Goal: Information Seeking & Learning: Find specific fact

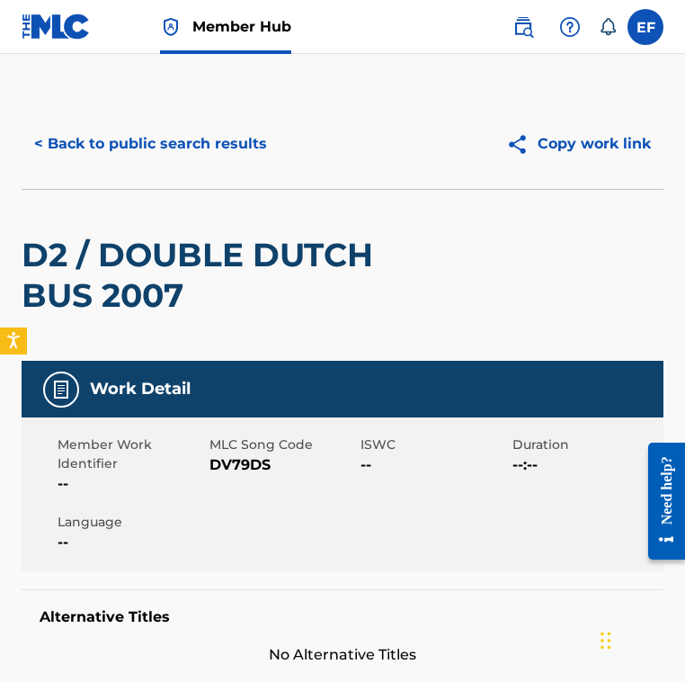
click at [322, 207] on div "D2 / DOUBLE DUTCH BUS 2007" at bounding box center [214, 275] width 385 height 171
click at [167, 135] on button "< Back to public search results" at bounding box center [151, 143] width 258 height 45
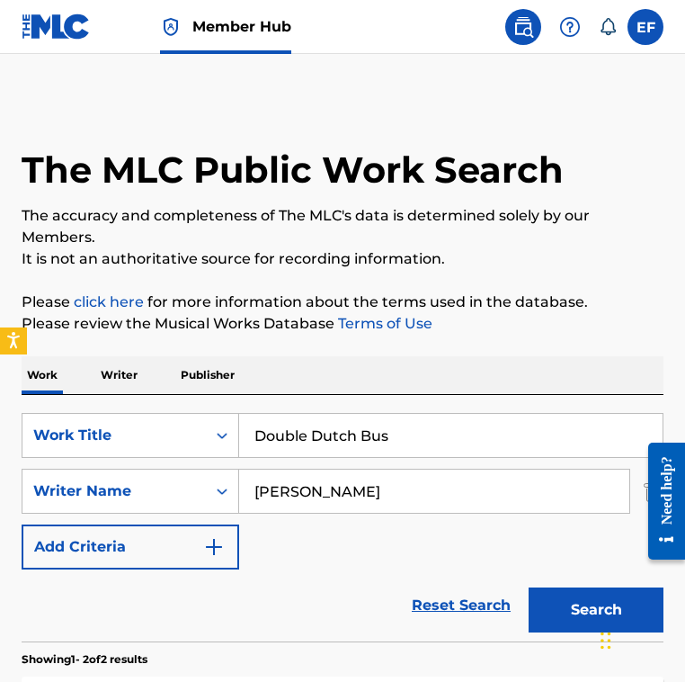
scroll to position [348, 0]
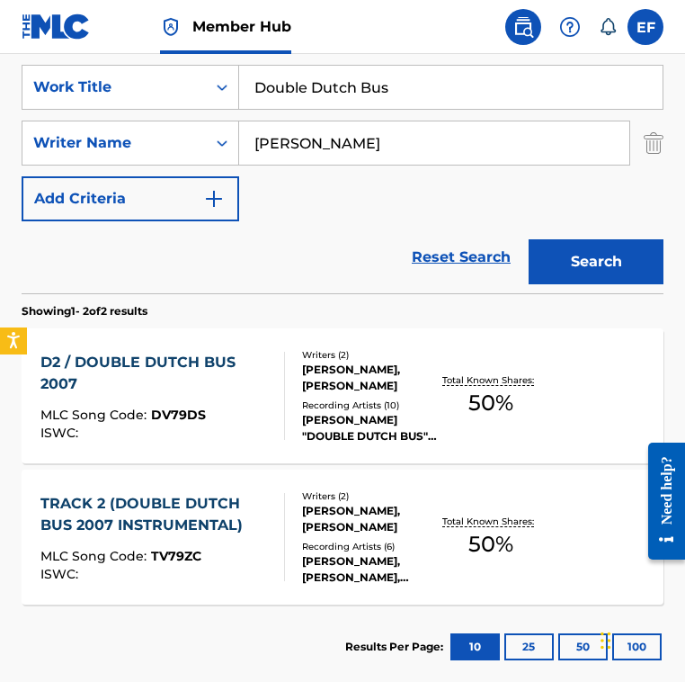
drag, startPoint x: 408, startPoint y: 148, endPoint x: 16, endPoint y: 148, distance: 392.2
click at [16, 148] on div "The MLC Public Work Search The accuracy and completeness of The MLC's data is d…" at bounding box center [342, 220] width 685 height 938
paste input "Writers Alec Wilder & Arnold SunGaard"
type input "Writers Alec Wilder & Arnold SunGaard"
drag, startPoint x: 433, startPoint y: 58, endPoint x: 445, endPoint y: 75, distance: 20.5
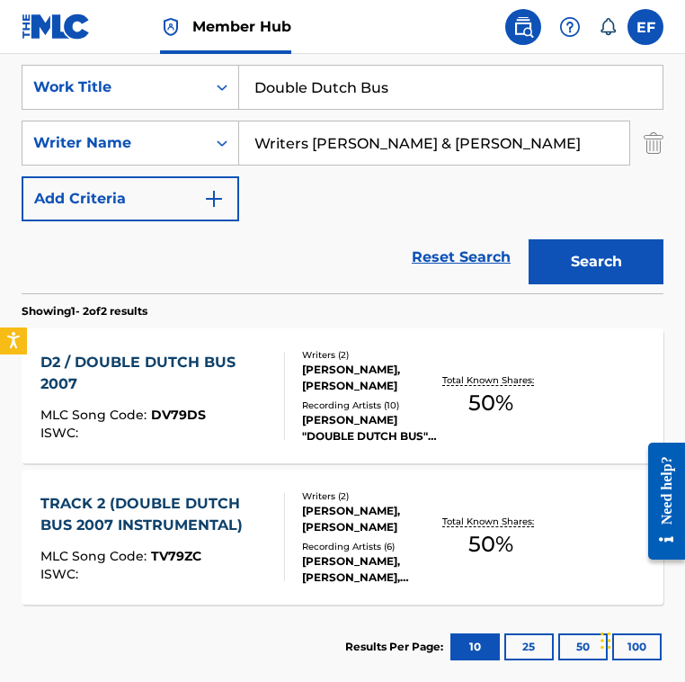
click at [445, 74] on div "SearchWithCriteria4bb1ce85-4fa1-4986-894e-18f0bfadc860 Work Title Double Dutch …" at bounding box center [343, 170] width 642 height 246
drag, startPoint x: 249, startPoint y: 103, endPoint x: 103, endPoint y: 98, distance: 145.8
click at [103, 98] on div "SearchWithCriteria4bb1ce85-4fa1-4986-894e-18f0bfadc860 Work Title Double Dutch …" at bounding box center [343, 87] width 642 height 45
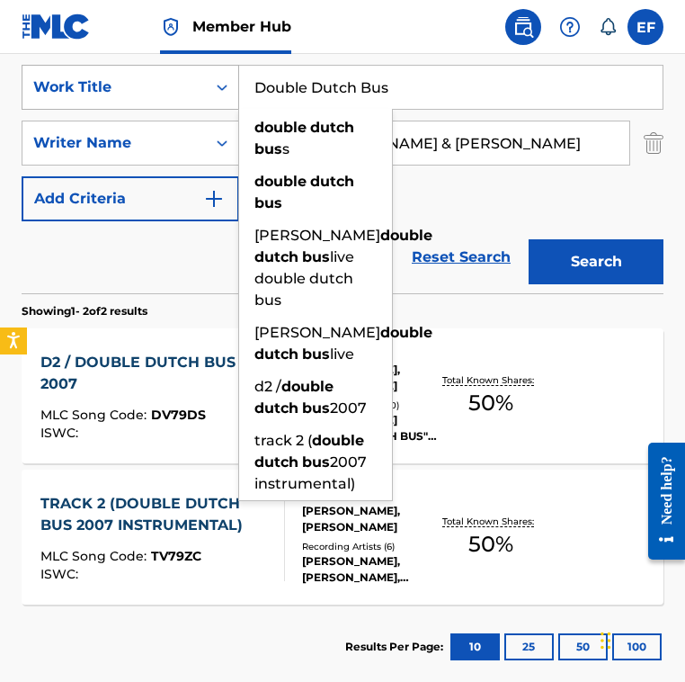
drag, startPoint x: 434, startPoint y: 94, endPoint x: 120, endPoint y: 67, distance: 316.0
click at [120, 67] on div "SearchWithCriteria4bb1ce85-4fa1-4986-894e-18f0bfadc860 Work Title Double Dutch …" at bounding box center [343, 87] width 642 height 45
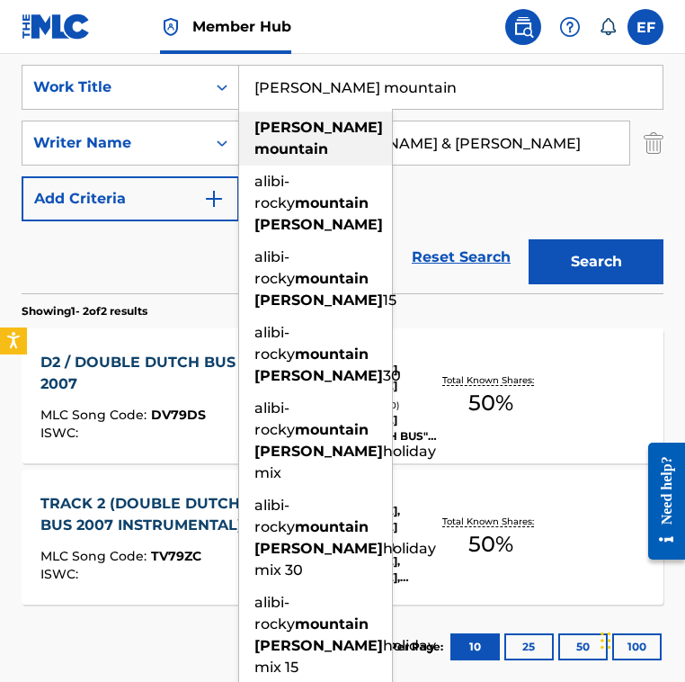
type input "douglas mountain"
click at [347, 141] on div "douglas mountain" at bounding box center [315, 139] width 153 height 54
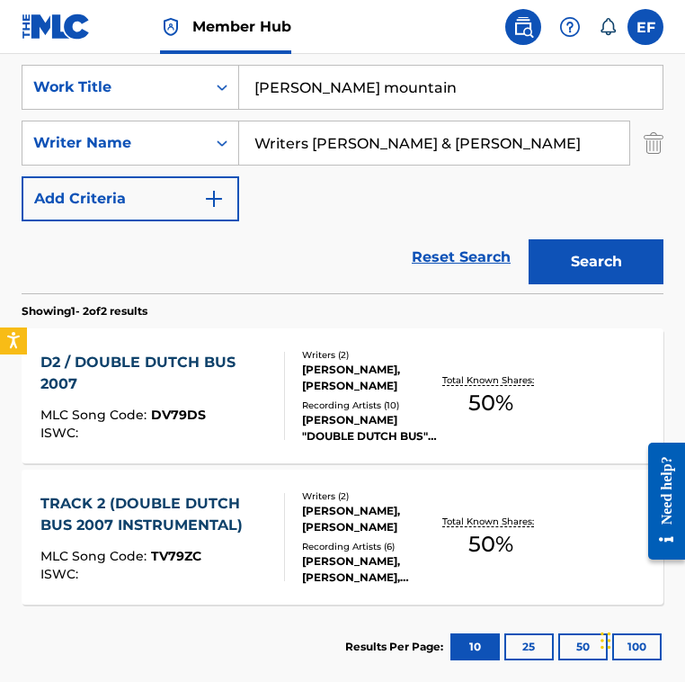
drag, startPoint x: 398, startPoint y: 141, endPoint x: 563, endPoint y: 147, distance: 164.7
click at [563, 147] on input "Writers Alec Wilder & Arnold SunGaard" at bounding box center [434, 142] width 390 height 43
click at [529, 239] on button "Search" at bounding box center [596, 261] width 135 height 45
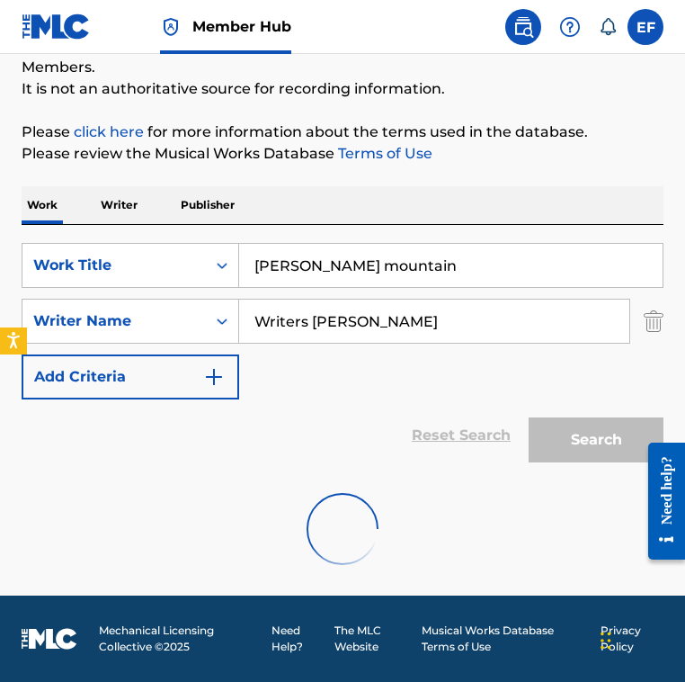
scroll to position [112, 0]
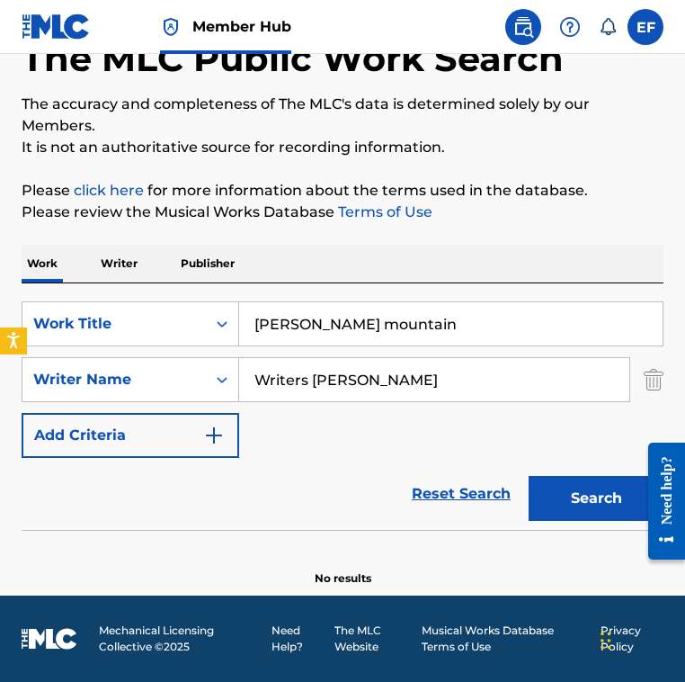
drag, startPoint x: 308, startPoint y: 376, endPoint x: -4, endPoint y: 318, distance: 317.4
click at [0, 318] on html "Accessibility Screen-Reader Guide, Feedback, and Issue Reporting | New window 0…" at bounding box center [342, 229] width 685 height 682
paste input "& Arnold SunGaard"
drag, startPoint x: 277, startPoint y: 381, endPoint x: 194, endPoint y: 356, distance: 86.5
click at [194, 357] on div "SearchWithCriteriaa297cf83-8173-4fde-ab25-a3ea02b88da1 Writer Name & Arnold Sun…" at bounding box center [343, 379] width 642 height 45
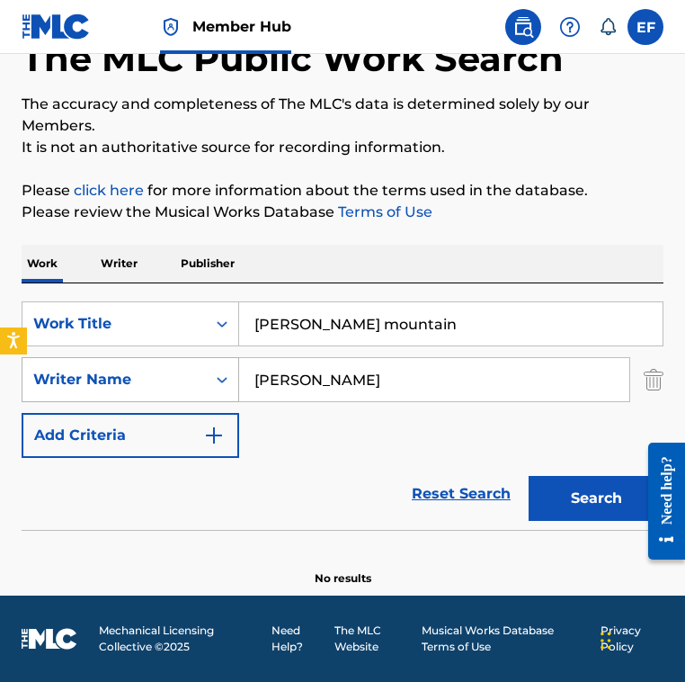
type input "arnold SunGaard"
click at [529, 476] on button "Search" at bounding box center [596, 498] width 135 height 45
click at [416, 312] on input "douglas mountain" at bounding box center [451, 323] width 424 height 43
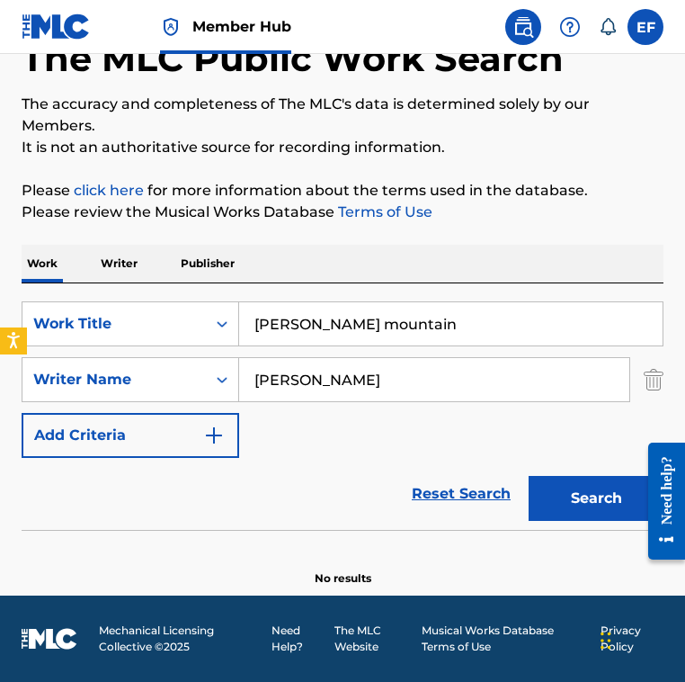
paste input "Down for Life"
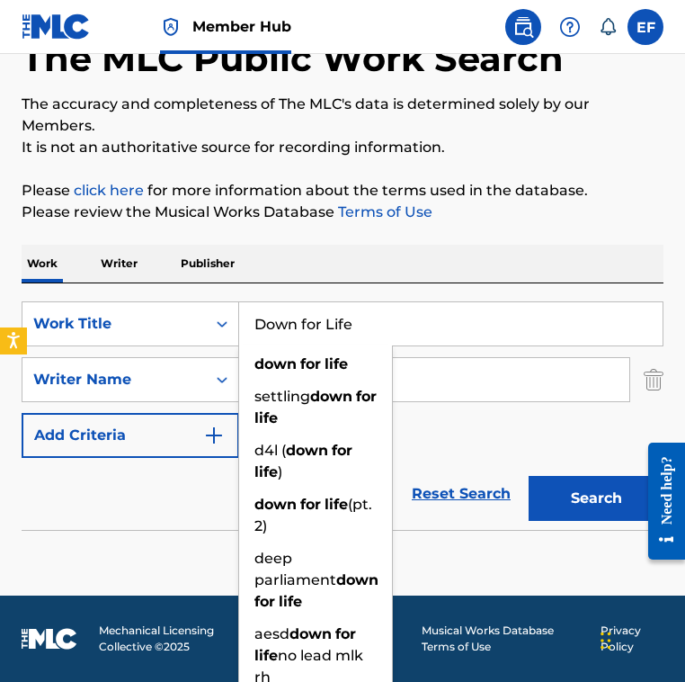
type input "Down for Life"
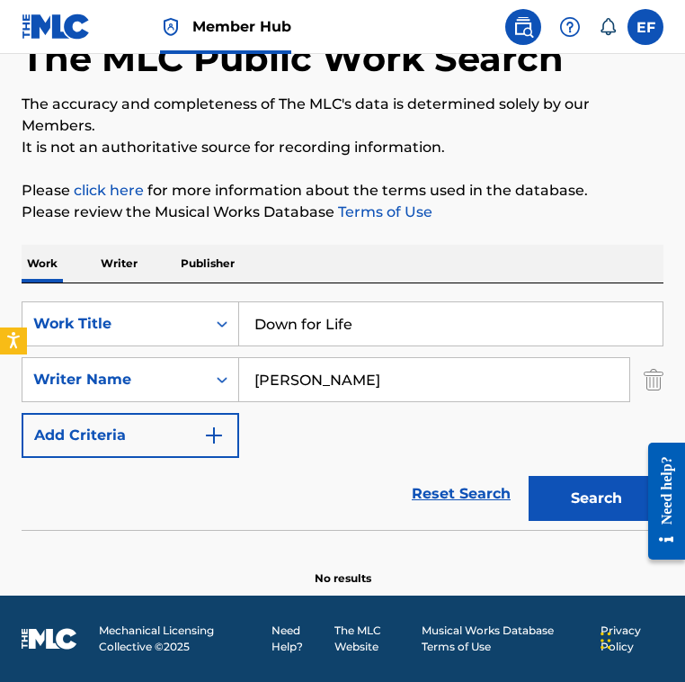
click at [409, 360] on input "arnold SunGaard" at bounding box center [434, 379] width 390 height 43
paste input "Charles BillyEric Stanley Peterson"
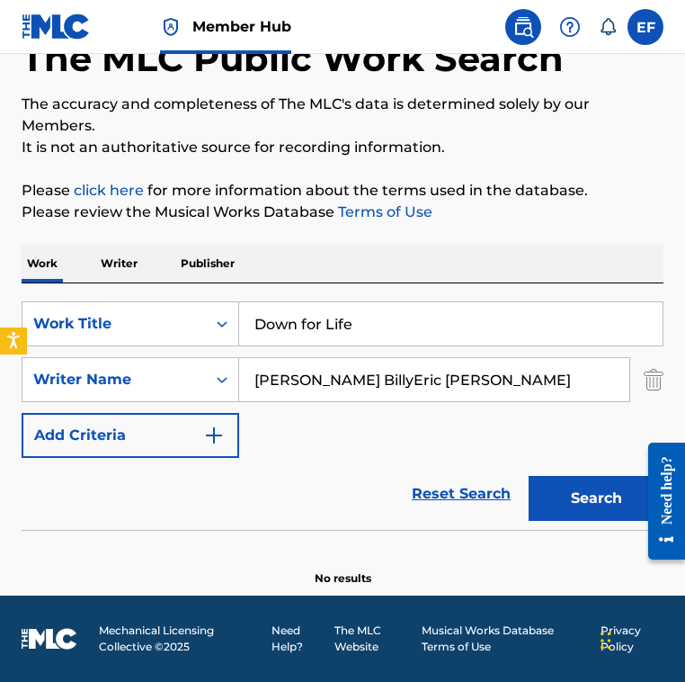
drag, startPoint x: 350, startPoint y: 378, endPoint x: 514, endPoint y: 381, distance: 163.7
click at [513, 381] on input "Charles BillyEric Stanley Peterson" at bounding box center [434, 379] width 390 height 43
drag, startPoint x: 341, startPoint y: 380, endPoint x: 587, endPoint y: 377, distance: 246.5
click at [587, 379] on input "Charles BillyEric Stanley Peterson" at bounding box center [434, 379] width 390 height 43
click at [529, 476] on button "Search" at bounding box center [596, 498] width 135 height 45
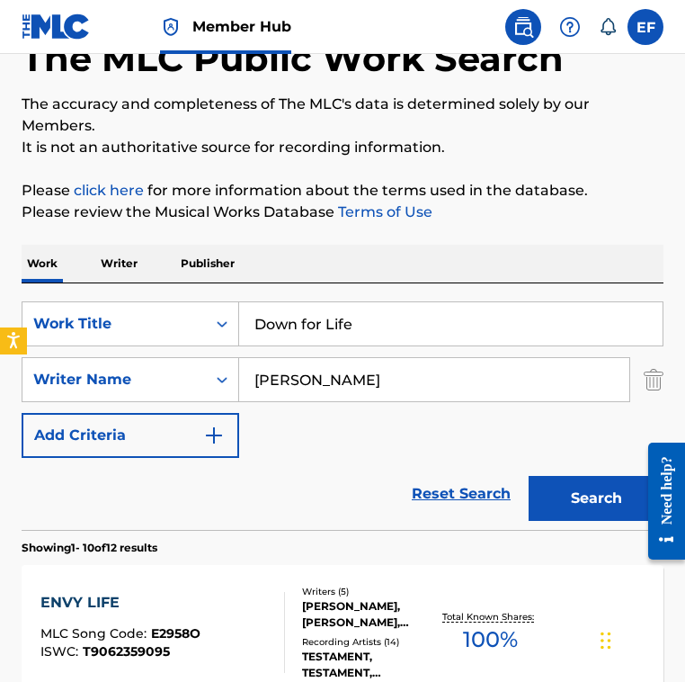
click at [431, 424] on div "SearchWithCriteria4bb1ce85-4fa1-4986-894e-18f0bfadc860 Work Title Down for Life…" at bounding box center [343, 379] width 642 height 157
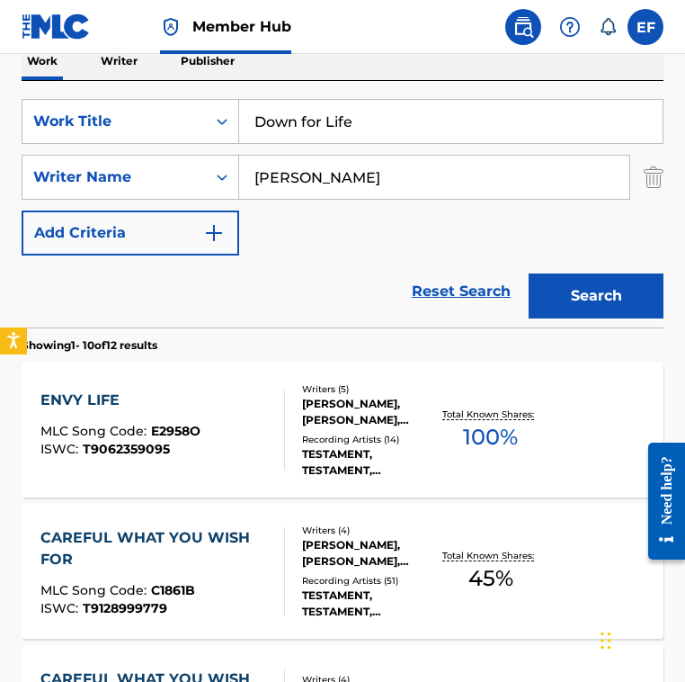
scroll to position [317, 0]
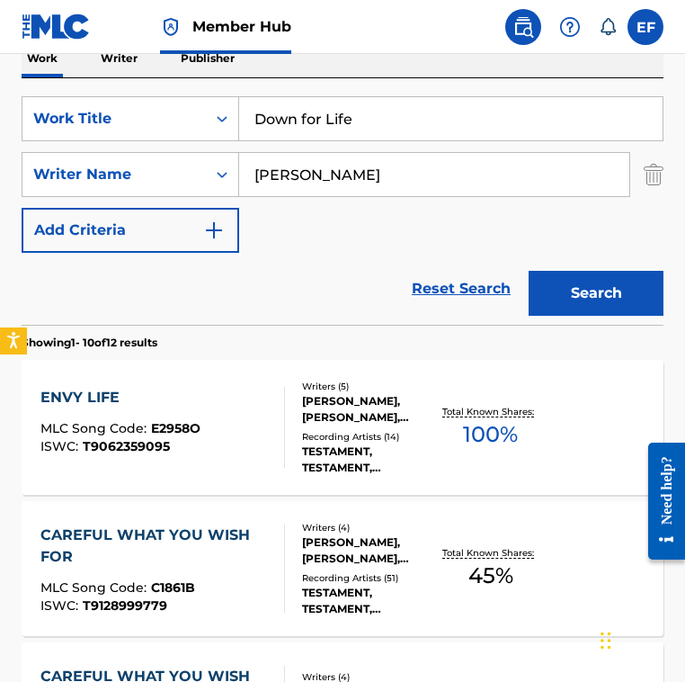
drag, startPoint x: 380, startPoint y: 183, endPoint x: -45, endPoint y: 183, distance: 424.6
click at [0, 183] on html "Accessibility Screen-Reader Guide, Feedback, and Issue Reporting | New window 0…" at bounding box center [342, 24] width 685 height 682
paste input "Eric Stanley Peterson"
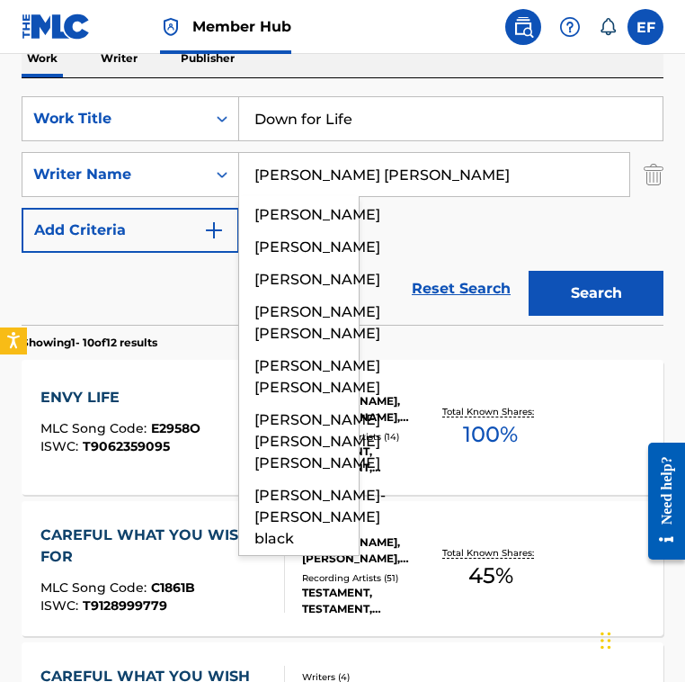
click at [529, 271] on button "Search" at bounding box center [596, 293] width 135 height 45
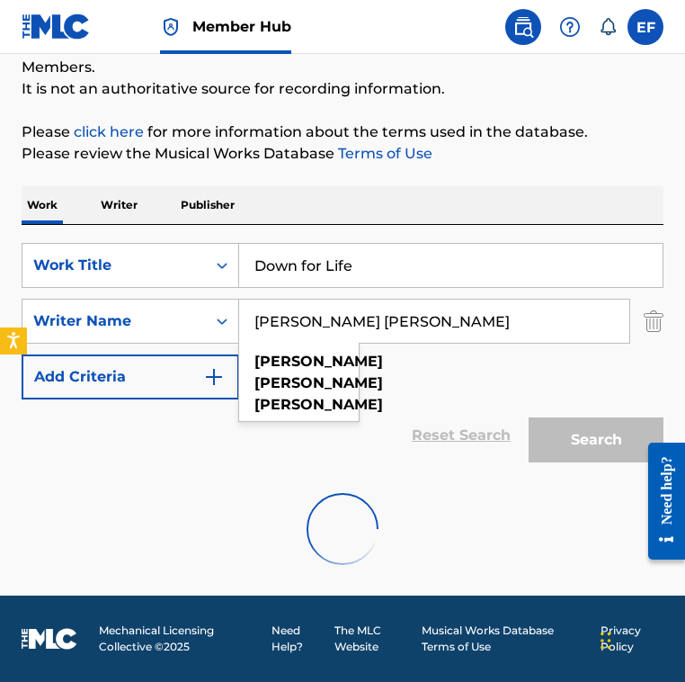
scroll to position [112, 0]
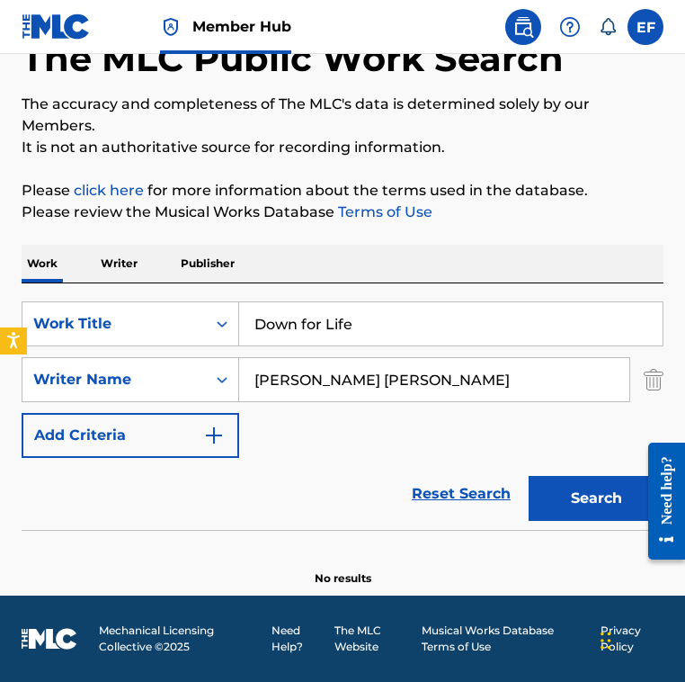
click at [166, 522] on div "Reset Search Search" at bounding box center [343, 494] width 642 height 72
click at [408, 389] on input "Eric Stanley Peterson" at bounding box center [434, 379] width 390 height 43
paste input "HOLLY CHARLES HARDIN BUDDY"
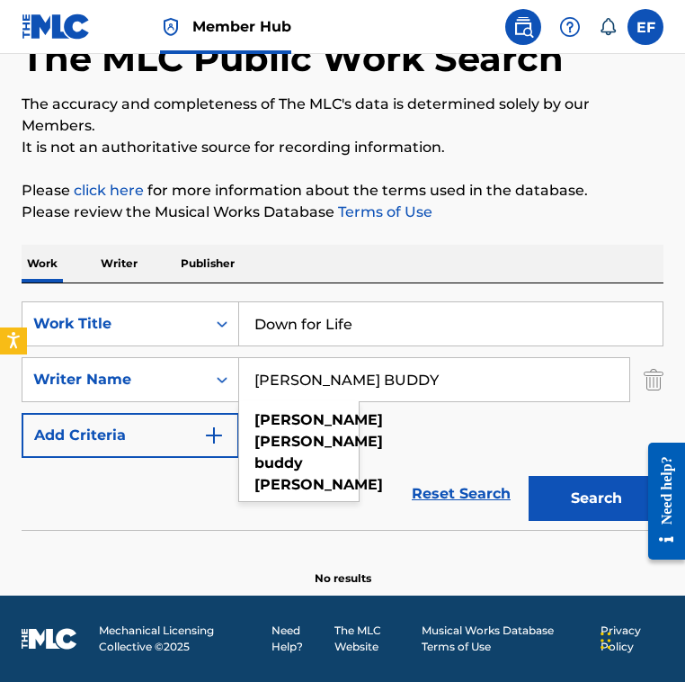
type input "HOLLY CHARLES HARDIN BUDDY"
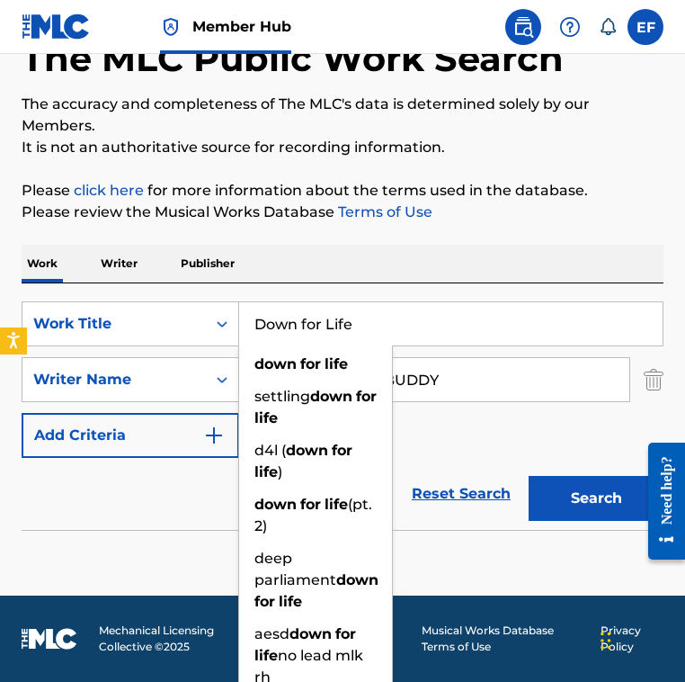
drag, startPoint x: 382, startPoint y: 312, endPoint x: 453, endPoint y: 353, distance: 81.8
click at [453, 354] on div "SearchWithCriteria4bb1ce85-4fa1-4986-894e-18f0bfadc860 Work Title Down for Life…" at bounding box center [343, 379] width 642 height 157
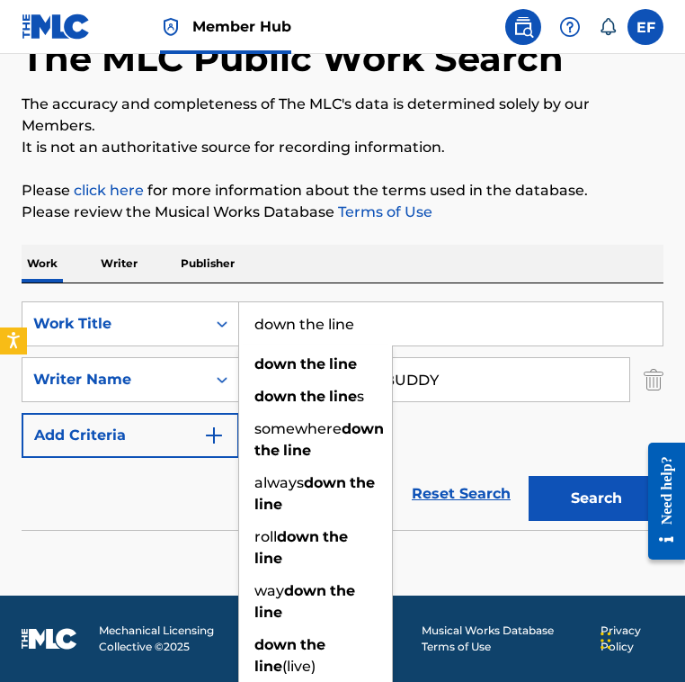
type input "down the line"
click at [529, 476] on button "Search" at bounding box center [596, 498] width 135 height 45
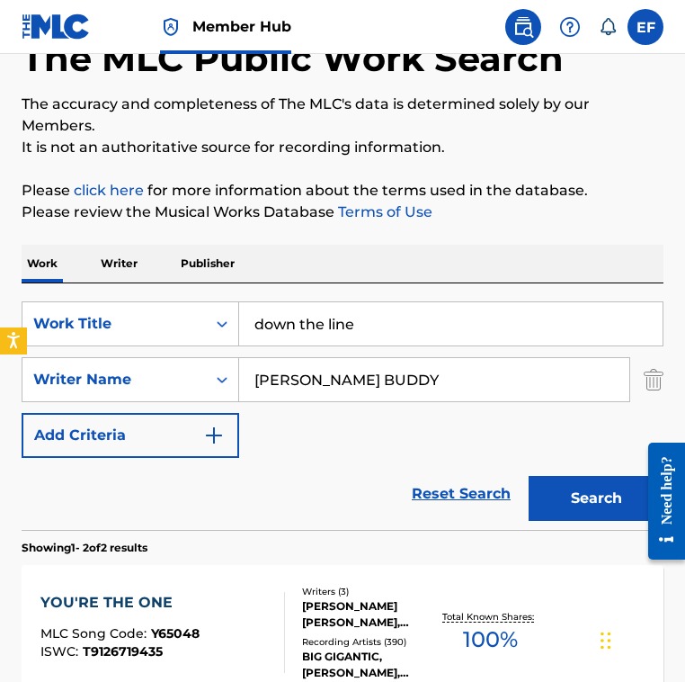
click at [335, 193] on p "Please click here for more information about the terms used in the database." at bounding box center [343, 191] width 642 height 22
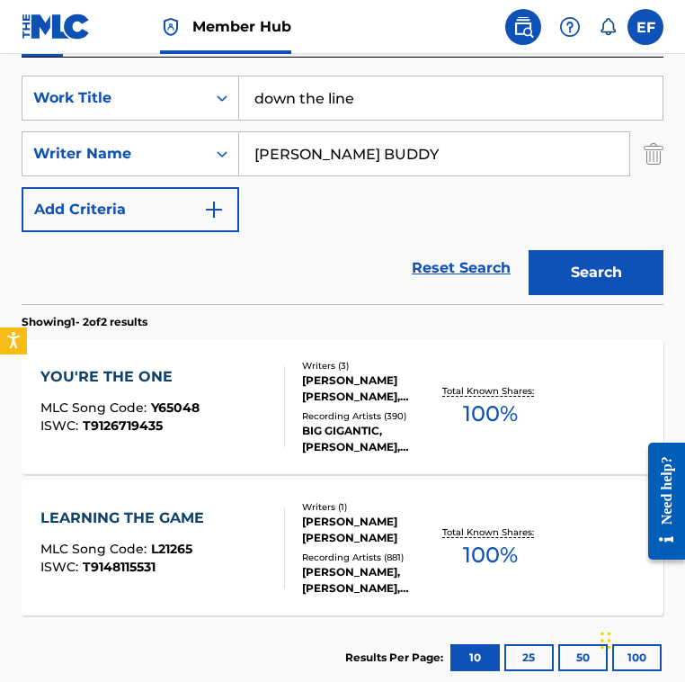
scroll to position [293, 0]
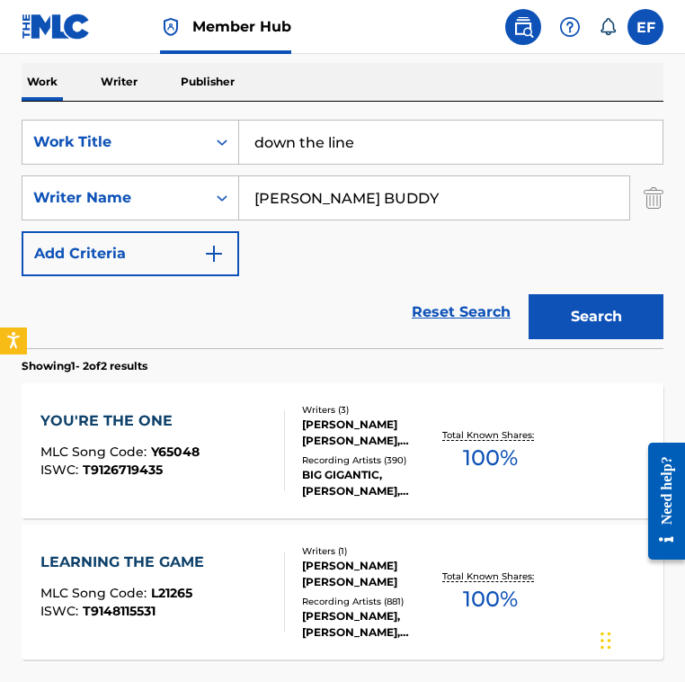
click at [430, 199] on input "HOLLY CHARLES HARDIN BUDDY" at bounding box center [434, 197] width 390 height 43
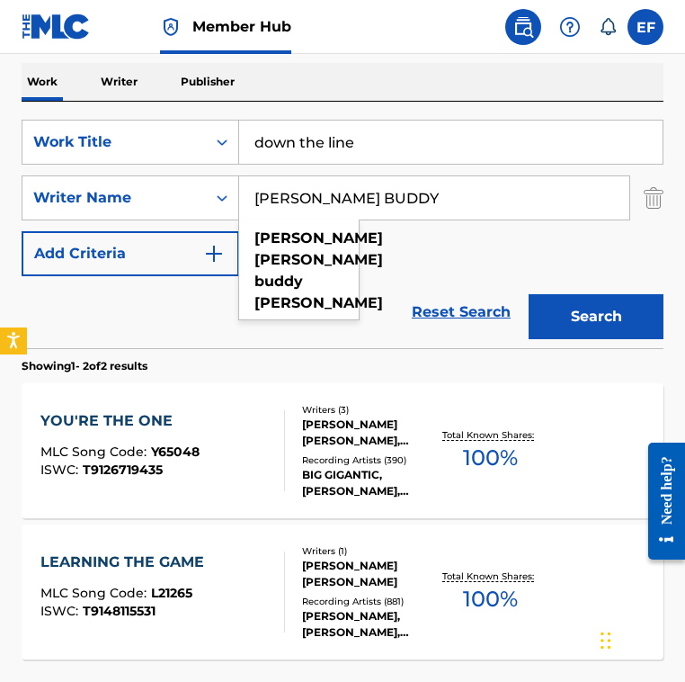
click at [430, 199] on input "HOLLY CHARLES HARDIN BUDDY" at bounding box center [434, 197] width 390 height 43
paste input "MONTGOMERY BOB"
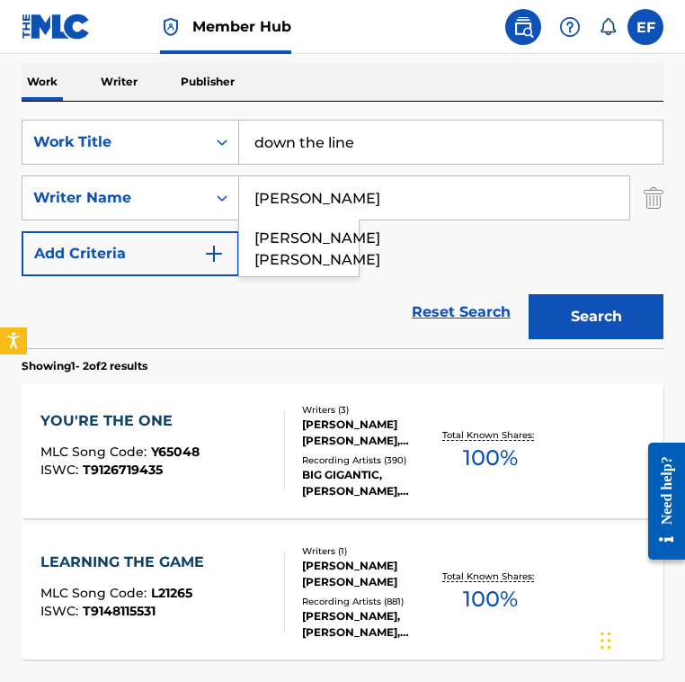
type input "MONTGOMERY BOB"
click at [529, 294] on button "Search" at bounding box center [596, 316] width 135 height 45
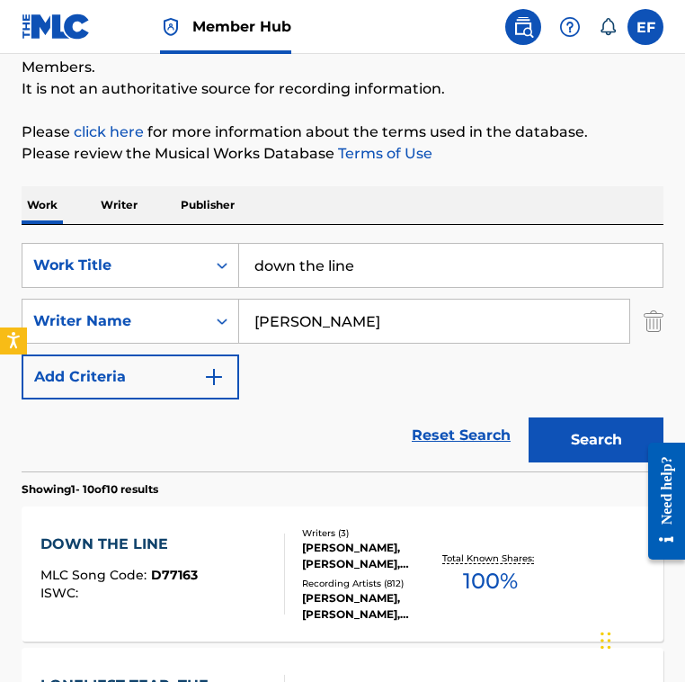
click at [327, 206] on div "Work Writer Publisher" at bounding box center [343, 205] width 642 height 38
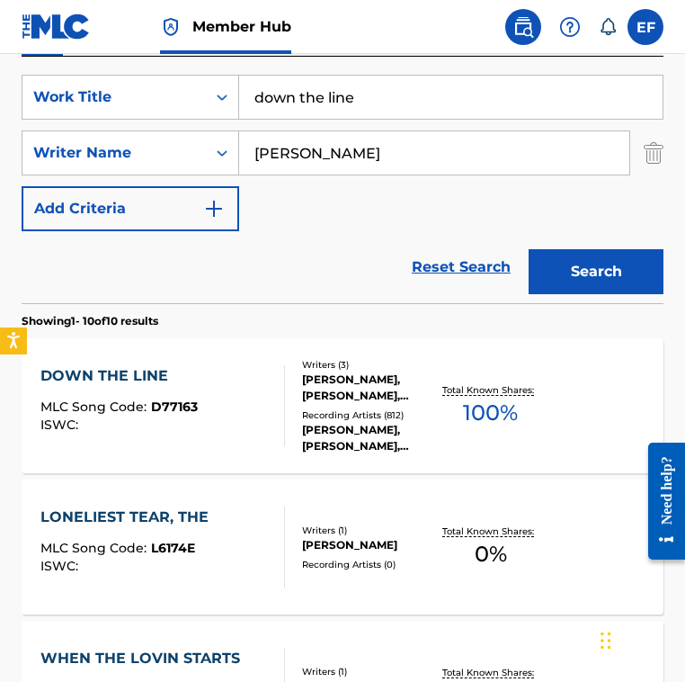
scroll to position [347, 0]
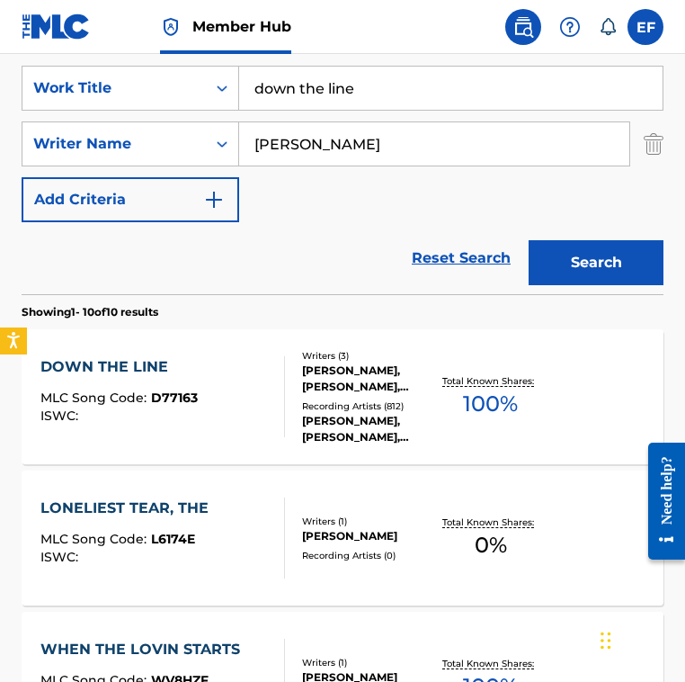
click at [274, 389] on div at bounding box center [277, 396] width 14 height 81
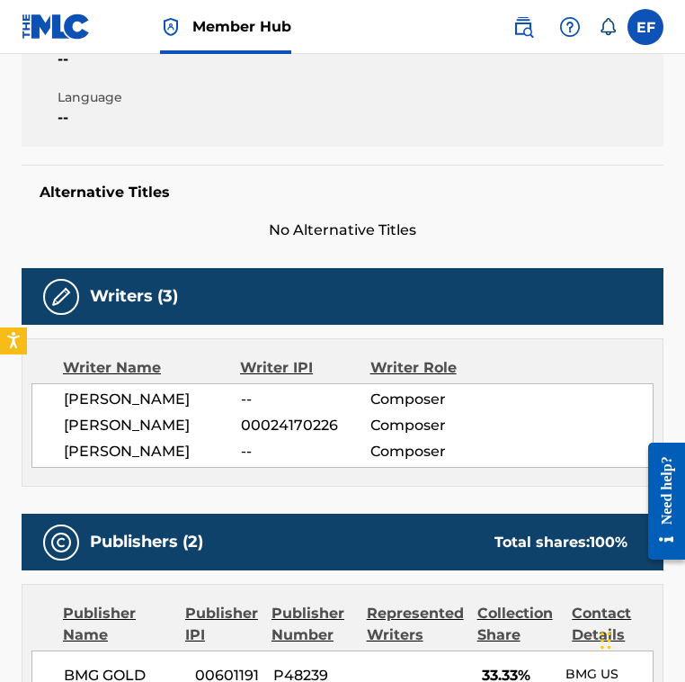
scroll to position [387, 0]
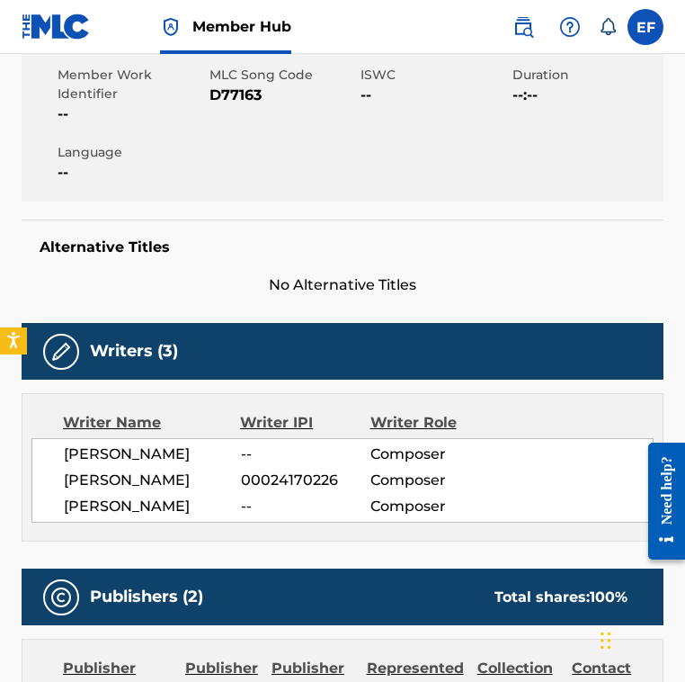
click at [257, 259] on div "Alternative Titles No Alternative Titles" at bounding box center [343, 257] width 642 height 76
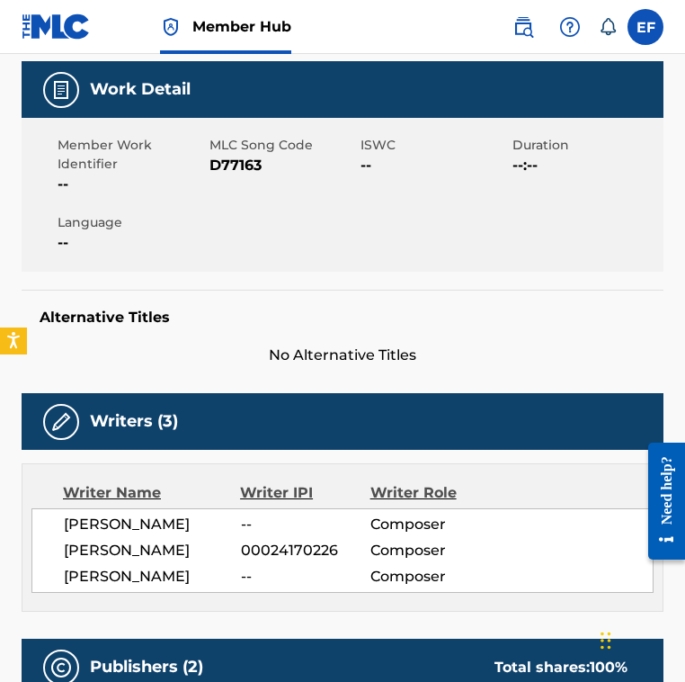
scroll to position [217, 0]
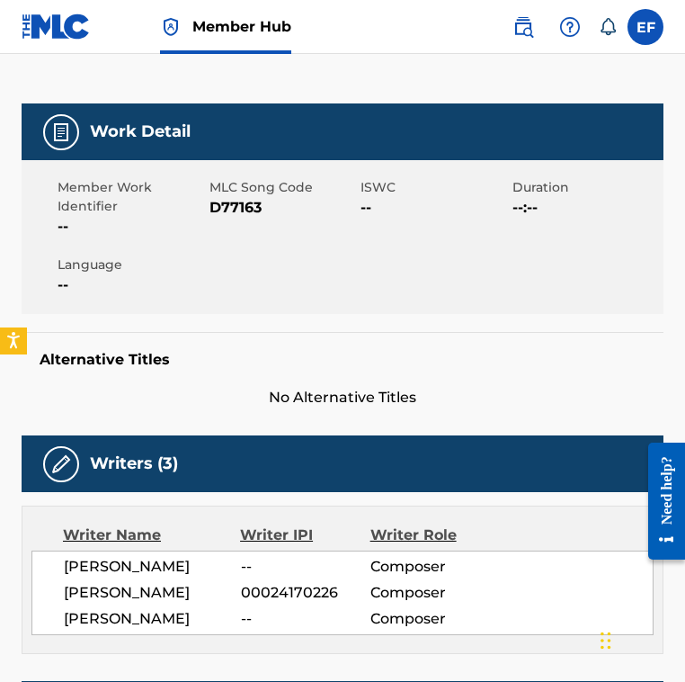
click at [237, 216] on span "D77163" at bounding box center [284, 208] width 148 height 22
copy span "D77163"
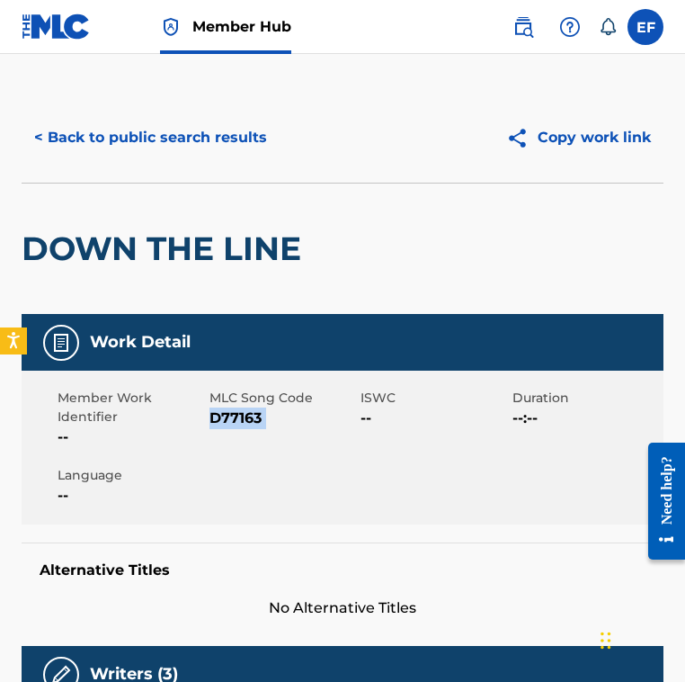
scroll to position [0, 0]
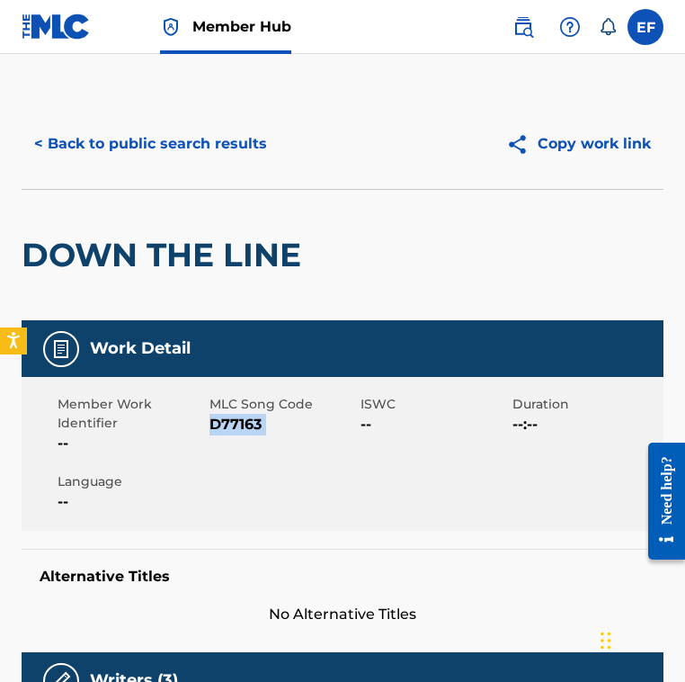
click at [230, 415] on span "D77163" at bounding box center [284, 425] width 148 height 22
click at [220, 119] on div "< Back to public search results Copy work link" at bounding box center [343, 144] width 642 height 90
click at [220, 134] on button "< Back to public search results" at bounding box center [151, 143] width 258 height 45
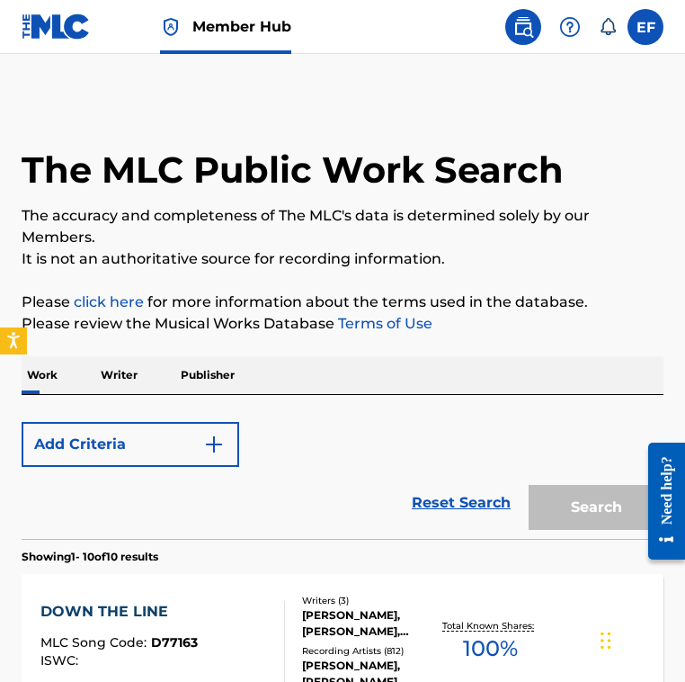
scroll to position [347, 0]
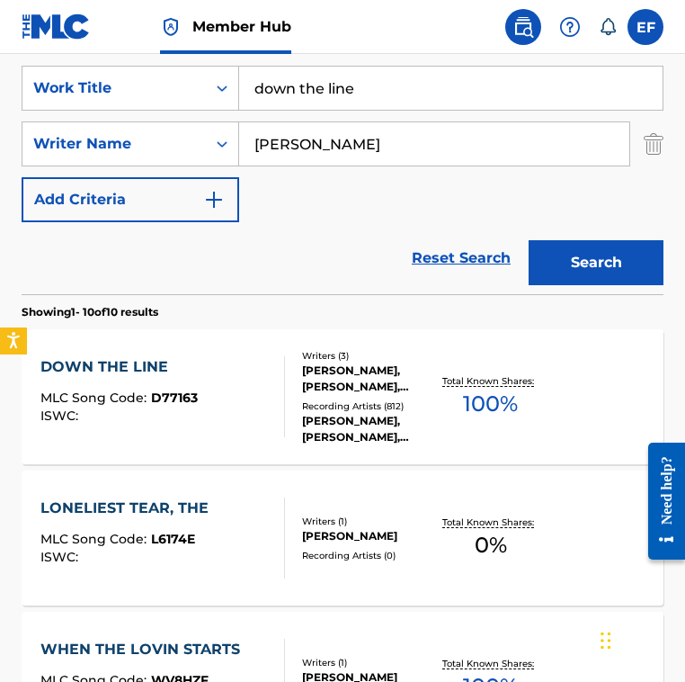
drag, startPoint x: 419, startPoint y: 87, endPoint x: -96, endPoint y: 78, distance: 515.5
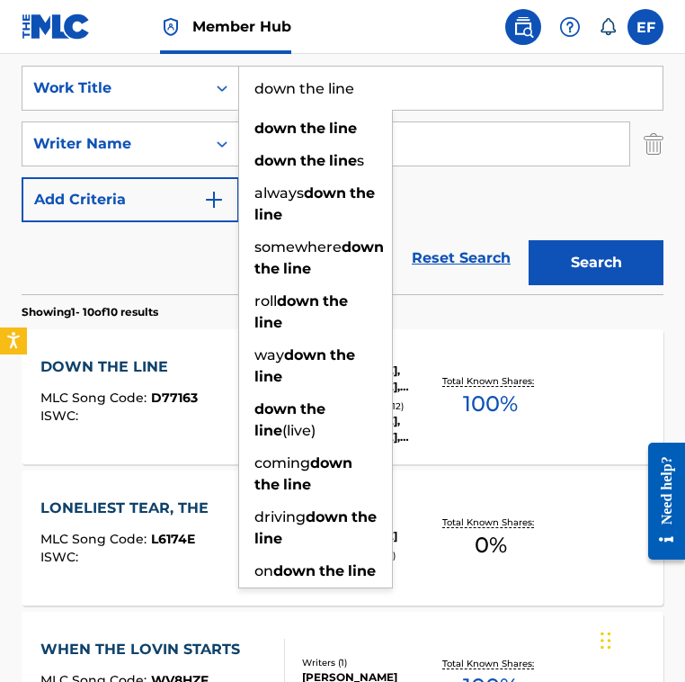
paste input "Ein Meer aus Tränen"
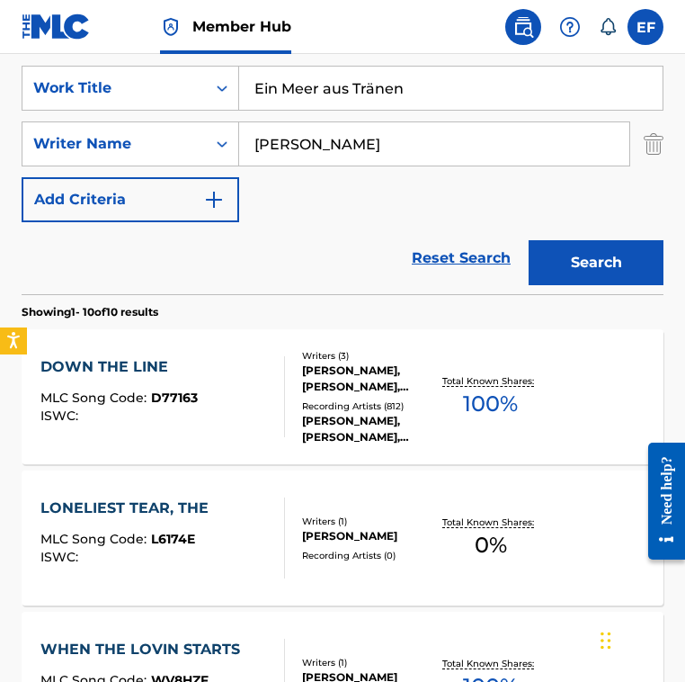
type input "Ein Meer aus Tränen"
click at [452, 164] on input "MONTGOMERY BOB" at bounding box center [434, 143] width 390 height 43
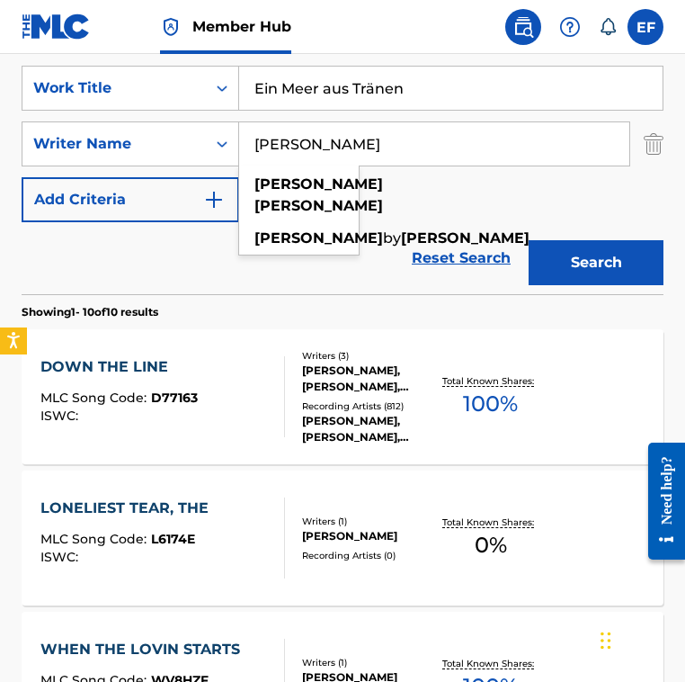
paste input "CasarDominik FelsmannLennart VoigtPatrick Faubert"
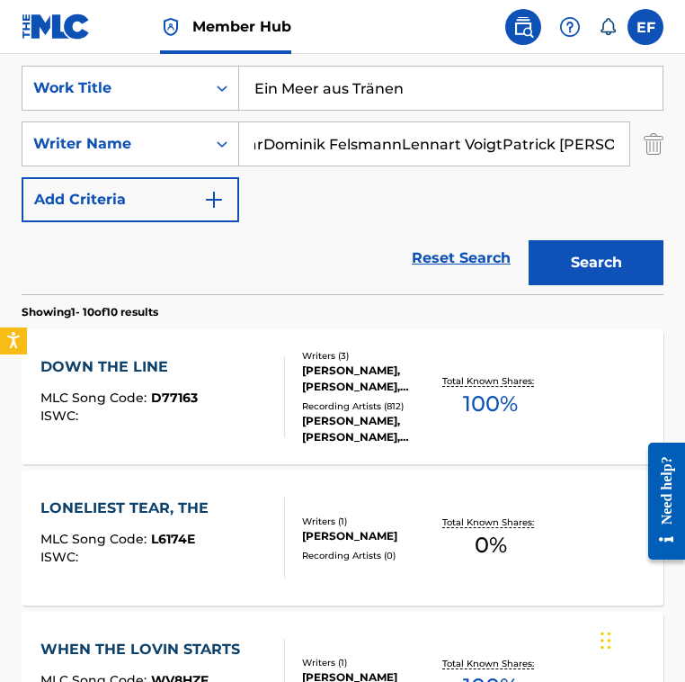
click at [402, 140] on input "CasarDominik FelsmannLennart VoigtPatrick Faubert" at bounding box center [434, 143] width 390 height 43
drag, startPoint x: 297, startPoint y: 142, endPoint x: 667, endPoint y: 147, distance: 369.7
click at [529, 240] on button "Search" at bounding box center [596, 262] width 135 height 45
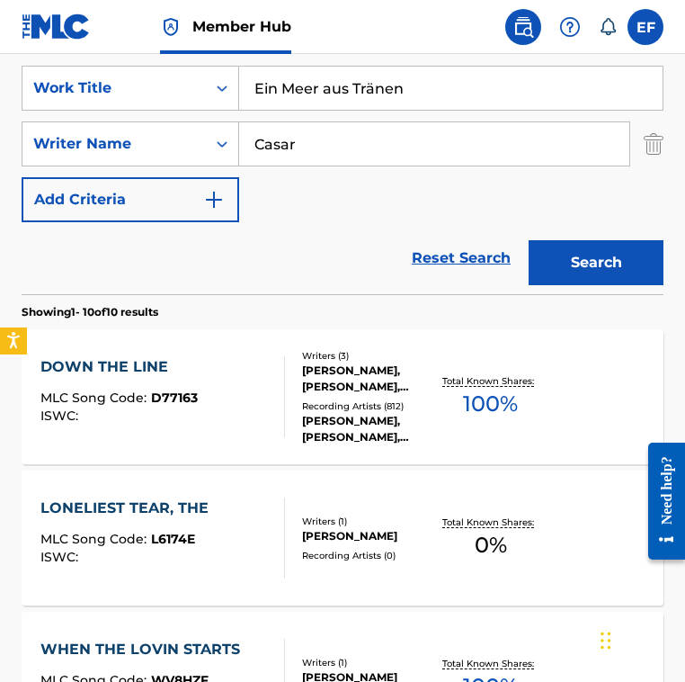
scroll to position [170, 0]
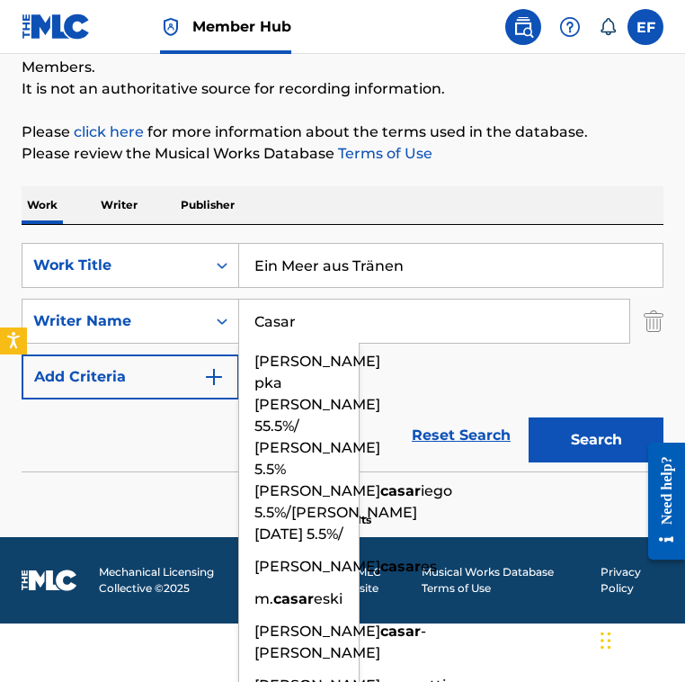
click at [334, 318] on input "Casar" at bounding box center [434, 321] width 390 height 43
paste input "Dominik FelsmannLennart VoigtPatrick Faubert"
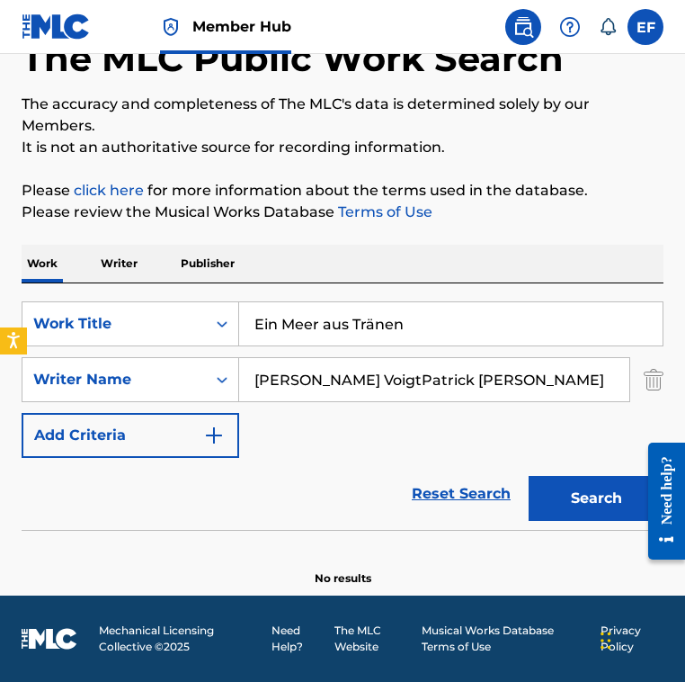
scroll to position [112, 0]
drag, startPoint x: 389, startPoint y: 378, endPoint x: 633, endPoint y: 388, distance: 244.0
click at [633, 388] on div "SearchWithCriteriaa297cf83-8173-4fde-ab25-a3ea02b88da1 Writer Name Dominik Fels…" at bounding box center [343, 379] width 642 height 45
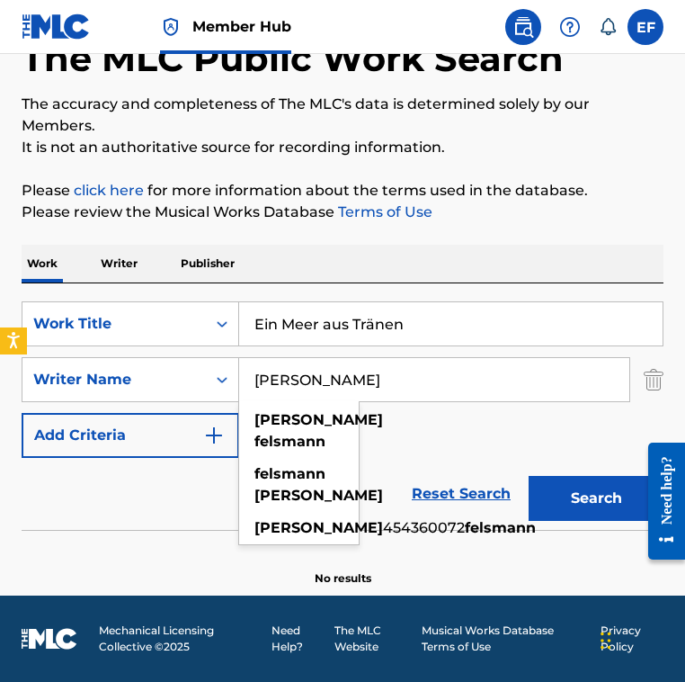
type input "Dominik Felsmann"
click at [529, 476] on button "Search" at bounding box center [596, 498] width 135 height 45
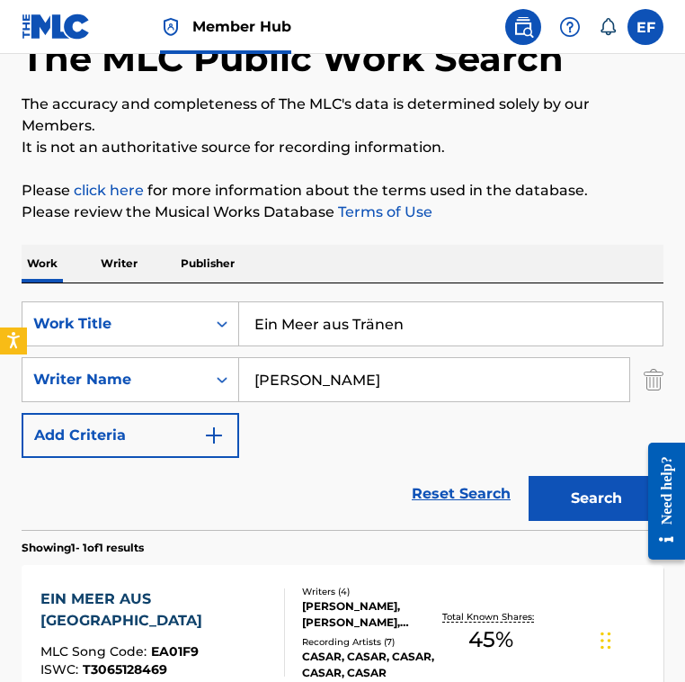
click at [254, 423] on div "SearchWithCriteria4bb1ce85-4fa1-4986-894e-18f0bfadc860 Work Title Ein Meer aus …" at bounding box center [343, 379] width 642 height 157
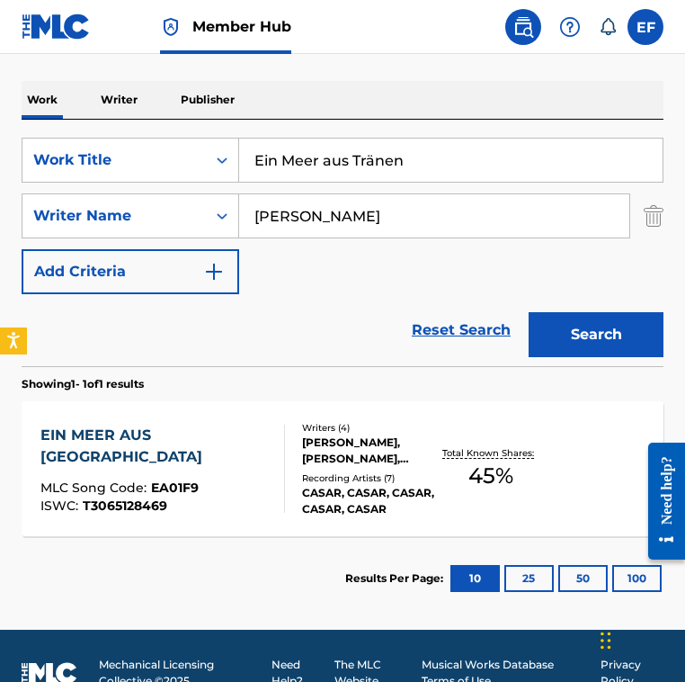
scroll to position [309, 0]
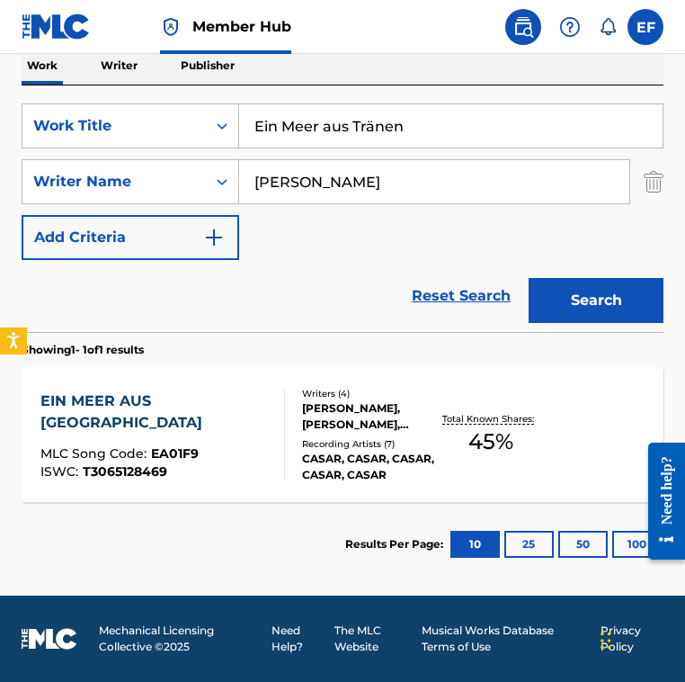
click at [254, 423] on div "EIN MEER AUS TRAENEN MLC Song Code : EA01F9 ISWC : T3065128469" at bounding box center [162, 434] width 244 height 88
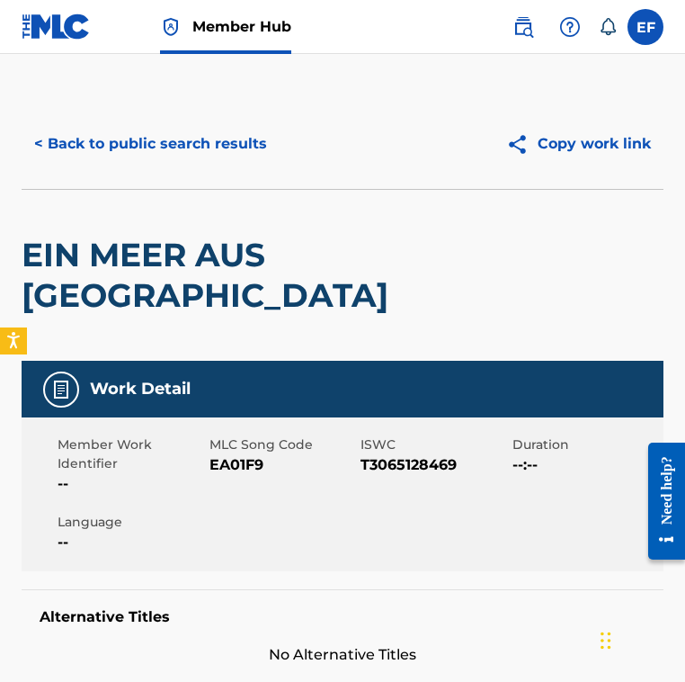
click at [368, 287] on h2 "EIN MEER AUS TRAENEN" at bounding box center [214, 275] width 385 height 81
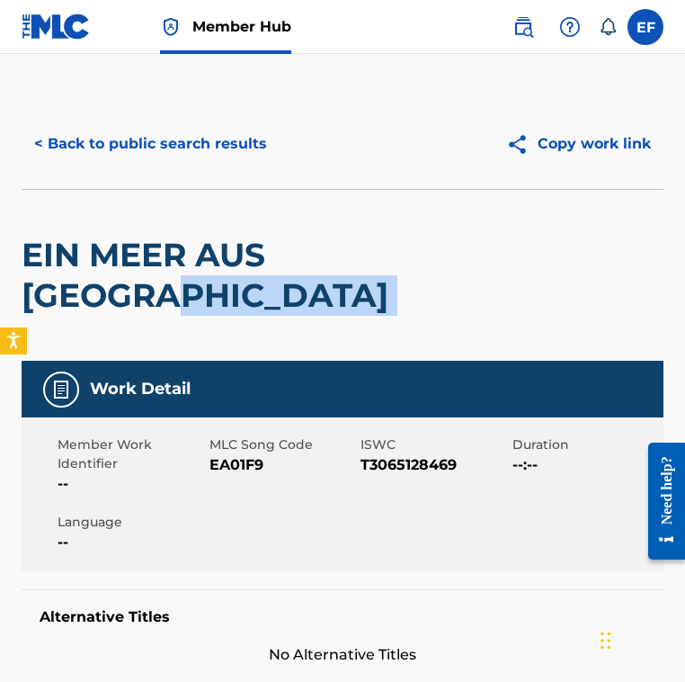
click at [368, 290] on h2 "EIN MEER AUS TRAENEN" at bounding box center [214, 275] width 385 height 81
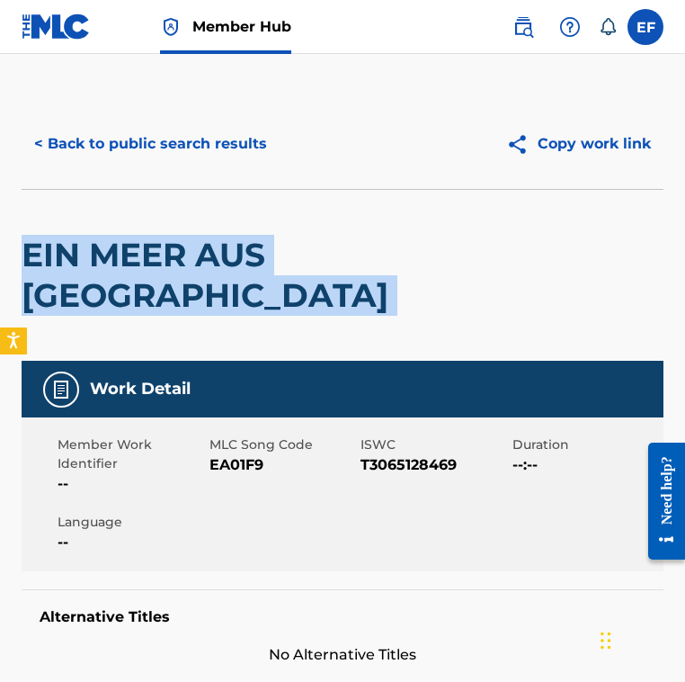
click at [368, 290] on h2 "EIN MEER AUS TRAENEN" at bounding box center [214, 275] width 385 height 81
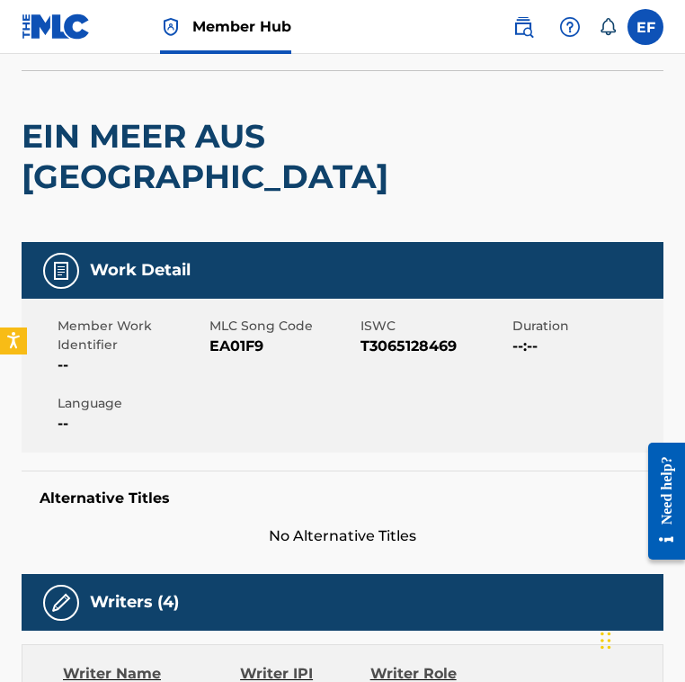
click at [244, 347] on span "EA01F9" at bounding box center [284, 347] width 148 height 22
copy span "EA01F9"
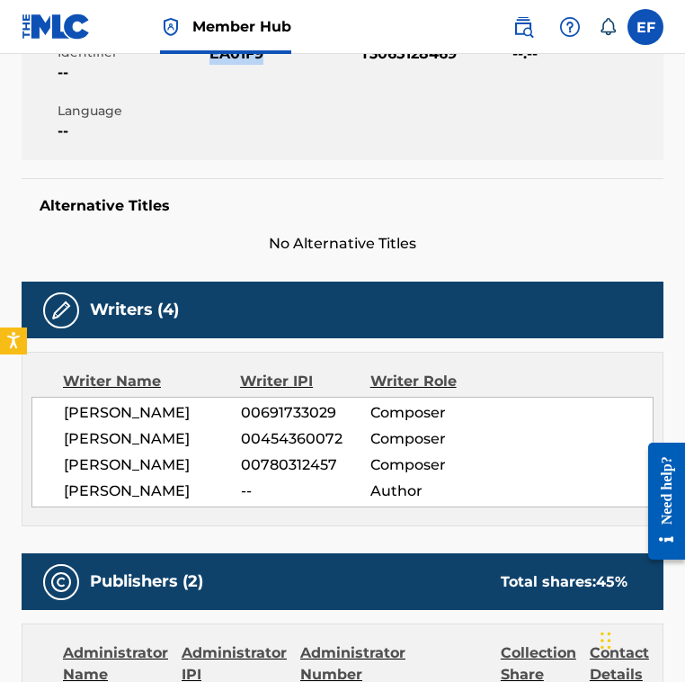
scroll to position [496, 0]
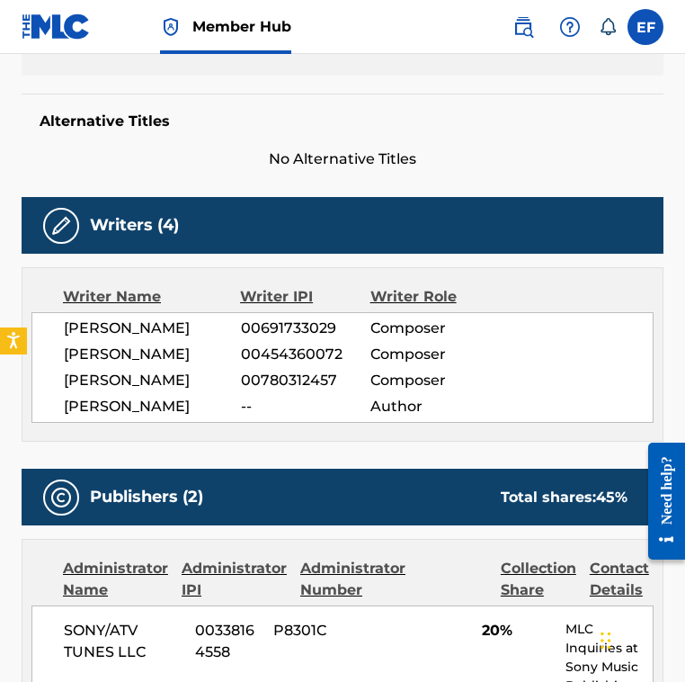
click at [416, 288] on div "Writer Role" at bounding box center [430, 297] width 118 height 22
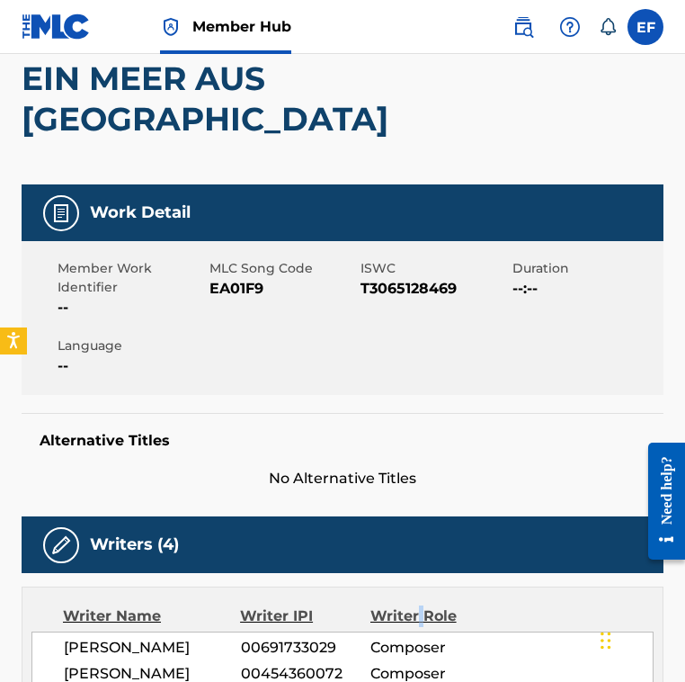
scroll to position [0, 0]
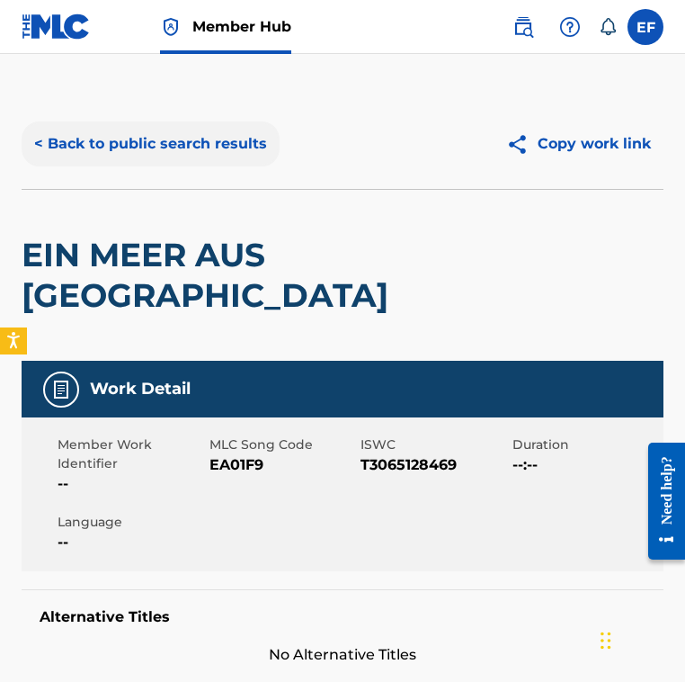
click at [185, 137] on button "< Back to public search results" at bounding box center [151, 143] width 258 height 45
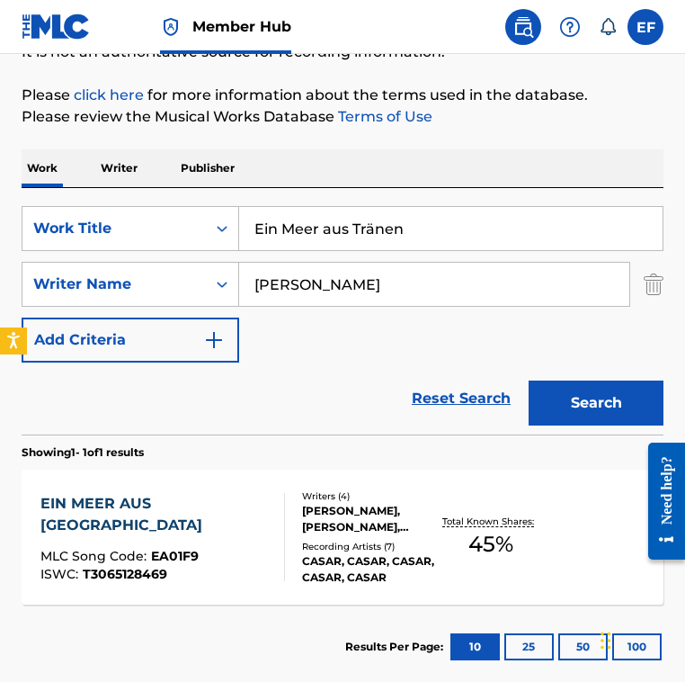
drag, startPoint x: 461, startPoint y: 289, endPoint x: -25, endPoint y: 229, distance: 490.2
click at [0, 229] on html "Accessibility Screen-Reader Guide, Feedback, and Issue Reporting | New window 0…" at bounding box center [342, 134] width 685 height 682
paste input "Nicolas Jaar"
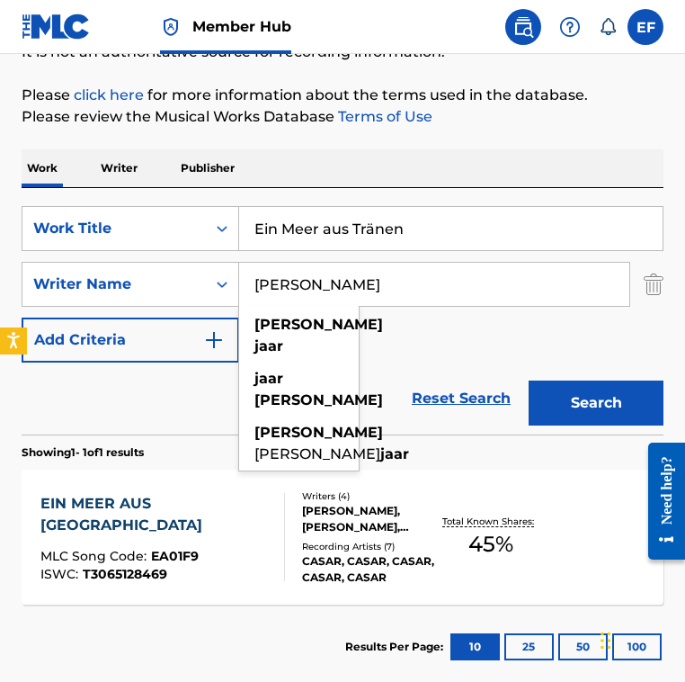
type input "Nicolas Jaar"
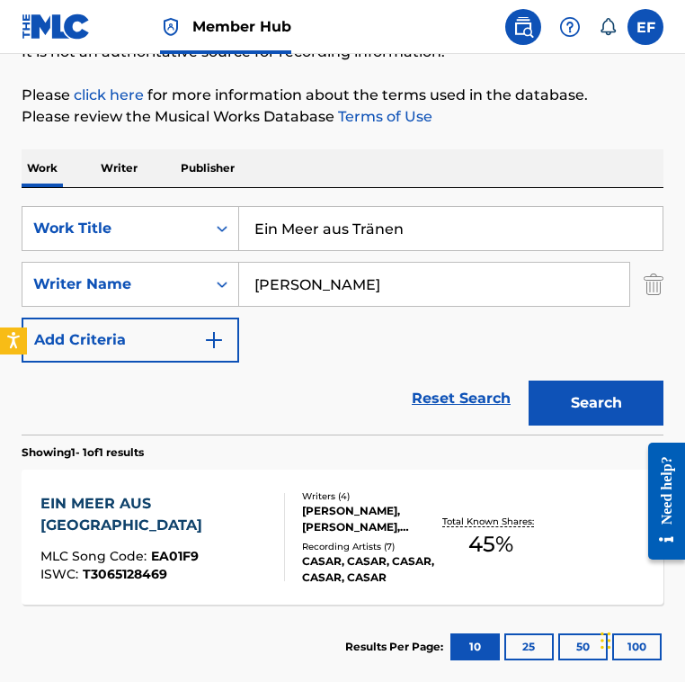
drag, startPoint x: 456, startPoint y: 231, endPoint x: -11, endPoint y: 166, distance: 471.4
click at [0, 166] on html "Accessibility Screen-Reader Guide, Feedback, and Issue Reporting | New window 0…" at bounding box center [342, 134] width 685 height 682
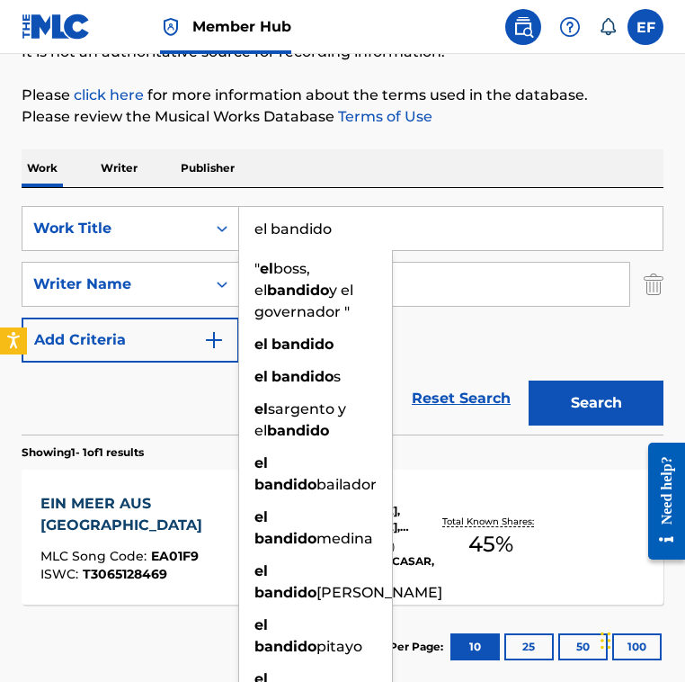
click at [529, 380] on button "Search" at bounding box center [596, 402] width 135 height 45
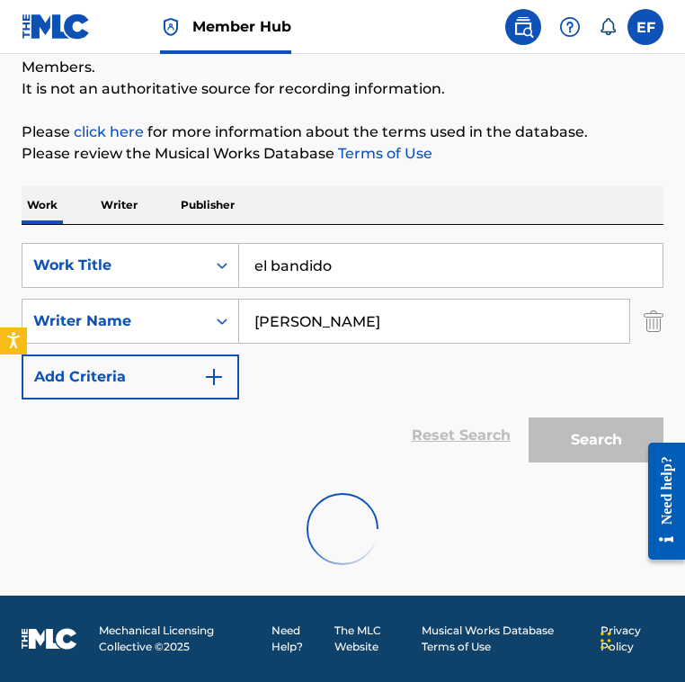
scroll to position [112, 0]
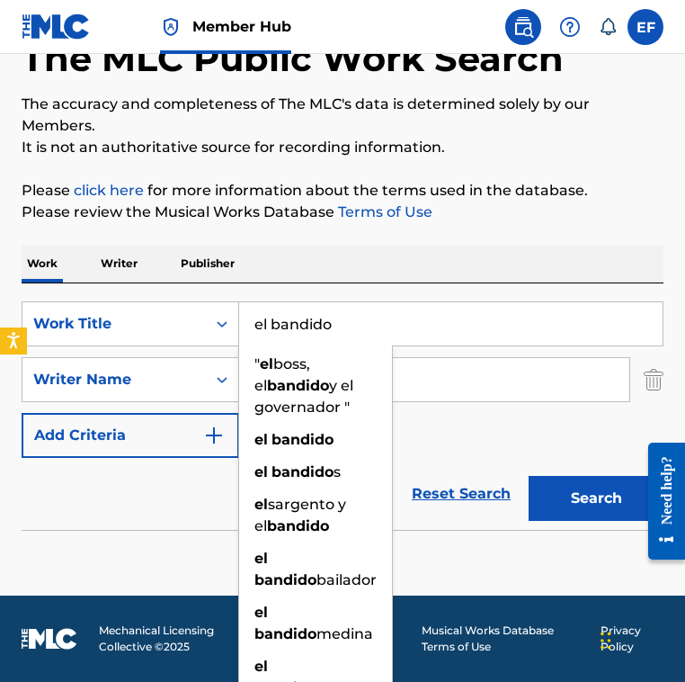
drag, startPoint x: 162, startPoint y: 268, endPoint x: -29, endPoint y: 242, distance: 192.5
click at [0, 242] on html "Accessibility Screen-Reader Guide, Feedback, and Issue Reporting | New window 0…" at bounding box center [342, 229] width 685 height 682
paste input "El Doctorado feat. Don Omar & Ken-Y"
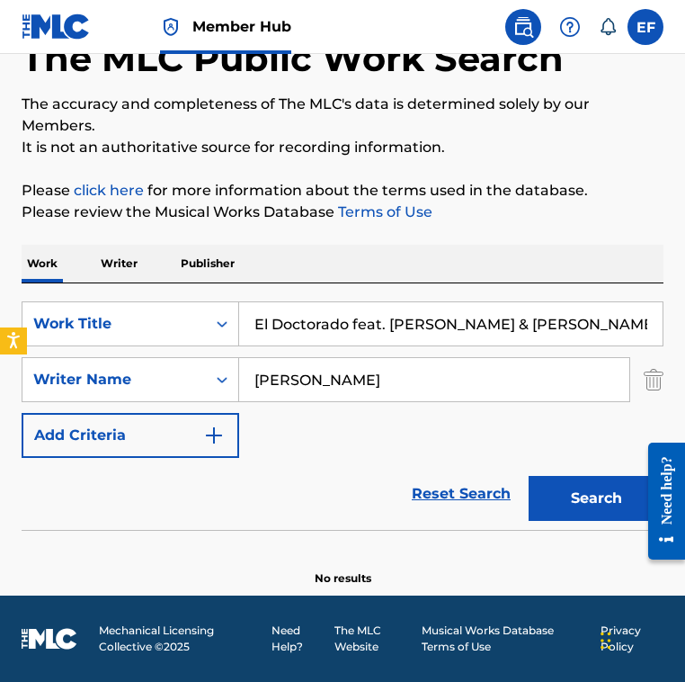
type input "El Doctorado feat. Don Omar & Ken-Y"
click at [404, 369] on input "Nicolas Jaar" at bounding box center [434, 379] width 390 height 43
paste input "Chris Sylerpka Mambo Kingzpka WiseRafael Esparza-RuizRafael Pina"
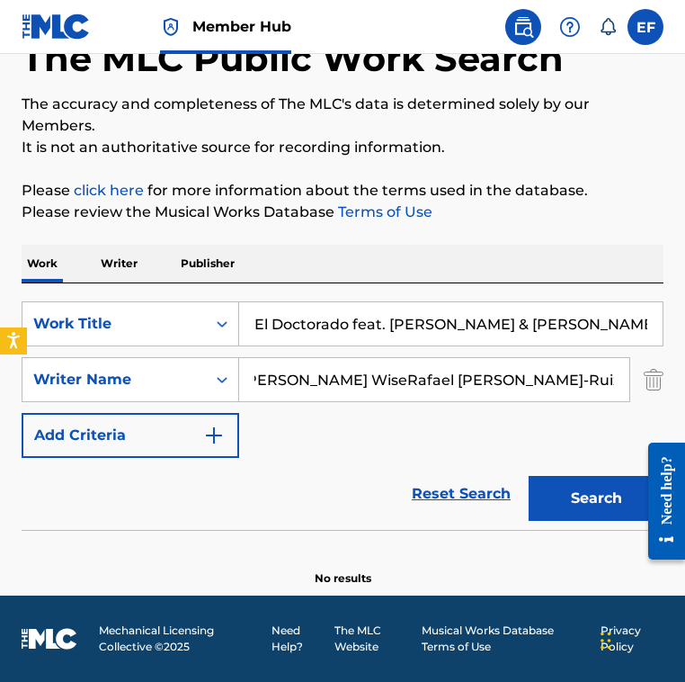
click at [372, 376] on input "Chris Sylerpka Mambo Kingzpka WiseRafael Esparza-RuizRafael Pina" at bounding box center [434, 379] width 390 height 43
drag, startPoint x: 374, startPoint y: 380, endPoint x: 667, endPoint y: 393, distance: 292.6
click at [667, 393] on div "The MLC Public Work Search The accuracy and completeness of The MLC's data is d…" at bounding box center [342, 286] width 685 height 599
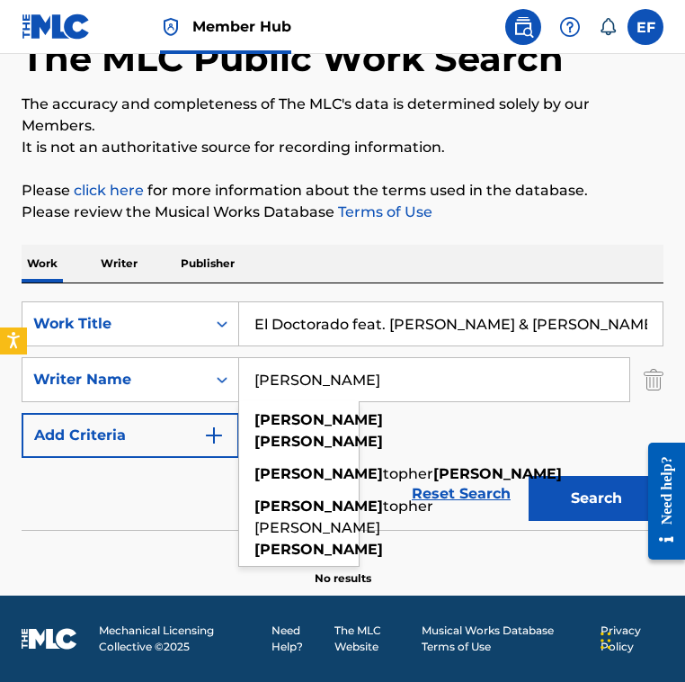
click at [529, 476] on button "Search" at bounding box center [596, 498] width 135 height 45
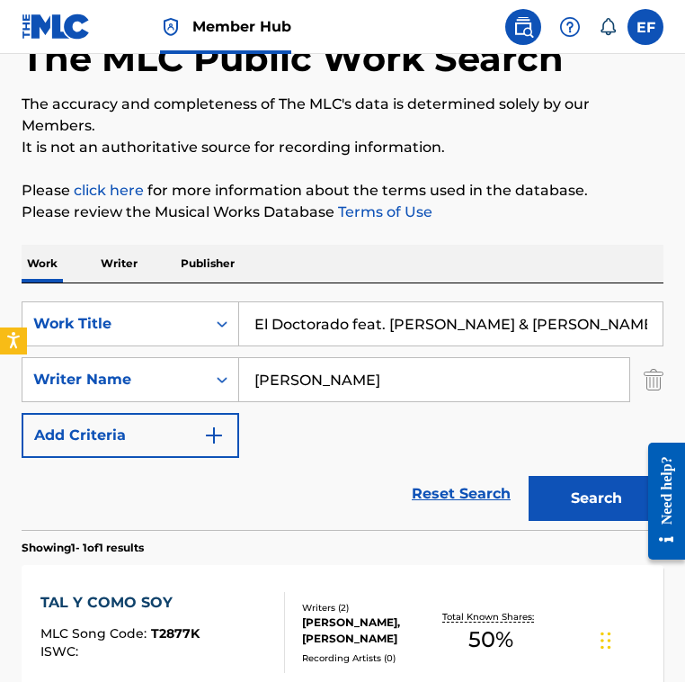
click at [244, 486] on div "Reset Search Search" at bounding box center [343, 494] width 642 height 72
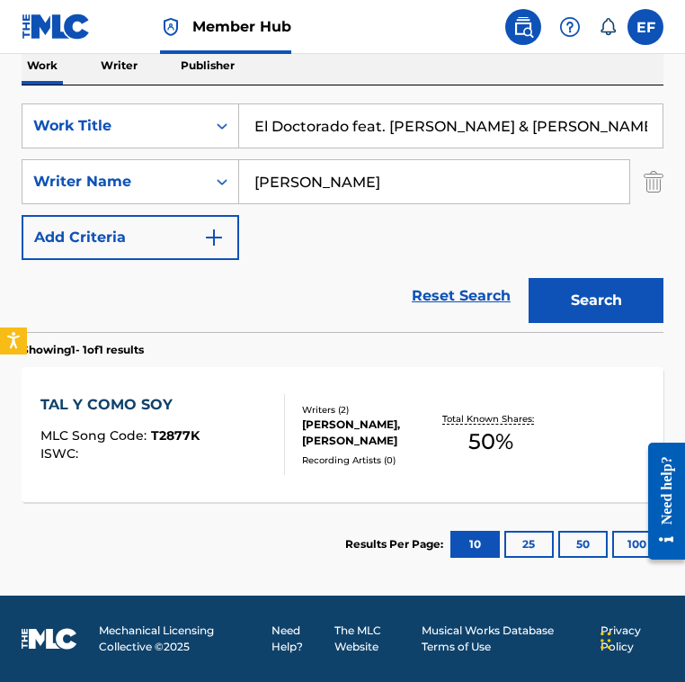
scroll to position [183, 0]
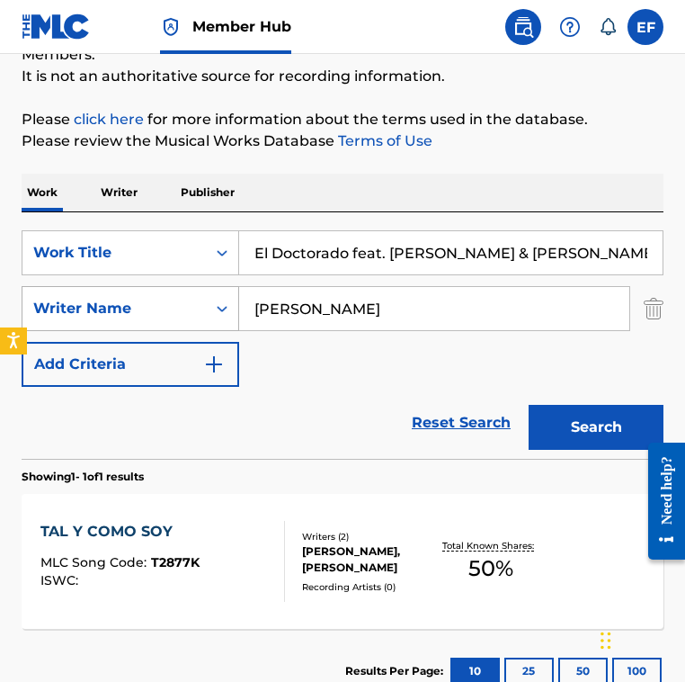
drag, startPoint x: 359, startPoint y: 312, endPoint x: 160, endPoint y: 305, distance: 198.9
click at [167, 305] on div "SearchWithCriteriaa297cf83-8173-4fde-ab25-a3ea02b88da1 Writer Name Chris Syler" at bounding box center [343, 308] width 642 height 45
paste input "pka Mambo Kingzpka WiseRafael Esparza-RuizRafael Pina"
click at [376, 304] on input "pka Mambo Kingzpka WiseRafael Esparza-RuizRafael Pina" at bounding box center [434, 308] width 390 height 43
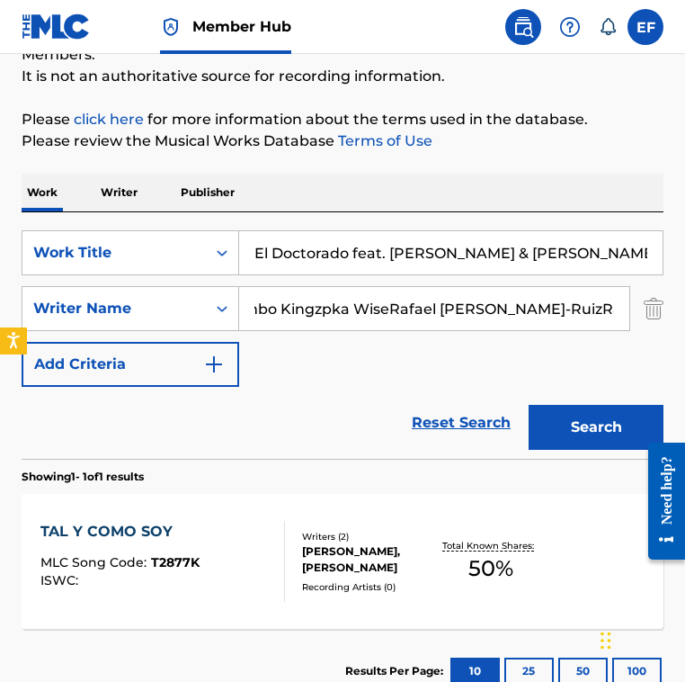
scroll to position [0, 0]
drag, startPoint x: 283, startPoint y: 304, endPoint x: 244, endPoint y: 304, distance: 39.6
click at [246, 304] on input "pka Mambo Kingzpka WiseRafael Esparza-RuizRafael Pina" at bounding box center [434, 308] width 390 height 43
drag, startPoint x: 425, startPoint y: 307, endPoint x: 271, endPoint y: 282, distance: 155.9
click at [271, 282] on div "SearchWithCriteria4bb1ce85-4fa1-4986-894e-18f0bfadc860 Work Title El Doctorado …" at bounding box center [343, 308] width 642 height 157
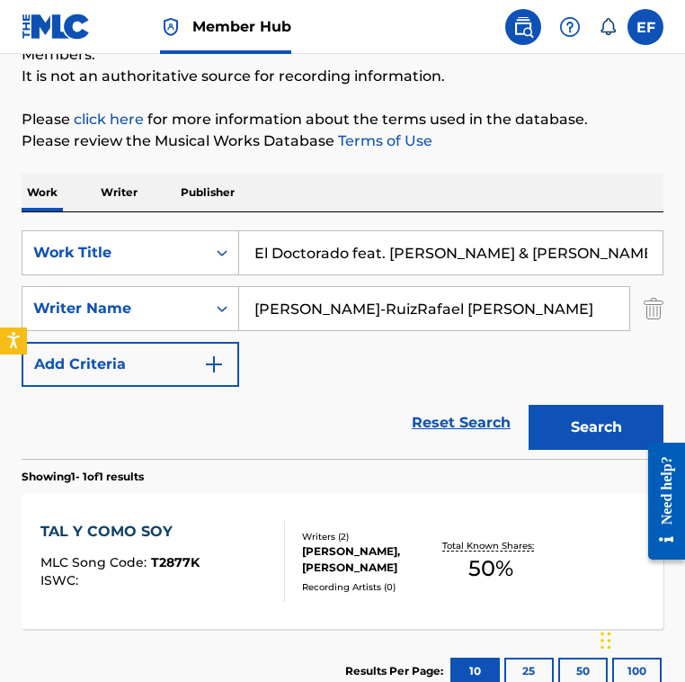
drag, startPoint x: 401, startPoint y: 306, endPoint x: 538, endPoint y: 305, distance: 136.7
click at [538, 306] on input "Rafael Esparza-RuizRafael Pina" at bounding box center [434, 308] width 390 height 43
click at [529, 405] on button "Search" at bounding box center [596, 427] width 135 height 45
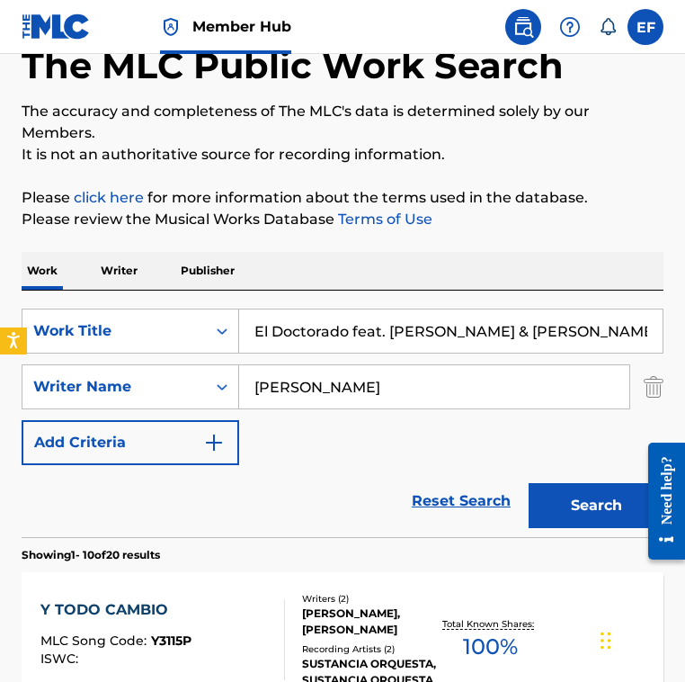
scroll to position [113, 0]
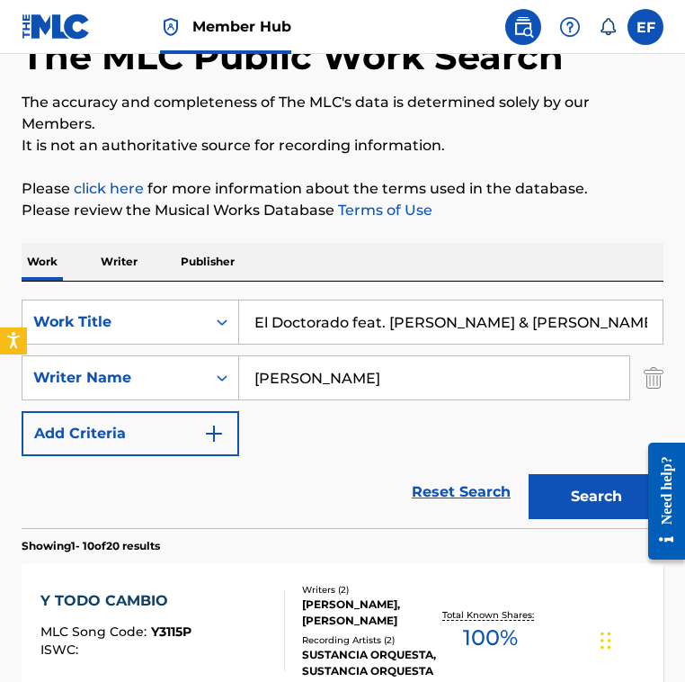
drag, startPoint x: 317, startPoint y: 368, endPoint x: -10, endPoint y: 361, distance: 326.6
click at [0, 361] on html "Accessibility Screen-Reader Guide, Feedback, and Issue Reporting | New window 0…" at bounding box center [342, 228] width 685 height 682
paste input "Pina"
type input "Rafael Pina"
click at [529, 474] on button "Search" at bounding box center [596, 496] width 135 height 45
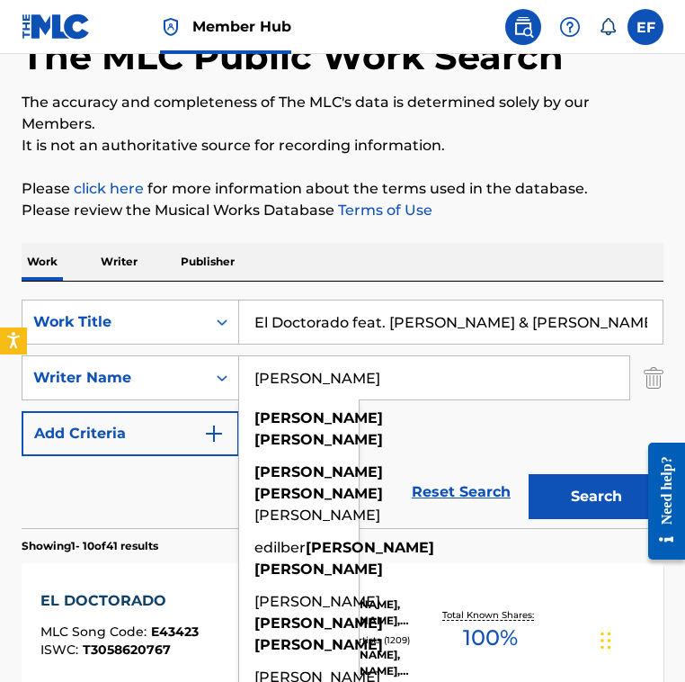
click at [427, 389] on input "Rafael Pina" at bounding box center [434, 377] width 390 height 43
click at [422, 414] on div "SearchWithCriteria4bb1ce85-4fa1-4986-894e-18f0bfadc860 Work Title El Doctorado …" at bounding box center [343, 378] width 642 height 157
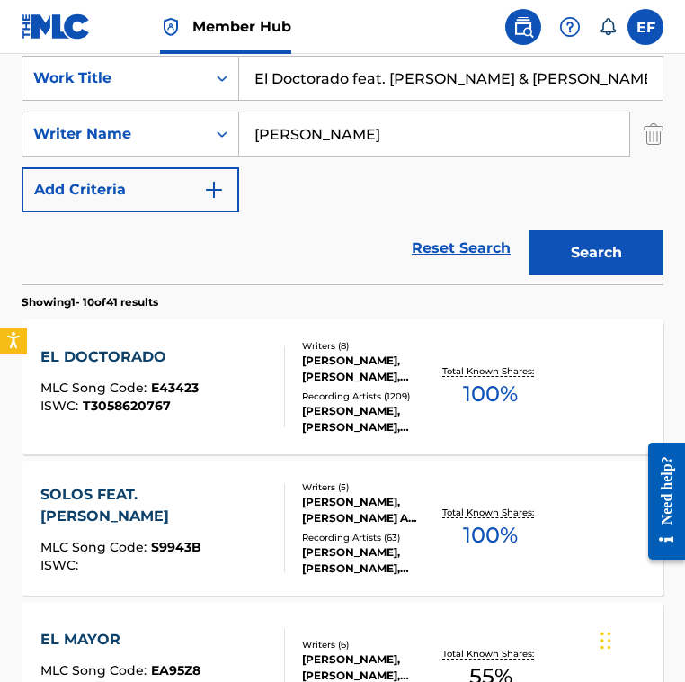
scroll to position [363, 0]
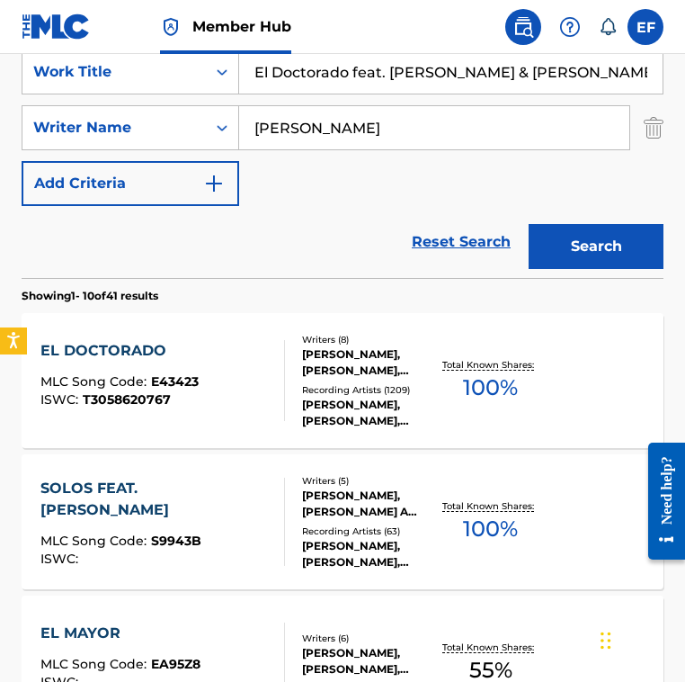
click at [309, 379] on div "Writers ( 8 ) CHRISTOPHER SEAN SYLER, RAFAEL ESPARZA, GABRIEL CRUZ, RAFAEL PINA…" at bounding box center [361, 381] width 153 height 96
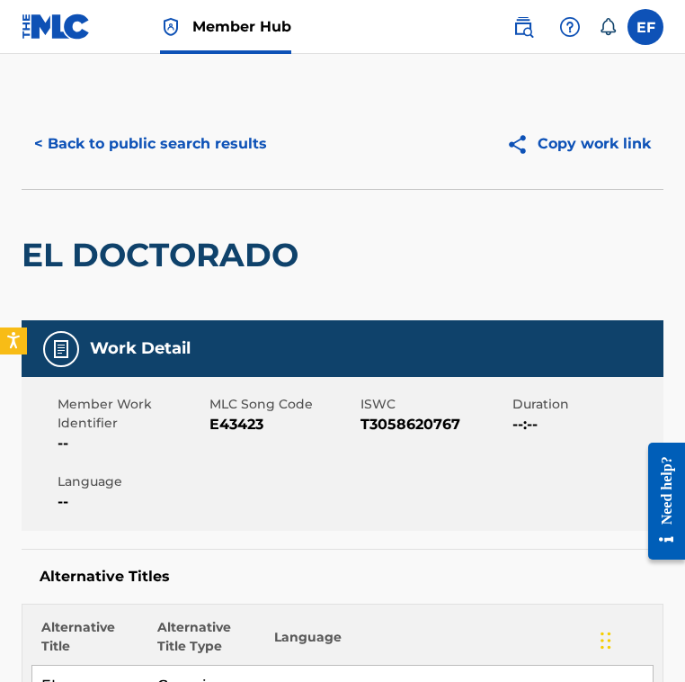
click at [237, 419] on span "E43423" at bounding box center [284, 425] width 148 height 22
copy span "E43423"
click at [168, 138] on button "< Back to public search results" at bounding box center [151, 143] width 258 height 45
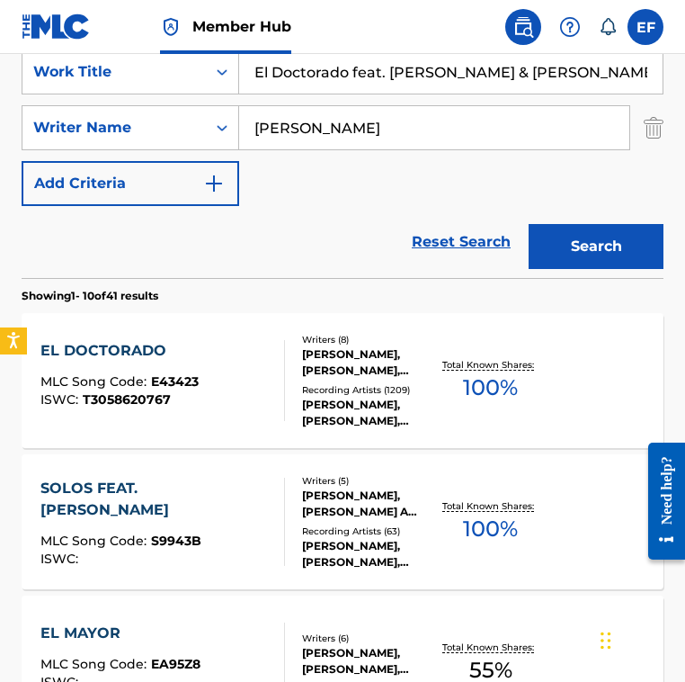
click at [425, 53] on nav "Member Hub EF EF Eli Fox eli@elifoxmusic.com Notification Preferences Profile L…" at bounding box center [342, 27] width 685 height 54
click at [416, 61] on input "El Doctorado feat. Don Omar & Ken-Y" at bounding box center [451, 71] width 424 height 43
paste input "Hombre Que Yo Amo"
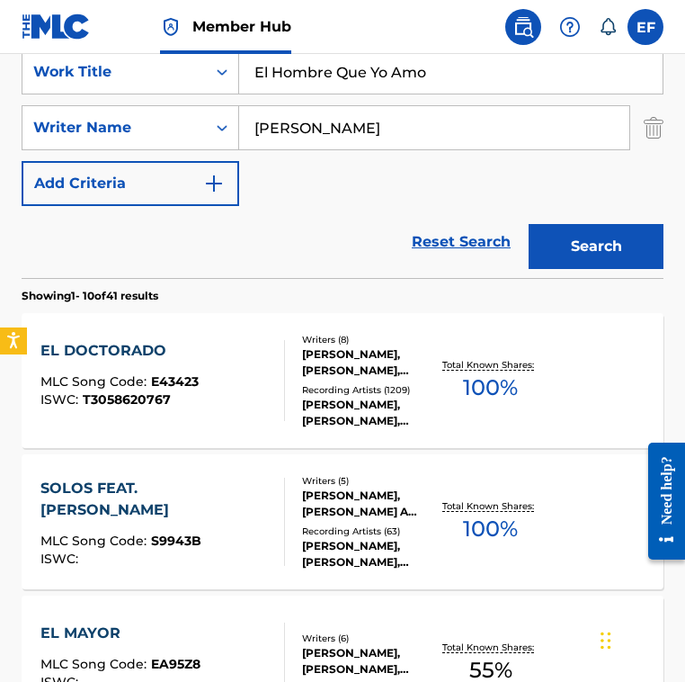
type input "el hombre que yo amo"
click at [389, 135] on input "Rafael Pina" at bounding box center [434, 127] width 390 height 43
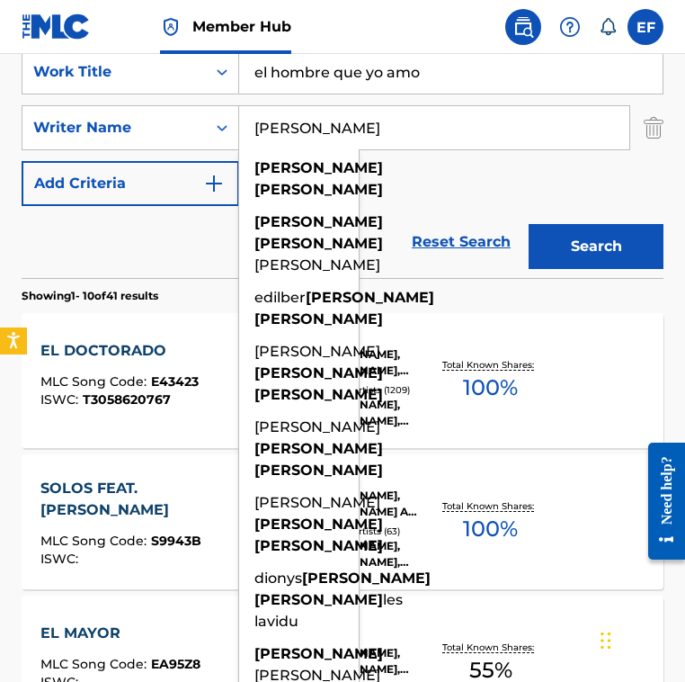
click at [389, 135] on input "Rafael Pina" at bounding box center [434, 127] width 390 height 43
paste input "Gogo Munoz"
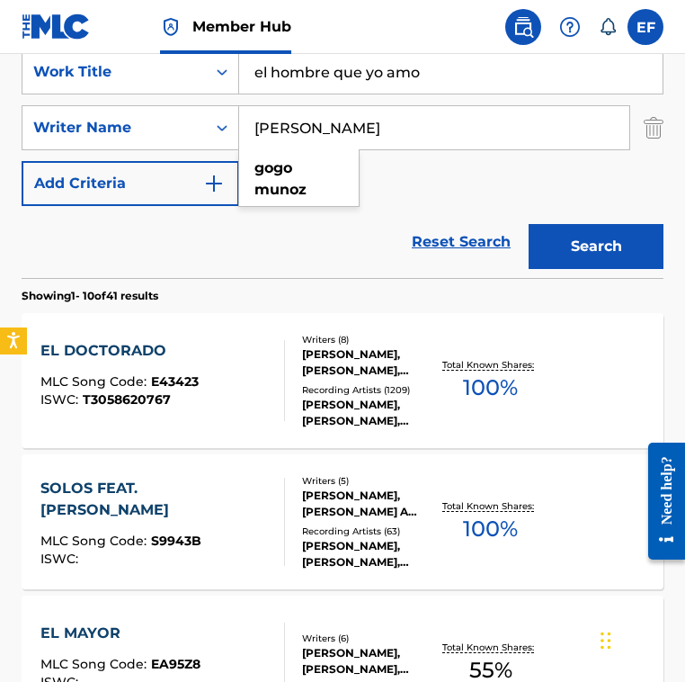
type input "Gogo Munoz"
click at [529, 224] on button "Search" at bounding box center [596, 246] width 135 height 45
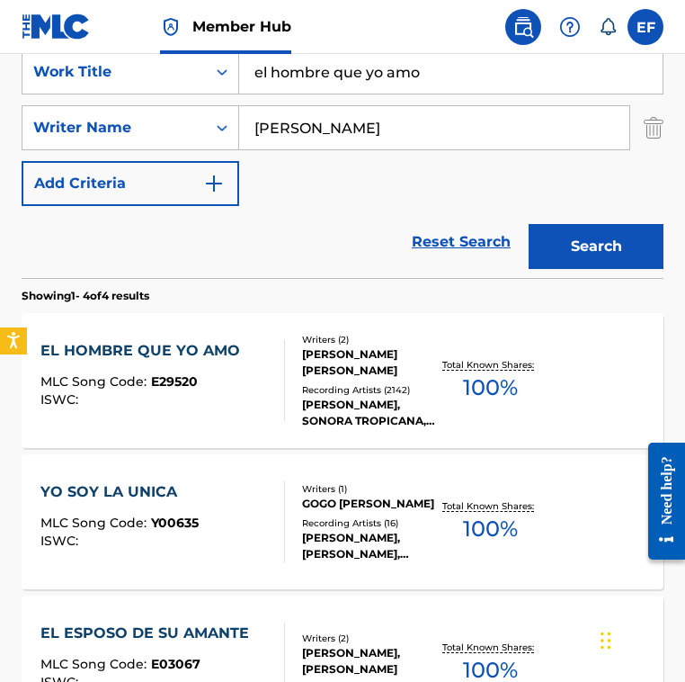
click at [292, 270] on div "Reset Search Search" at bounding box center [343, 242] width 642 height 72
click at [280, 296] on section "Showing 1 - 4 of 4 results" at bounding box center [343, 291] width 642 height 26
click at [280, 284] on section "Showing 1 - 4 of 4 results" at bounding box center [343, 291] width 642 height 26
click at [279, 274] on div "Reset Search Search" at bounding box center [343, 242] width 642 height 72
click at [274, 244] on div "Reset Search Search" at bounding box center [343, 242] width 642 height 72
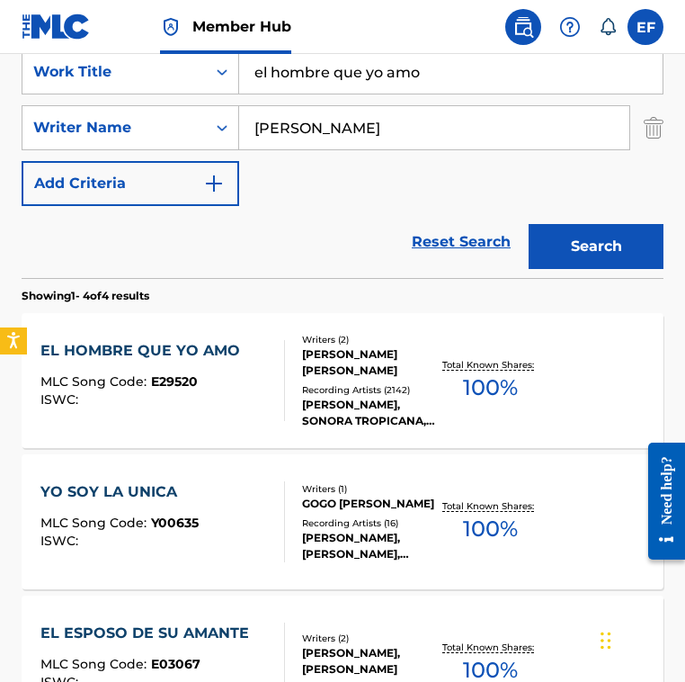
click at [275, 266] on div "Reset Search Search" at bounding box center [343, 242] width 642 height 72
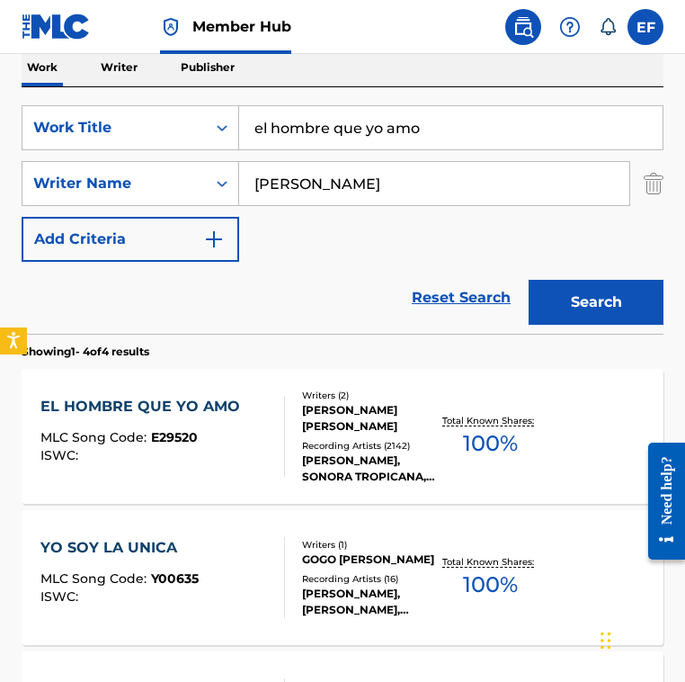
scroll to position [339, 0]
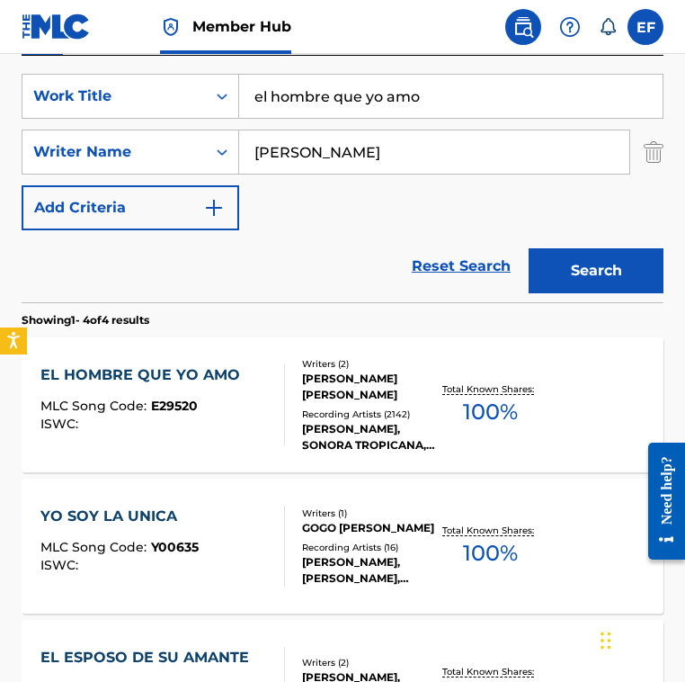
click at [263, 404] on div "EL HOMBRE QUE YO AMO MLC Song Code : E29520 ISWC :" at bounding box center [162, 404] width 244 height 81
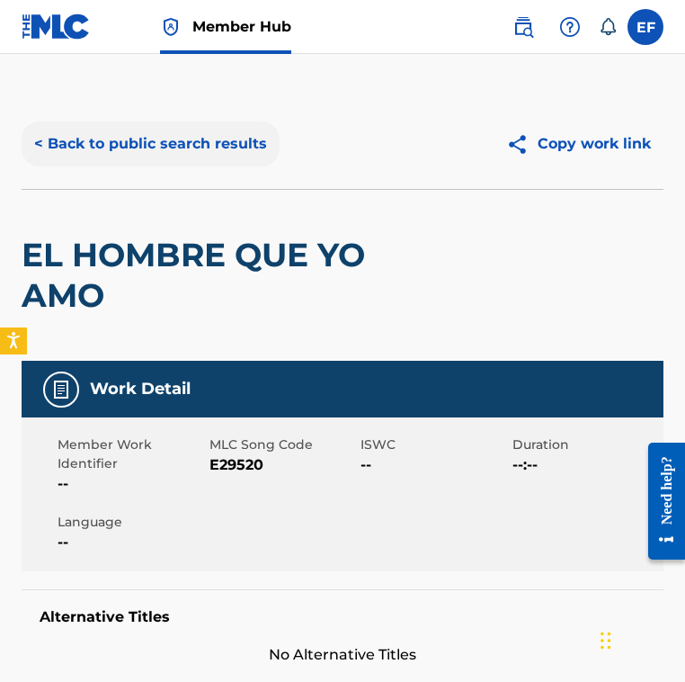
click at [179, 152] on button "< Back to public search results" at bounding box center [151, 143] width 258 height 45
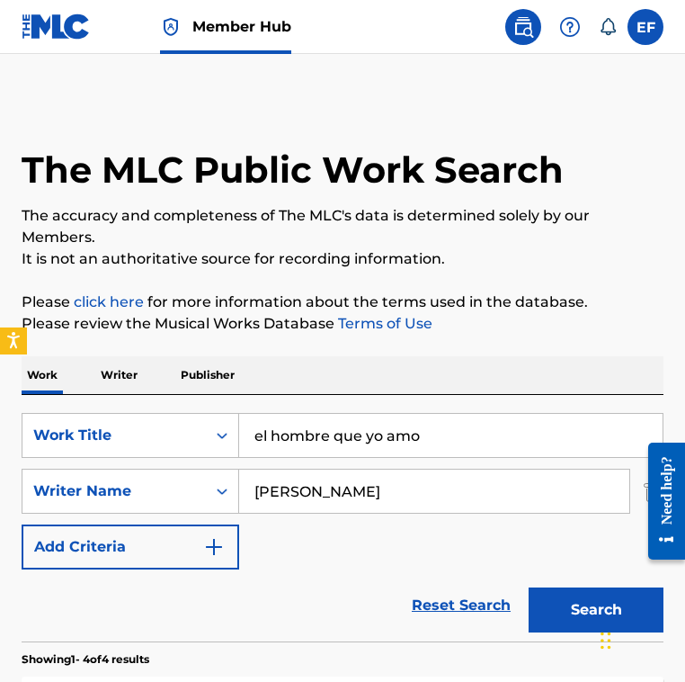
scroll to position [339, 0]
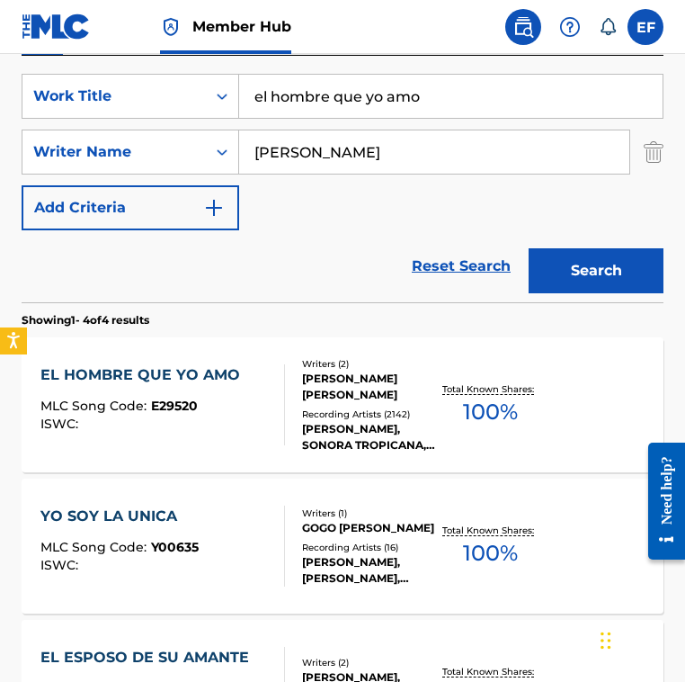
click at [247, 325] on section "Showing 1 - 4 of 4 results" at bounding box center [343, 315] width 642 height 26
click at [246, 368] on div "EL HOMBRE QUE YO AMO MLC Song Code : E29520 ISWC :" at bounding box center [162, 404] width 244 height 81
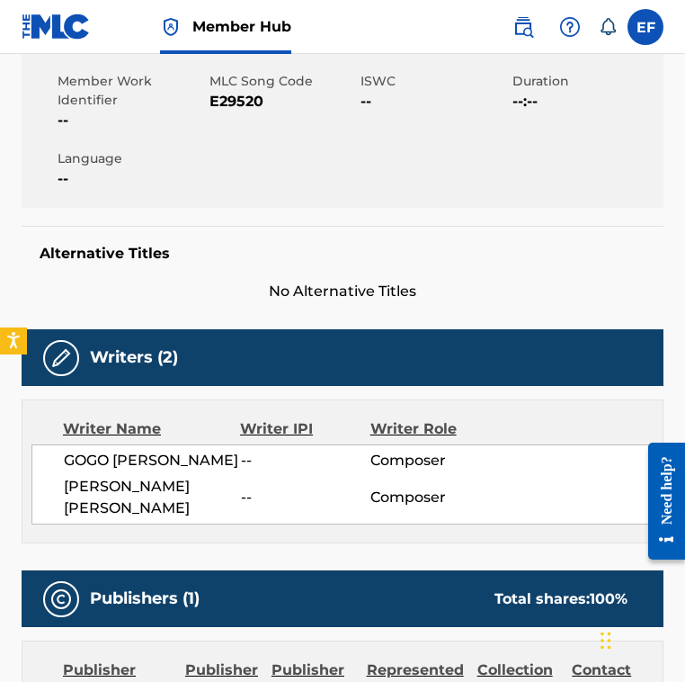
scroll to position [364, 0]
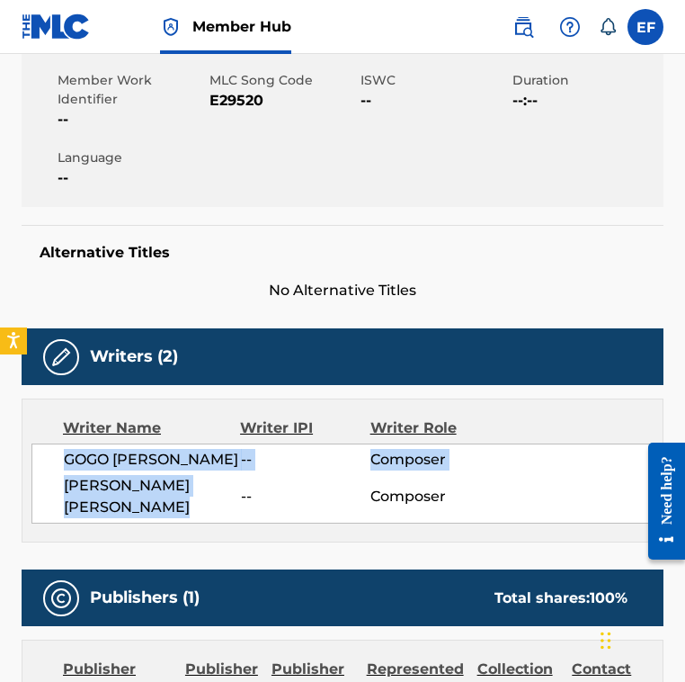
drag, startPoint x: 70, startPoint y: 456, endPoint x: 232, endPoint y: 500, distance: 167.8
click at [232, 500] on div "GOGO MUNOZ -- Composer JOSE ENRIQUE SAAVEDRA MUNOZ -- Composer" at bounding box center [342, 483] width 622 height 80
copy div "GOGO MUNOZ -- Composer JOSE ENRIQUE SAAVEDRA MUNOZ"
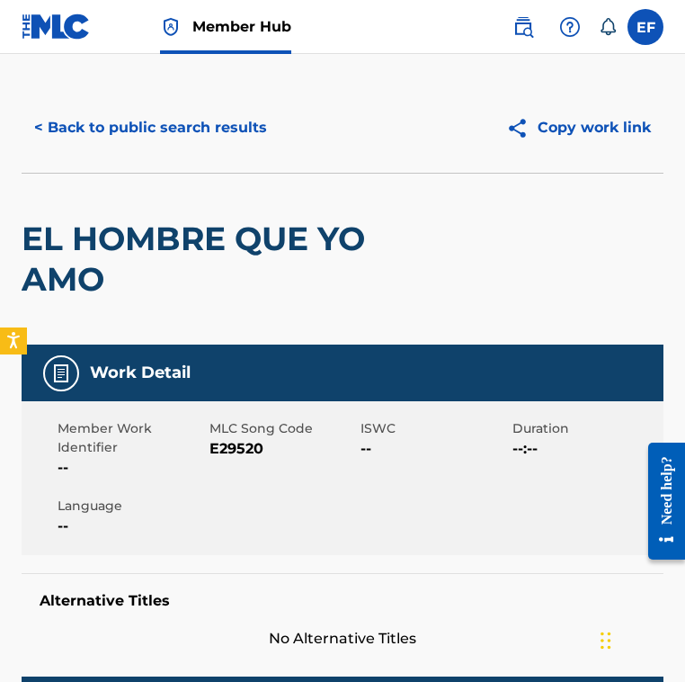
scroll to position [0, 0]
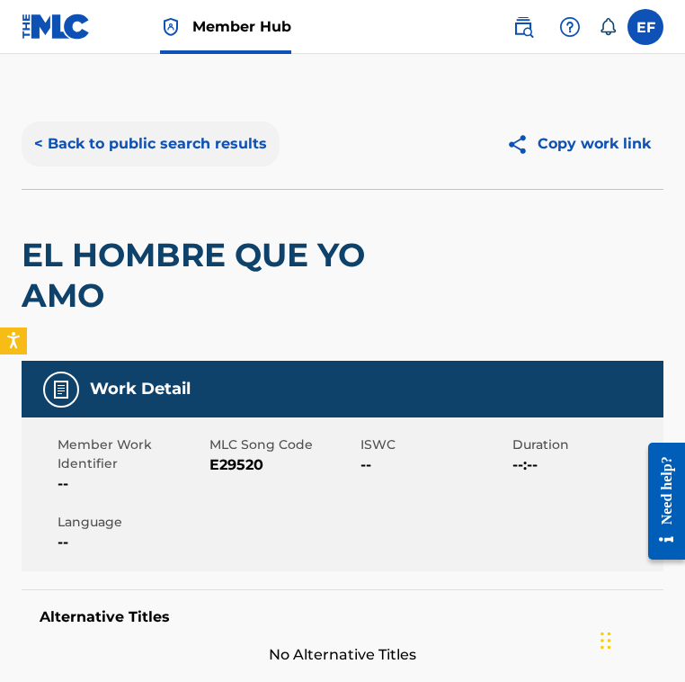
click at [197, 135] on button "< Back to public search results" at bounding box center [151, 143] width 258 height 45
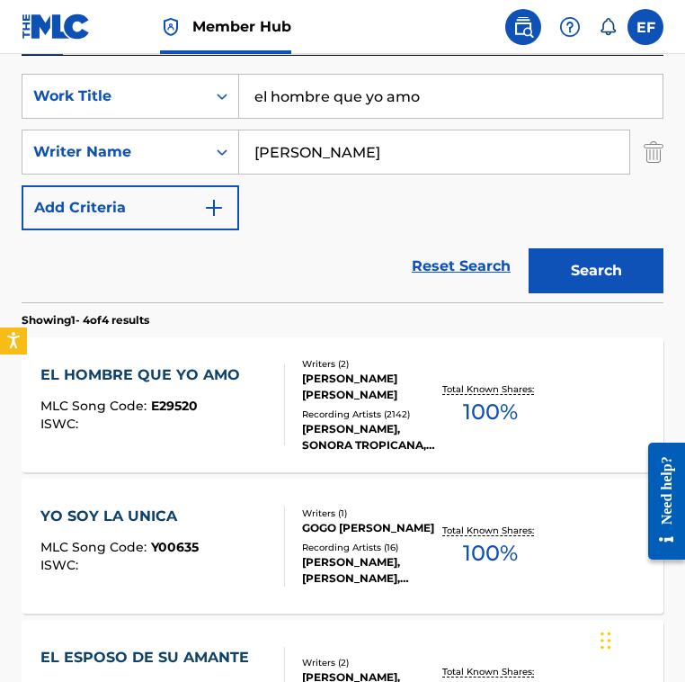
drag, startPoint x: 429, startPoint y: 113, endPoint x: 139, endPoint y: 61, distance: 295.2
click at [146, 58] on div "SearchWithCriteria4bb1ce85-4fa1-4986-894e-18f0bfadc860 Work Title el hombre que…" at bounding box center [343, 179] width 642 height 246
paste input "El Mochilero"
type input "el mochilero y el vagabundo"
click at [372, 157] on input "Gogo Munoz" at bounding box center [434, 151] width 390 height 43
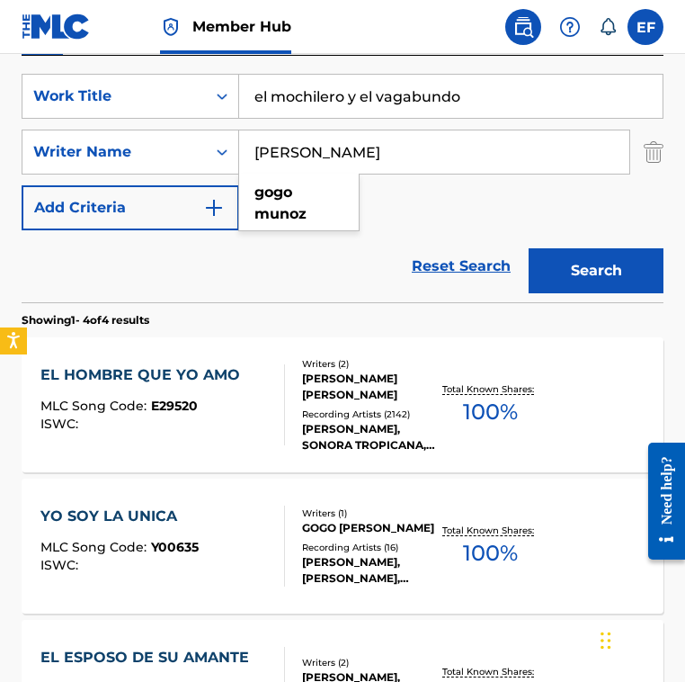
click at [372, 157] on input "Gogo Munoz" at bounding box center [434, 151] width 390 height 43
paste input "Rufo Garrido"
type input "Rufo Garrido"
click at [529, 248] on button "Search" at bounding box center [596, 270] width 135 height 45
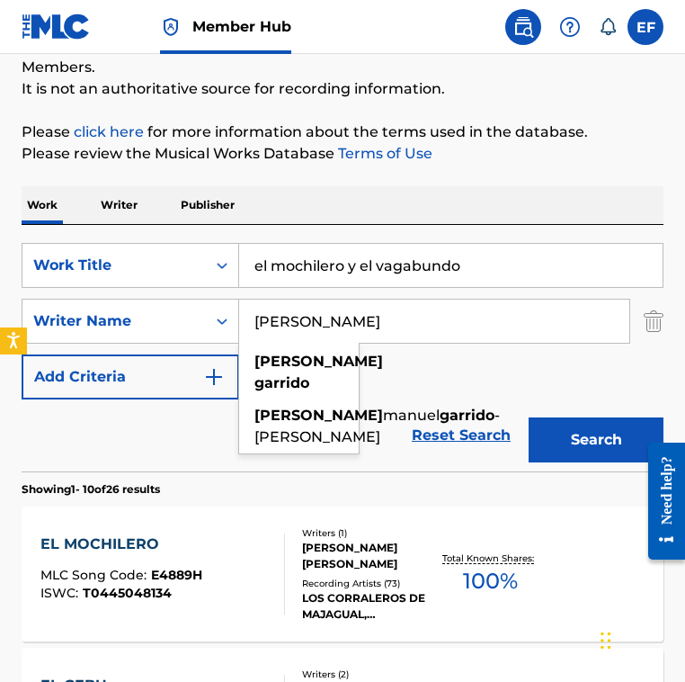
click at [153, 429] on div "Reset Search Search" at bounding box center [343, 435] width 642 height 72
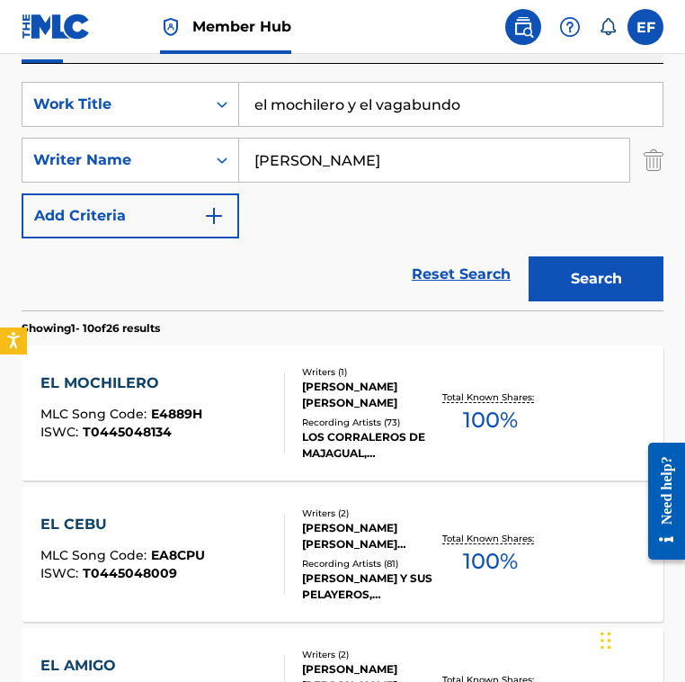
scroll to position [328, 0]
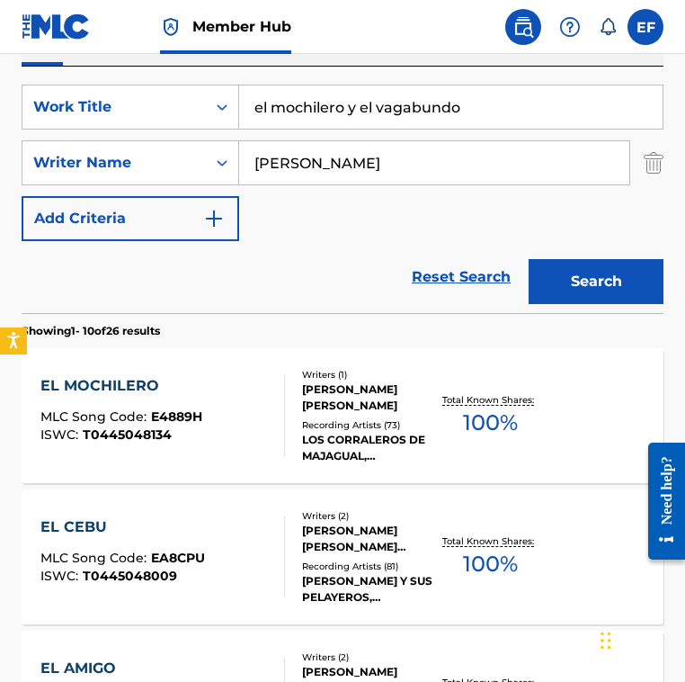
click at [153, 428] on span "T0445048134" at bounding box center [127, 434] width 89 height 16
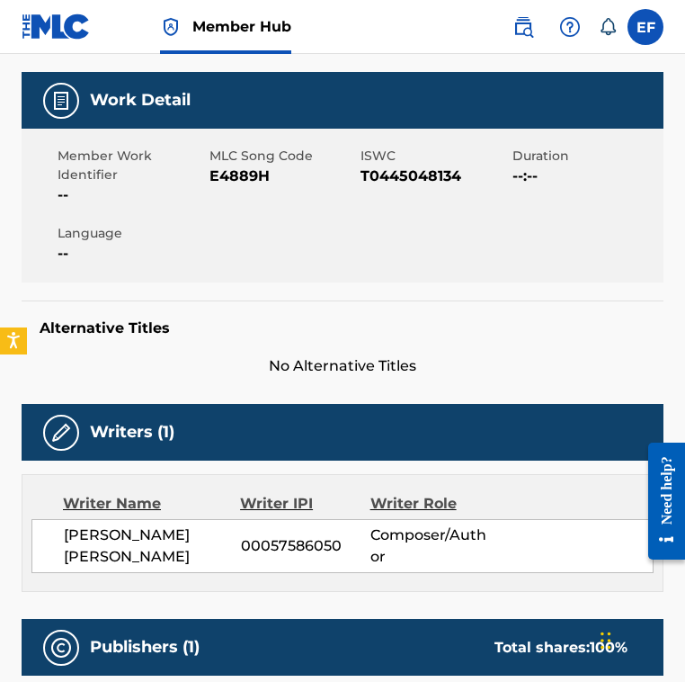
scroll to position [244, 0]
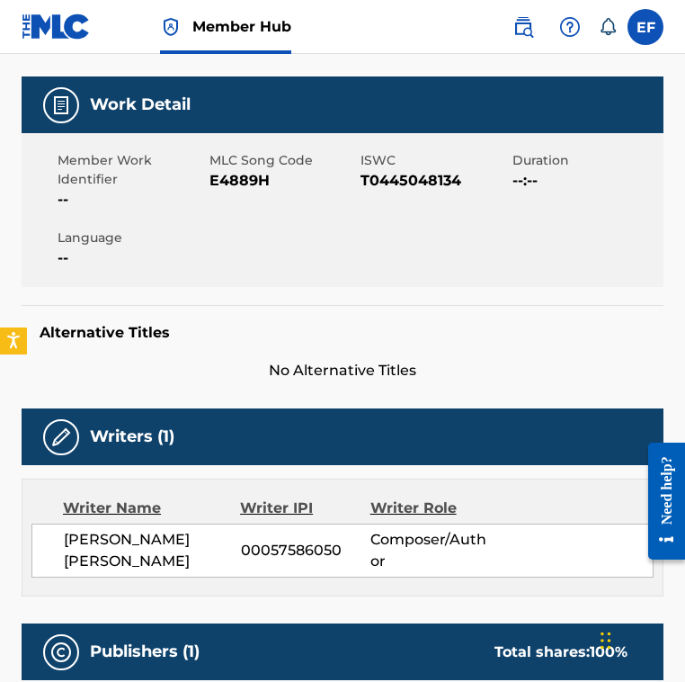
click at [219, 179] on span "E4889H" at bounding box center [284, 181] width 148 height 22
copy span "E4889H"
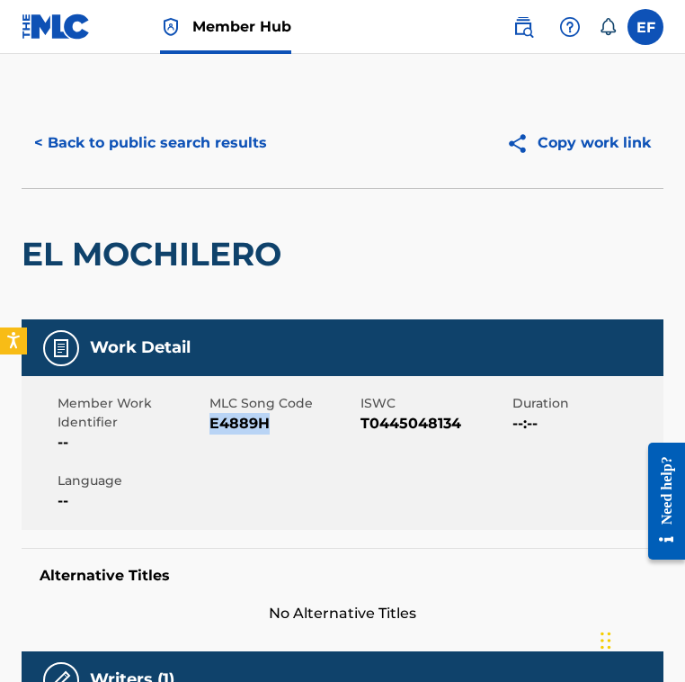
scroll to position [1, 0]
click at [232, 109] on div "< Back to public search results Copy work link" at bounding box center [343, 143] width 642 height 90
click at [230, 126] on button "< Back to public search results" at bounding box center [151, 143] width 258 height 45
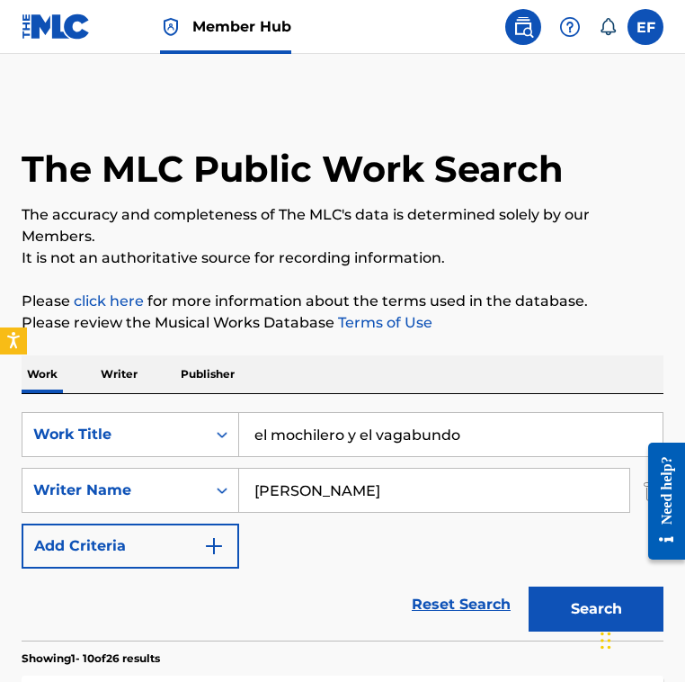
scroll to position [328, 0]
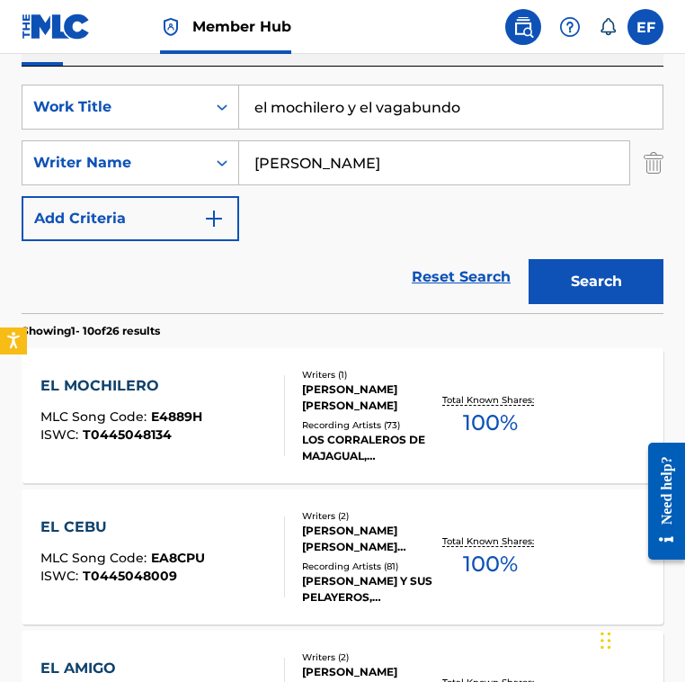
drag, startPoint x: 476, startPoint y: 112, endPoint x: 119, endPoint y: 10, distance: 371.5
paste input "El Hombre Que Yo Am"
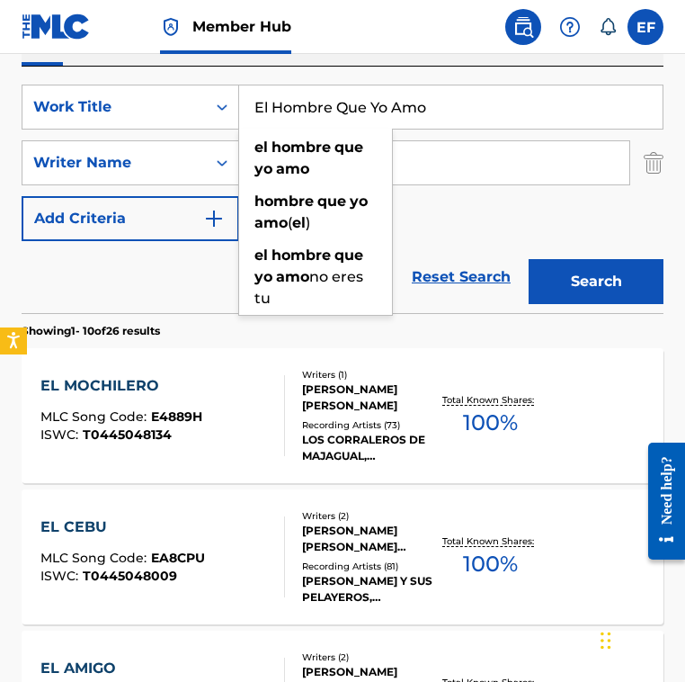
type input "El Hombre Que Yo Amo"
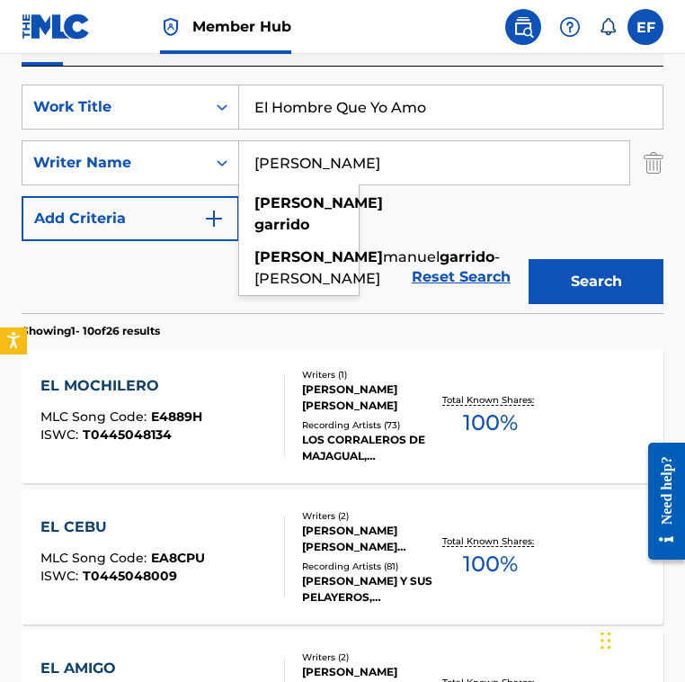
drag, startPoint x: 457, startPoint y: 142, endPoint x: 493, endPoint y: 192, distance: 61.9
click at [493, 192] on div "SearchWithCriteria4bb1ce85-4fa1-4986-894e-18f0bfadc860 Work Title El Hombre Que…" at bounding box center [343, 163] width 642 height 157
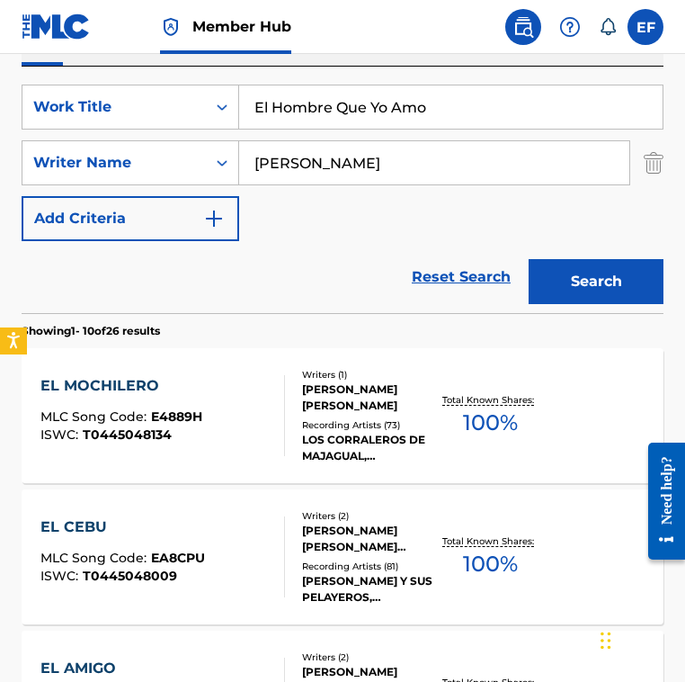
click at [529, 259] on button "Search" at bounding box center [596, 281] width 135 height 45
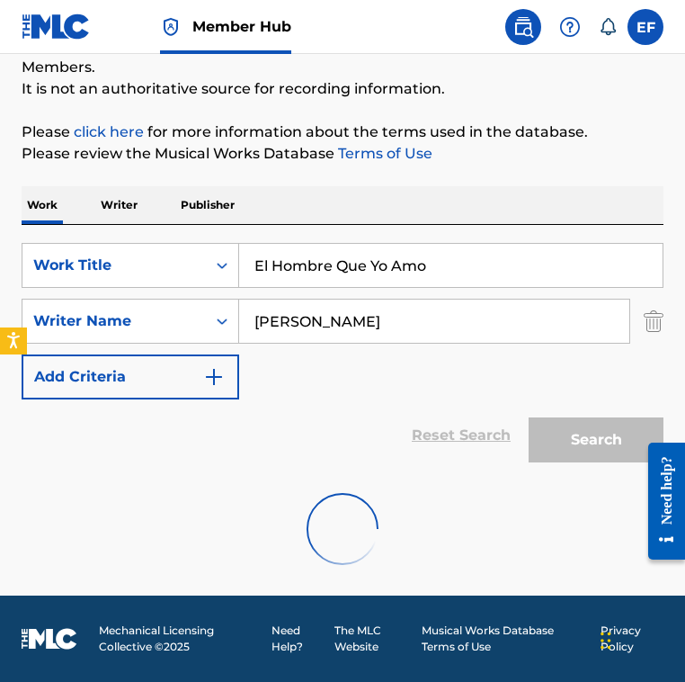
scroll to position [112, 0]
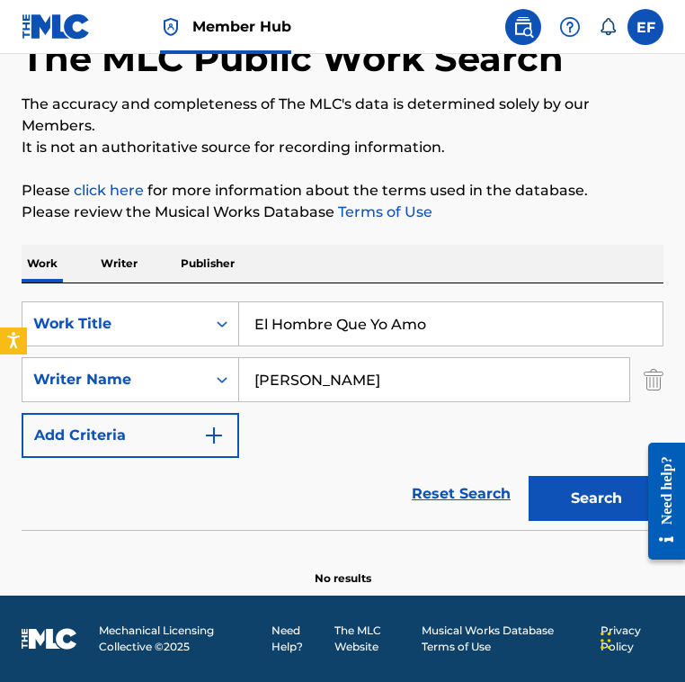
click at [380, 379] on input "gugo munoz" at bounding box center [434, 379] width 390 height 43
paste input "Gogo M"
type input "Gogo Munoz"
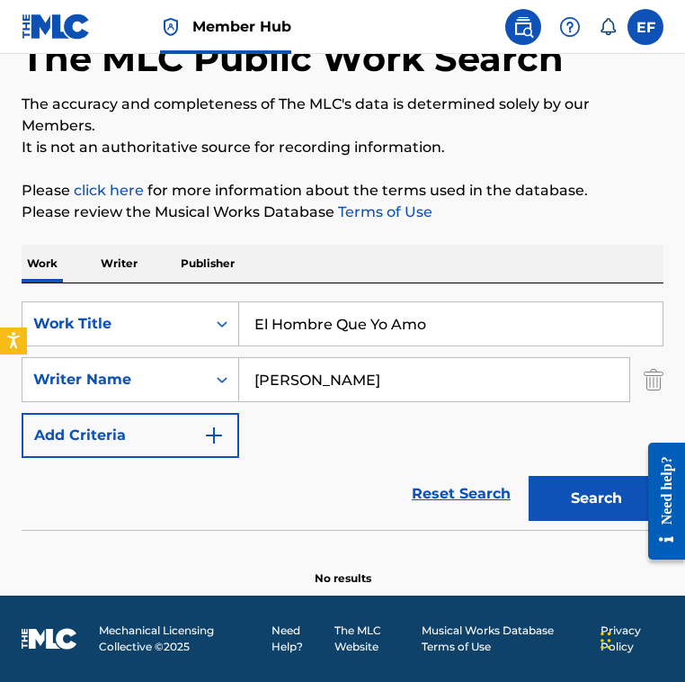
click at [529, 476] on button "Search" at bounding box center [596, 498] width 135 height 45
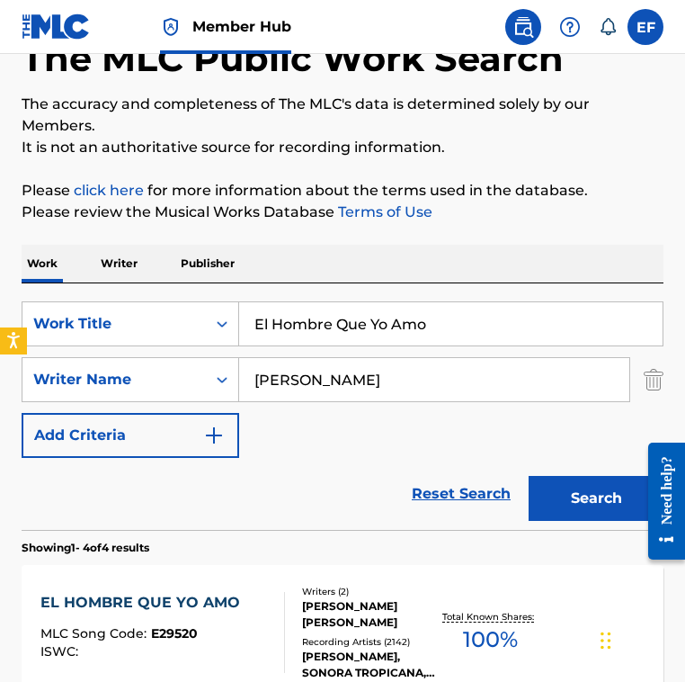
scroll to position [309, 0]
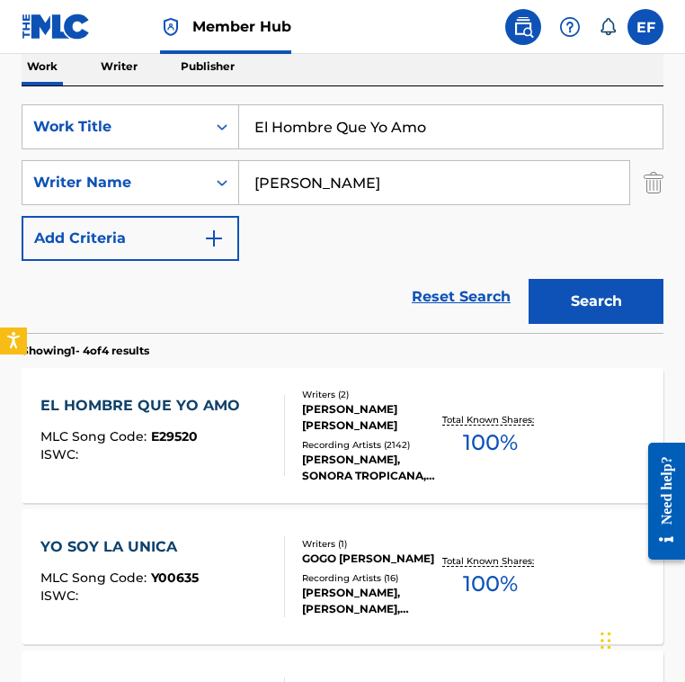
click at [307, 443] on div "Recording Artists ( 2142 )" at bounding box center [370, 444] width 136 height 13
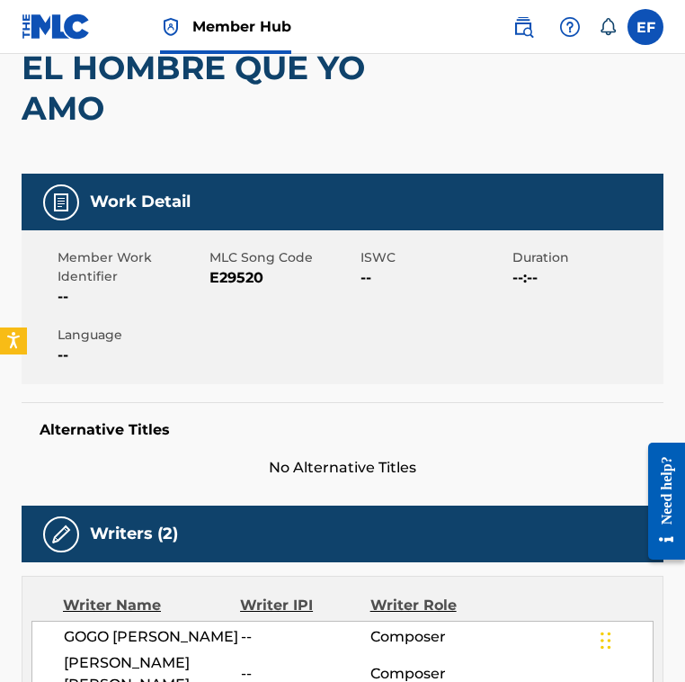
scroll to position [183, 0]
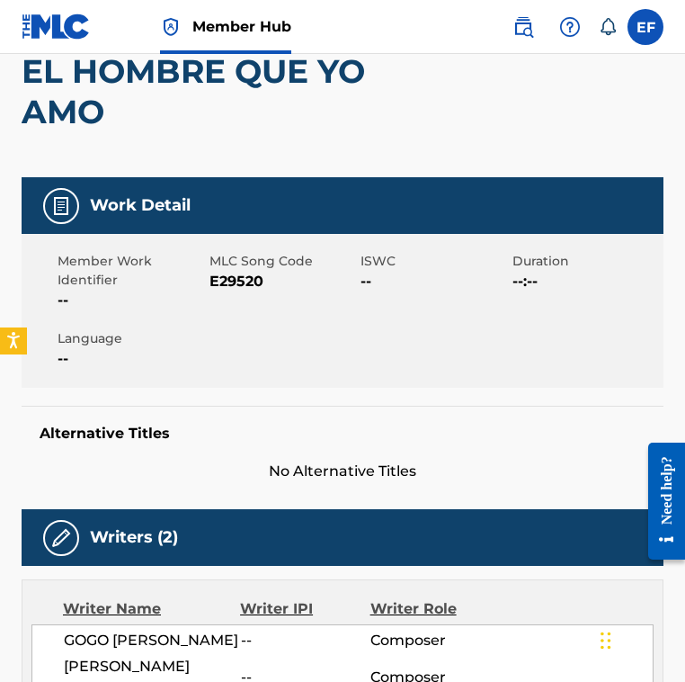
click at [246, 276] on span "E29520" at bounding box center [284, 282] width 148 height 22
copy span "E29520"
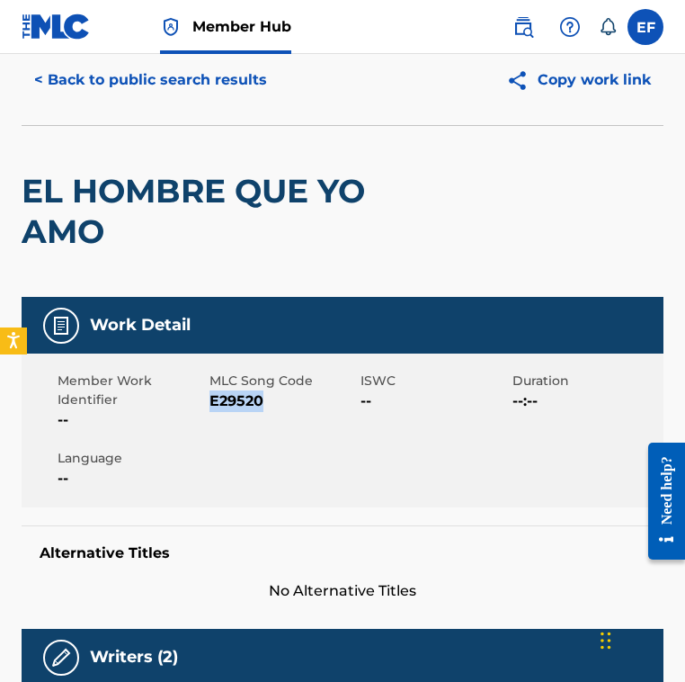
scroll to position [0, 0]
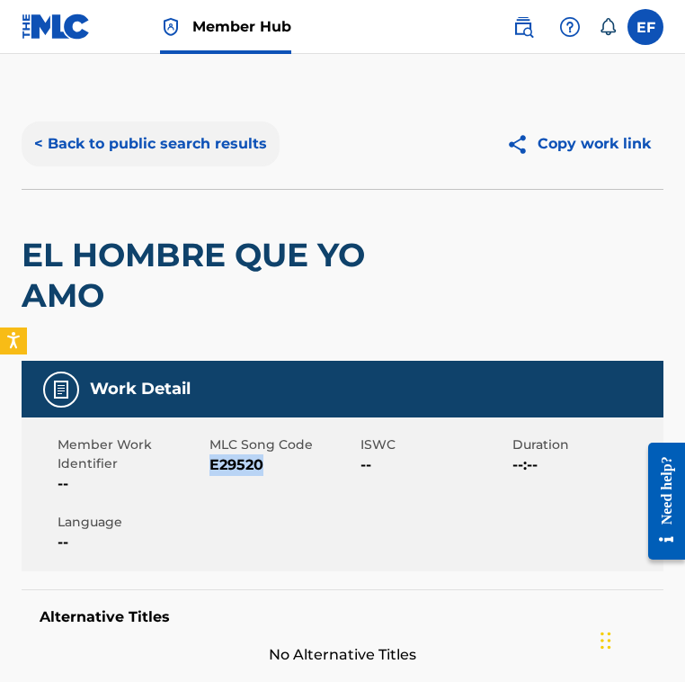
click at [192, 139] on button "< Back to public search results" at bounding box center [151, 143] width 258 height 45
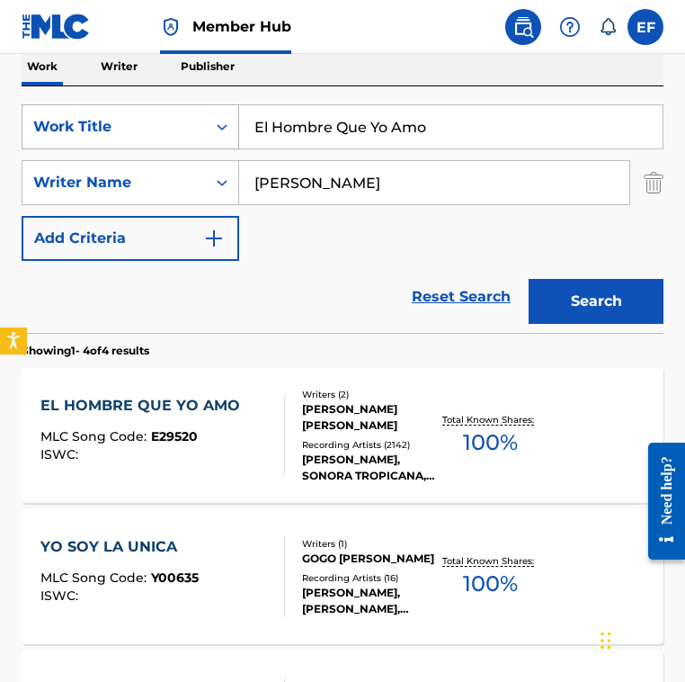
drag, startPoint x: 468, startPoint y: 137, endPoint x: 183, endPoint y: 122, distance: 285.5
click at [186, 122] on div "SearchWithCriteria4bb1ce85-4fa1-4986-894e-18f0bfadc860 Work Title El Hombre Que…" at bounding box center [343, 126] width 642 height 45
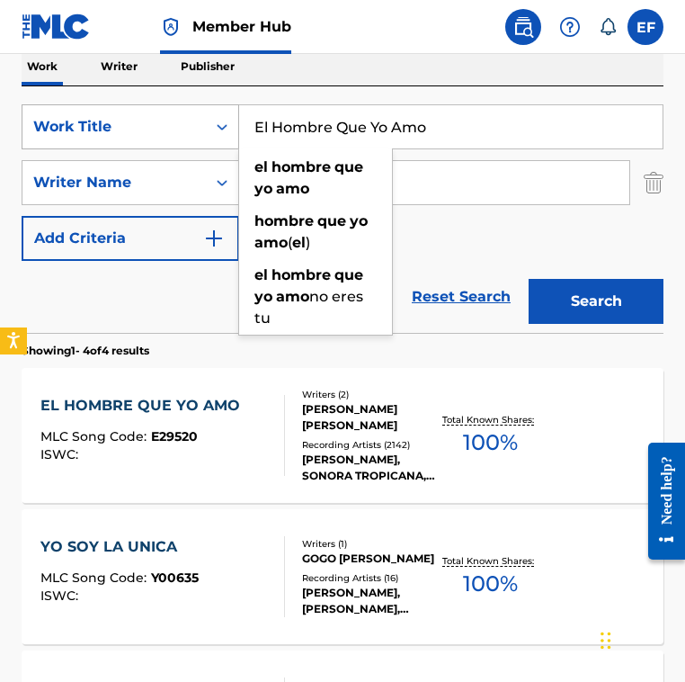
paste input "Mochilero - Instrumental Performed by Pedro Laza Y Sus Pelayeros Written by Ruf…"
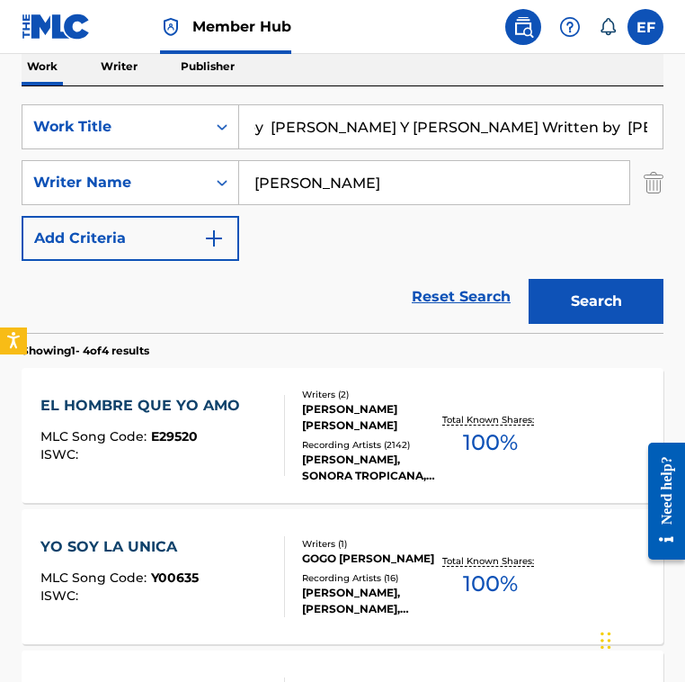
drag, startPoint x: 553, startPoint y: 121, endPoint x: 659, endPoint y: 121, distance: 106.1
click at [661, 124] on input "El Mochilero - Instrumental Performed by Pedro Laza Y Sus Pelayeros Written by …" at bounding box center [451, 126] width 424 height 43
type input "El Mochilero - Instrumental Performed by Pedro Laza Y Sus Pelayeros Written by"
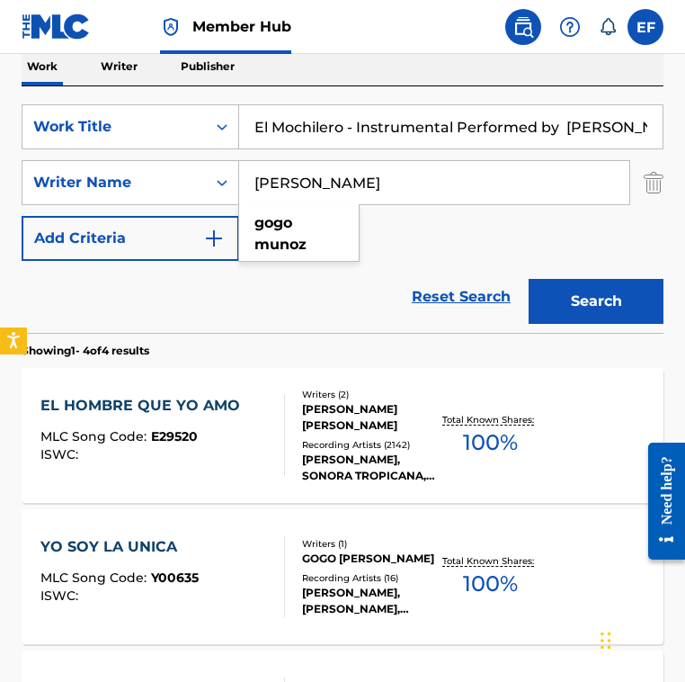
drag, startPoint x: 381, startPoint y: 192, endPoint x: 300, endPoint y: 174, distance: 82.9
click at [300, 174] on input "Gogo Munoz" at bounding box center [434, 182] width 390 height 43
paste input "Rufo Garrido"
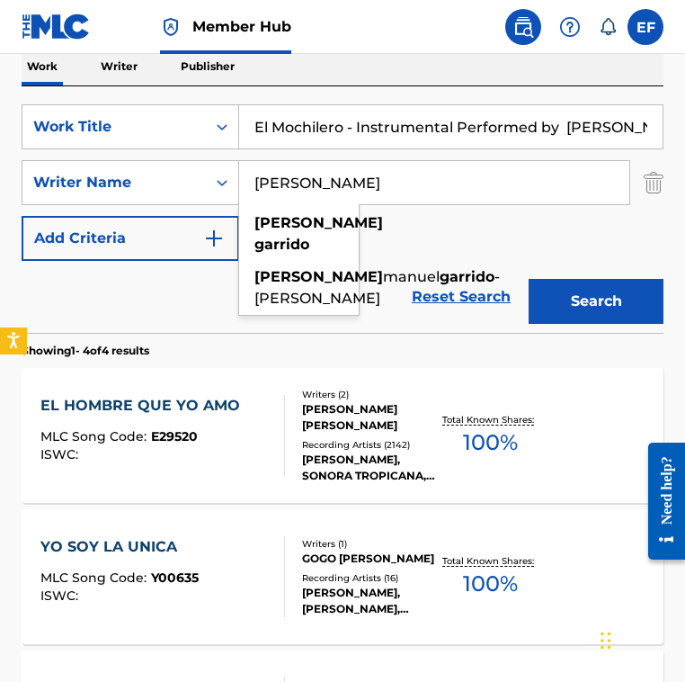
type input "Rufo Garrido"
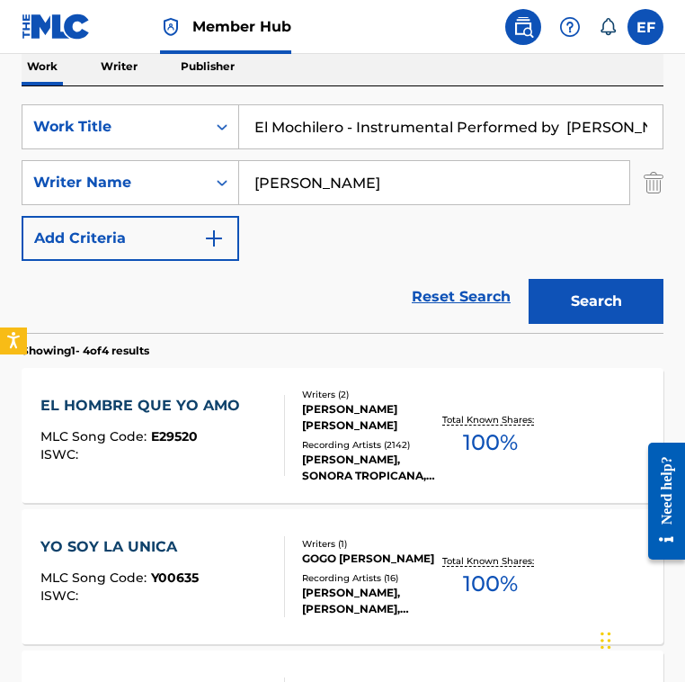
scroll to position [0, 200]
drag, startPoint x: 456, startPoint y: 130, endPoint x: 667, endPoint y: 130, distance: 210.5
click at [667, 130] on div "The MLC Public Work Search The accuracy and completeness of The MLC's data is d…" at bounding box center [342, 400] width 685 height 1221
type input "El Mochilero - Instrumental"
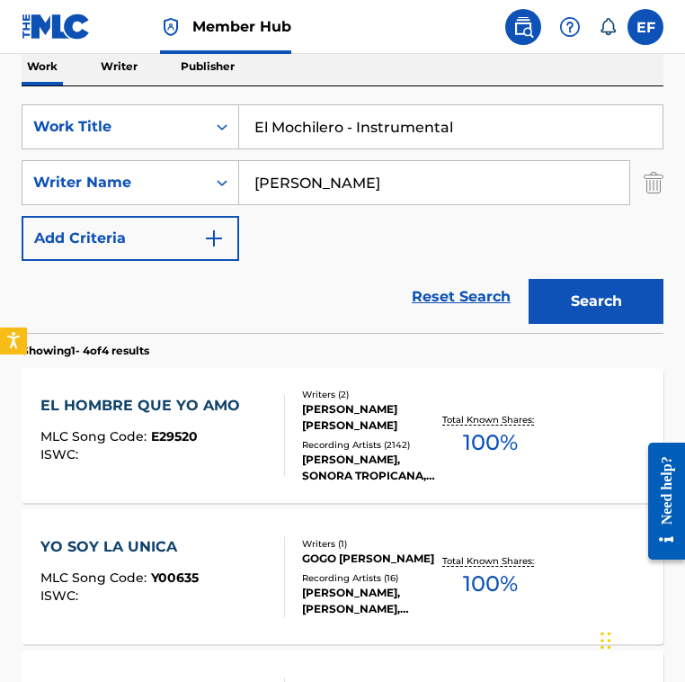
click at [529, 279] on button "Search" at bounding box center [596, 301] width 135 height 45
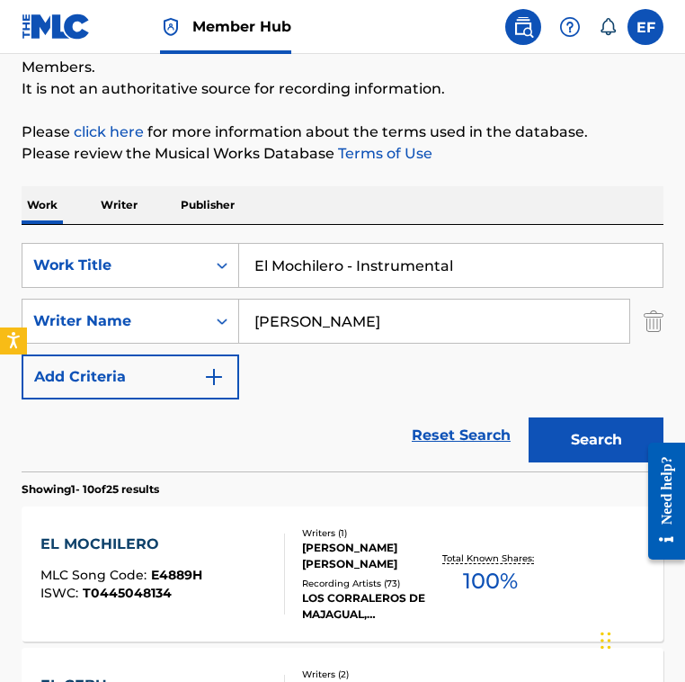
scroll to position [309, 0]
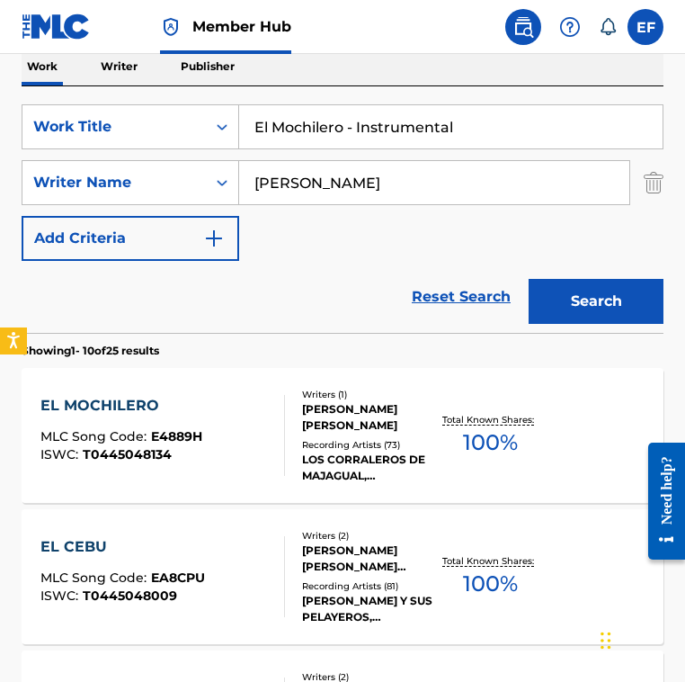
click at [265, 406] on div "EL MOCHILERO MLC Song Code : E4889H ISWC : T0445048134" at bounding box center [162, 435] width 244 height 81
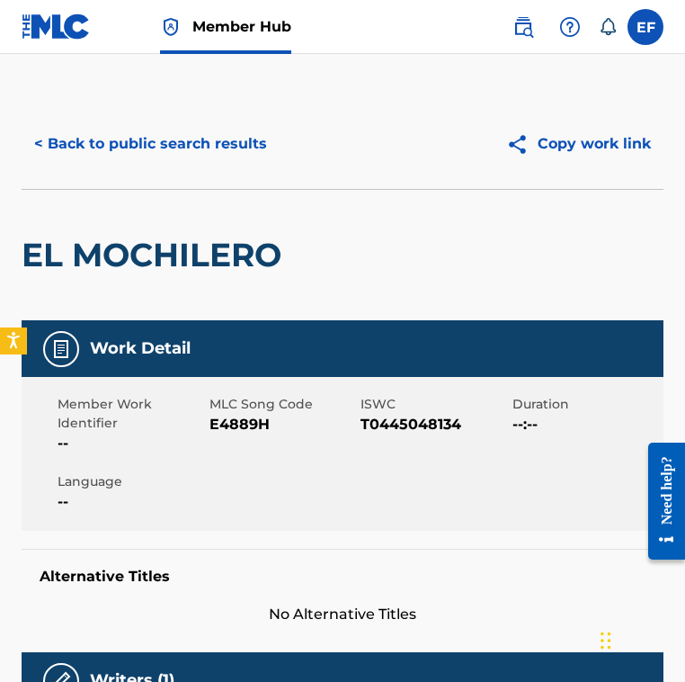
click at [166, 169] on div "< Back to public search results Copy work link" at bounding box center [343, 144] width 642 height 90
click at [166, 154] on button "< Back to public search results" at bounding box center [151, 143] width 258 height 45
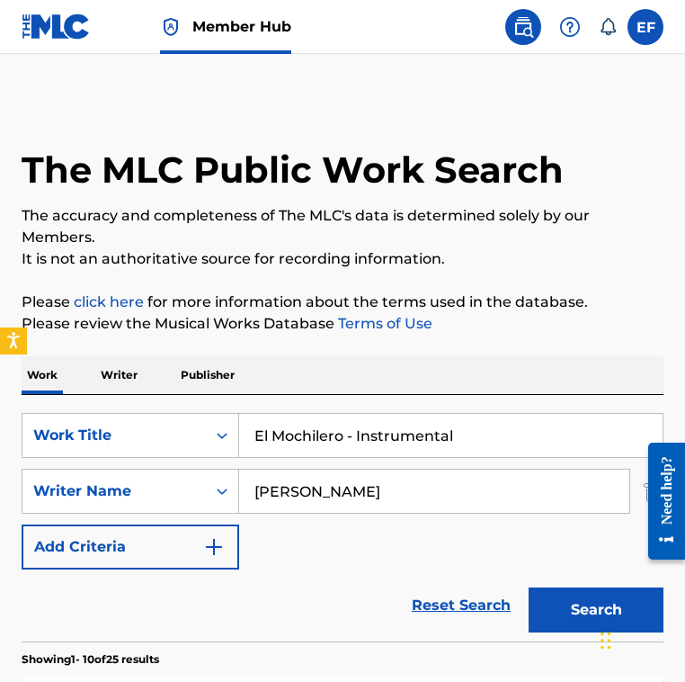
scroll to position [309, 0]
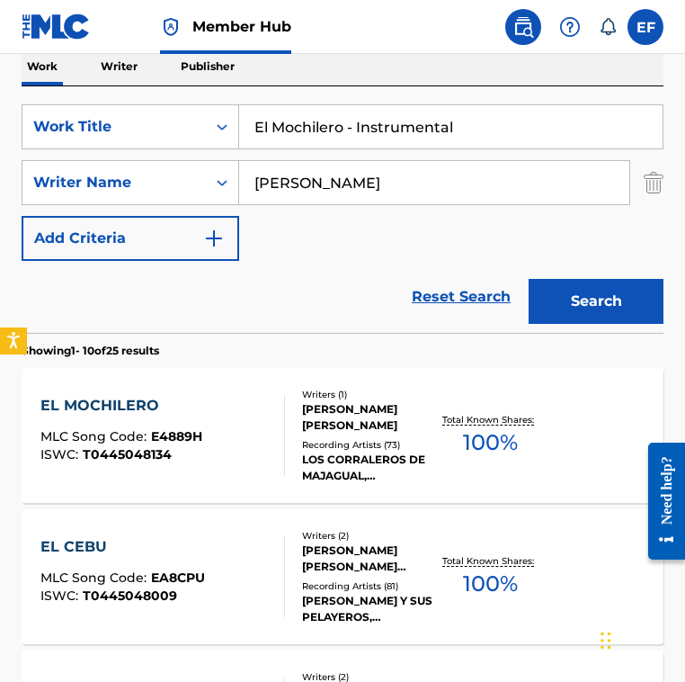
drag, startPoint x: 521, startPoint y: 129, endPoint x: 222, endPoint y: 79, distance: 302.7
paste input "Regreso Del Condor"
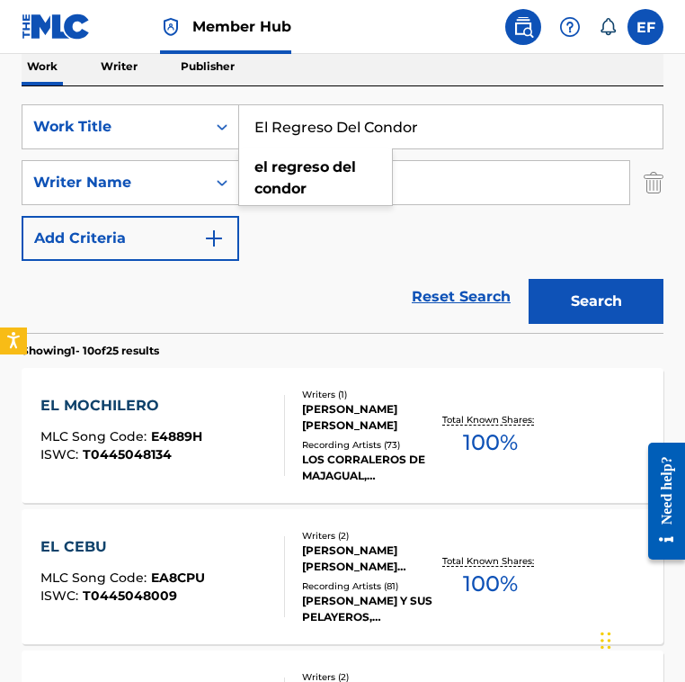
type input "El Regreso Del Condor"
click at [378, 175] on input "Rufo Garrido" at bounding box center [434, 182] width 390 height 43
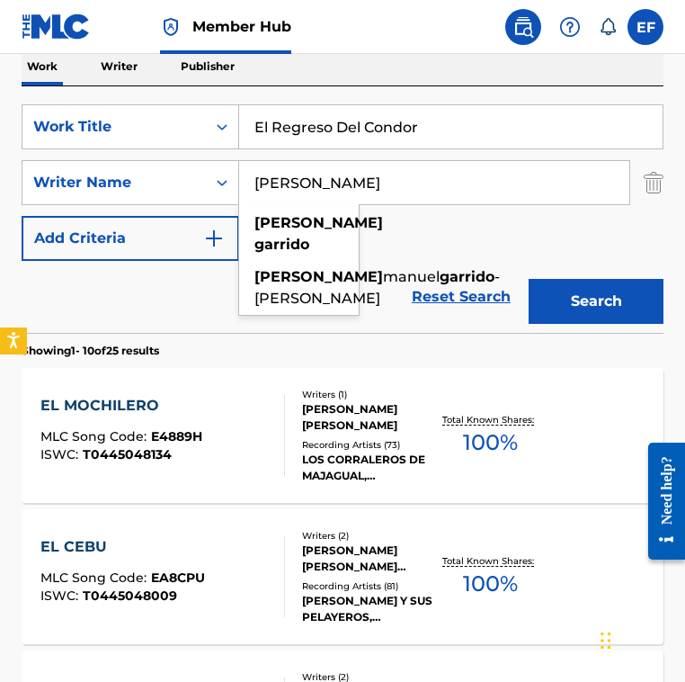
paste input "Diomedes Diaz"
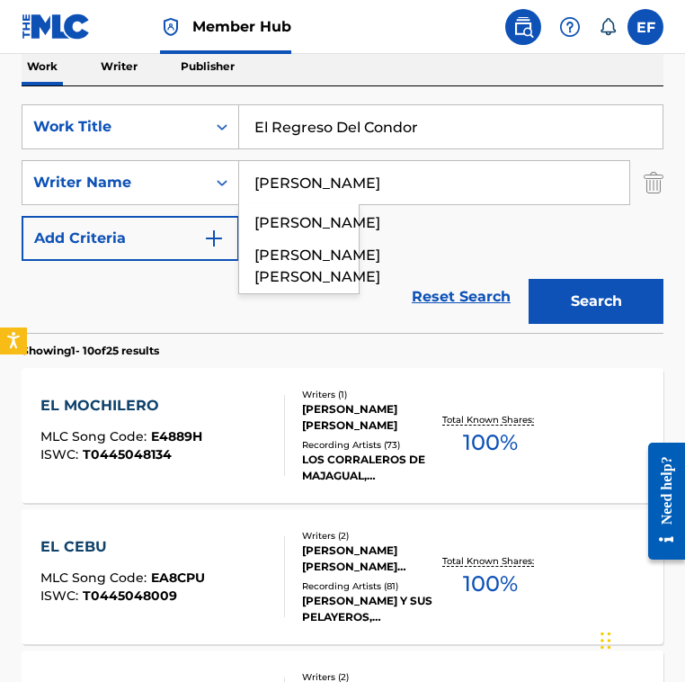
type input "Diomedes Diaz"
click at [529, 279] on button "Search" at bounding box center [596, 301] width 135 height 45
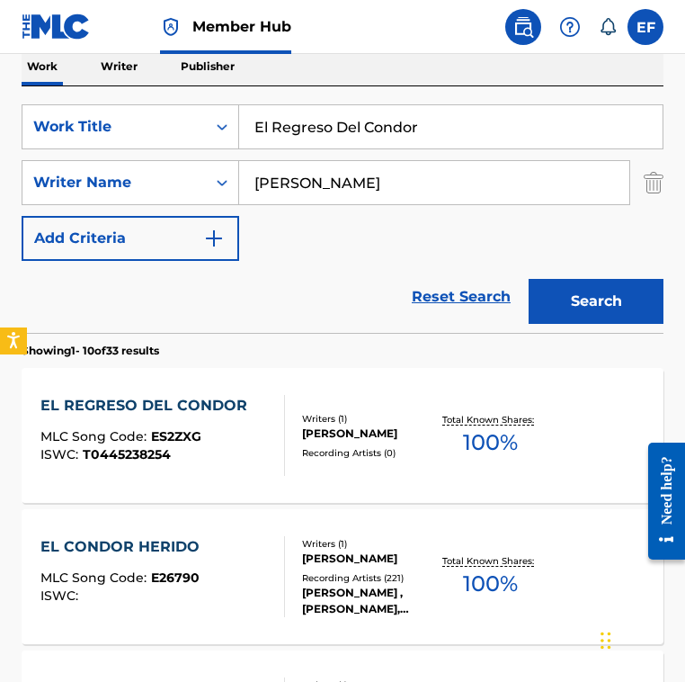
click at [295, 253] on div "SearchWithCriteria4bb1ce85-4fa1-4986-894e-18f0bfadc860 Work Title El Regreso De…" at bounding box center [343, 182] width 642 height 157
click at [237, 417] on div "EL REGRESO DEL CONDOR MLC Song Code : ES2ZXG ISWC : T0445238254" at bounding box center [148, 435] width 216 height 81
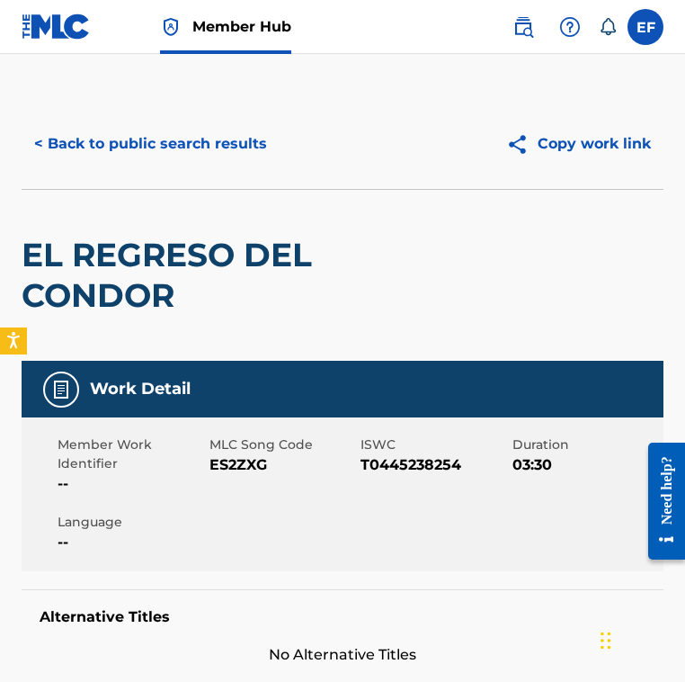
click at [242, 460] on span "ES2ZXG" at bounding box center [284, 465] width 148 height 22
copy span "ES2ZXG"
click at [175, 155] on button "< Back to public search results" at bounding box center [151, 143] width 258 height 45
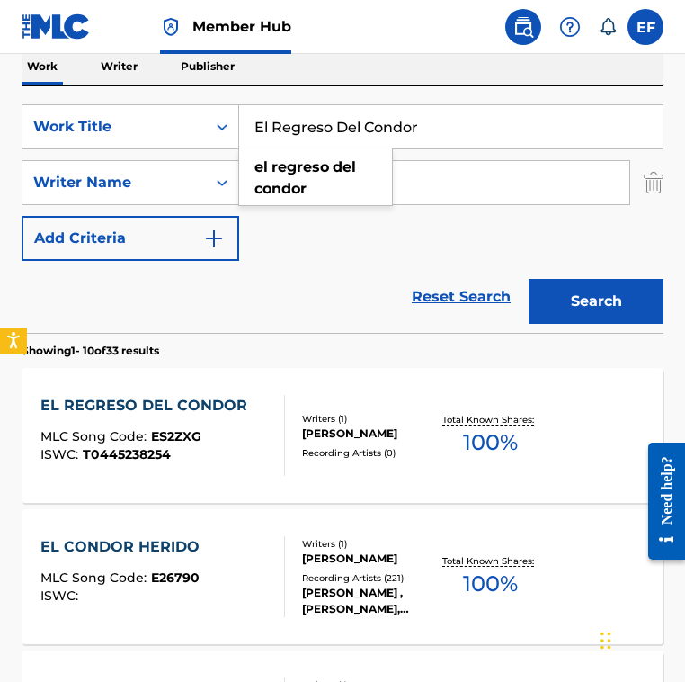
drag, startPoint x: 490, startPoint y: 123, endPoint x: 191, endPoint y: 97, distance: 300.7
click at [191, 97] on div "SearchWithCriteria4bb1ce85-4fa1-4986-894e-18f0bfadc860 Work Title El Regreso De…" at bounding box center [343, 209] width 642 height 246
paste input "ectric Forest"
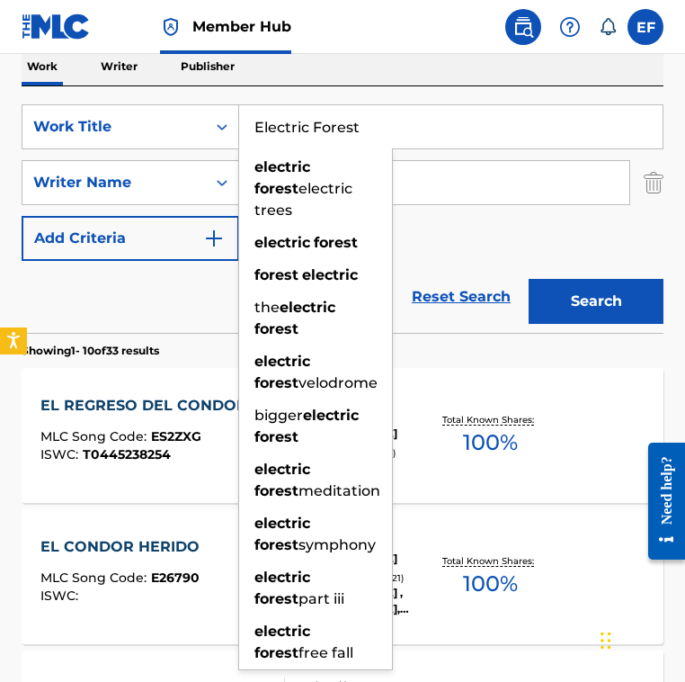
type input "Electric Forest"
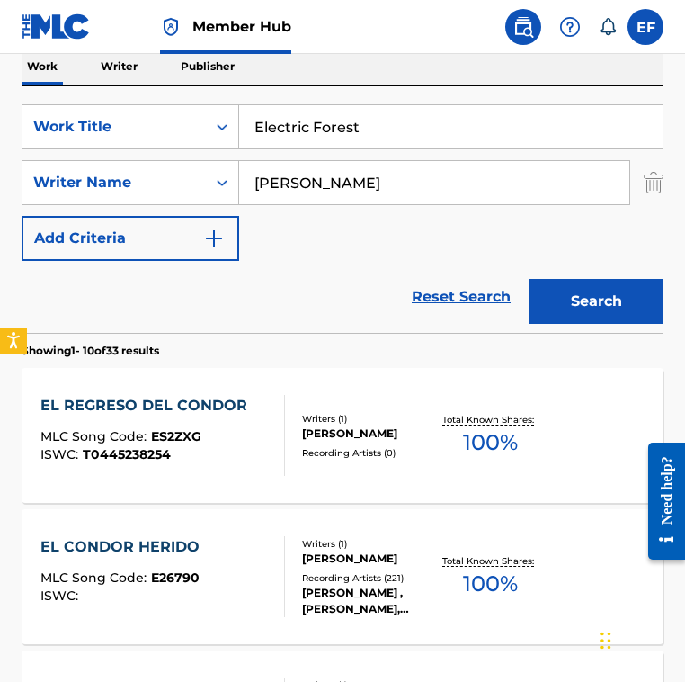
click at [438, 179] on input "Diomedes Diaz" at bounding box center [434, 182] width 390 height 43
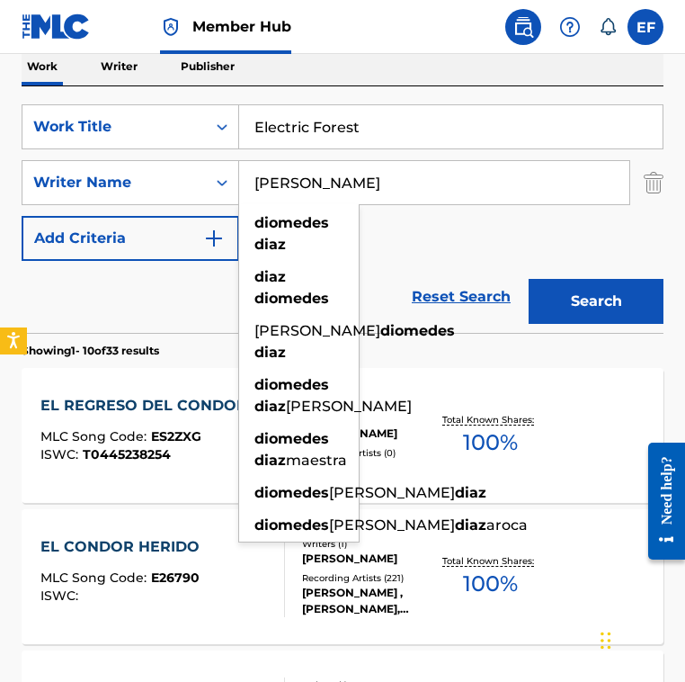
paste input "Sandro Almonte"
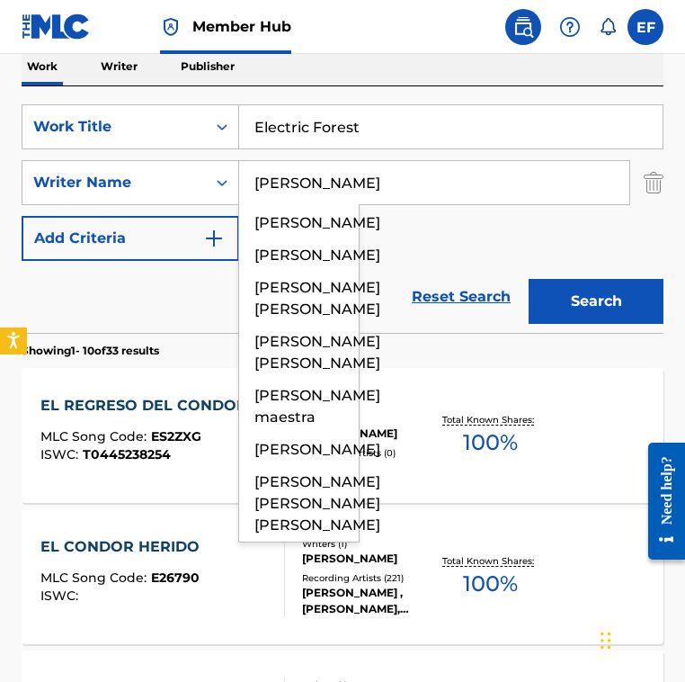
type input "Sandro Almonte"
click at [529, 279] on button "Search" at bounding box center [596, 301] width 135 height 45
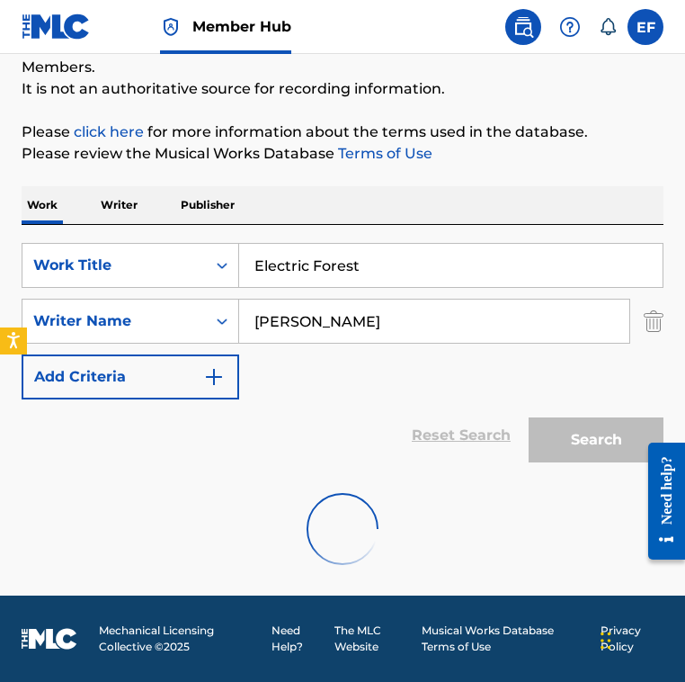
scroll to position [112, 0]
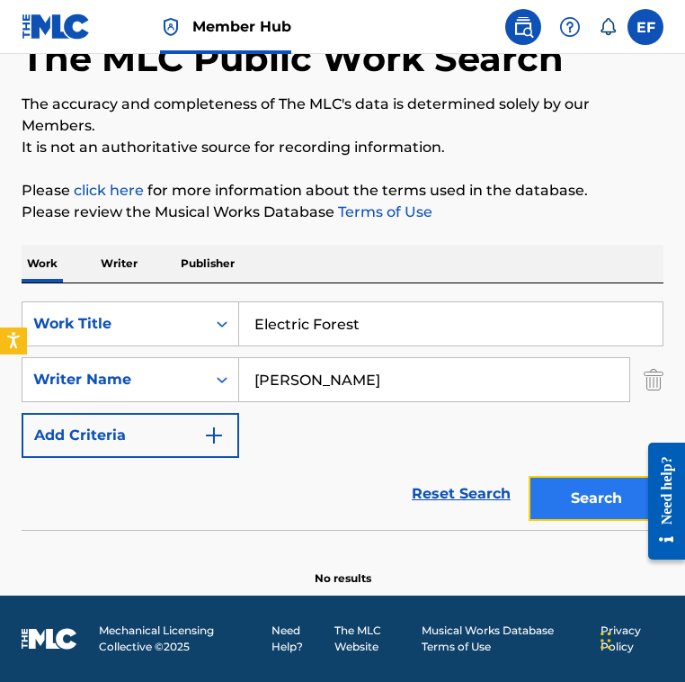
click at [574, 487] on button "Search" at bounding box center [596, 498] width 135 height 45
click at [356, 336] on input "Electric Forest" at bounding box center [451, 323] width 424 height 43
paste input "verybody Dance"
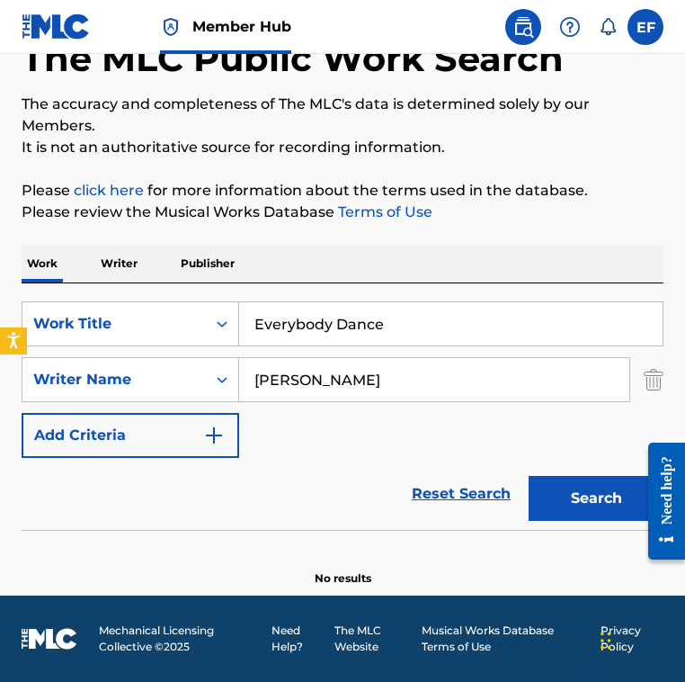
type input "Everybody Dance"
click at [414, 382] on input "Sandro Almonte" at bounding box center [434, 379] width 390 height 43
paste input "[PERSON_NAME]"
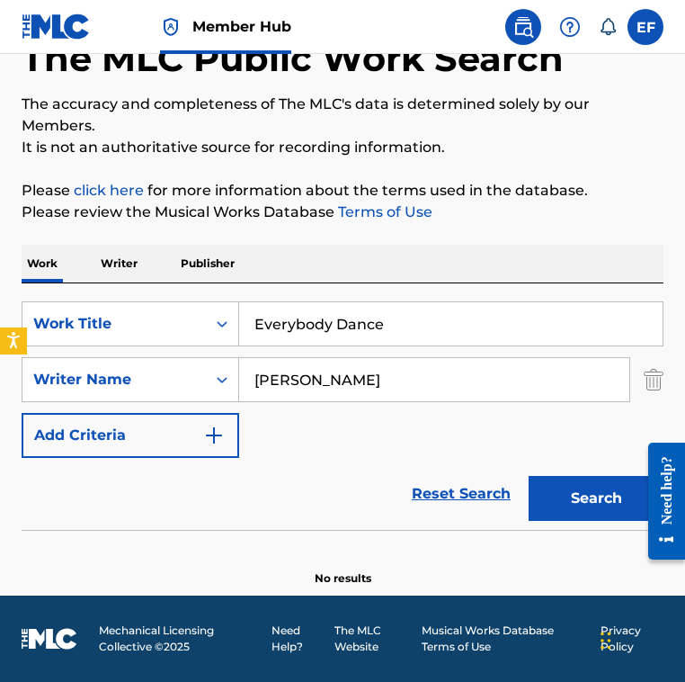
click at [529, 476] on button "Search" at bounding box center [596, 498] width 135 height 45
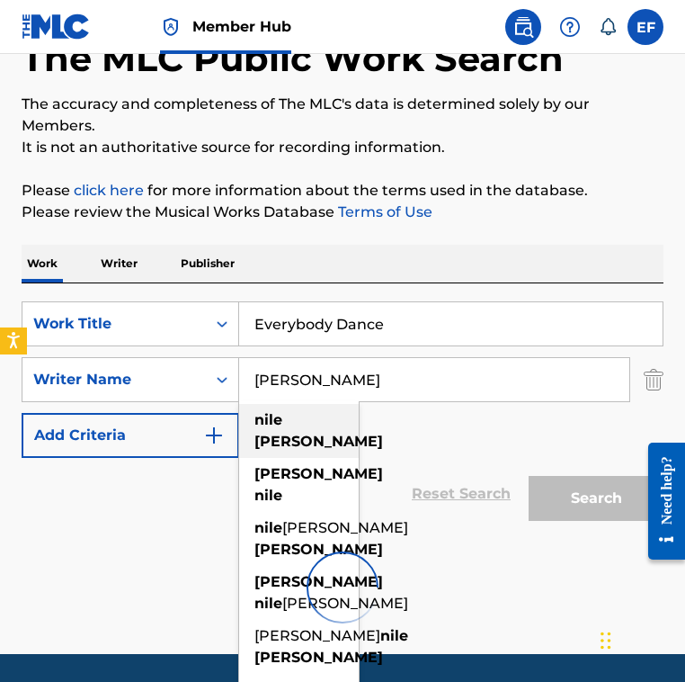
click at [348, 431] on div "nile rodgers" at bounding box center [299, 431] width 120 height 54
type input "nile rodgers"
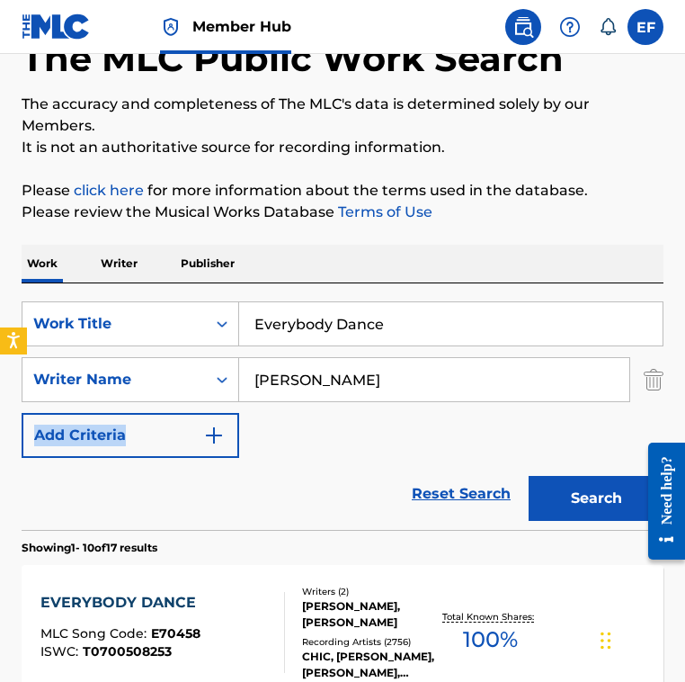
click at [348, 431] on div "SearchWithCriteria4bb1ce85-4fa1-4986-894e-18f0bfadc860 Work Title Everybody Dan…" at bounding box center [343, 379] width 642 height 157
click at [591, 506] on button "Search" at bounding box center [596, 498] width 135 height 45
click at [318, 441] on div "SearchWithCriteria4bb1ce85-4fa1-4986-894e-18f0bfadc860 Work Title Everybody Dan…" at bounding box center [343, 379] width 642 height 157
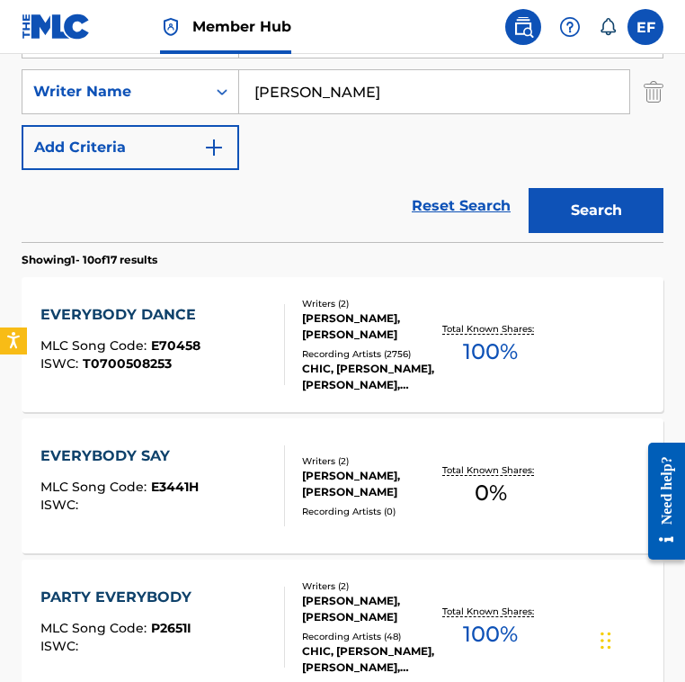
scroll to position [400, 0]
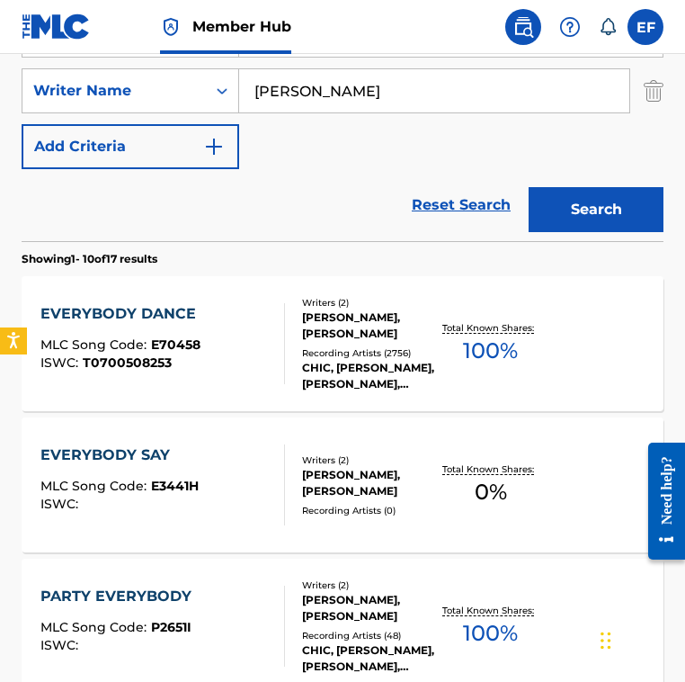
click at [282, 226] on div "Reset Search Search" at bounding box center [343, 205] width 642 height 72
click at [204, 336] on div "EVERYBODY DANCE MLC Song Code : E70458 ISWC : T0700508253" at bounding box center [162, 343] width 244 height 81
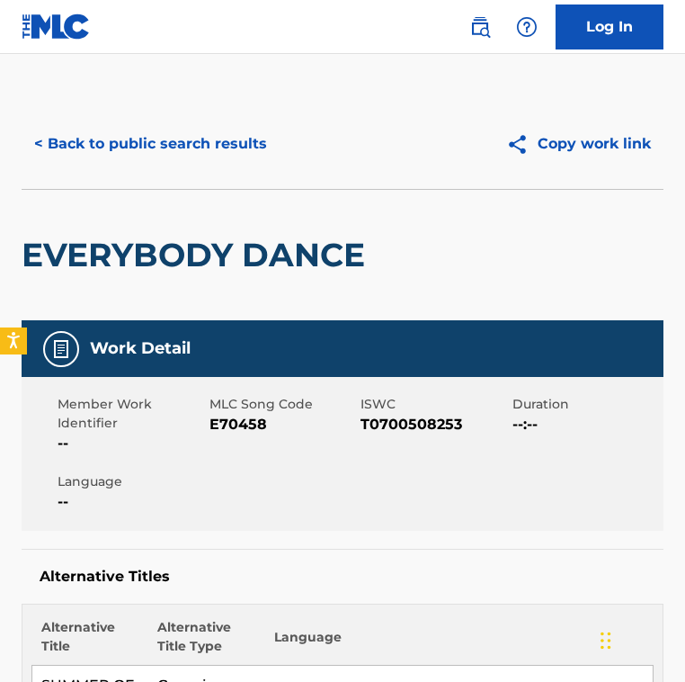
click at [273, 314] on div "EVERYBODY DANCE" at bounding box center [198, 255] width 353 height 130
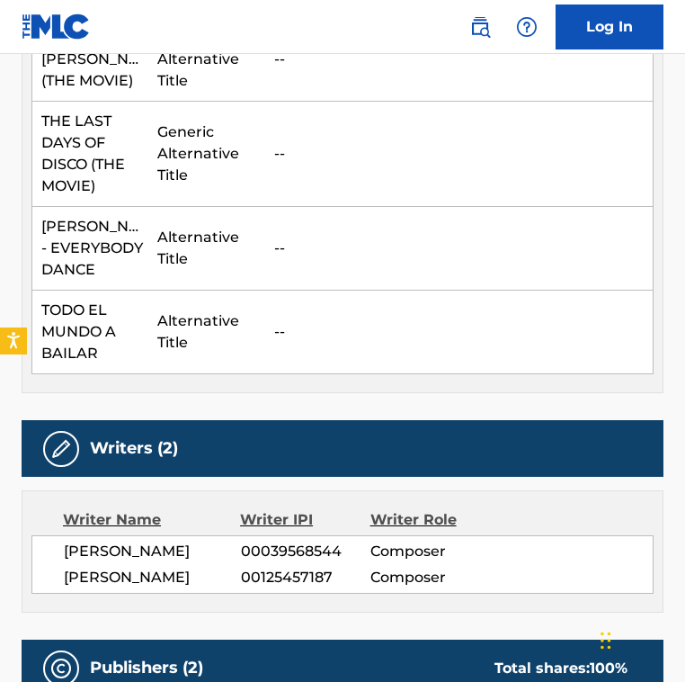
scroll to position [676, 0]
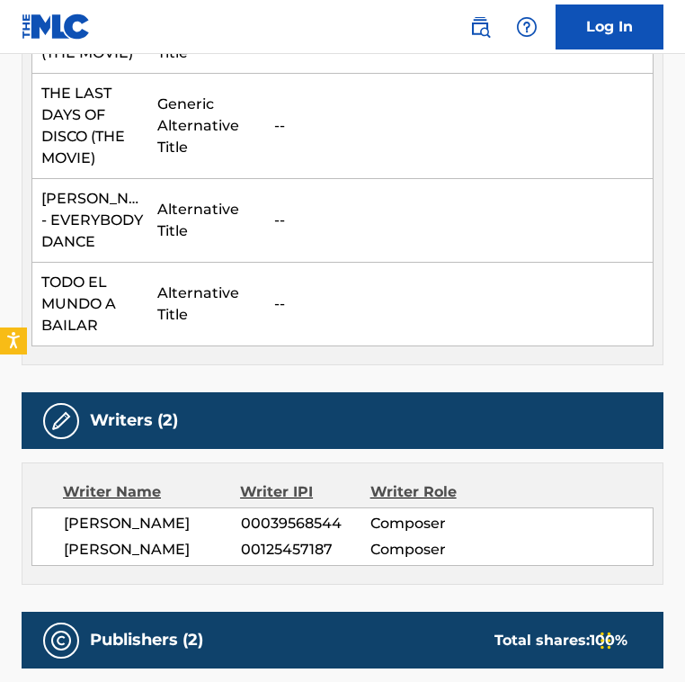
click at [273, 314] on td "--" at bounding box center [459, 305] width 389 height 84
click at [274, 365] on div "Alternative Title Alternative Title Type Language SUMMER OF [PERSON_NAME] (THE …" at bounding box center [343, 146] width 642 height 437
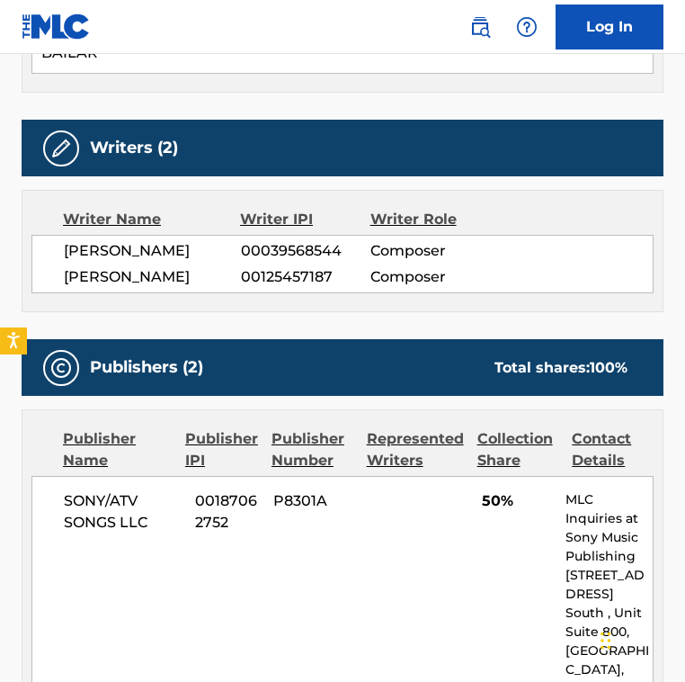
scroll to position [949, 0]
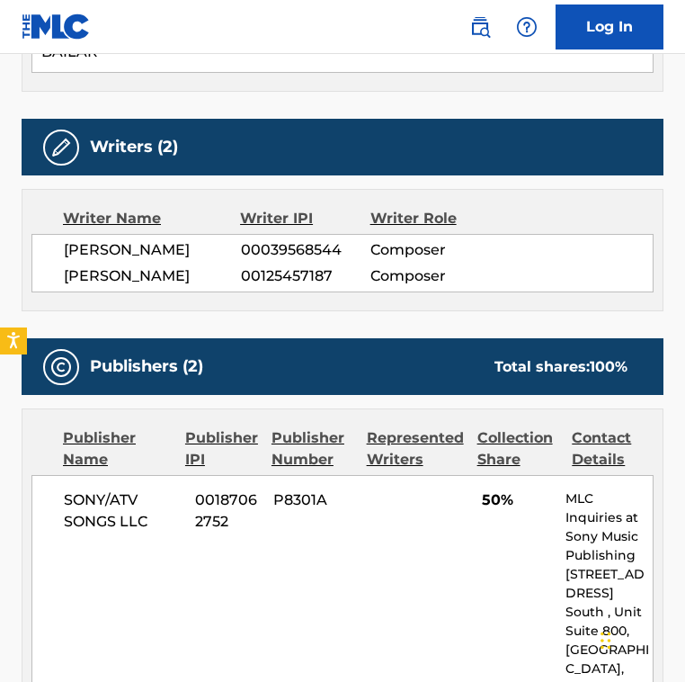
click at [322, 257] on div "[PERSON_NAME] 00039568544 Composer [PERSON_NAME] 00125457187 Composer" at bounding box center [342, 263] width 622 height 58
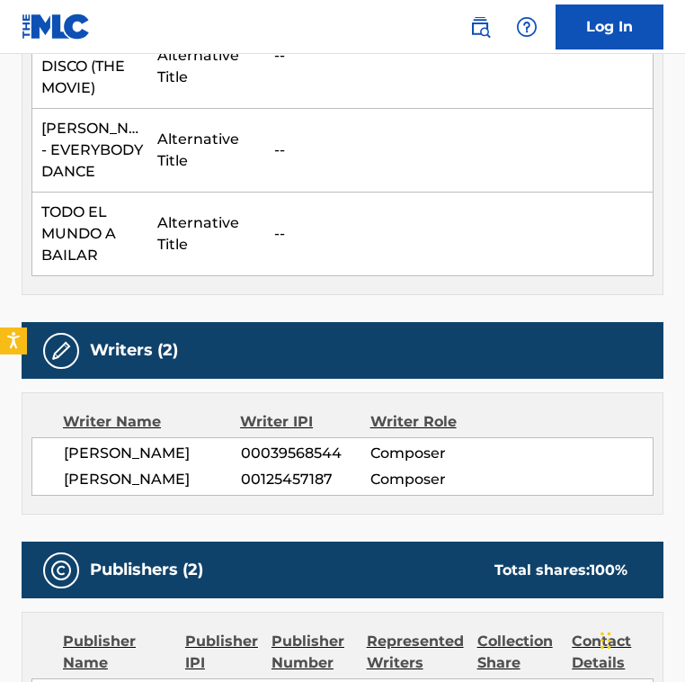
scroll to position [722, 0]
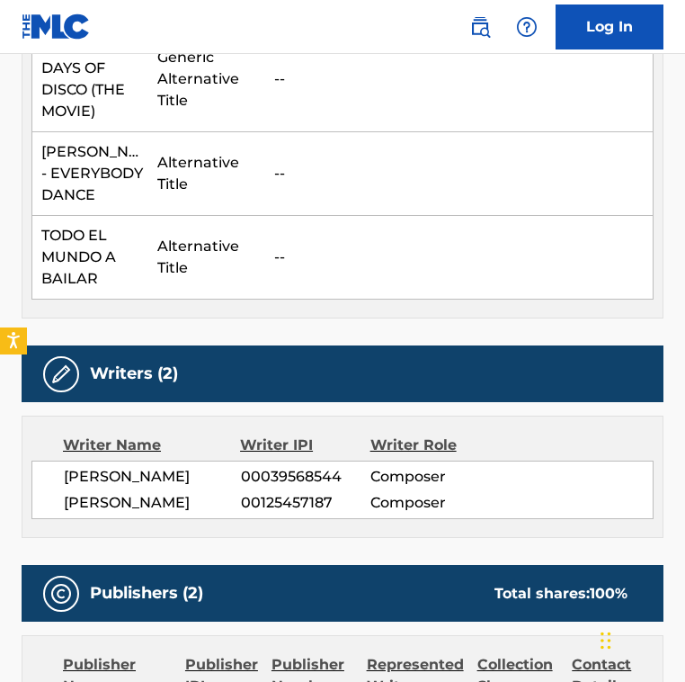
click at [281, 300] on td "--" at bounding box center [459, 258] width 389 height 84
click at [341, 318] on div "Alternative Title Alternative Title Type Language SUMMER OF [PERSON_NAME] (THE …" at bounding box center [343, 99] width 642 height 437
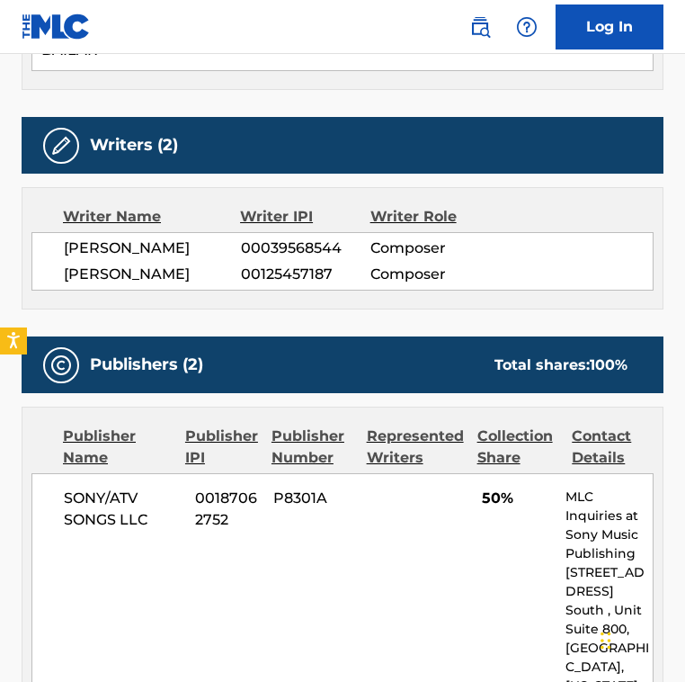
scroll to position [949, 0]
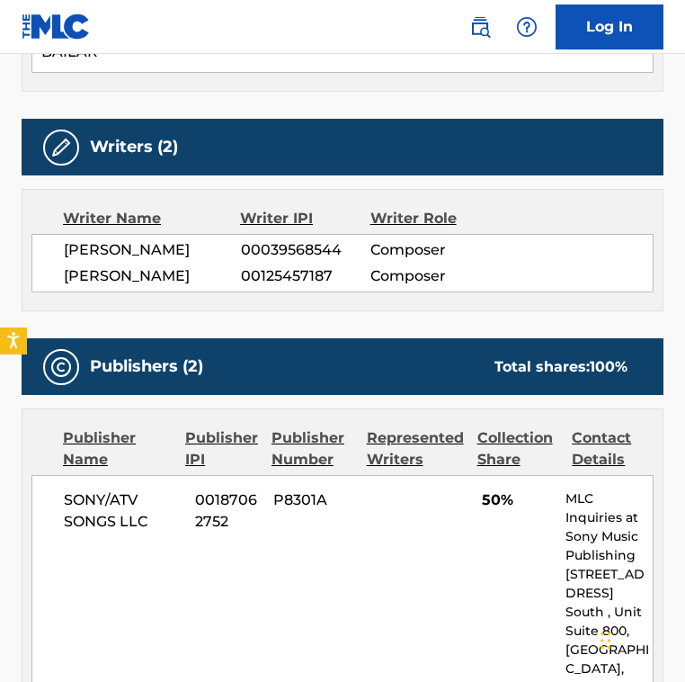
click at [336, 292] on div "[PERSON_NAME] 00039568544 Composer [PERSON_NAME] 00125457187 Composer" at bounding box center [342, 263] width 622 height 58
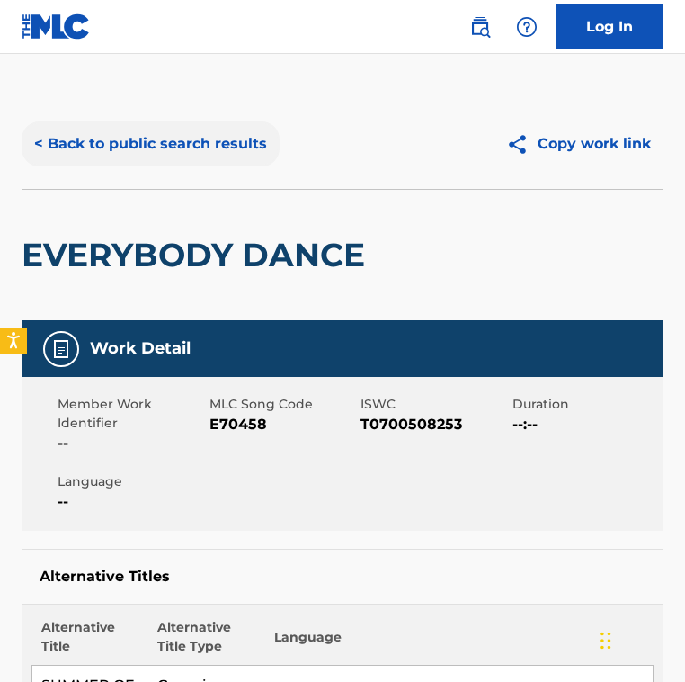
click at [160, 141] on button "< Back to public search results" at bounding box center [151, 143] width 258 height 45
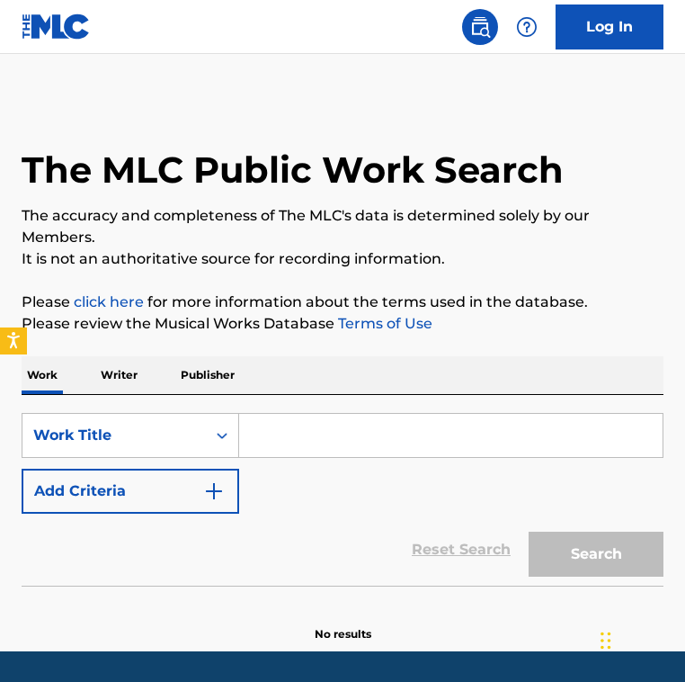
click at [287, 443] on input "Search Form" at bounding box center [451, 435] width 424 height 43
paste input "Everybody Dance - Bum Bum Club Remix"
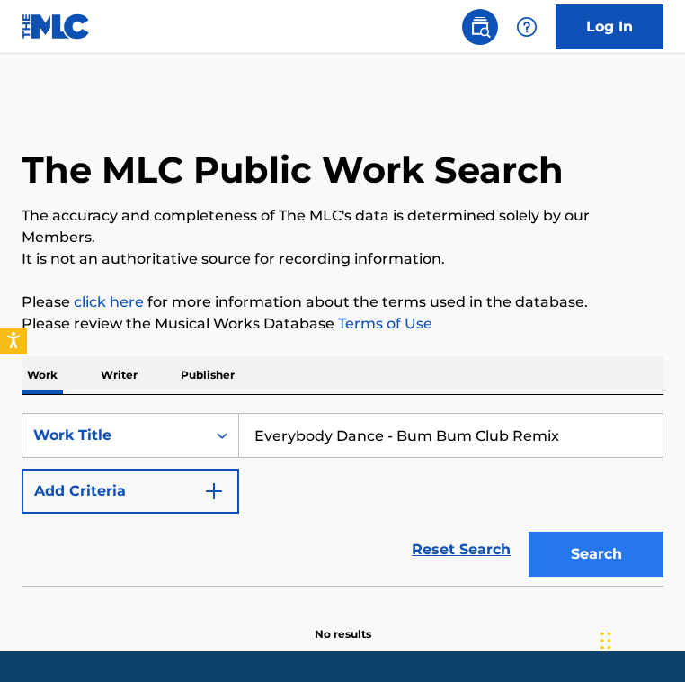
type input "Everybody Dance - Bum Bum Club Remix"
click at [575, 533] on button "Search" at bounding box center [596, 554] width 135 height 45
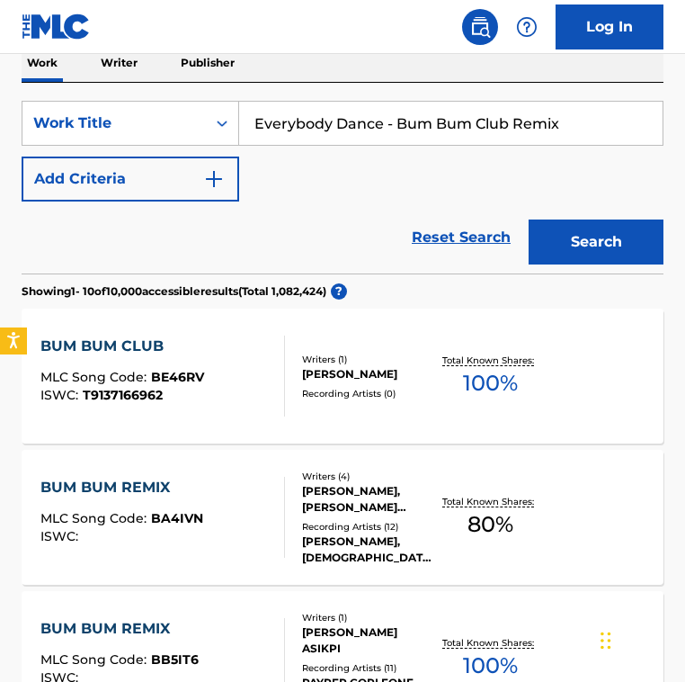
scroll to position [311, 0]
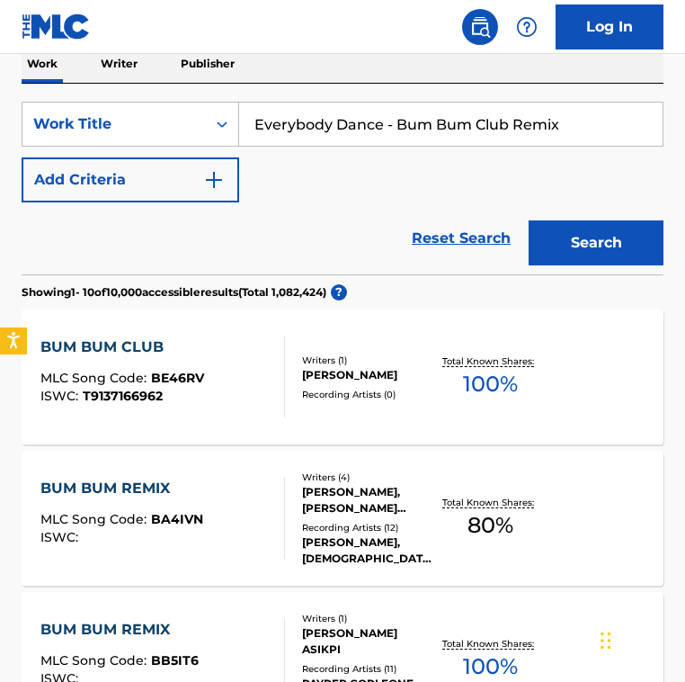
click at [393, 128] on input "Everybody Dance - Bum Bum Club Remix" at bounding box center [451, 124] width 424 height 43
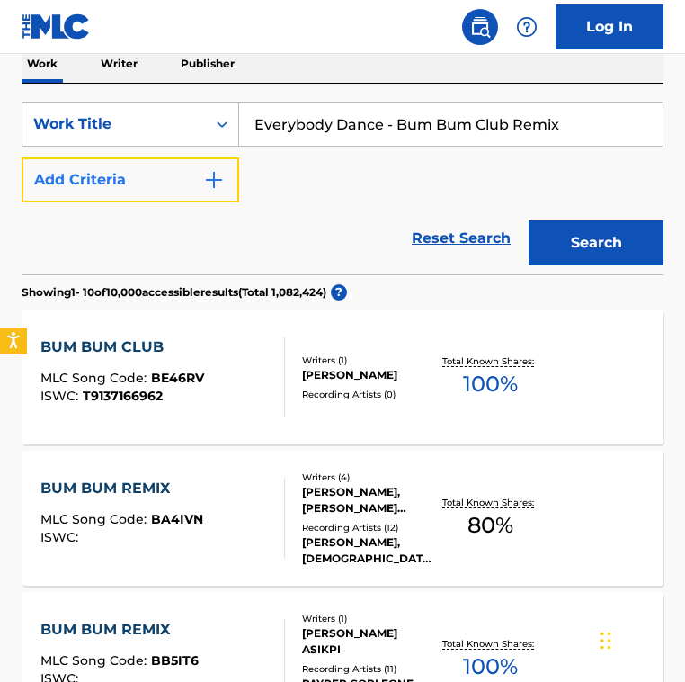
click at [169, 175] on button "Add Criteria" at bounding box center [131, 179] width 218 height 45
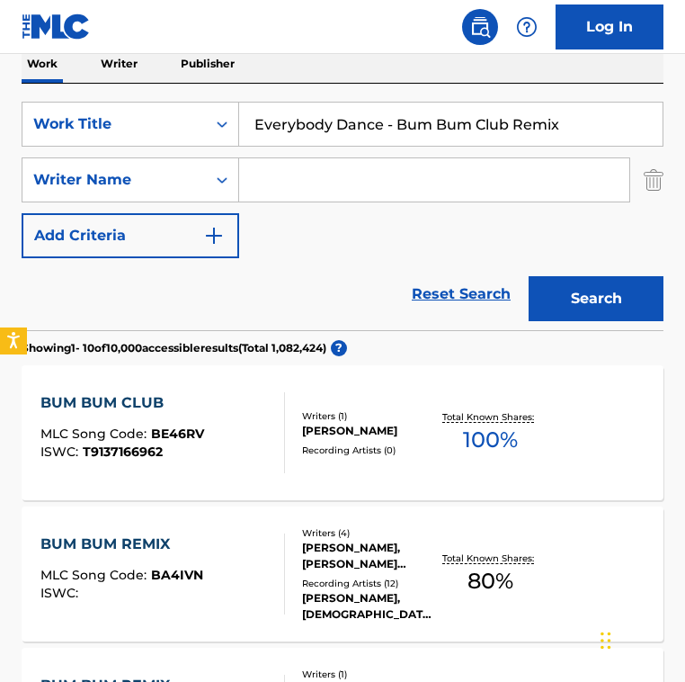
click at [331, 170] on input "Search Form" at bounding box center [434, 179] width 390 height 43
paste input "[PERSON_NAME]"
type input "[PERSON_NAME]"
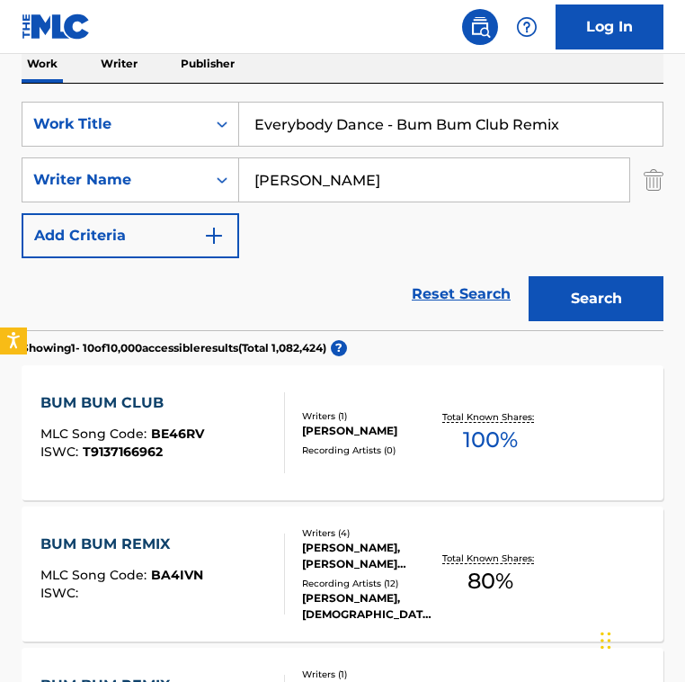
click at [529, 276] on button "Search" at bounding box center [596, 298] width 135 height 45
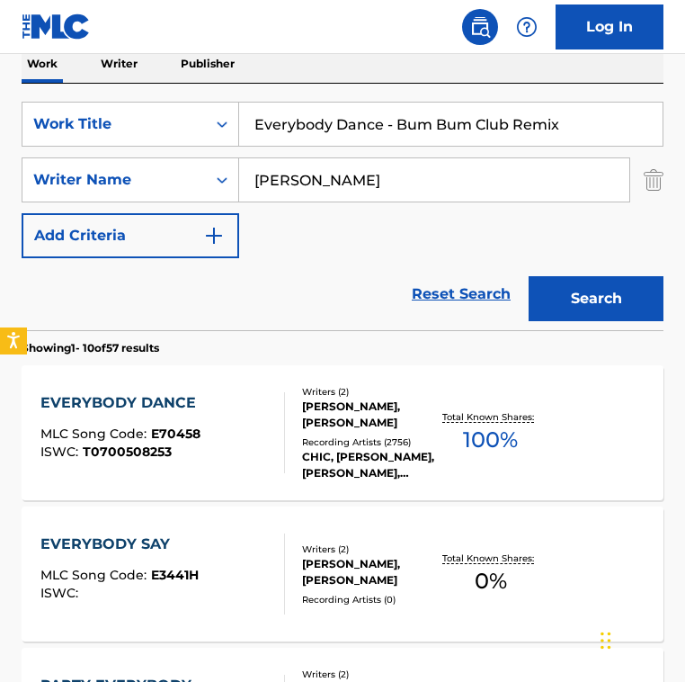
click at [310, 236] on div "SearchWithCriteria2fe9ec90-529c-4e57-ab9a-93cd6d1e6551 Work Title Everybody Dan…" at bounding box center [343, 180] width 642 height 157
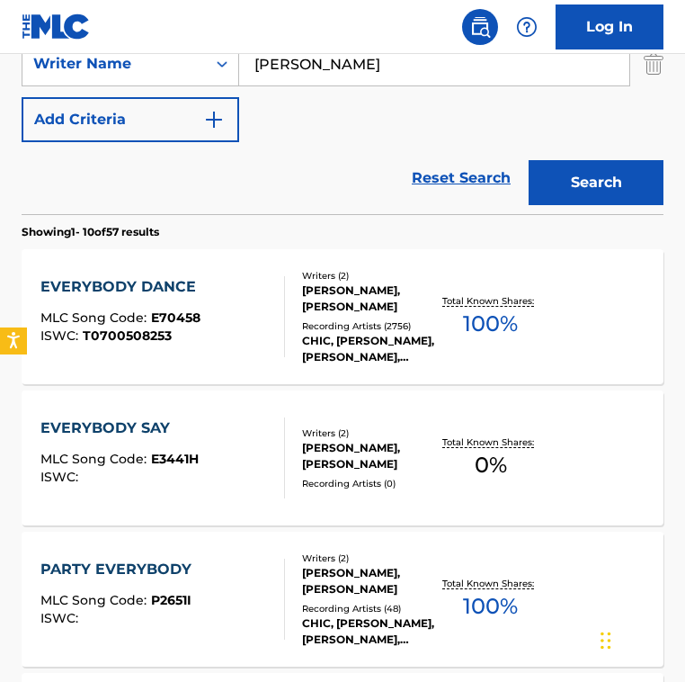
scroll to position [428, 0]
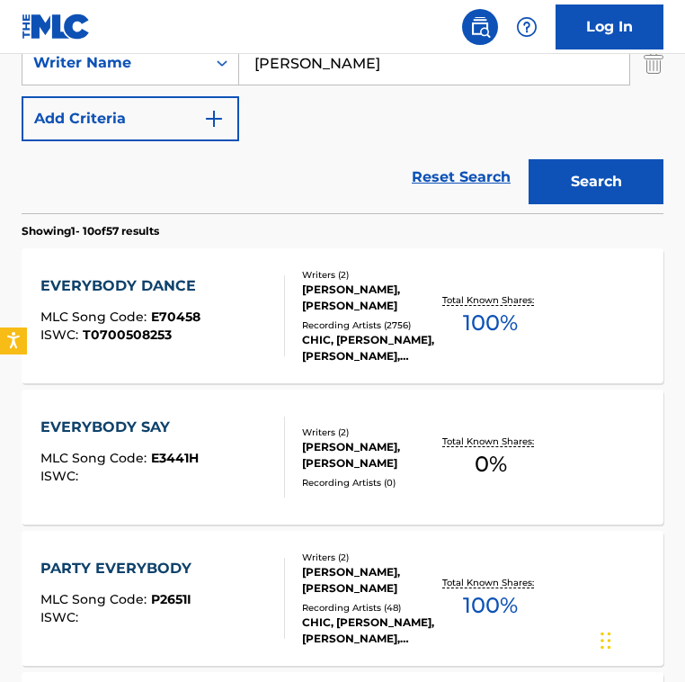
click at [309, 190] on div "Reset Search Search" at bounding box center [343, 177] width 642 height 72
click at [181, 310] on span "E70458" at bounding box center [175, 317] width 49 height 16
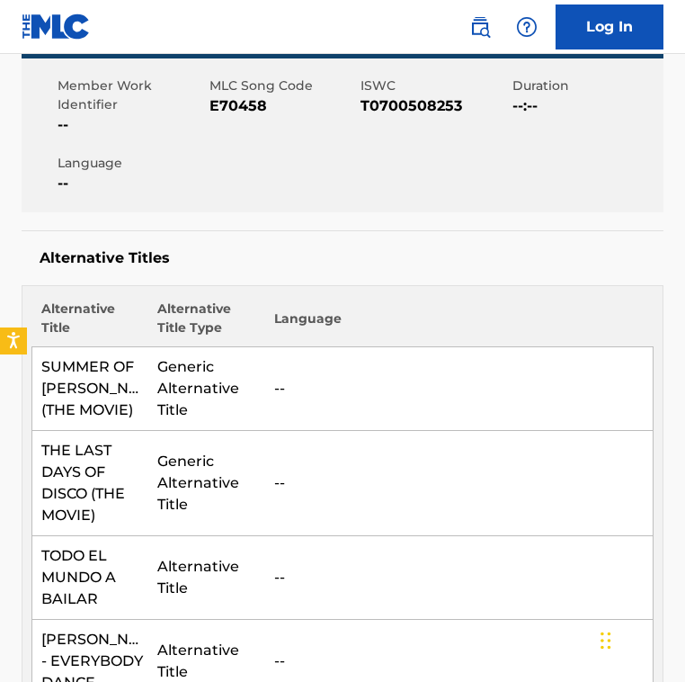
click at [311, 263] on h5 "Alternative Titles" at bounding box center [343, 258] width 606 height 18
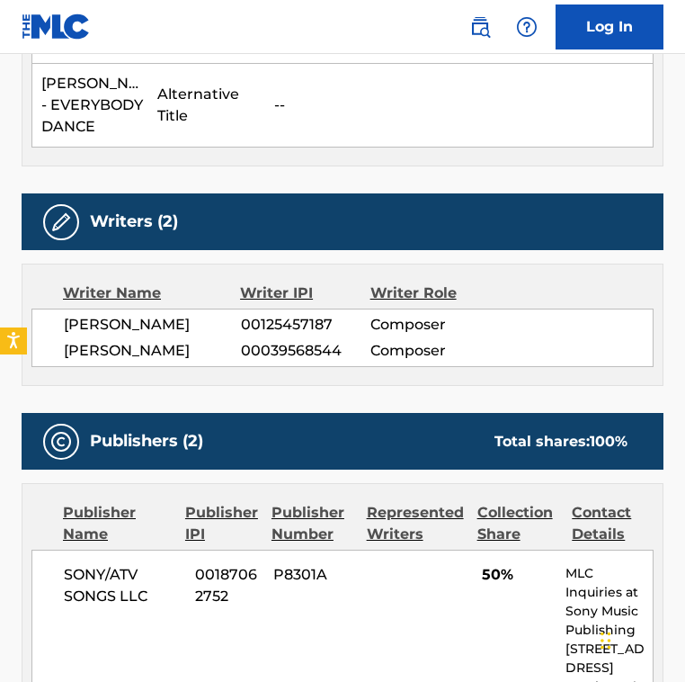
scroll to position [892, 0]
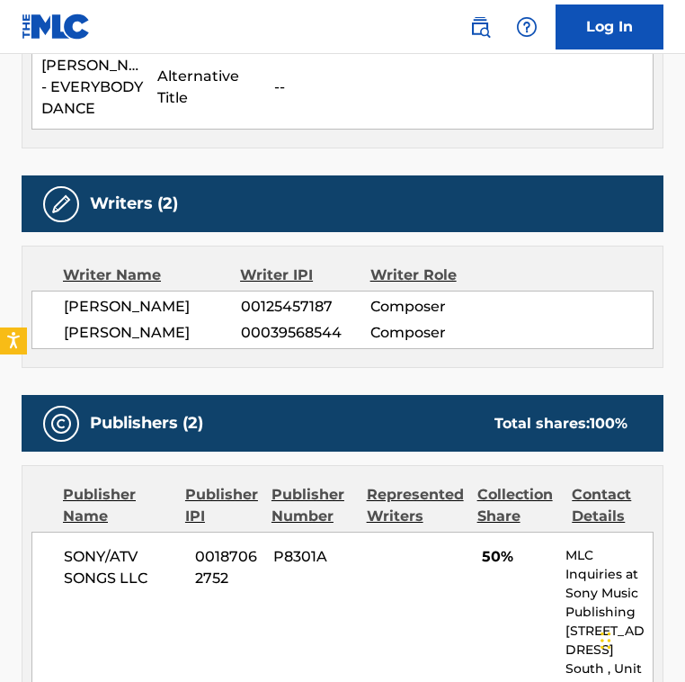
click at [311, 263] on div "Writers (2) Writer Name Writer IPI Writer Role [PERSON_NAME] 00125457187 Compos…" at bounding box center [343, 271] width 642 height 192
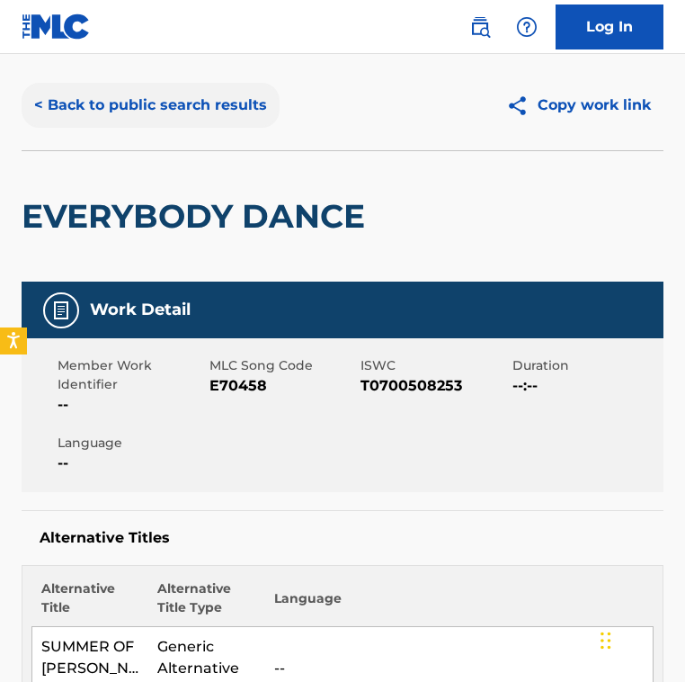
click at [187, 115] on button "< Back to public search results" at bounding box center [151, 105] width 258 height 45
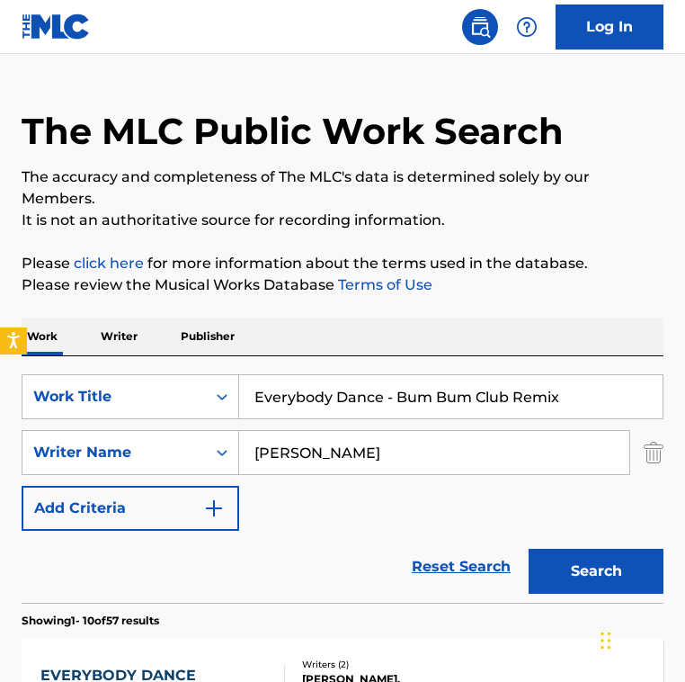
scroll to position [531, 0]
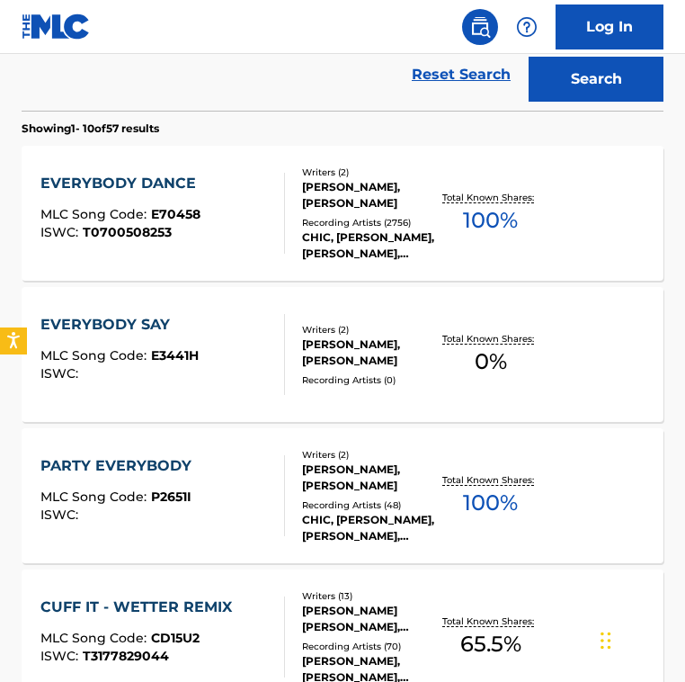
click at [228, 221] on div "EVERYBODY DANCE MLC Song Code : E70458 ISWC : T0700508253" at bounding box center [162, 213] width 244 height 81
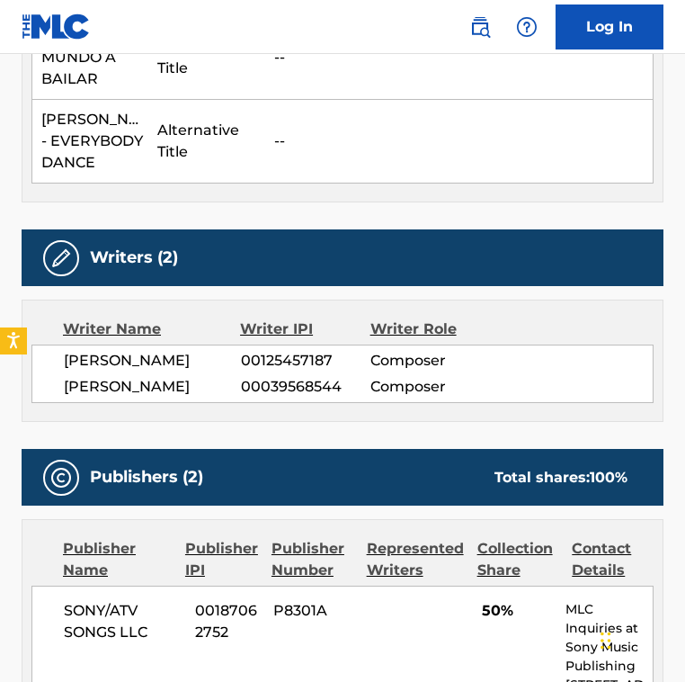
scroll to position [839, 0]
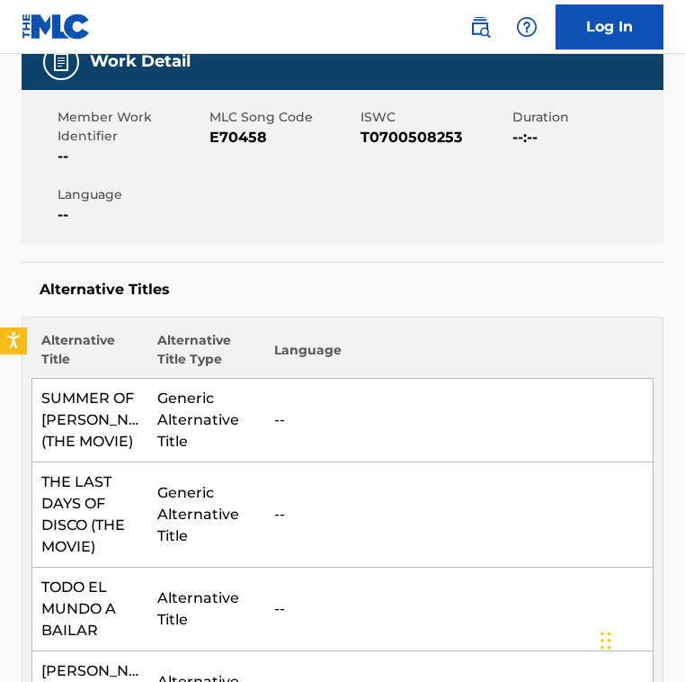
scroll to position [0, 0]
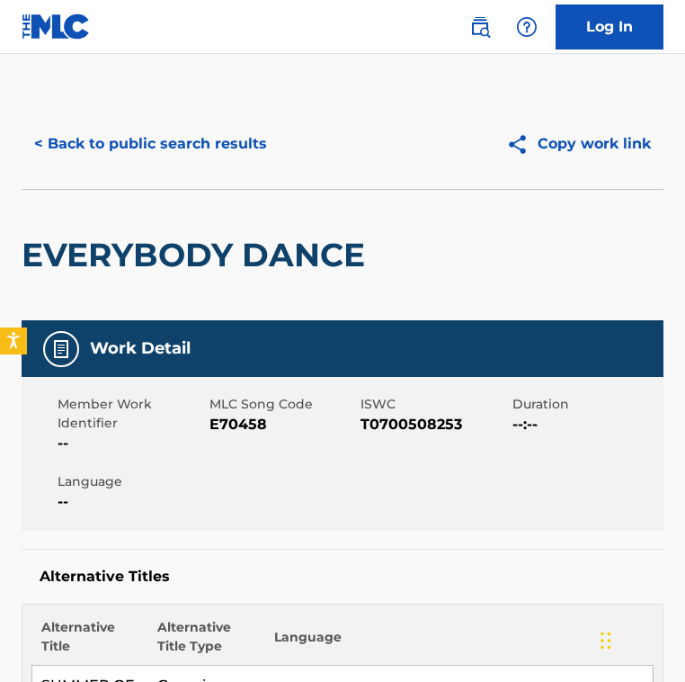
click at [235, 435] on div "MLC Song Code E70458" at bounding box center [286, 424] width 152 height 59
click at [235, 426] on span "E70458" at bounding box center [284, 425] width 148 height 22
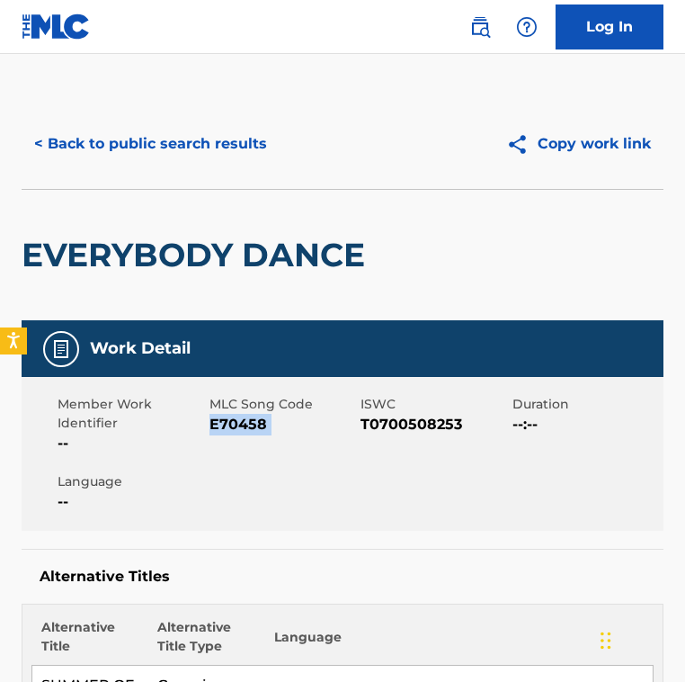
click at [235, 426] on span "E70458" at bounding box center [284, 425] width 148 height 22
click at [235, 425] on span "E70458" at bounding box center [284, 425] width 148 height 22
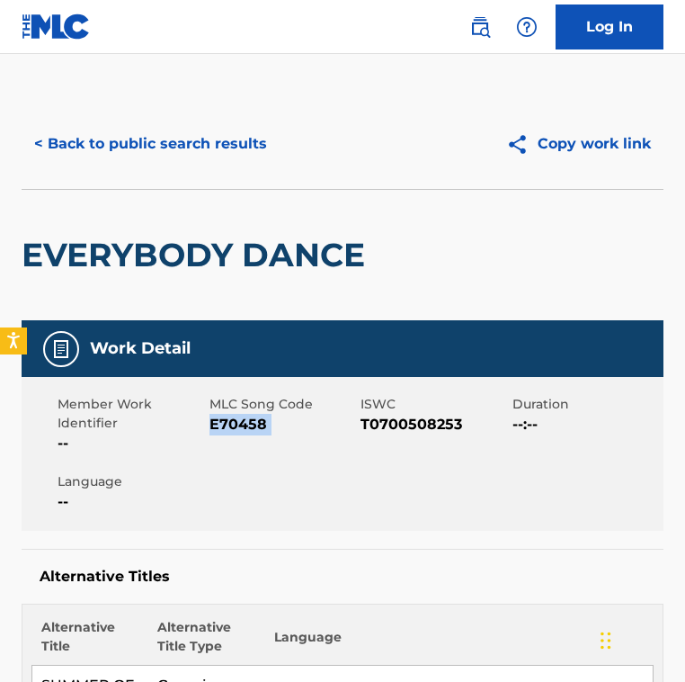
copy span "E70458"
click at [137, 167] on div "< Back to public search results Copy work link" at bounding box center [343, 144] width 642 height 90
click at [143, 153] on button "< Back to public search results" at bounding box center [151, 143] width 258 height 45
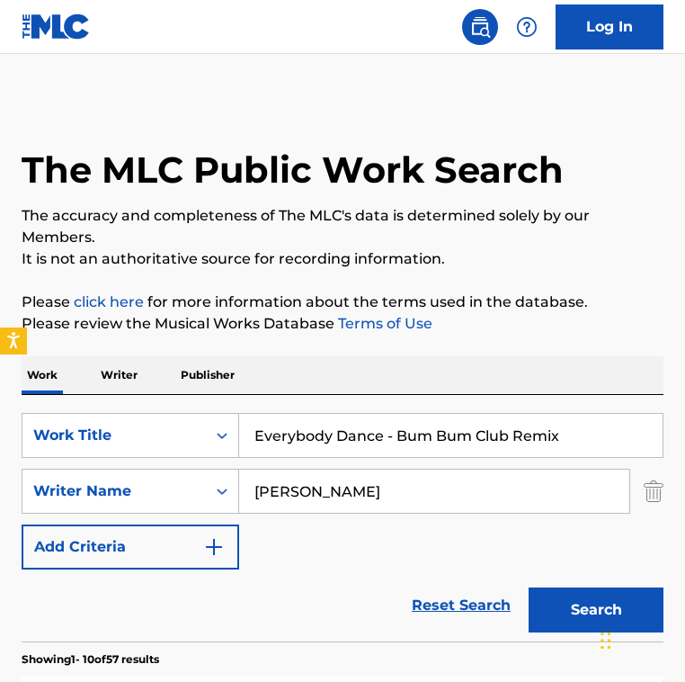
click at [397, 436] on input "Everybody Dance - Bum Bum Club Remix" at bounding box center [451, 435] width 424 height 43
paste input "thing"
type input "Everything"
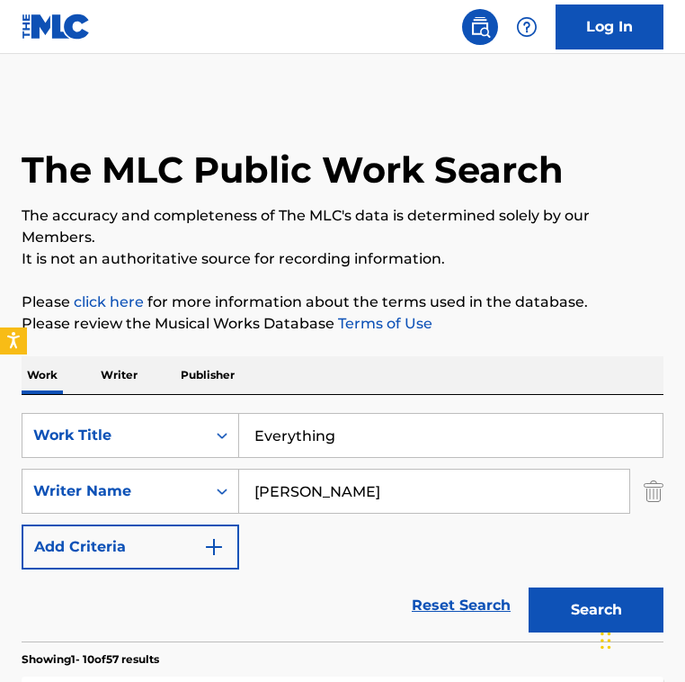
click at [371, 487] on input "[PERSON_NAME]" at bounding box center [434, 491] width 390 height 43
paste input "[PERSON_NAME] [PERSON_NAME] RecillasMarvin Bruckwilder"
click at [371, 487] on input "[PERSON_NAME] [PERSON_NAME] RecillasMarvin Bruckwilder" at bounding box center [434, 491] width 390 height 43
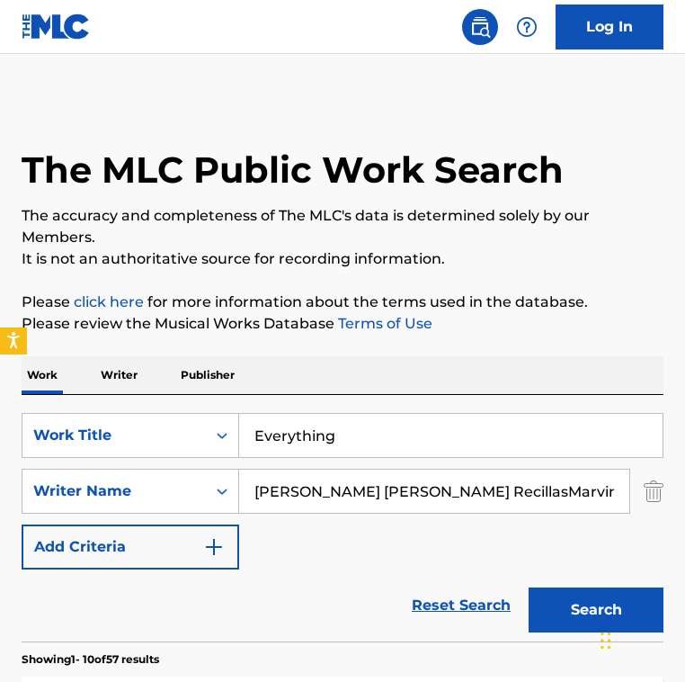
scroll to position [0, 89]
drag, startPoint x: 394, startPoint y: 483, endPoint x: 638, endPoint y: 511, distance: 245.4
click at [648, 511] on div "SearchWithCriteria8f57dcd0-ccde-403a-b6ad-12611e31a1cf Writer Name [PERSON_NAME…" at bounding box center [343, 491] width 642 height 45
type input "[PERSON_NAME]"
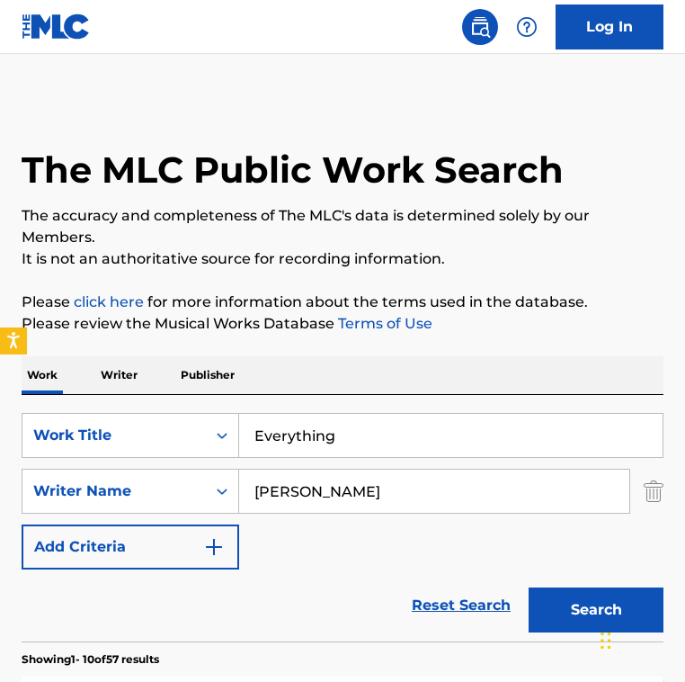
click at [529, 587] on button "Search" at bounding box center [596, 609] width 135 height 45
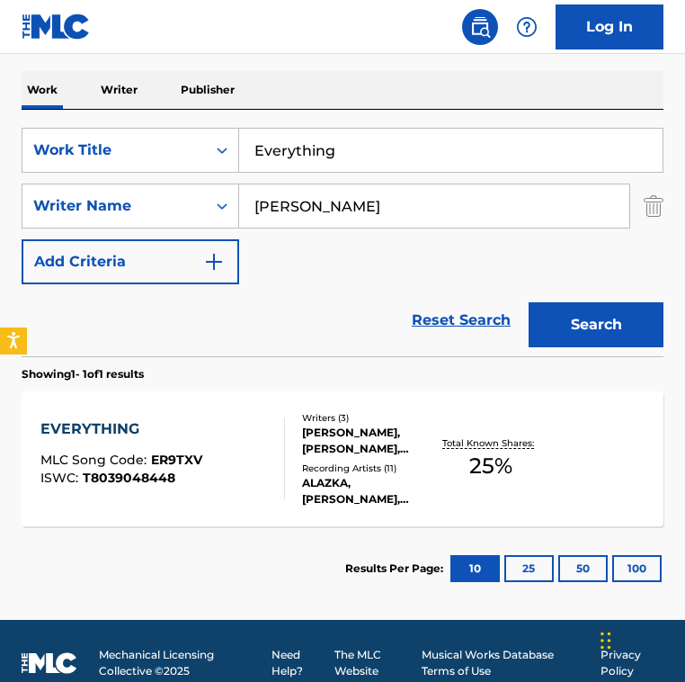
scroll to position [287, 0]
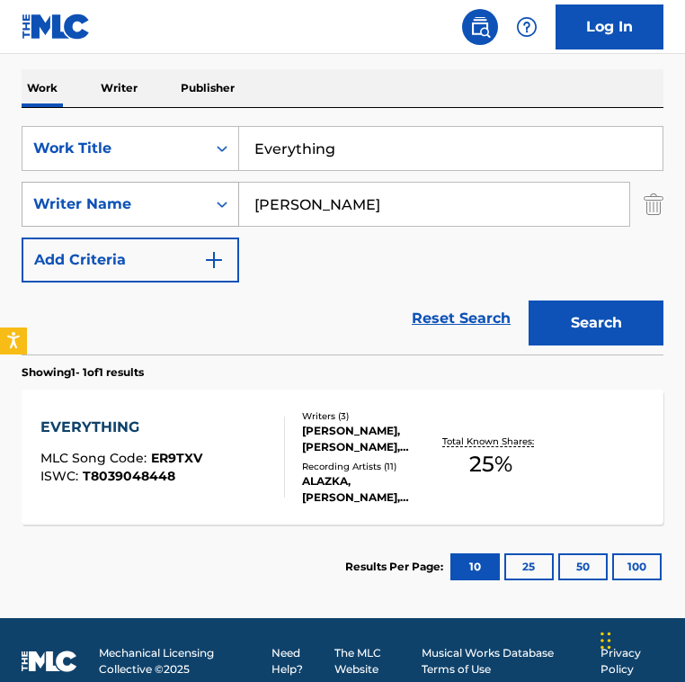
drag, startPoint x: 428, startPoint y: 214, endPoint x: 162, endPoint y: 182, distance: 268.2
click at [162, 182] on div "SearchWithCriteria8f57dcd0-ccde-403a-b6ad-12611e31a1cf Writer Name [PERSON_NAME]" at bounding box center [343, 204] width 642 height 45
click at [219, 420] on div "EVERYTHING MLC Song Code : ER9TXV ISWC : T8039048448" at bounding box center [162, 456] width 244 height 81
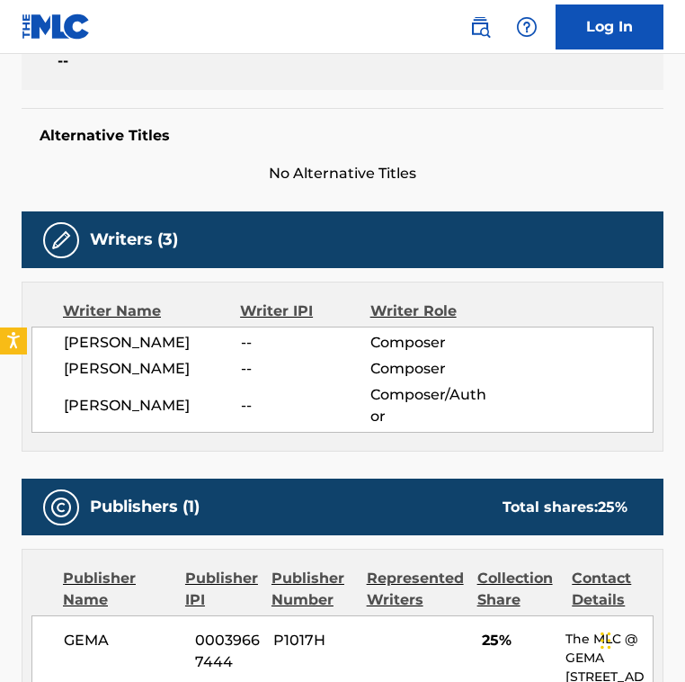
scroll to position [446, 0]
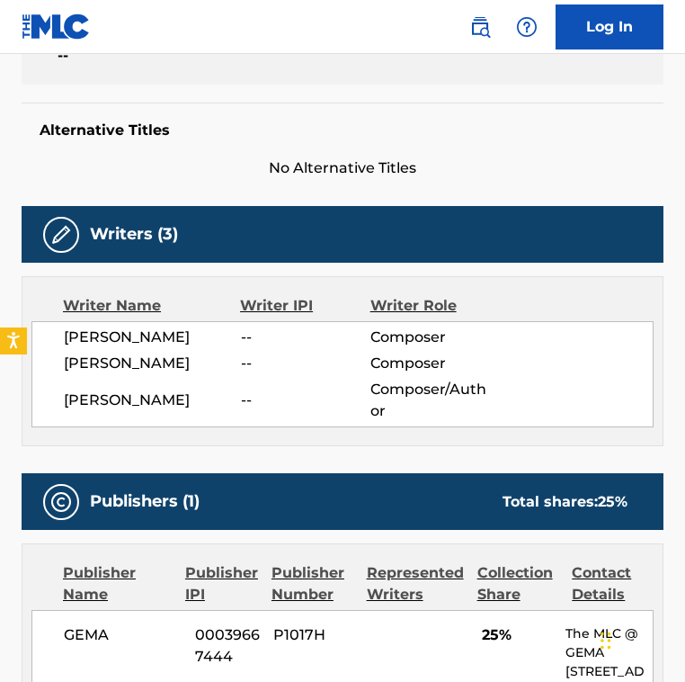
click at [286, 325] on div "[PERSON_NAME] -- Composer [PERSON_NAME] -- Composer [PERSON_NAME] -- Composer/A…" at bounding box center [342, 374] width 622 height 106
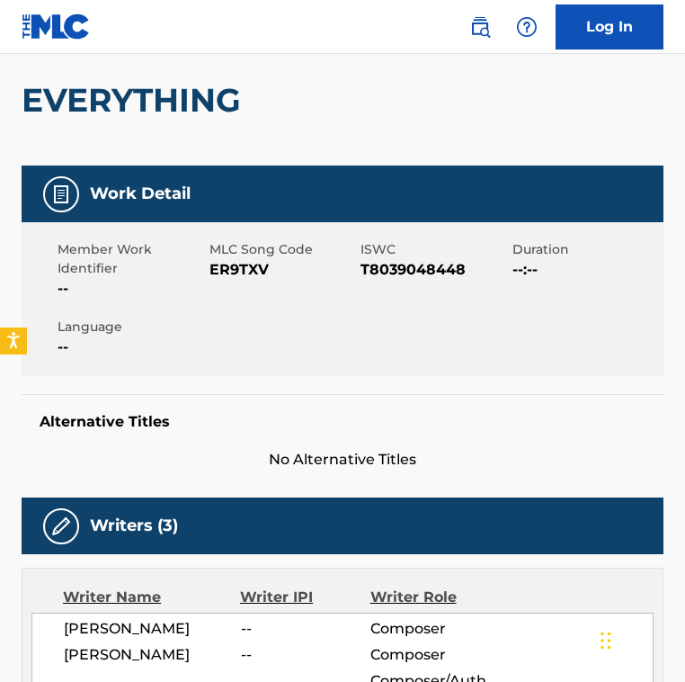
scroll to position [113, 0]
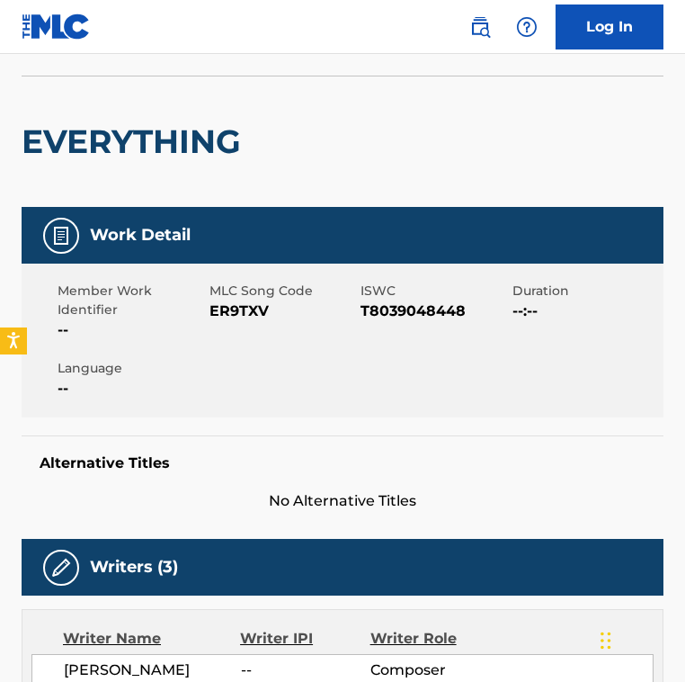
click at [233, 317] on span "ER9TXV" at bounding box center [284, 311] width 148 height 22
copy span "ER9TXV"
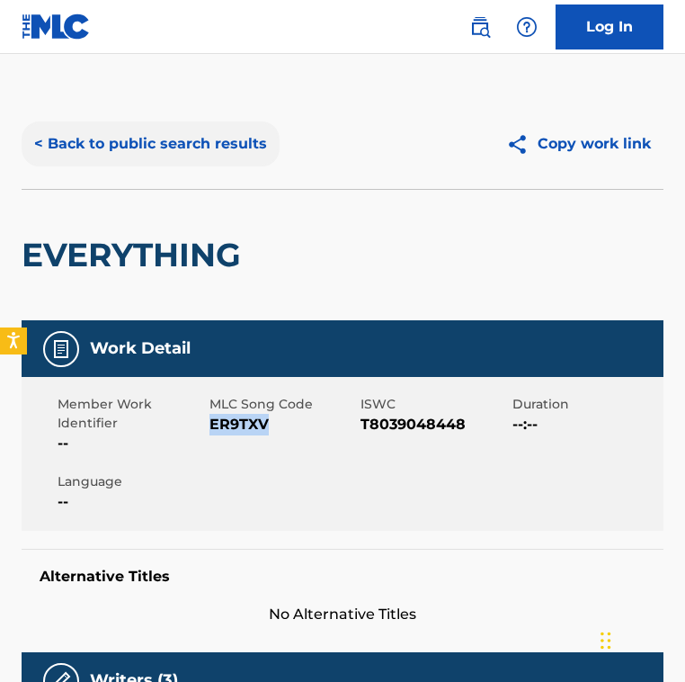
click at [201, 135] on button "< Back to public search results" at bounding box center [151, 143] width 258 height 45
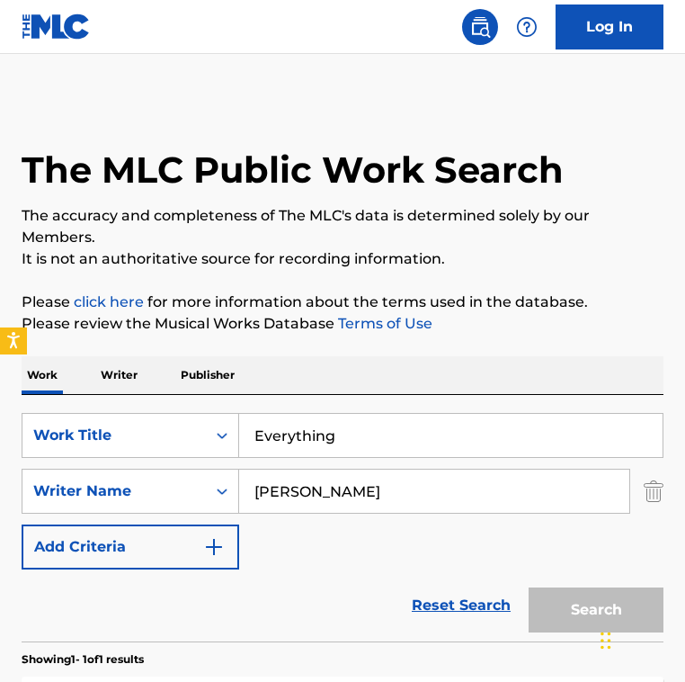
scroll to position [203, 0]
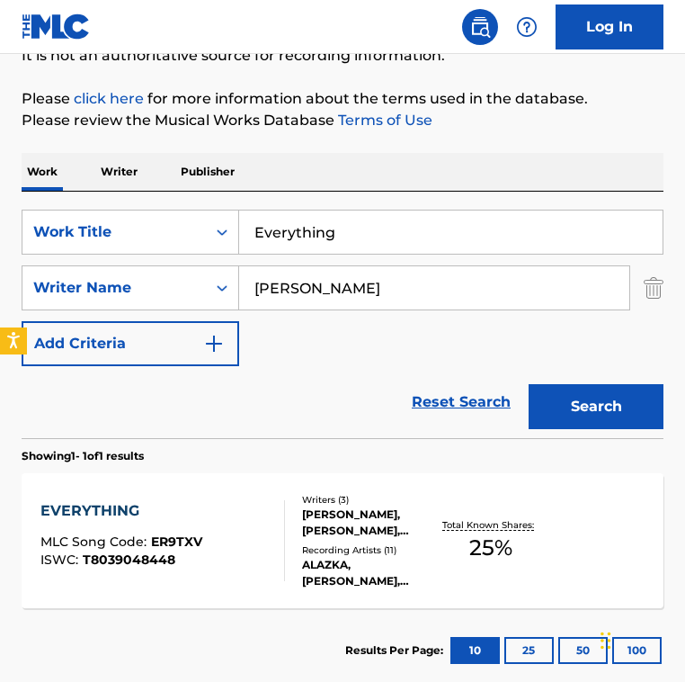
drag, startPoint x: 327, startPoint y: 290, endPoint x: -17, endPoint y: 238, distance: 347.4
click at [0, 238] on html "Accessibility Screen-Reader Guide, Feedback, and Issue Reporting | New window 0…" at bounding box center [342, 138] width 685 height 682
paste input "[PERSON_NAME]"
type input "[PERSON_NAME]"
click at [345, 228] on input "Everything" at bounding box center [451, 231] width 424 height 43
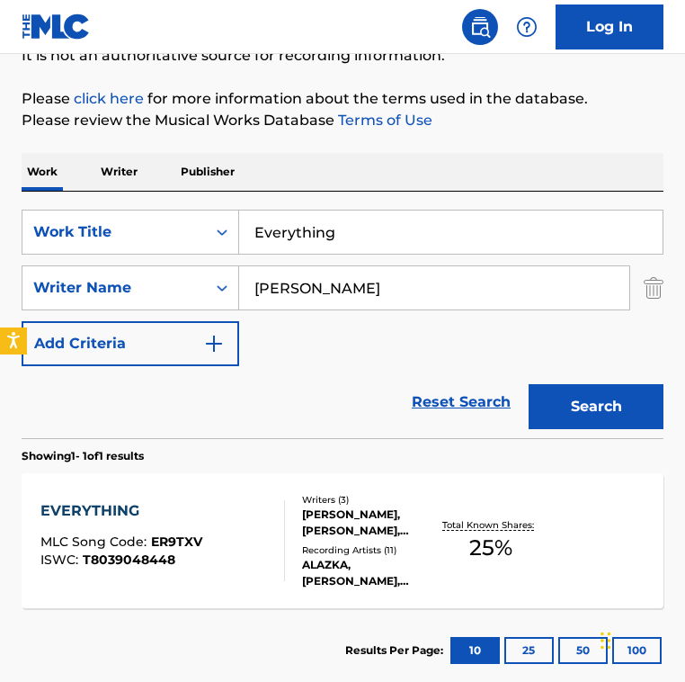
click at [345, 228] on input "Everything" at bounding box center [451, 231] width 424 height 43
paste input "Falma"
type input "Falma"
click at [529, 384] on button "Search" at bounding box center [596, 406] width 135 height 45
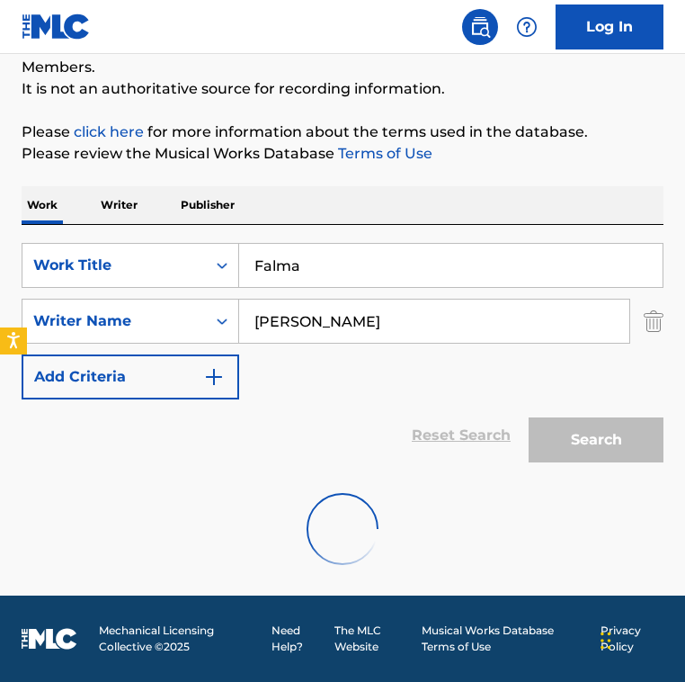
scroll to position [112, 0]
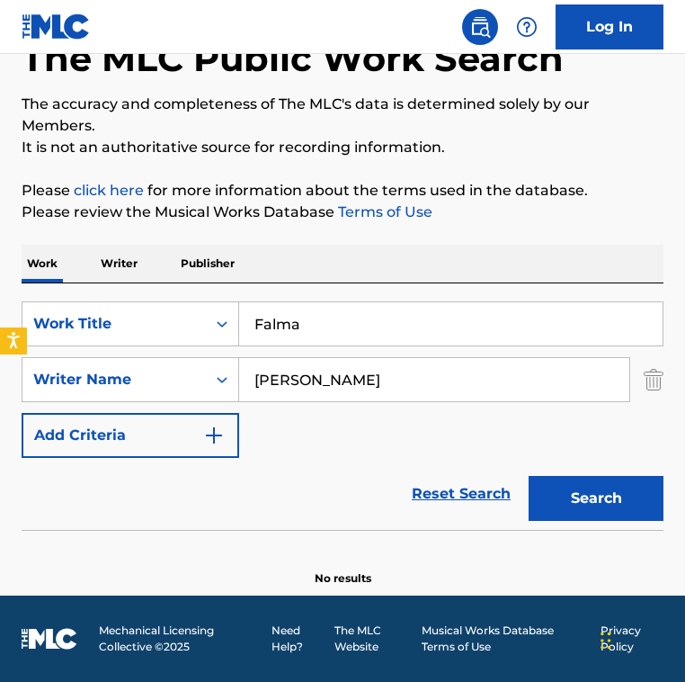
click at [389, 379] on input "[PERSON_NAME]" at bounding box center [434, 379] width 390 height 43
paste input "Belah"
click at [529, 476] on button "Search" at bounding box center [596, 498] width 135 height 45
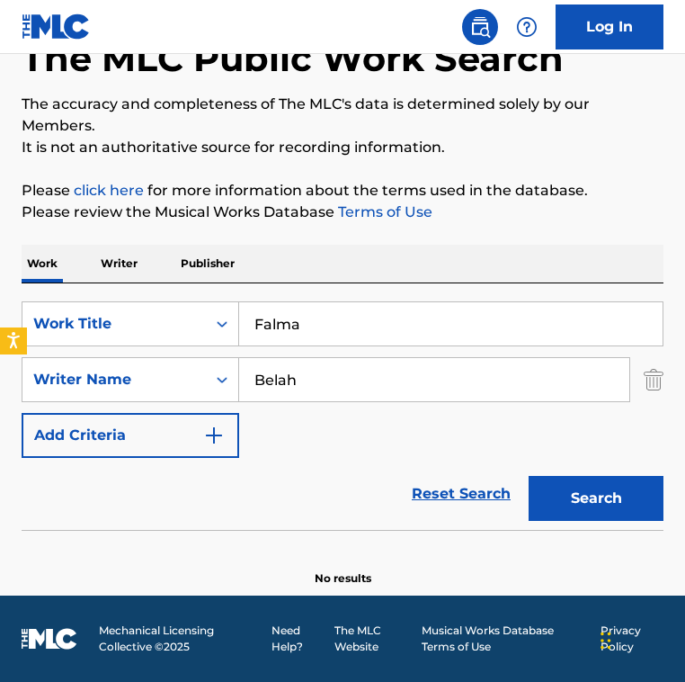
click at [341, 383] on input "Belah" at bounding box center [434, 379] width 390 height 43
paste input "[PERSON_NAME]"
type input "[PERSON_NAME]"
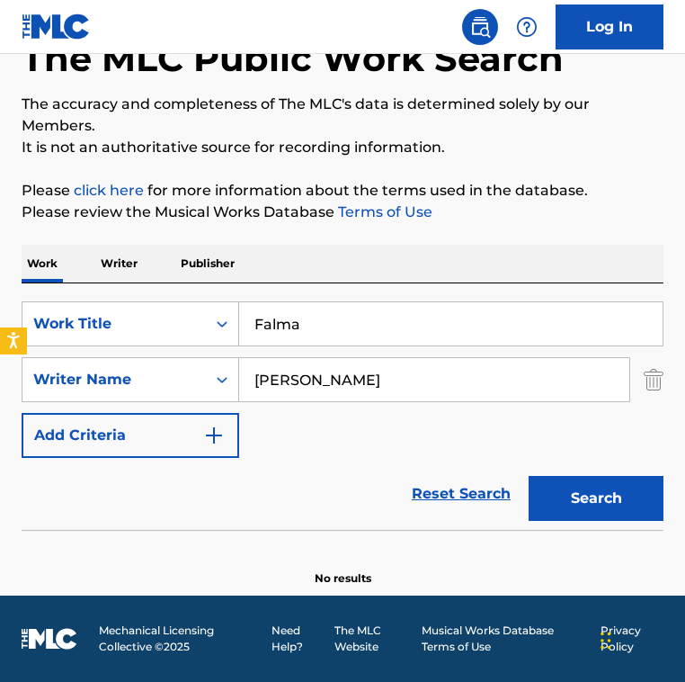
click at [529, 476] on button "Search" at bounding box center [596, 498] width 135 height 45
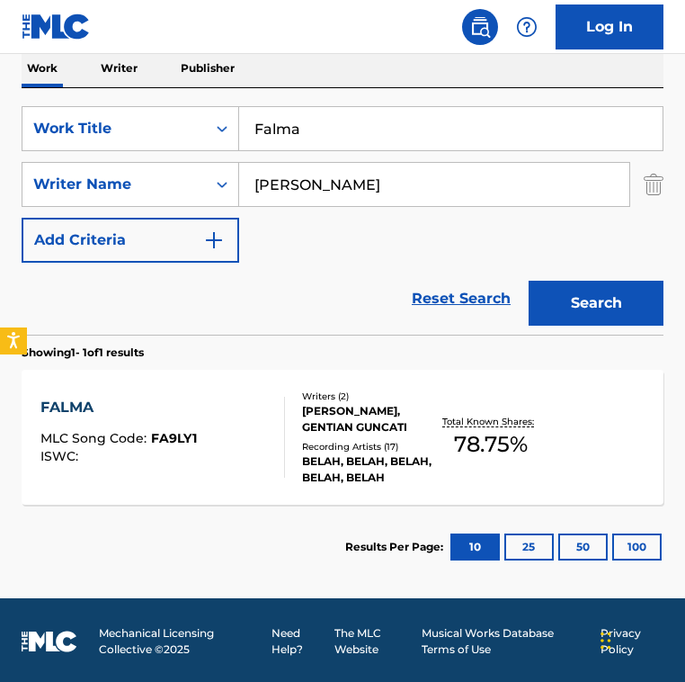
scroll to position [309, 0]
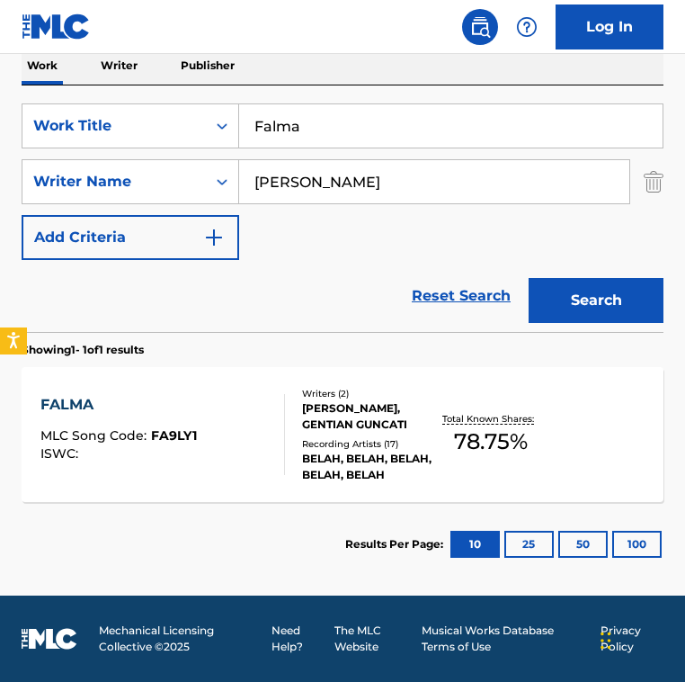
click at [285, 436] on div "Writers ( 2 ) [PERSON_NAME], GENTIAN GUNCATI Recording Artists ( 17 ) [PERSON_N…" at bounding box center [361, 435] width 153 height 96
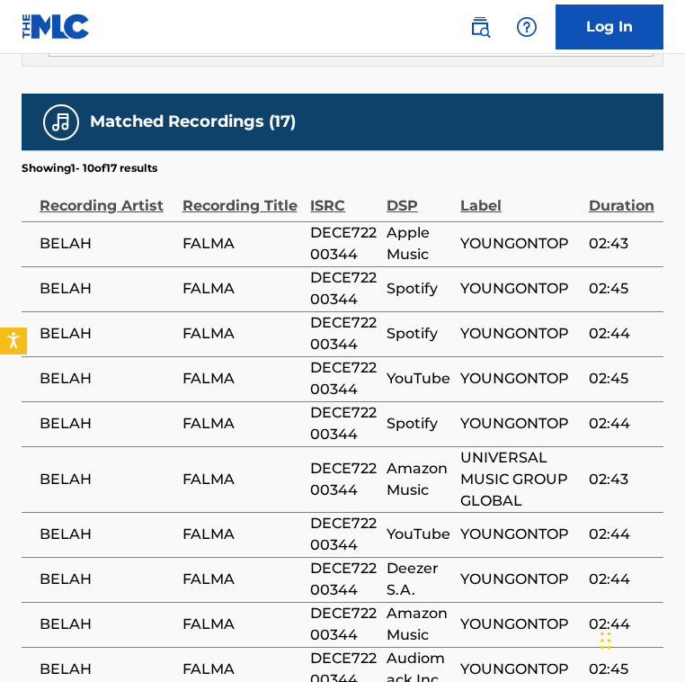
scroll to position [1811, 0]
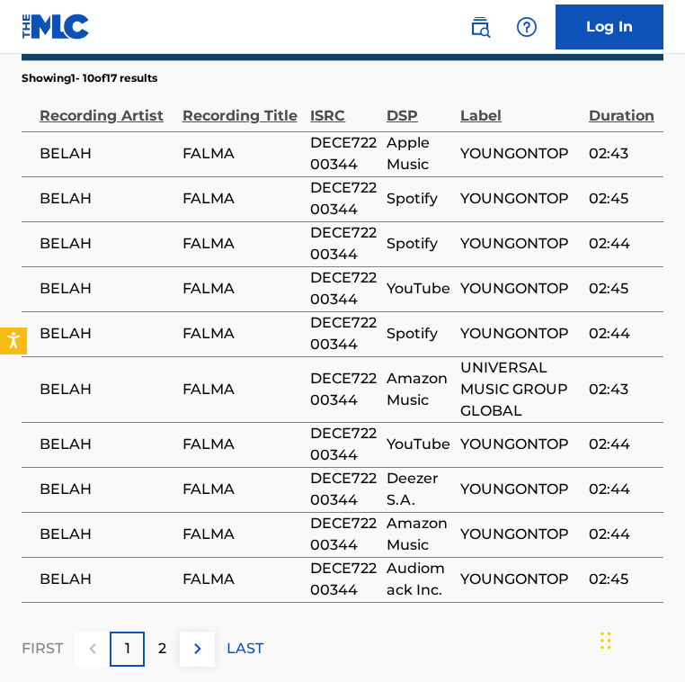
click at [345, 558] on span "DECE72200344" at bounding box center [343, 579] width 67 height 43
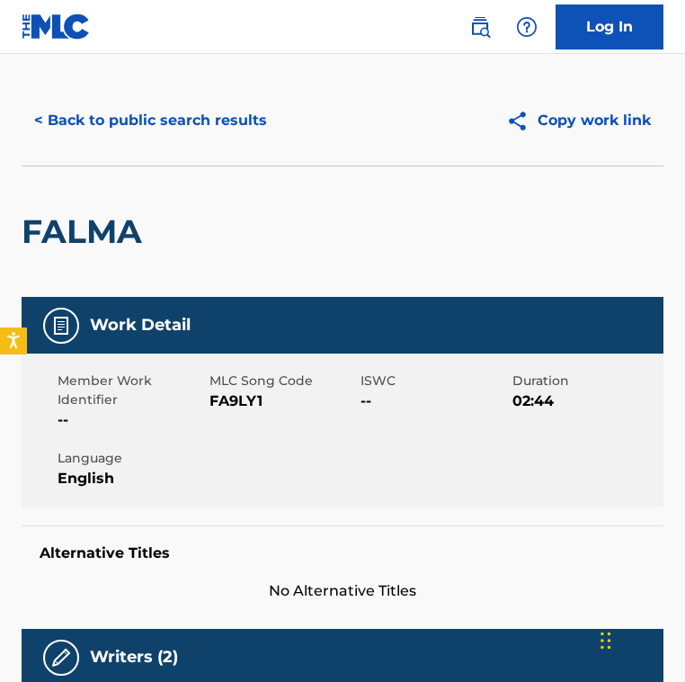
scroll to position [4, 0]
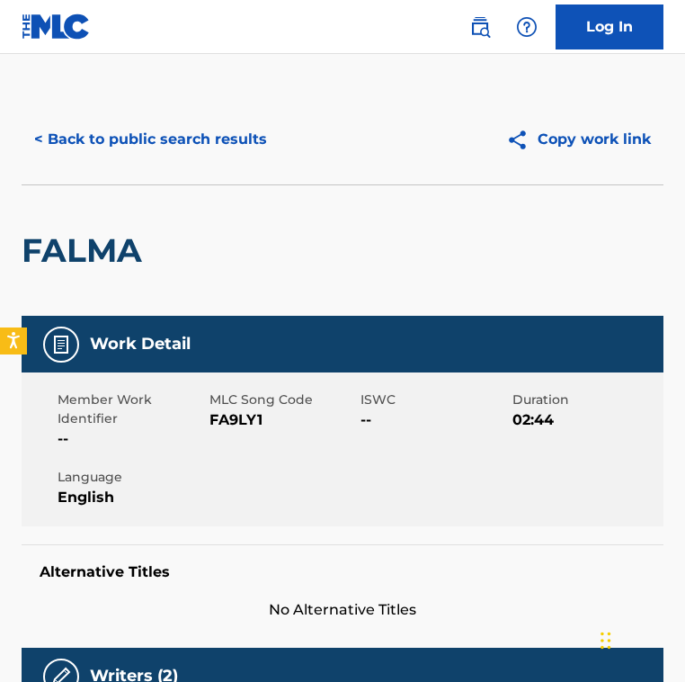
click at [233, 419] on span "FA9LY1" at bounding box center [284, 420] width 148 height 22
copy span "FA9LY1"
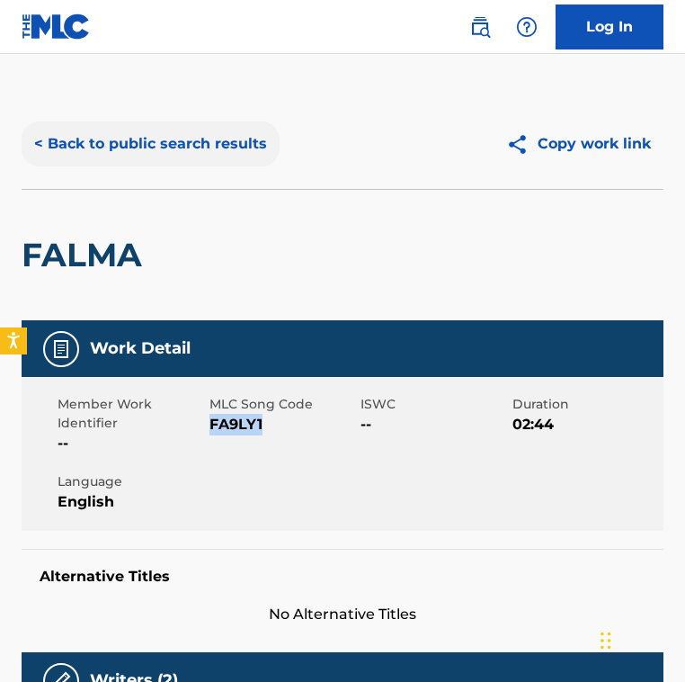
click at [205, 146] on button "< Back to public search results" at bounding box center [151, 143] width 258 height 45
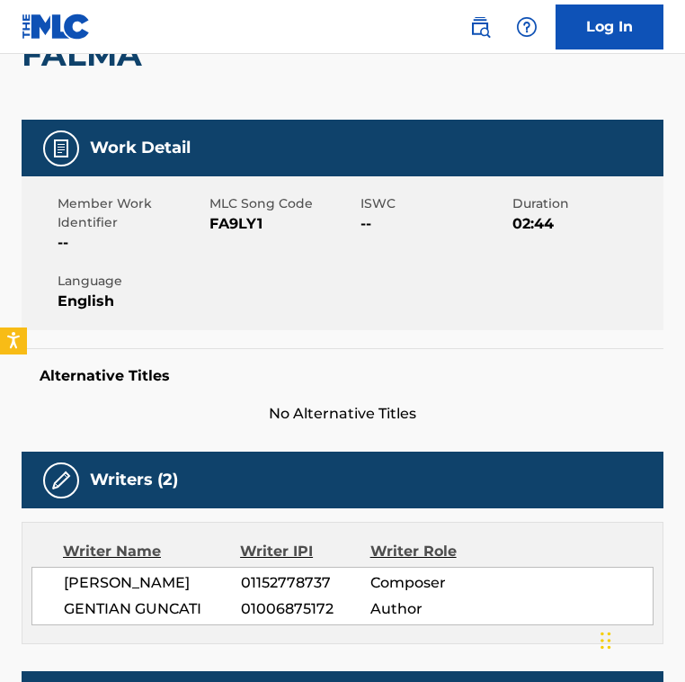
scroll to position [197, 0]
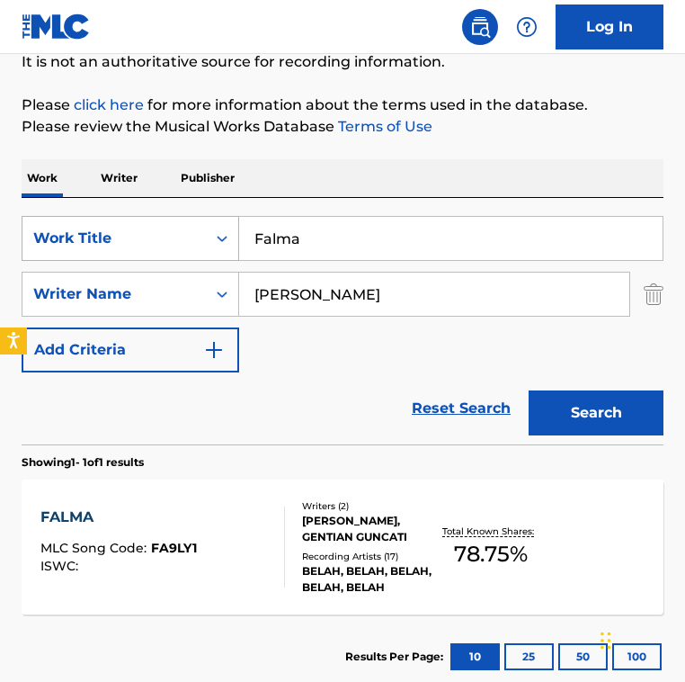
drag, startPoint x: 359, startPoint y: 237, endPoint x: 49, endPoint y: 234, distance: 309.4
click at [49, 234] on div "SearchWithCriteria2fe9ec90-529c-4e57-ab9a-93cd6d1e6551 Work Title Falma" at bounding box center [343, 238] width 642 height 45
paste input "se Hope - Let's Get Dirty Mix"
type input "False Hope - Let's Get Dirty Mix"
drag, startPoint x: 376, startPoint y: 310, endPoint x: 79, endPoint y: 250, distance: 302.9
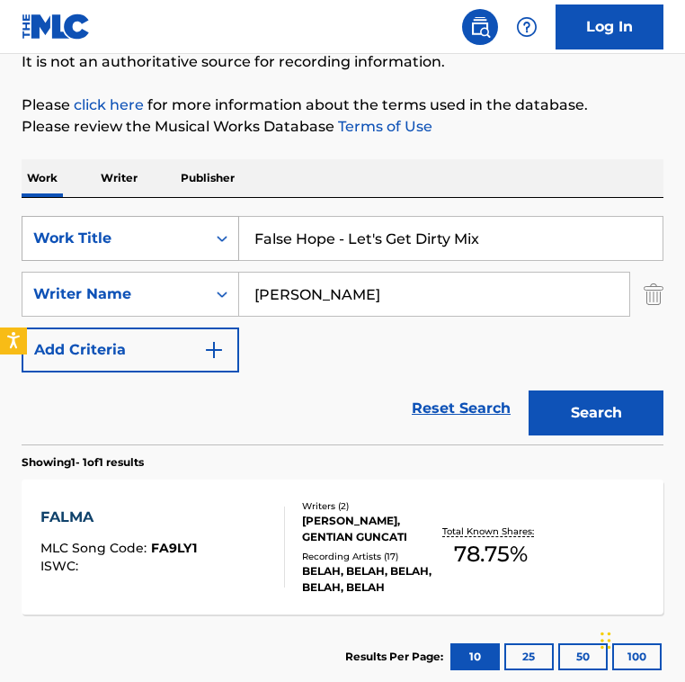
click at [79, 250] on div "SearchWithCriteria2fe9ec90-529c-4e57-ab9a-93cd6d1e6551 Work Title False Hope - …" at bounding box center [343, 294] width 642 height 157
type input "[PERSON_NAME]"
click at [529, 390] on button "Search" at bounding box center [596, 412] width 135 height 45
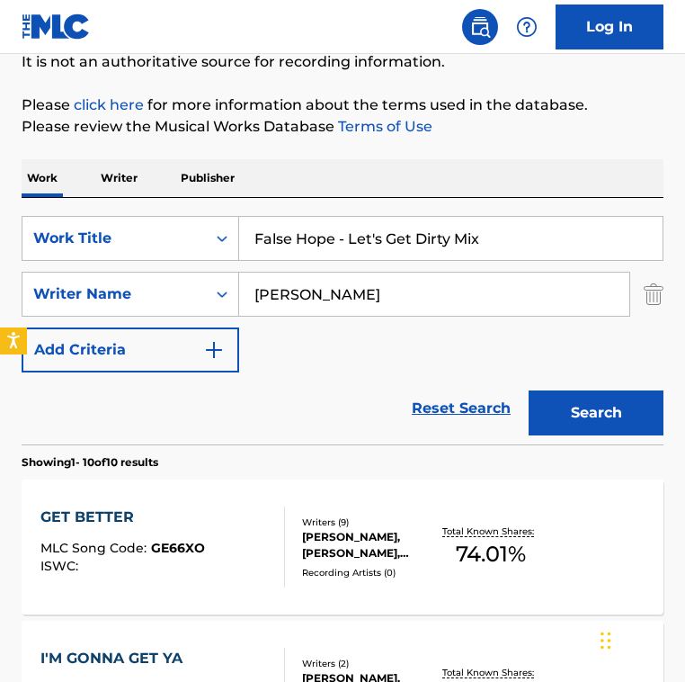
scroll to position [253, 0]
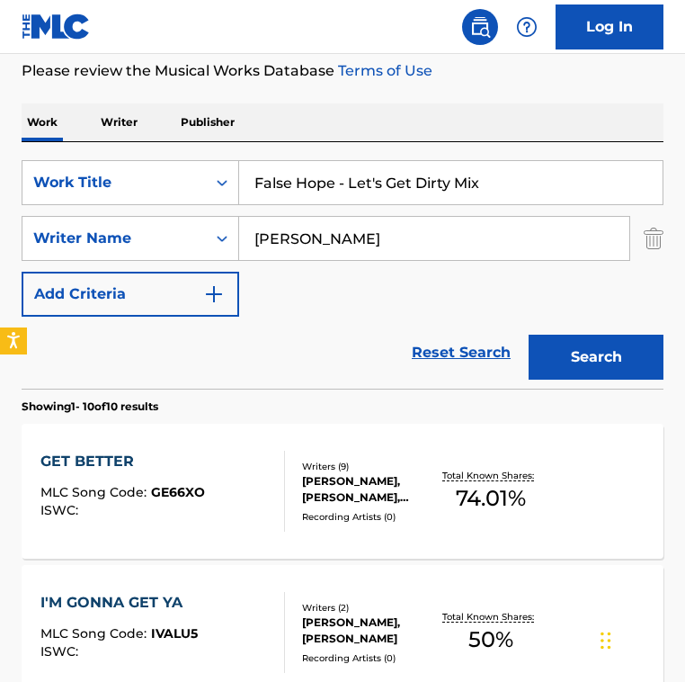
drag, startPoint x: 336, startPoint y: 193, endPoint x: 586, endPoint y: 193, distance: 251.0
click at [585, 193] on input "False Hope - Let's Get Dirty Mix" at bounding box center [451, 182] width 424 height 43
click at [345, 179] on input "False Hope - Let's Get Dirty Mix" at bounding box center [451, 182] width 424 height 43
type input "False Hope"
click at [529, 335] on button "Search" at bounding box center [596, 357] width 135 height 45
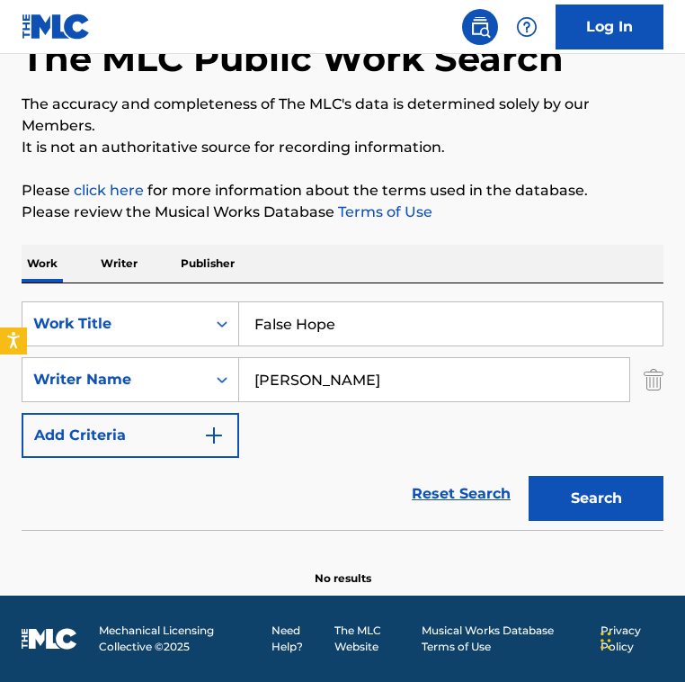
scroll to position [112, 0]
click at [343, 373] on input "[PERSON_NAME]" at bounding box center [434, 379] width 390 height 43
click at [348, 372] on input "[PERSON_NAME]" at bounding box center [434, 379] width 390 height 43
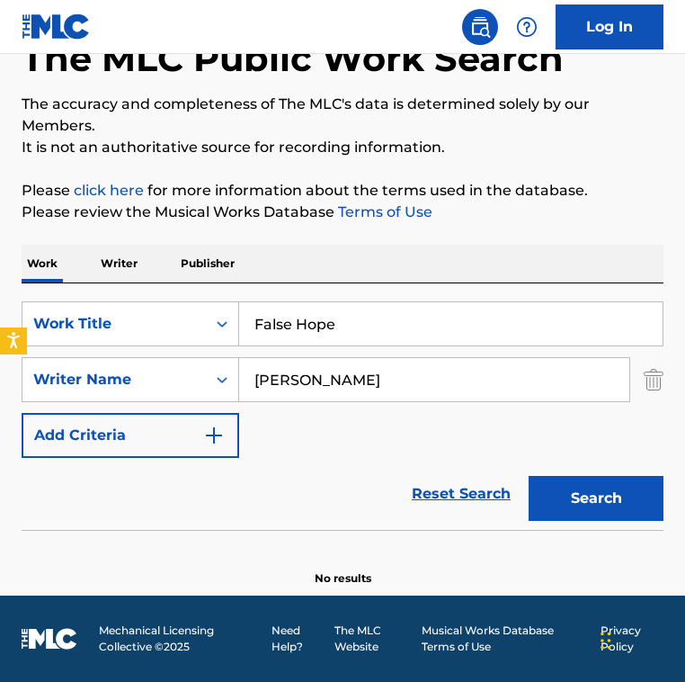
click at [348, 372] on input "[PERSON_NAME]" at bounding box center [434, 379] width 390 height 43
paste input "[PERSON_NAME]"
type input "[PERSON_NAME]"
click at [529, 476] on button "Search" at bounding box center [596, 498] width 135 height 45
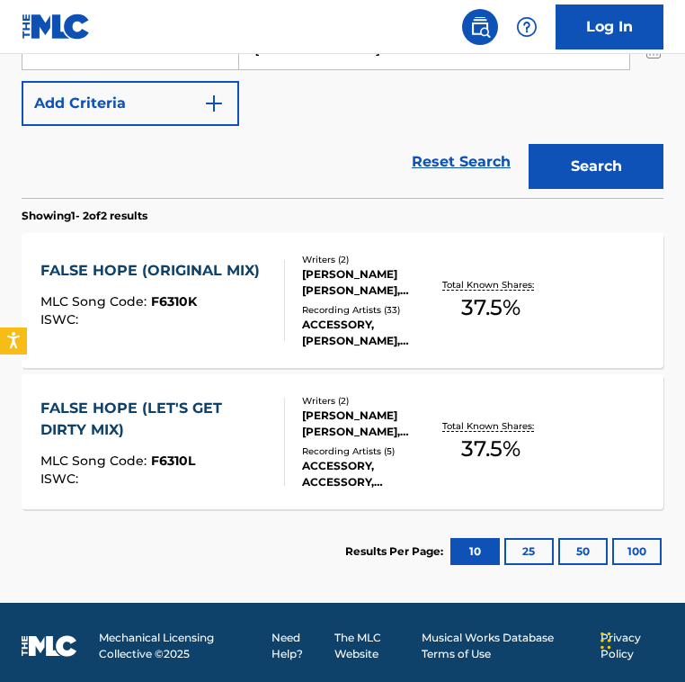
scroll to position [451, 0]
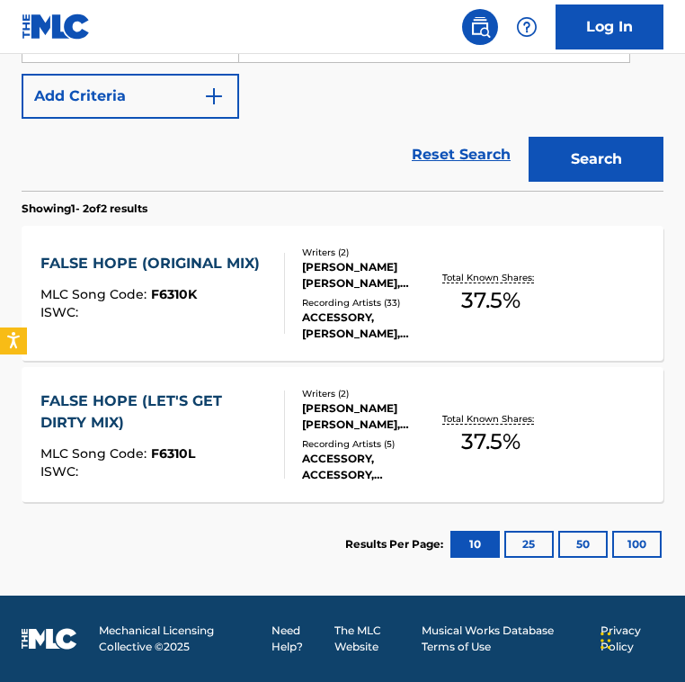
click at [308, 434] on div "Writers ( 2 ) [PERSON_NAME] [PERSON_NAME], [PERSON_NAME] Recording Artists ( 5 …" at bounding box center [361, 435] width 153 height 96
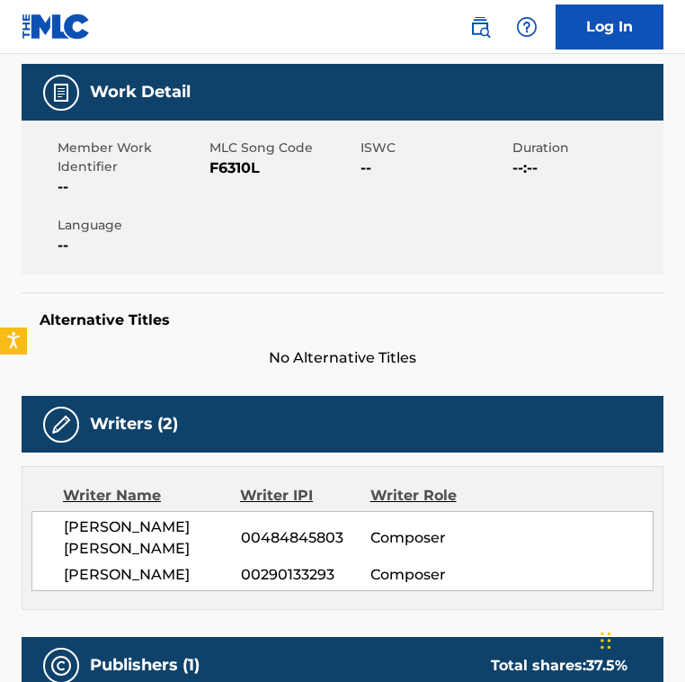
scroll to position [298, 0]
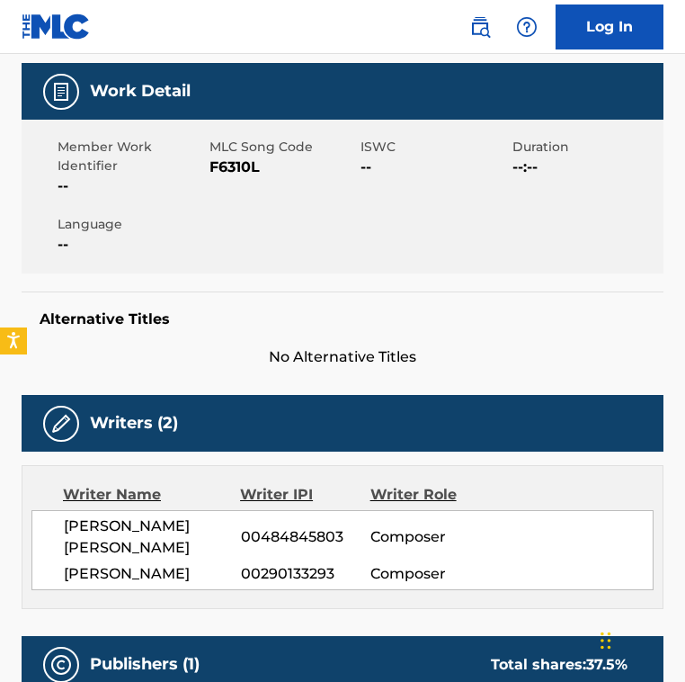
click at [228, 173] on span "F6310L" at bounding box center [284, 168] width 148 height 22
copy span "F6310L"
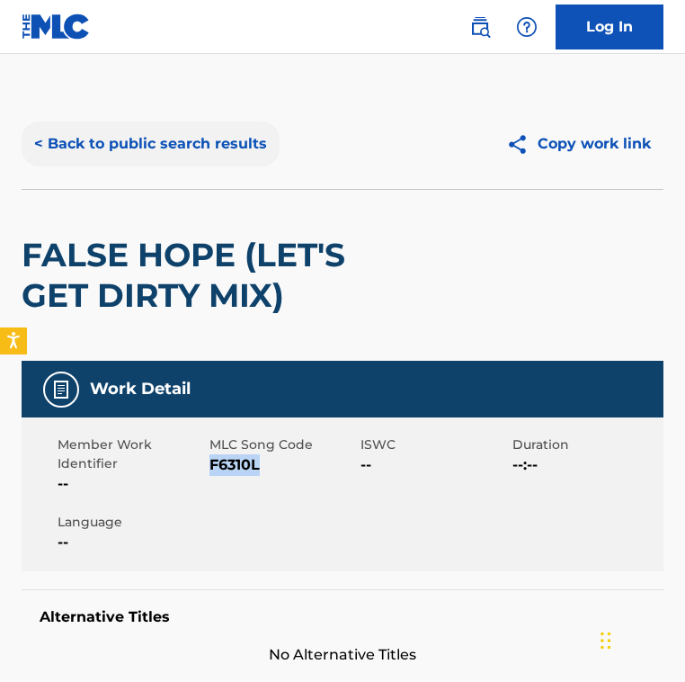
click at [165, 163] on button "< Back to public search results" at bounding box center [151, 143] width 258 height 45
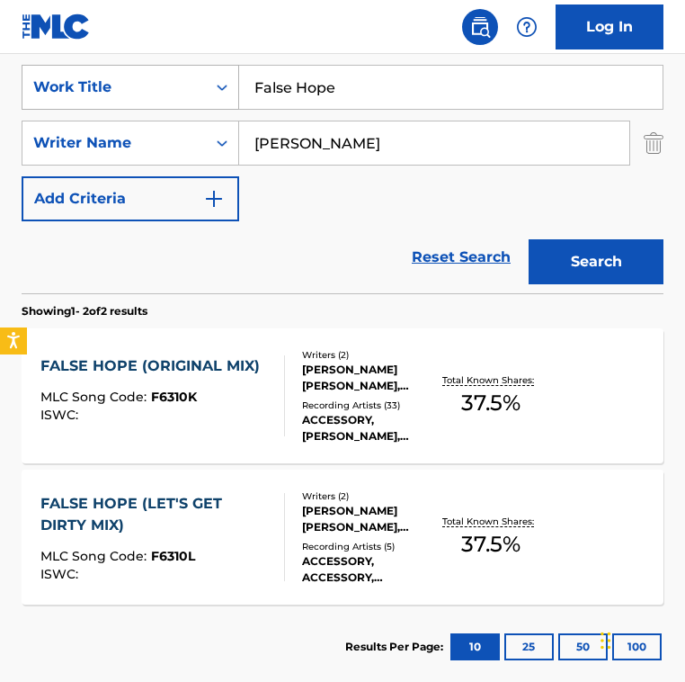
drag, startPoint x: 371, startPoint y: 99, endPoint x: 177, endPoint y: 92, distance: 194.4
click at [177, 93] on div "SearchWithCriteria2fe9ec90-529c-4e57-ab9a-93cd6d1e6551 Work Title False Hope" at bounding box center [343, 87] width 642 height 45
paste input "- Let's Get Dirty Mix"
type input "False Hope - Let's Get Dirty Mix"
click at [342, 162] on input "[PERSON_NAME]" at bounding box center [434, 142] width 390 height 43
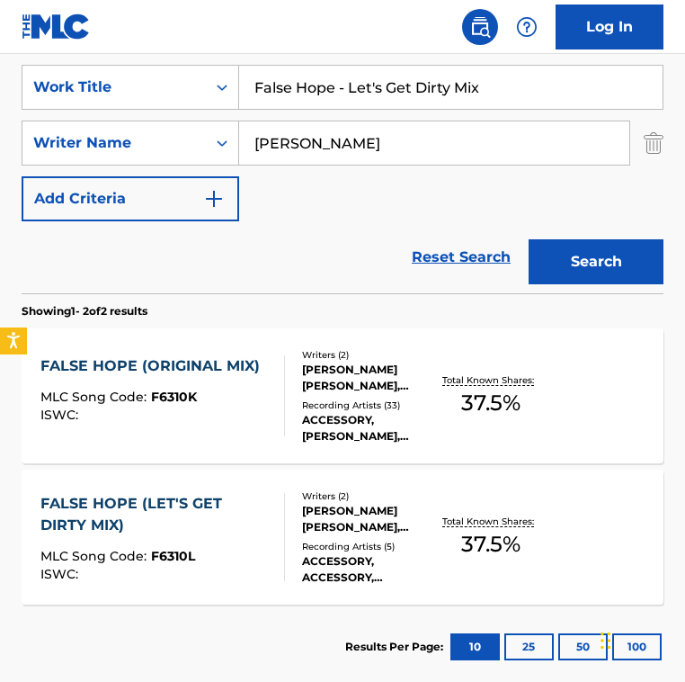
click at [342, 162] on input "[PERSON_NAME]" at bounding box center [434, 142] width 390 height 43
paste input "[PERSON_NAME]"
drag, startPoint x: 343, startPoint y: 147, endPoint x: 524, endPoint y: 158, distance: 182.1
click at [525, 162] on input "[PERSON_NAME] [PERSON_NAME]" at bounding box center [434, 142] width 390 height 43
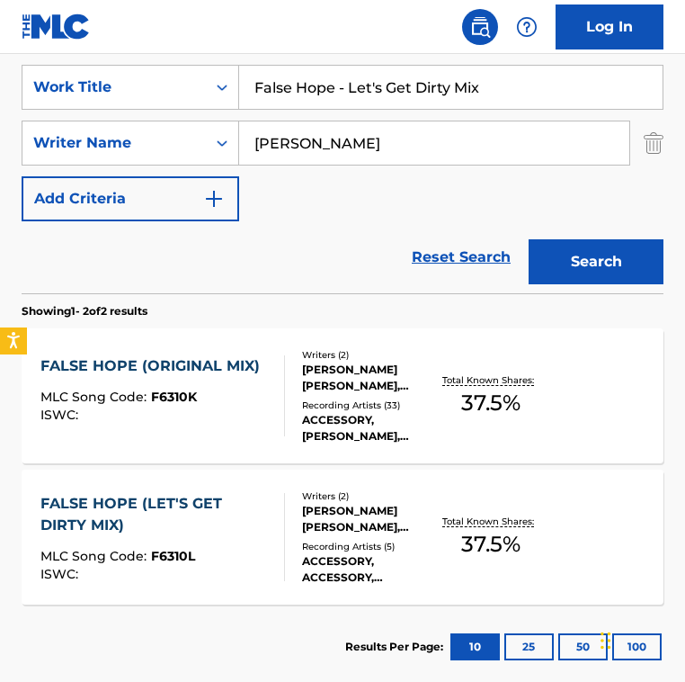
click at [529, 239] on button "Search" at bounding box center [596, 261] width 135 height 45
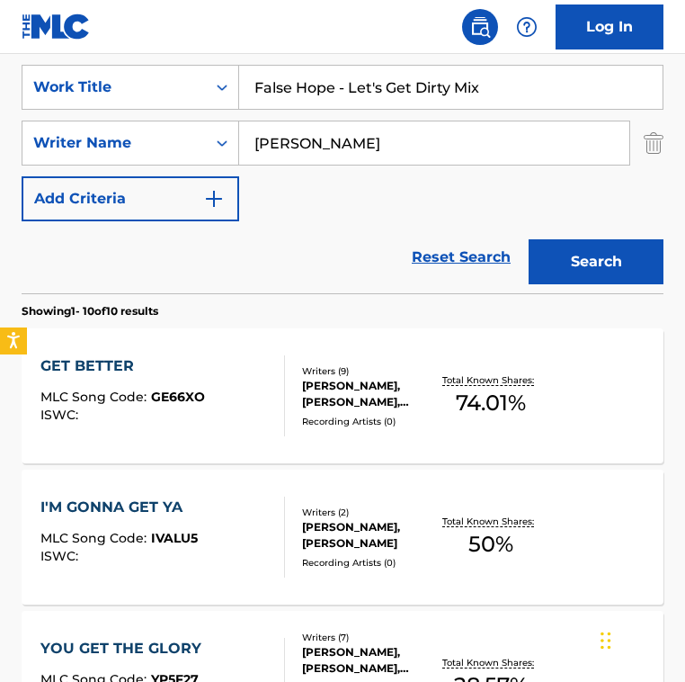
drag, startPoint x: 354, startPoint y: 161, endPoint x: 245, endPoint y: 149, distance: 109.5
click at [245, 149] on input "[PERSON_NAME]" at bounding box center [434, 142] width 390 height 43
paste input "[PERSON_NAME]"
type input "[PERSON_NAME]"
click at [529, 239] on button "Search" at bounding box center [596, 261] width 135 height 45
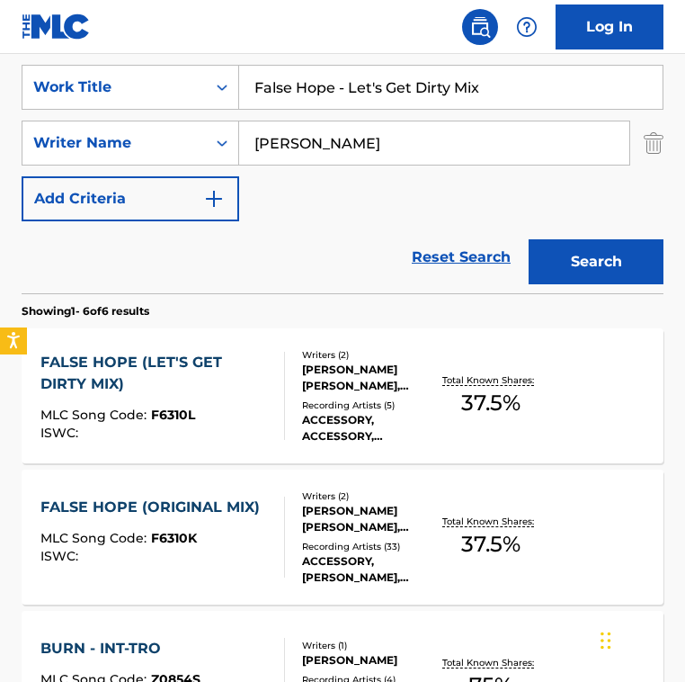
click at [226, 401] on div "FALSE HOPE (LET'S GET DIRTY MIX) MLC Song Code : F6310L ISWC :" at bounding box center [154, 396] width 228 height 88
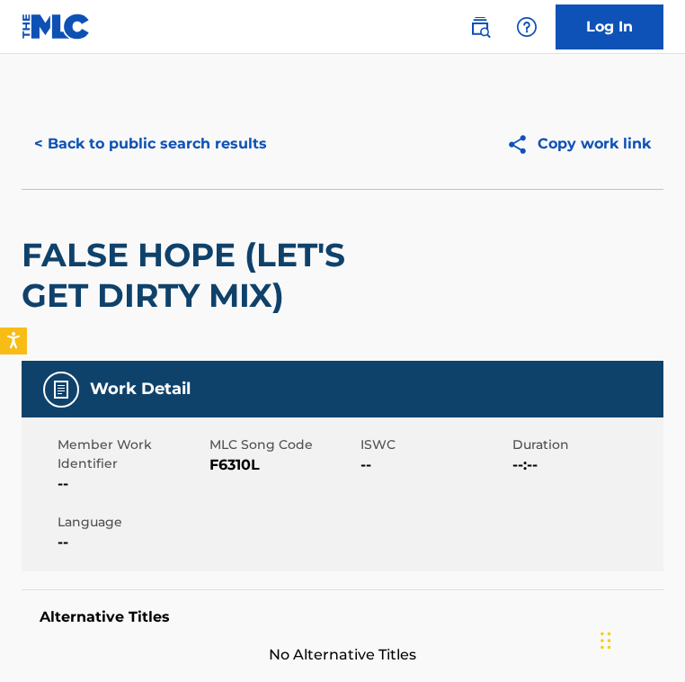
click at [278, 222] on div "FALSE HOPE (LET'S GET DIRTY MIX)" at bounding box center [214, 275] width 385 height 171
click at [296, 189] on div "FALSE HOPE (LET'S GET DIRTY MIX)" at bounding box center [343, 275] width 642 height 172
click at [205, 309] on h2 "FALSE HOPE (LET'S GET DIRTY MIX)" at bounding box center [214, 275] width 385 height 81
click at [228, 192] on div "FALSE HOPE (LET'S GET DIRTY MIX)" at bounding box center [214, 275] width 385 height 171
click at [367, 318] on div "FALSE HOPE (LET'S GET DIRTY MIX)" at bounding box center [214, 275] width 385 height 171
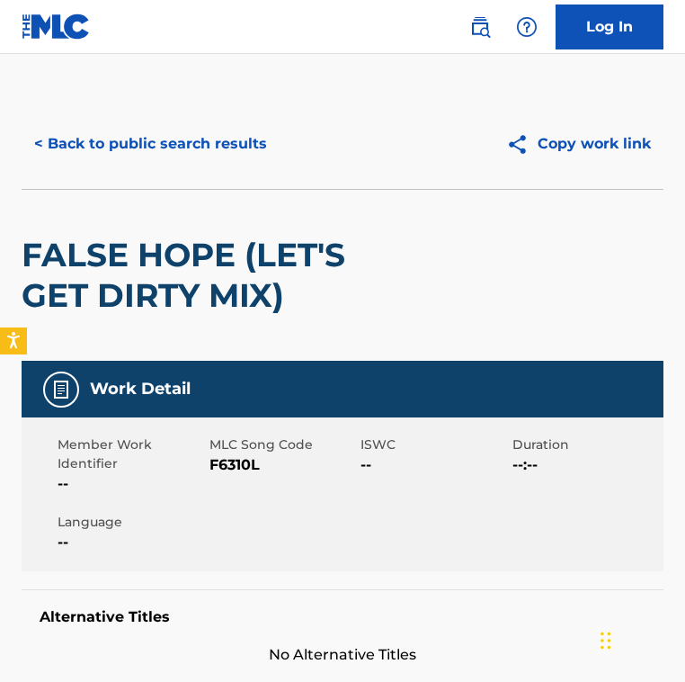
click at [367, 318] on div "FALSE HOPE (LET'S GET DIRTY MIX)" at bounding box center [214, 275] width 385 height 171
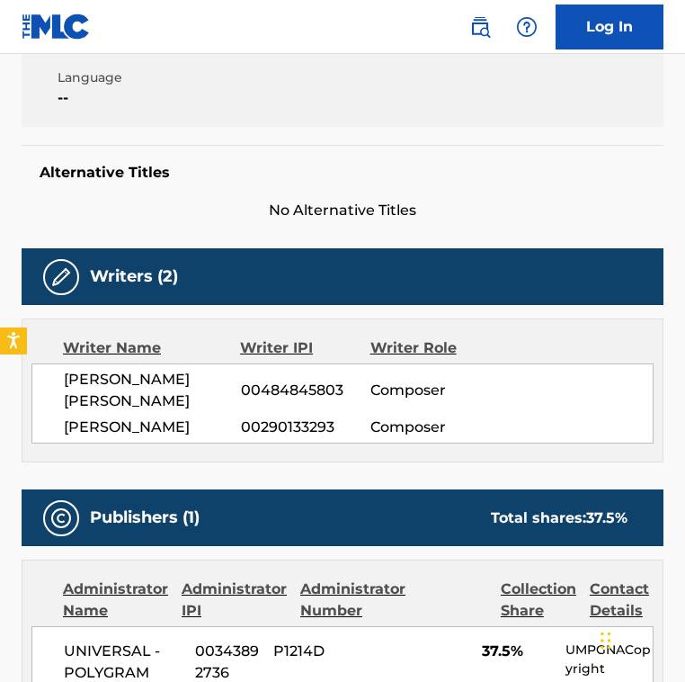
scroll to position [468, 0]
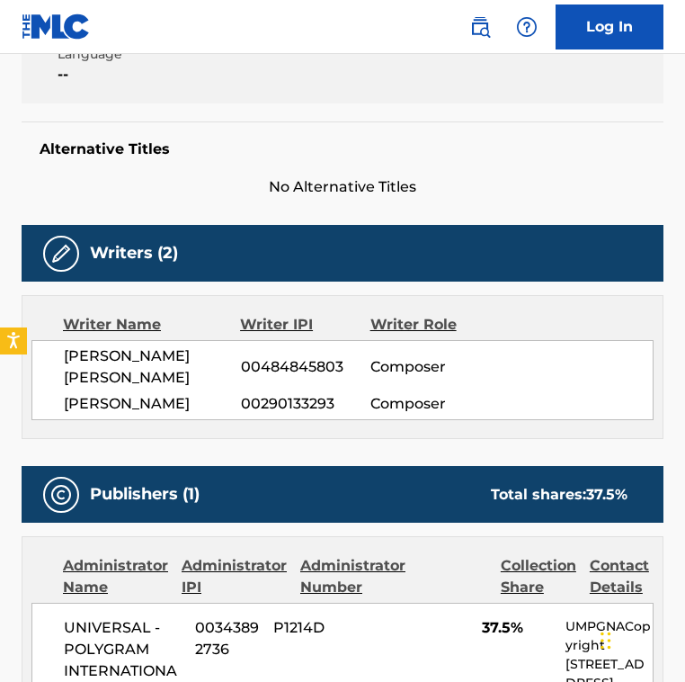
click at [262, 312] on div "Writer Name Writer IPI Writer Role [PERSON_NAME] [PERSON_NAME] 00484845803 Comp…" at bounding box center [343, 367] width 642 height 144
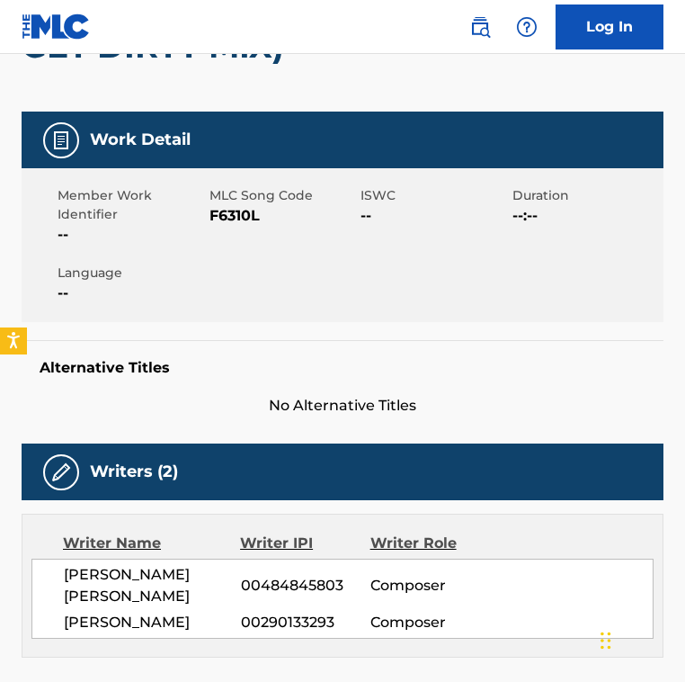
scroll to position [252, 0]
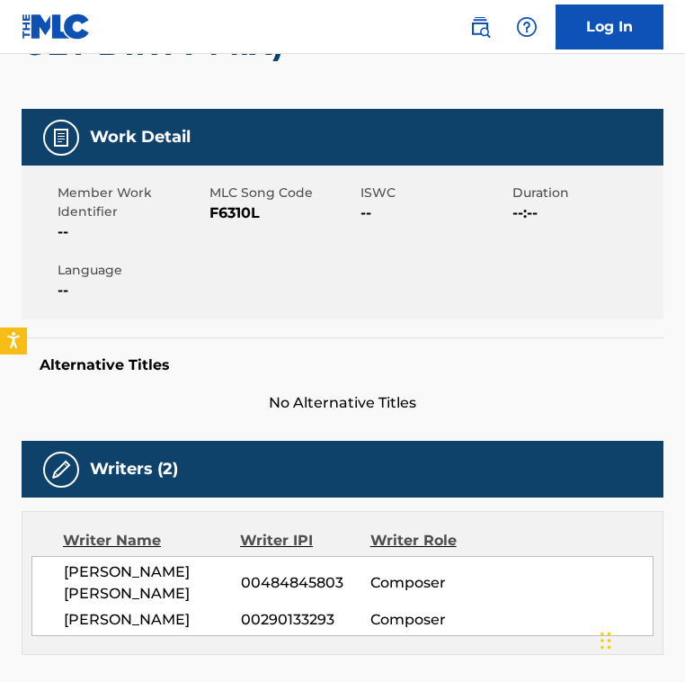
click at [224, 201] on span "MLC Song Code" at bounding box center [284, 192] width 148 height 19
click at [224, 203] on span "F6310L" at bounding box center [284, 213] width 148 height 22
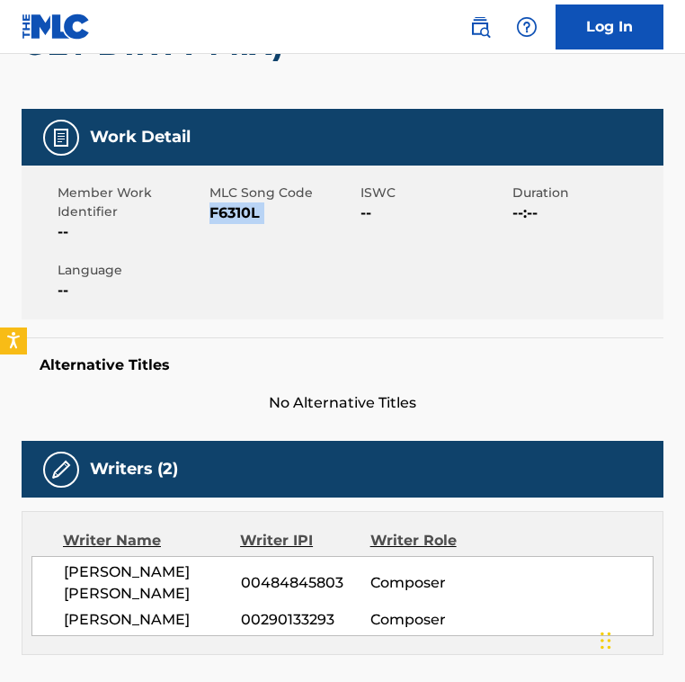
copy span "F6310L"
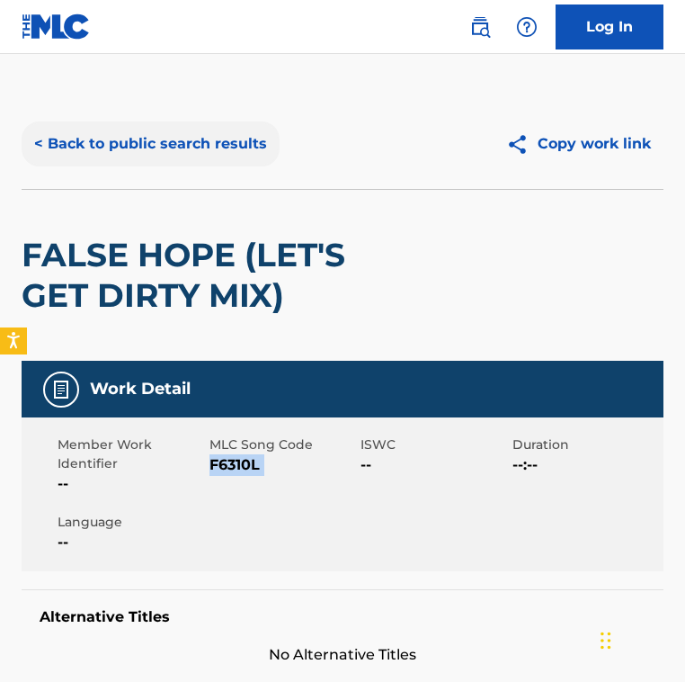
click at [169, 157] on button "< Back to public search results" at bounding box center [151, 143] width 258 height 45
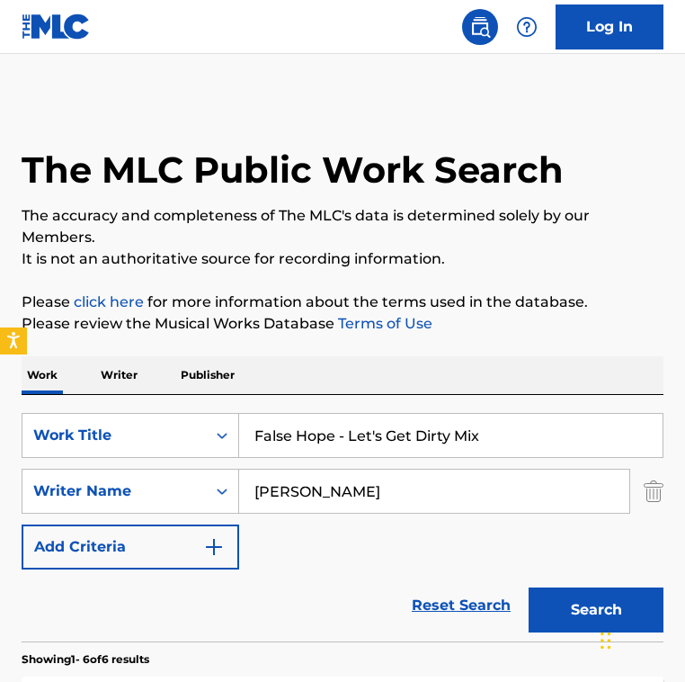
scroll to position [348, 0]
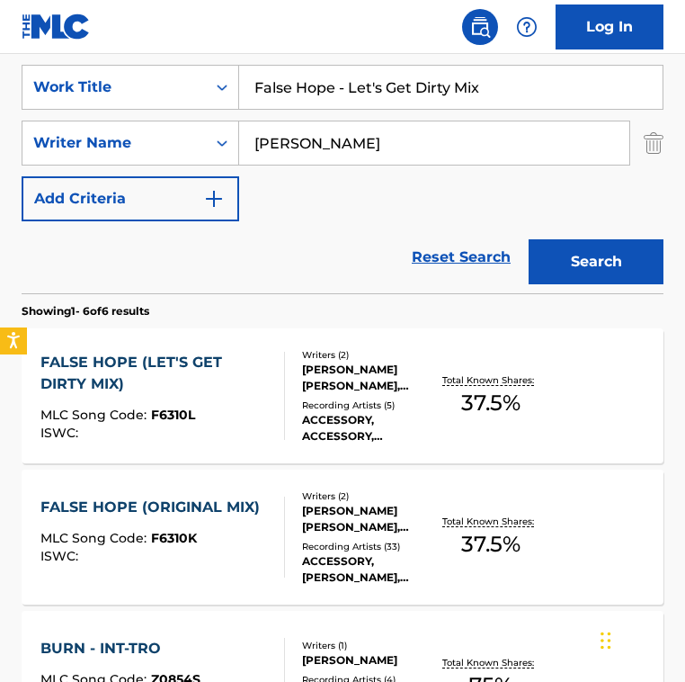
drag, startPoint x: 525, startPoint y: 88, endPoint x: -23, endPoint y: 84, distance: 548.7
paste input "ür dich mich dreh'"
type input "Für dich mich dreh'"
click at [349, 137] on input "[PERSON_NAME]" at bounding box center [434, 142] width 390 height 43
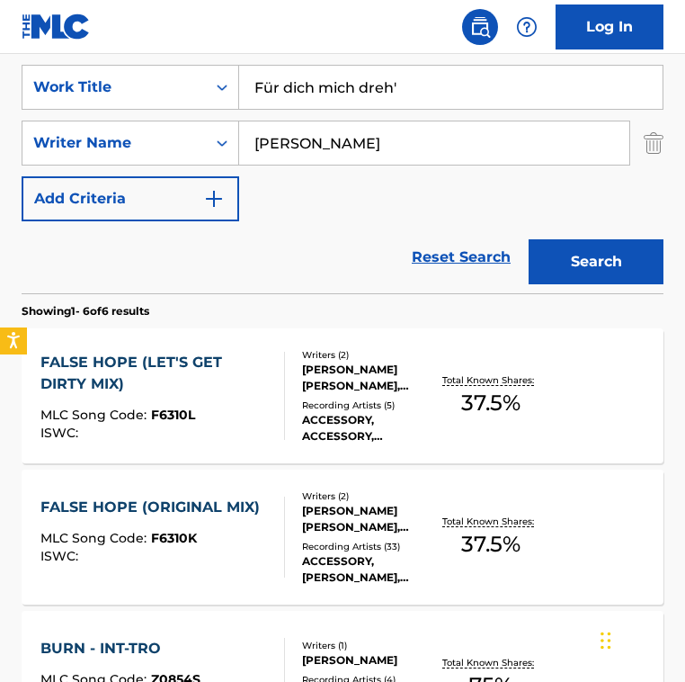
click at [349, 137] on input "[PERSON_NAME]" at bounding box center [434, 142] width 390 height 43
paste input "[PERSON_NAME]"
type input "[PERSON_NAME]"
click at [529, 239] on button "Search" at bounding box center [596, 261] width 135 height 45
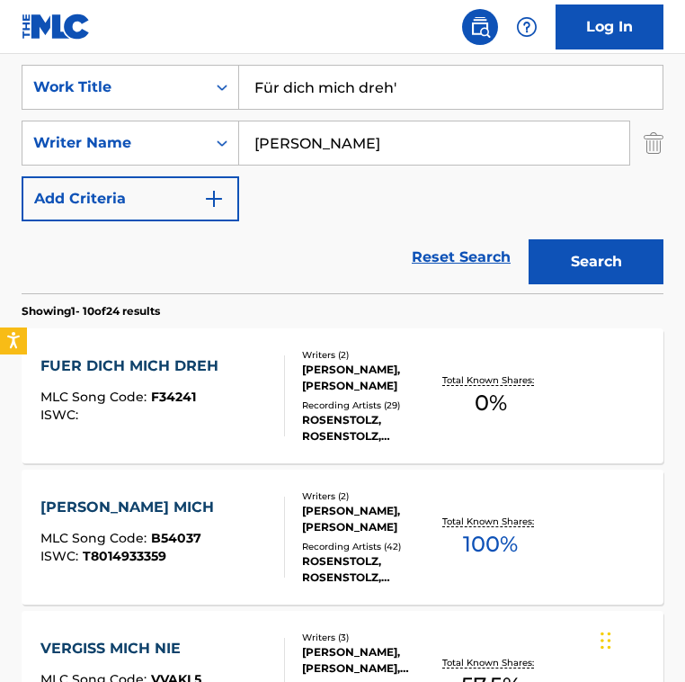
click at [313, 237] on div "Reset Search Search" at bounding box center [343, 257] width 642 height 72
click at [312, 389] on div "[PERSON_NAME], [PERSON_NAME]" at bounding box center [370, 378] width 136 height 32
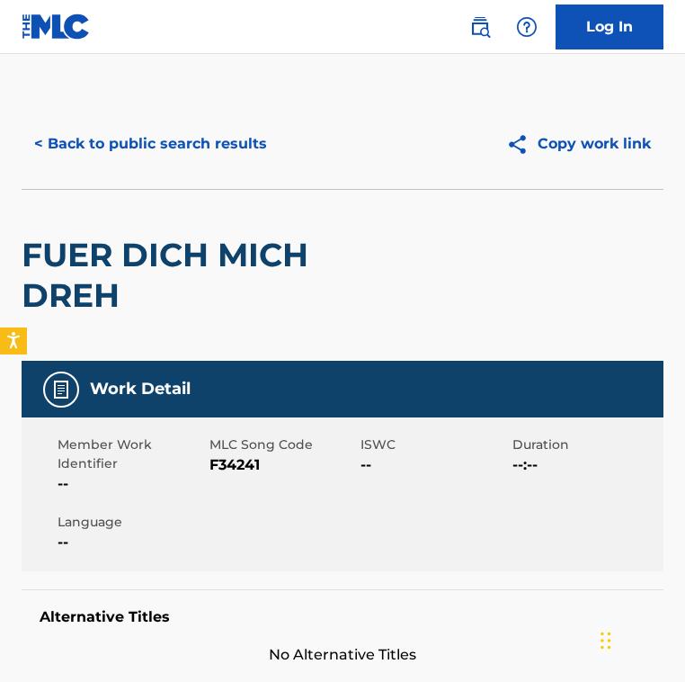
click at [232, 470] on span "F34241" at bounding box center [284, 465] width 148 height 22
copy span "F34241"
click at [189, 130] on button "< Back to public search results" at bounding box center [151, 143] width 258 height 45
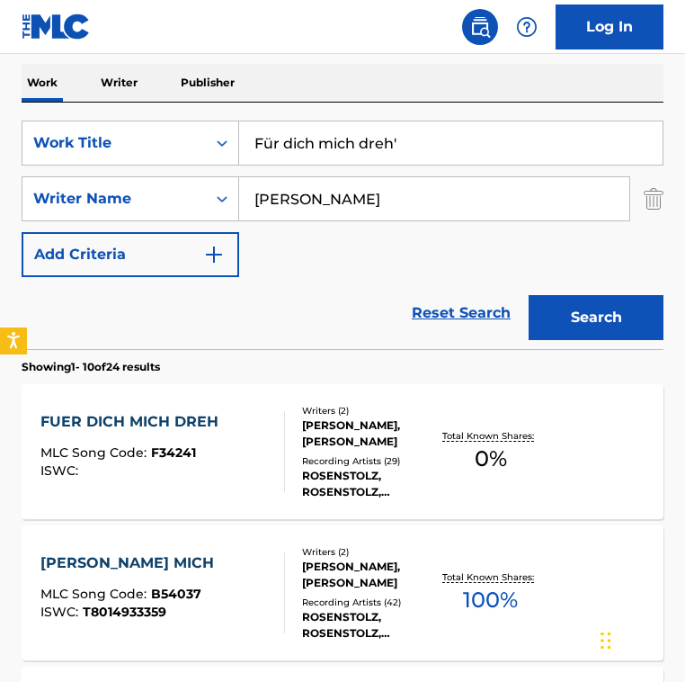
scroll to position [282, 0]
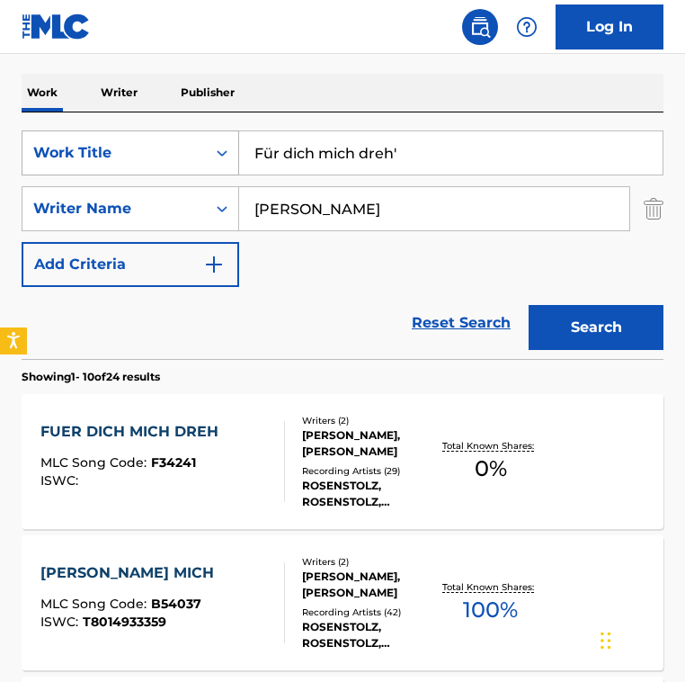
drag, startPoint x: 442, startPoint y: 146, endPoint x: 199, endPoint y: 140, distance: 242.9
click at [202, 140] on div "SearchWithCriteria2fe9ec90-529c-4e57-ab9a-93cd6d1e6551 Work Title Für dich mich…" at bounding box center [343, 152] width 642 height 45
paste input "lash Action Performed by [PERSON_NAME]"
drag, startPoint x: 448, startPoint y: 148, endPoint x: 630, endPoint y: 153, distance: 181.8
click at [630, 153] on input "Flash Action Performed by [PERSON_NAME]" at bounding box center [451, 152] width 424 height 43
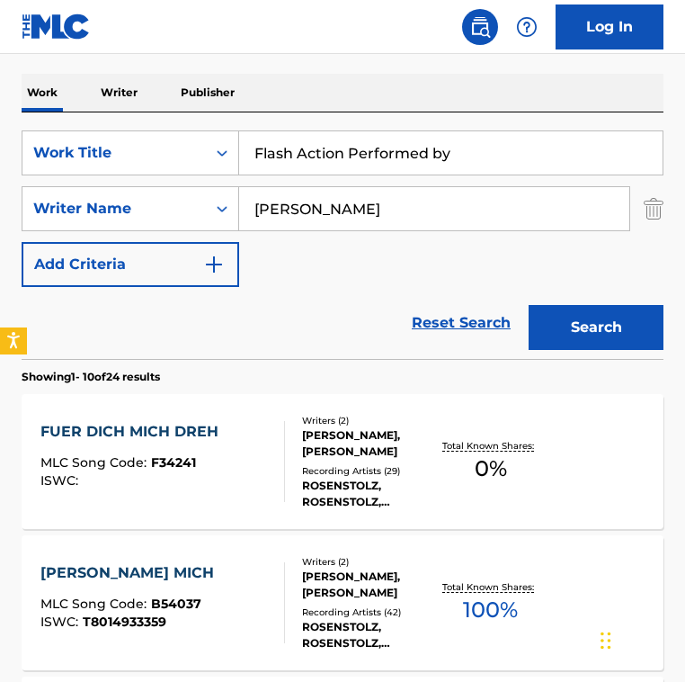
type input "Flash Action Performed by"
drag, startPoint x: 334, startPoint y: 210, endPoint x: 0, endPoint y: 208, distance: 333.7
paste input "[PERSON_NAME]"
type input "[PERSON_NAME]"
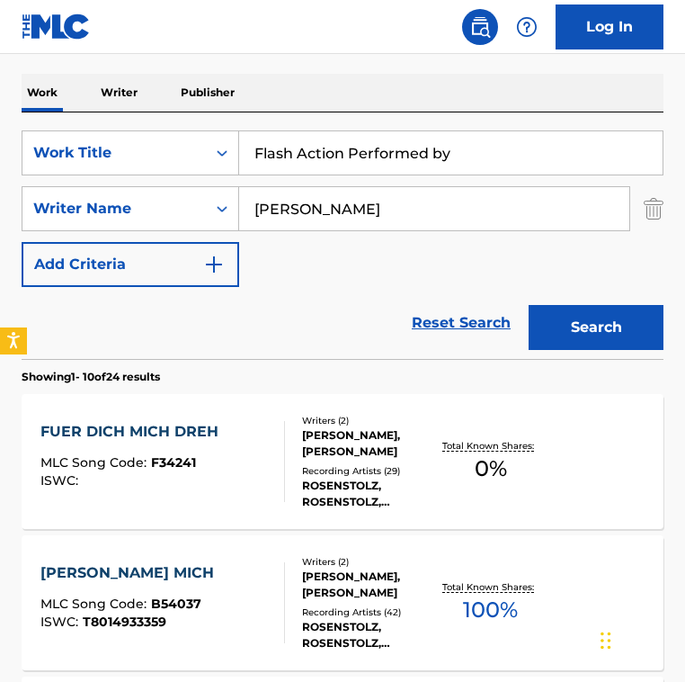
drag, startPoint x: 339, startPoint y: 158, endPoint x: 435, endPoint y: 159, distance: 96.3
click at [435, 159] on input "Flash Action Performed by" at bounding box center [451, 152] width 424 height 43
drag, startPoint x: 346, startPoint y: 151, endPoint x: 550, endPoint y: 149, distance: 203.3
click at [550, 155] on input "Flash Action Performed by" at bounding box center [451, 152] width 424 height 43
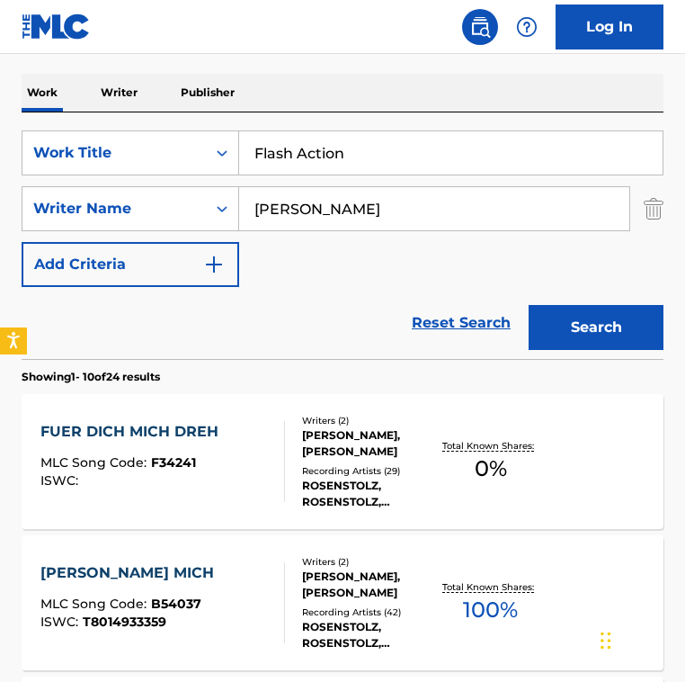
type input "Flash Action"
click at [260, 208] on input "[PERSON_NAME]" at bounding box center [434, 208] width 390 height 43
type input "[PERSON_NAME]"
click at [529, 305] on button "Search" at bounding box center [596, 327] width 135 height 45
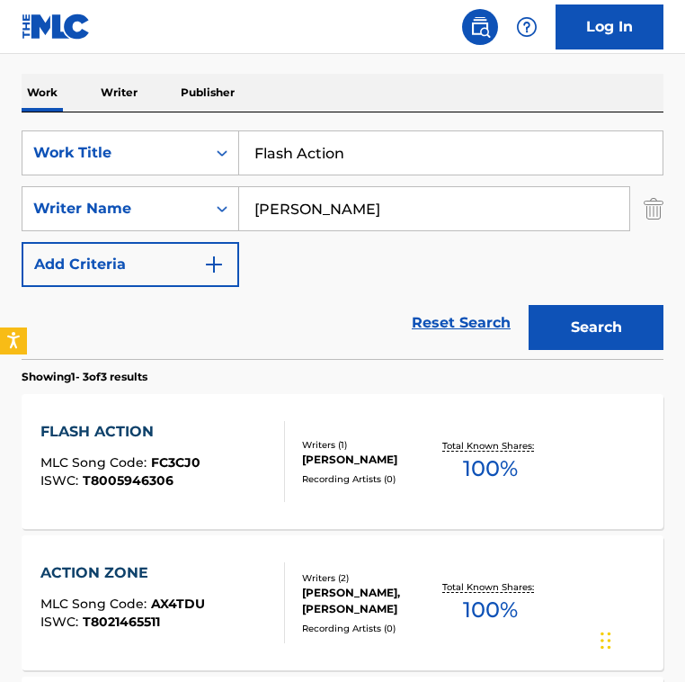
click at [263, 345] on div "Reset Search Search" at bounding box center [343, 323] width 642 height 72
click at [230, 455] on div "FLASH ACTION MLC Song Code : FC3CJ0 ISWC : T8005946306" at bounding box center [162, 461] width 244 height 81
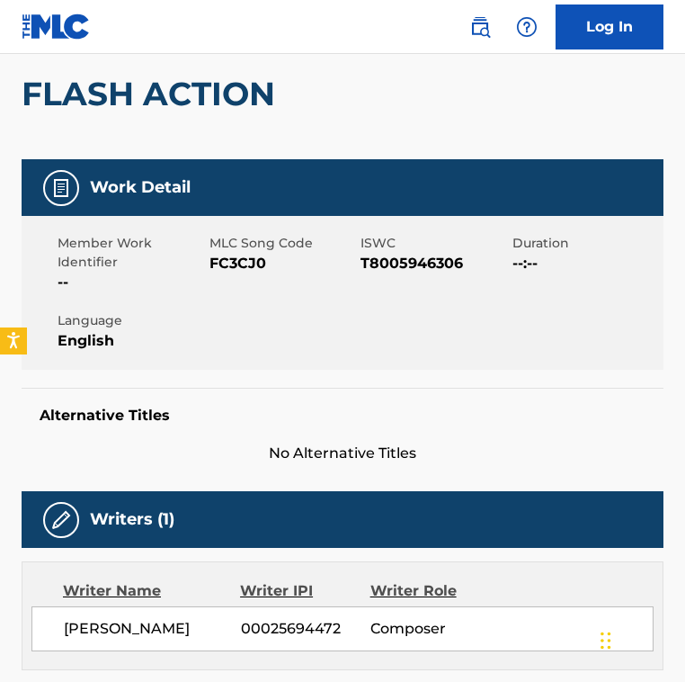
scroll to position [181, 0]
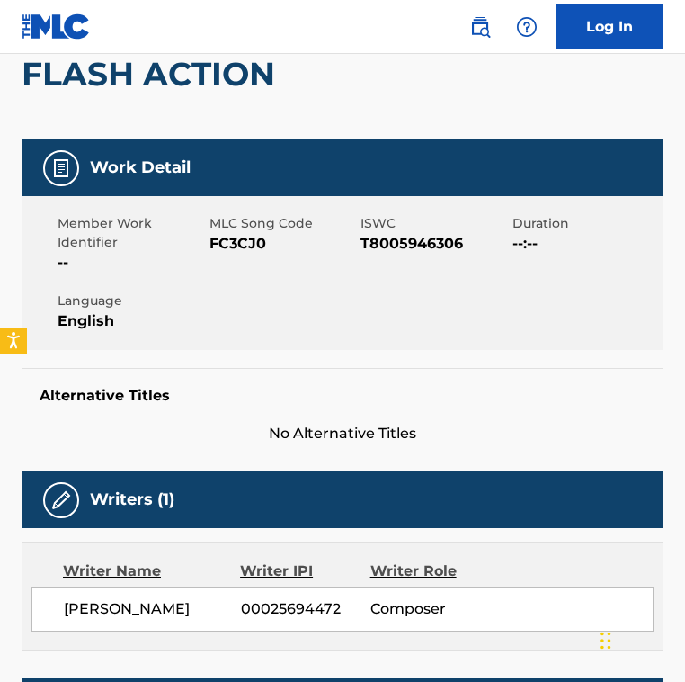
click at [241, 241] on span "FC3CJ0" at bounding box center [284, 244] width 148 height 22
copy span "FC3CJ0"
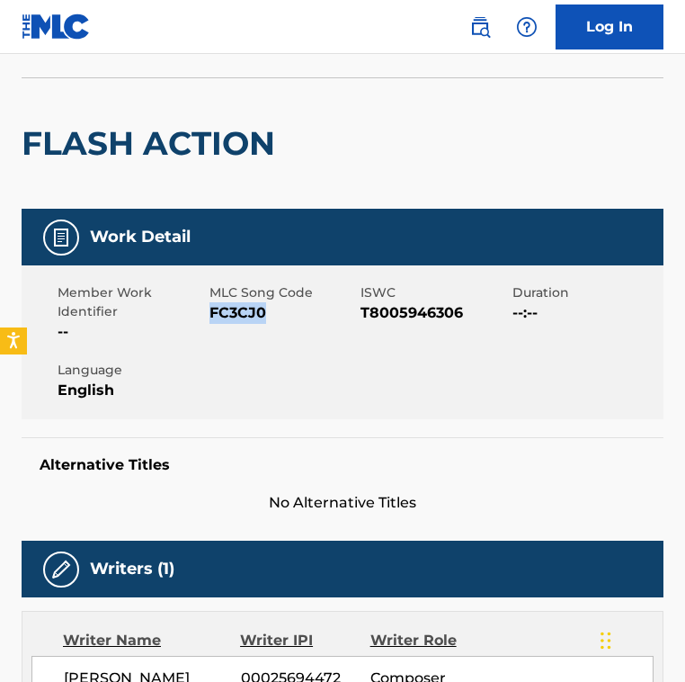
scroll to position [0, 0]
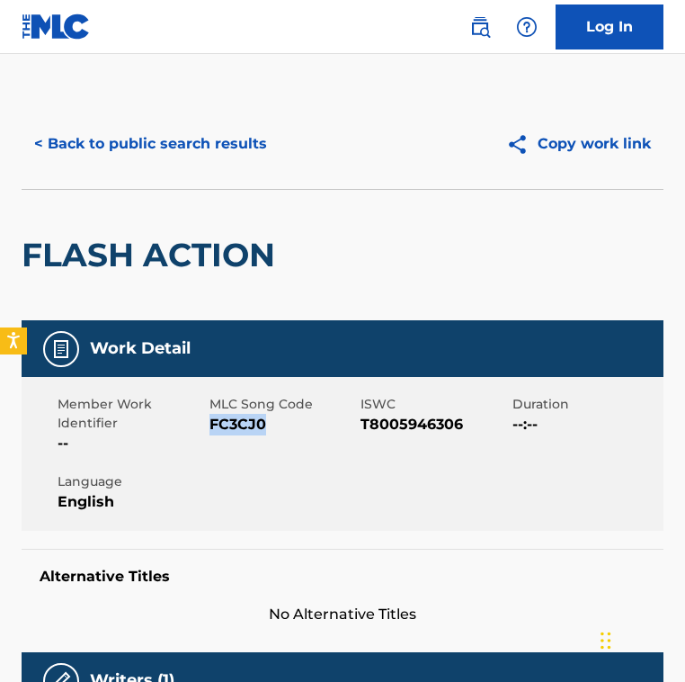
click at [239, 129] on button "< Back to public search results" at bounding box center [151, 143] width 258 height 45
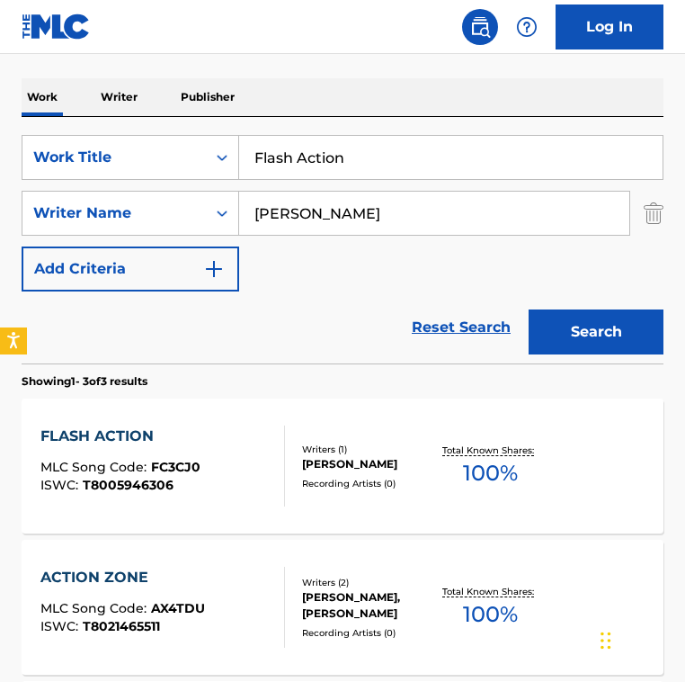
drag, startPoint x: 58, startPoint y: 129, endPoint x: -210, endPoint y: 129, distance: 268.9
click at [0, 129] on html "Accessibility Screen-Reader Guide, Feedback, and Issue Reporting | New window 0…" at bounding box center [342, 63] width 685 height 682
paste input "oat Through Stars - [PERSON_NAME] Remix"
type input "Float Through Stars - [PERSON_NAME] Remix"
drag, startPoint x: 361, startPoint y: 221, endPoint x: 91, endPoint y: 174, distance: 274.0
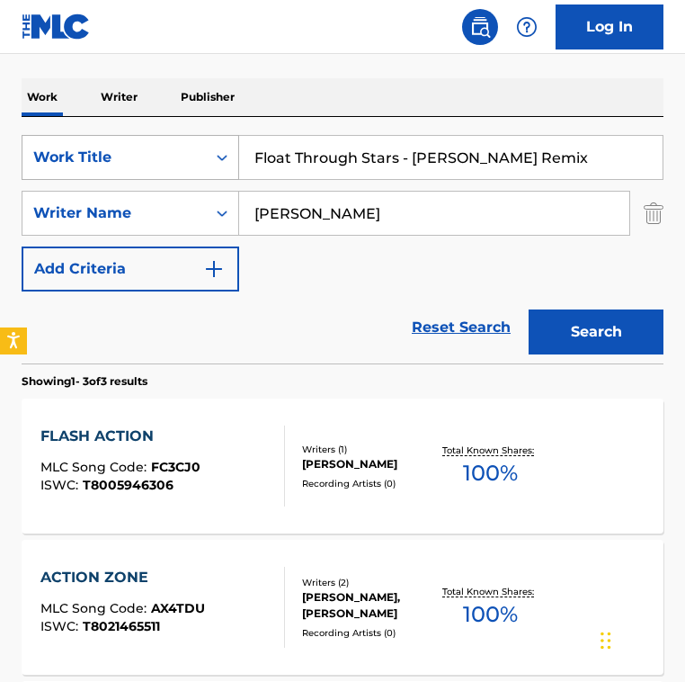
click at [91, 174] on div "SearchWithCriteria2fe9ec90-529c-4e57-ab9a-93cd6d1e6551 Work Title Float Through…" at bounding box center [343, 213] width 642 height 157
click at [529, 309] on button "Search" at bounding box center [596, 331] width 135 height 45
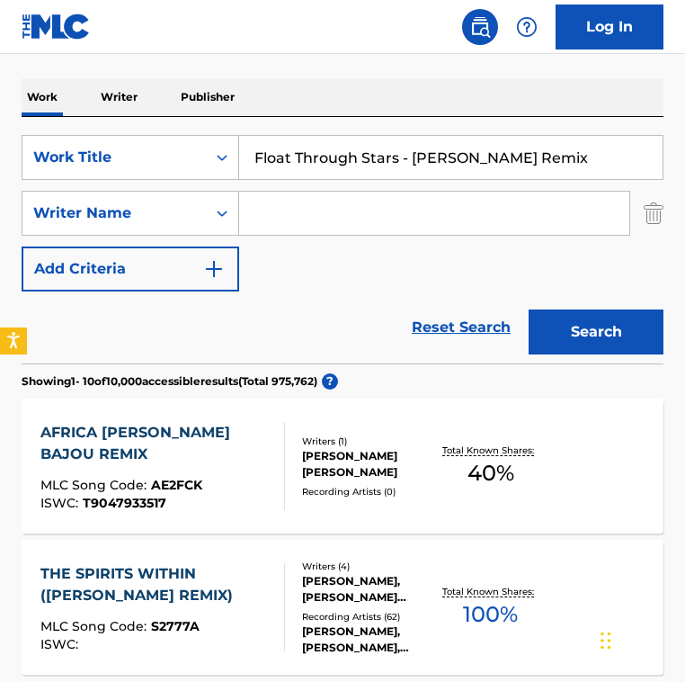
click at [287, 349] on div "Reset Search Search" at bounding box center [343, 327] width 642 height 72
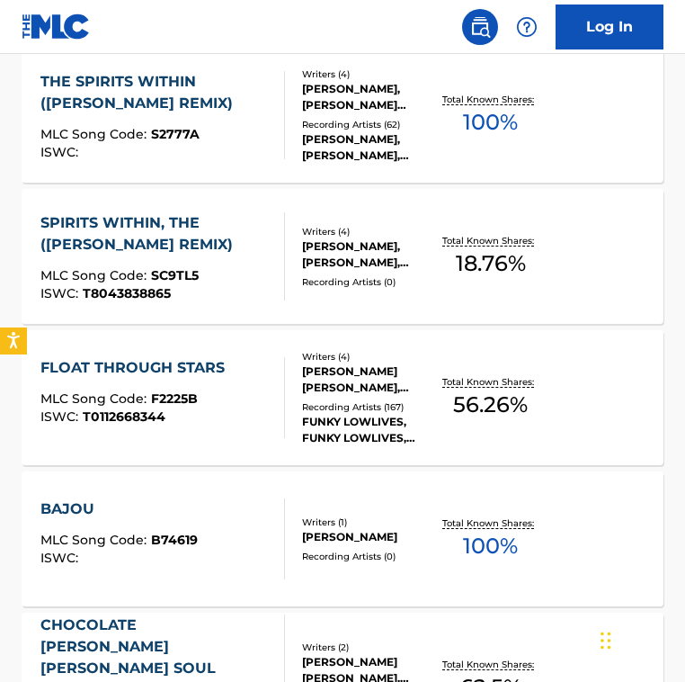
scroll to position [774, 0]
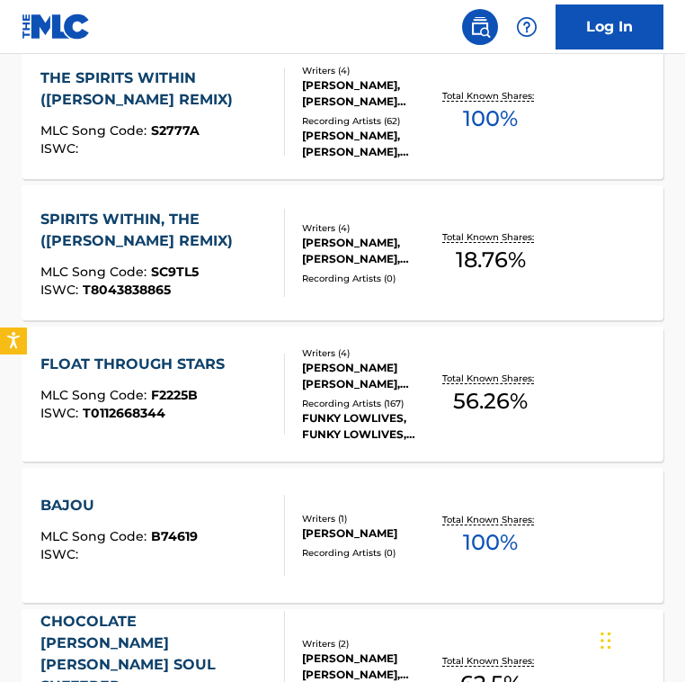
click at [283, 385] on div "FLOAT THROUGH STARS MLC Song Code : F2225B ISWC : T0112668344" at bounding box center [162, 394] width 244 height 81
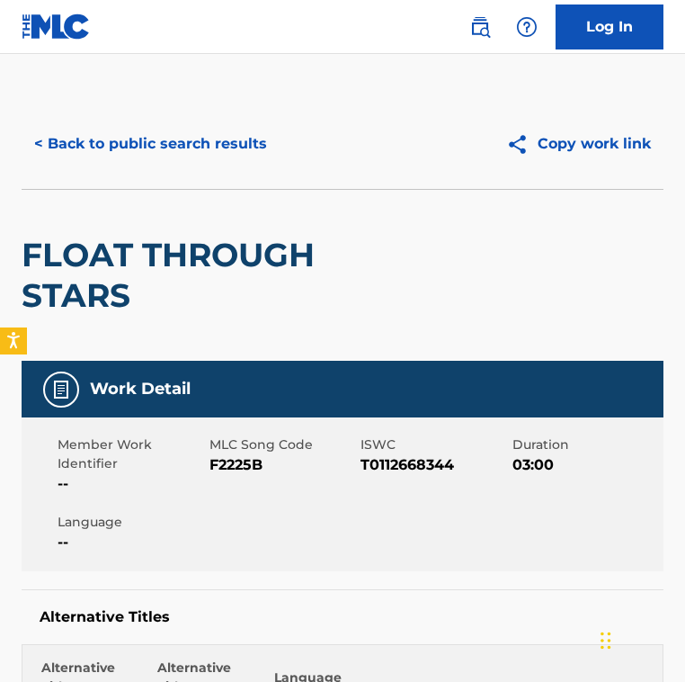
click at [242, 460] on span "F2225B" at bounding box center [284, 465] width 148 height 22
copy span "F2225B"
click at [203, 138] on button "< Back to public search results" at bounding box center [151, 143] width 258 height 45
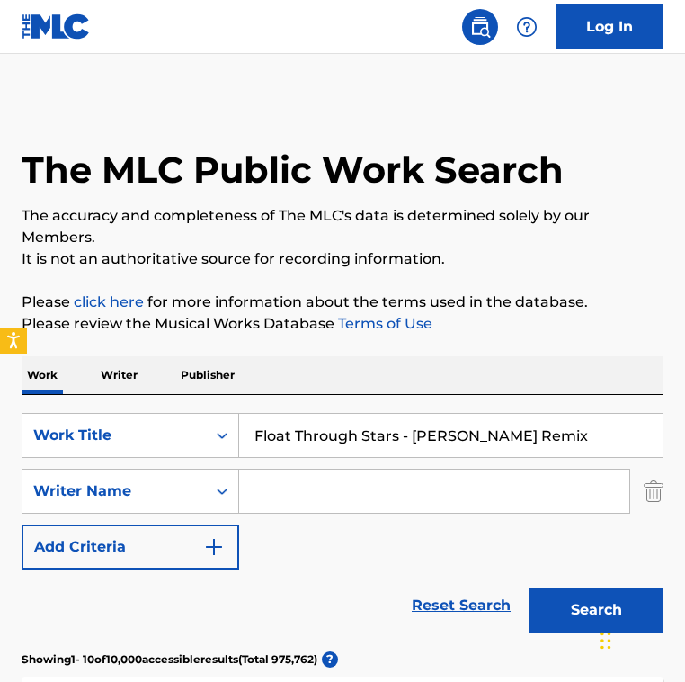
click at [355, 434] on input "Float Through Stars - [PERSON_NAME] Remix" at bounding box center [451, 435] width 424 height 43
paste input "ute On"
type input "Flute On"
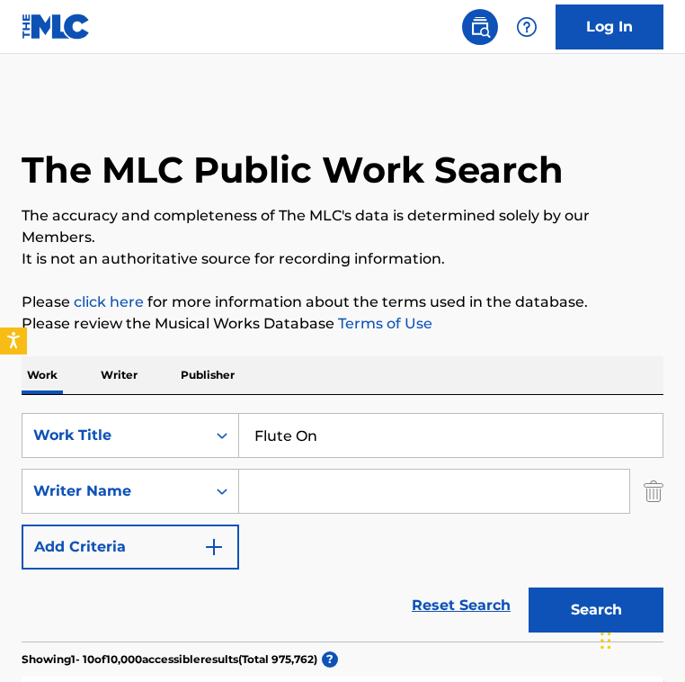
click at [336, 493] on input "Search Form" at bounding box center [434, 491] width 390 height 43
paste input "[PERSON_NAME]"
type input "[PERSON_NAME]"
click at [529, 587] on button "Search" at bounding box center [596, 609] width 135 height 45
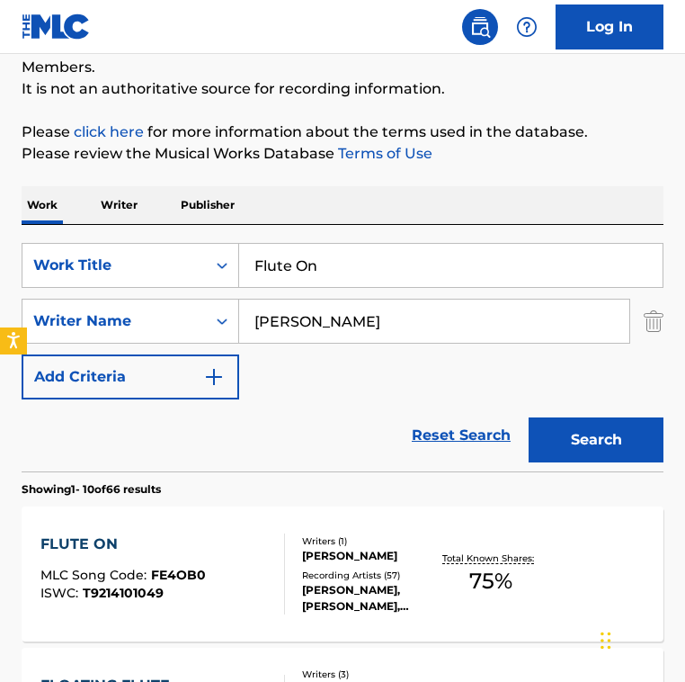
scroll to position [179, 0]
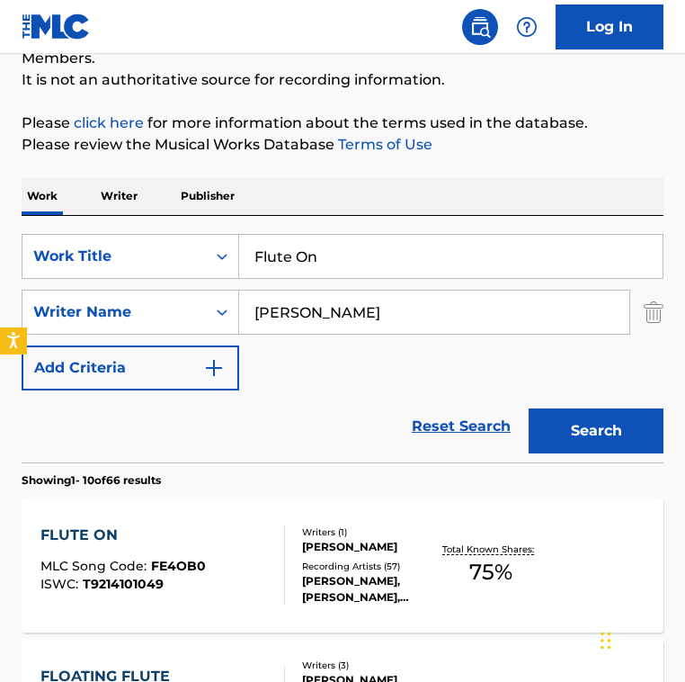
click at [270, 395] on div "Reset Search Search" at bounding box center [343, 426] width 642 height 72
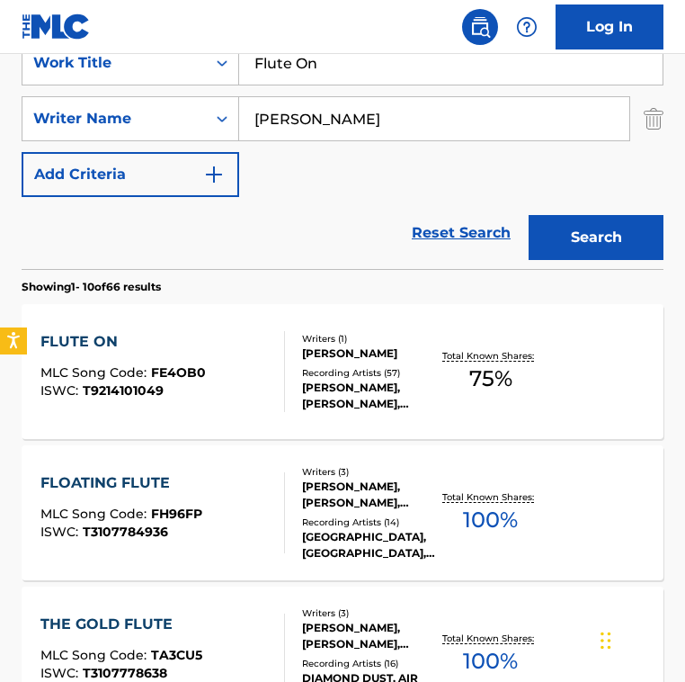
scroll to position [373, 0]
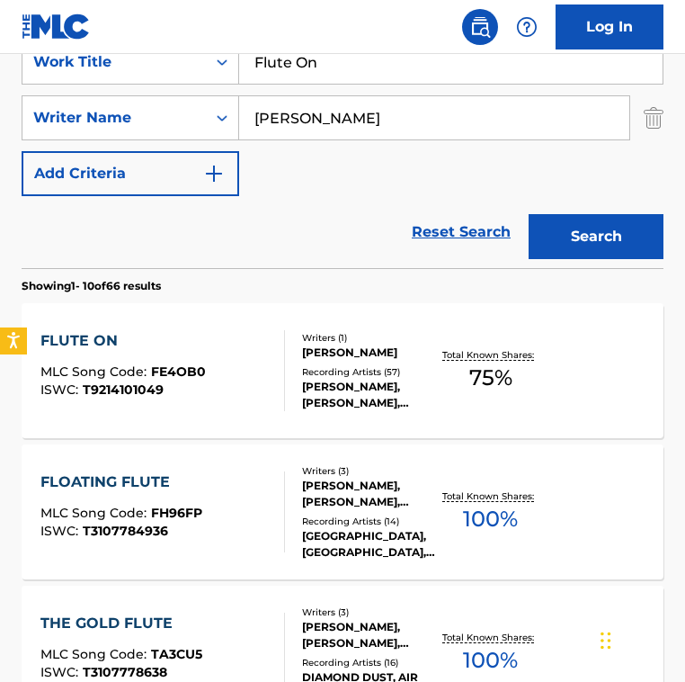
click at [272, 364] on div at bounding box center [277, 370] width 14 height 81
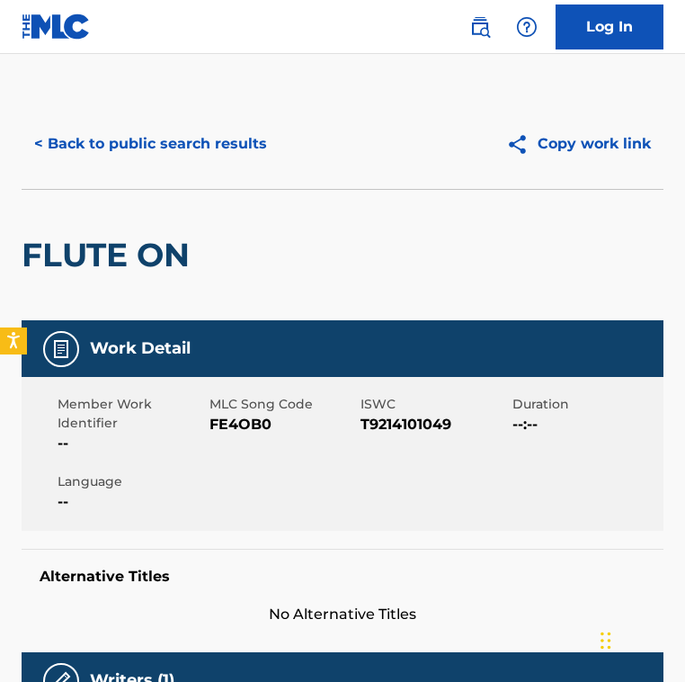
click at [228, 430] on span "FE4OB0" at bounding box center [284, 425] width 148 height 22
copy span "FE4OB0"
click at [198, 133] on button "< Back to public search results" at bounding box center [151, 143] width 258 height 45
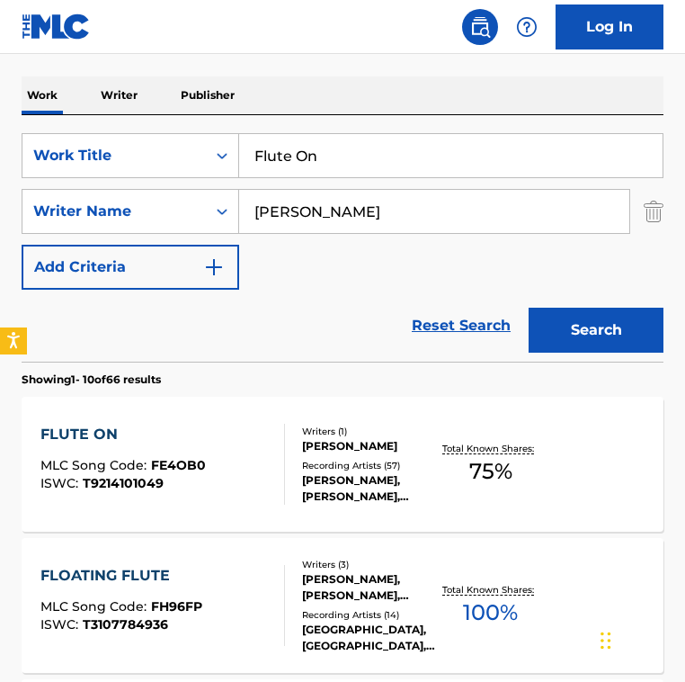
scroll to position [281, 0]
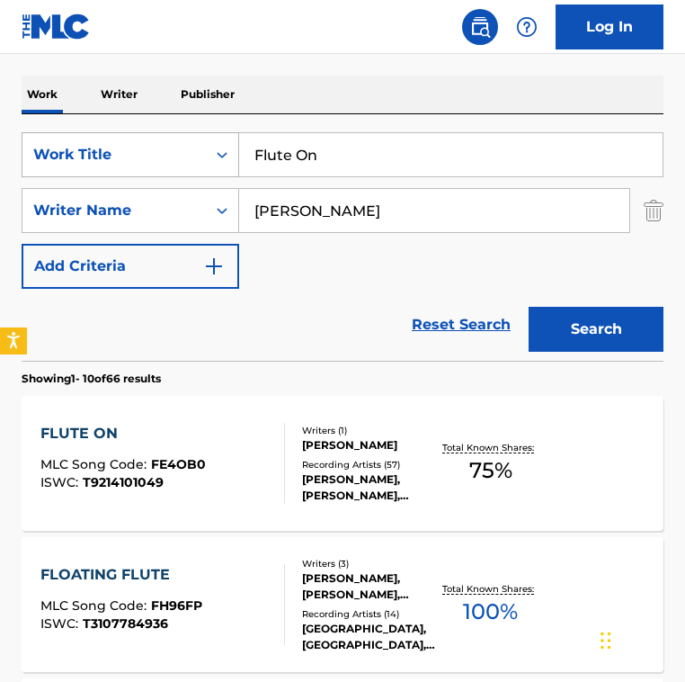
drag, startPoint x: 356, startPoint y: 166, endPoint x: 115, endPoint y: 146, distance: 242.0
click at [121, 146] on div "SearchWithCriteria2fe9ec90-529c-4e57-ab9a-93cd6d1e6551 Work Title Flute On" at bounding box center [343, 154] width 642 height 45
paste input "Get a Little - [PERSON_NAME] Love Attack Mix"
type input "Get a Little - [PERSON_NAME] Love Attack Mix"
drag, startPoint x: 378, startPoint y: 212, endPoint x: 133, endPoint y: 177, distance: 247.2
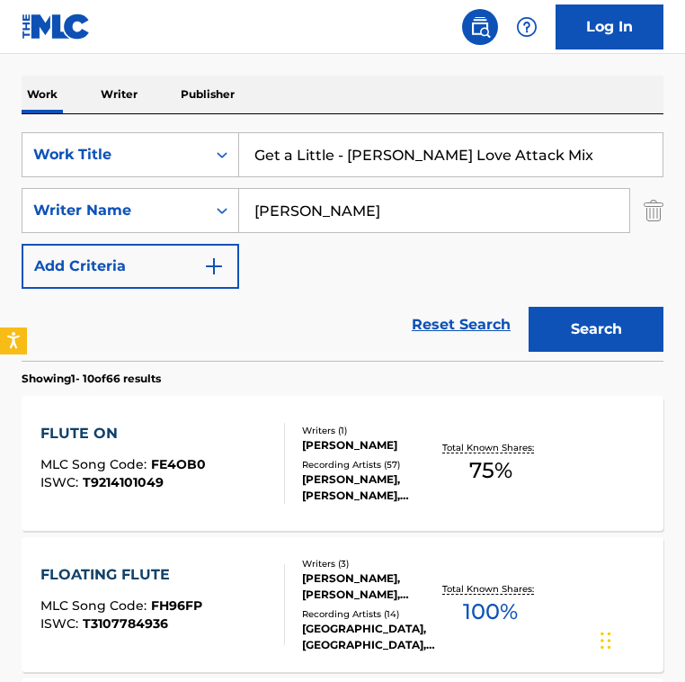
click at [133, 177] on div "SearchWithCriteria2fe9ec90-529c-4e57-ab9a-93cd6d1e6551 Work Title Get a Little …" at bounding box center [343, 210] width 642 height 157
click at [529, 307] on button "Search" at bounding box center [596, 329] width 135 height 45
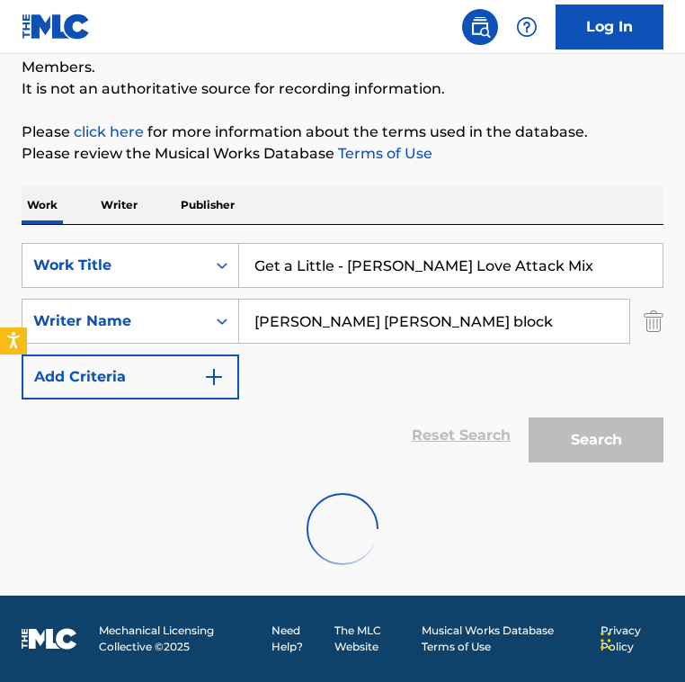
scroll to position [112, 0]
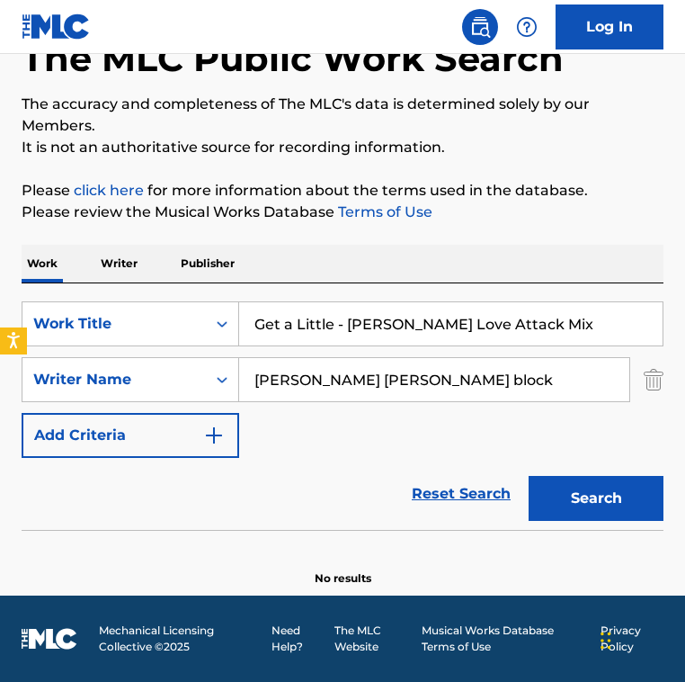
click at [434, 362] on input "[PERSON_NAME] [PERSON_NAME] block" at bounding box center [434, 379] width 390 height 43
paste input "[PERSON_NAME]"
type input "[PERSON_NAME]"
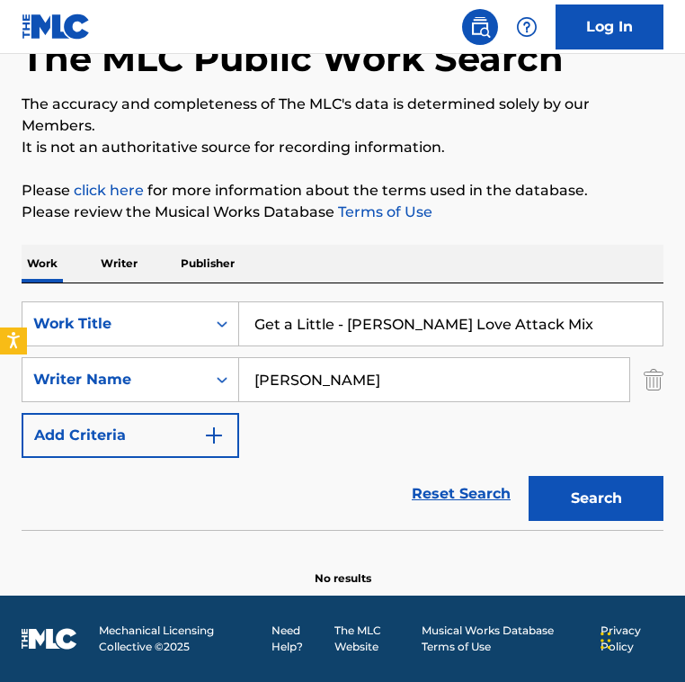
click at [529, 476] on button "Search" at bounding box center [596, 498] width 135 height 45
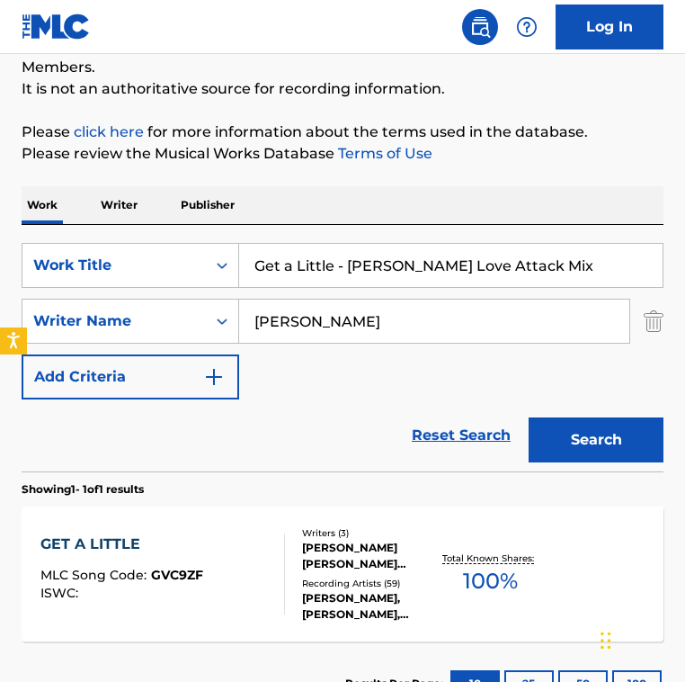
scroll to position [281, 0]
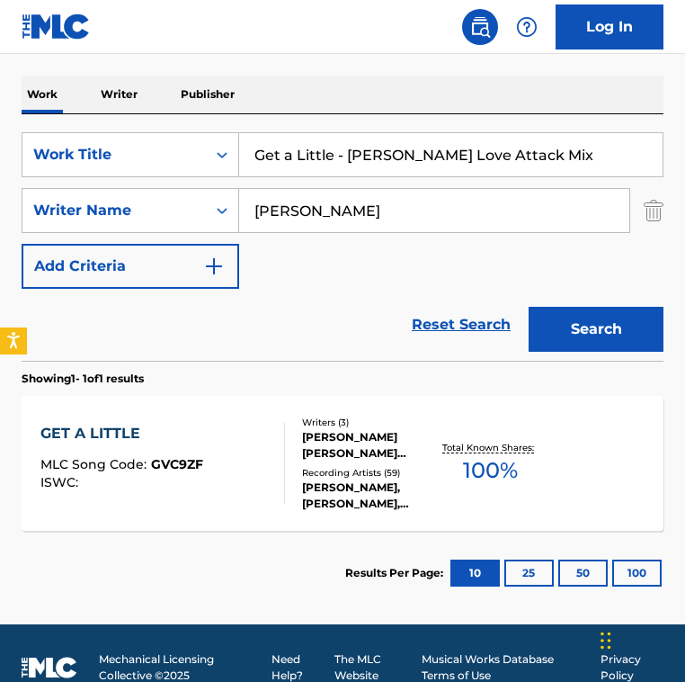
click at [109, 503] on div "GET A LITTLE MLC Song Code : GVC9ZF ISWC :" at bounding box center [121, 463] width 163 height 81
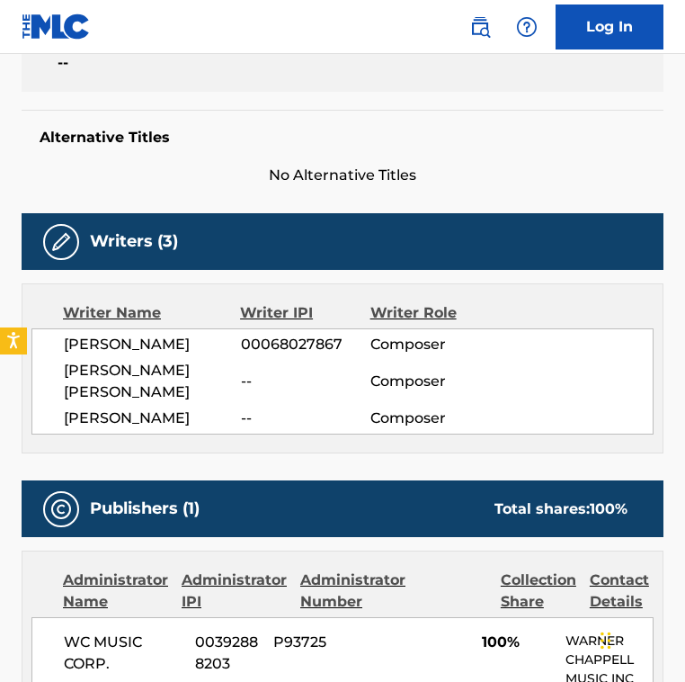
scroll to position [442, 0]
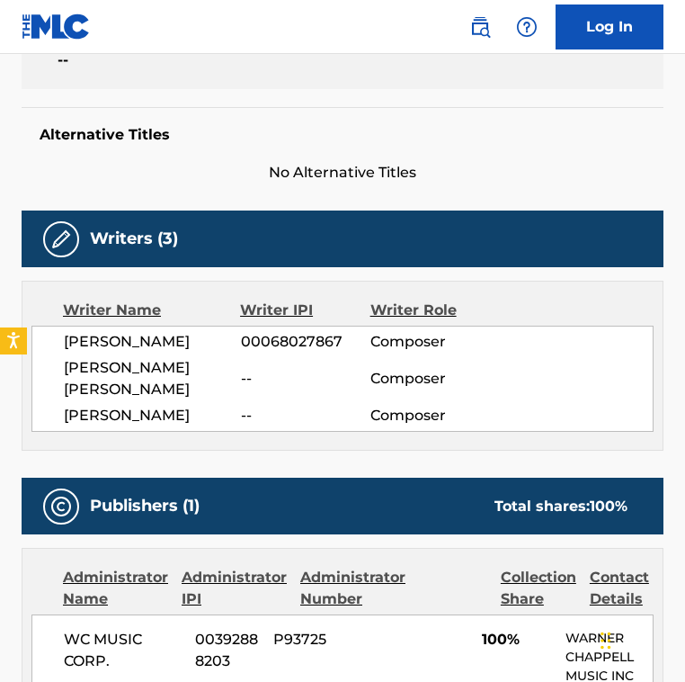
click at [283, 282] on div "Writer Name Writer IPI Writer Role [PERSON_NAME] 00068027867 Composer [PERSON_N…" at bounding box center [343, 366] width 642 height 170
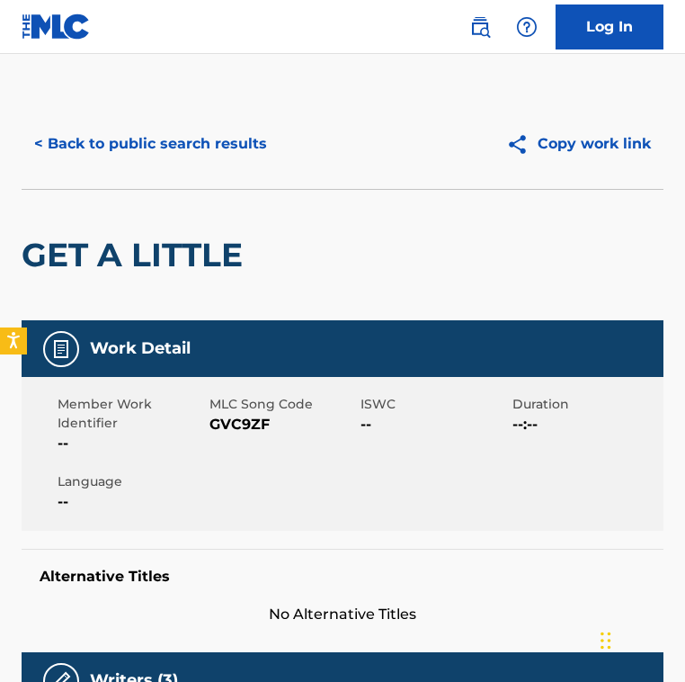
click at [253, 429] on span "GVC9ZF" at bounding box center [284, 425] width 148 height 22
click at [170, 144] on button "< Back to public search results" at bounding box center [151, 143] width 258 height 45
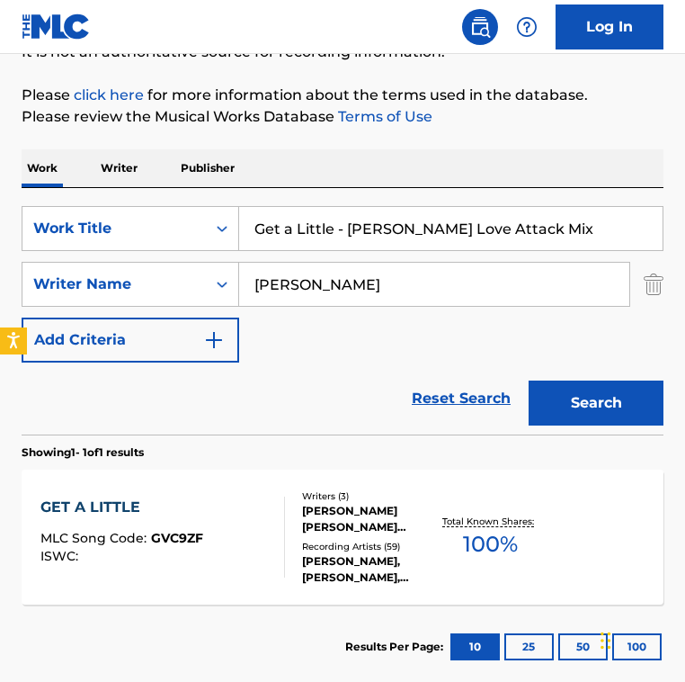
click at [425, 227] on input "Get a Little - [PERSON_NAME] Love Attack Mix" at bounding box center [451, 228] width 424 height 43
paste input "lades Of Summer"
type input "Glades Of Summer"
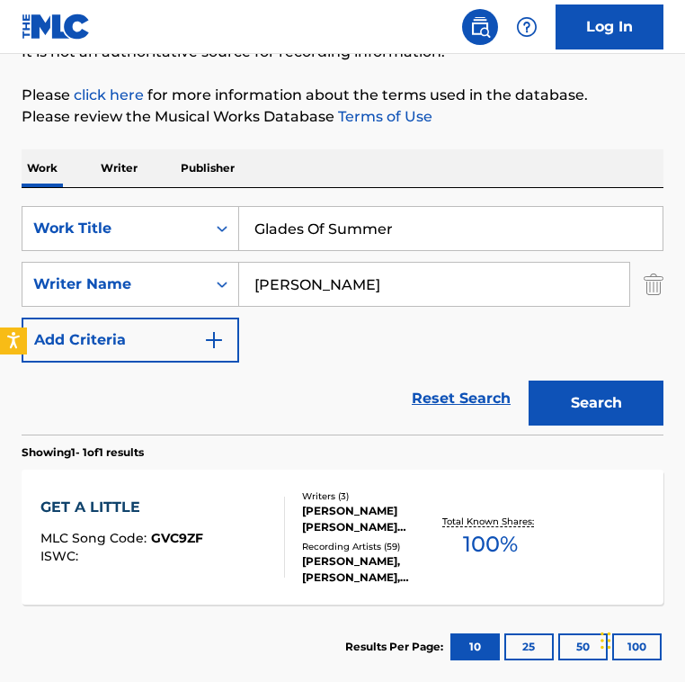
drag, startPoint x: 308, startPoint y: 273, endPoint x: 203, endPoint y: 251, distance: 106.7
click at [203, 251] on div "SearchWithCriteria2fe9ec90-529c-4e57-ab9a-93cd6d1e6551 Work Title Glades Of Sum…" at bounding box center [343, 284] width 642 height 157
click at [529, 380] on button "Search" at bounding box center [596, 402] width 135 height 45
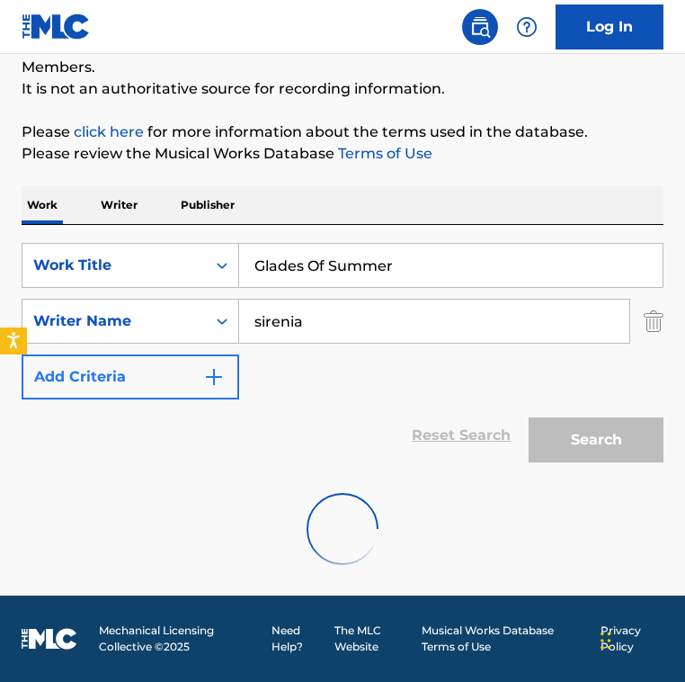
scroll to position [112, 0]
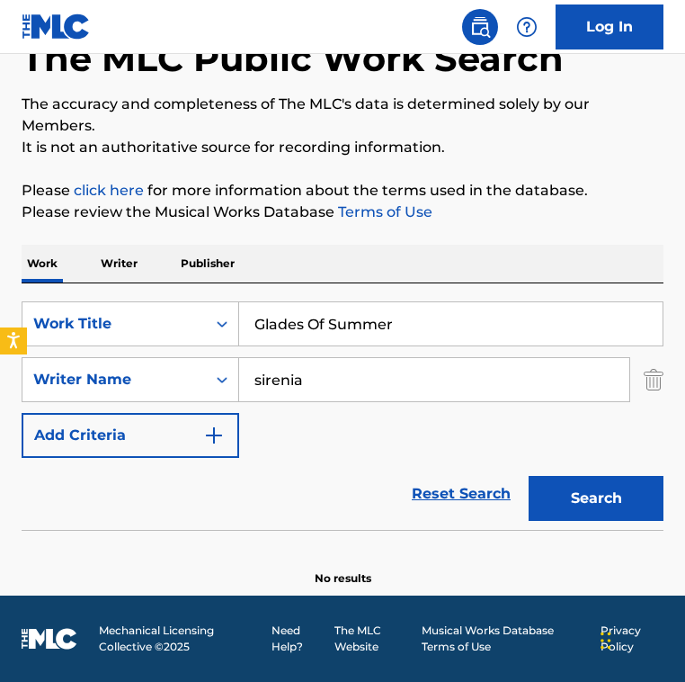
click at [372, 386] on input "sirenia" at bounding box center [434, 379] width 390 height 43
paste input "[PERSON_NAME]"
type input "[PERSON_NAME]"
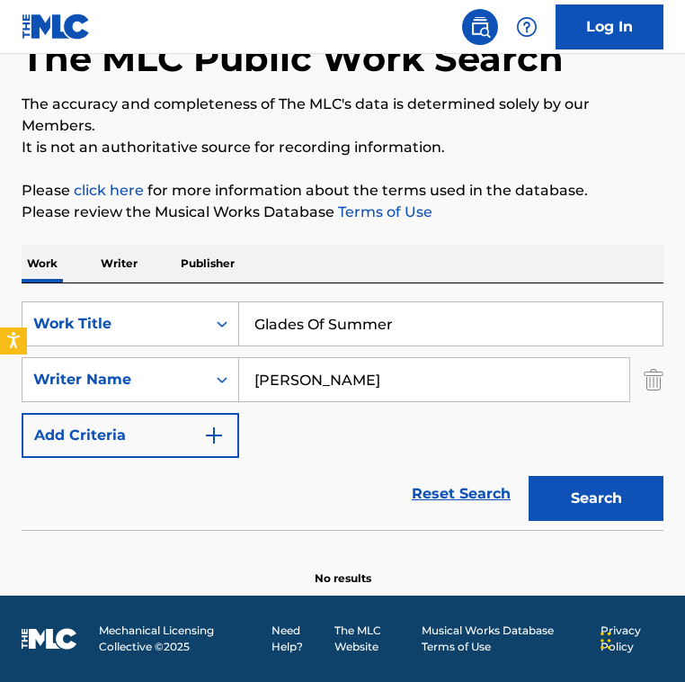
click at [529, 476] on button "Search" at bounding box center [596, 498] width 135 height 45
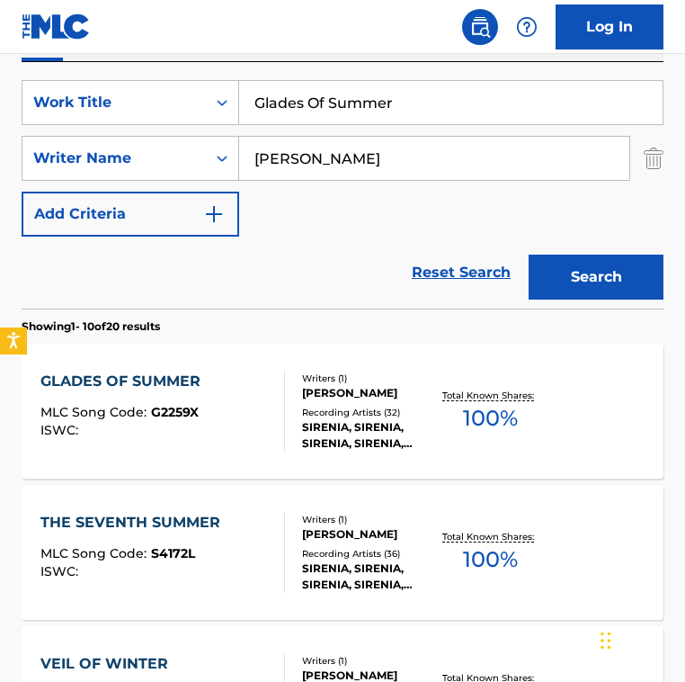
scroll to position [334, 0]
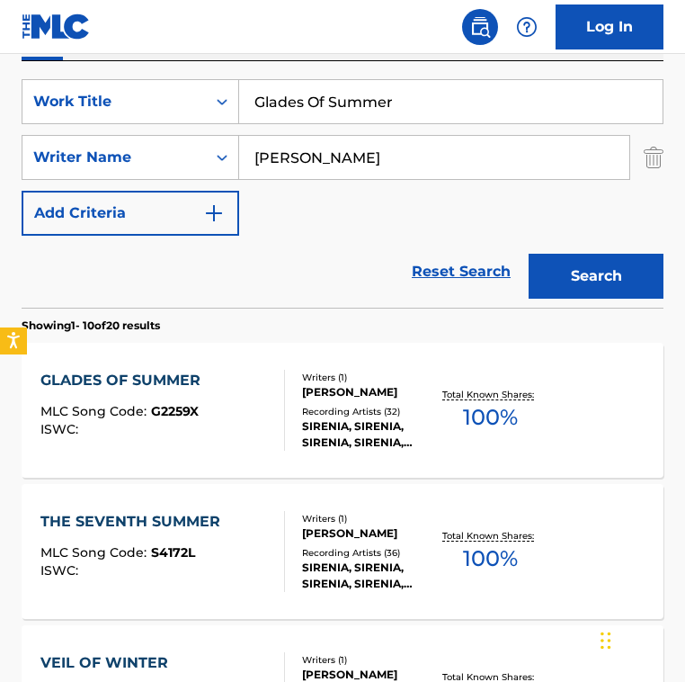
click at [322, 312] on section "Showing 1 - 10 of 20 results" at bounding box center [343, 321] width 642 height 26
click at [237, 401] on div "GLADES OF SUMMER MLC Song Code : G2259X ISWC :" at bounding box center [162, 410] width 244 height 81
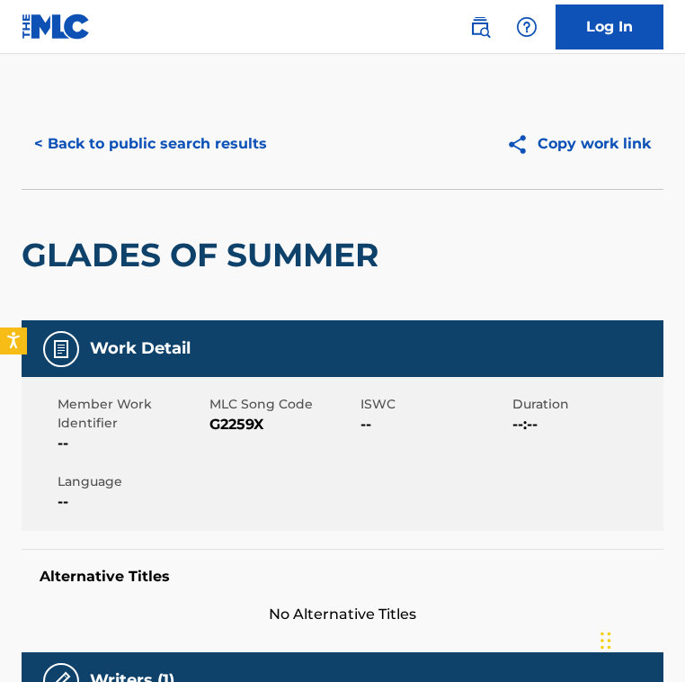
click at [225, 429] on span "G2259X" at bounding box center [284, 425] width 148 height 22
click at [169, 143] on button "< Back to public search results" at bounding box center [151, 143] width 258 height 45
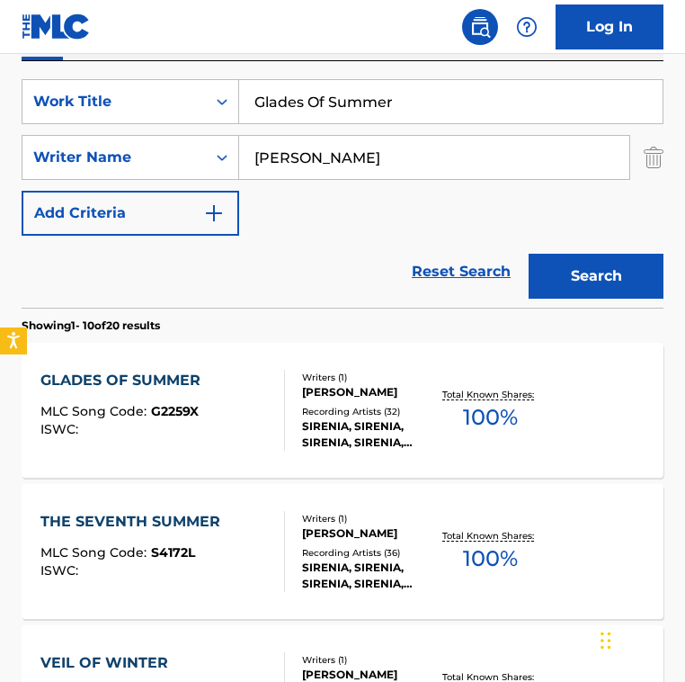
drag, startPoint x: 437, startPoint y: 101, endPoint x: 76, endPoint y: 22, distance: 369.3
paste input "ood Stories"
type input "Good Stories"
click at [426, 145] on input "[PERSON_NAME]" at bounding box center [434, 157] width 390 height 43
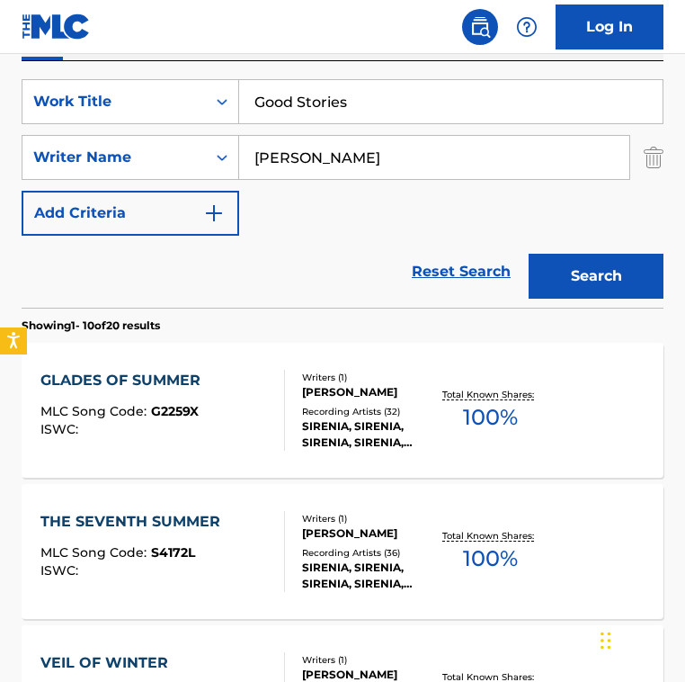
click at [426, 145] on input "[PERSON_NAME]" at bounding box center [434, 157] width 390 height 43
paste input "[PERSON_NAME] WieczorekNorbert RosePaul [PERSON_NAME]"
click at [361, 155] on input "[PERSON_NAME] WieczorekNorbert RosePaul [PERSON_NAME]" at bounding box center [434, 157] width 390 height 43
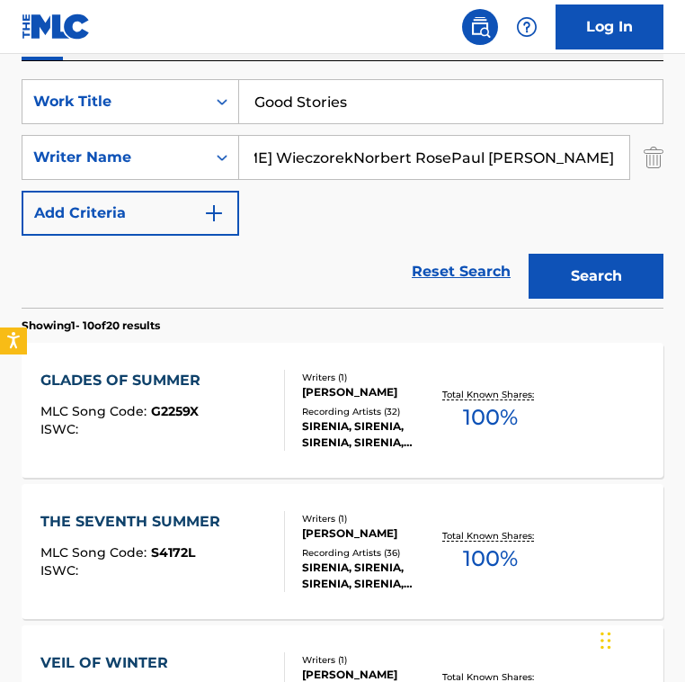
drag, startPoint x: 383, startPoint y: 158, endPoint x: 667, endPoint y: 171, distance: 283.6
type input "[PERSON_NAME]"
click at [529, 254] on button "Search" at bounding box center [596, 276] width 135 height 45
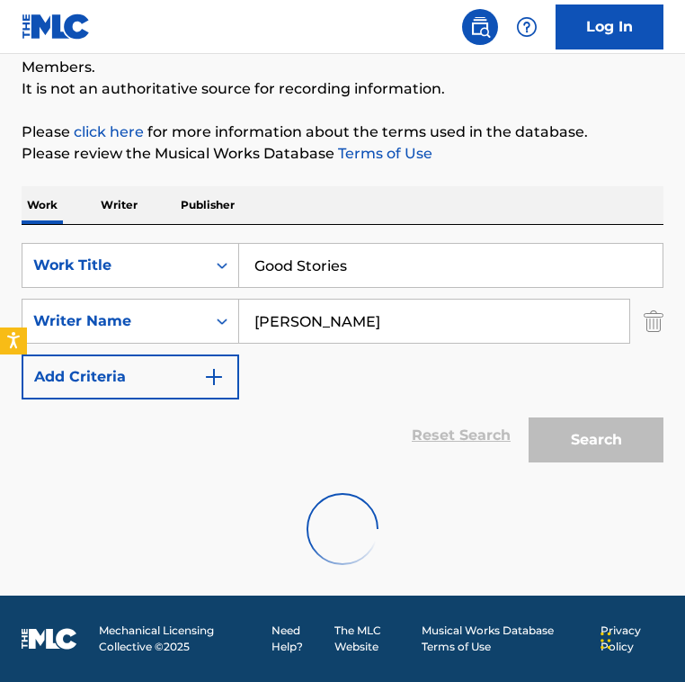
scroll to position [334, 0]
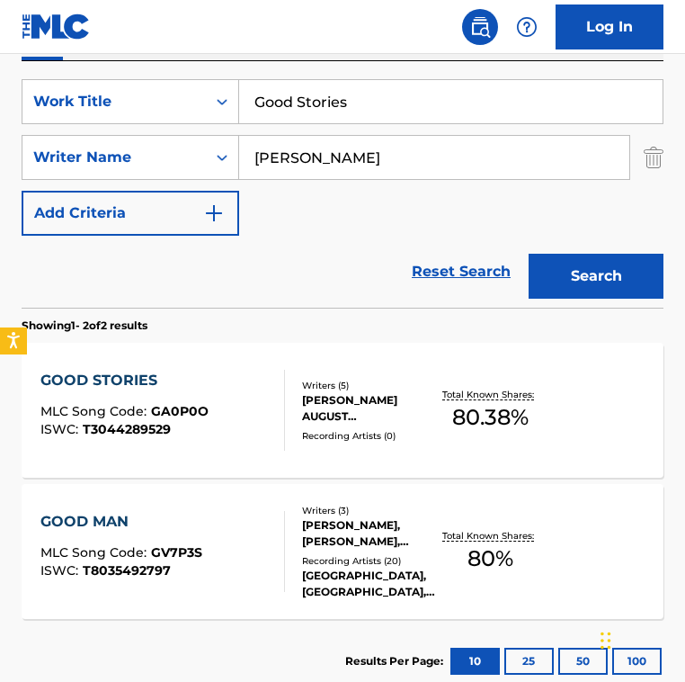
click at [391, 455] on div "GOOD STORIES MLC Song Code : GA0P0O ISWC : T3044289529 Writers ( 5 ) [PERSON_NA…" at bounding box center [343, 410] width 642 height 135
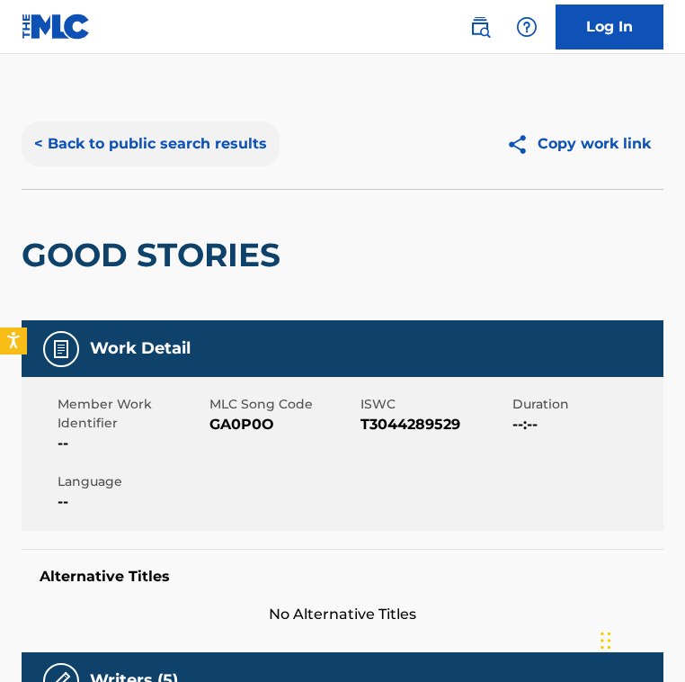
click at [198, 128] on button "< Back to public search results" at bounding box center [151, 143] width 258 height 45
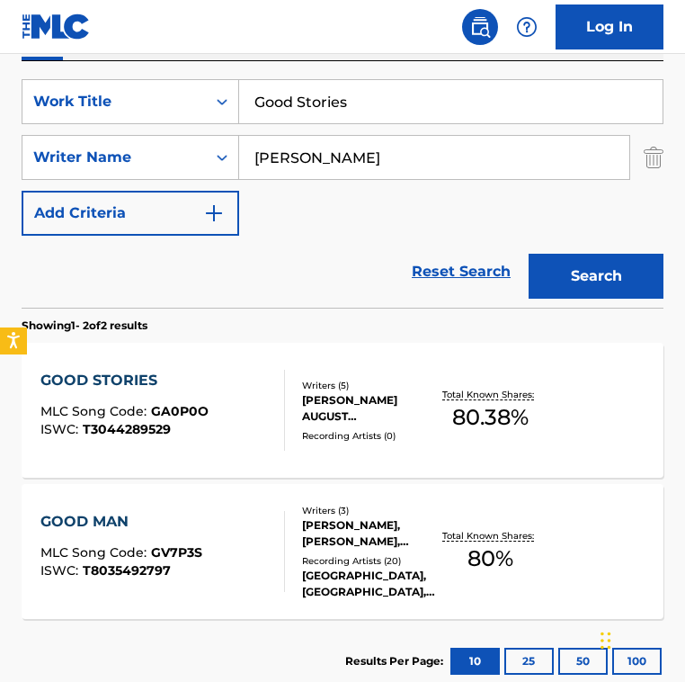
click at [286, 280] on div "Reset Search Search" at bounding box center [343, 272] width 642 height 72
click at [287, 282] on div "Reset Search Search" at bounding box center [343, 272] width 642 height 72
click at [289, 309] on section "Showing 1 - 2 of 2 results" at bounding box center [343, 321] width 642 height 26
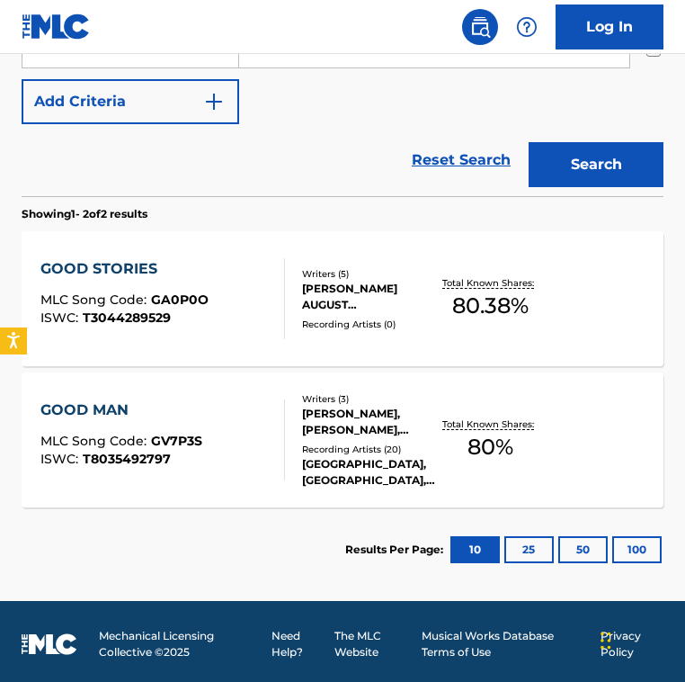
scroll to position [451, 0]
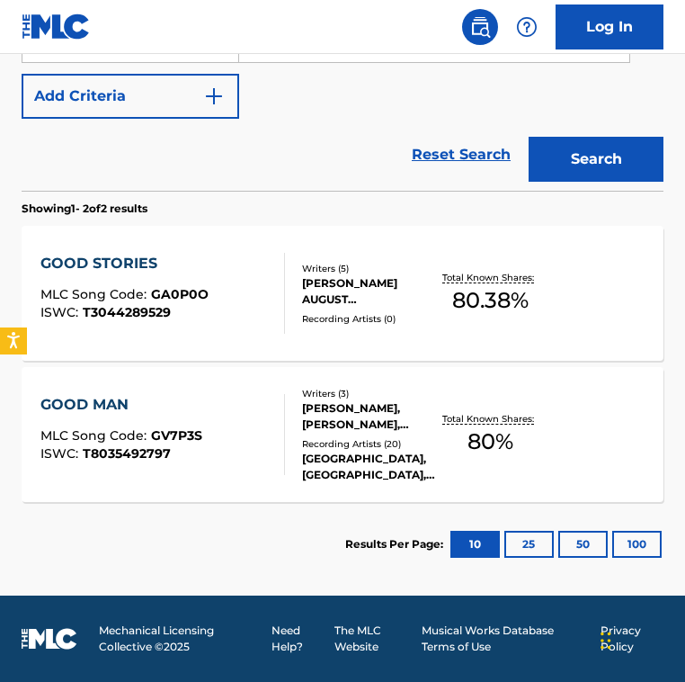
click at [289, 309] on div "Writers ( 5 ) [PERSON_NAME] AUGUST [PERSON_NAME] [PERSON_NAME] [PERSON_NAME] ER…" at bounding box center [361, 294] width 153 height 64
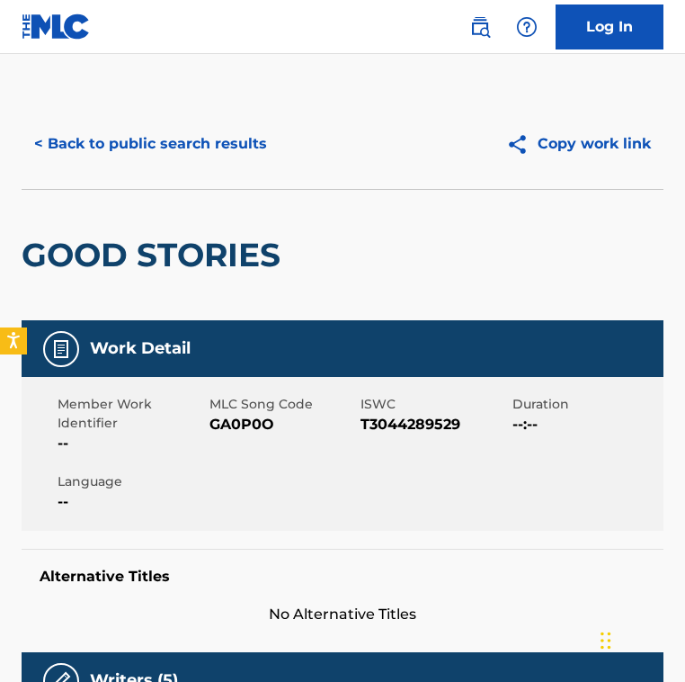
click at [246, 427] on span "GA0P0O" at bounding box center [284, 425] width 148 height 22
click at [207, 143] on button "< Back to public search results" at bounding box center [151, 143] width 258 height 45
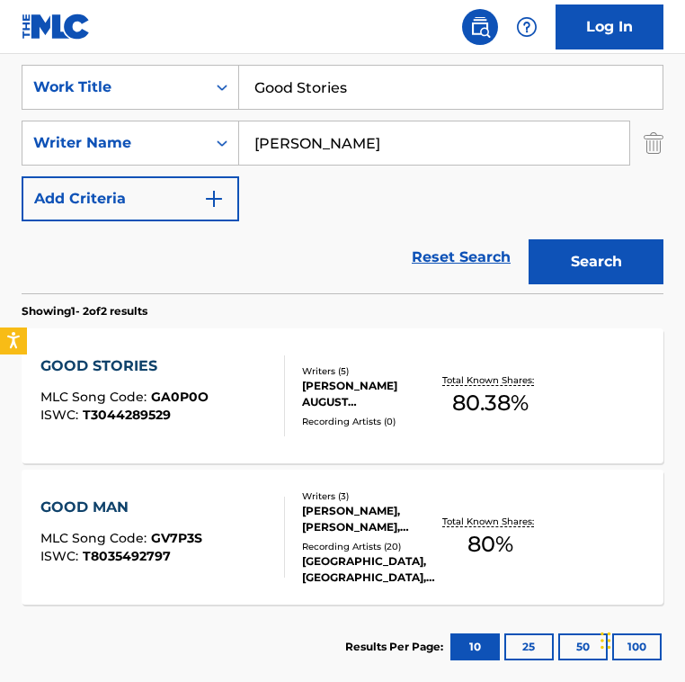
click at [319, 397] on div "[PERSON_NAME] AUGUST [PERSON_NAME] [PERSON_NAME] [PERSON_NAME] ERN [PERSON_NAME…" at bounding box center [370, 394] width 136 height 32
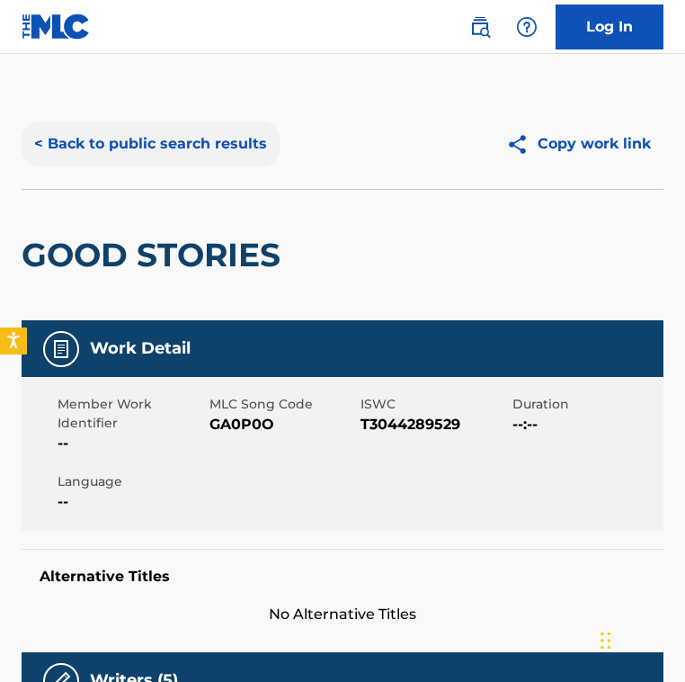
click at [158, 148] on button "< Back to public search results" at bounding box center [151, 143] width 258 height 45
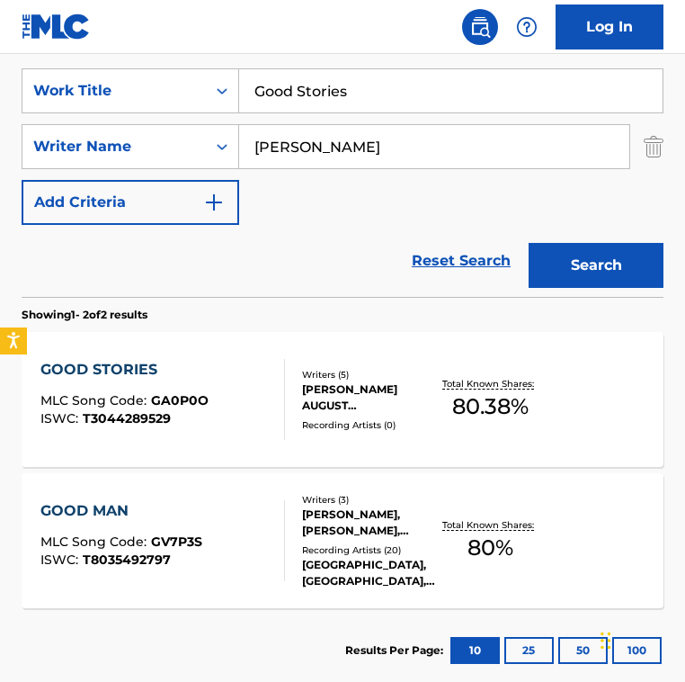
drag, startPoint x: 374, startPoint y: 100, endPoint x: 13, endPoint y: 83, distance: 361.1
click at [22, 83] on div "SearchWithCriteria2fe9ec90-529c-4e57-ab9a-93cd6d1e6551 Work Title Good Stories" at bounding box center [343, 90] width 642 height 45
paste input "Hang out Spot"
type input "Hang out Spot"
click at [372, 138] on input "[PERSON_NAME]" at bounding box center [434, 146] width 390 height 43
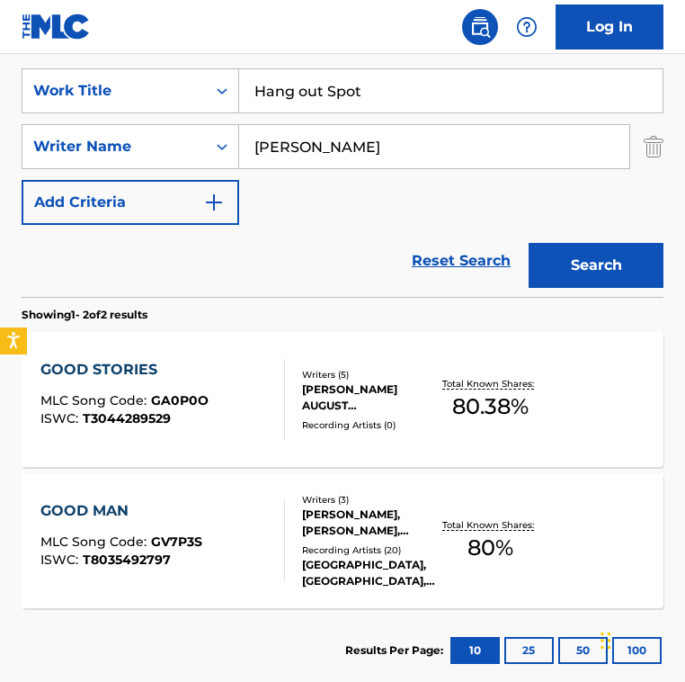
click at [372, 138] on input "[PERSON_NAME]" at bounding box center [434, 146] width 390 height 43
paste input "[PERSON_NAME]"
click at [529, 243] on button "Search" at bounding box center [596, 265] width 135 height 45
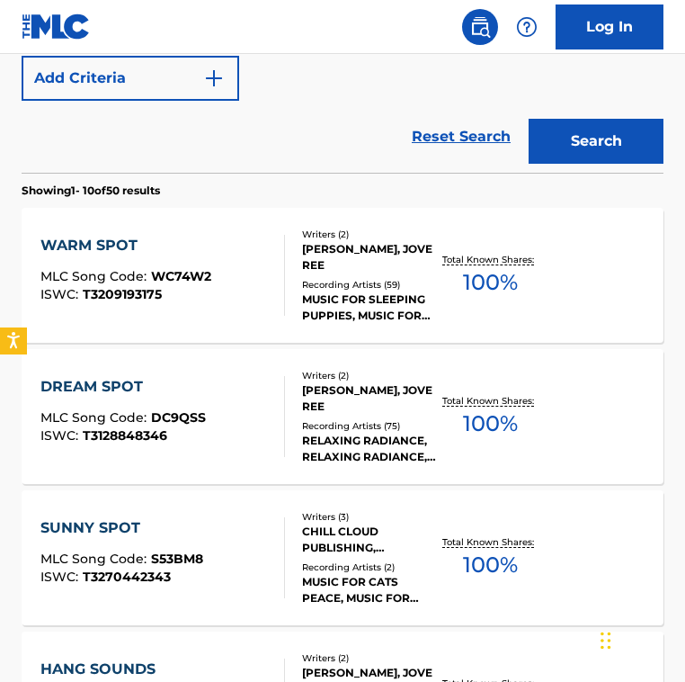
scroll to position [0, 0]
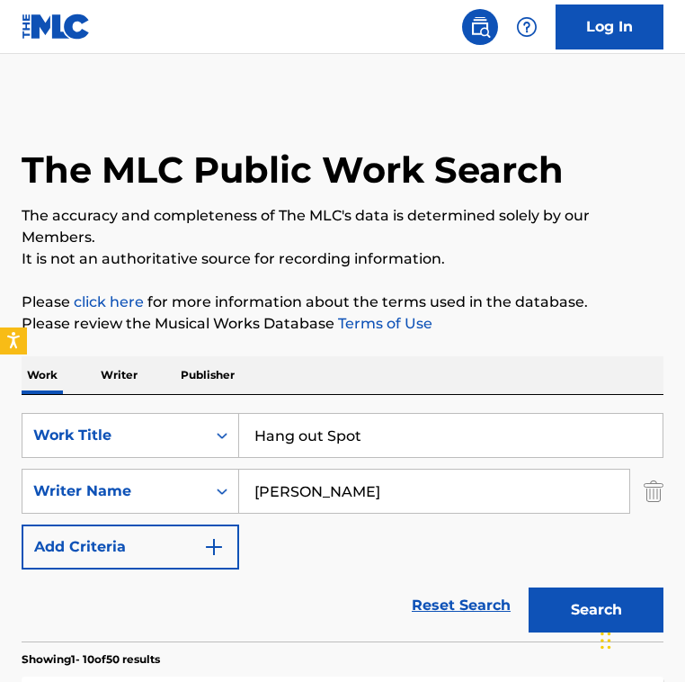
click at [368, 484] on input "[PERSON_NAME]" at bounding box center [434, 491] width 390 height 43
paste input "Jove Re"
type input "Jove Ree"
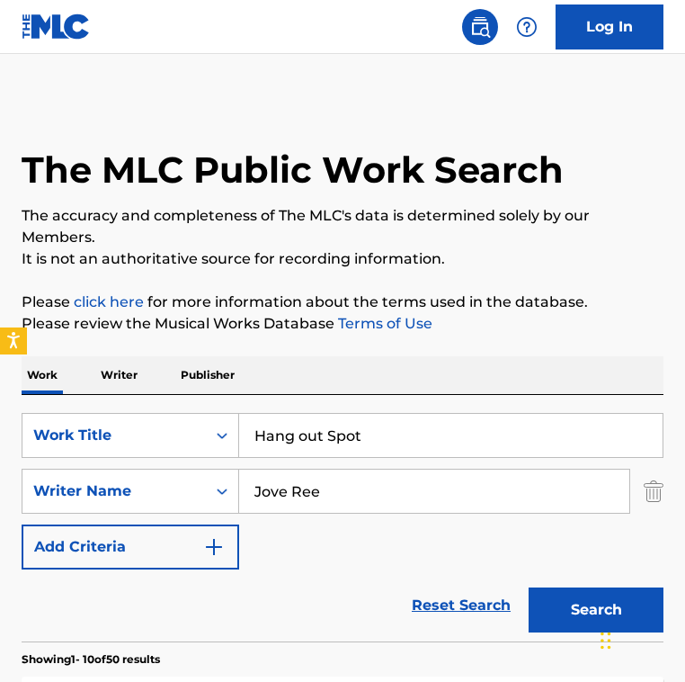
click at [529, 587] on button "Search" at bounding box center [596, 609] width 135 height 45
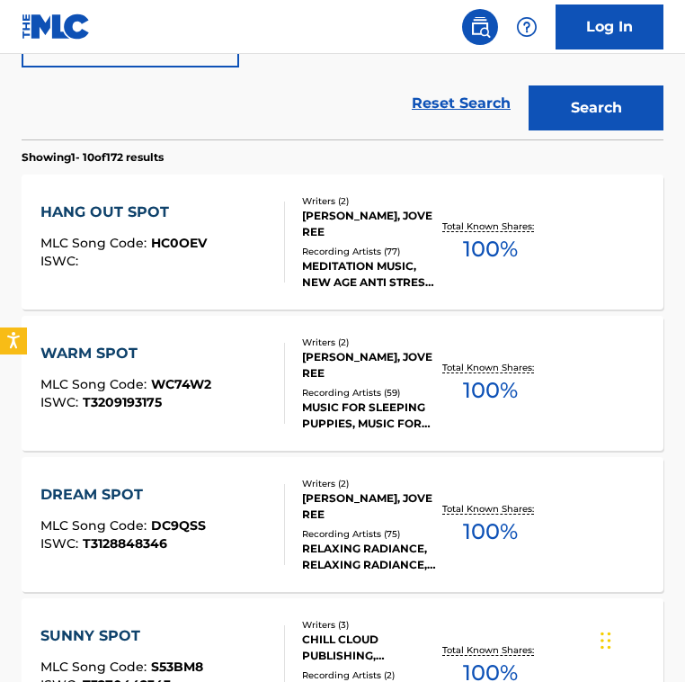
scroll to position [503, 0]
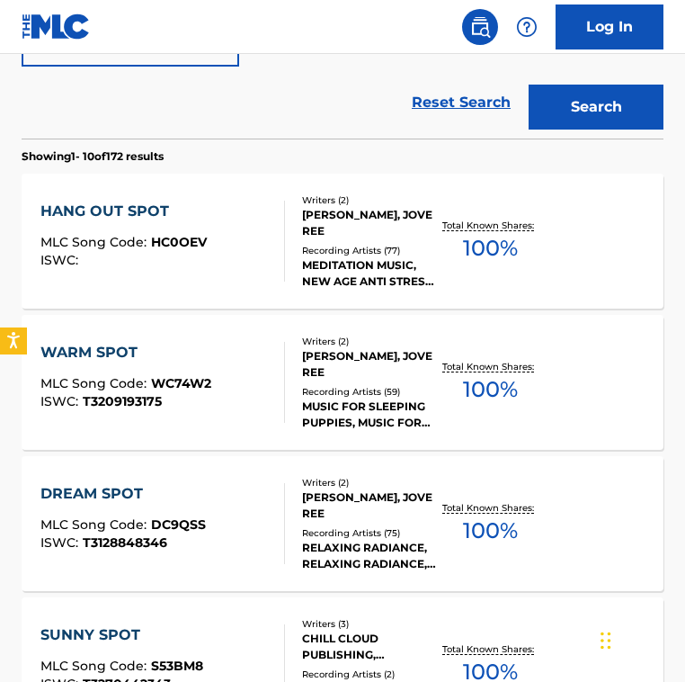
click at [285, 242] on div "Writers ( 2 ) [PERSON_NAME], JOVE REE Recording Artists ( 77 ) MEDITATION MUSIC…" at bounding box center [361, 241] width 153 height 96
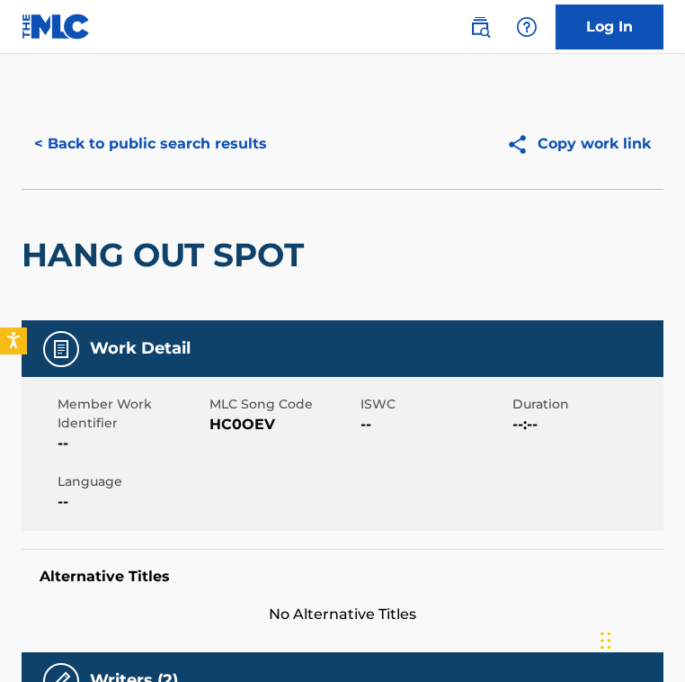
click at [237, 428] on span "HC0OEV" at bounding box center [284, 425] width 148 height 22
click at [237, 420] on span "HC0OEV" at bounding box center [284, 425] width 148 height 22
click at [309, 382] on div "Member Work Identifier -- MLC Song Code HC0OEV ISWC -- Duration --:-- Language …" at bounding box center [343, 454] width 642 height 154
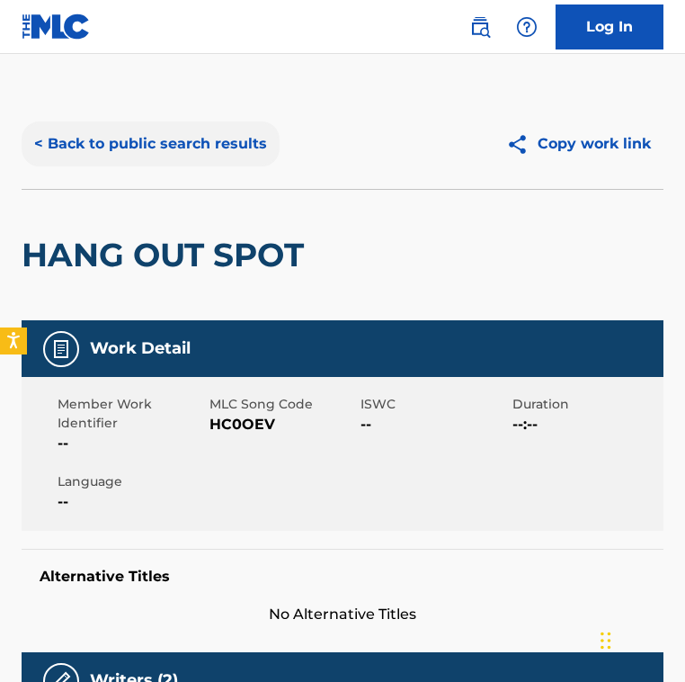
click at [161, 132] on button "< Back to public search results" at bounding box center [151, 143] width 258 height 45
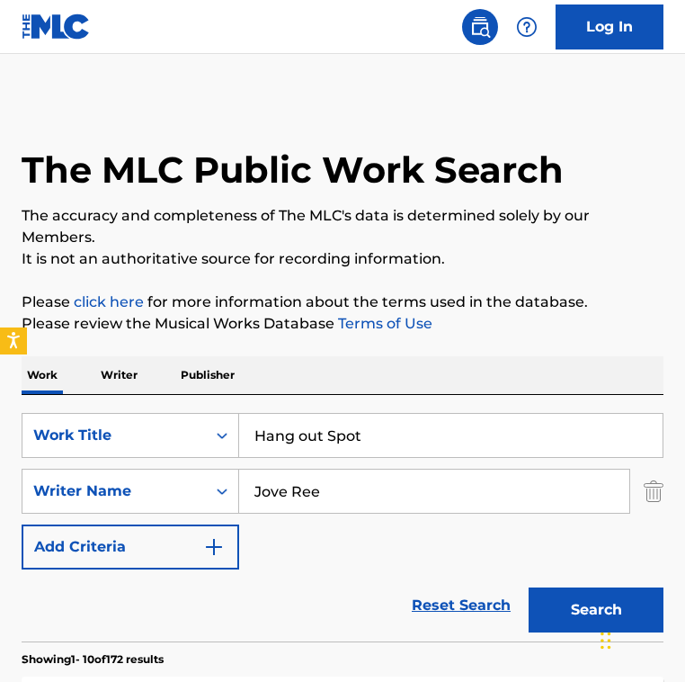
drag, startPoint x: 395, startPoint y: 429, endPoint x: 207, endPoint y: 399, distance: 190.3
click at [207, 399] on div "SearchWithCriteria2fe9ec90-529c-4e57-ab9a-93cd6d1e6551 Work Title Hang out Spot…" at bounding box center [343, 518] width 642 height 246
paste input "igher in the Sun"
type input "Higher in the Sun"
click at [416, 500] on input "Jove Ree" at bounding box center [434, 491] width 390 height 43
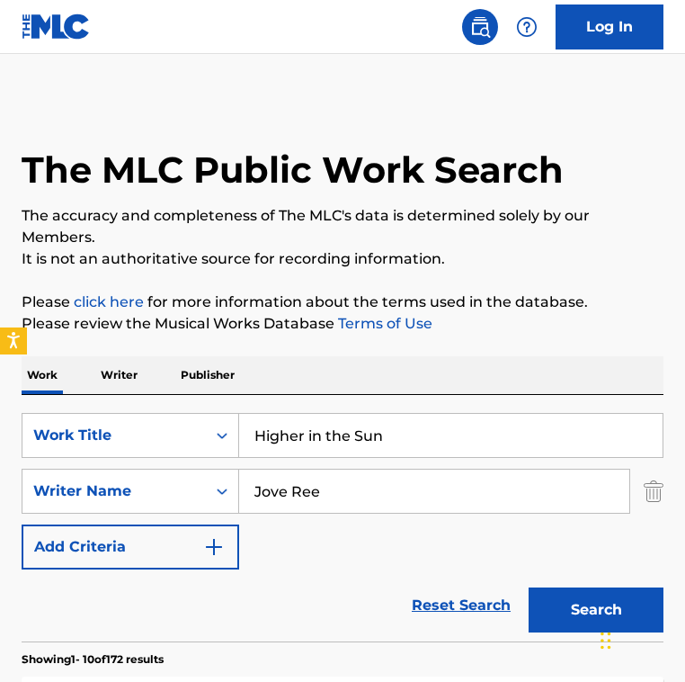
click at [416, 500] on input "Jove Ree" at bounding box center [434, 491] width 390 height 43
paste input "[PERSON_NAME] Beat [PERSON_NAME]"
type input "[PERSON_NAME] Beat [PERSON_NAME]"
click at [529, 587] on button "Search" at bounding box center [596, 609] width 135 height 45
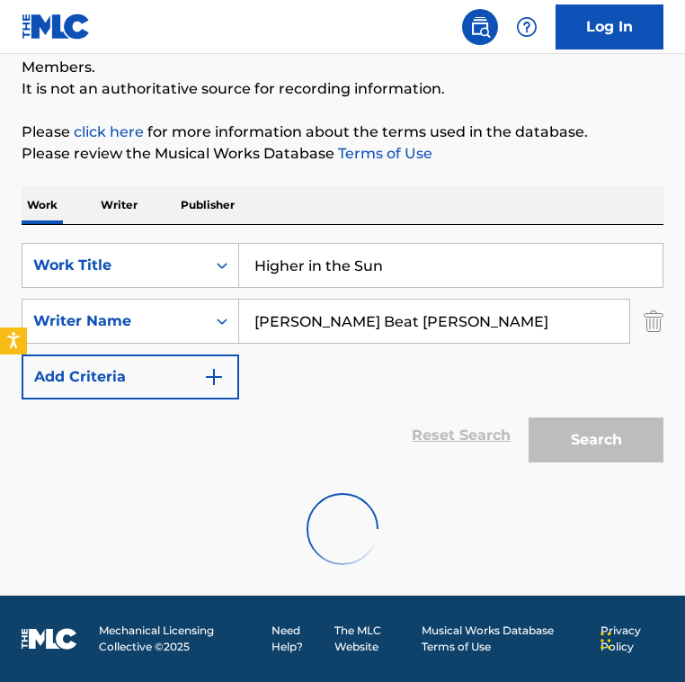
scroll to position [171, 0]
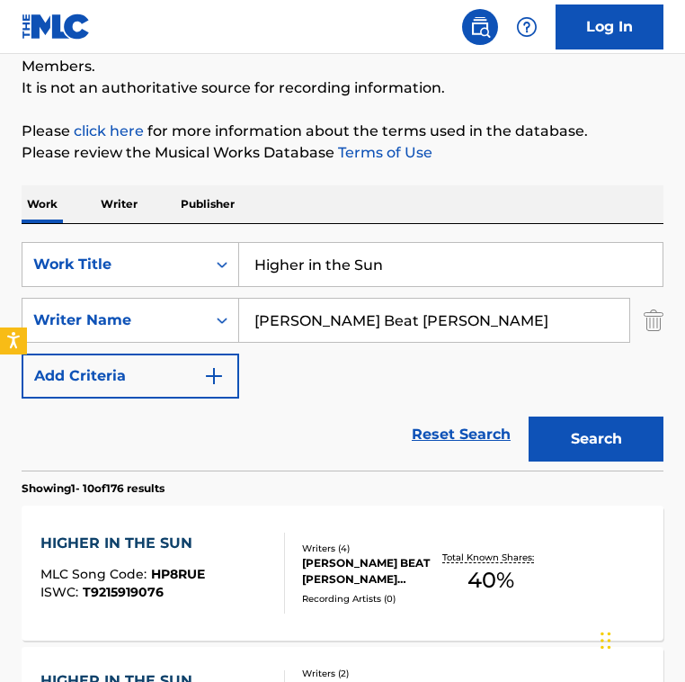
click at [322, 379] on div "SearchWithCriteria2fe9ec90-529c-4e57-ab9a-93cd6d1e6551 Work Title Higher in the…" at bounding box center [343, 320] width 642 height 157
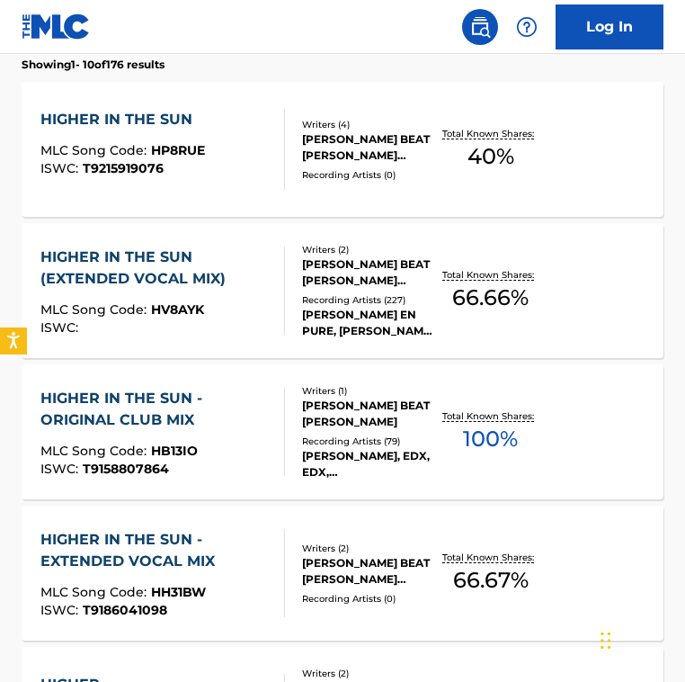
scroll to position [601, 0]
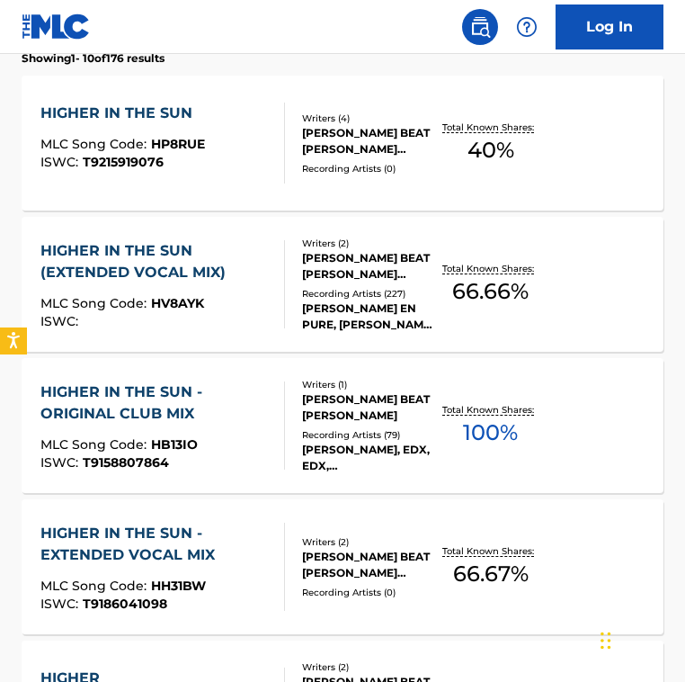
click at [306, 428] on div "Recording Artists ( 79 )" at bounding box center [370, 434] width 136 height 13
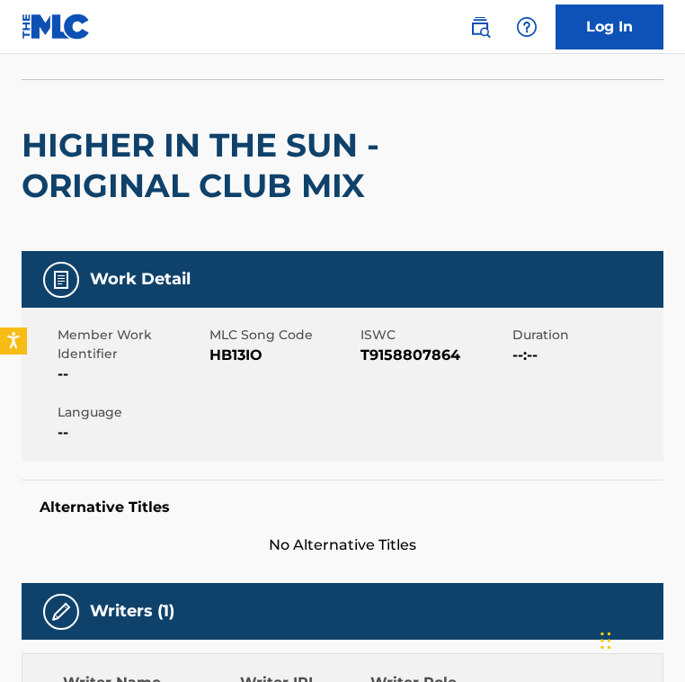
scroll to position [138, 0]
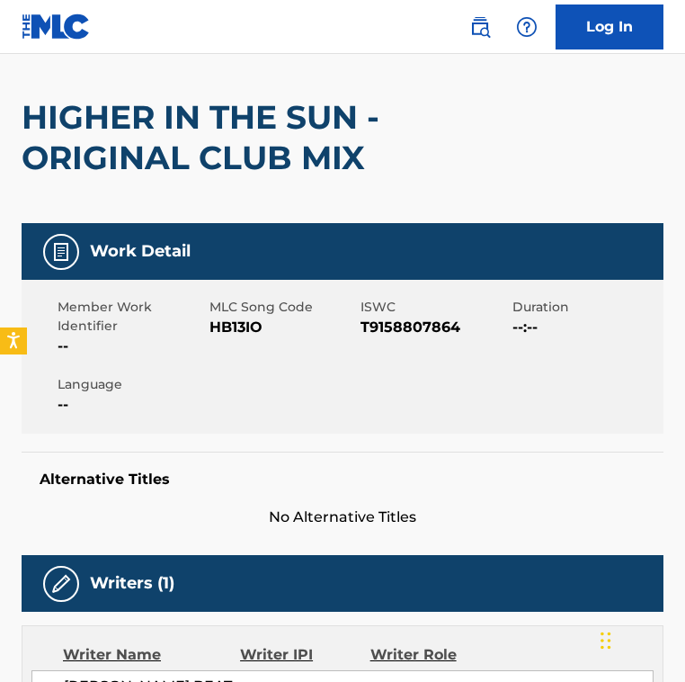
click at [235, 319] on span "HB13IO" at bounding box center [284, 328] width 148 height 22
click at [236, 318] on span "HB13IO" at bounding box center [284, 328] width 148 height 22
click at [234, 334] on span "HB13IO" at bounding box center [284, 328] width 148 height 22
click at [192, 59] on div "HIGHER IN THE SUN - ORIGINAL CLUB MIX" at bounding box center [214, 137] width 385 height 171
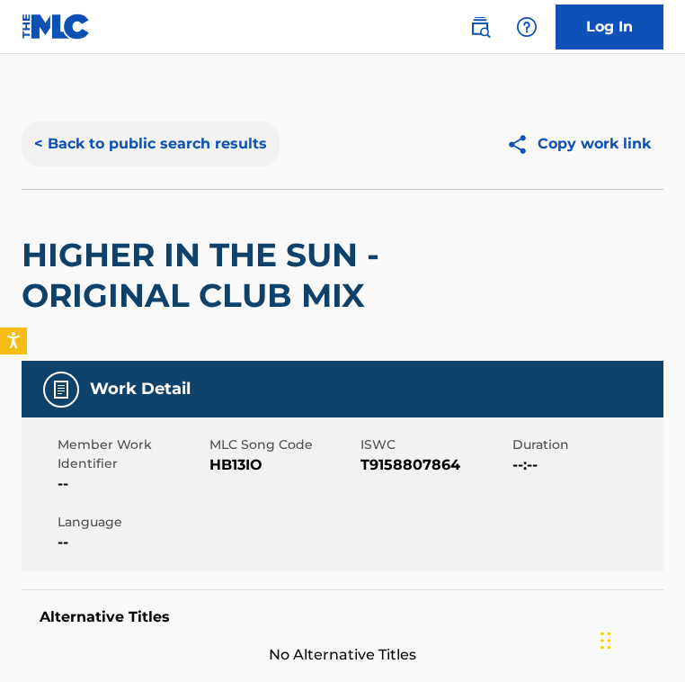
click at [173, 157] on button "< Back to public search results" at bounding box center [151, 143] width 258 height 45
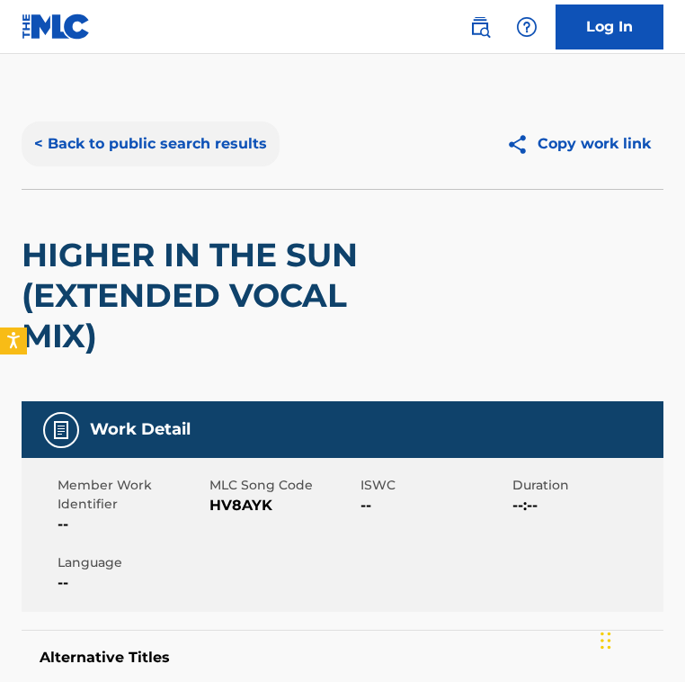
click at [177, 138] on button "< Back to public search results" at bounding box center [151, 143] width 258 height 45
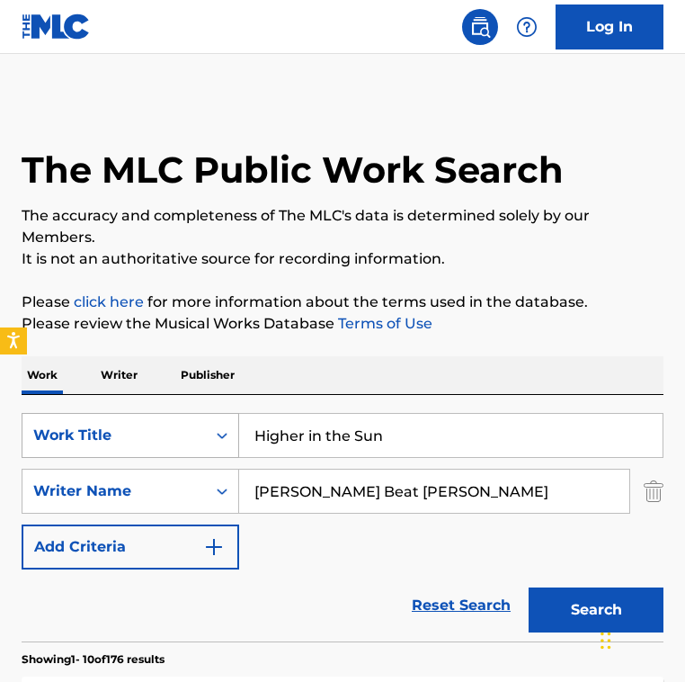
drag, startPoint x: 430, startPoint y: 434, endPoint x: 47, endPoint y: 415, distance: 383.7
click at [48, 416] on div "SearchWithCriteria2fe9ec90-529c-4e57-ab9a-93cd6d1e6551 Work Title Higher in the…" at bounding box center [343, 435] width 642 height 45
paste input "BOOM"
type input "BOOM"
click at [410, 478] on input "[PERSON_NAME] Beat [PERSON_NAME]" at bounding box center [434, 491] width 390 height 43
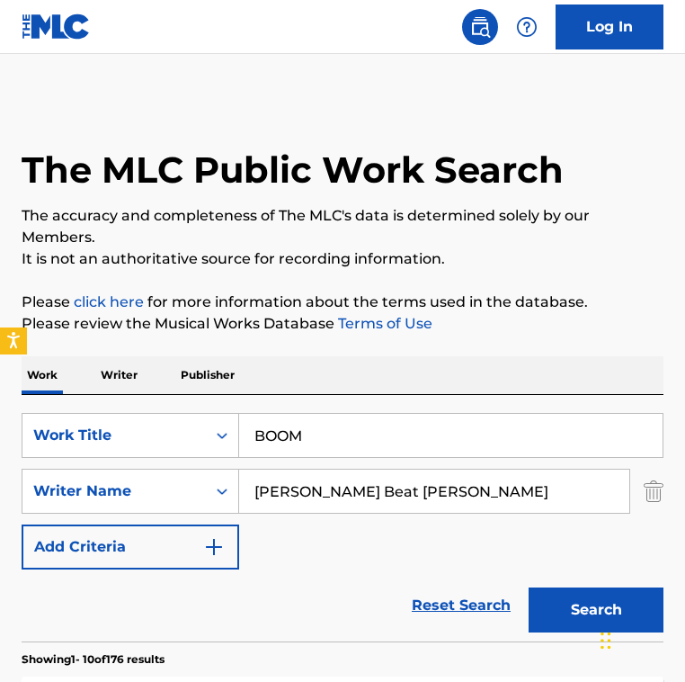
click at [410, 478] on input "[PERSON_NAME] Beat [PERSON_NAME]" at bounding box center [434, 491] width 390 height 43
paste input "[PERSON_NAME] DavisSean [PERSON_NAME]"
click at [333, 490] on input "[PERSON_NAME] DavisSean BrauerTijs Verwest" at bounding box center [434, 491] width 390 height 43
drag, startPoint x: 347, startPoint y: 488, endPoint x: 561, endPoint y: 515, distance: 215.7
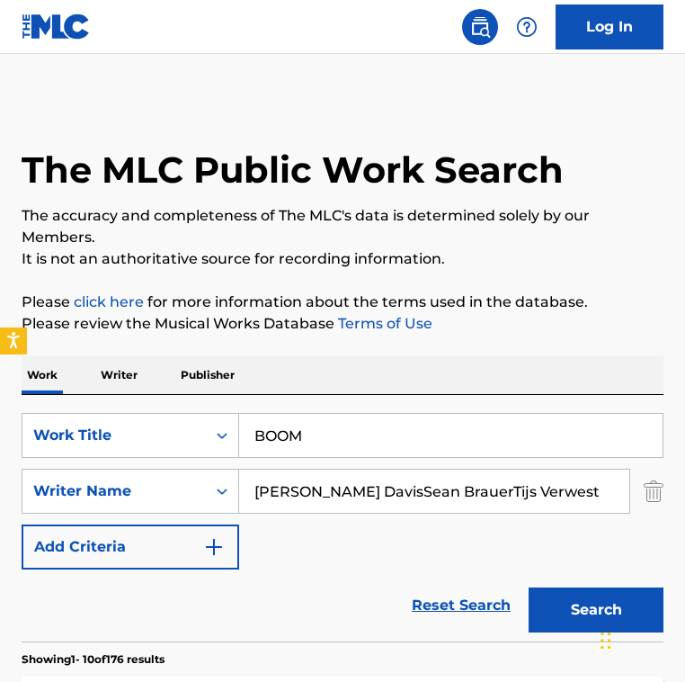
click at [561, 515] on div "SearchWithCriteria2fe9ec90-529c-4e57-ab9a-93cd6d1e6551 Work Title BOOM SearchWi…" at bounding box center [343, 491] width 642 height 157
type input "[PERSON_NAME]"
click at [529, 587] on button "Search" at bounding box center [596, 609] width 135 height 45
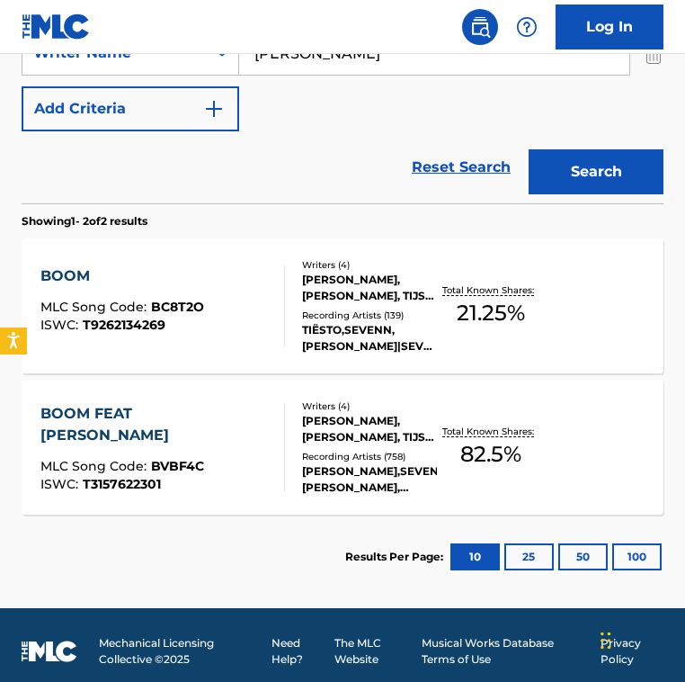
scroll to position [451, 0]
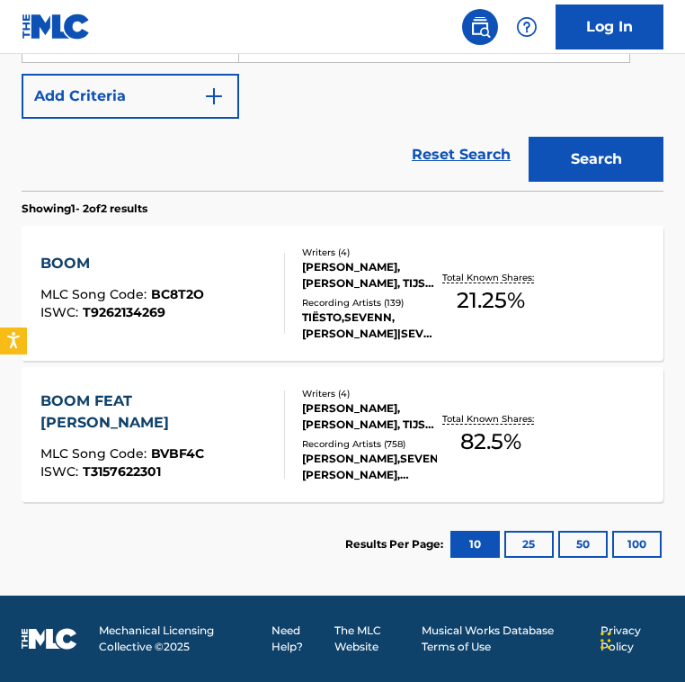
click at [329, 320] on div "TIËSTO,SEVENN, [PERSON_NAME]|SEVENN, [PERSON_NAME],SEVENN,[PERSON_NAME], [PERSO…" at bounding box center [370, 325] width 136 height 32
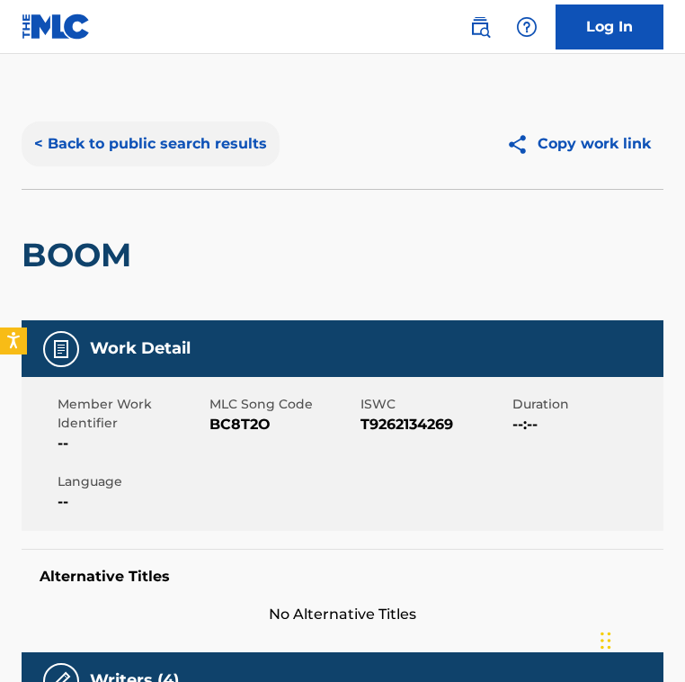
click at [177, 123] on button "< Back to public search results" at bounding box center [151, 143] width 258 height 45
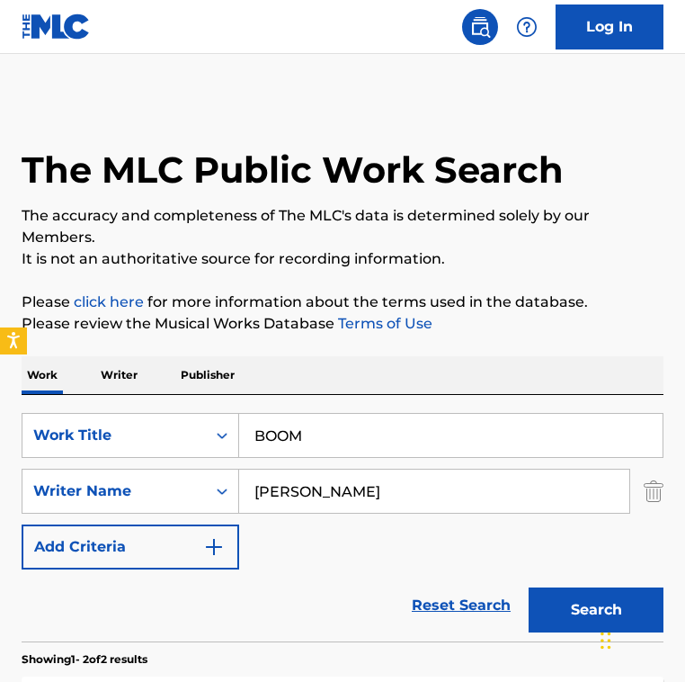
scroll to position [348, 0]
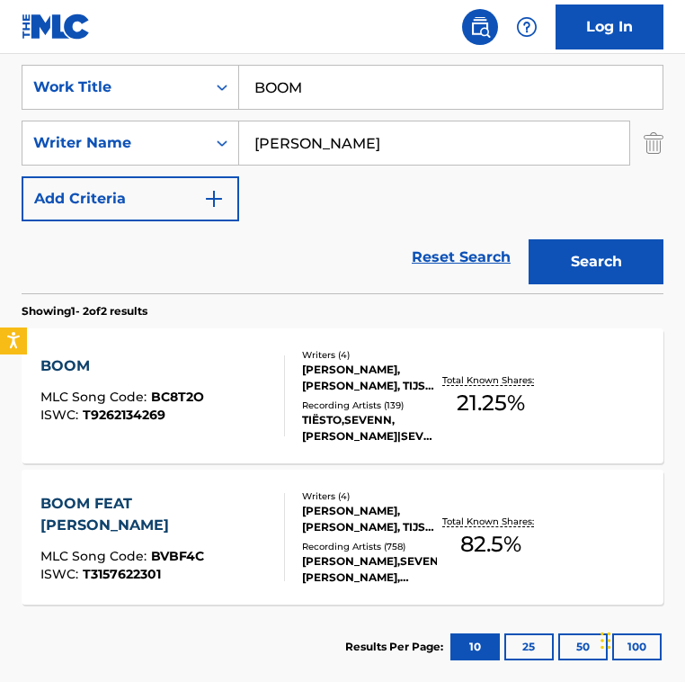
click at [183, 360] on div "BOOM" at bounding box center [122, 366] width 164 height 22
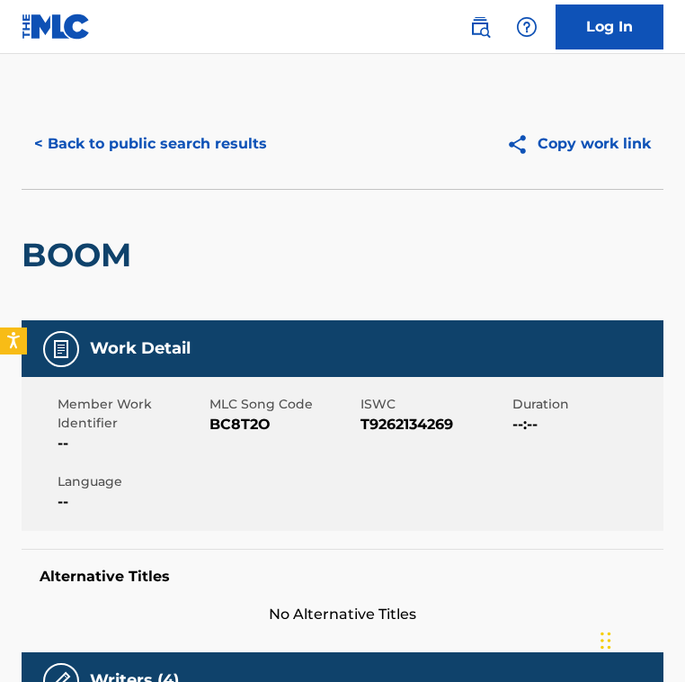
click at [228, 420] on span "BC8T2O" at bounding box center [284, 425] width 148 height 22
click at [346, 208] on div "BOOM" at bounding box center [343, 254] width 642 height 131
click at [141, 135] on button "< Back to public search results" at bounding box center [151, 143] width 258 height 45
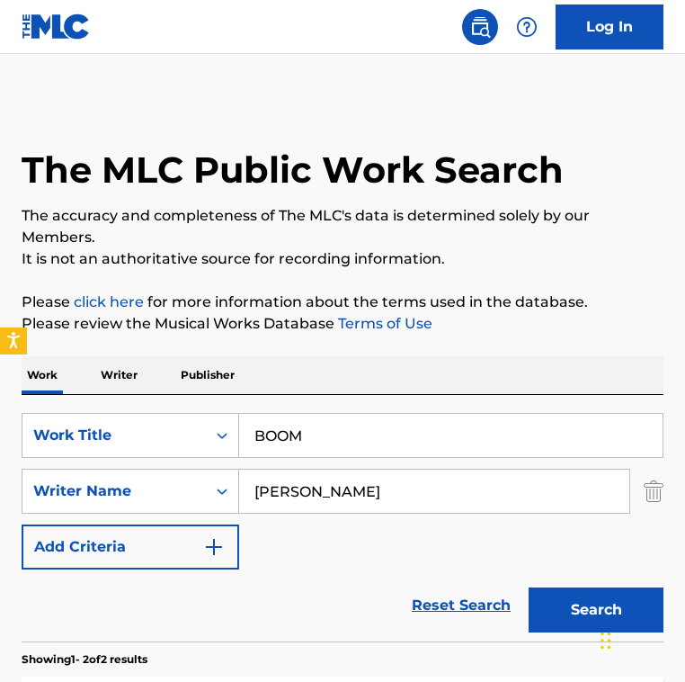
scroll to position [348, 0]
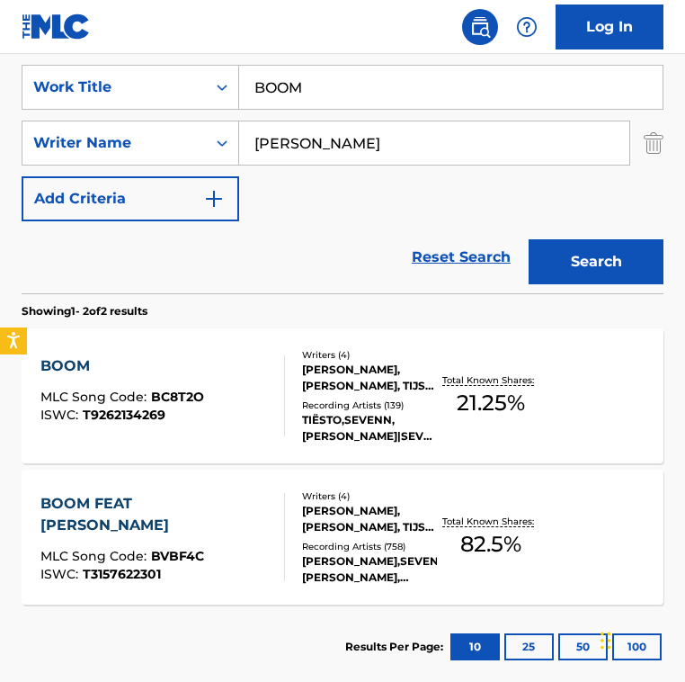
click at [167, 501] on div "BOOM FEAT [PERSON_NAME]" at bounding box center [154, 514] width 228 height 43
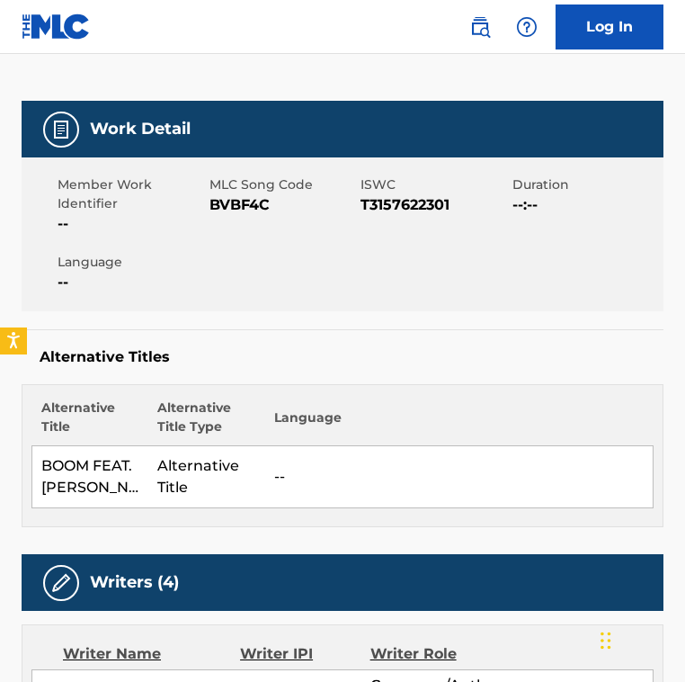
scroll to position [226, 0]
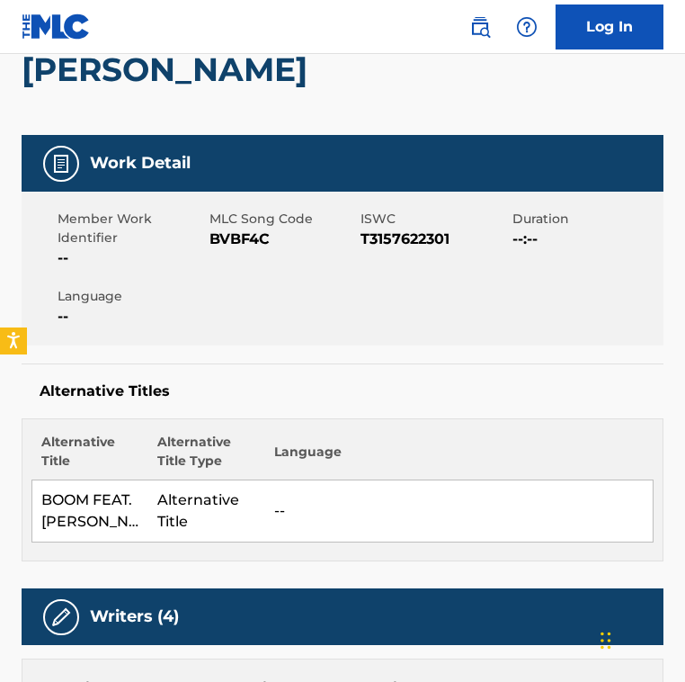
click at [254, 237] on span "BVBF4C" at bounding box center [284, 239] width 148 height 22
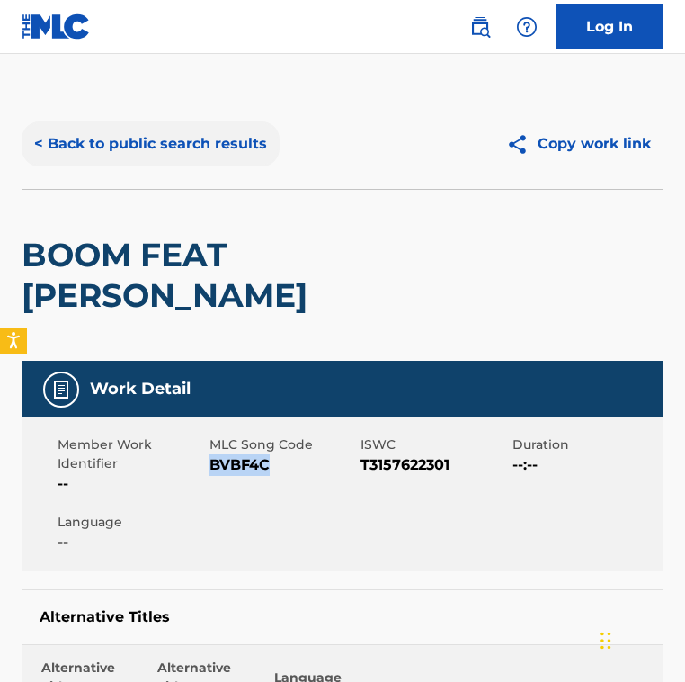
click at [201, 127] on button "< Back to public search results" at bounding box center [151, 143] width 258 height 45
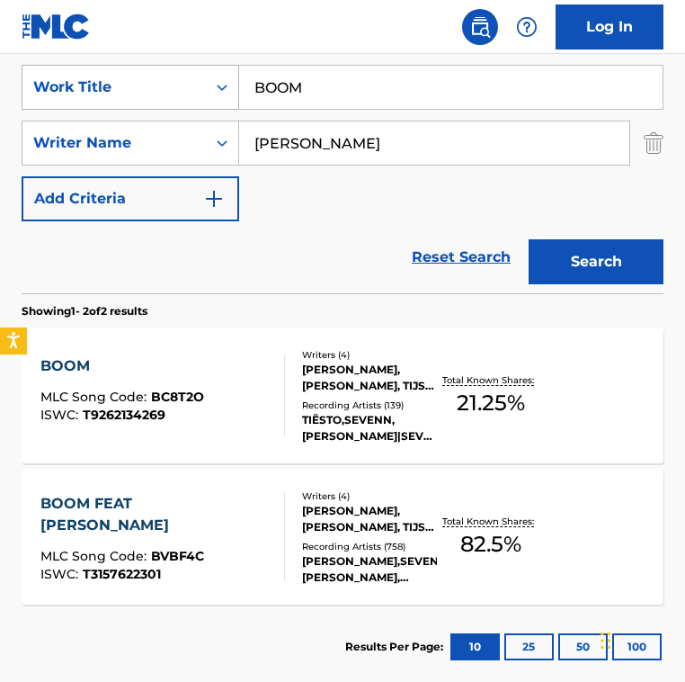
drag, startPoint x: 361, startPoint y: 86, endPoint x: 25, endPoint y: 86, distance: 335.5
click at [25, 86] on div "SearchWithCriteria2fe9ec90-529c-4e57-ab9a-93cd6d1e6551 Work Title BOOM" at bounding box center [343, 87] width 642 height 45
paste input "ring It On Down - Reen Remix"
type input "Bring It On Down - Reen Remix"
click at [415, 131] on input "[PERSON_NAME]" at bounding box center [434, 142] width 390 height 43
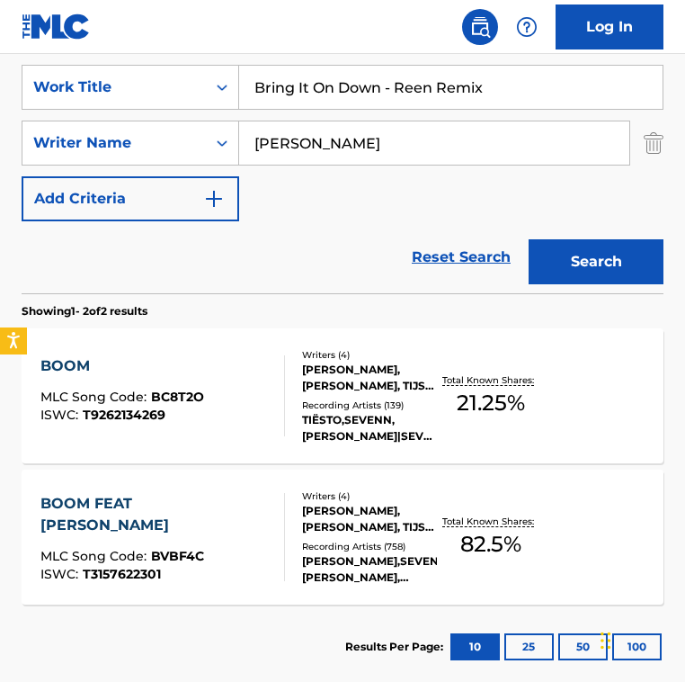
click at [415, 131] on input "[PERSON_NAME]" at bounding box center [434, 142] width 390 height 43
paste input "[PERSON_NAME]"
type input "[PERSON_NAME]"
click at [529, 239] on button "Search" at bounding box center [596, 261] width 135 height 45
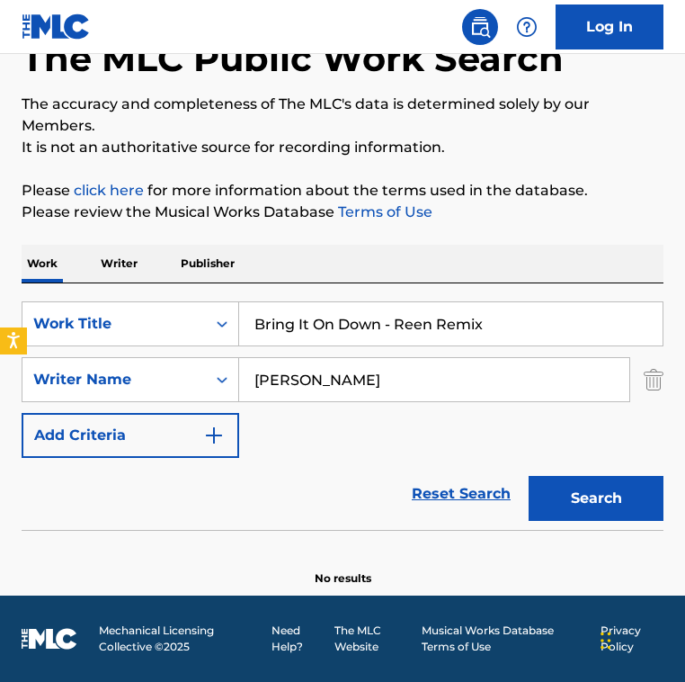
scroll to position [112, 0]
click at [305, 424] on div "SearchWithCriteria2fe9ec90-529c-4e57-ab9a-93cd6d1e6551 Work Title Bring It On D…" at bounding box center [343, 379] width 642 height 157
drag, startPoint x: 382, startPoint y: 327, endPoint x: 579, endPoint y: 336, distance: 197.2
click at [579, 336] on input "Bring It On Down - Reen Remix" at bounding box center [451, 323] width 424 height 43
type input "Bring It On Down"
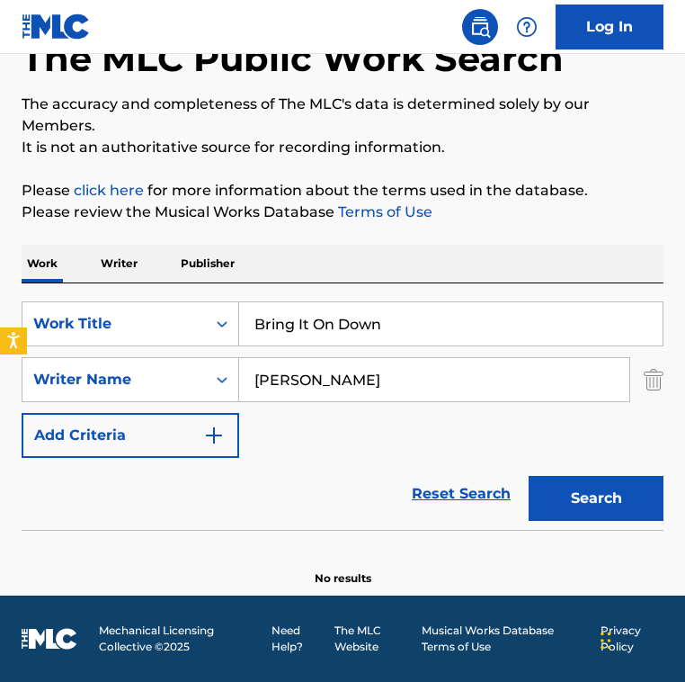
click at [529, 476] on button "Search" at bounding box center [596, 498] width 135 height 45
click at [339, 434] on div "SearchWithCriteria2fe9ec90-529c-4e57-ab9a-93cd6d1e6551 Work Title Bring It On D…" at bounding box center [343, 379] width 642 height 157
drag, startPoint x: 387, startPoint y: 374, endPoint x: 517, endPoint y: 390, distance: 131.4
click at [517, 390] on input "[PERSON_NAME]" at bounding box center [434, 379] width 390 height 43
type input "[PERSON_NAME]"
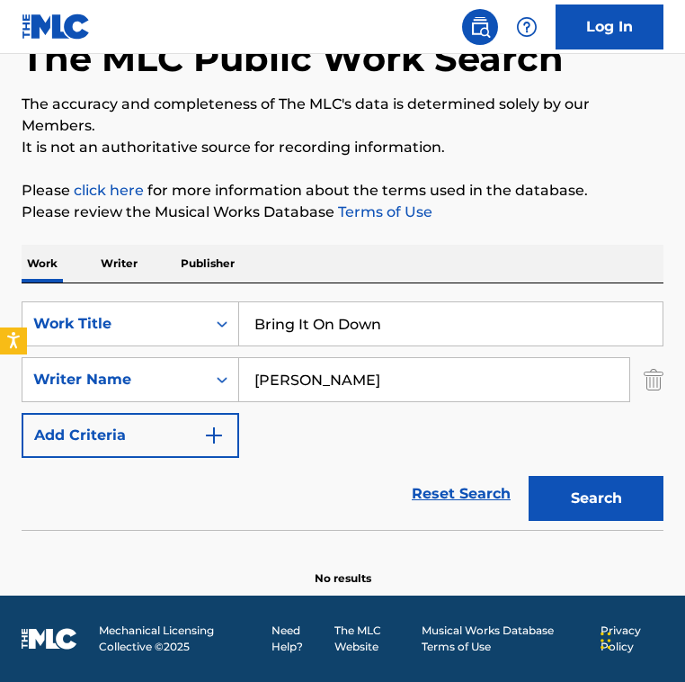
click at [529, 476] on button "Search" at bounding box center [596, 498] width 135 height 45
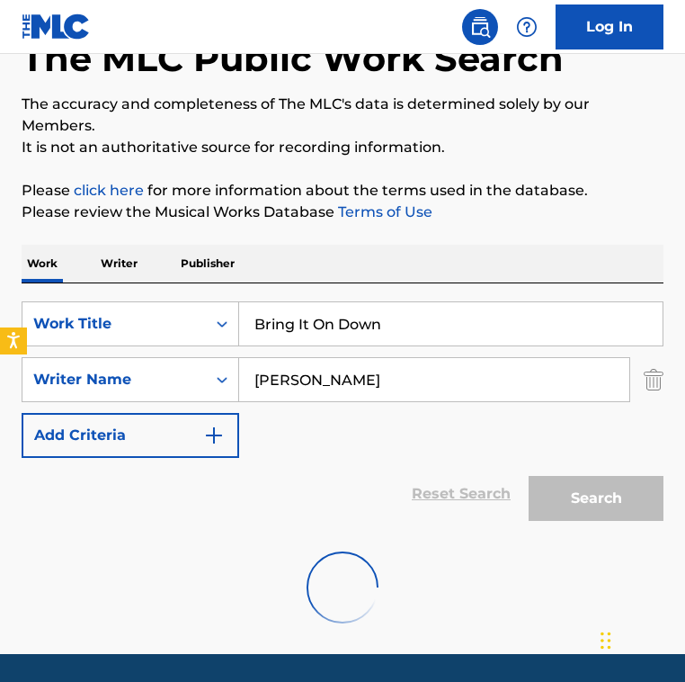
click at [281, 449] on div "SearchWithCriteria2fe9ec90-529c-4e57-ab9a-93cd6d1e6551 Work Title Bring It On D…" at bounding box center [343, 379] width 642 height 157
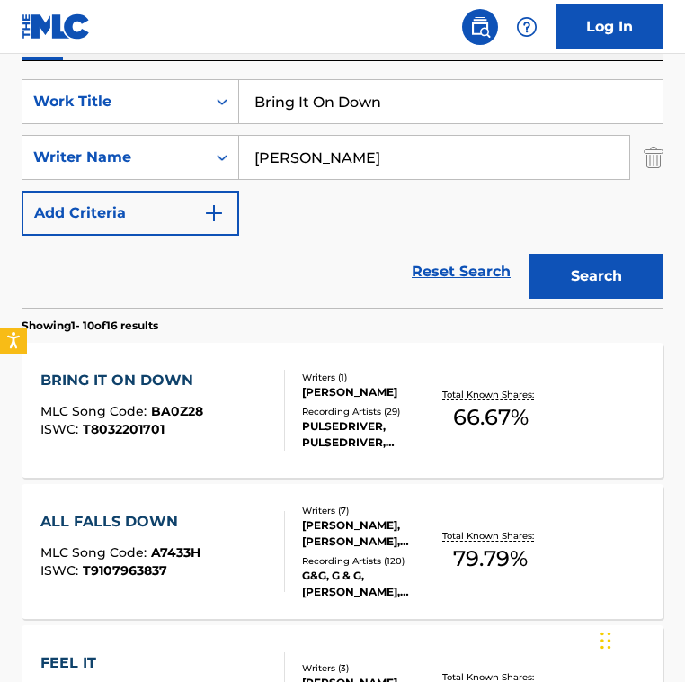
scroll to position [335, 0]
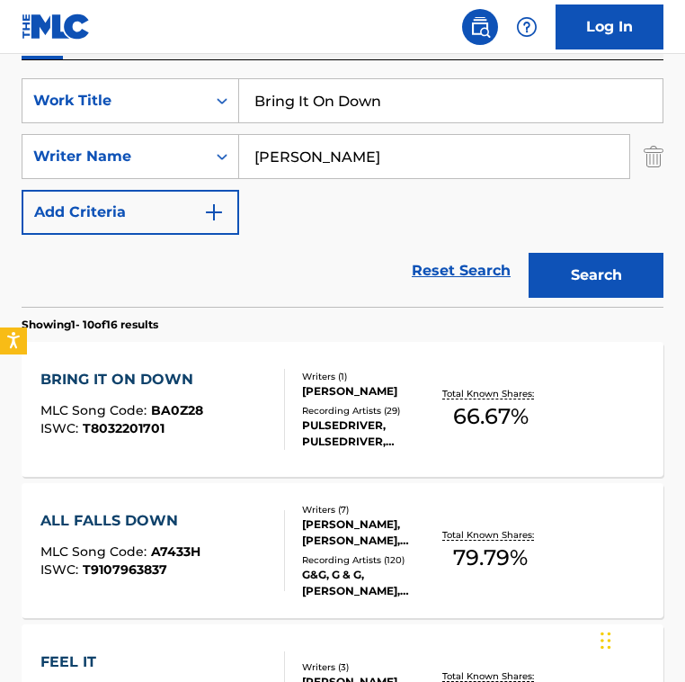
click at [292, 405] on div "Writers ( 1 ) [PERSON_NAME] Recording Artists ( 29 ) PULSEDRIVER, PULSEDRIVER, …" at bounding box center [361, 410] width 153 height 80
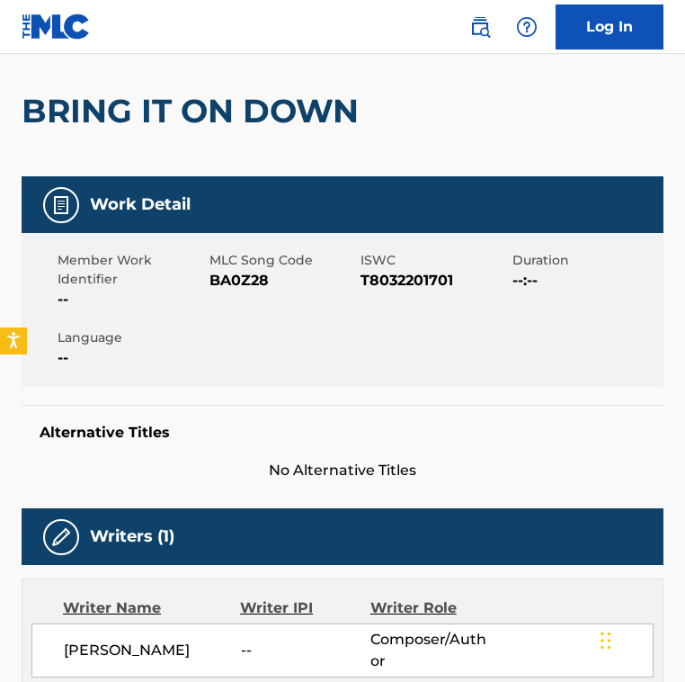
scroll to position [143, 0]
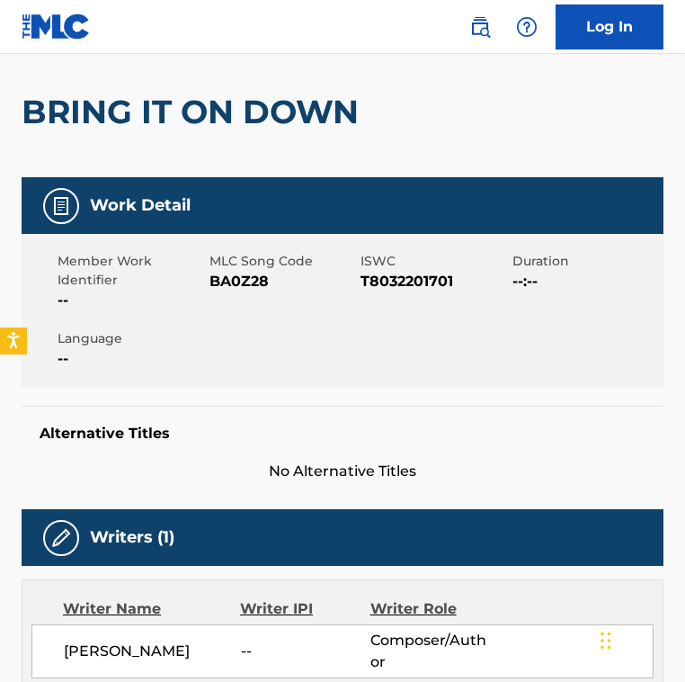
click at [246, 282] on span "BA0Z28" at bounding box center [284, 282] width 148 height 22
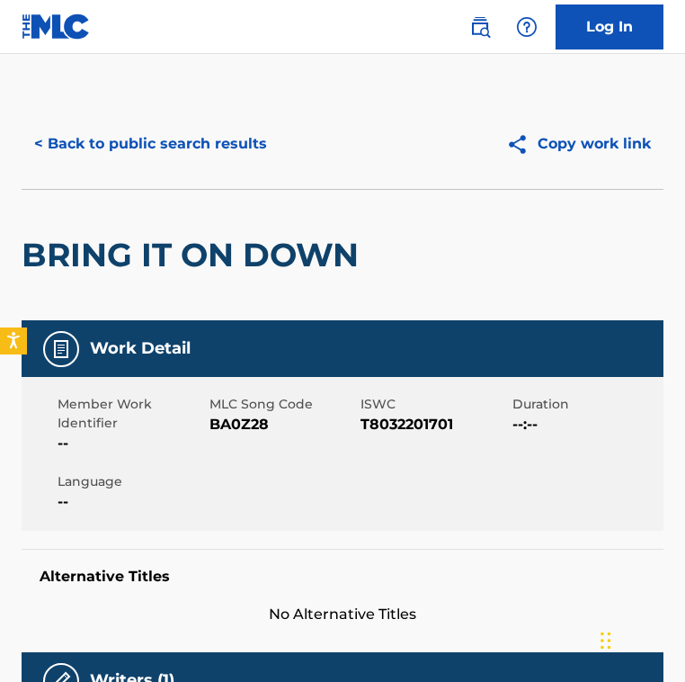
click at [155, 122] on div "< Back to public search results Copy work link" at bounding box center [343, 144] width 642 height 90
click at [155, 132] on button "< Back to public search results" at bounding box center [151, 143] width 258 height 45
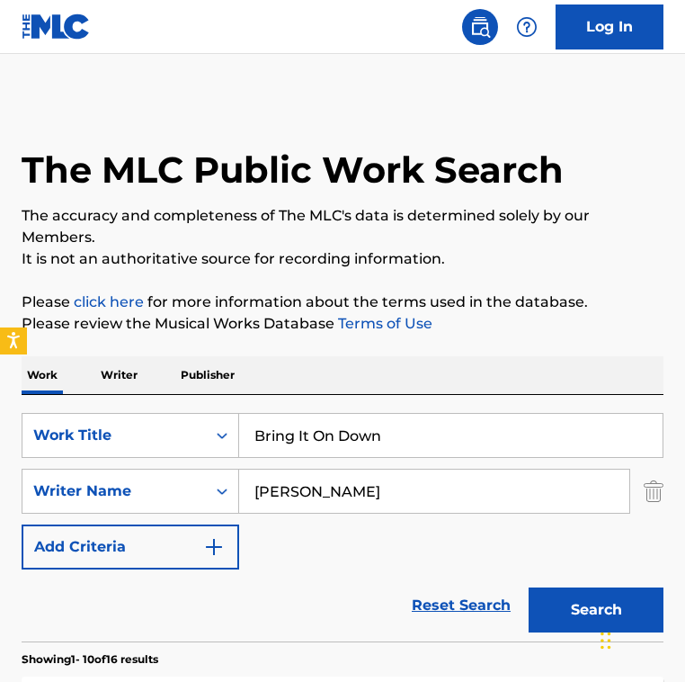
scroll to position [335, 0]
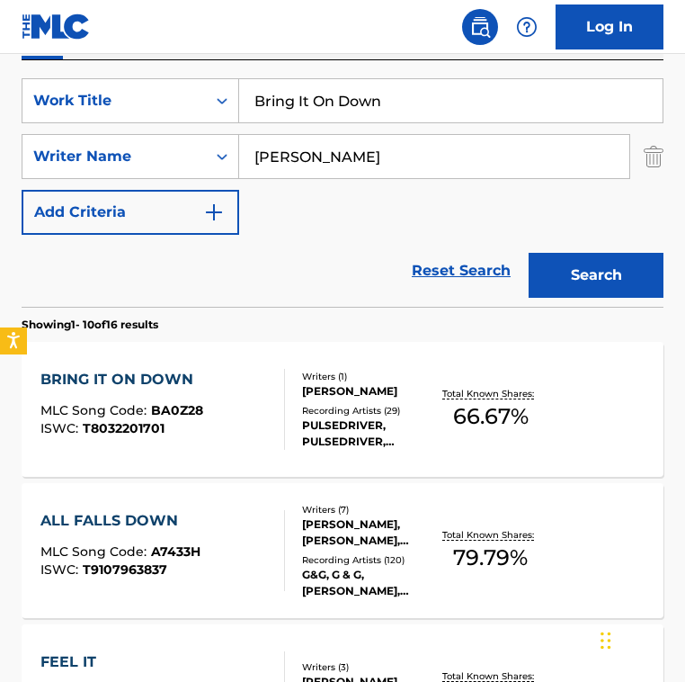
drag, startPoint x: 427, startPoint y: 88, endPoint x: 434, endPoint y: 169, distance: 81.2
click at [434, 169] on div "SearchWithCriteria2fe9ec90-529c-4e57-ab9a-93cd6d1e6551 Work Title Bring It On D…" at bounding box center [343, 156] width 642 height 157
paste input "[PERSON_NAME]"
type input "[PERSON_NAME]"
click at [371, 169] on input "[PERSON_NAME]" at bounding box center [434, 156] width 390 height 43
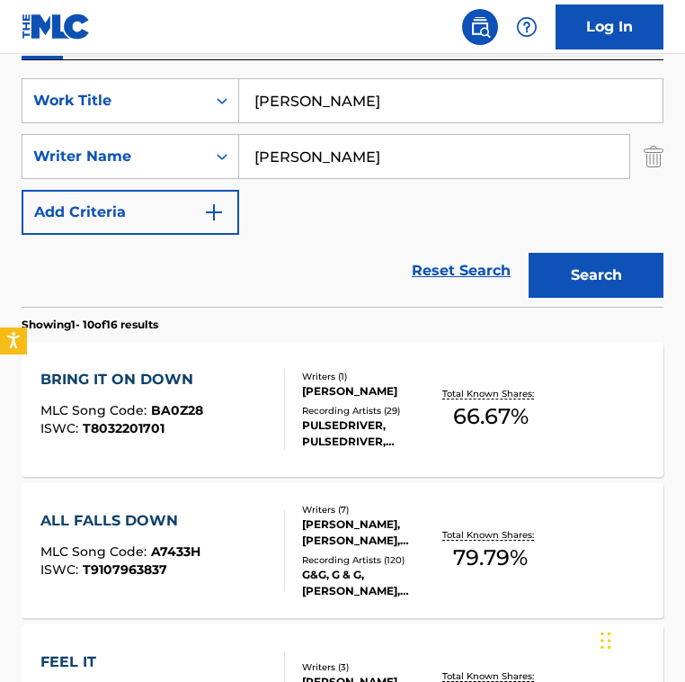
click at [371, 169] on input "[PERSON_NAME]" at bounding box center [434, 156] width 390 height 43
type input "[PERSON_NAME]"
click at [529, 253] on button "Search" at bounding box center [596, 275] width 135 height 45
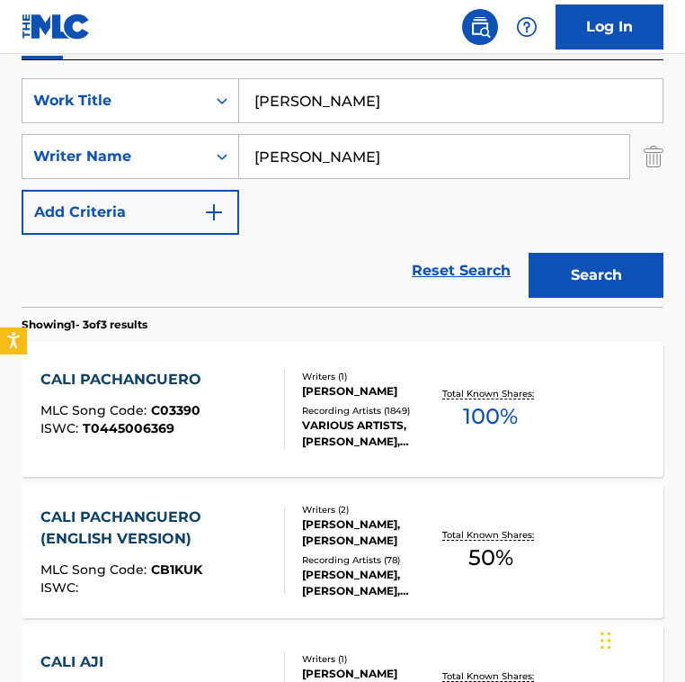
click at [318, 264] on div "Reset Search Search" at bounding box center [343, 271] width 642 height 72
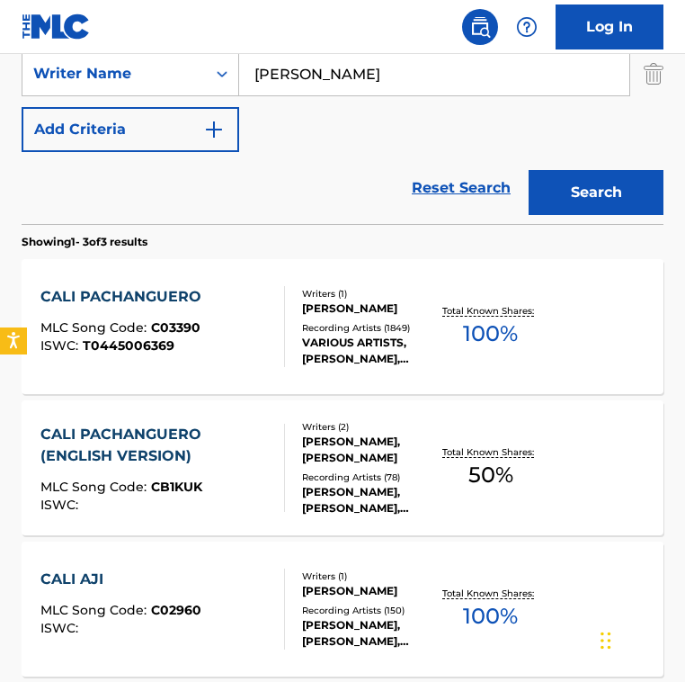
scroll to position [425, 0]
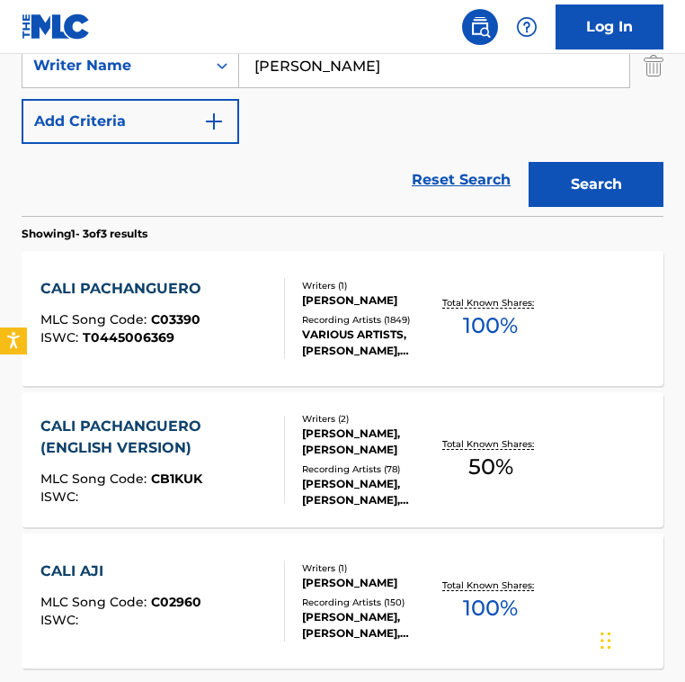
click at [309, 125] on div "SearchWithCriteria2fe9ec90-529c-4e57-ab9a-93cd6d1e6551 Work Title Cali Pachangu…" at bounding box center [343, 65] width 642 height 157
click at [254, 288] on div "CALI PACHANGUERO MLC Song Code : C03390 ISWC : T0445006369" at bounding box center [162, 318] width 244 height 81
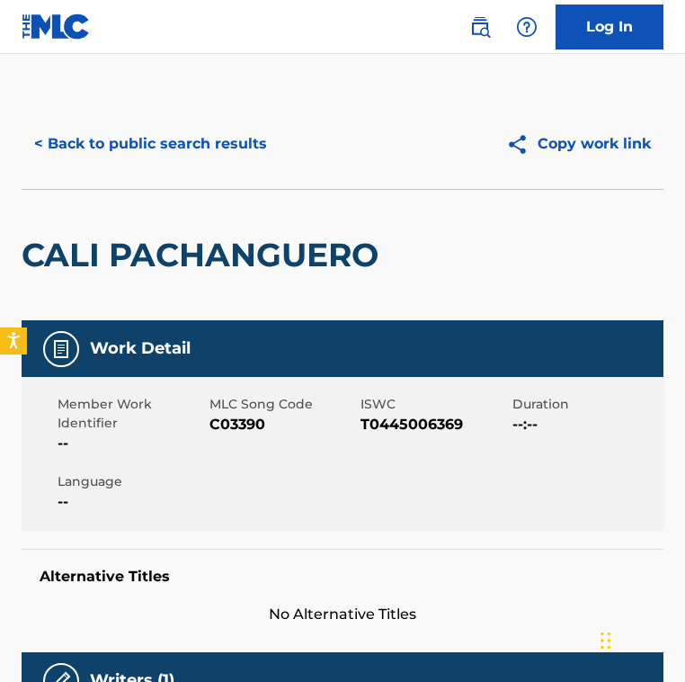
click at [230, 429] on span "C03390" at bounding box center [284, 425] width 148 height 22
click at [192, 133] on button "< Back to public search results" at bounding box center [151, 143] width 258 height 45
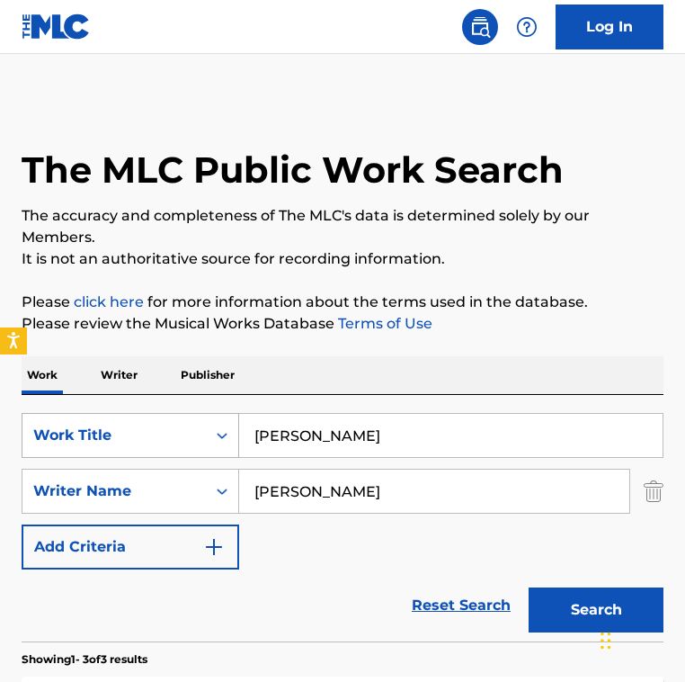
drag, startPoint x: 438, startPoint y: 447, endPoint x: 137, endPoint y: 413, distance: 303.3
click at [137, 413] on div "SearchWithCriteria2fe9ec90-529c-4e57-ab9a-93cd6d1e6551 Work Title Cali Pachangu…" at bounding box center [343, 435] width 642 height 45
paste input "n You Feel the Love Tonight"
type input "Can You Feel the Love Tonight"
click at [407, 518] on div "SearchWithCriteria2fe9ec90-529c-4e57-ab9a-93cd6d1e6551 Work Title Can You Feel …" at bounding box center [343, 491] width 642 height 157
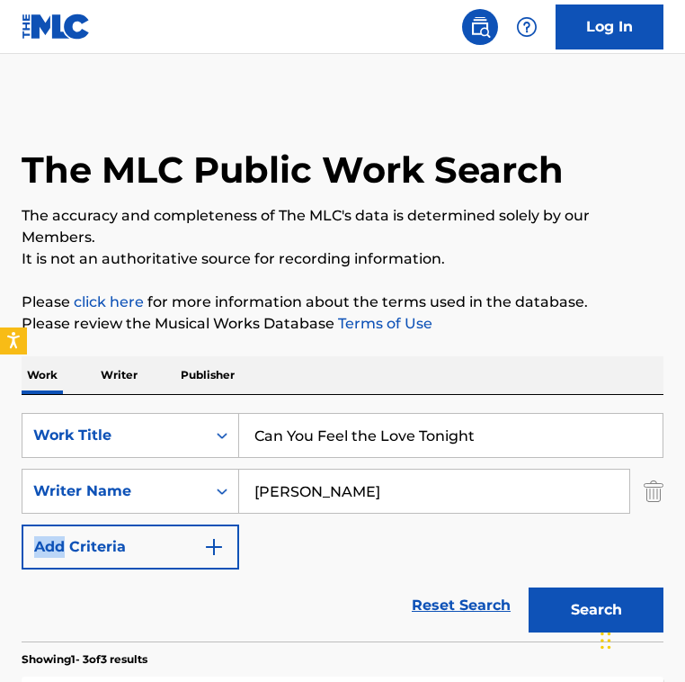
click at [407, 518] on div "SearchWithCriteria2fe9ec90-529c-4e57-ab9a-93cd6d1e6551 Work Title Can You Feel …" at bounding box center [343, 491] width 642 height 157
click at [398, 504] on input "[PERSON_NAME]" at bounding box center [434, 491] width 390 height 43
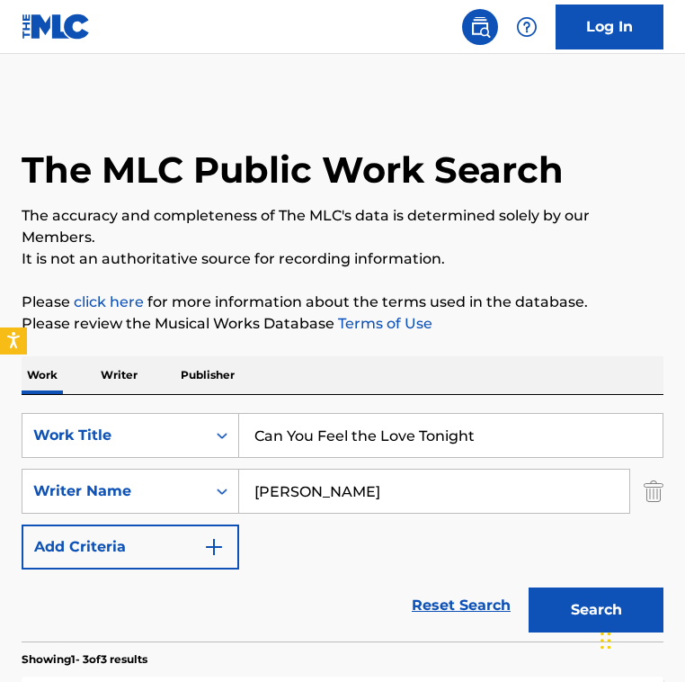
paste input "[PERSON_NAME]"
drag, startPoint x: 328, startPoint y: 490, endPoint x: 426, endPoint y: 490, distance: 98.0
click at [426, 490] on input "[PERSON_NAME]" at bounding box center [434, 491] width 390 height 43
type input "[PERSON_NAME]"
click at [529, 587] on button "Search" at bounding box center [596, 609] width 135 height 45
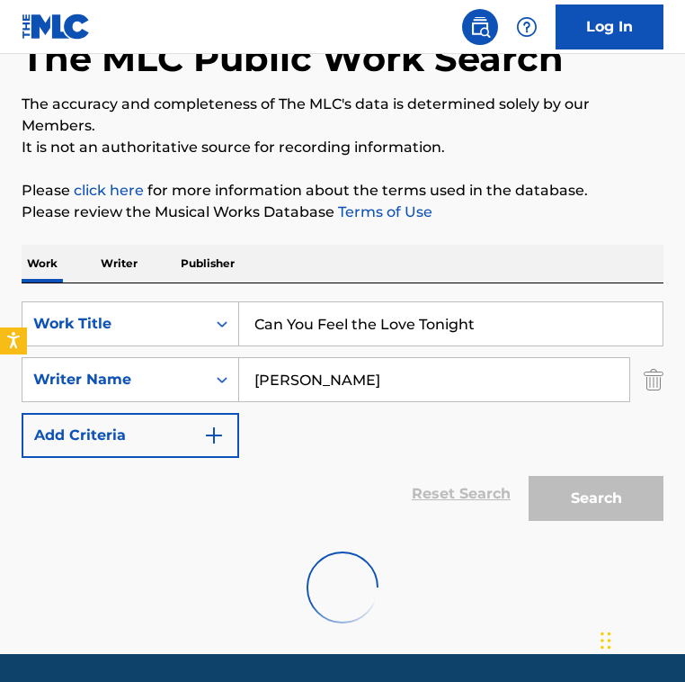
scroll to position [170, 0]
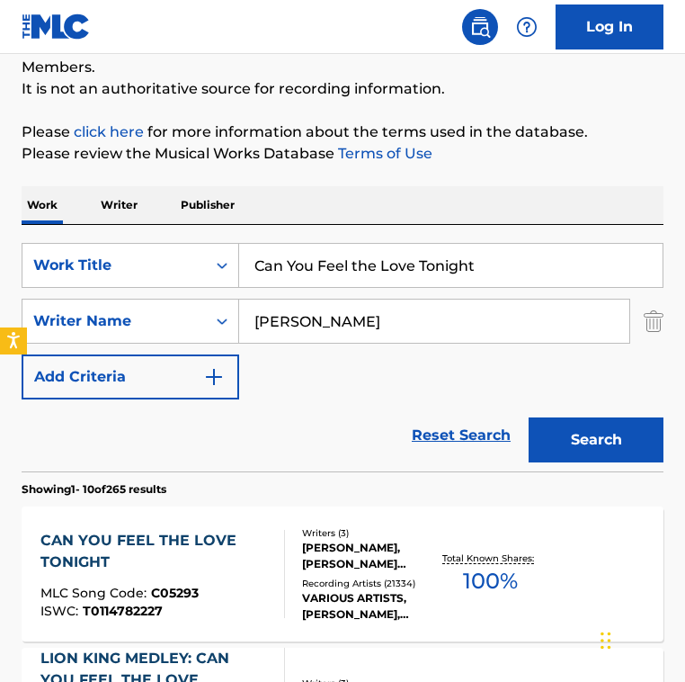
click at [328, 370] on div "SearchWithCriteria2fe9ec90-529c-4e57-ab9a-93cd6d1e6551 Work Title Can You Feel …" at bounding box center [343, 321] width 642 height 157
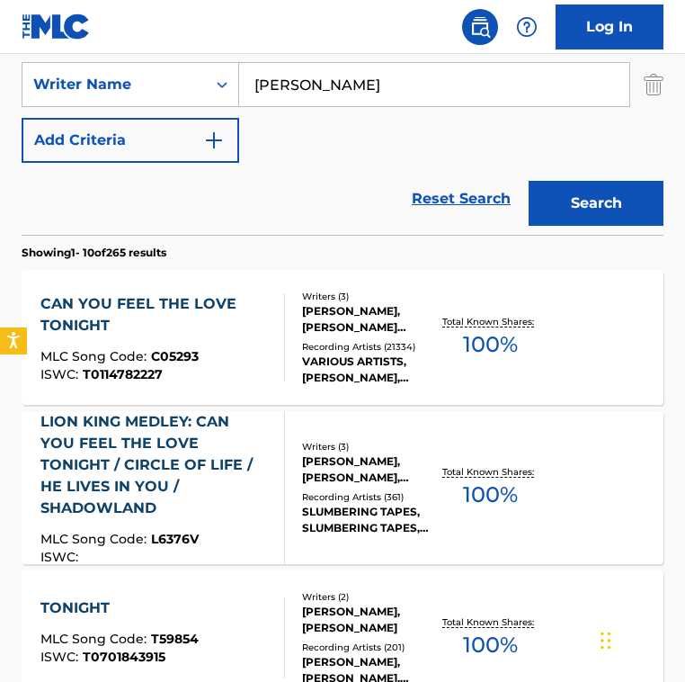
scroll to position [407, 0]
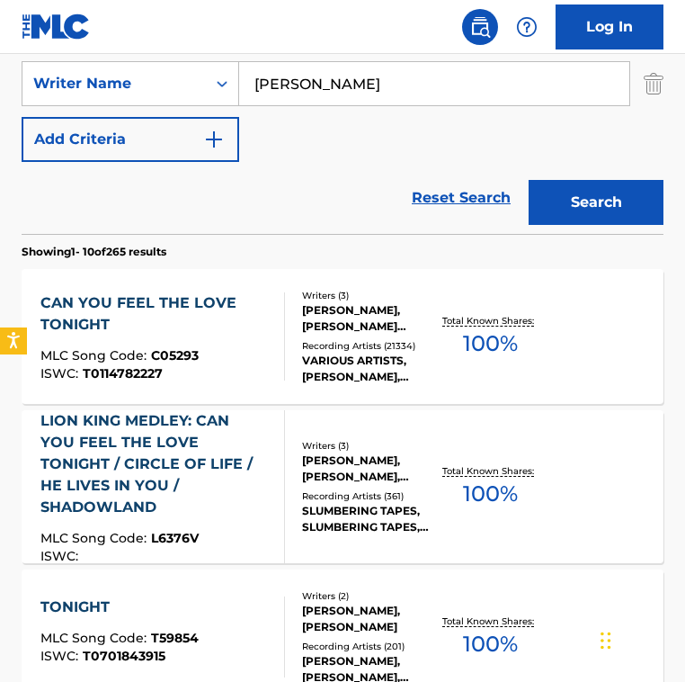
click at [272, 300] on div at bounding box center [277, 336] width 14 height 88
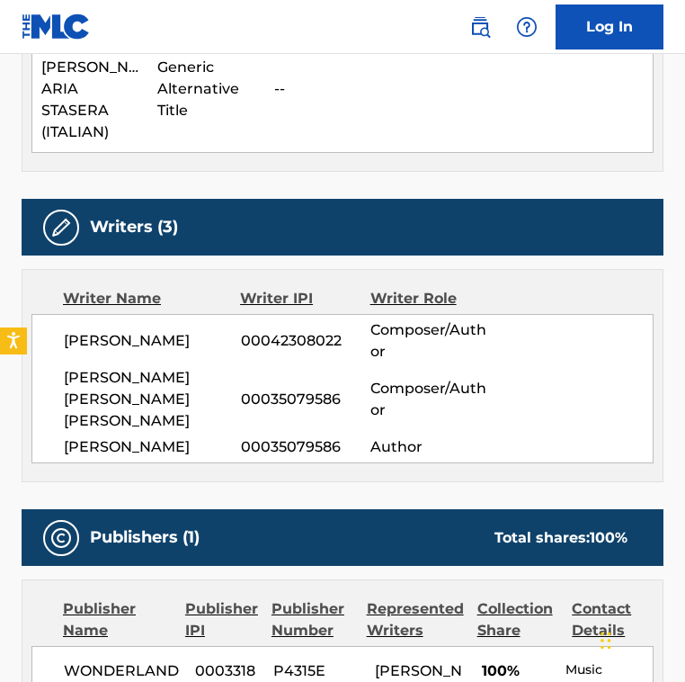
scroll to position [2886, 0]
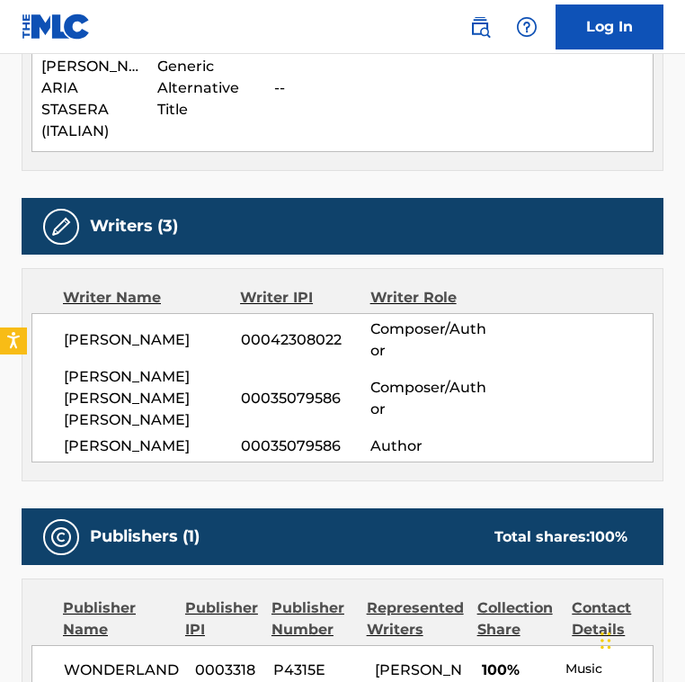
click at [272, 384] on div "Writer Name Writer IPI Writer Role [PERSON_NAME] 00042308022 Composer/Author [P…" at bounding box center [343, 374] width 642 height 213
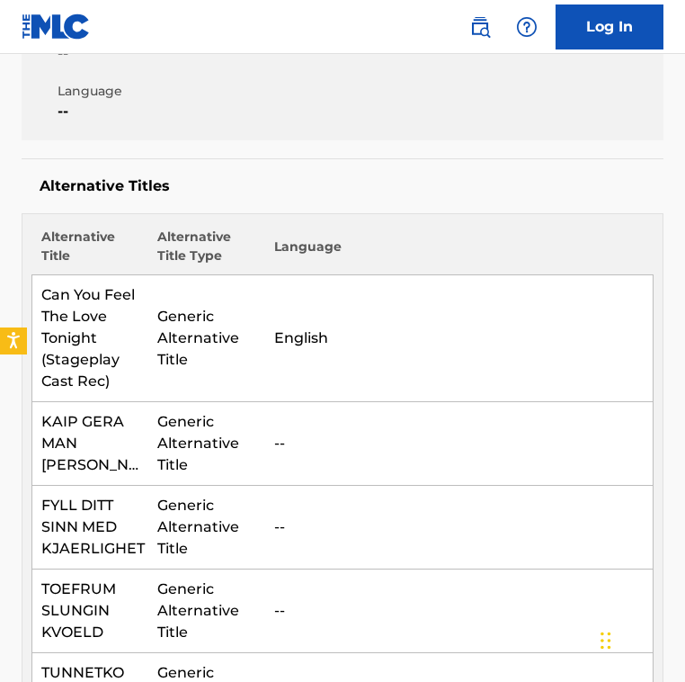
scroll to position [0, 0]
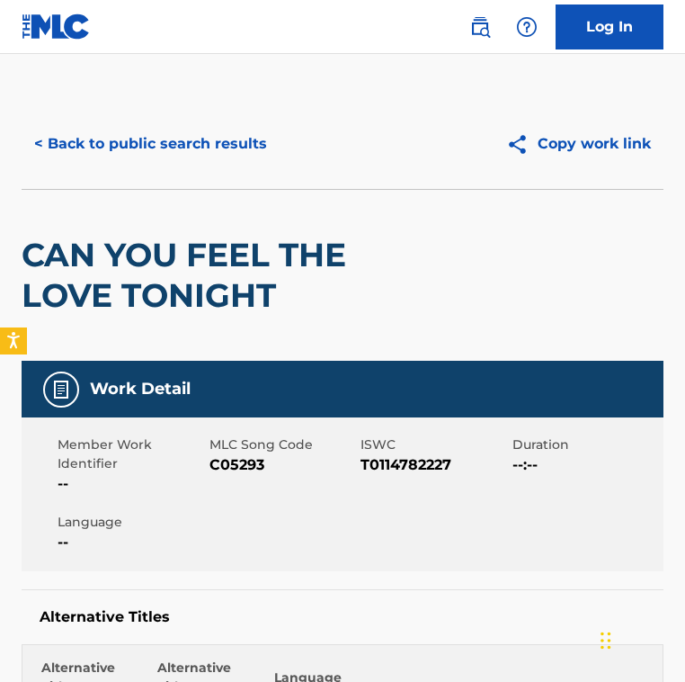
click at [239, 471] on span "C05293" at bounding box center [284, 465] width 148 height 22
click at [139, 163] on button "< Back to public search results" at bounding box center [151, 143] width 258 height 45
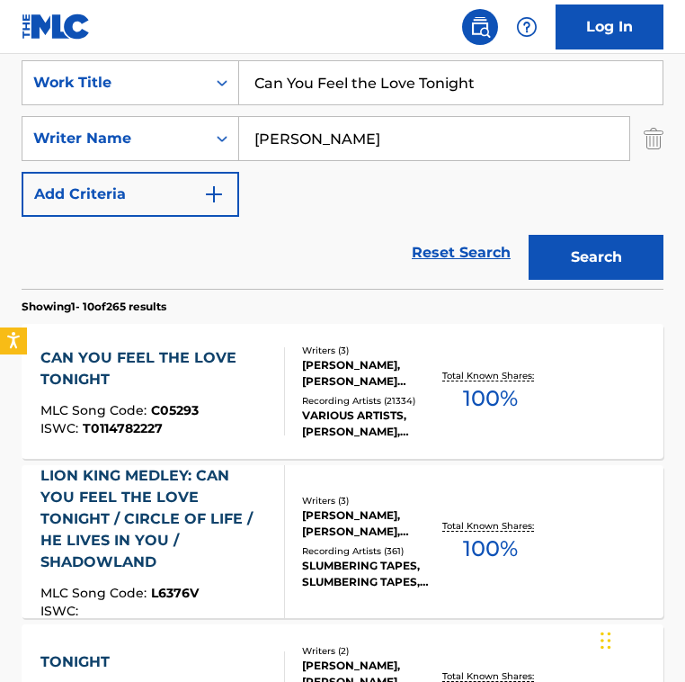
scroll to position [329, 0]
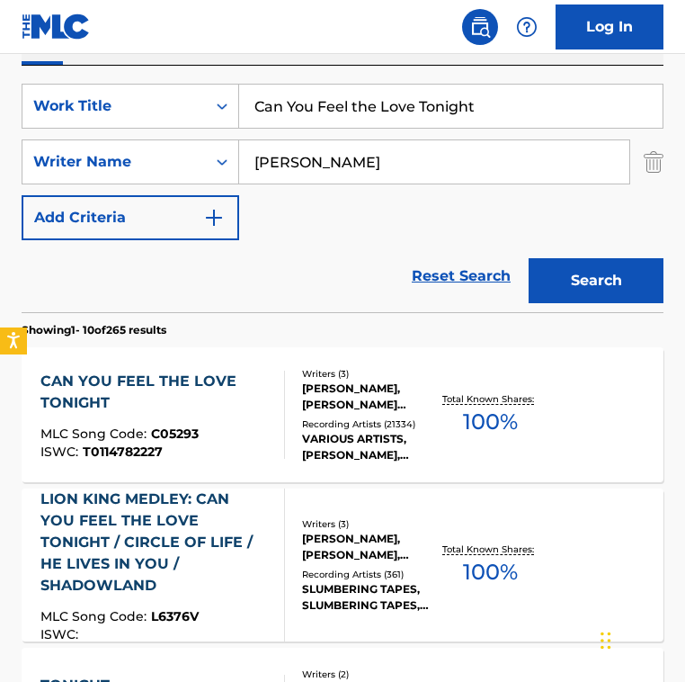
drag, startPoint x: 519, startPoint y: 109, endPoint x: -18, endPoint y: 76, distance: 538.0
click at [0, 76] on html "Accessibility Screen-Reader Guide, Feedback, and Issue Reporting | New window 0…" at bounding box center [342, 12] width 685 height 682
paste input "Hittin' the Bottle"
type input "Hittin' the Bottle"
click at [378, 175] on input "[PERSON_NAME]" at bounding box center [434, 161] width 390 height 43
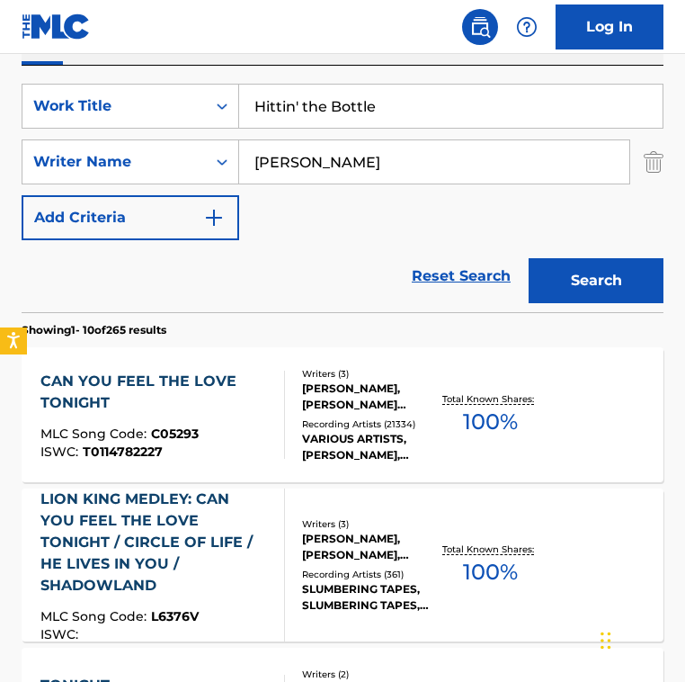
click at [378, 175] on input "[PERSON_NAME]" at bounding box center [434, 161] width 390 height 43
paste input "ArlemKoehler"
drag, startPoint x: 301, startPoint y: 160, endPoint x: 472, endPoint y: 160, distance: 170.9
click at [472, 160] on input "ArlemKoehler" at bounding box center [434, 161] width 390 height 43
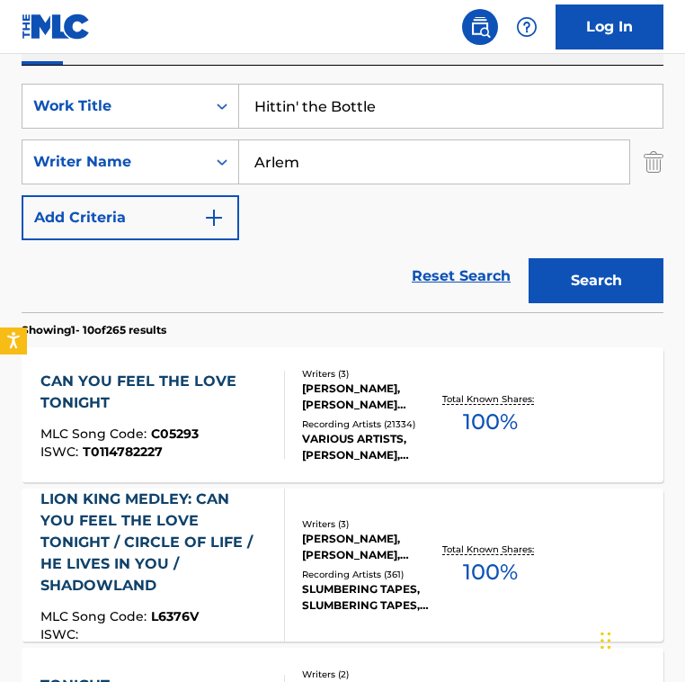
click at [529, 258] on button "Search" at bounding box center [596, 280] width 135 height 45
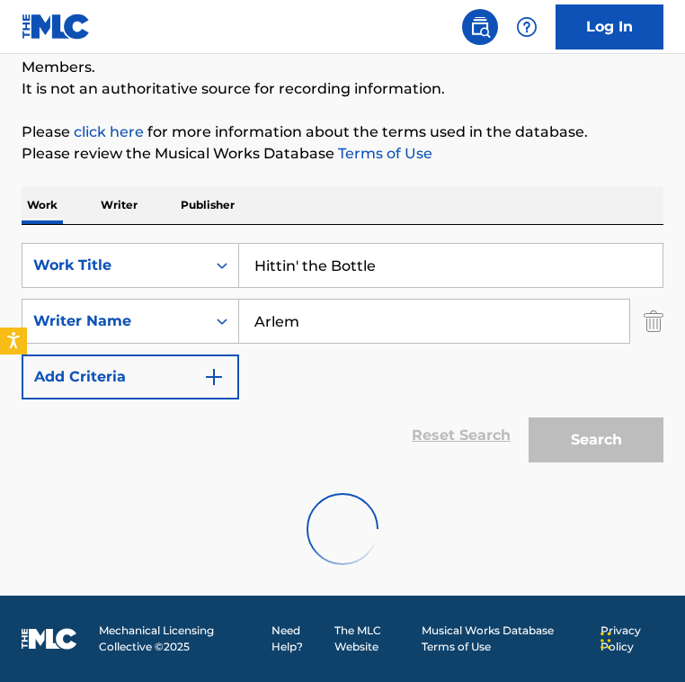
scroll to position [112, 0]
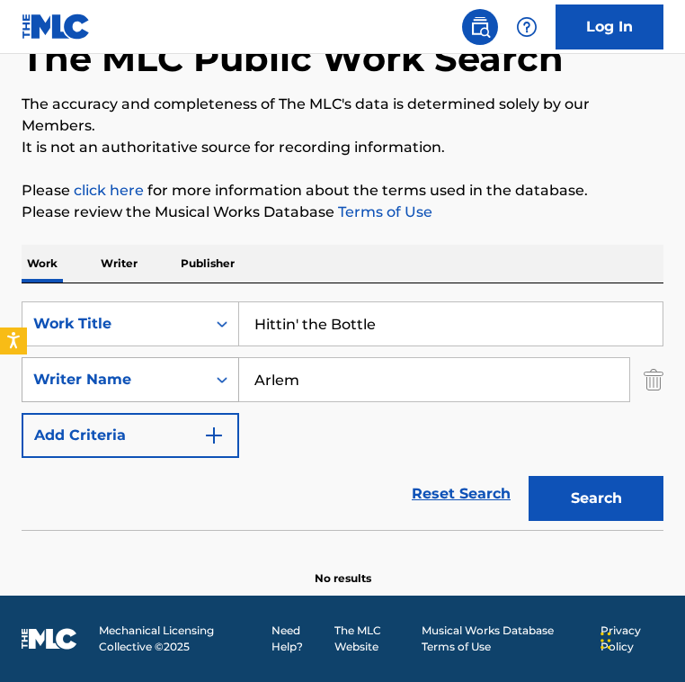
drag, startPoint x: 342, startPoint y: 391, endPoint x: 47, endPoint y: 361, distance: 296.6
click at [65, 362] on div "SearchWithCriteria8f57dcd0-ccde-403a-b6ad-12611e31a1cf Writer Name Arlem" at bounding box center [343, 379] width 642 height 45
paste input "[PERSON_NAME]"
type input "[PERSON_NAME]"
click at [529, 476] on button "Search" at bounding box center [596, 498] width 135 height 45
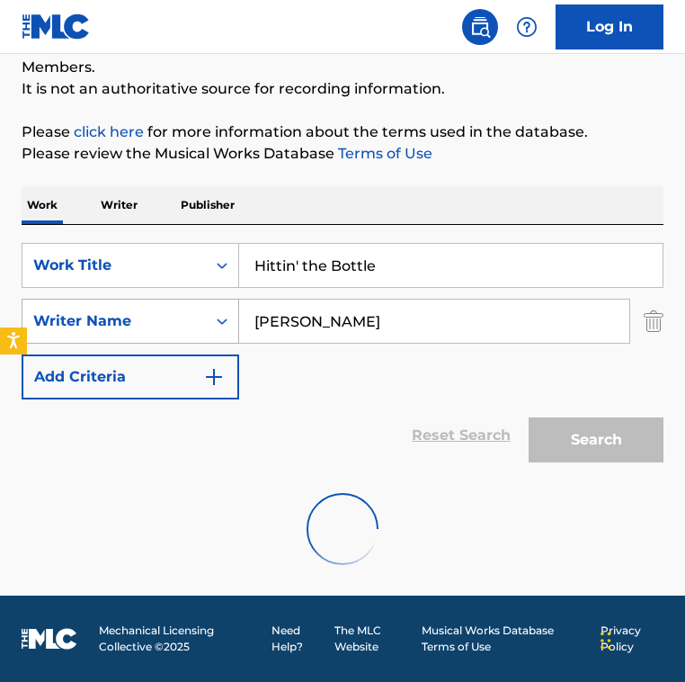
scroll to position [329, 0]
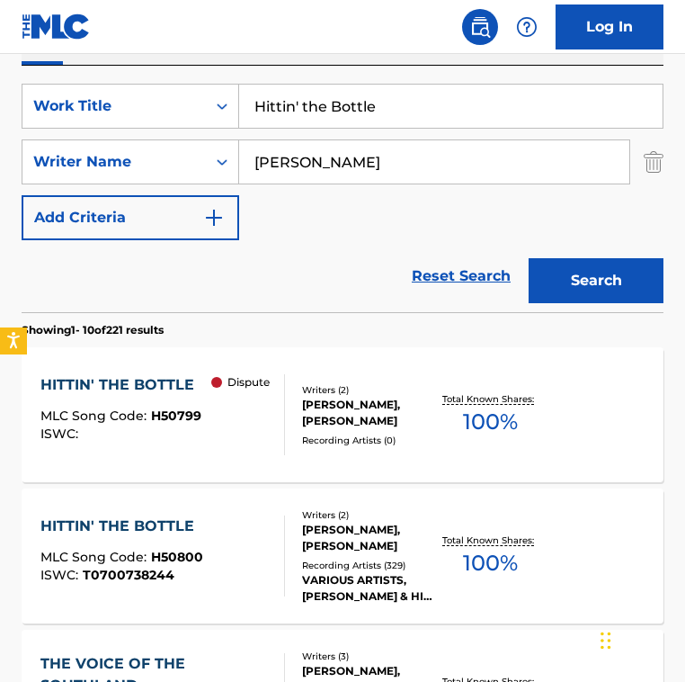
click at [333, 238] on div "SearchWithCriteria2fe9ec90-529c-4e57-ab9a-93cd6d1e6551 Work Title Hittin' the B…" at bounding box center [343, 162] width 642 height 157
click at [282, 385] on div "Dispute" at bounding box center [247, 414] width 73 height 81
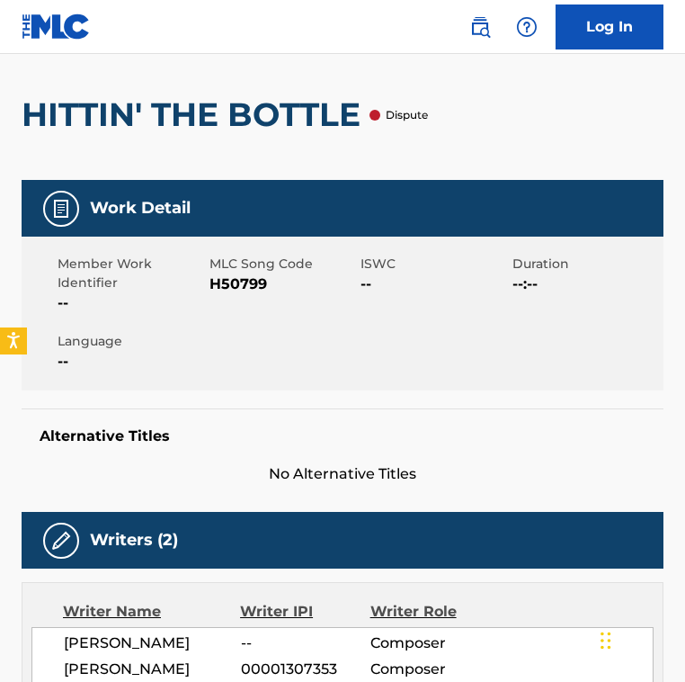
scroll to position [136, 0]
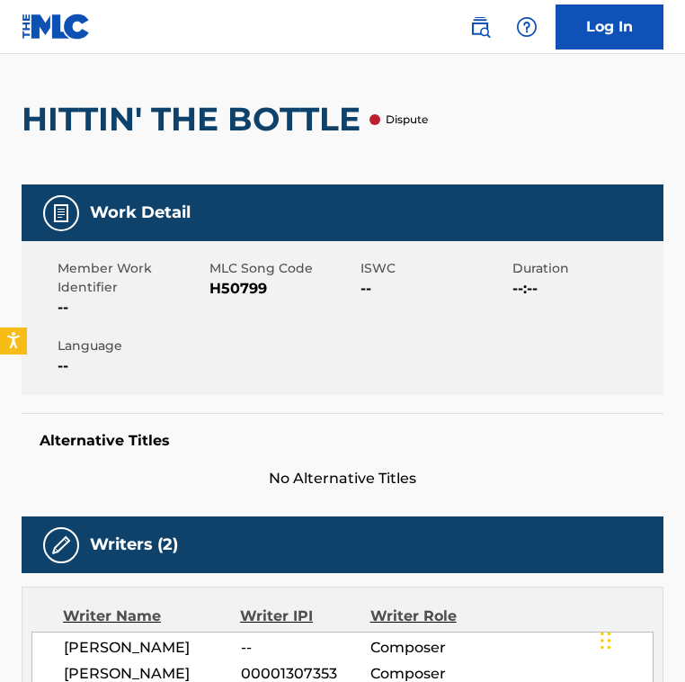
click at [241, 290] on span "H50799" at bounding box center [284, 289] width 148 height 22
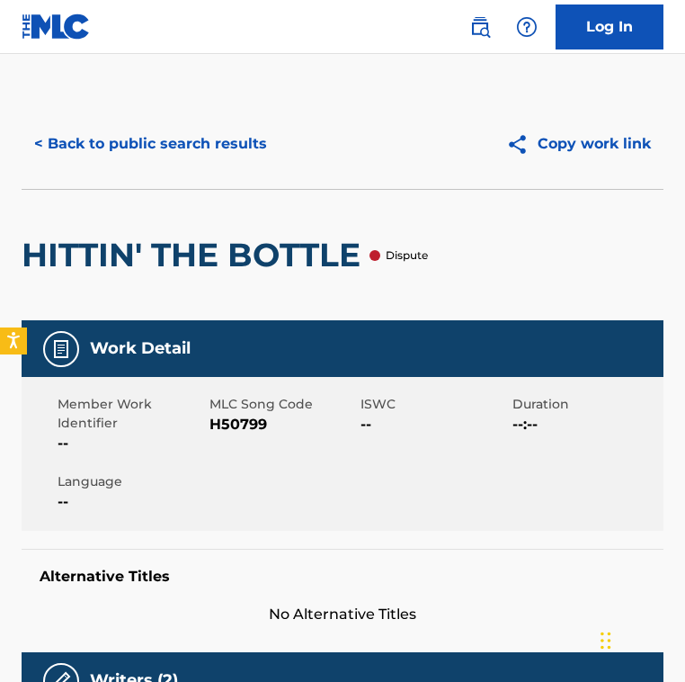
click at [177, 175] on div "< Back to public search results Copy work link" at bounding box center [343, 144] width 642 height 90
click at [177, 151] on button "< Back to public search results" at bounding box center [151, 143] width 258 height 45
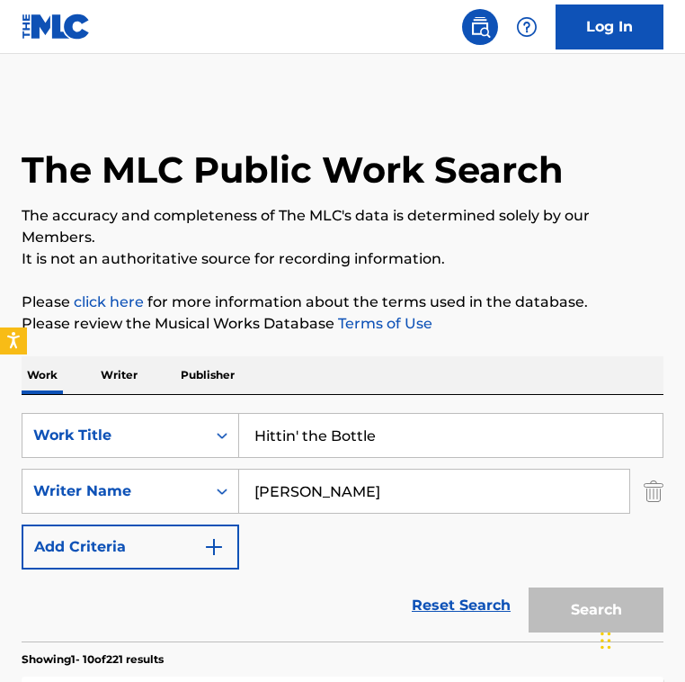
scroll to position [329, 0]
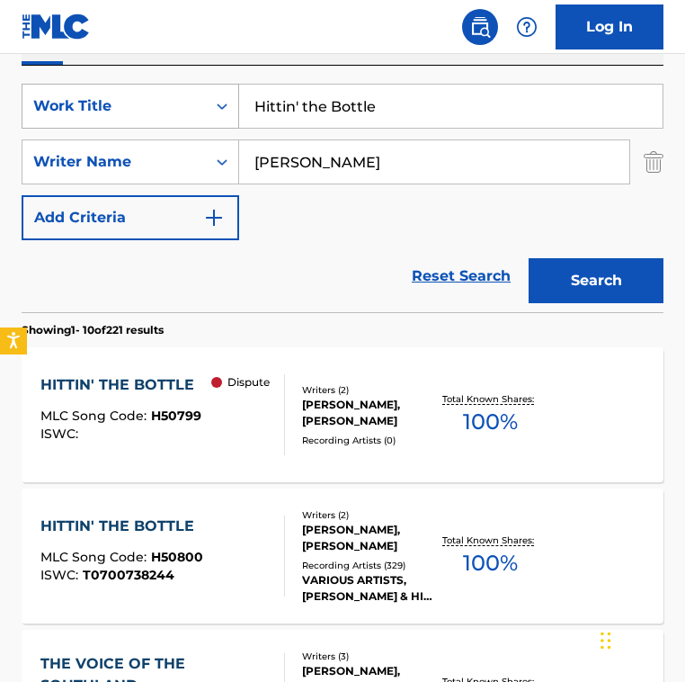
drag, startPoint x: 417, startPoint y: 121, endPoint x: 190, endPoint y: 97, distance: 228.8
click at [190, 97] on div "SearchWithCriteria2fe9ec90-529c-4e57-ab9a-93cd6d1e6551 Work Title Hittin' the B…" at bounding box center [343, 106] width 642 height 45
type input "i saw her standing there"
drag, startPoint x: 401, startPoint y: 154, endPoint x: -250, endPoint y: 112, distance: 652.5
click at [0, 112] on html "Accessibility Screen-Reader Guide, Feedback, and Issue Reporting | New window 0…" at bounding box center [342, 12] width 685 height 682
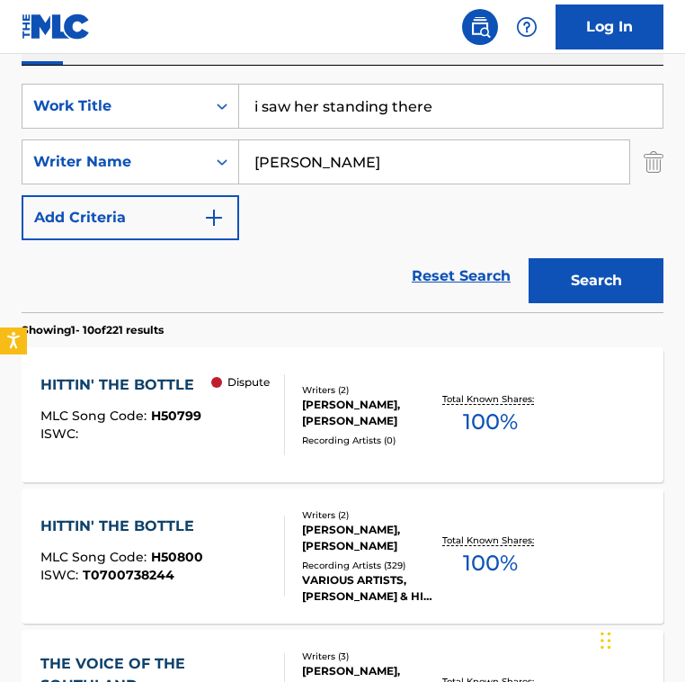
type input "[PERSON_NAME]"
click at [529, 258] on button "Search" at bounding box center [596, 280] width 135 height 45
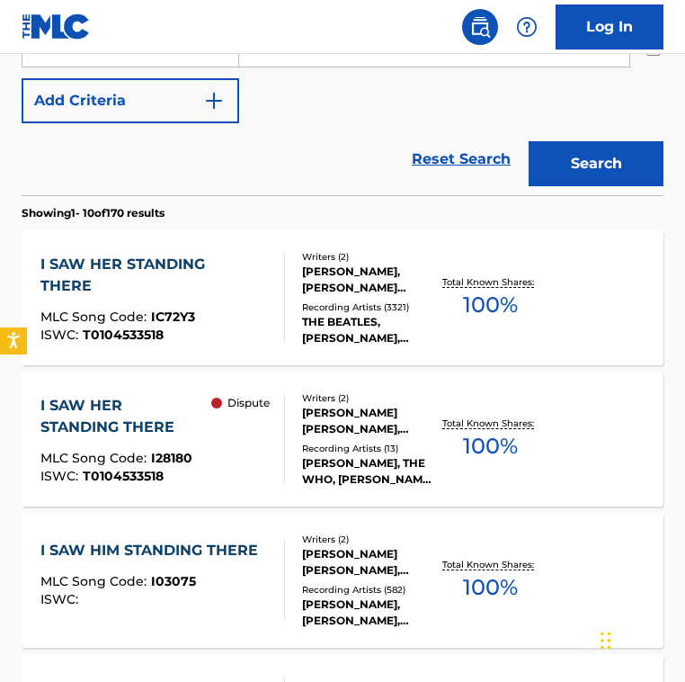
scroll to position [447, 0]
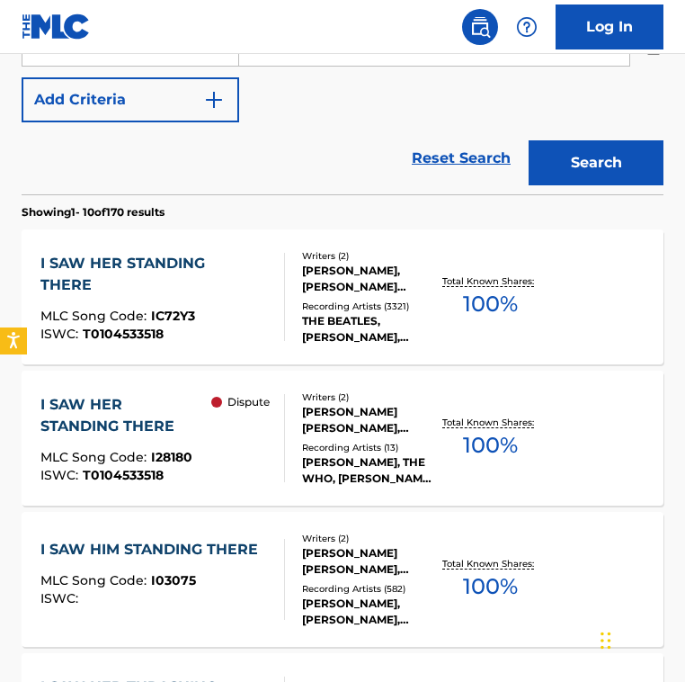
click at [287, 421] on div "Writers ( 2 ) [PERSON_NAME] [PERSON_NAME], [PERSON_NAME] Recording Artists ( 13…" at bounding box center [361, 438] width 153 height 96
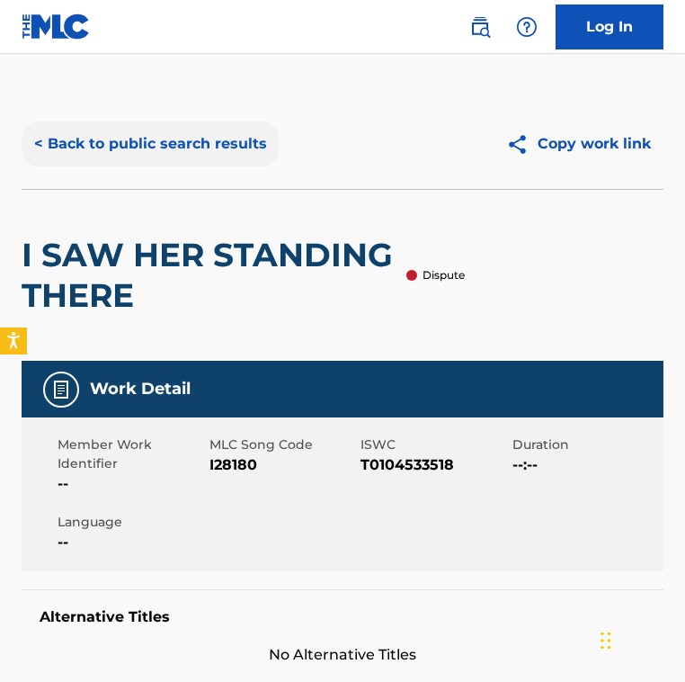
click at [183, 159] on button "< Back to public search results" at bounding box center [151, 143] width 258 height 45
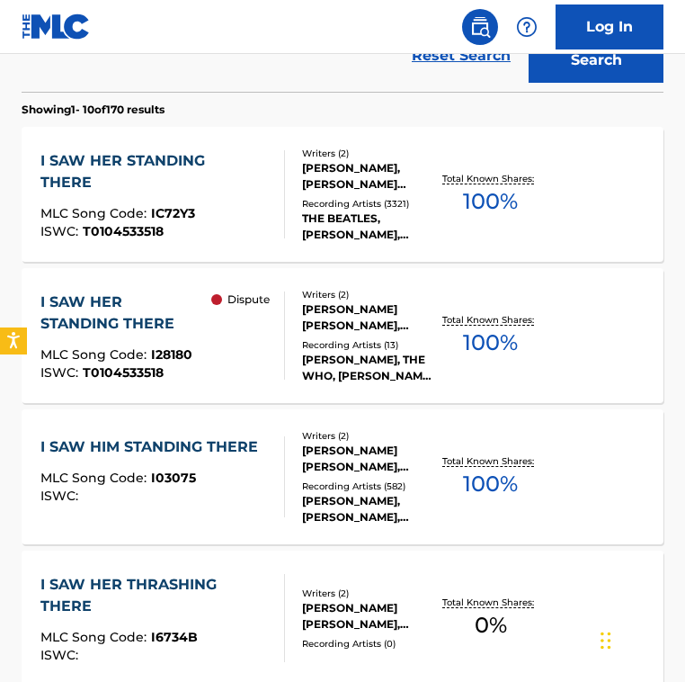
click at [204, 221] on div "I SAW HER STANDING THERE MLC Song Code : IC72Y3 ISWC : T0104533518" at bounding box center [154, 194] width 228 height 88
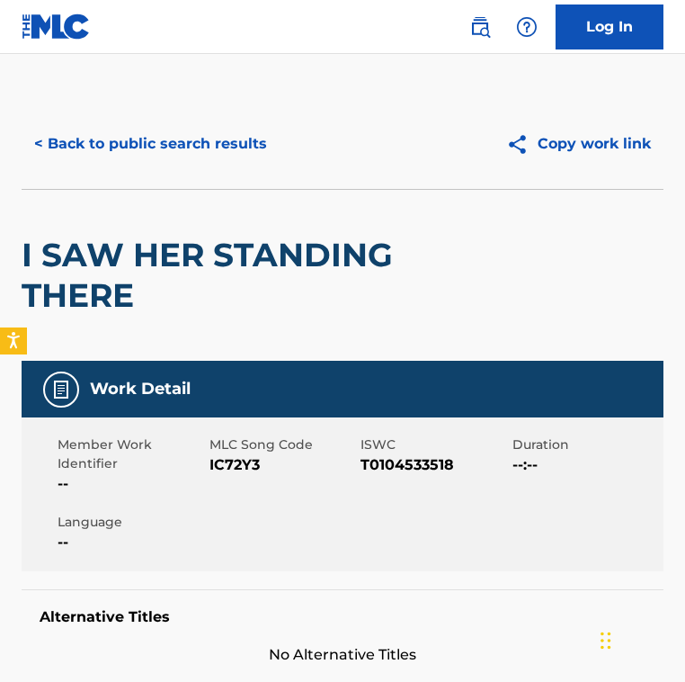
click at [240, 455] on span "IC72Y3" at bounding box center [284, 465] width 148 height 22
click at [128, 153] on button "< Back to public search results" at bounding box center [151, 143] width 258 height 45
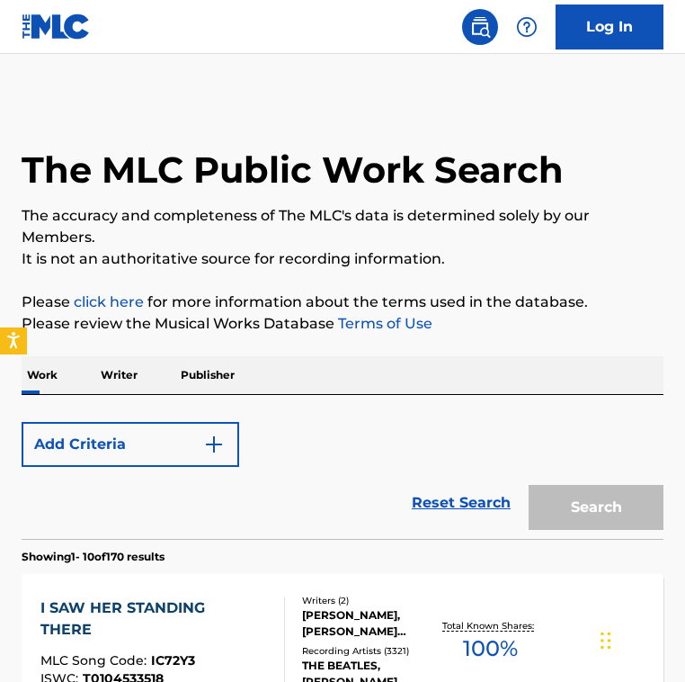
scroll to position [652, 0]
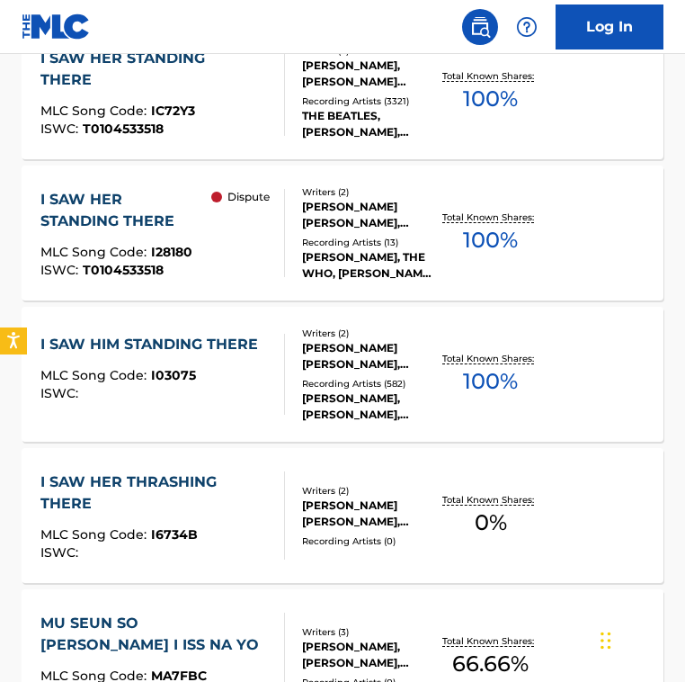
click at [181, 240] on div "I SAW HER STANDING THERE MLC Song Code : I28180 ISWC : T0104533518" at bounding box center [125, 233] width 170 height 88
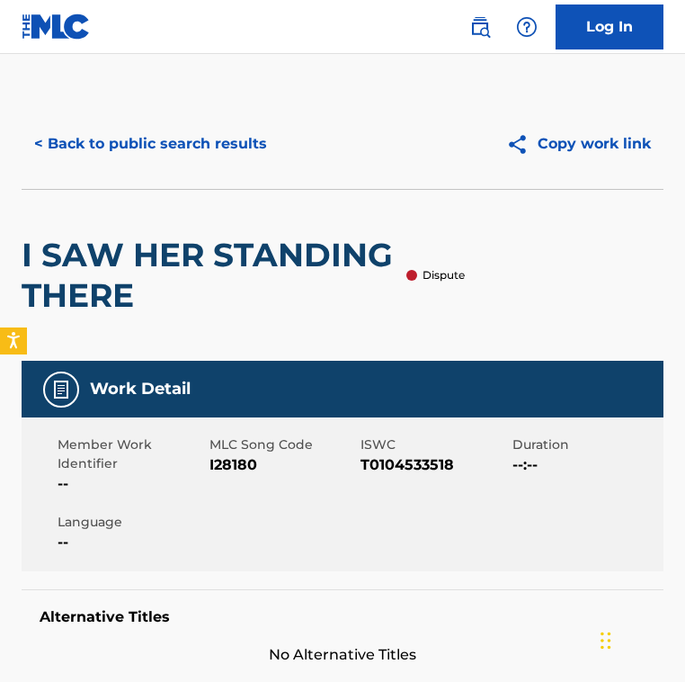
click at [240, 464] on span "I28180" at bounding box center [284, 465] width 148 height 22
click at [242, 146] on button "< Back to public search results" at bounding box center [151, 143] width 258 height 45
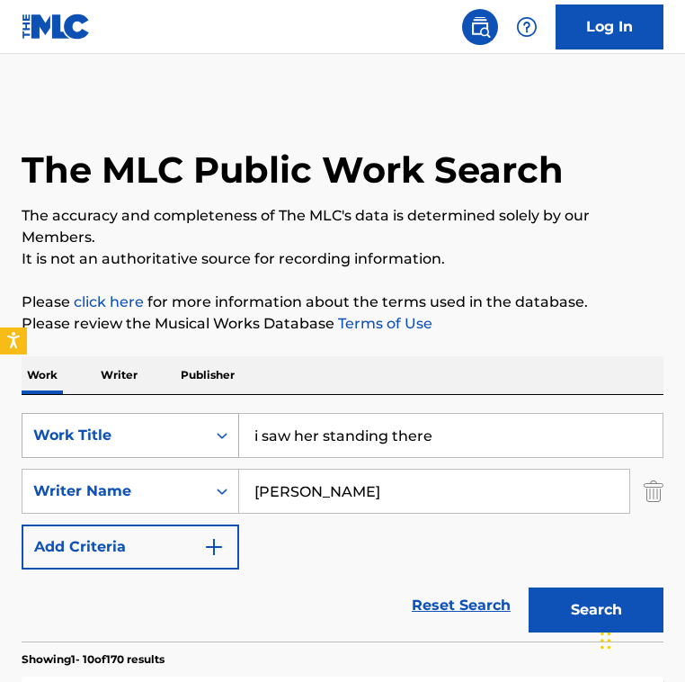
drag, startPoint x: 479, startPoint y: 448, endPoint x: 175, endPoint y: 419, distance: 305.4
click at [175, 419] on div "SearchWithCriteria2fe9ec90-529c-4e57-ab9a-93cd6d1e6551 Work Title i saw her sta…" at bounding box center [343, 435] width 642 height 45
paste input "I Miss You"
type input "I Miss You"
click at [352, 494] on input "[PERSON_NAME]" at bounding box center [434, 491] width 390 height 43
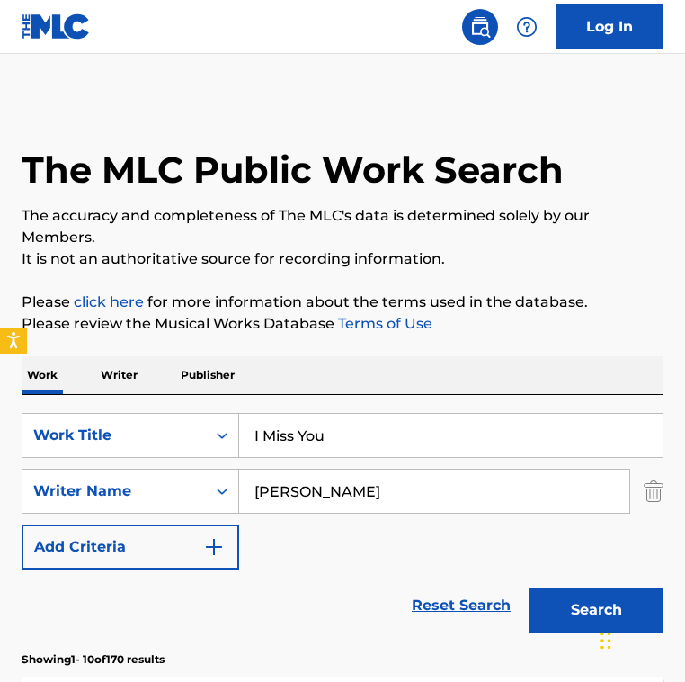
click at [352, 494] on input "[PERSON_NAME]" at bounding box center [434, 491] width 390 height 43
paste input "[PERSON_NAME] [PERSON_NAME] [PERSON_NAME]"
drag, startPoint x: 390, startPoint y: 491, endPoint x: 663, endPoint y: 500, distance: 272.7
click at [663, 500] on div "SearchWithCriteria8f57dcd0-ccde-403a-b6ad-12611e31a1cf Writer Name [PERSON_NAME…" at bounding box center [343, 491] width 642 height 45
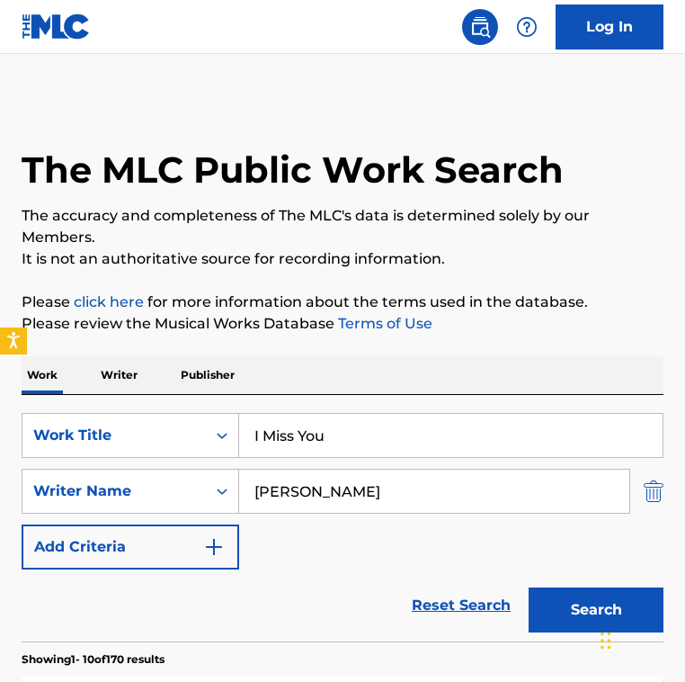
click at [529, 587] on button "Search" at bounding box center [596, 609] width 135 height 45
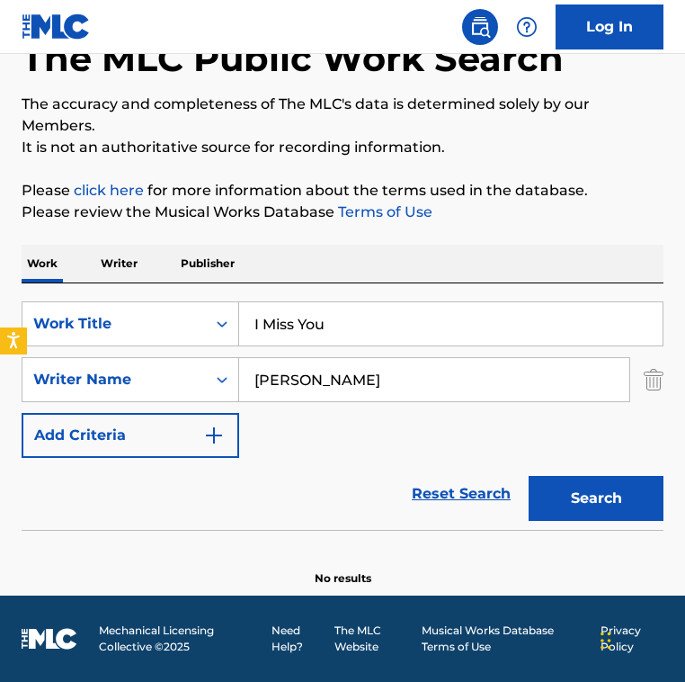
drag, startPoint x: 446, startPoint y: 372, endPoint x: -48, endPoint y: 368, distance: 493.8
click at [0, 368] on html "Accessibility Screen-Reader Guide, Feedback, and Issue Reporting | New window 0…" at bounding box center [342, 229] width 685 height 682
paste input "[PERSON_NAME] [PERSON_NAME]"
drag, startPoint x: 384, startPoint y: 381, endPoint x: 594, endPoint y: 393, distance: 209.9
click at [595, 394] on input "[PERSON_NAME] [PERSON_NAME]" at bounding box center [434, 379] width 390 height 43
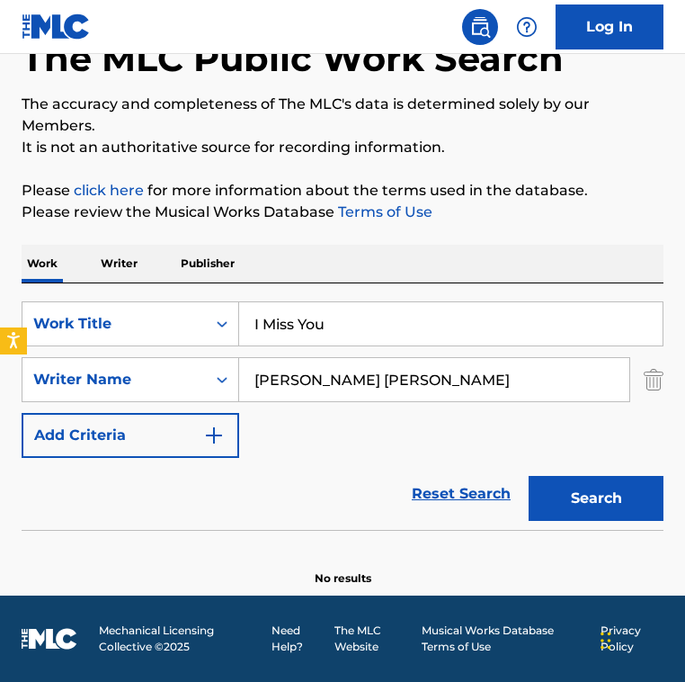
paste input "[PERSON_NAME]"
click at [529, 476] on button "Search" at bounding box center [596, 498] width 135 height 45
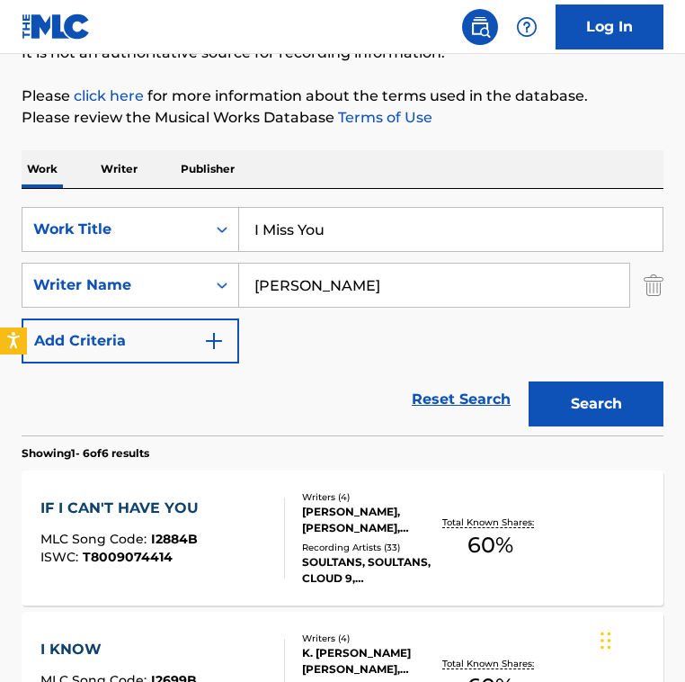
scroll to position [0, 0]
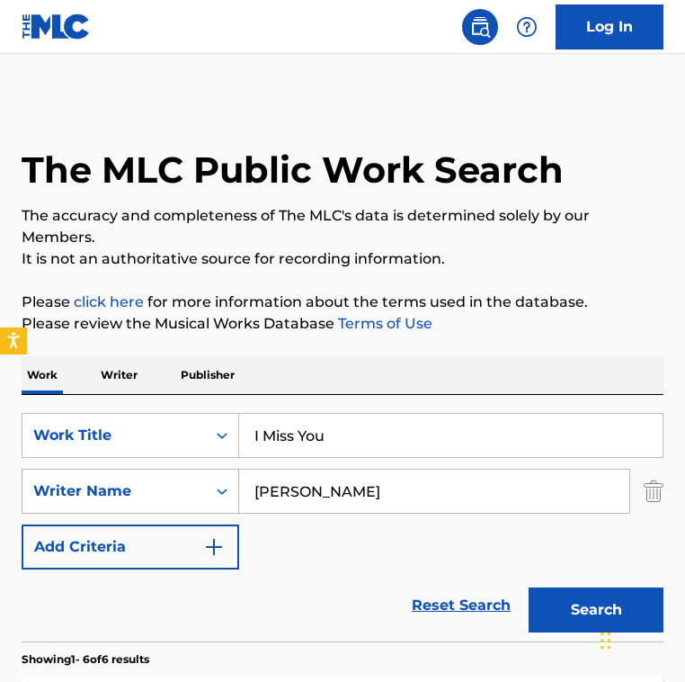
drag, startPoint x: 434, startPoint y: 497, endPoint x: 76, endPoint y: 480, distance: 359.3
click at [76, 480] on div "SearchWithCriteria8f57dcd0-ccde-403a-b6ad-12611e31a1cf Writer Name [PERSON_NAME]" at bounding box center [343, 491] width 642 height 45
paste input "[PERSON_NAME]"
type input "[PERSON_NAME]"
click at [529, 587] on button "Search" at bounding box center [596, 609] width 135 height 45
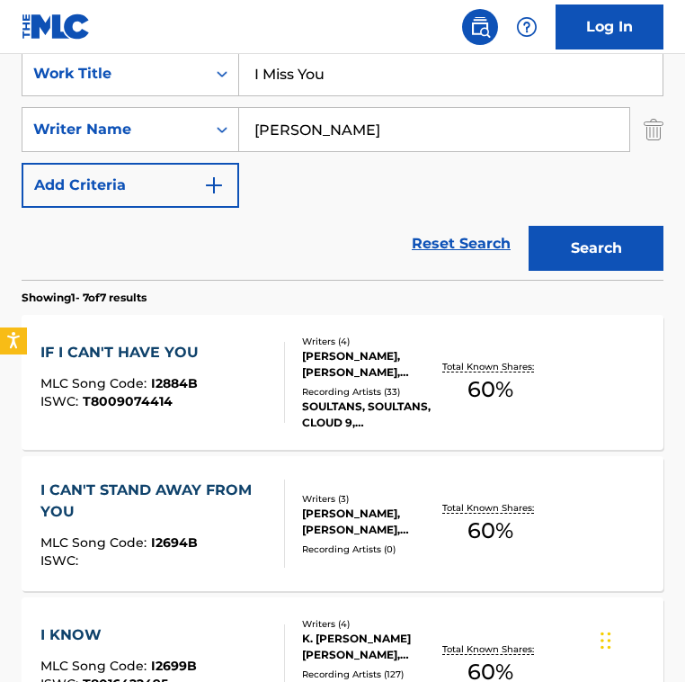
scroll to position [365, 0]
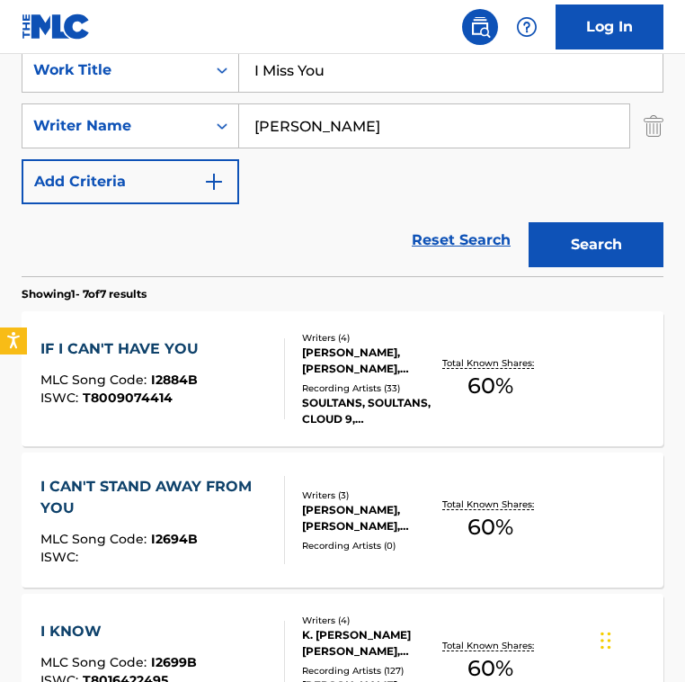
click at [283, 214] on div "Reset Search Search" at bounding box center [343, 240] width 642 height 72
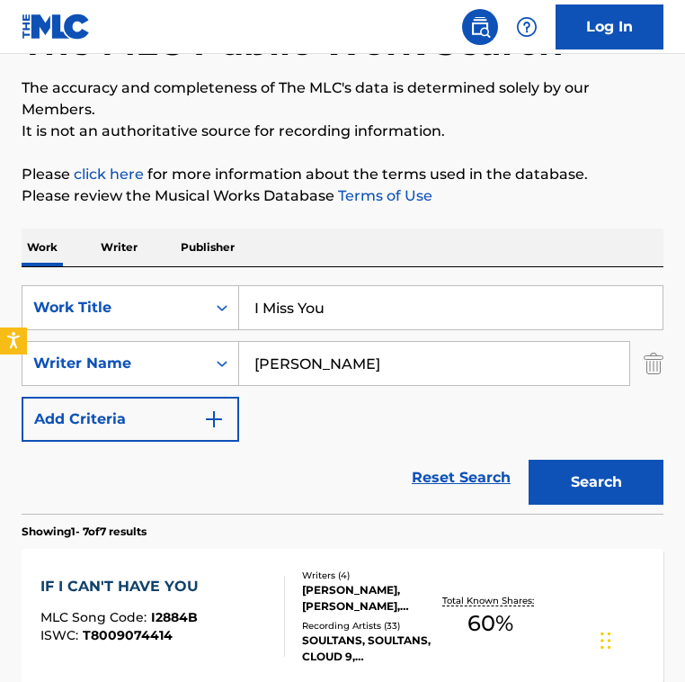
scroll to position [0, 0]
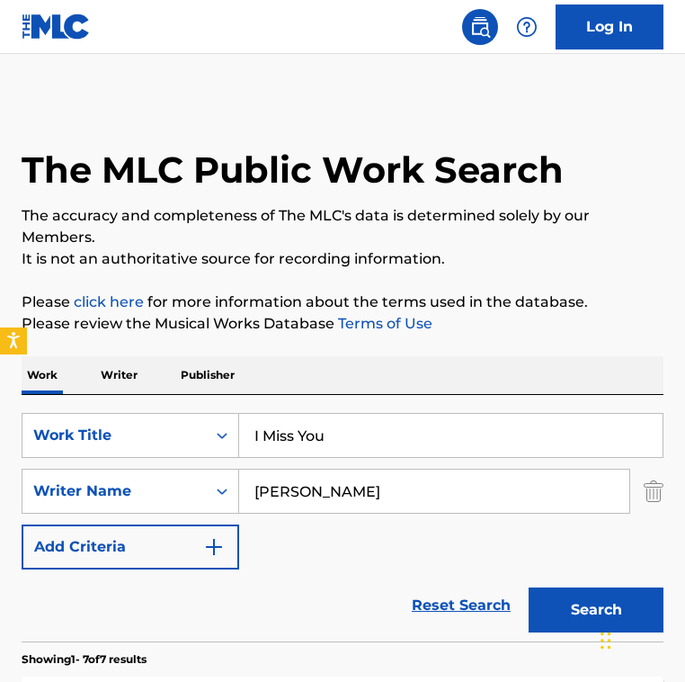
click at [394, 412] on div "SearchWithCriteria2fe9ec90-529c-4e57-ab9a-93cd6d1e6551 Work Title I Miss You Se…" at bounding box center [343, 518] width 642 height 246
click at [394, 421] on input "I Miss You" at bounding box center [451, 435] width 424 height 43
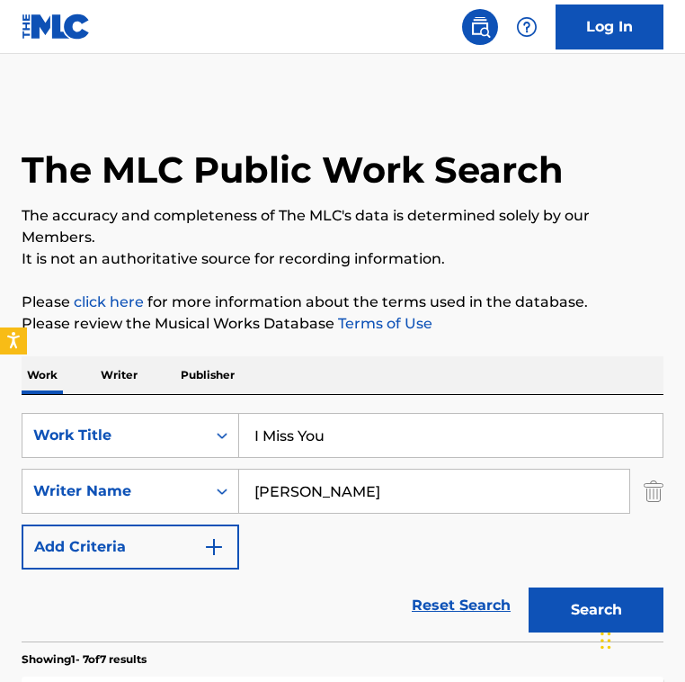
click at [394, 421] on input "I Miss You" at bounding box center [451, 435] width 424 height 43
paste input "slandtrip"
type input "Islandtrip"
click at [334, 496] on input "[PERSON_NAME]" at bounding box center [434, 491] width 390 height 43
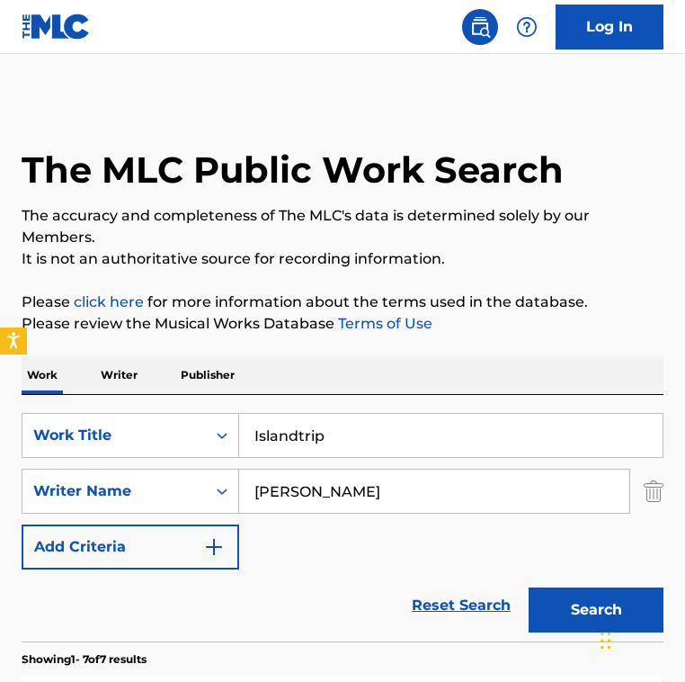
click at [333, 496] on input "[PERSON_NAME]" at bounding box center [434, 491] width 390 height 43
paste input "[GEOGRAPHIC_DATA]"
click at [529, 587] on button "Search" at bounding box center [596, 609] width 135 height 45
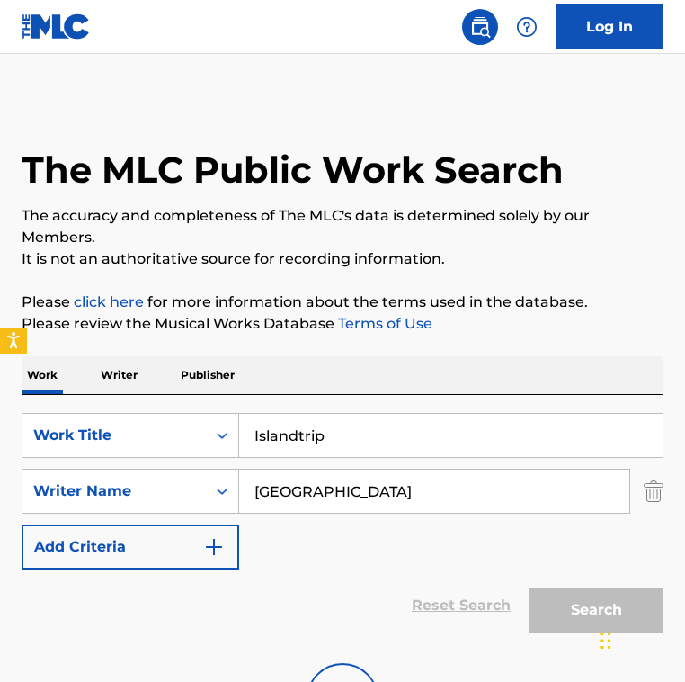
scroll to position [112, 0]
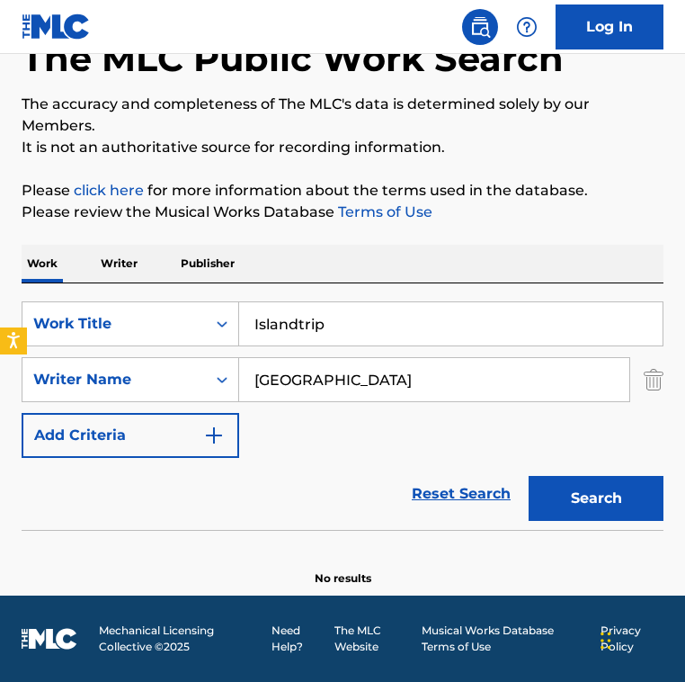
click at [375, 368] on input "[GEOGRAPHIC_DATA]" at bounding box center [434, 379] width 390 height 43
click at [529, 476] on button "Search" at bounding box center [596, 498] width 135 height 45
click at [414, 377] on input "[GEOGRAPHIC_DATA]" at bounding box center [434, 379] width 390 height 43
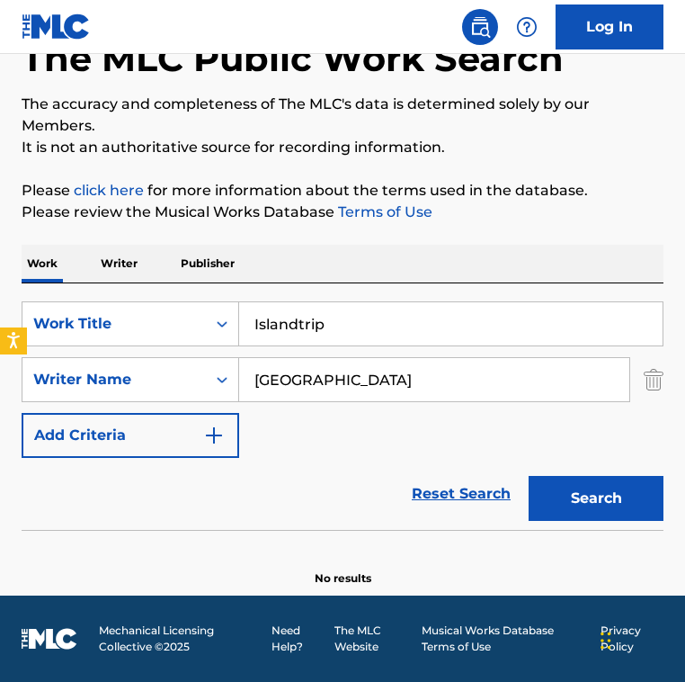
click at [414, 377] on input "[GEOGRAPHIC_DATA]" at bounding box center [434, 379] width 390 height 43
paste input ". [GEOGRAPHIC_DATA]"
click at [529, 476] on button "Search" at bounding box center [596, 498] width 135 height 45
click at [299, 381] on input "[PERSON_NAME]" at bounding box center [434, 379] width 390 height 43
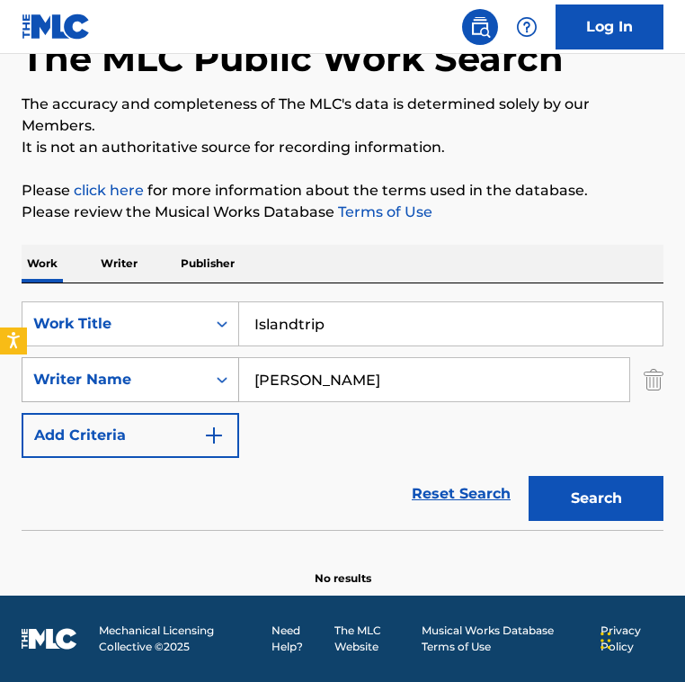
drag, startPoint x: 271, startPoint y: 376, endPoint x: 142, endPoint y: 376, distance: 128.6
click at [142, 376] on div "SearchWithCriteria8f57dcd0-ccde-403a-b6ad-12611e31a1cf Writer Name [PERSON_NAME]" at bounding box center [343, 379] width 642 height 45
type input "Muhlethaler"
click at [529, 476] on button "Search" at bounding box center [596, 498] width 135 height 45
click at [501, 335] on input "Islandtrip" at bounding box center [451, 323] width 424 height 43
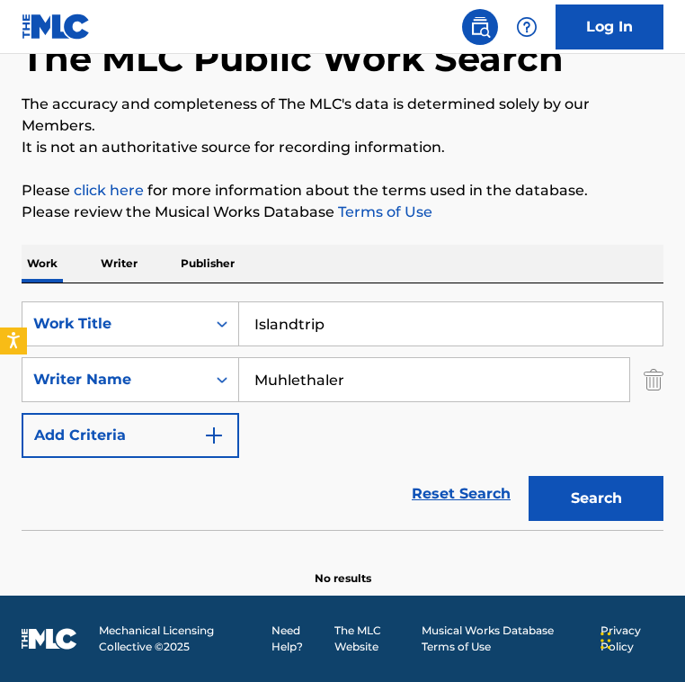
click at [501, 335] on input "Islandtrip" at bounding box center [451, 323] width 424 height 43
paste input "There Anybody Out There"
type input "Is There Anybody Out There"
click at [398, 376] on input "Muhlethaler" at bounding box center [434, 379] width 390 height 43
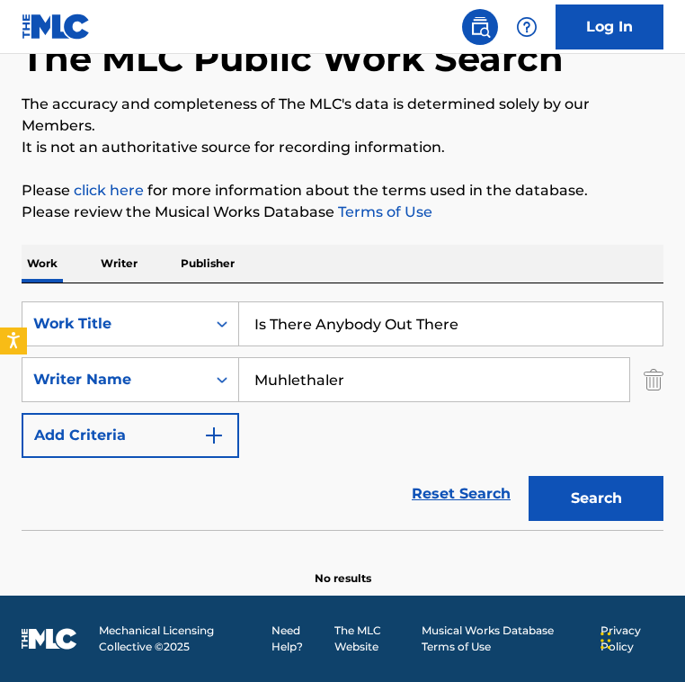
click at [398, 376] on input "Muhlethaler" at bounding box center [434, 379] width 390 height 43
paste input "[PERSON_NAME] MacEachernPhil DemmelRobb [PERSON_NAME]"
click at [355, 379] on input "[PERSON_NAME] MacEachernPhil DemmelRobb [PERSON_NAME]" at bounding box center [434, 379] width 390 height 43
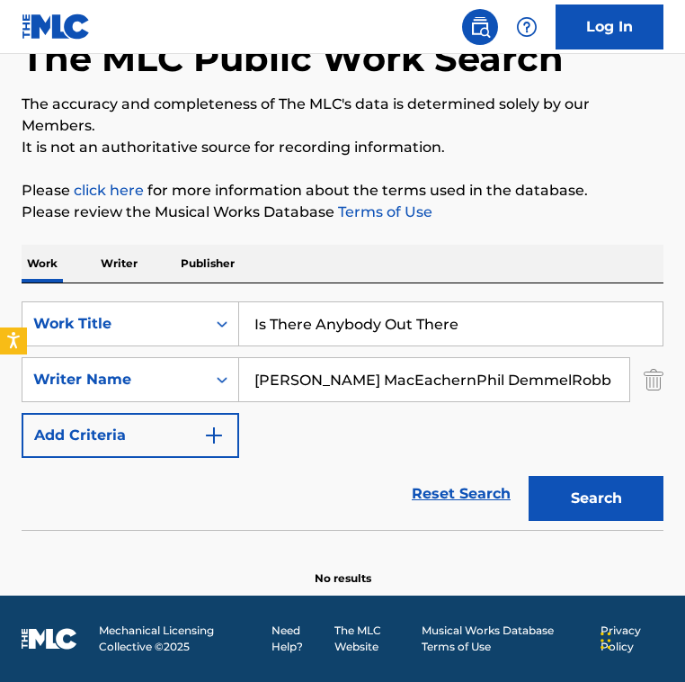
scroll to position [0, 55]
drag, startPoint x: 356, startPoint y: 376, endPoint x: 667, endPoint y: 391, distance: 310.7
click at [667, 391] on div "The MLC Public Work Search The accuracy and completeness of The MLC's data is d…" at bounding box center [342, 286] width 685 height 599
click at [529, 476] on button "Search" at bounding box center [596, 498] width 135 height 45
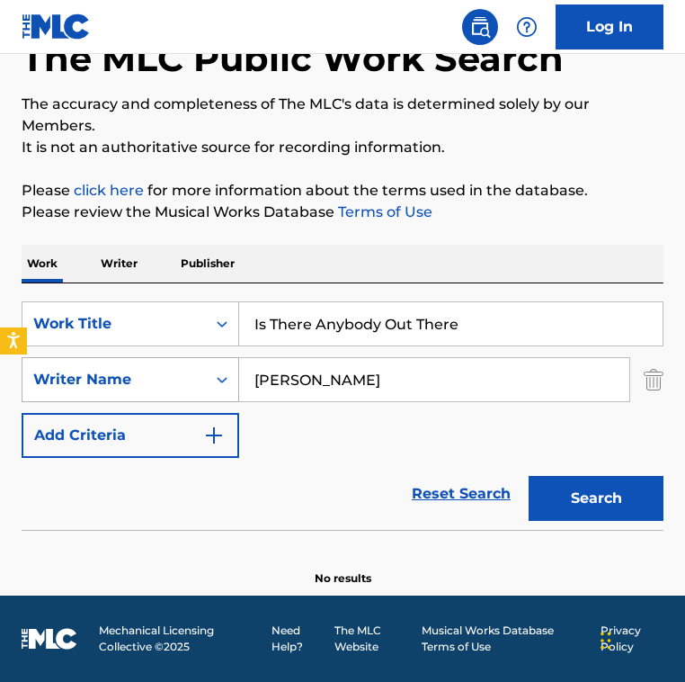
drag, startPoint x: 417, startPoint y: 369, endPoint x: 139, endPoint y: 369, distance: 277.9
click at [139, 369] on div "SearchWithCriteria8f57dcd0-ccde-403a-b6ad-12611e31a1cf Writer Name [PERSON_NAME]" at bounding box center [343, 379] width 642 height 45
paste input "[PERSON_NAME] DemmelRobb [PERSON_NAME]"
drag, startPoint x: 484, startPoint y: 380, endPoint x: 629, endPoint y: 380, distance: 144.8
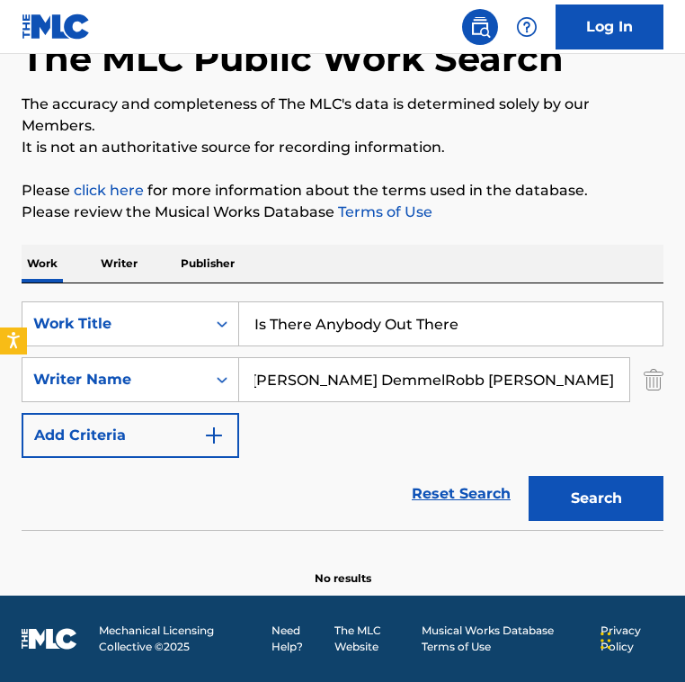
click at [629, 380] on input "[PERSON_NAME] DemmelRobb [PERSON_NAME]" at bounding box center [434, 379] width 390 height 43
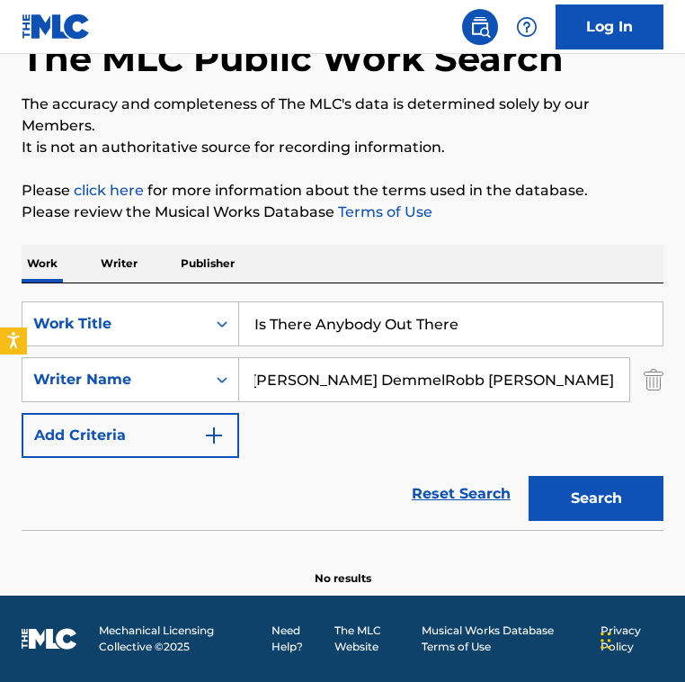
paste input "Search Form"
drag, startPoint x: 391, startPoint y: 377, endPoint x: 636, endPoint y: 376, distance: 244.7
click at [635, 377] on div "SearchWithCriteria8f57dcd0-ccde-403a-b6ad-12611e31a1cf Writer Name [PERSON_NAME…" at bounding box center [343, 379] width 642 height 45
type input "[PERSON_NAME]"
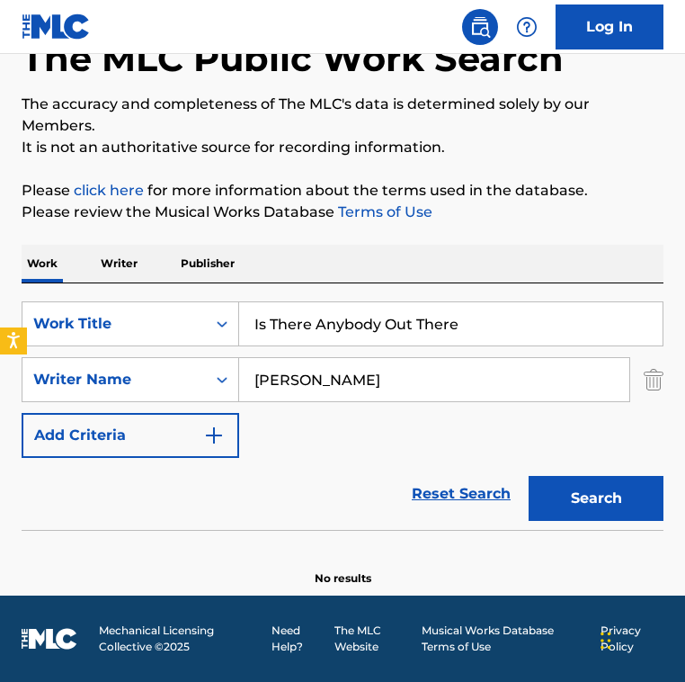
click at [529, 476] on button "Search" at bounding box center [596, 498] width 135 height 45
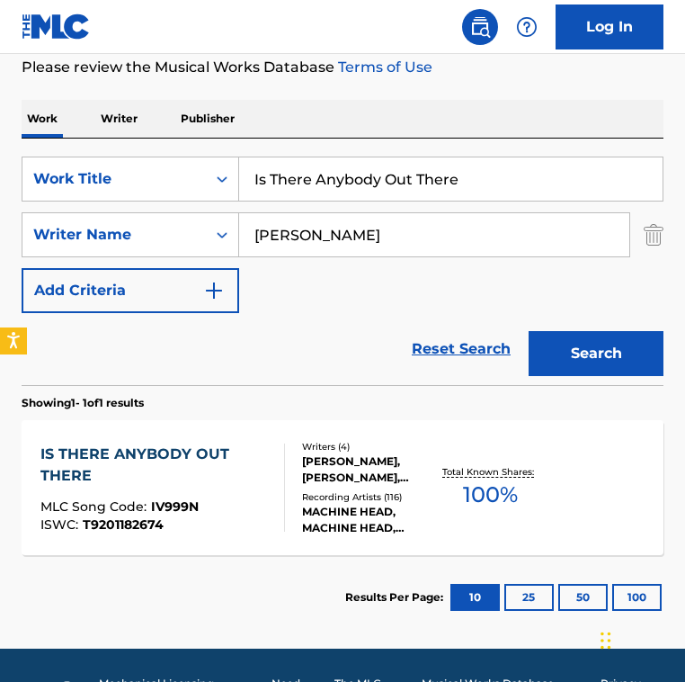
scroll to position [277, 0]
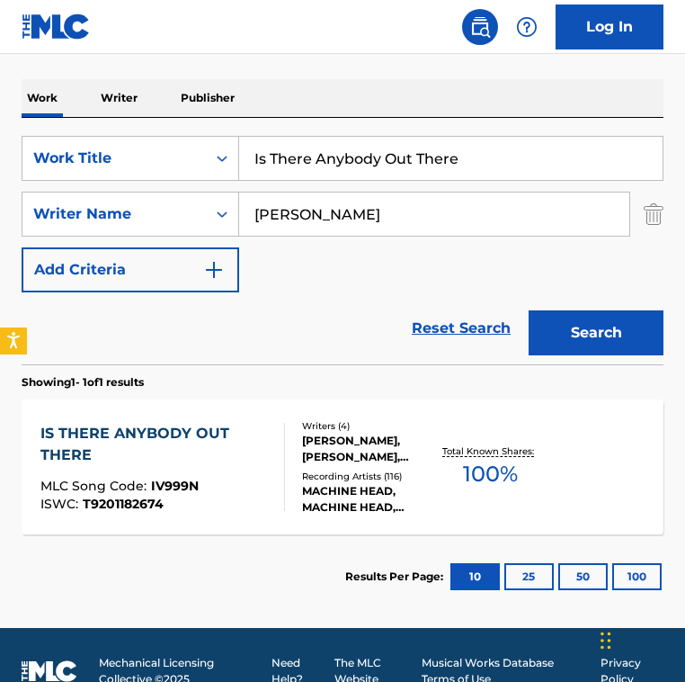
click at [264, 451] on div "IS THERE ANYBODY OUT THERE" at bounding box center [154, 444] width 228 height 43
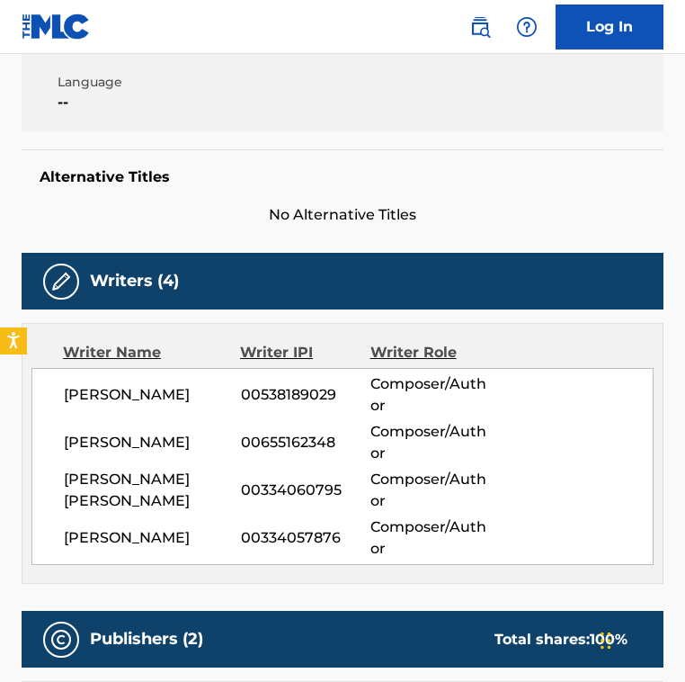
scroll to position [469, 0]
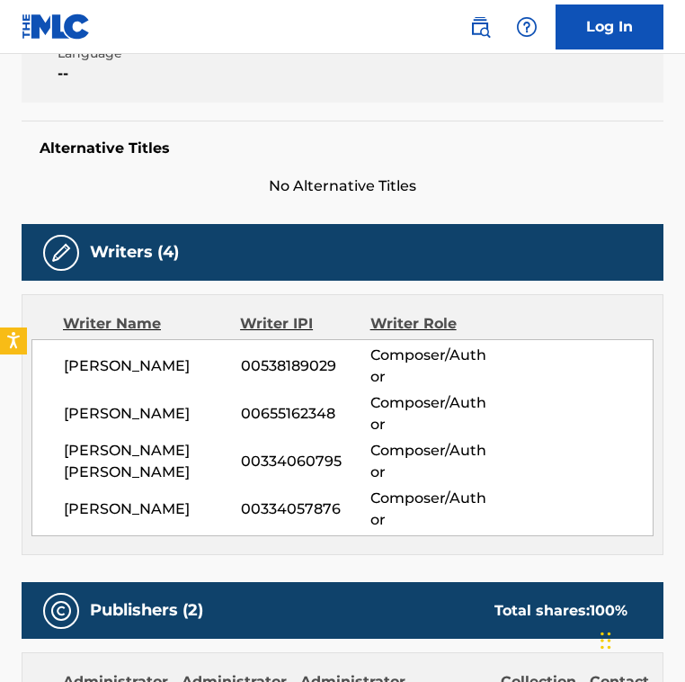
click at [266, 458] on span "00334060795" at bounding box center [306, 462] width 130 height 22
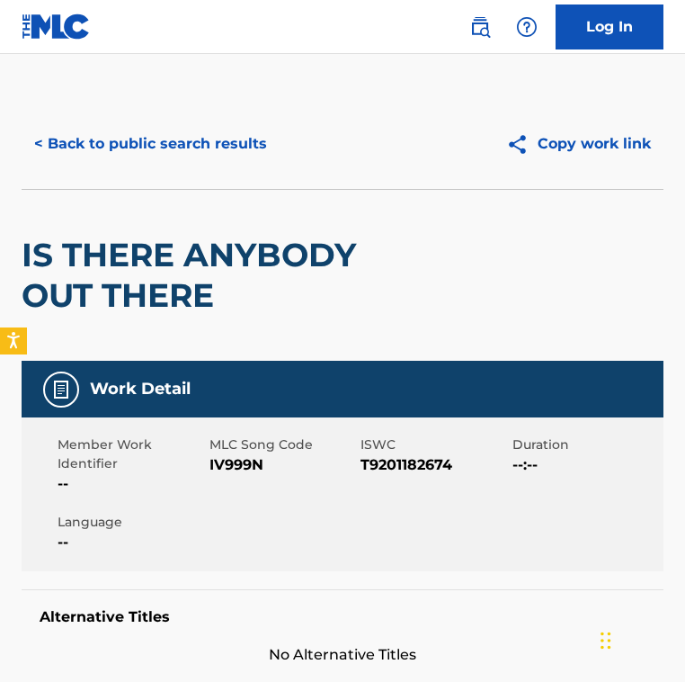
click at [235, 466] on span "IV999N" at bounding box center [284, 465] width 148 height 22
click at [138, 145] on button "< Back to public search results" at bounding box center [151, 143] width 258 height 45
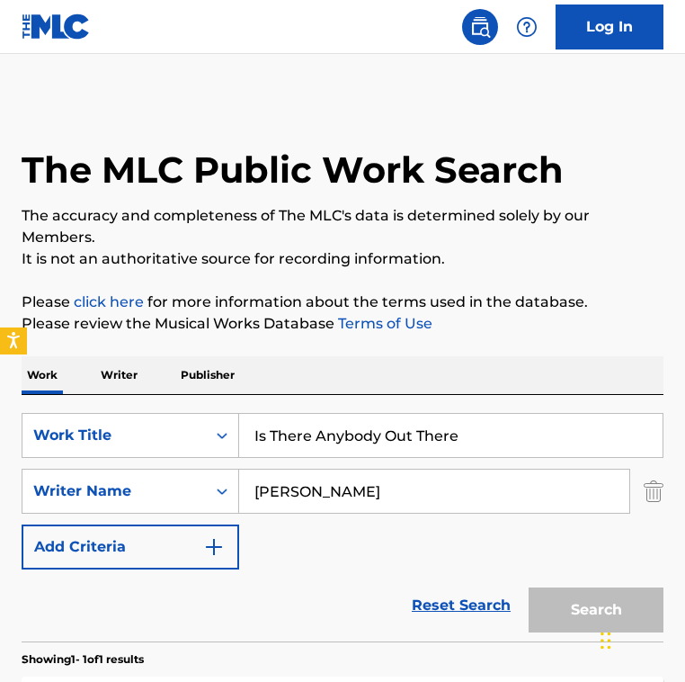
scroll to position [207, 0]
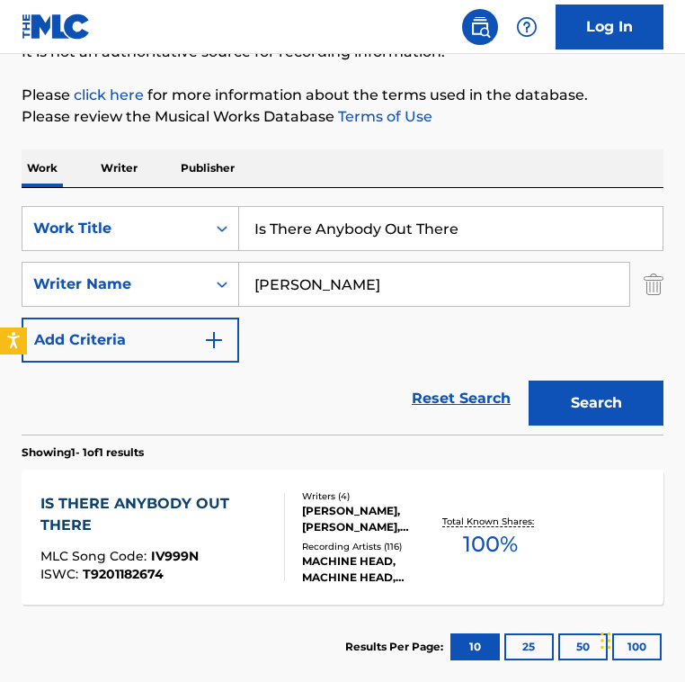
click at [512, 202] on div "SearchWithCriteria2fe9ec90-529c-4e57-ab9a-93cd6d1e6551 Work Title Is There Anyb…" at bounding box center [343, 311] width 642 height 246
drag, startPoint x: 513, startPoint y: 233, endPoint x: -1, endPoint y: 160, distance: 518.8
click at [0, 160] on html "Accessibility Screen-Reader Guide, Feedback, and Issue Reporting | New window 0…" at bounding box center [342, 134] width 685 height 682
paste input "Against My Skin"
type input "Against My Skin"
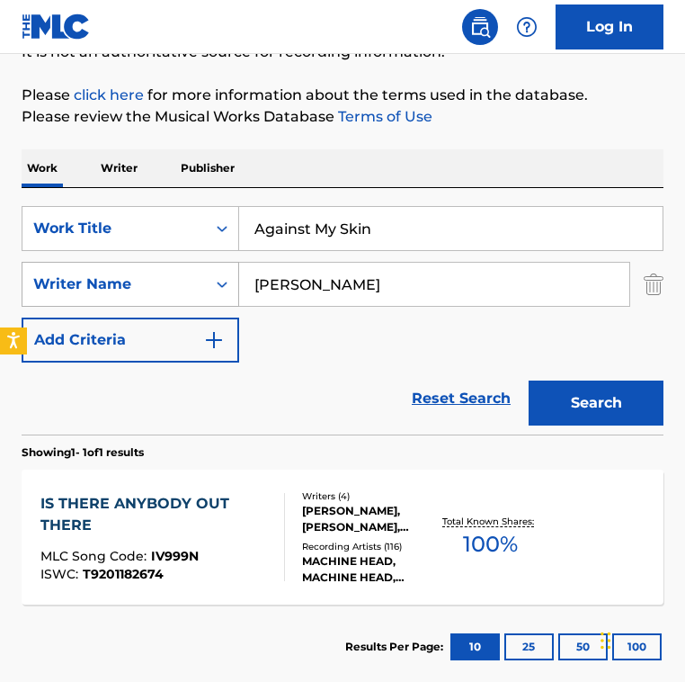
drag, startPoint x: 446, startPoint y: 300, endPoint x: 85, endPoint y: 272, distance: 362.7
click at [85, 272] on div "SearchWithCriteria8f57dcd0-ccde-403a-b6ad-12611e31a1cf Writer Name [PERSON_NAME]" at bounding box center [343, 284] width 642 height 45
type input "[PERSON_NAME]"
click at [529, 380] on button "Search" at bounding box center [596, 402] width 135 height 45
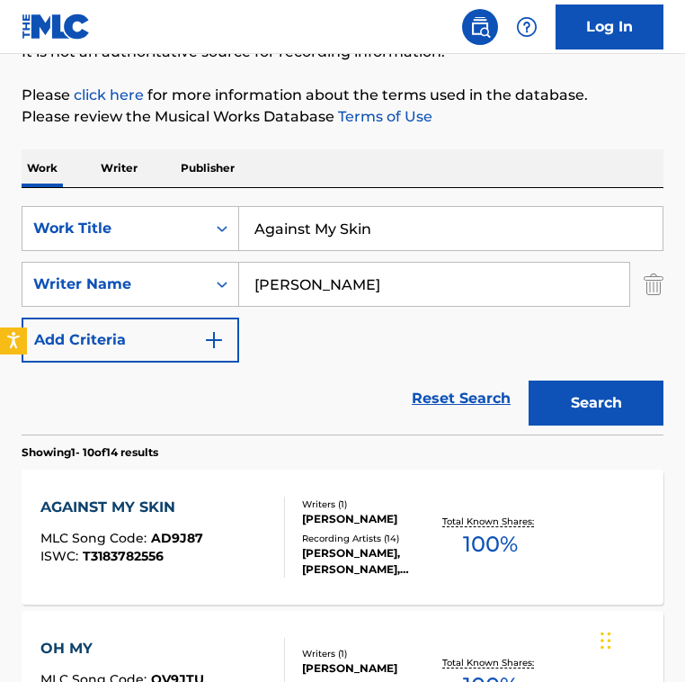
click at [251, 382] on div "Reset Search Search" at bounding box center [343, 398] width 642 height 72
click at [227, 507] on div "AGAINST MY SKIN MLC Song Code : AD9J87 ISWC : T3183782556" at bounding box center [162, 537] width 244 height 81
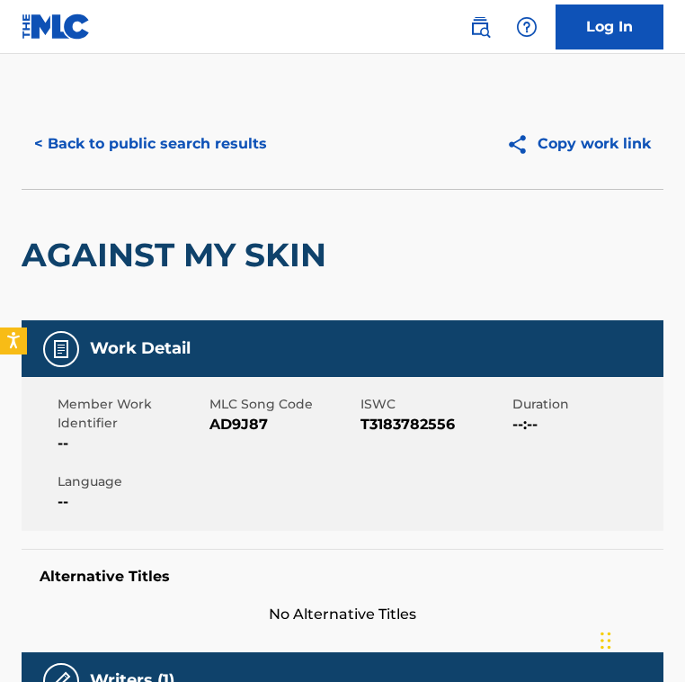
click at [265, 423] on span "AD9J87" at bounding box center [284, 425] width 148 height 22
click at [118, 139] on button "< Back to public search results" at bounding box center [151, 143] width 258 height 45
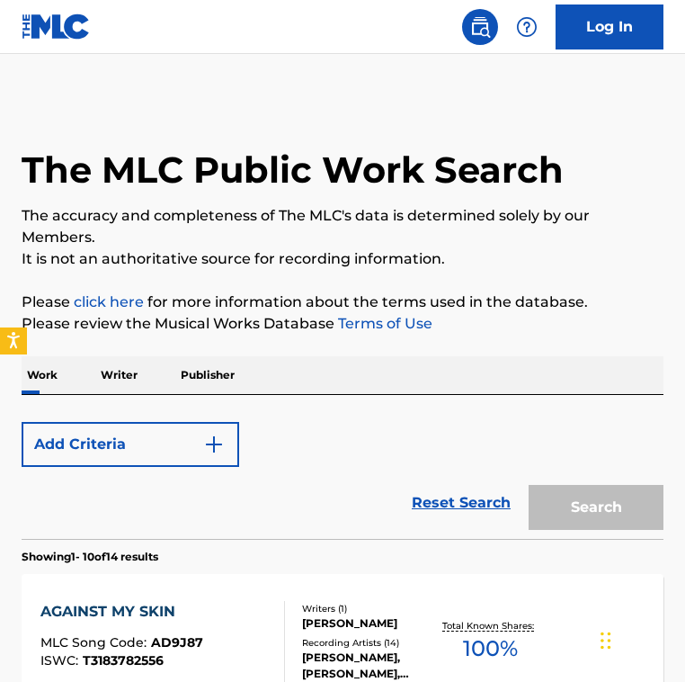
scroll to position [207, 0]
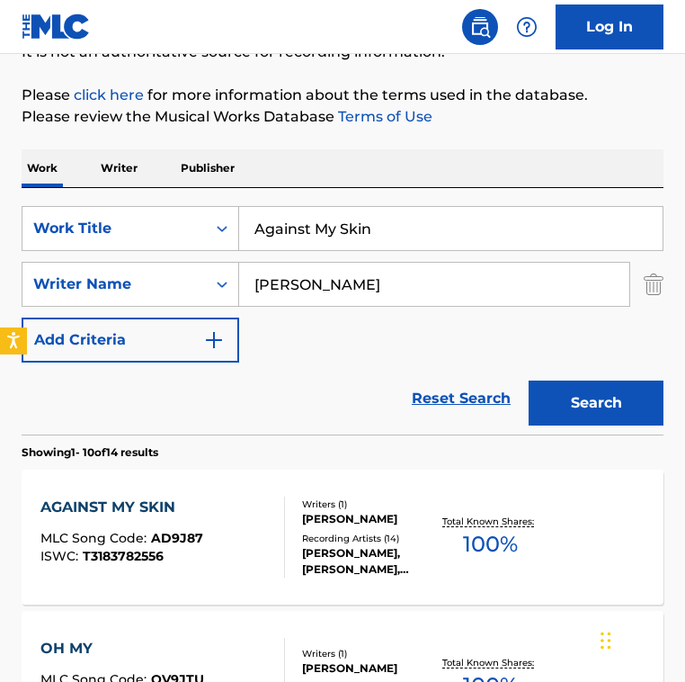
drag, startPoint x: 405, startPoint y: 224, endPoint x: 31, endPoint y: 178, distance: 377.0
paste input "Do Smrti [PERSON_NAME]"
type input "Do Smrti [PERSON_NAME]"
click at [339, 289] on input "[PERSON_NAME]" at bounding box center [434, 284] width 390 height 43
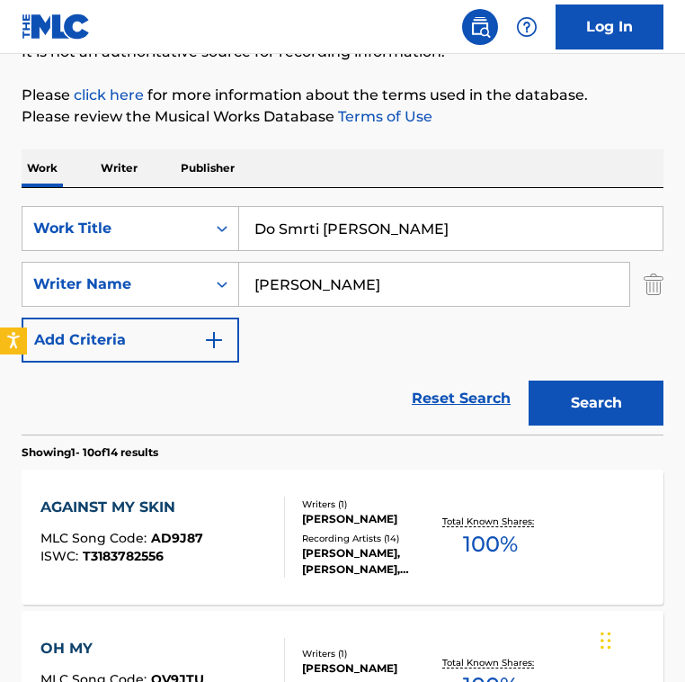
click at [339, 289] on input "[PERSON_NAME]" at bounding box center [434, 284] width 390 height 43
paste input "Ready Kirken"
type input "Ready Kirken"
click at [529, 380] on button "Search" at bounding box center [596, 402] width 135 height 45
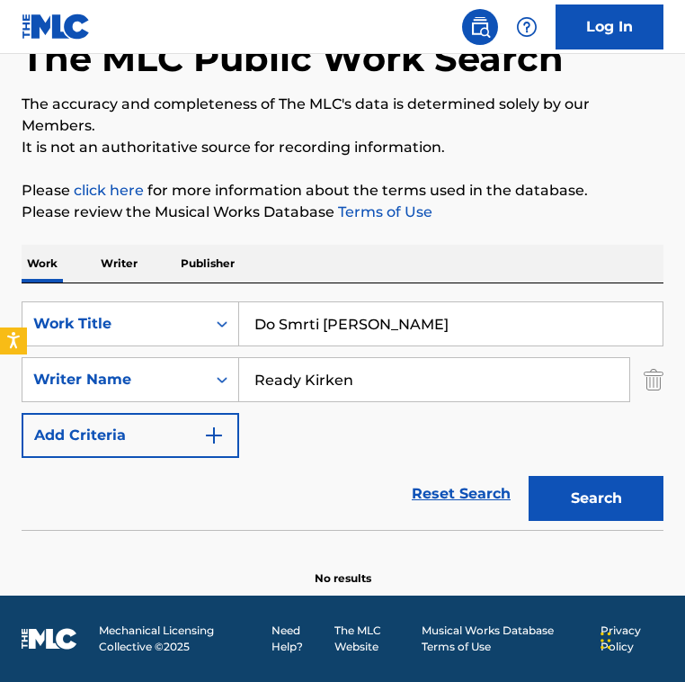
scroll to position [112, 0]
click at [348, 456] on div "SearchWithCriteria2fe9ec90-529c-4e57-ab9a-93cd6d1e6551 Work Title Do Smrti [PER…" at bounding box center [343, 379] width 642 height 157
click at [362, 319] on input "Do Smrti [PERSON_NAME]" at bounding box center [451, 323] width 424 height 43
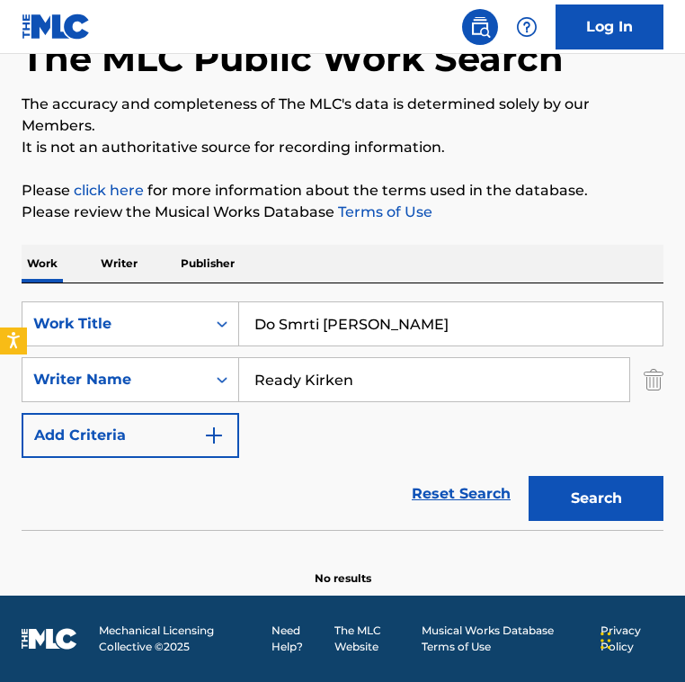
paste input "Hill 3234"
type input "Hill 3234"
click at [441, 380] on input "Ready Kirken" at bounding box center [434, 379] width 390 height 43
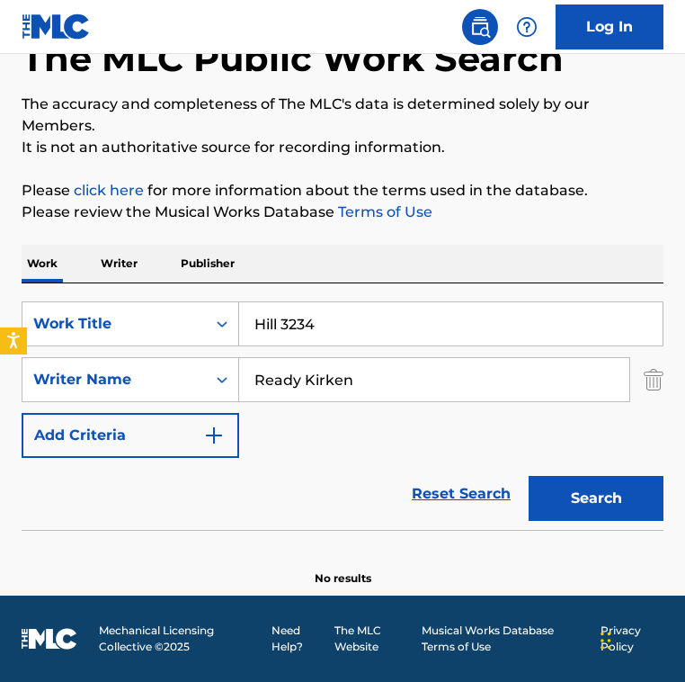
paste input "[PERSON_NAME] [PERSON_NAME]"
drag, startPoint x: 367, startPoint y: 378, endPoint x: 554, endPoint y: 392, distance: 187.6
click at [554, 392] on input "[PERSON_NAME] [PERSON_NAME]" at bounding box center [434, 379] width 390 height 43
type input "[PERSON_NAME]"
click at [529, 476] on button "Search" at bounding box center [596, 498] width 135 height 45
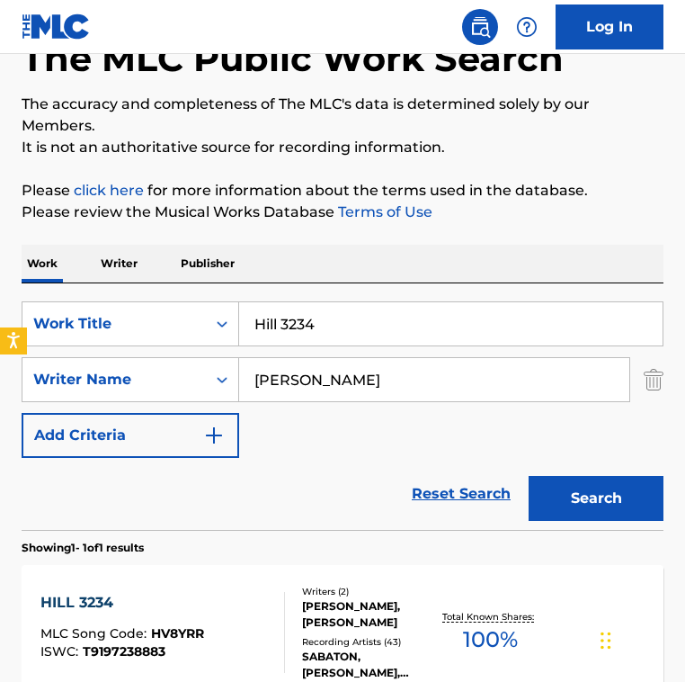
scroll to position [248, 0]
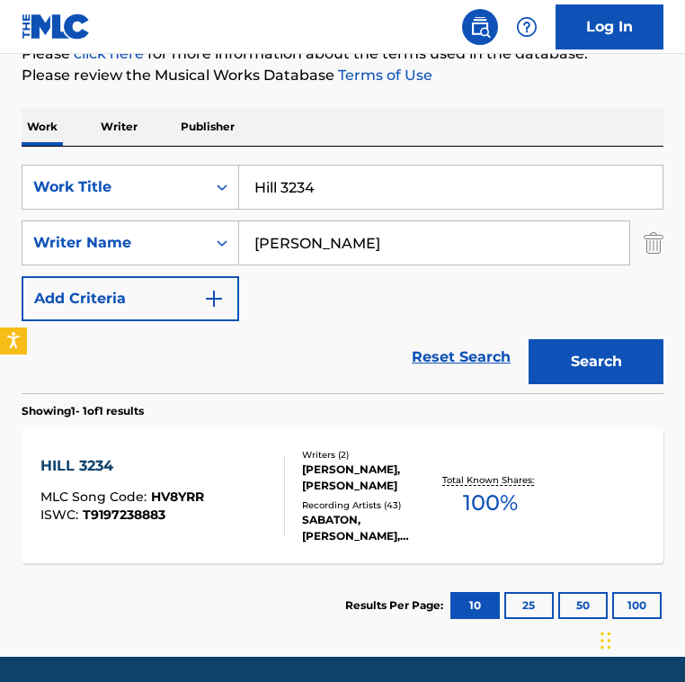
click at [311, 508] on div "Recording Artists ( 43 )" at bounding box center [370, 504] width 136 height 13
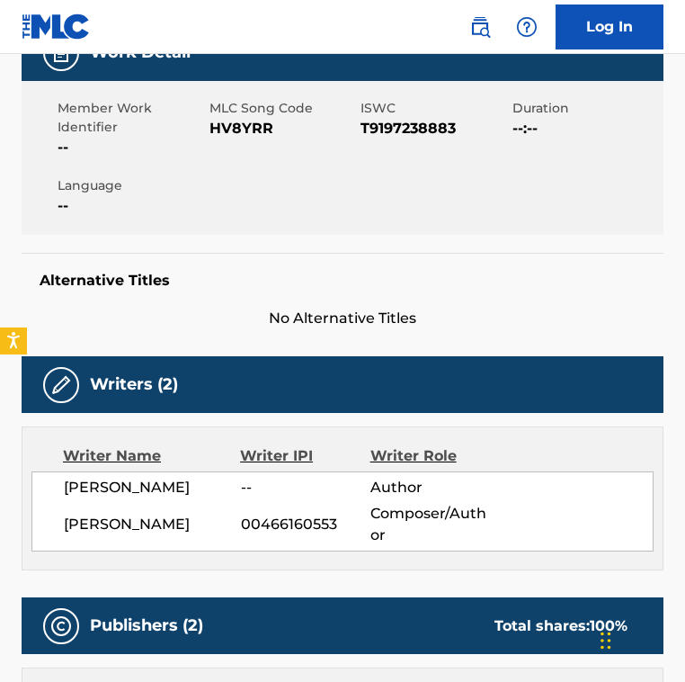
scroll to position [327, 0]
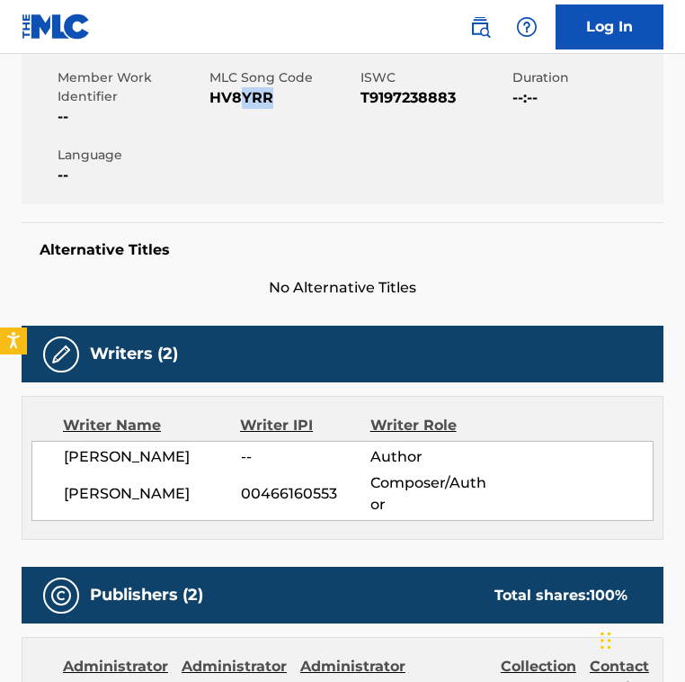
click at [241, 108] on div "MLC Song Code HV8YRR" at bounding box center [286, 97] width 152 height 59
click at [241, 108] on span "HV8YRR" at bounding box center [284, 98] width 148 height 22
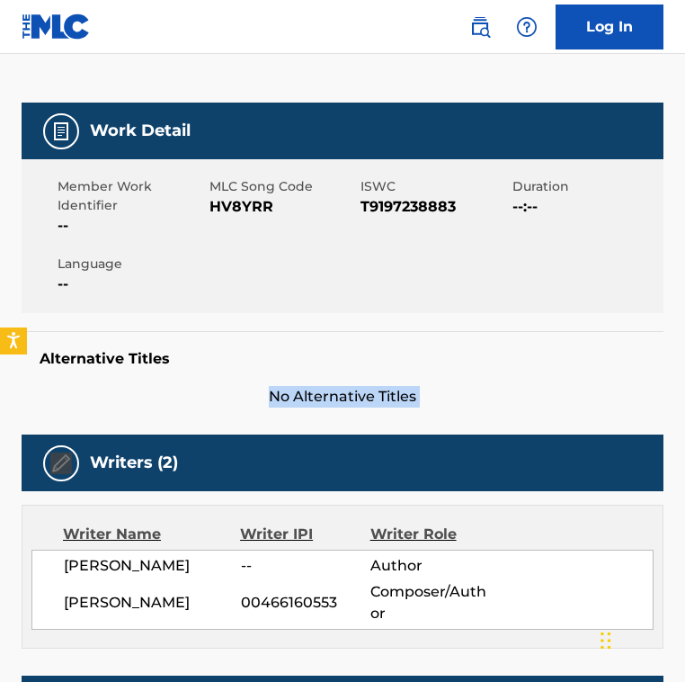
scroll to position [181, 0]
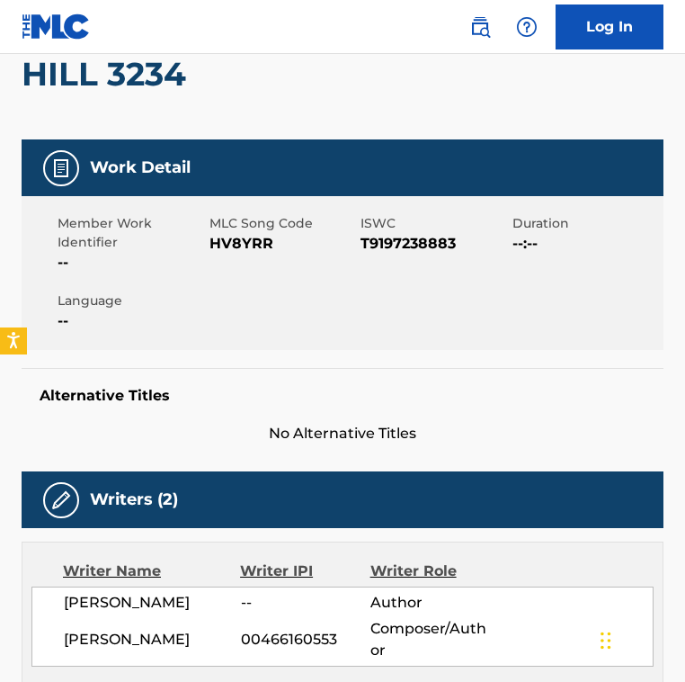
click at [246, 237] on span "HV8YRR" at bounding box center [284, 244] width 148 height 22
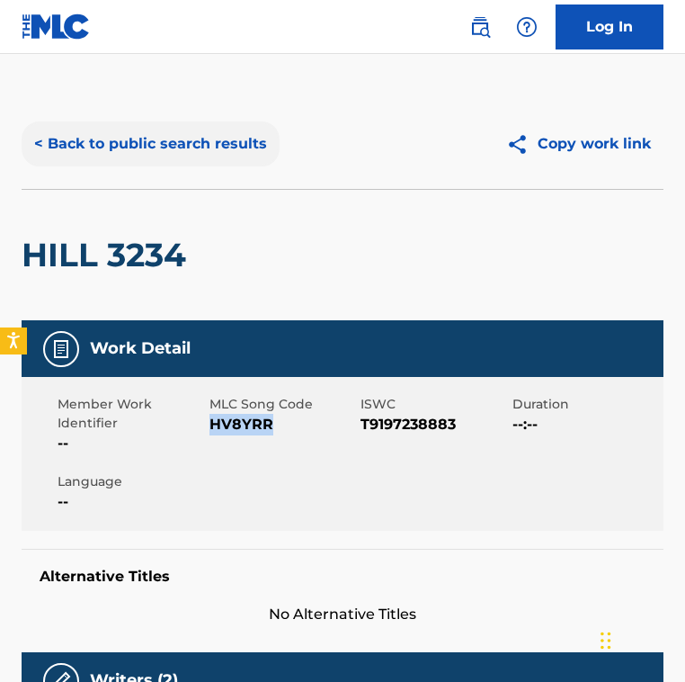
click at [174, 161] on button "< Back to public search results" at bounding box center [151, 143] width 258 height 45
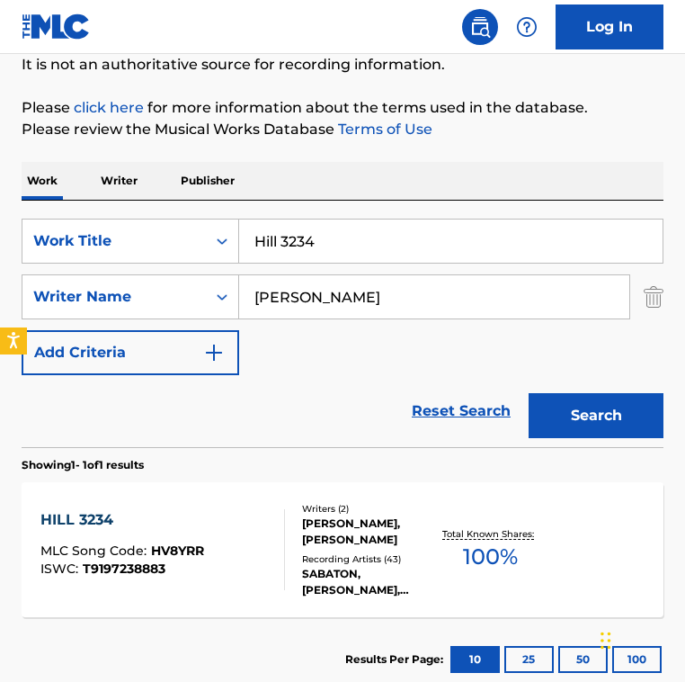
scroll to position [194, 0]
drag, startPoint x: 369, startPoint y: 243, endPoint x: 31, endPoint y: 210, distance: 338.9
click at [31, 210] on div "SearchWithCriteria2fe9ec90-529c-4e57-ab9a-93cd6d1e6551 Work Title Hill 3234 Sea…" at bounding box center [343, 324] width 642 height 246
paste input "I Am a Maschine"
type input "I Am a Maschine"
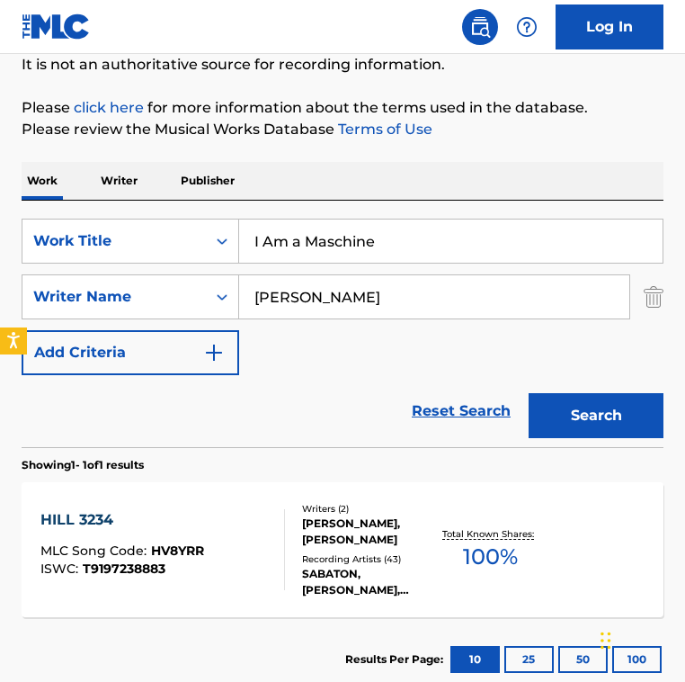
click at [322, 314] on input "[PERSON_NAME]" at bounding box center [434, 296] width 390 height 43
click at [319, 314] on input "[PERSON_NAME]" at bounding box center [434, 296] width 390 height 43
paste input "[PERSON_NAME]"
click at [316, 314] on input "[PERSON_NAME]" at bounding box center [434, 296] width 390 height 43
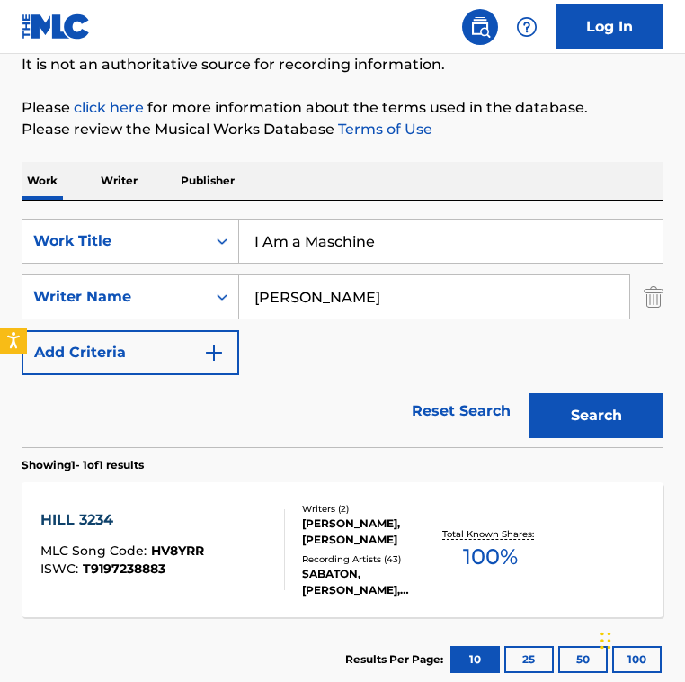
click at [316, 314] on input "[PERSON_NAME]" at bounding box center [434, 296] width 390 height 43
paste input "Search Form"
type input "[PERSON_NAME]"
click at [529, 393] on button "Search" at bounding box center [596, 415] width 135 height 45
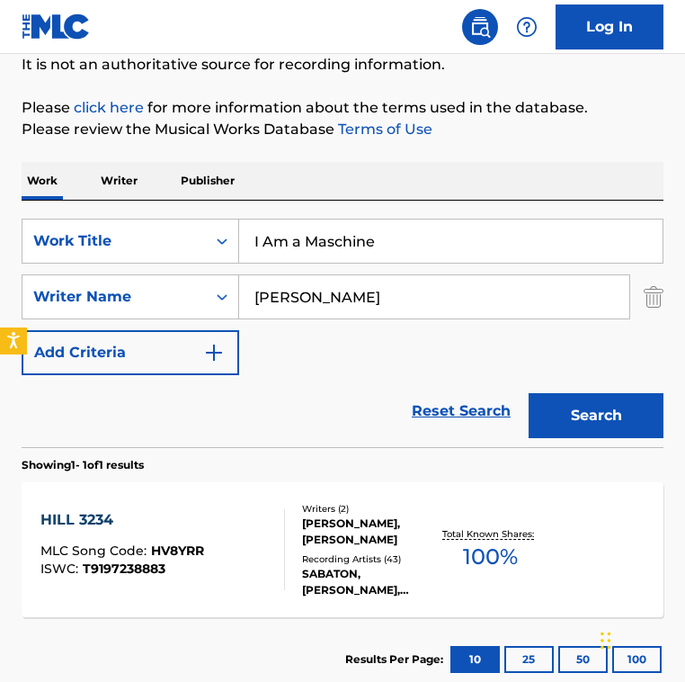
scroll to position [170, 0]
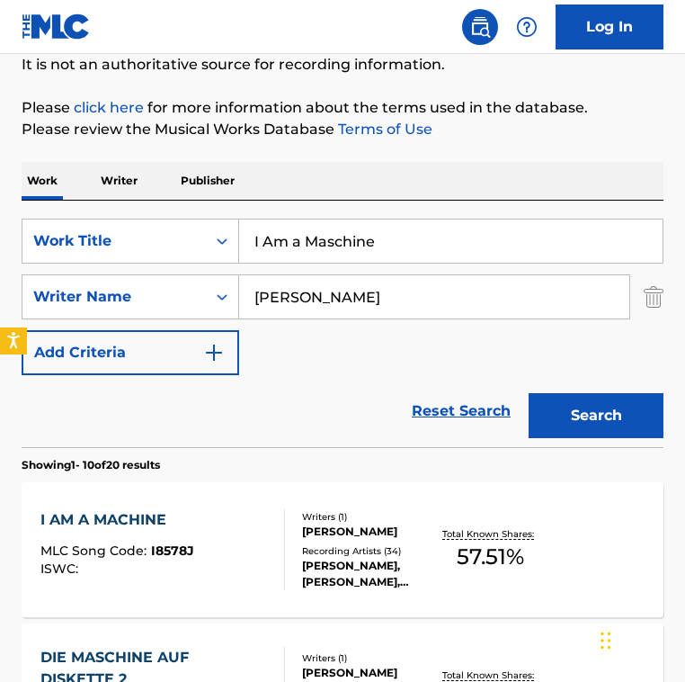
click at [309, 372] on div "SearchWithCriteria2fe9ec90-529c-4e57-ab9a-93cd6d1e6551 Work Title I Am a Maschi…" at bounding box center [343, 297] width 642 height 157
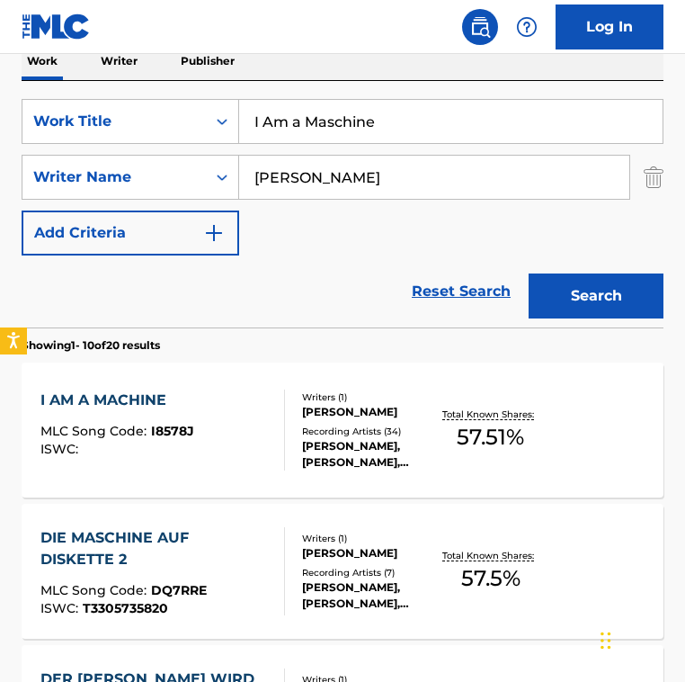
scroll to position [316, 0]
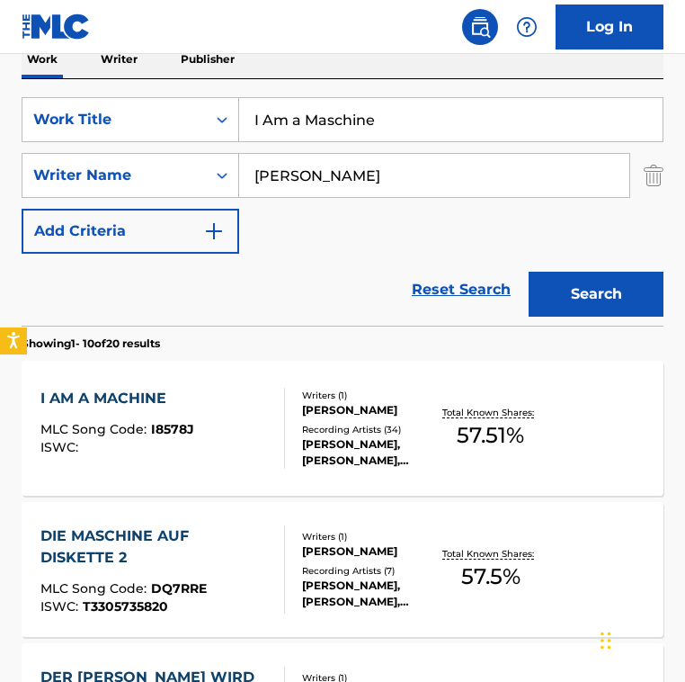
click at [303, 421] on div "Writers ( 1 ) [PERSON_NAME] Recording Artists ( 34 ) [PERSON_NAME], [PERSON_NAM…" at bounding box center [361, 429] width 153 height 80
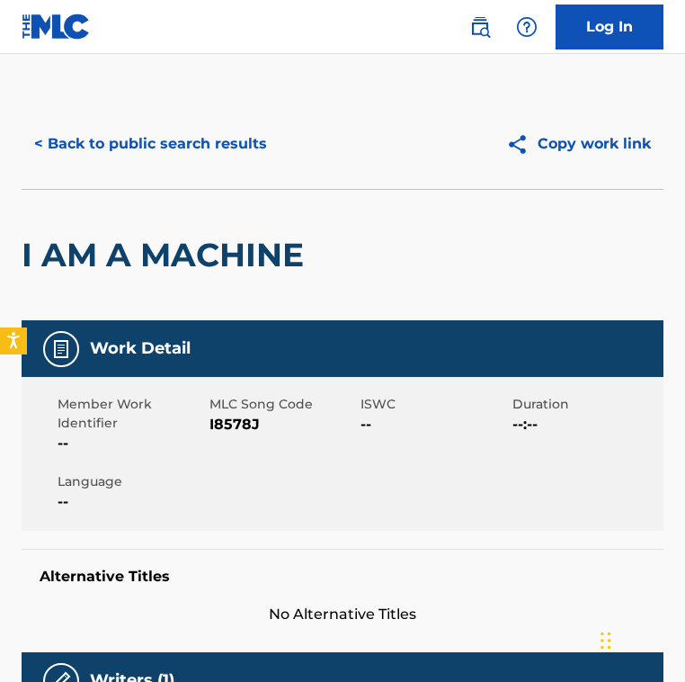
scroll to position [134, 0]
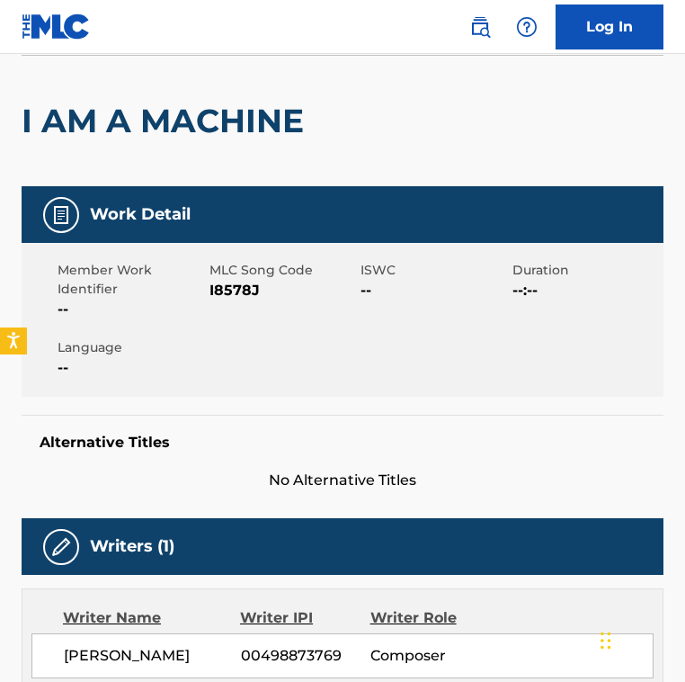
click at [240, 294] on span "I8578J" at bounding box center [284, 291] width 148 height 22
click at [184, 65] on div "I AM A MACHINE" at bounding box center [167, 121] width 291 height 130
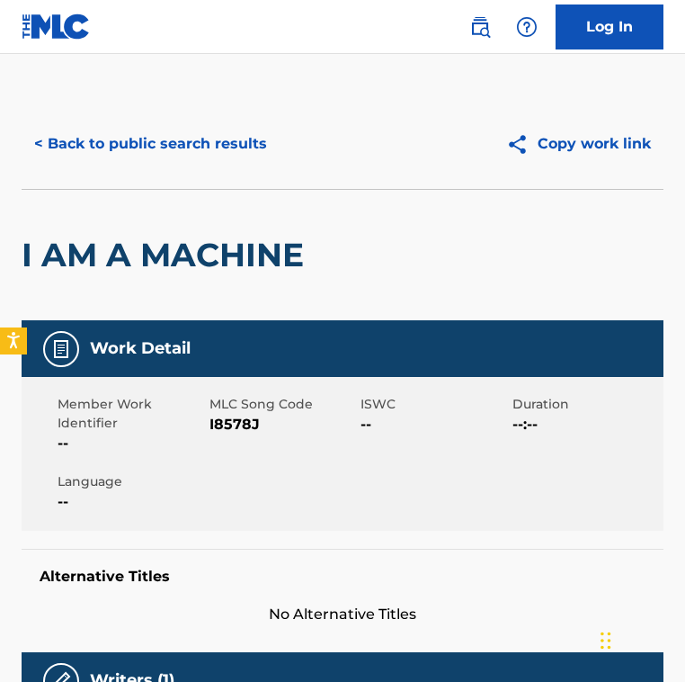
click at [160, 143] on button "< Back to public search results" at bounding box center [151, 143] width 258 height 45
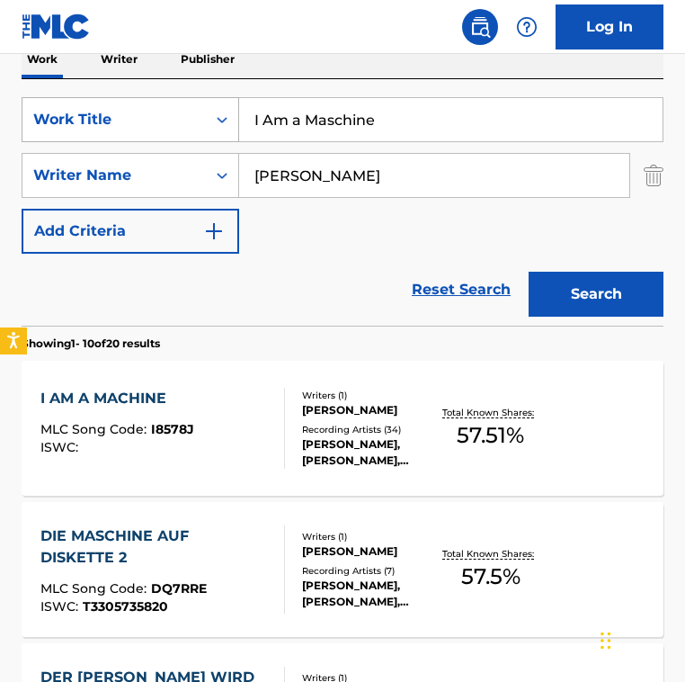
drag, startPoint x: 366, startPoint y: 129, endPoint x: 100, endPoint y: 129, distance: 266.3
click at [100, 129] on div "SearchWithCriteria2fe9ec90-529c-4e57-ab9a-93cd6d1e6551 Work Title I Am a Maschi…" at bounding box center [343, 119] width 642 height 45
paste input "[PERSON_NAME]"
drag, startPoint x: 522, startPoint y: 129, endPoint x: 173, endPoint y: 91, distance: 351.0
click at [173, 91] on div "SearchWithCriteria2fe9ec90-529c-4e57-ab9a-93cd6d1e6551 Work Title I Am a Maschi…" at bounding box center [343, 202] width 642 height 246
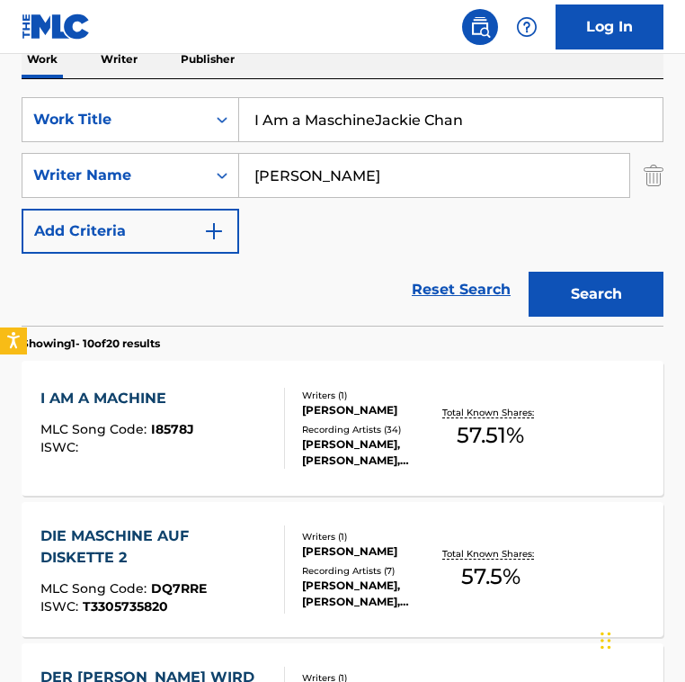
paste input "Search Form"
type input "[PERSON_NAME]"
click at [362, 185] on input "[PERSON_NAME]" at bounding box center [434, 175] width 390 height 43
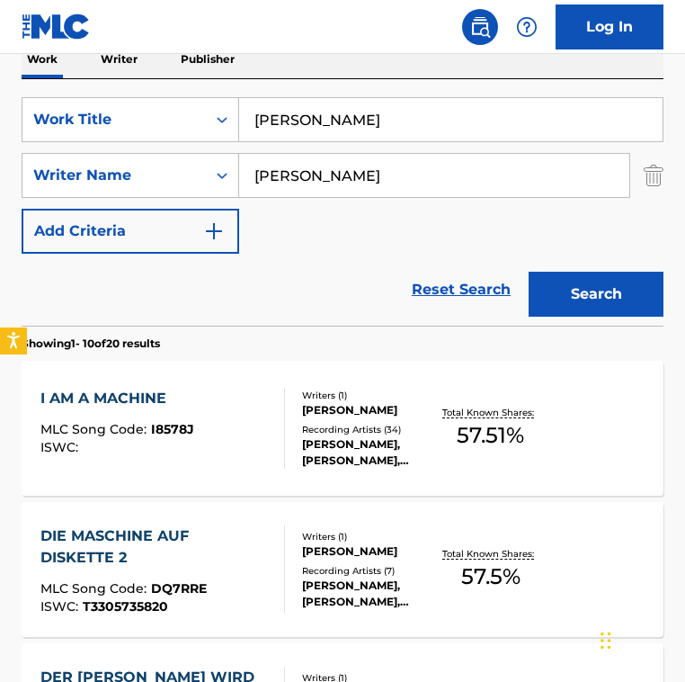
paste input "Austin PostJulian DzekoLuis [PERSON_NAME] RaposoRaynford HumphreyTijs Verwest"
click at [335, 171] on input "Austin PostJulian DzekoLuis [PERSON_NAME] RaposoRaynford HumphreyTijs Verwest" at bounding box center [434, 175] width 390 height 43
drag, startPoint x: 339, startPoint y: 171, endPoint x: 667, endPoint y: 192, distance: 328.1
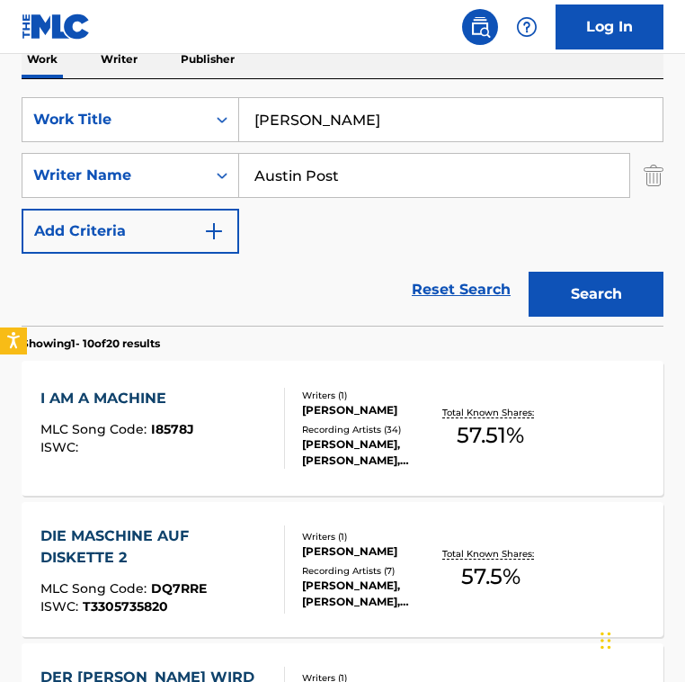
scroll to position [0, 0]
type input "Austin Post"
click at [529, 272] on button "Search" at bounding box center [596, 294] width 135 height 45
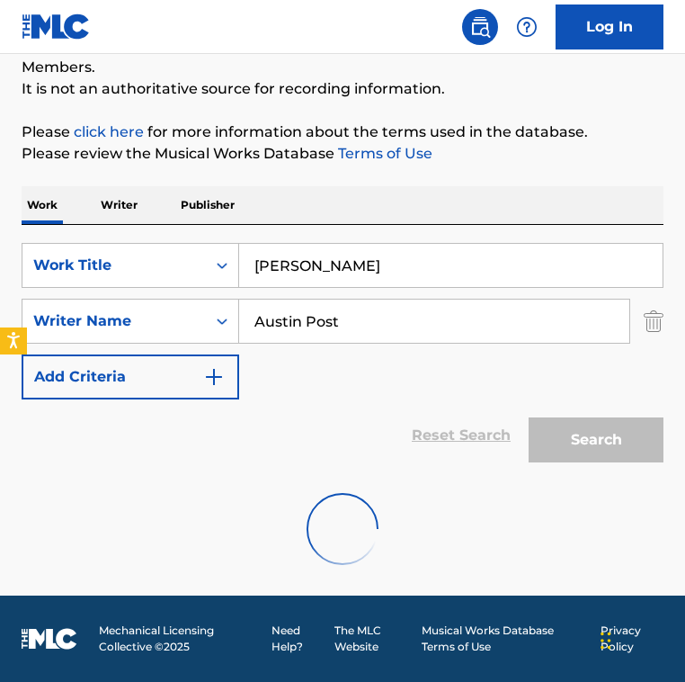
scroll to position [309, 0]
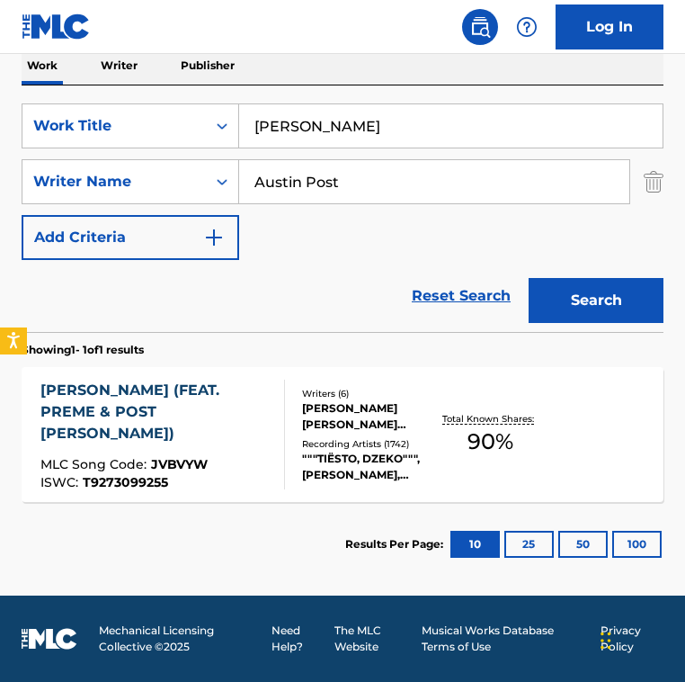
click at [264, 422] on div "[PERSON_NAME] (FEAT. PREME & POST [PERSON_NAME])" at bounding box center [154, 412] width 228 height 65
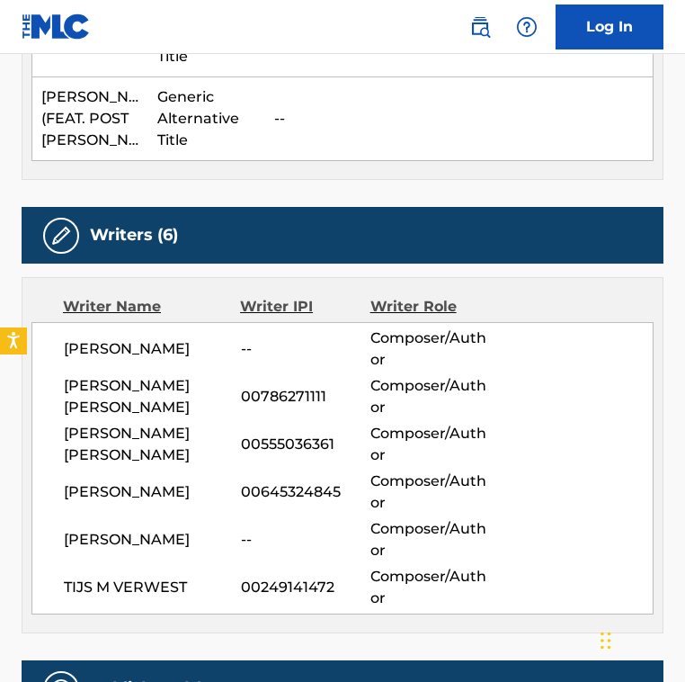
scroll to position [306, 0]
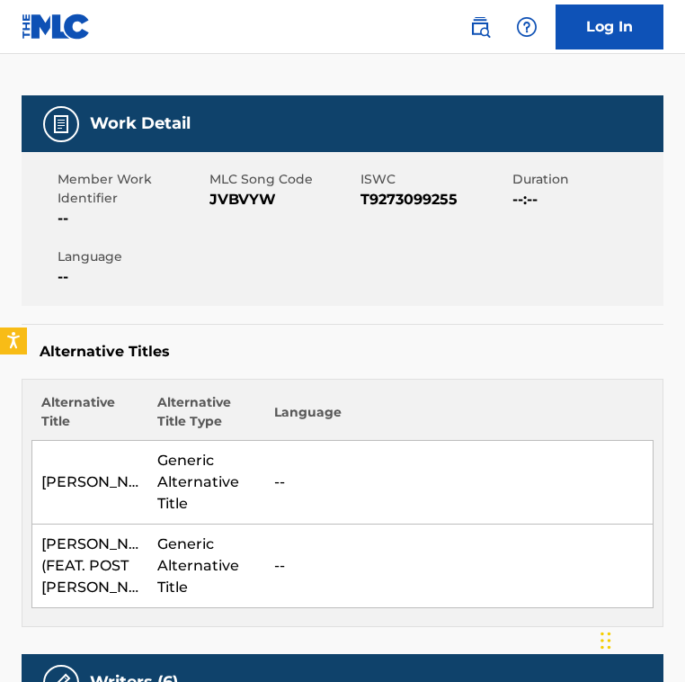
click at [256, 198] on span "JVBVYW" at bounding box center [284, 200] width 148 height 22
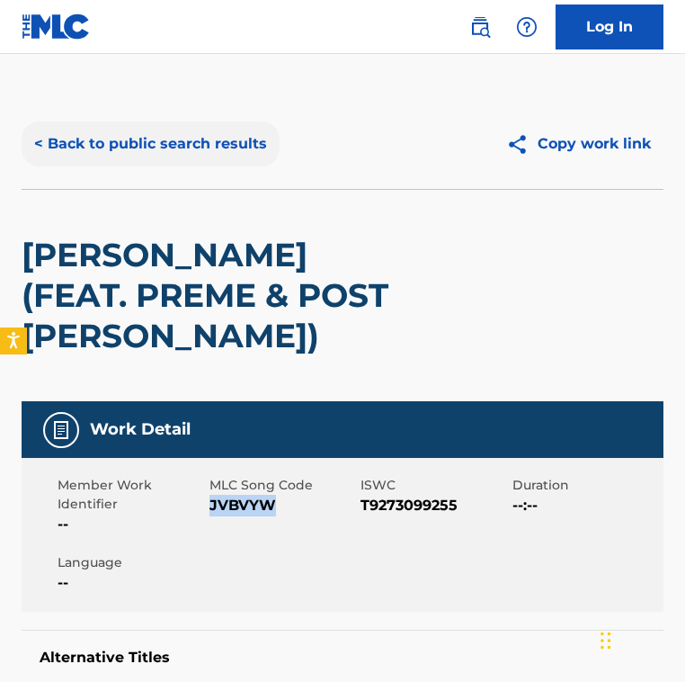
click at [167, 138] on button "< Back to public search results" at bounding box center [151, 143] width 258 height 45
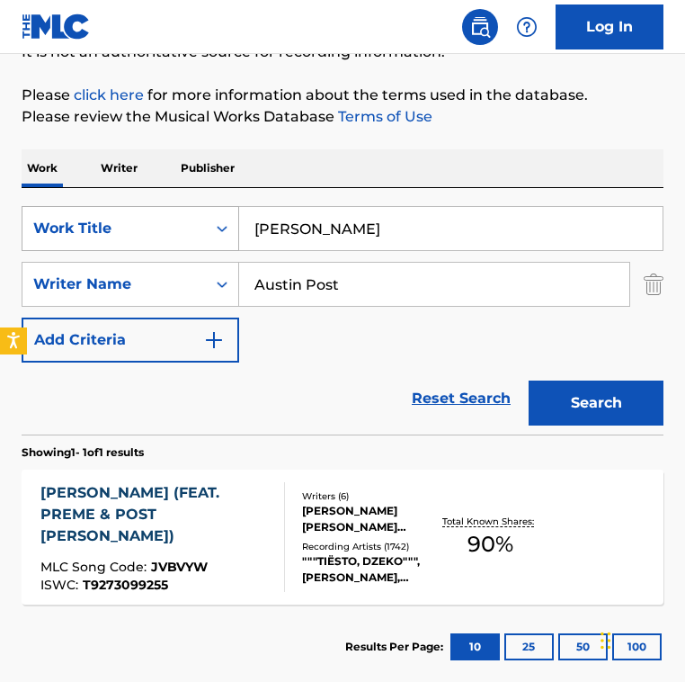
drag, startPoint x: 387, startPoint y: 235, endPoint x: 79, endPoint y: 234, distance: 307.6
click at [79, 234] on div "SearchWithCriteria2fe9ec90-529c-4e57-ab9a-93cd6d1e6551 Work Title [PERSON_NAME]" at bounding box center [343, 228] width 642 height 45
type input "jazz lips"
drag, startPoint x: 385, startPoint y: 300, endPoint x: 138, endPoint y: 262, distance: 250.2
click at [138, 262] on div "SearchWithCriteria8f57dcd0-ccde-403a-b6ad-12611e31a1cf Writer Name [PERSON_NAME]" at bounding box center [343, 284] width 642 height 45
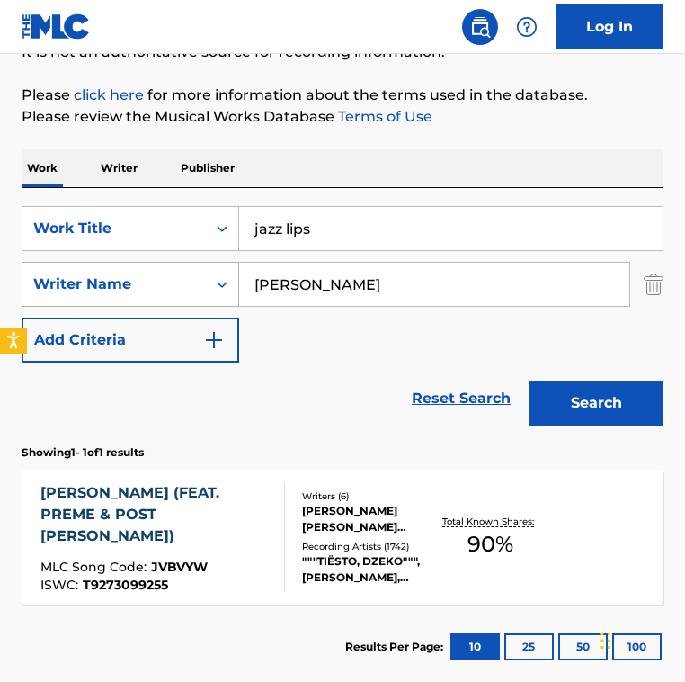
type input "[PERSON_NAME]"
click at [529, 380] on button "Search" at bounding box center [596, 402] width 135 height 45
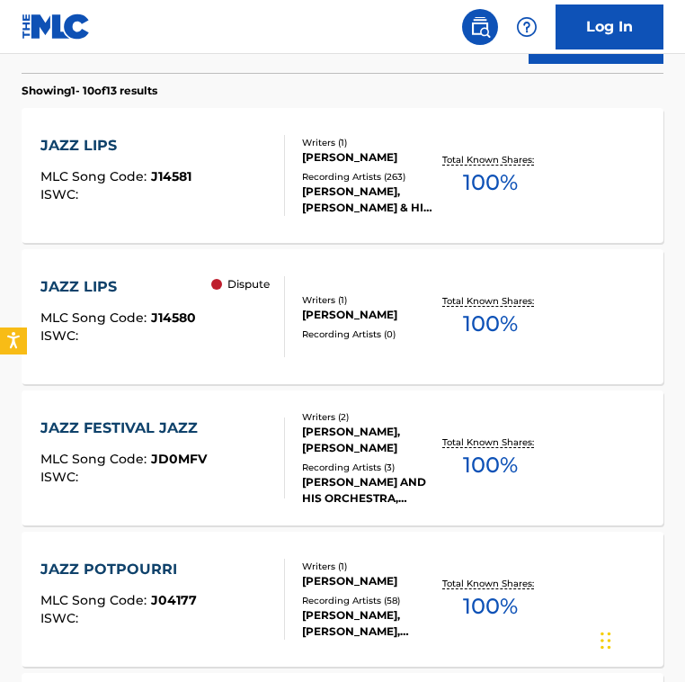
scroll to position [573, 0]
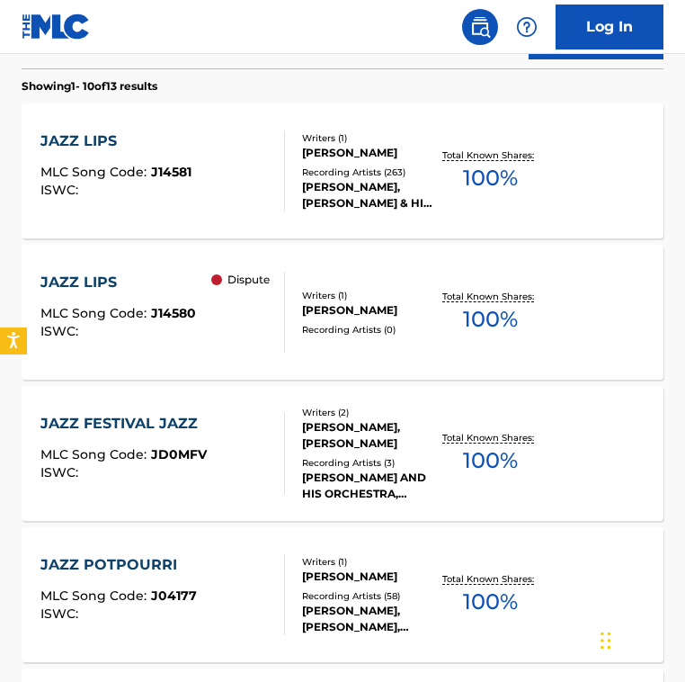
click at [265, 196] on div "JAZZ LIPS MLC Song Code : J14581 ISWC :" at bounding box center [162, 170] width 244 height 81
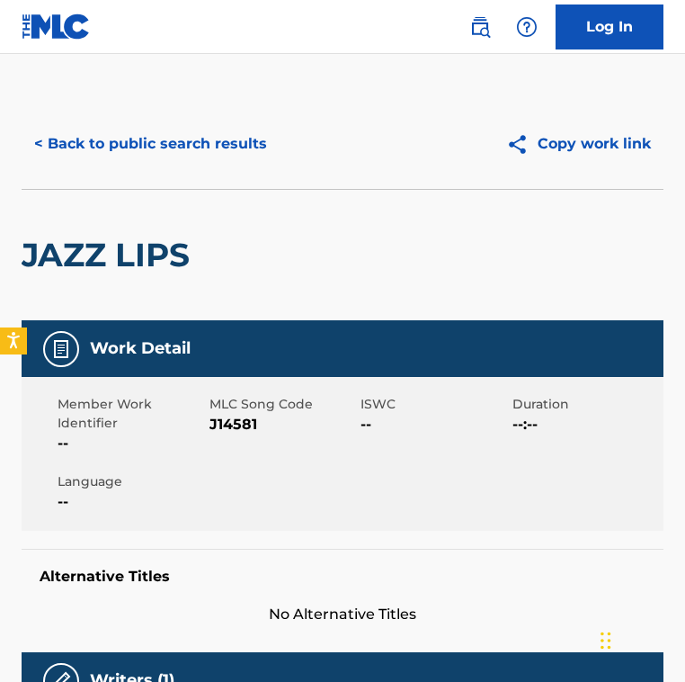
click at [228, 420] on span "J14581" at bounding box center [284, 425] width 148 height 22
click at [235, 420] on span "J14581" at bounding box center [284, 425] width 148 height 22
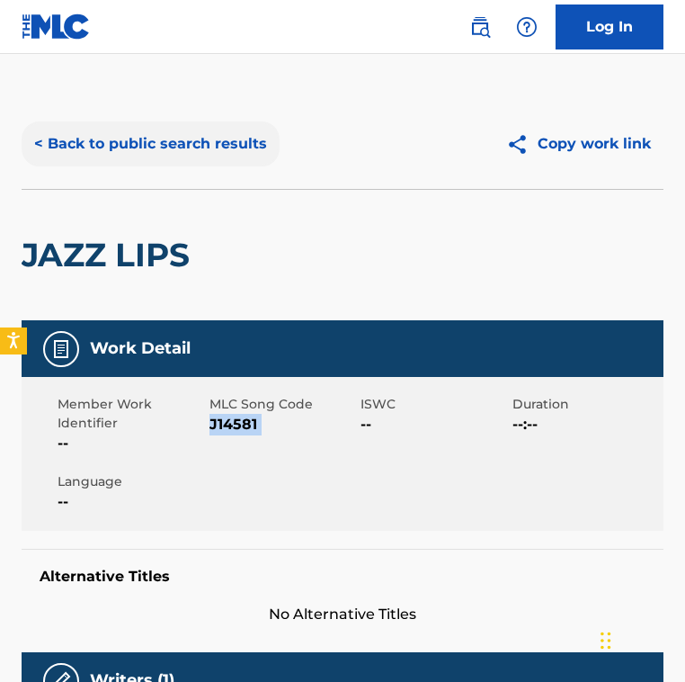
click at [110, 139] on button "< Back to public search results" at bounding box center [151, 143] width 258 height 45
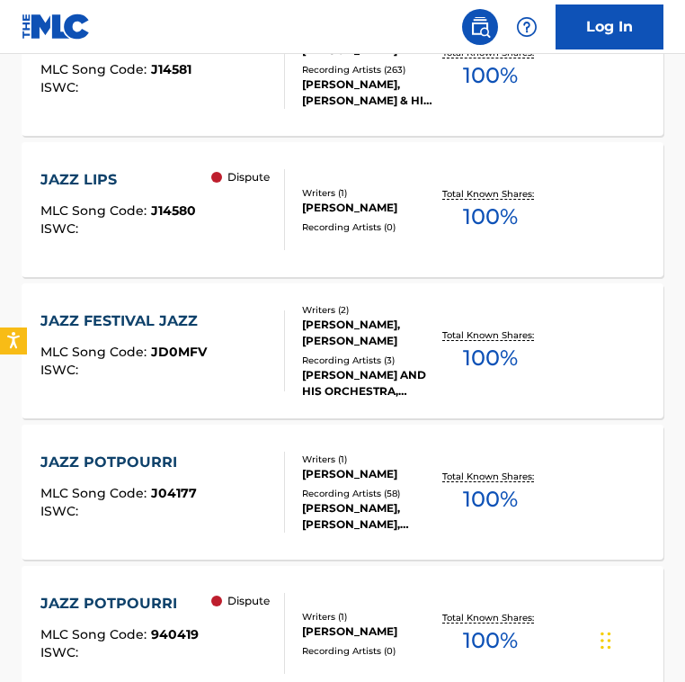
click at [184, 219] on div "MLC Song Code : J14580" at bounding box center [118, 213] width 156 height 18
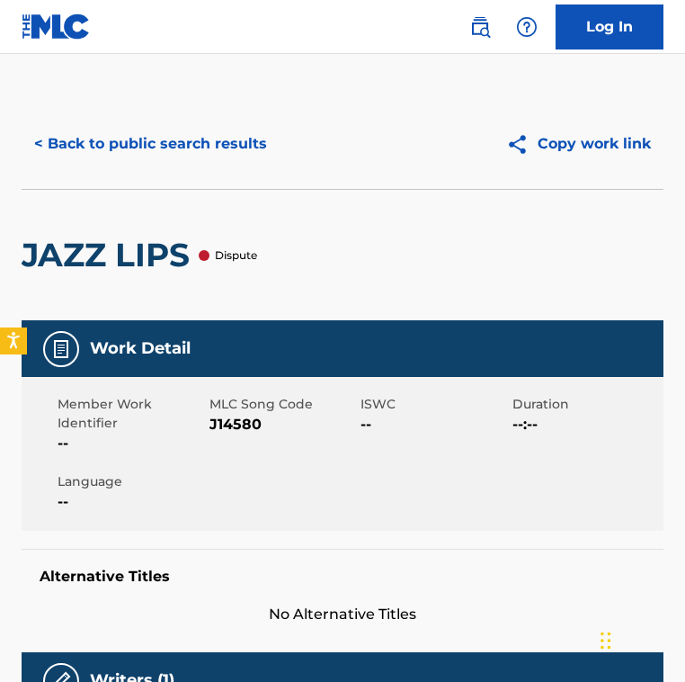
click at [222, 425] on span "J14580" at bounding box center [284, 425] width 148 height 22
click at [221, 425] on span "J14580" at bounding box center [284, 425] width 148 height 22
click at [163, 140] on button "< Back to public search results" at bounding box center [151, 143] width 258 height 45
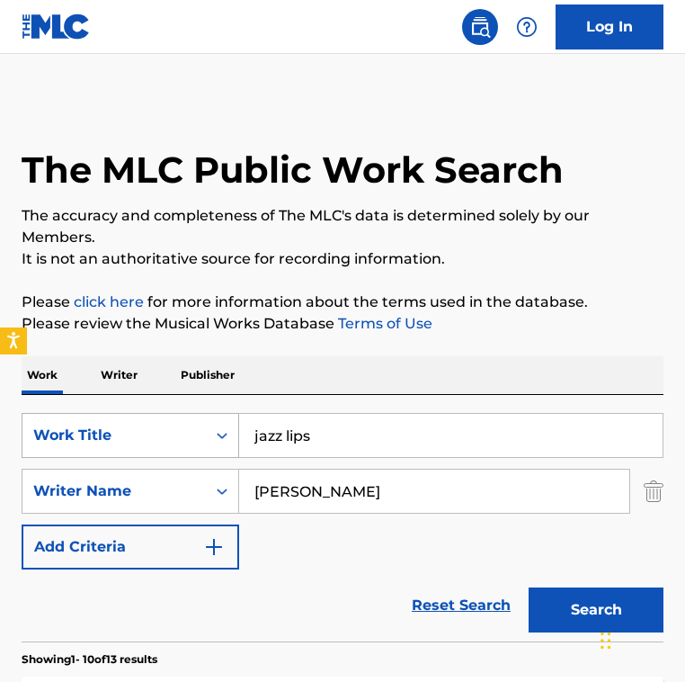
drag, startPoint x: 386, startPoint y: 436, endPoint x: 84, endPoint y: 428, distance: 302.3
click at [84, 428] on div "SearchWithCriteria2fe9ec90-529c-4e57-ab9a-93cd6d1e6551 Work Title jazz lips" at bounding box center [343, 435] width 642 height 45
paste input "Just Another Day"
type input "Just Another Day"
drag, startPoint x: 405, startPoint y: 491, endPoint x: 149, endPoint y: 485, distance: 255.5
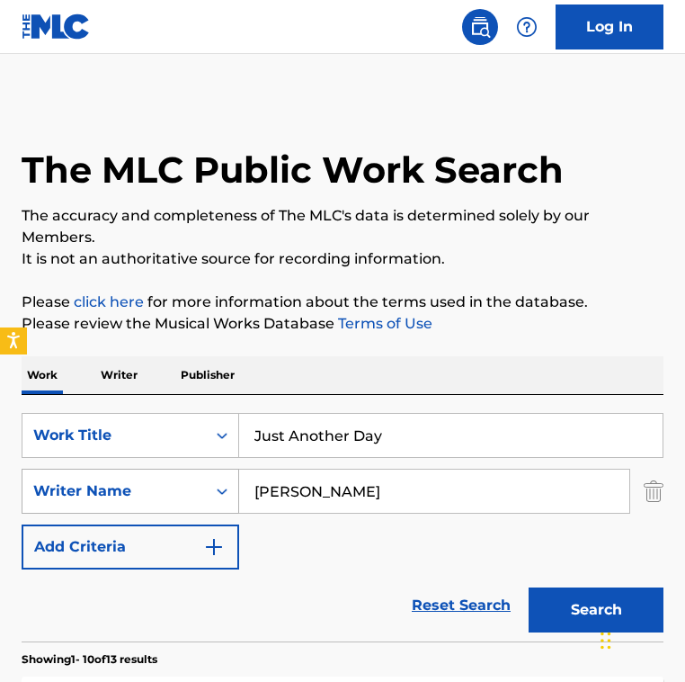
click at [149, 485] on div "SearchWithCriteria8f57dcd0-ccde-403a-b6ad-12611e31a1cf Writer Name [PERSON_NAME]" at bounding box center [343, 491] width 642 height 45
paste input "Doz White"
click at [529, 587] on button "Search" at bounding box center [596, 609] width 135 height 45
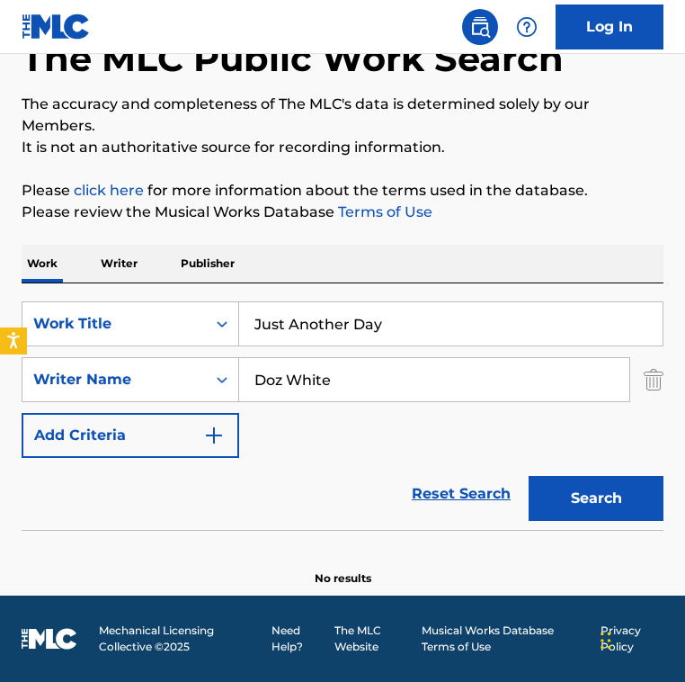
click at [556, 379] on input "Doz White" at bounding box center [434, 379] width 390 height 43
click at [529, 476] on button "Search" at bounding box center [596, 498] width 135 height 45
drag, startPoint x: 407, startPoint y: 380, endPoint x: -36, endPoint y: 311, distance: 447.9
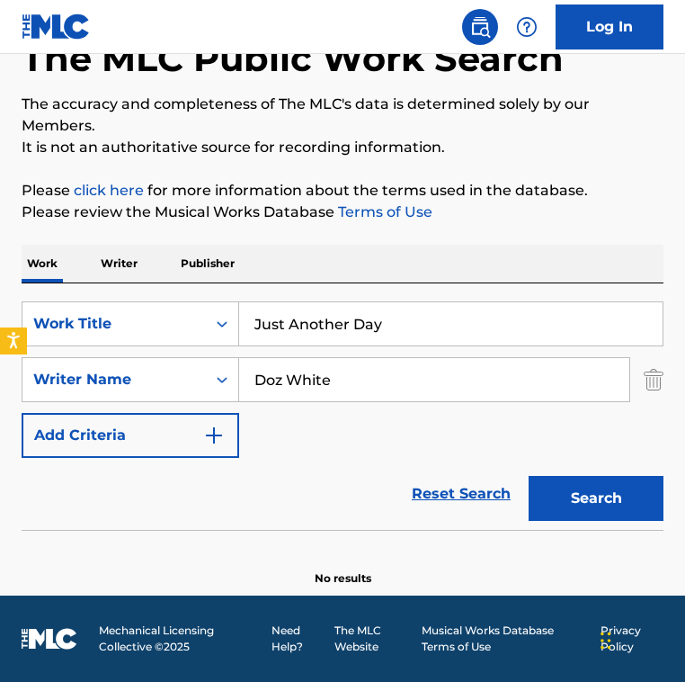
click at [0, 311] on html "Accessibility Screen-Reader Guide, Feedback, and Issue Reporting | New window 0…" at bounding box center [342, 229] width 685 height 682
paste input "[PERSON_NAME]"
type input "[PERSON_NAME]"
drag, startPoint x: 295, startPoint y: 326, endPoint x: 429, endPoint y: 321, distance: 134.1
click at [429, 325] on input "Just Another Day" at bounding box center [451, 323] width 424 height 43
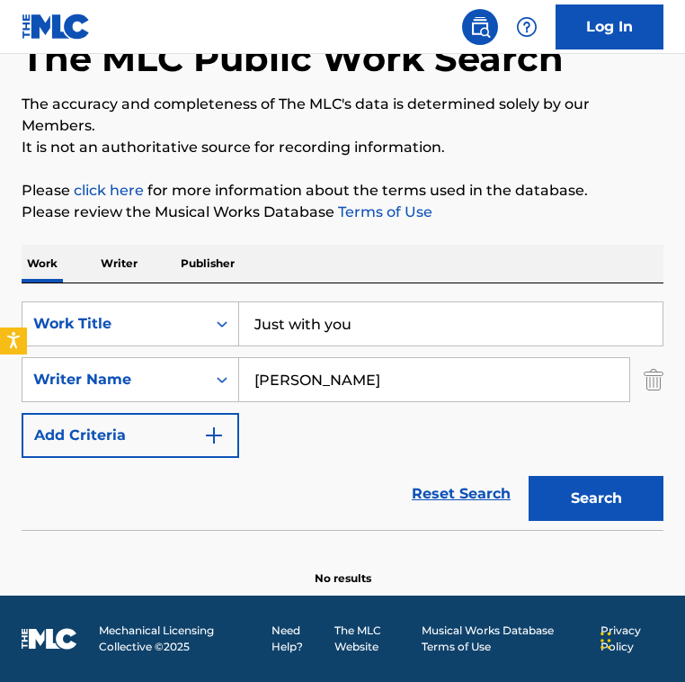
type input "Just with you"
click at [529, 476] on button "Search" at bounding box center [596, 498] width 135 height 45
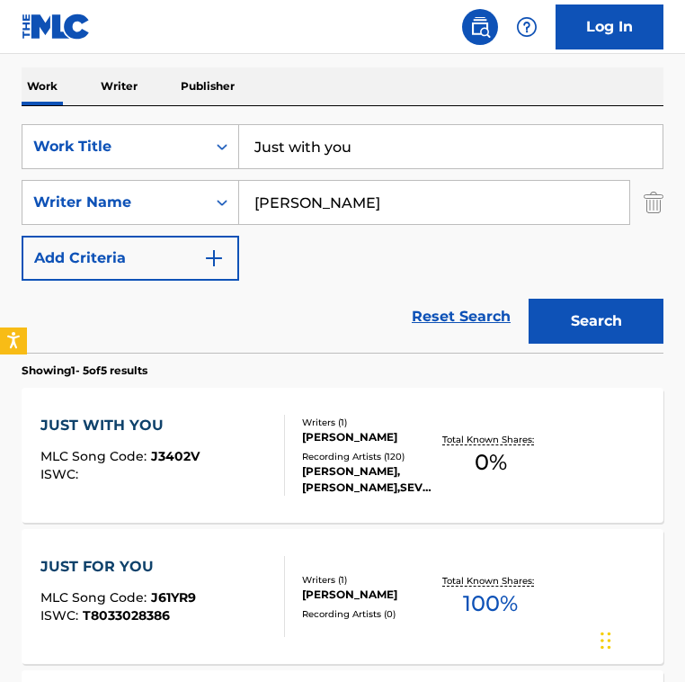
scroll to position [335, 0]
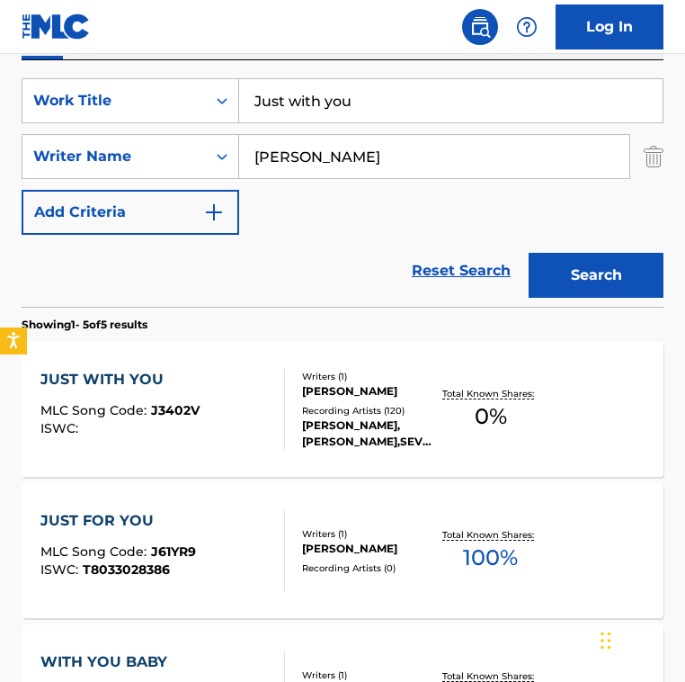
click at [289, 414] on div "Writers ( 1 ) [PERSON_NAME] Recording Artists ( 120 ) [PERSON_NAME], [PERSON_NA…" at bounding box center [361, 410] width 153 height 80
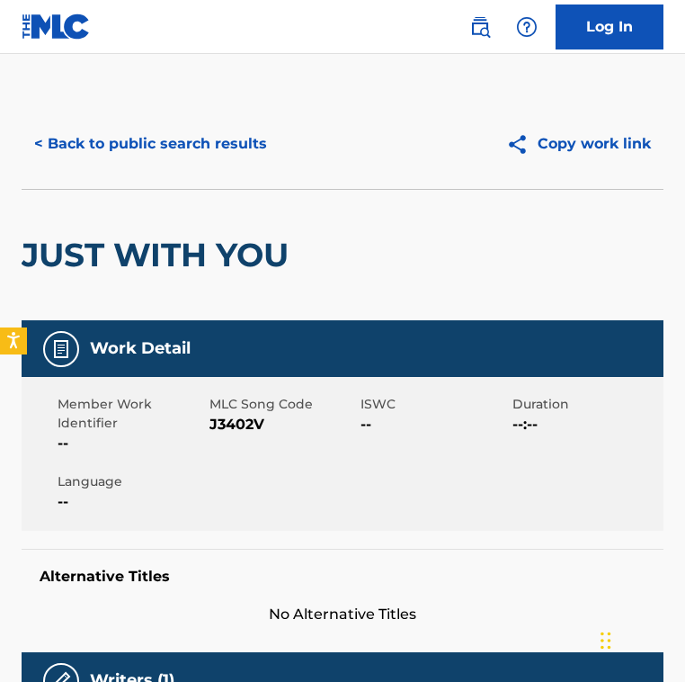
click at [233, 422] on span "J3402V" at bounding box center [284, 425] width 148 height 22
click at [226, 138] on button "< Back to public search results" at bounding box center [151, 143] width 258 height 45
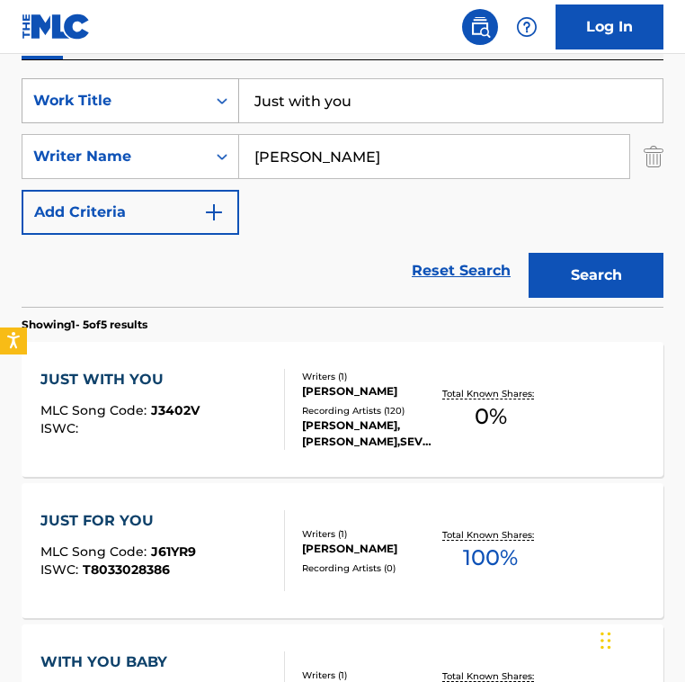
drag, startPoint x: 182, startPoint y: 96, endPoint x: 110, endPoint y: 96, distance: 72.0
click at [110, 96] on div "SearchWithCriteria2fe9ec90-529c-4e57-ab9a-93cd6d1e6551 Work Title Just with you" at bounding box center [343, 100] width 642 height 45
paste input "Kam mam ist..."
type input "Kam mam ist..."
click at [378, 170] on input "[PERSON_NAME]" at bounding box center [434, 156] width 390 height 43
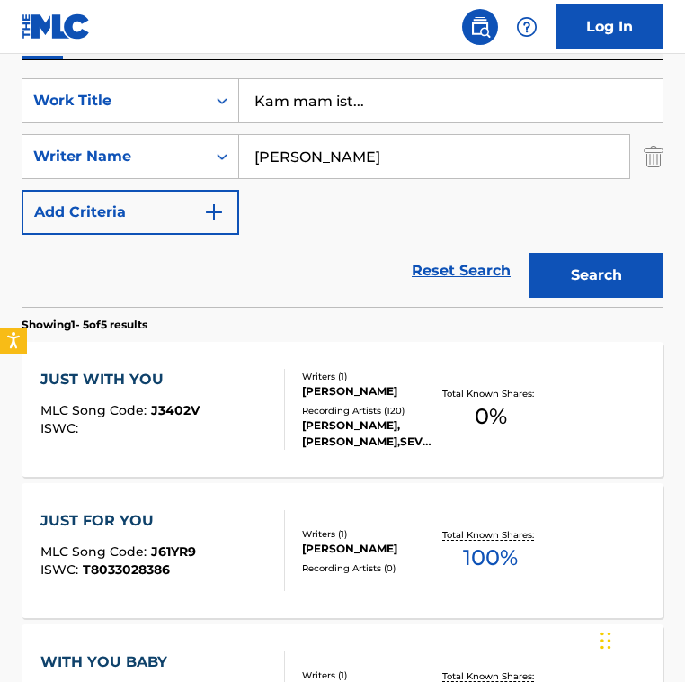
type input "[PERSON_NAME]"
click at [529, 253] on button "Search" at bounding box center [596, 275] width 135 height 45
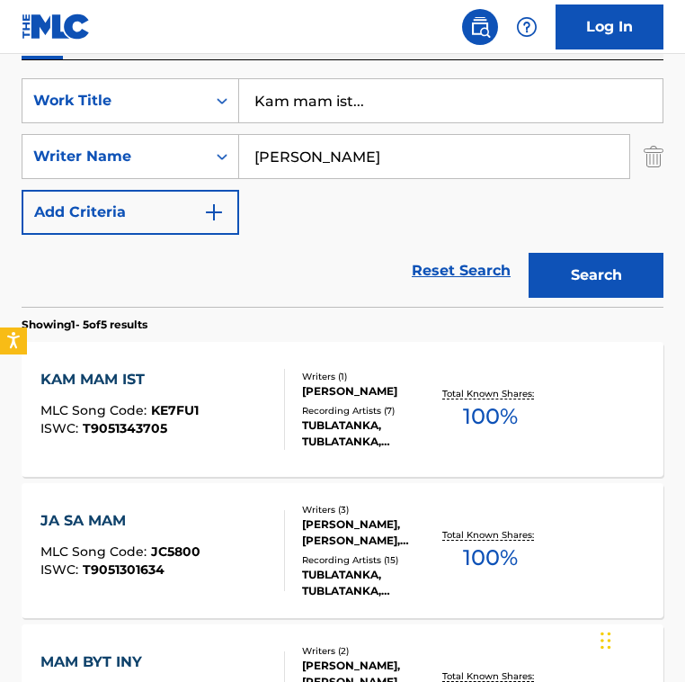
click at [290, 283] on div "Reset Search Search" at bounding box center [343, 271] width 642 height 72
click at [247, 376] on div "KAM MAM IST MLC Song Code : KE7FU1 ISWC : T9051343705" at bounding box center [162, 409] width 244 height 81
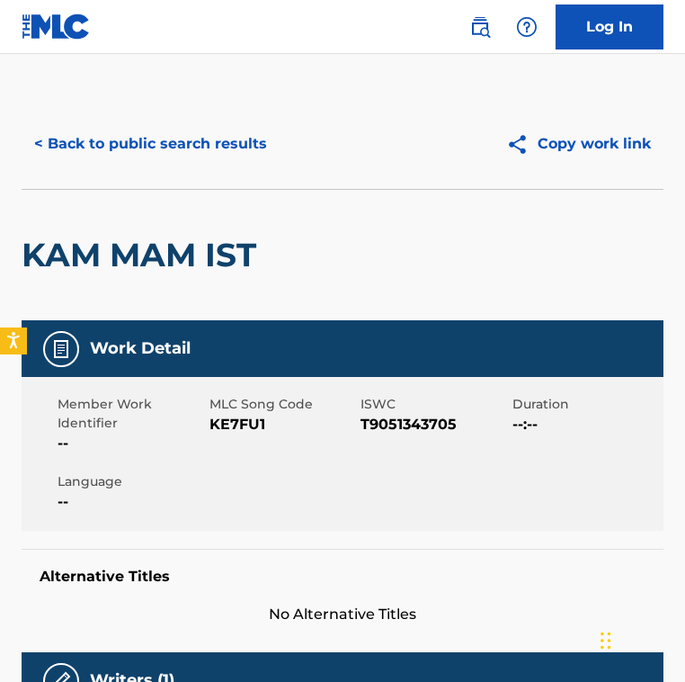
click at [226, 441] on div "MLC Song Code KE7FU1" at bounding box center [286, 424] width 152 height 59
click at [237, 423] on span "KE7FU1" at bounding box center [284, 425] width 148 height 22
click at [218, 140] on button "< Back to public search results" at bounding box center [151, 143] width 258 height 45
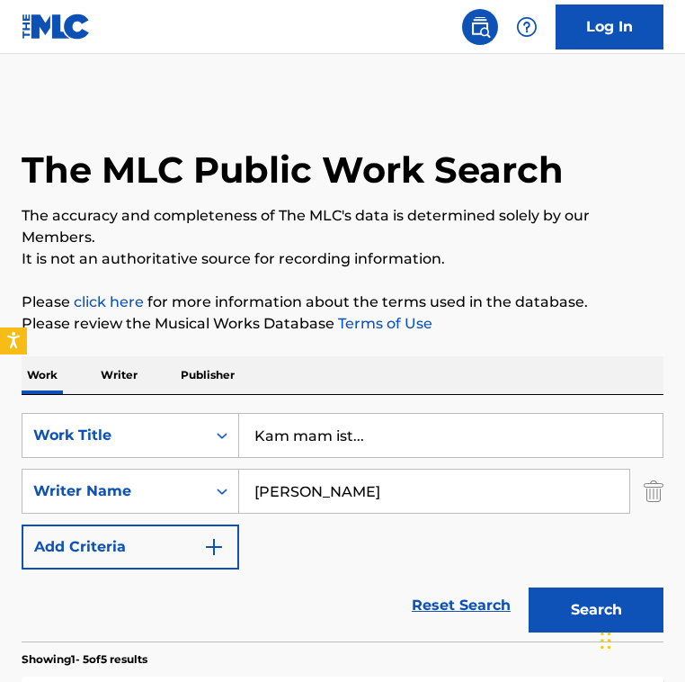
scroll to position [335, 0]
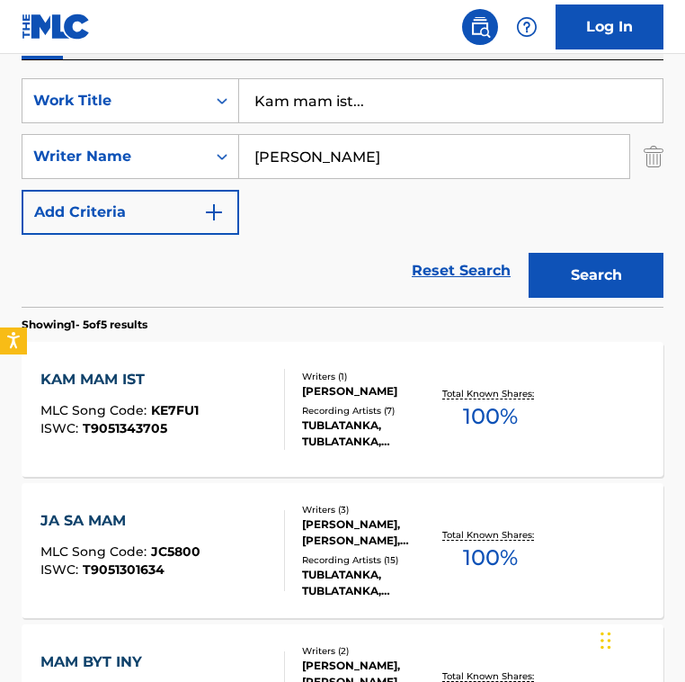
drag, startPoint x: 428, startPoint y: 108, endPoint x: -55, endPoint y: 108, distance: 483.0
click at [0, 108] on html "Accessibility Screen-Reader Guide, Feedback, and Issue Reporting | New window 0…" at bounding box center [342, 6] width 685 height 682
paste input "[PERSON_NAME] Season"
type input "Killing Season"
click at [431, 166] on input "[PERSON_NAME]" at bounding box center [434, 156] width 390 height 43
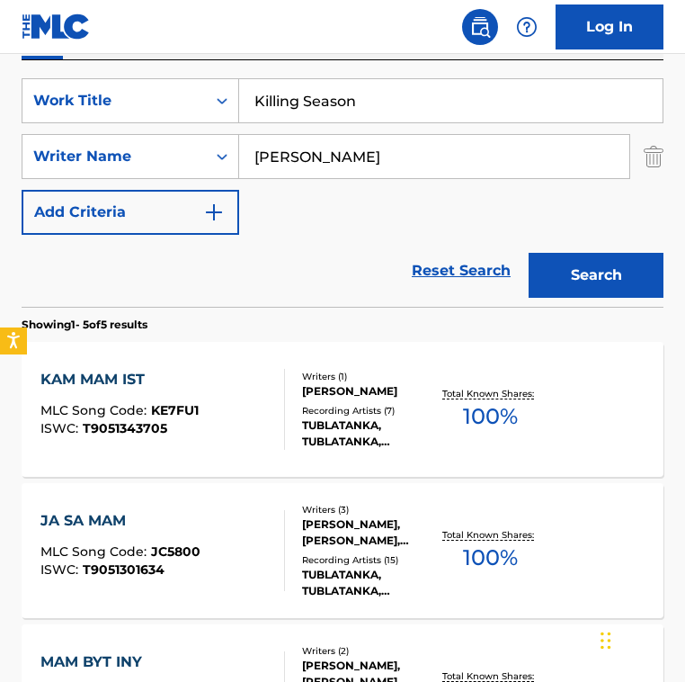
click at [431, 166] on input "[PERSON_NAME]" at bounding box center [434, 156] width 390 height 43
paste input "[PERSON_NAME] McMahonJesse [PERSON_NAME] ButlerSean [PERSON_NAME]"
click at [328, 165] on input "[PERSON_NAME] McMahonJesse [PERSON_NAME] ButlerSean [PERSON_NAME]" at bounding box center [434, 156] width 390 height 43
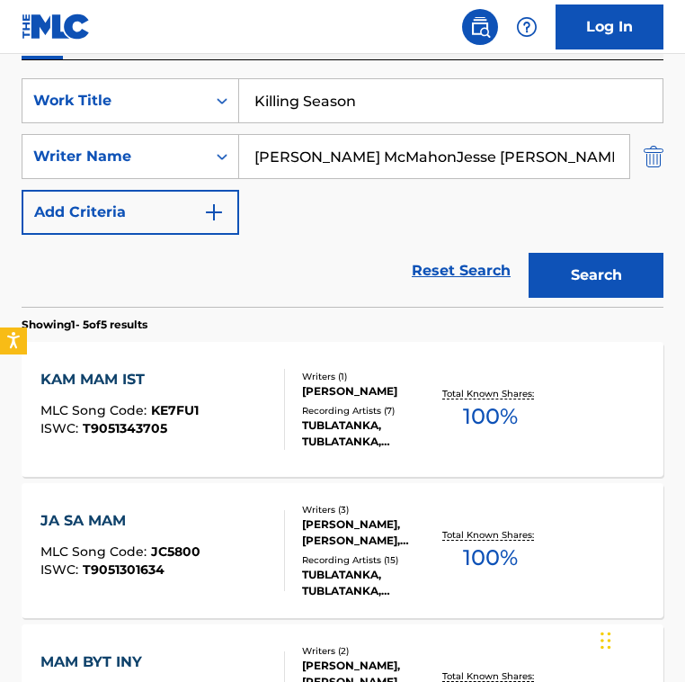
drag, startPoint x: 346, startPoint y: 152, endPoint x: 662, endPoint y: 156, distance: 315.7
click at [662, 156] on div "SearchWithCriteria8f57dcd0-ccde-403a-b6ad-12611e31a1cf Writer Name [PERSON_NAME…" at bounding box center [343, 156] width 642 height 45
click at [346, 148] on input "[PERSON_NAME] McMahonJesse [PERSON_NAME] ButlerSean [PERSON_NAME]" at bounding box center [434, 156] width 390 height 43
drag, startPoint x: 336, startPoint y: 157, endPoint x: 366, endPoint y: 157, distance: 29.7
click at [366, 157] on input "[PERSON_NAME] McMahonJesse [PERSON_NAME] ButlerSean [PERSON_NAME]" at bounding box center [434, 156] width 390 height 43
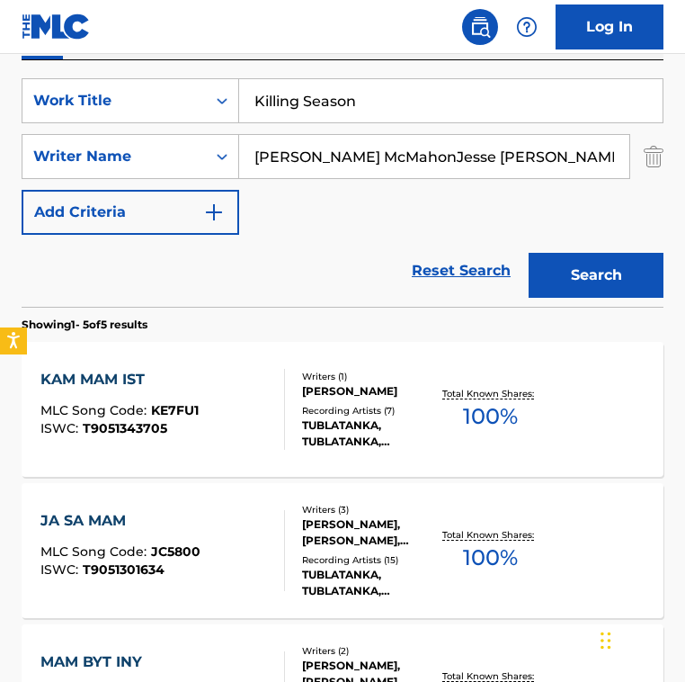
click at [365, 157] on input "[PERSON_NAME] McMahonJesse [PERSON_NAME] ButlerSean [PERSON_NAME]" at bounding box center [434, 156] width 390 height 43
drag, startPoint x: 340, startPoint y: 157, endPoint x: 667, endPoint y: 273, distance: 346.2
click at [667, 273] on div "The MLC Public Work Search The accuracy and completeness of The MLC's data is d…" at bounding box center [342, 445] width 685 height 1362
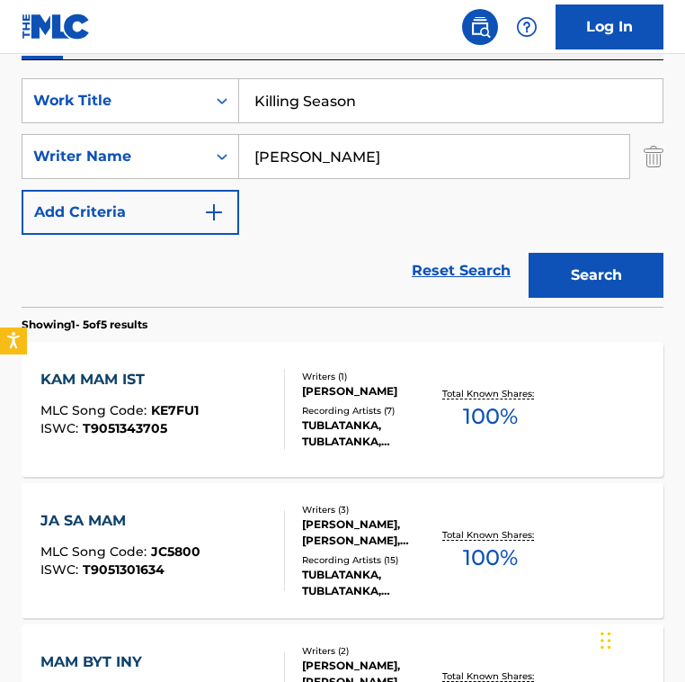
click at [529, 253] on button "Search" at bounding box center [596, 275] width 135 height 45
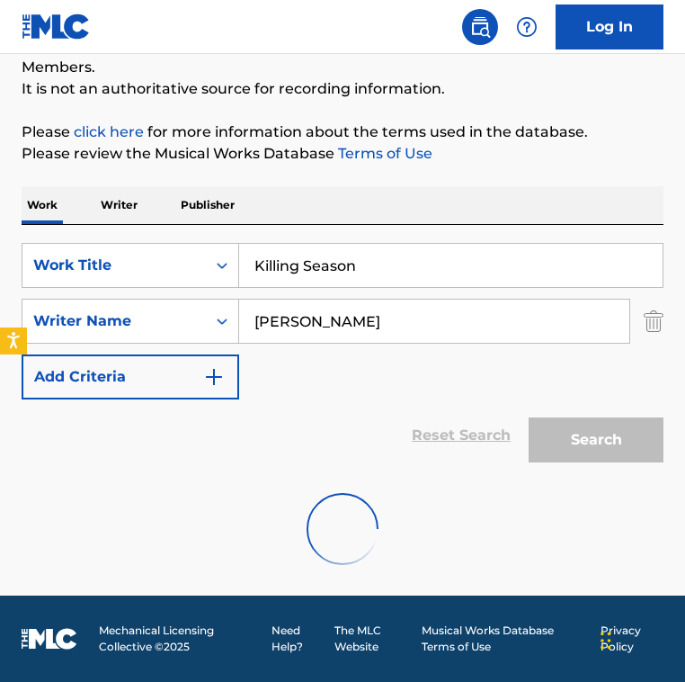
scroll to position [112, 0]
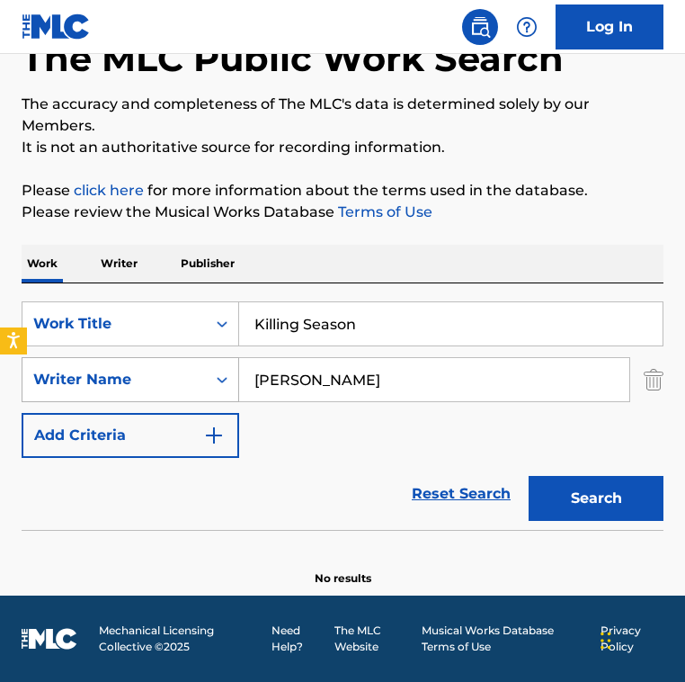
drag, startPoint x: 430, startPoint y: 371, endPoint x: 85, endPoint y: 371, distance: 345.4
click at [85, 371] on div "SearchWithCriteria8f57dcd0-ccde-403a-b6ad-12611e31a1cf Writer Name [PERSON_NAME]" at bounding box center [343, 379] width 642 height 45
paste input "[PERSON_NAME] [PERSON_NAME] ButlerSean [PERSON_NAME]"
click at [336, 378] on input "[PERSON_NAME] [PERSON_NAME] ButlerSean [PERSON_NAME]" at bounding box center [434, 379] width 390 height 43
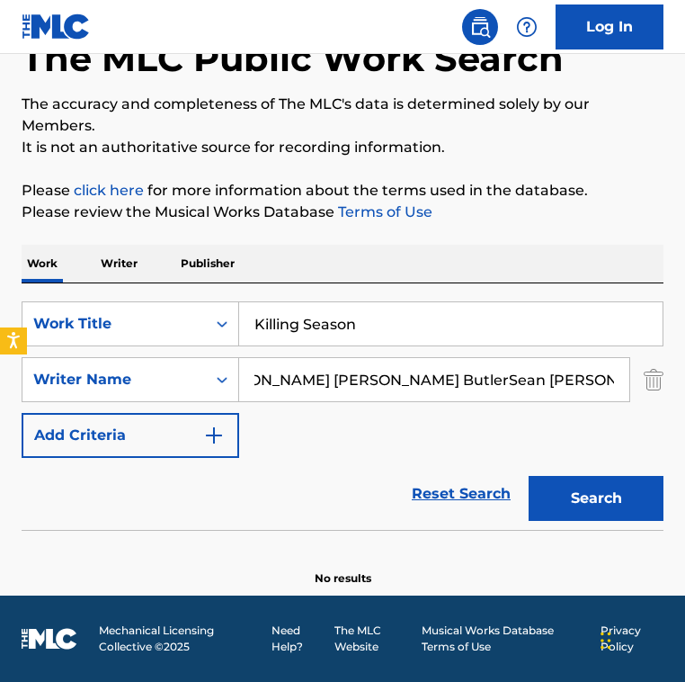
drag, startPoint x: 369, startPoint y: 379, endPoint x: 667, endPoint y: 466, distance: 310.3
click at [667, 466] on div "The MLC Public Work Search The accuracy and completeness of The MLC's data is d…" at bounding box center [342, 286] width 685 height 599
click at [529, 476] on button "Search" at bounding box center [596, 498] width 135 height 45
drag, startPoint x: 414, startPoint y: 389, endPoint x: 39, endPoint y: 385, distance: 375.1
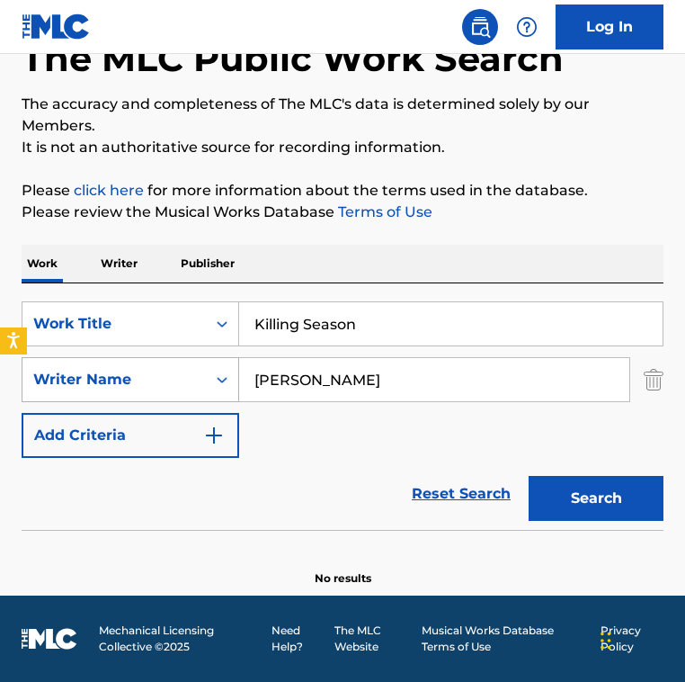
click at [39, 385] on div "SearchWithCriteria8f57dcd0-ccde-403a-b6ad-12611e31a1cf Writer Name [PERSON_NAME]" at bounding box center [343, 379] width 642 height 45
paste input "[PERSON_NAME] ButlerSean [PERSON_NAME]"
drag, startPoint x: 360, startPoint y: 376, endPoint x: 650, endPoint y: 434, distance: 296.2
click at [650, 434] on div "SearchWithCriteria2fe9ec90-529c-4e57-ab9a-93cd6d1e6551 Work Title Killing Seaso…" at bounding box center [343, 379] width 642 height 157
type input "[PERSON_NAME]"
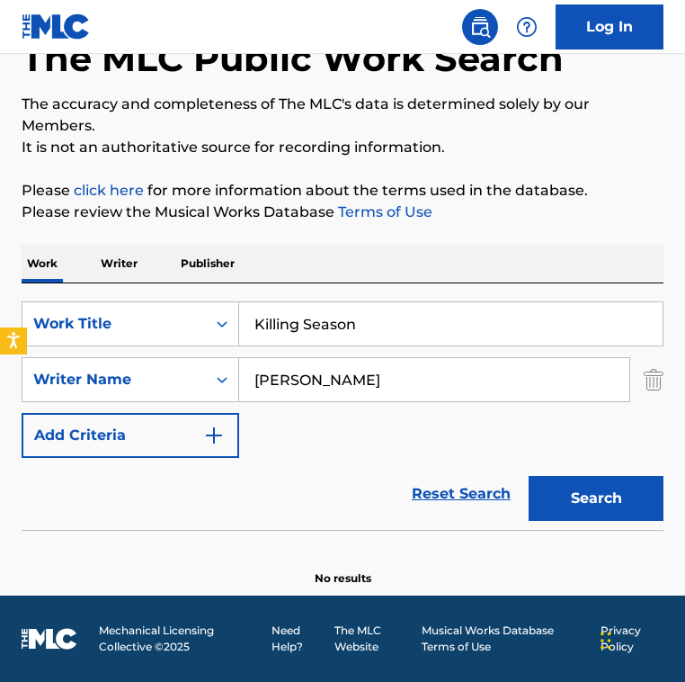
click at [529, 476] on button "Search" at bounding box center [596, 498] width 135 height 45
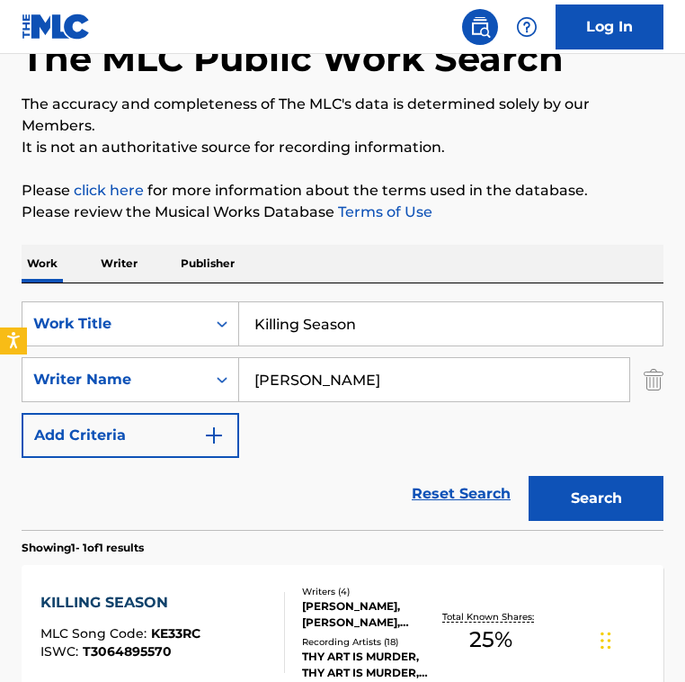
scroll to position [309, 0]
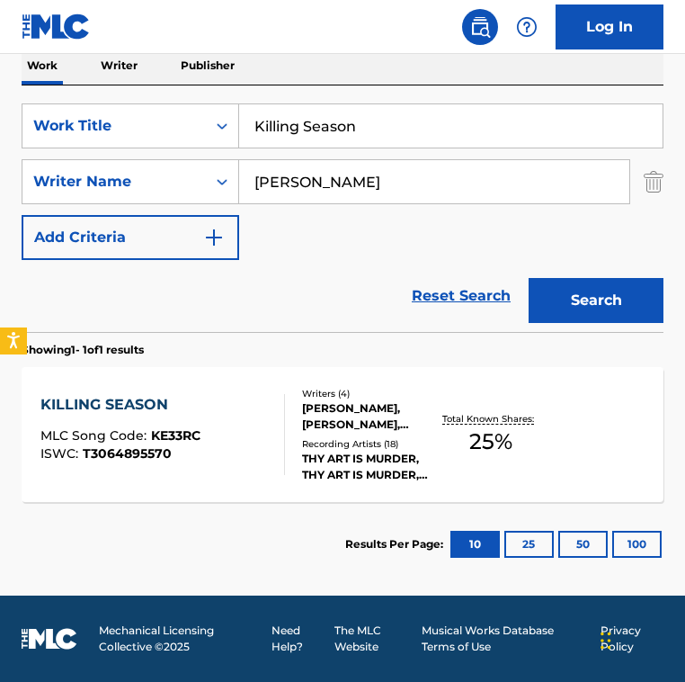
click at [289, 421] on div "Writers ( 4 ) [PERSON_NAME], [PERSON_NAME], [PERSON_NAME] [PERSON_NAME] [PERSON…" at bounding box center [361, 435] width 153 height 96
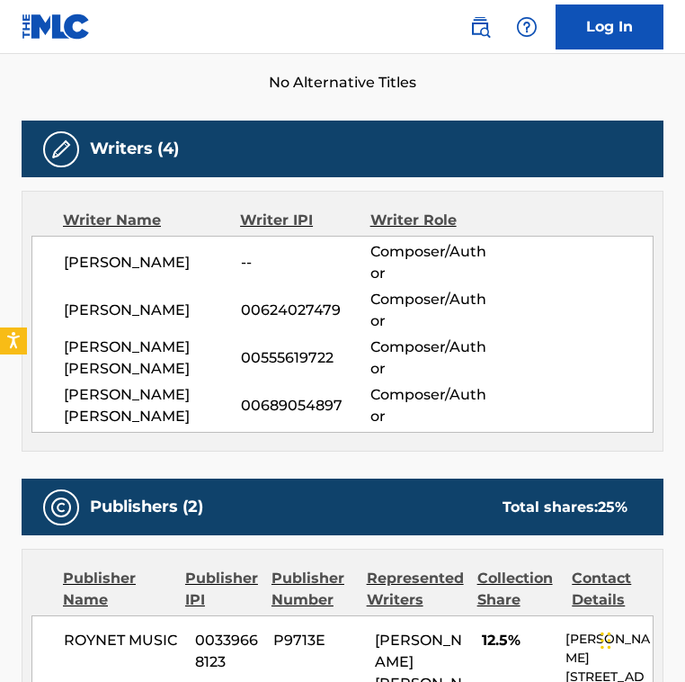
scroll to position [566, 0]
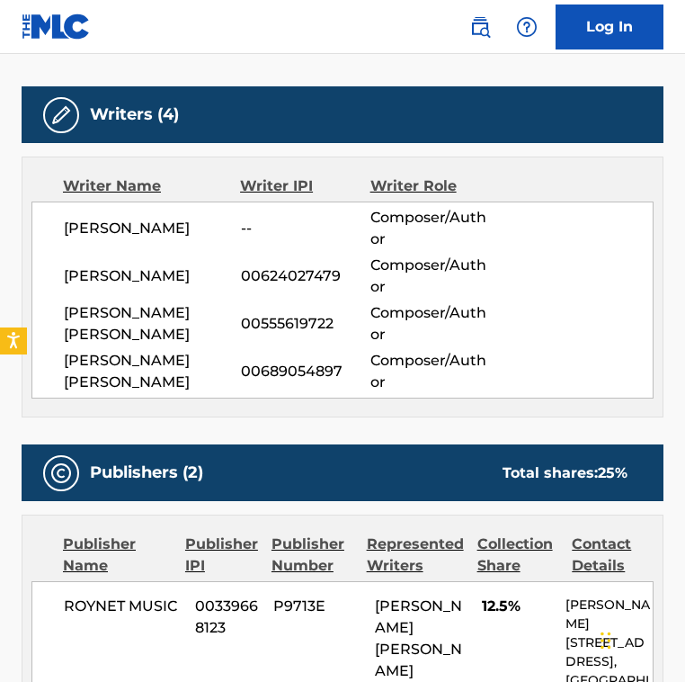
click at [294, 388] on div "[PERSON_NAME] [PERSON_NAME] 00689054897 Composer/Author" at bounding box center [358, 371] width 589 height 43
click at [266, 148] on div "Writers (4) Writer Name Writer IPI Writer Role [PERSON_NAME] -- Composer/Author…" at bounding box center [343, 251] width 642 height 331
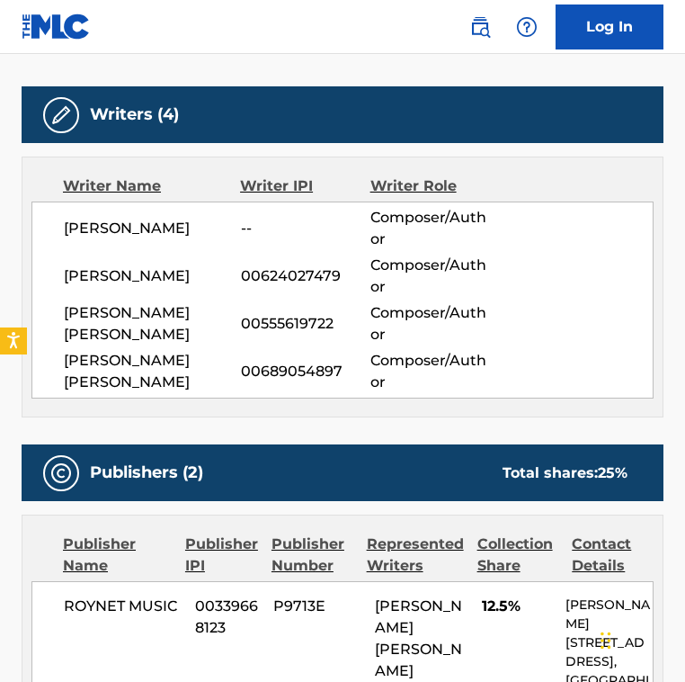
click at [266, 148] on div "Writers (4) Writer Name Writer IPI Writer Role [PERSON_NAME] -- Composer/Author…" at bounding box center [343, 251] width 642 height 331
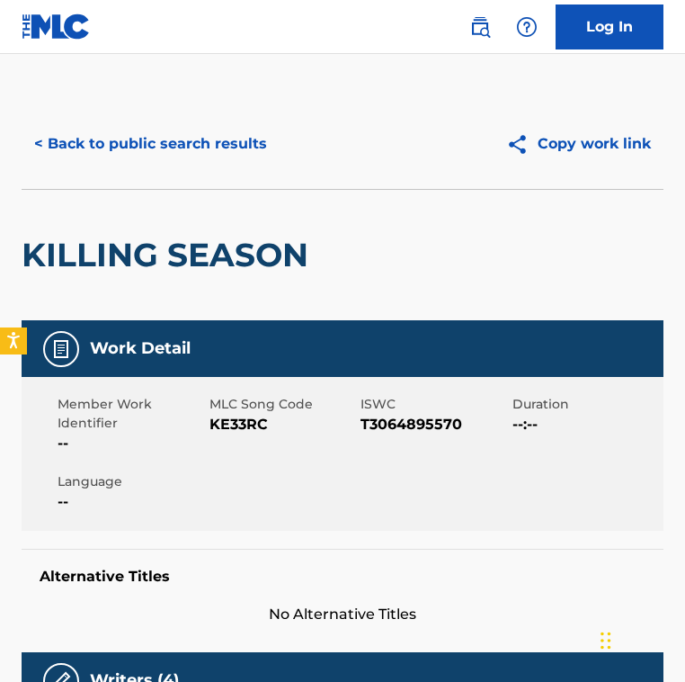
click at [231, 431] on span "KE33RC" at bounding box center [284, 425] width 148 height 22
click at [192, 162] on button "< Back to public search results" at bounding box center [151, 143] width 258 height 45
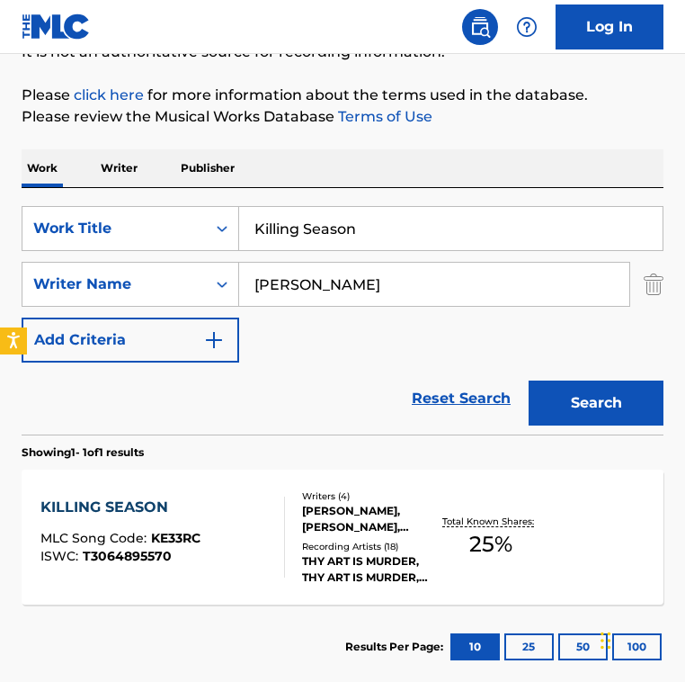
drag, startPoint x: 414, startPoint y: 231, endPoint x: -284, endPoint y: 167, distance: 700.9
click at [0, 167] on html "Accessibility Screen-Reader Guide, Feedback, and Issue Reporting | New window 0…" at bounding box center [342, 134] width 685 height 682
paste input "[PERSON_NAME]"
type input "[PERSON_NAME]"
click at [395, 299] on input "[PERSON_NAME]" at bounding box center [434, 284] width 390 height 43
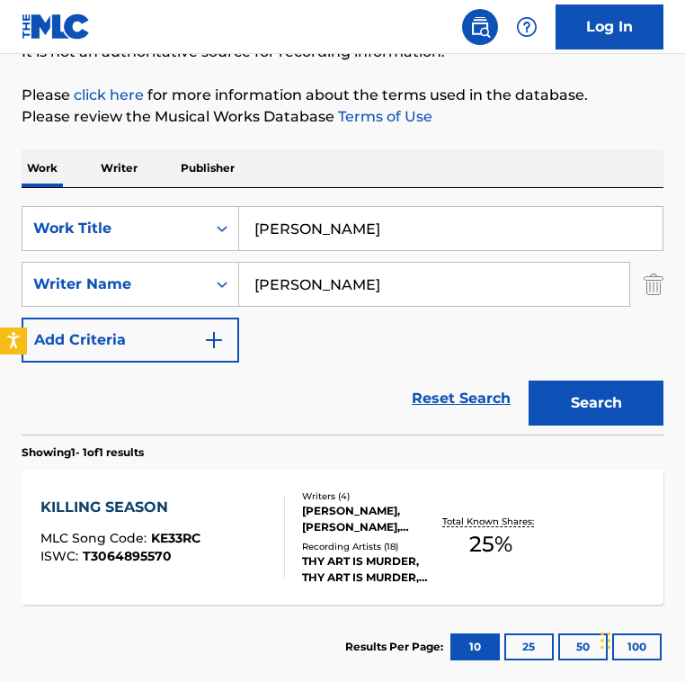
click at [395, 299] on input "[PERSON_NAME]" at bounding box center [434, 284] width 390 height 43
paste input "[PERSON_NAME]"
type input "[PERSON_NAME]"
click at [529, 380] on button "Search" at bounding box center [596, 402] width 135 height 45
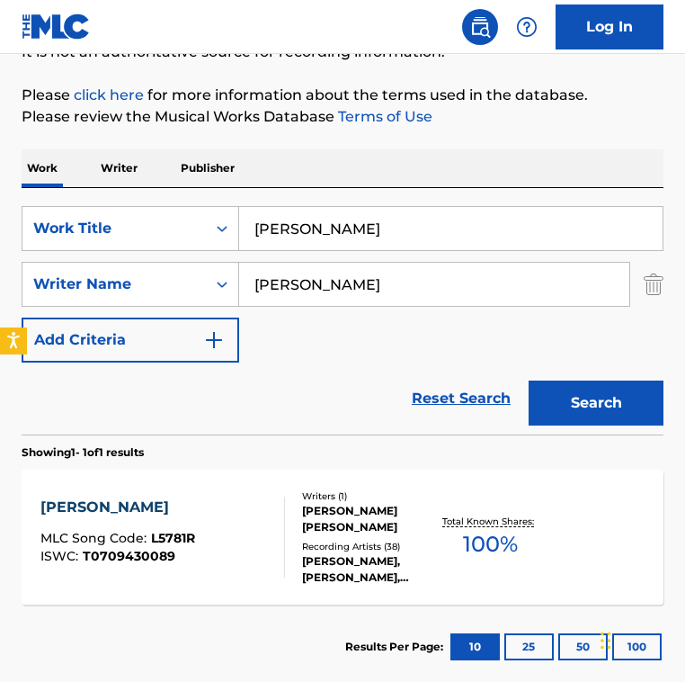
click at [305, 407] on div "Reset Search Search" at bounding box center [343, 398] width 642 height 72
click at [310, 399] on div "Reset Search Search" at bounding box center [343, 398] width 642 height 72
click at [207, 555] on div "[PERSON_NAME] GROOVE MLC Song Code : L5781R ISWC : T0709430089" at bounding box center [162, 537] width 244 height 81
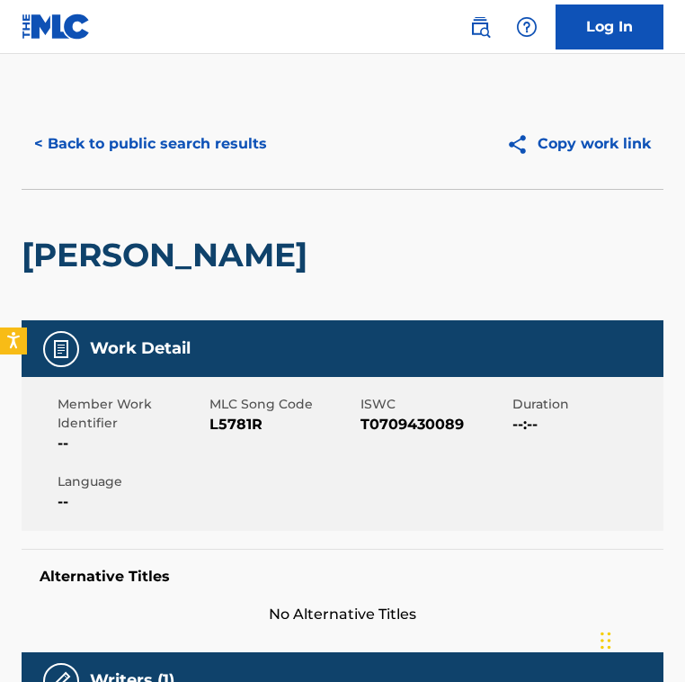
click at [246, 433] on span "L5781R" at bounding box center [284, 425] width 148 height 22
click at [155, 130] on button "< Back to public search results" at bounding box center [151, 143] width 258 height 45
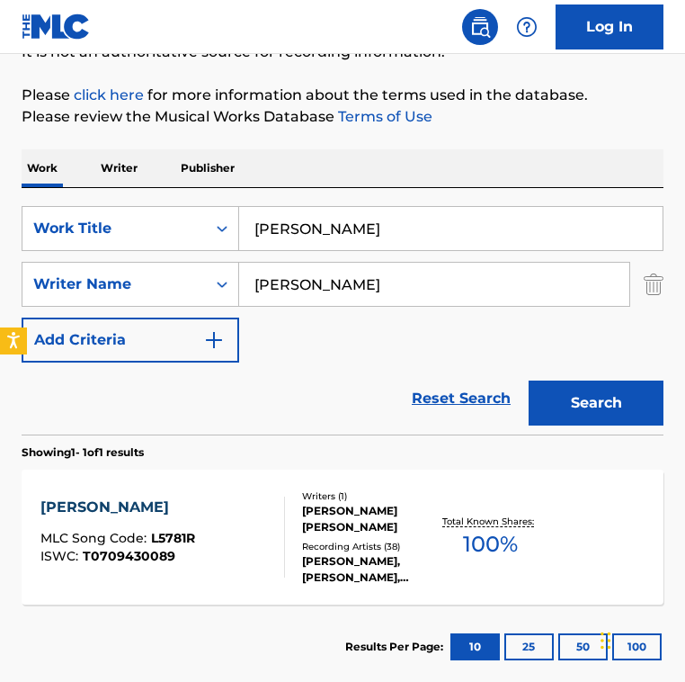
drag, startPoint x: 467, startPoint y: 215, endPoint x: -58, endPoint y: 215, distance: 524.4
click at [0, 215] on html "Accessibility Screen-Reader Guide, Feedback, and Issue Reporting | New window 0…" at bounding box center [342, 134] width 685 height 682
drag, startPoint x: 463, startPoint y: 237, endPoint x: -166, endPoint y: 237, distance: 628.7
click at [0, 237] on html "Accessibility Screen-Reader Guide, Feedback, and Issue Reporting | New window 0…" at bounding box center [342, 134] width 685 height 682
paste input "Levee"
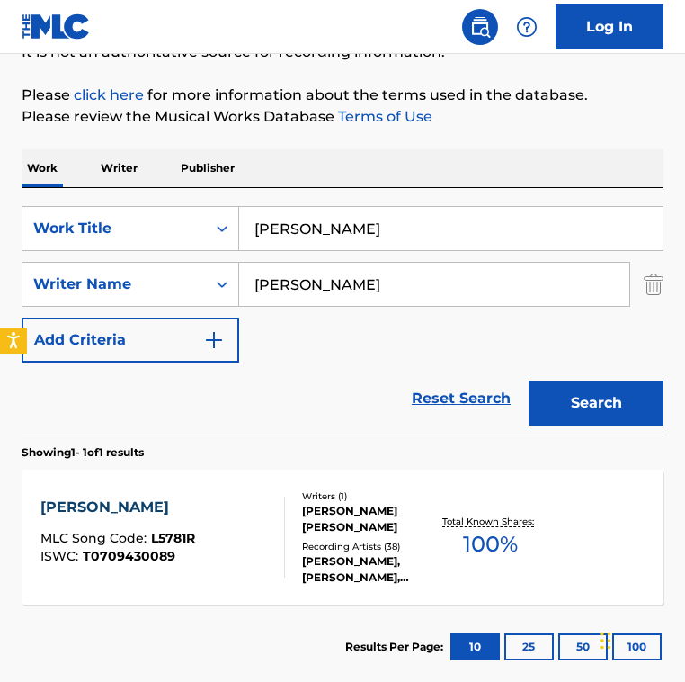
drag, startPoint x: 357, startPoint y: 232, endPoint x: -99, endPoint y: 221, distance: 456.2
click at [0, 221] on html "Accessibility Screen-Reader Guide, Feedback, and Issue Reporting | New window 0…" at bounding box center [342, 134] width 685 height 682
paste input "Search Form"
type input "Levee"
click at [394, 269] on input "[PERSON_NAME]" at bounding box center [434, 284] width 390 height 43
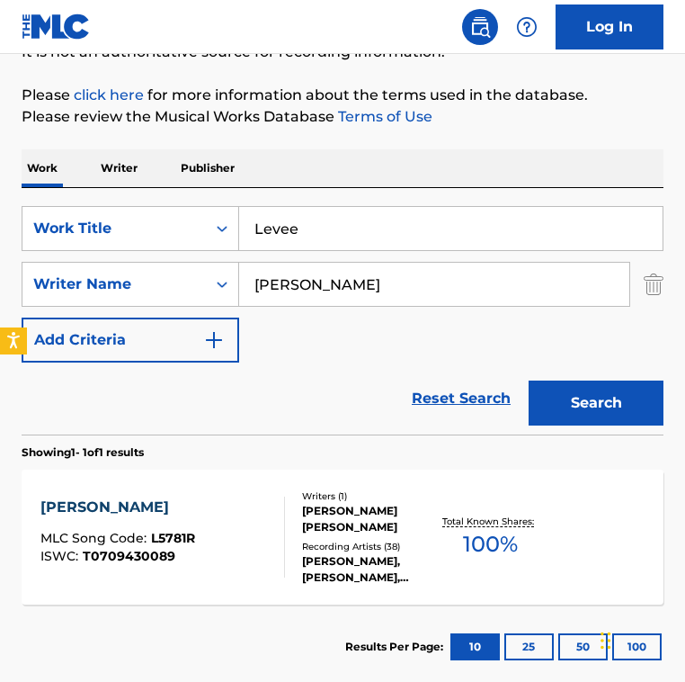
click at [394, 269] on input "[PERSON_NAME]" at bounding box center [434, 284] width 390 height 43
paste input "[PERSON_NAME] ManansalaValentino Artega"
click at [336, 275] on input "[PERSON_NAME] ManansalaValentino Artega" at bounding box center [434, 284] width 390 height 43
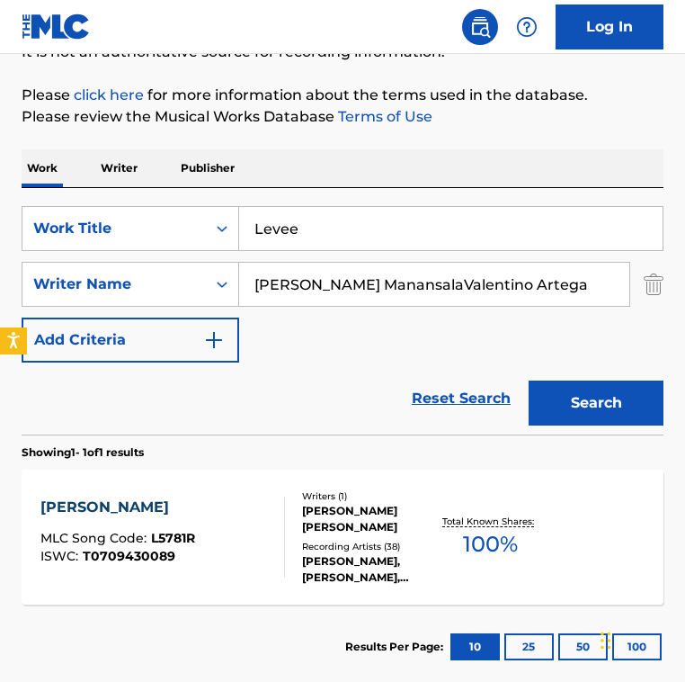
drag, startPoint x: 383, startPoint y: 286, endPoint x: 627, endPoint y: 290, distance: 243.8
click at [627, 290] on input "[PERSON_NAME] ManansalaValentino Artega" at bounding box center [434, 284] width 390 height 43
click at [284, 284] on input "[PERSON_NAME] ManansalaValentino Artega" at bounding box center [434, 284] width 390 height 43
drag, startPoint x: 536, startPoint y: 291, endPoint x: 666, endPoint y: 292, distance: 129.5
click at [666, 292] on div "The MLC Public Work Search The accuracy and completeness of The MLC's data is d…" at bounding box center [342, 290] width 685 height 797
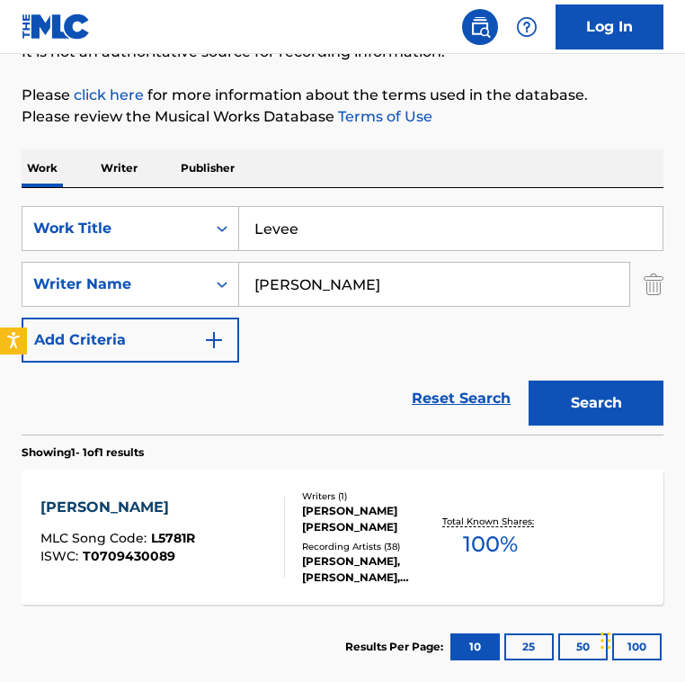
scroll to position [0, 0]
type input "[PERSON_NAME]"
click at [529, 380] on button "Search" at bounding box center [596, 402] width 135 height 45
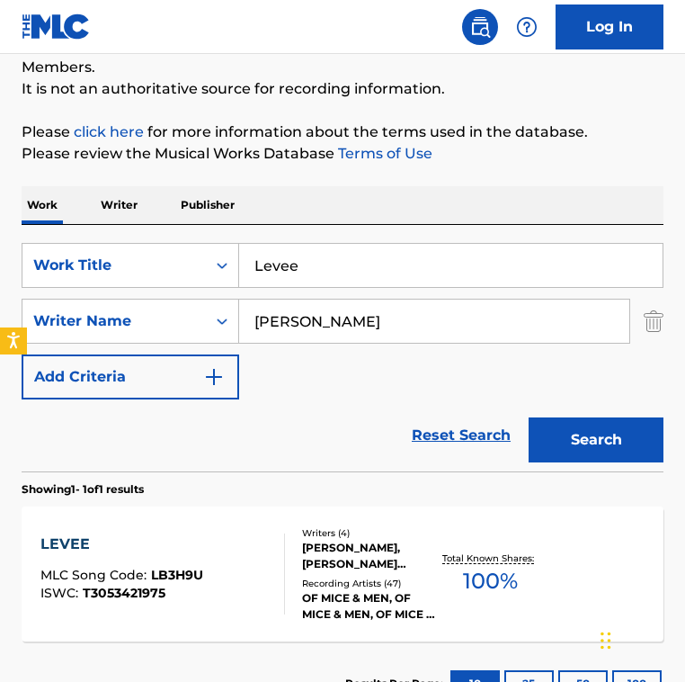
scroll to position [207, 0]
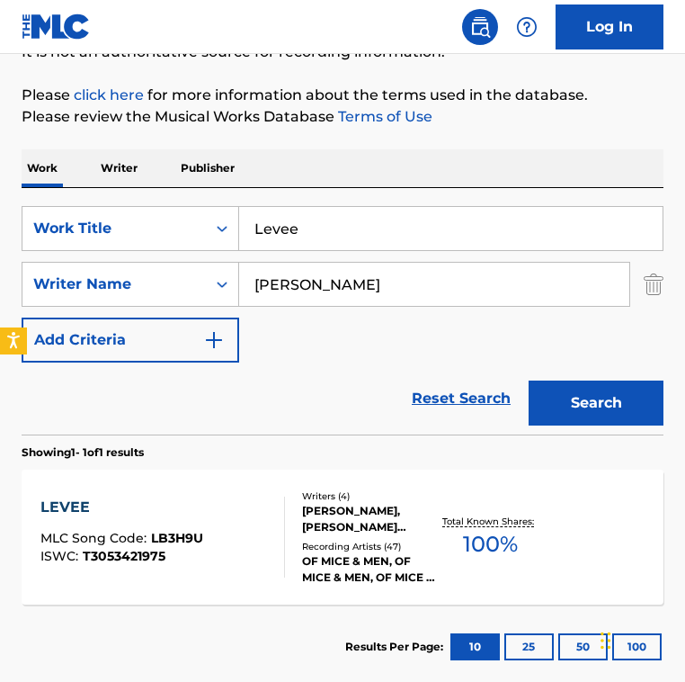
click at [281, 528] on div at bounding box center [277, 537] width 14 height 81
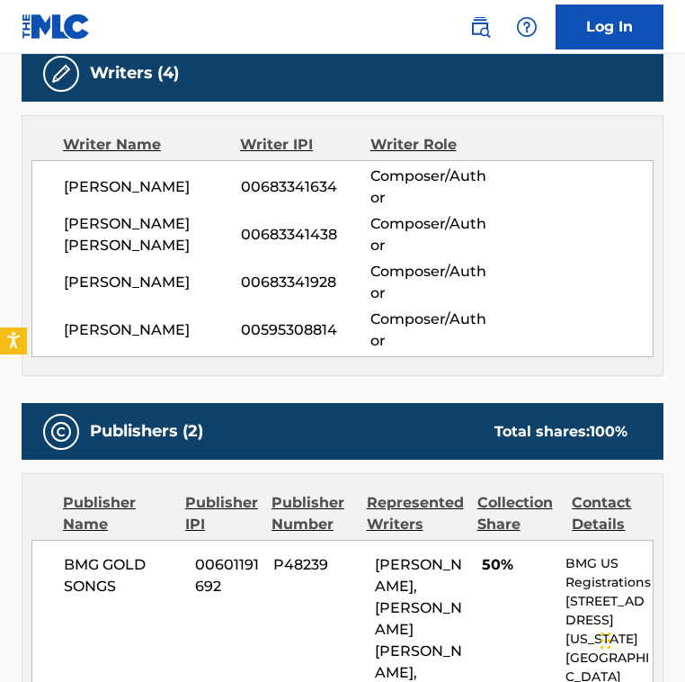
scroll to position [609, 0]
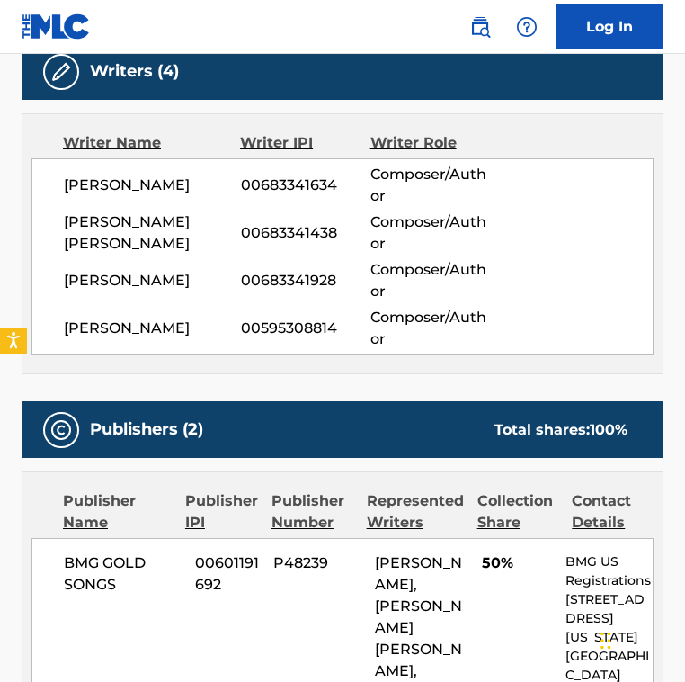
click at [283, 347] on div "[PERSON_NAME] 00595308814 Composer/Author" at bounding box center [358, 328] width 589 height 43
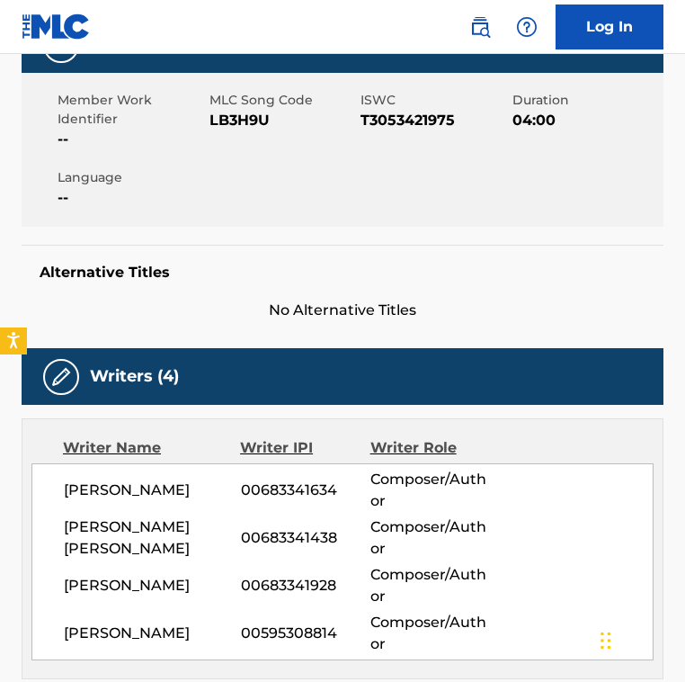
scroll to position [270, 0]
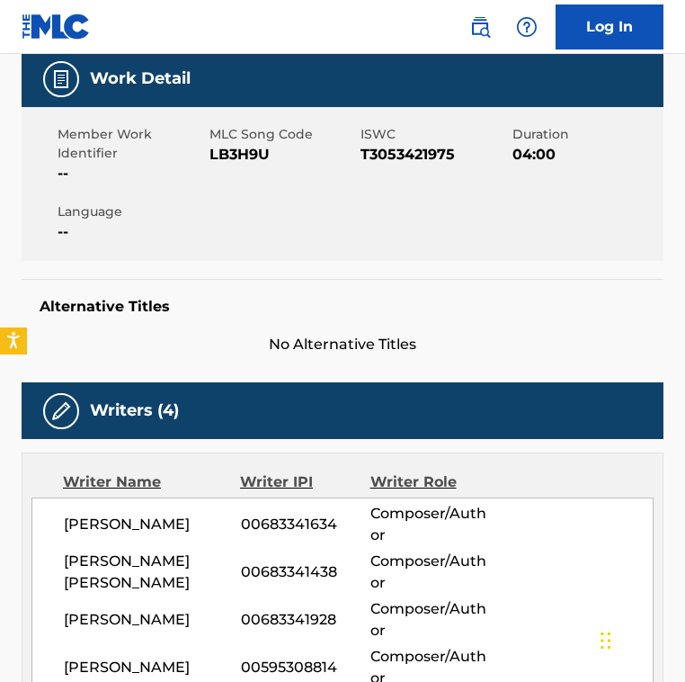
click at [243, 151] on span "LB3H9U" at bounding box center [284, 155] width 148 height 22
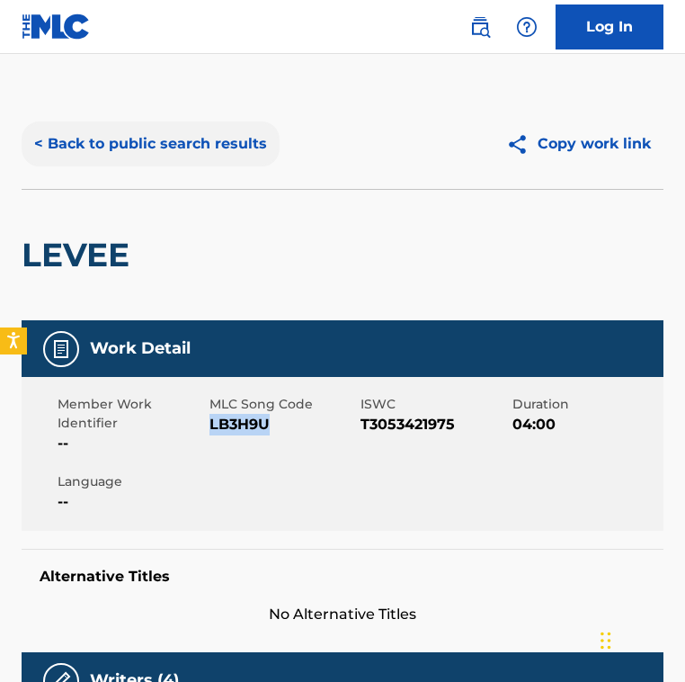
click at [157, 156] on button "< Back to public search results" at bounding box center [151, 143] width 258 height 45
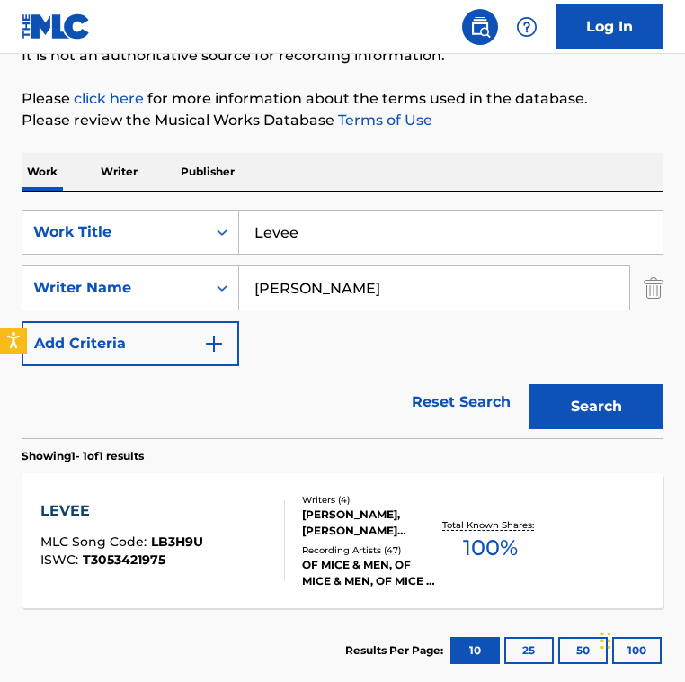
drag, startPoint x: 380, startPoint y: 234, endPoint x: -178, endPoint y: 192, distance: 560.1
click at [0, 192] on html "Accessibility Screen-Reader Guide, Feedback, and Issue Reporting | New window 0…" at bounding box center [342, 138] width 685 height 682
paste input "ight It Up - [PERSON_NAME] vs. Mad Mark 2K14 Club Mix"
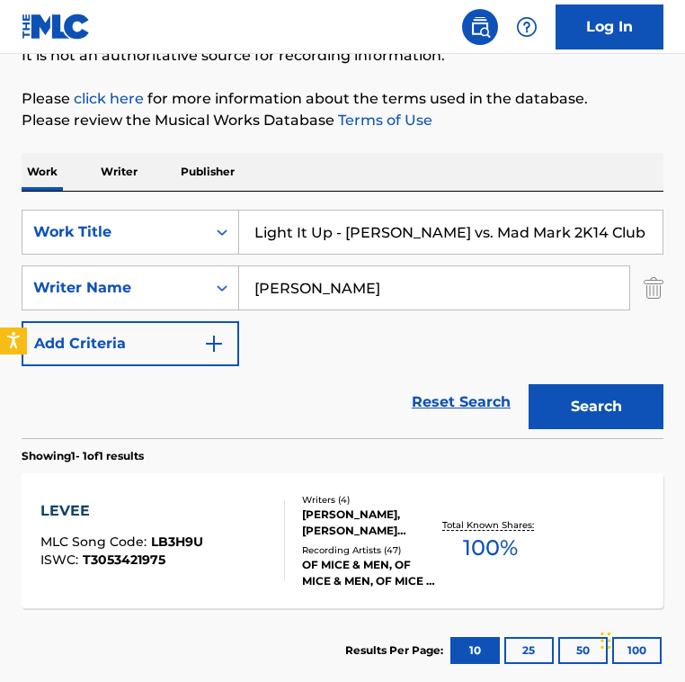
type input "Light It Up - [PERSON_NAME] vs. Mad Mark 2K14 Club Mix"
drag, startPoint x: 371, startPoint y: 283, endPoint x: -1, endPoint y: 285, distance: 371.5
click at [0, 285] on div "The MLC Public Work Search The accuracy and completeness of The MLC's data is d…" at bounding box center [342, 294] width 685 height 797
type input "\"
click at [333, 276] on input "Search Form" at bounding box center [434, 287] width 390 height 43
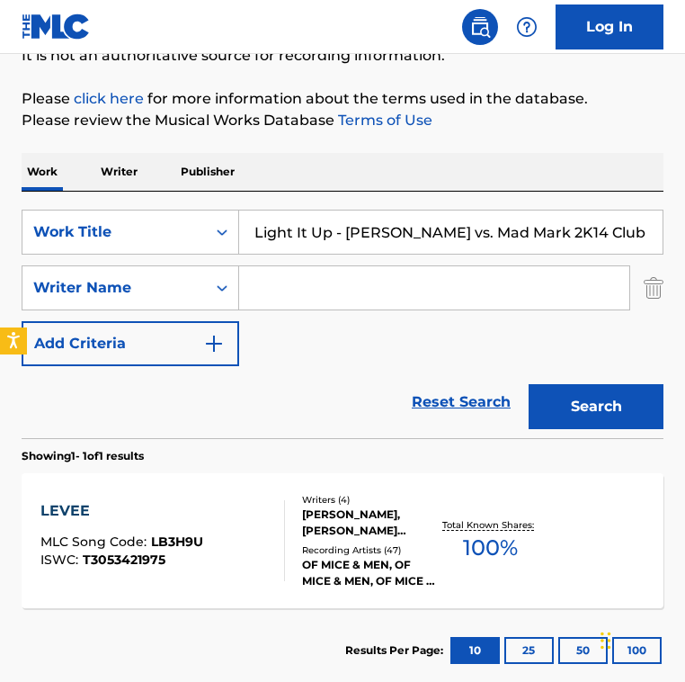
click at [333, 276] on input "Search Form" at bounding box center [434, 287] width 390 height 43
paste input "[PERSON_NAME] [PERSON_NAME] BassiNaimy HackettTebey [PERSON_NAME]"
type input "[PERSON_NAME] [PERSON_NAME] BassiNaimy HackettTebey [PERSON_NAME]"
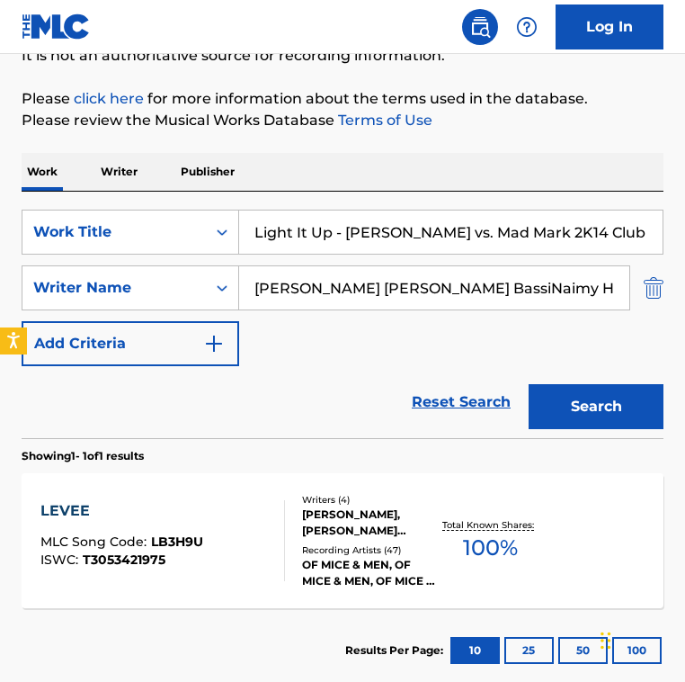
drag, startPoint x: 336, startPoint y: 233, endPoint x: 658, endPoint y: 264, distance: 324.4
click at [658, 264] on div "SearchWithCriteria2fe9ec90-529c-4e57-ab9a-93cd6d1e6551 Work Title Light It Up -…" at bounding box center [343, 288] width 642 height 157
click at [341, 223] on input "Light It Up - [PERSON_NAME] vs. Mad Mark 2K14 Club Mix" at bounding box center [451, 231] width 424 height 43
click at [309, 313] on div "SearchWithCriteria2fe9ec90-529c-4e57-ab9a-93cd6d1e6551 Work Title Light It Up -…" at bounding box center [343, 288] width 642 height 157
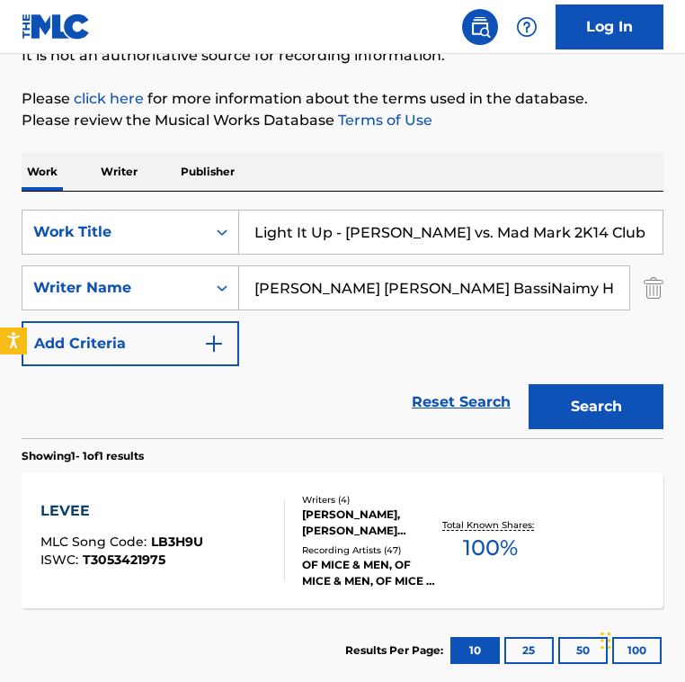
click at [309, 304] on input "[PERSON_NAME] [PERSON_NAME] BassiNaimy HackettTebey [PERSON_NAME]" at bounding box center [434, 287] width 390 height 43
type input "="
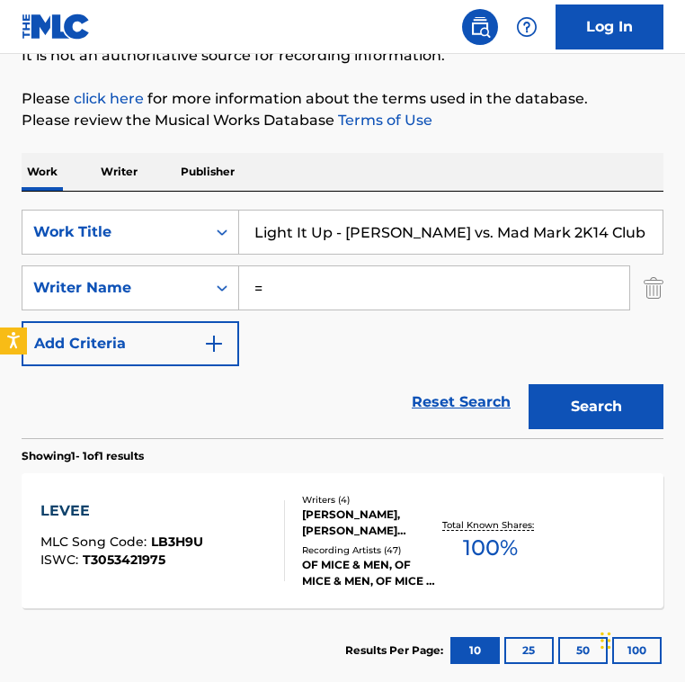
click at [529, 384] on button "Search" at bounding box center [596, 406] width 135 height 45
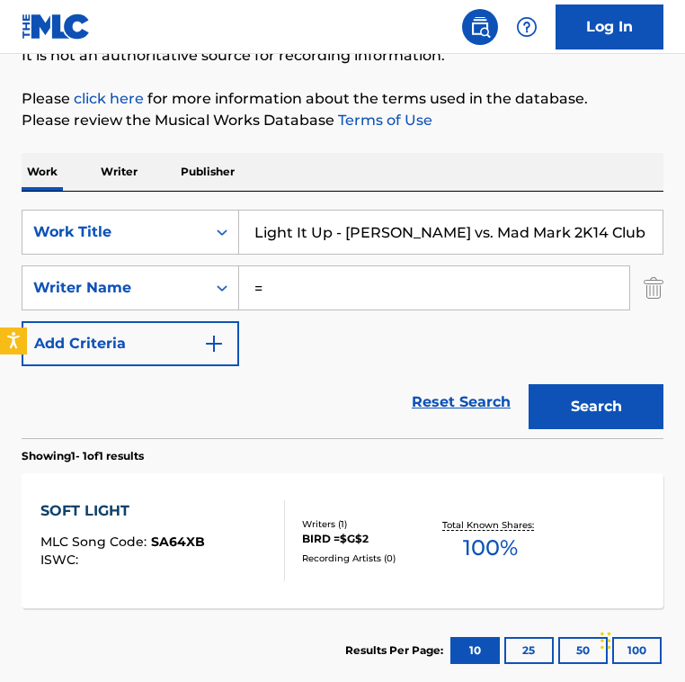
click at [309, 304] on input "=" at bounding box center [434, 287] width 390 height 43
click at [529, 384] on button "Search" at bounding box center [596, 406] width 135 height 45
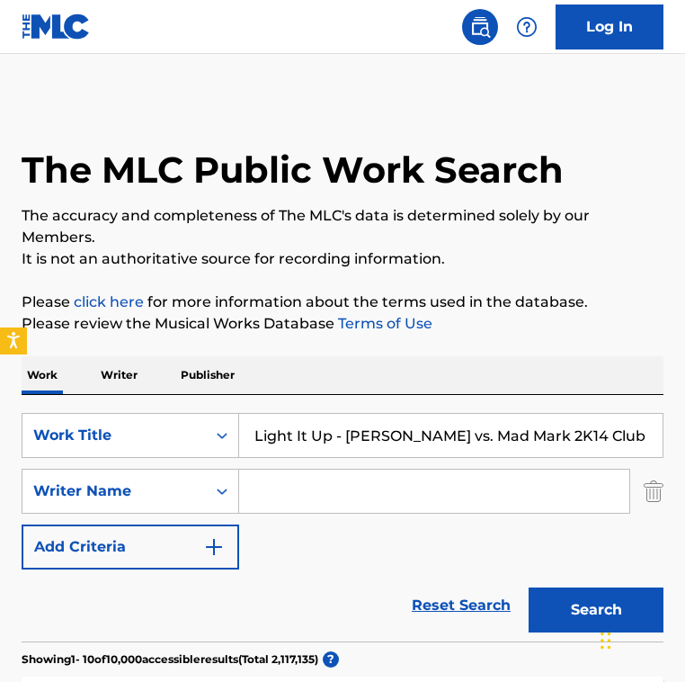
click at [350, 433] on input "Light It Up - [PERSON_NAME] vs. Mad Mark 2K14 Club Mix" at bounding box center [451, 435] width 424 height 43
click at [529, 587] on button "Search" at bounding box center [596, 609] width 135 height 45
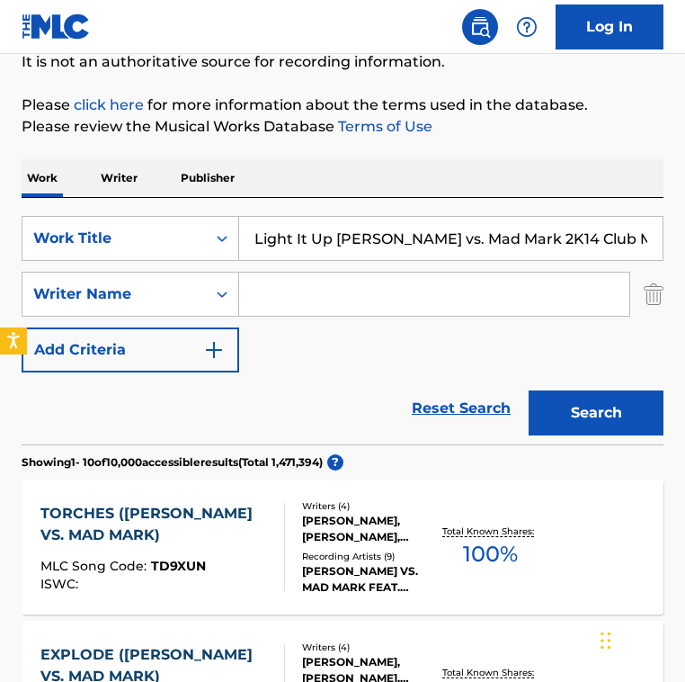
scroll to position [216, 0]
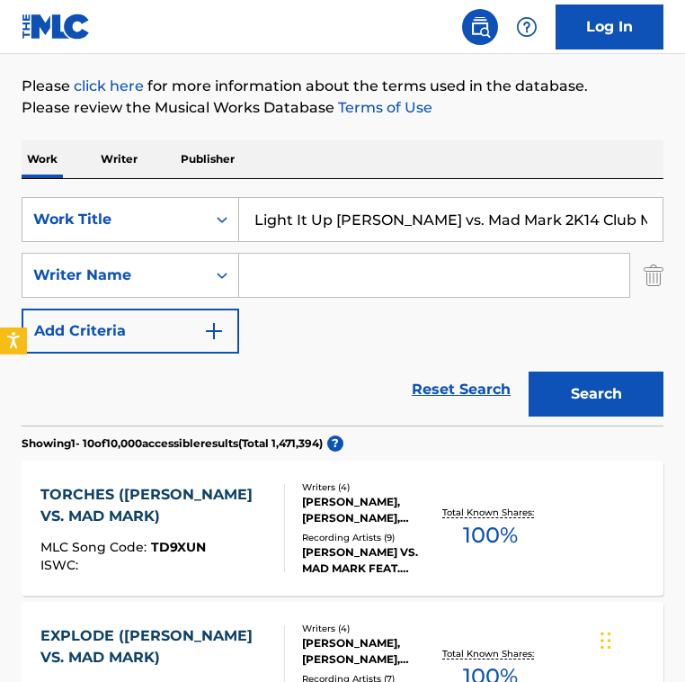
drag, startPoint x: 440, startPoint y: 225, endPoint x: 614, endPoint y: 222, distance: 174.5
click at [614, 222] on input "Light It Up [PERSON_NAME] vs. Mad Mark 2K14 Club Mix" at bounding box center [451, 219] width 424 height 43
type input "Light It Up [PERSON_NAME]"
click at [336, 278] on input "Search Form" at bounding box center [434, 275] width 390 height 43
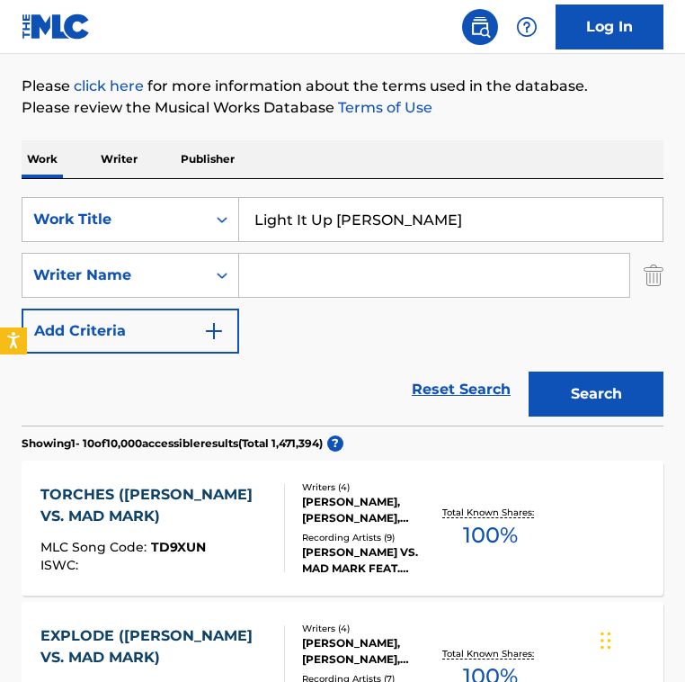
paste input "[PERSON_NAME]"
click at [529, 371] on button "Search" at bounding box center [596, 393] width 135 height 45
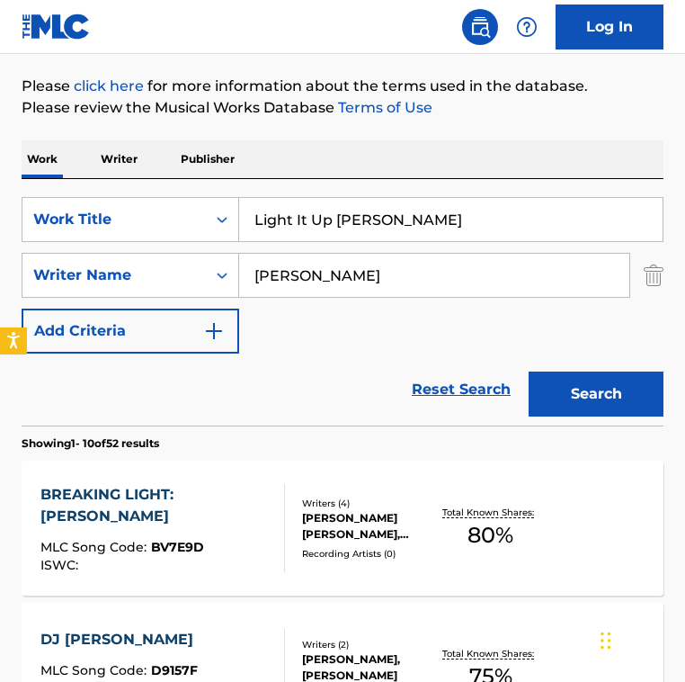
click at [439, 277] on input "[PERSON_NAME]" at bounding box center [434, 275] width 390 height 43
paste input "[PERSON_NAME]"
type input "[PERSON_NAME]"
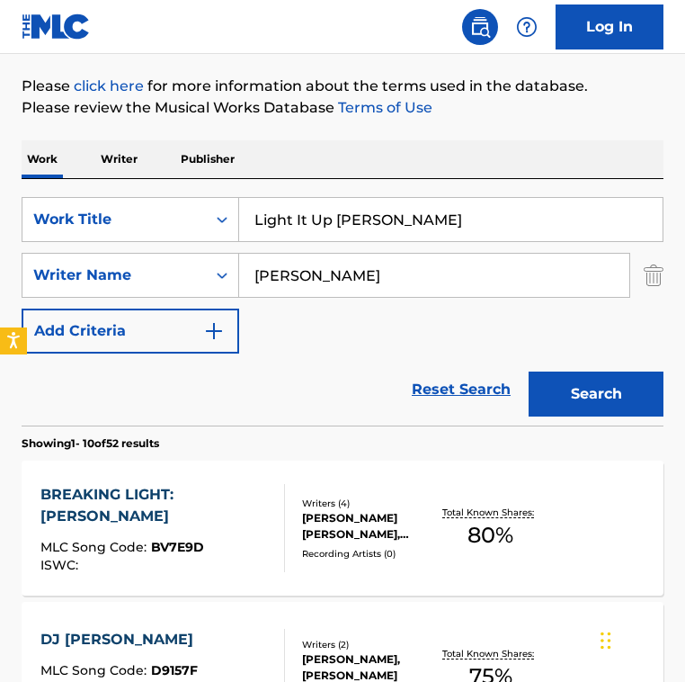
click at [529, 371] on button "Search" at bounding box center [596, 393] width 135 height 45
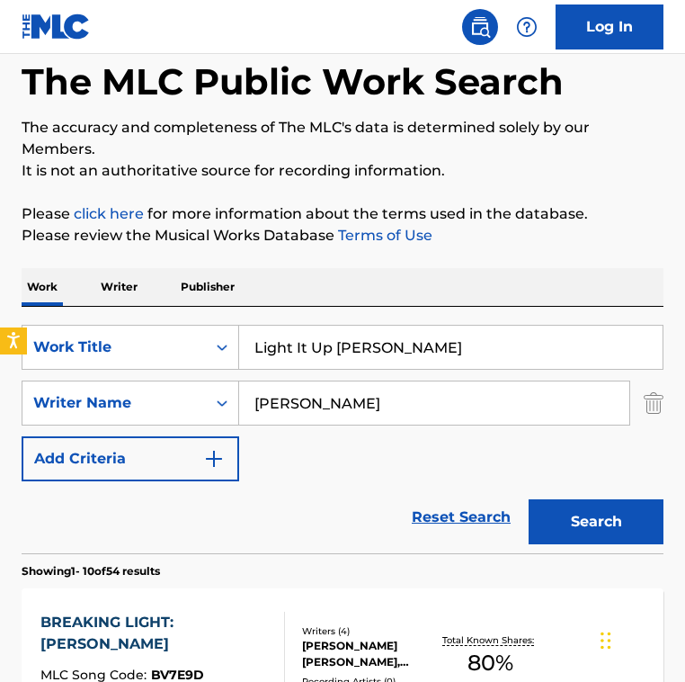
scroll to position [0, 0]
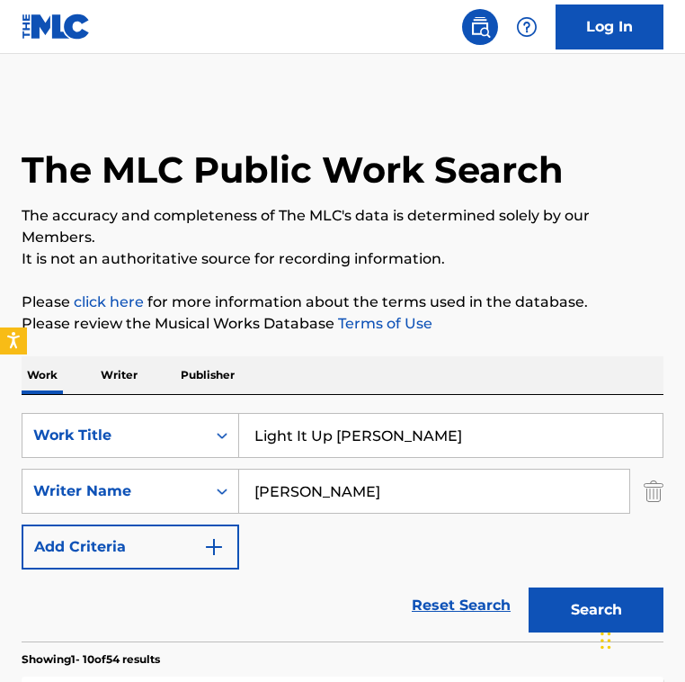
drag, startPoint x: 458, startPoint y: 437, endPoint x: -115, endPoint y: 303, distance: 588.4
click at [0, 303] on html "Accessibility Screen-Reader Guide, Feedback, and Issue Reporting | New window 0…" at bounding box center [342, 341] width 685 height 682
paste input "óng lǐ [PERSON_NAME] sī"
type input "Lóng lǐ [PERSON_NAME] sī"
click at [293, 493] on input "[PERSON_NAME]" at bounding box center [434, 491] width 390 height 43
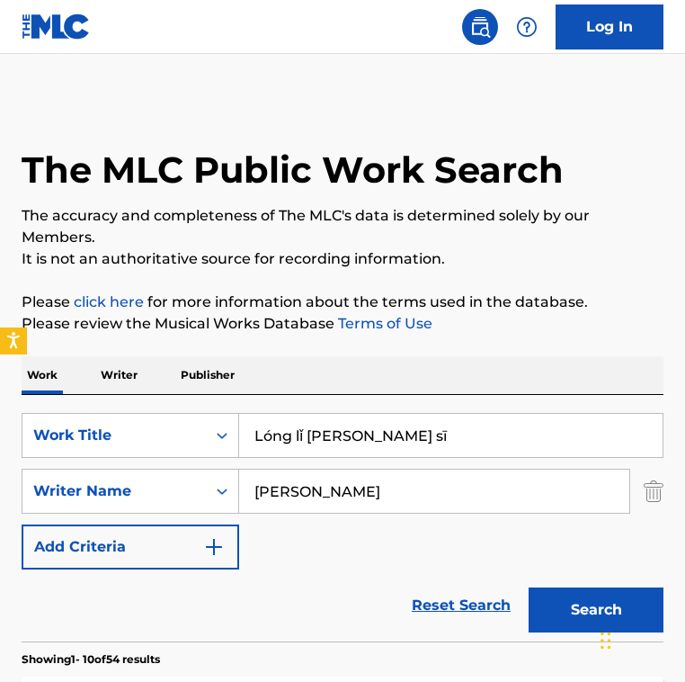
click at [293, 493] on input "[PERSON_NAME]" at bounding box center [434, 491] width 390 height 43
type input "deti"
click at [529, 587] on button "Search" at bounding box center [596, 609] width 135 height 45
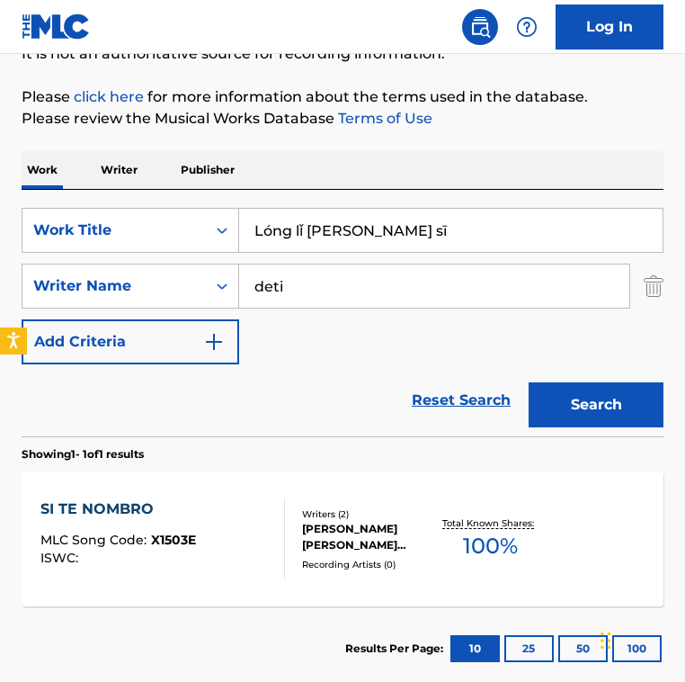
scroll to position [217, 0]
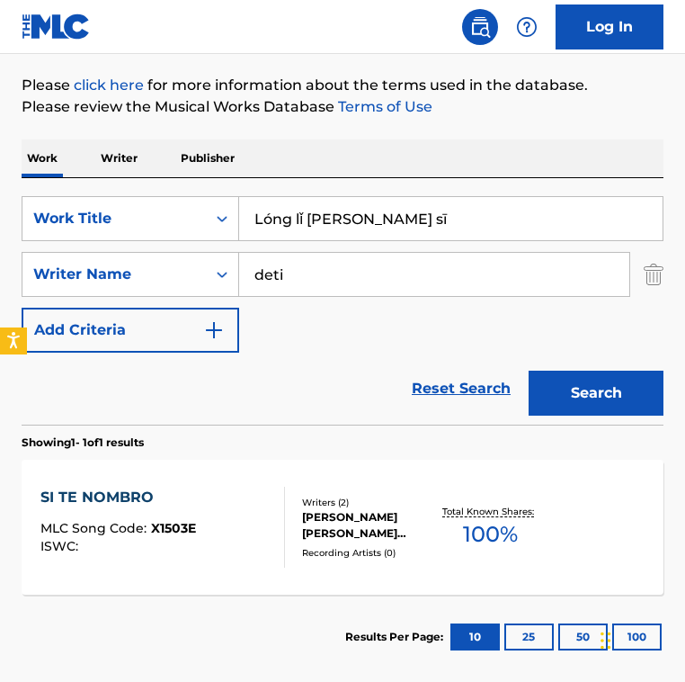
click at [320, 227] on input "Lóng lǐ [PERSON_NAME] sī" at bounding box center [451, 218] width 424 height 43
type input "lonely dance"
click at [319, 284] on input "deti" at bounding box center [434, 274] width 390 height 43
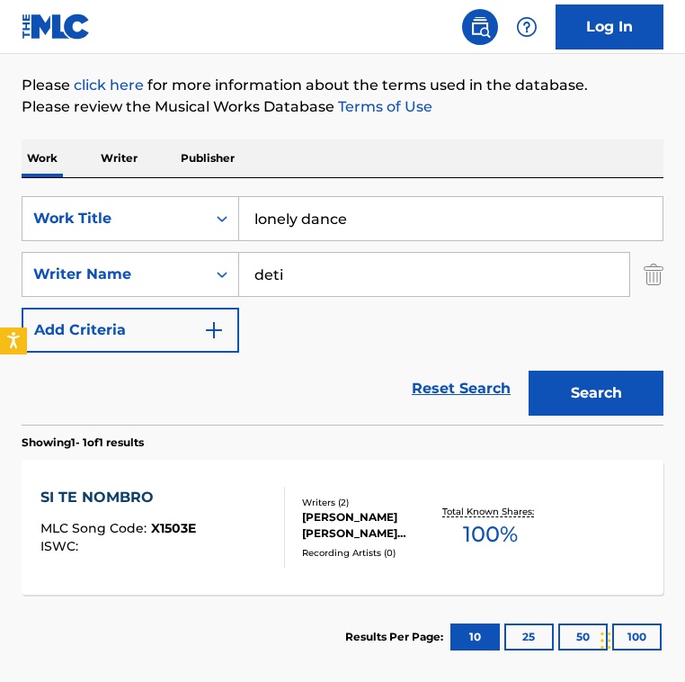
click at [319, 284] on input "deti" at bounding box center [434, 274] width 390 height 43
type input "d shine"
click at [529, 371] on button "Search" at bounding box center [596, 393] width 135 height 45
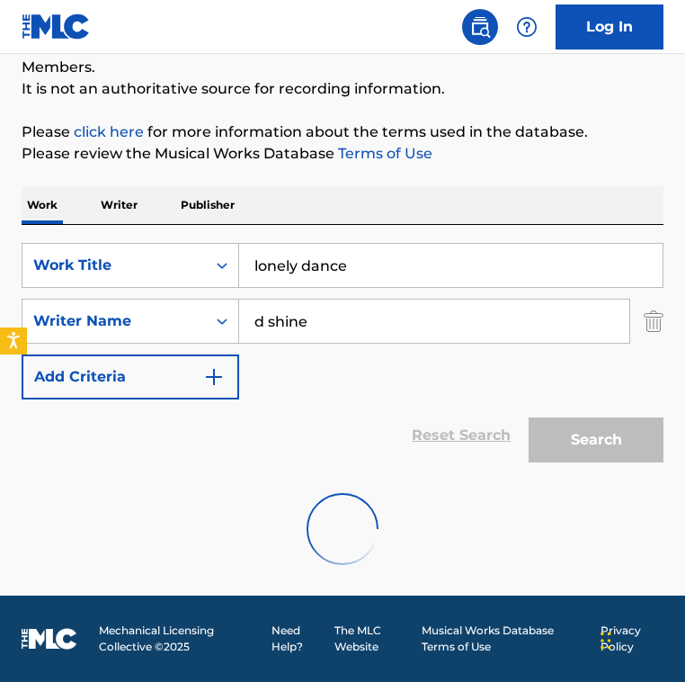
scroll to position [112, 0]
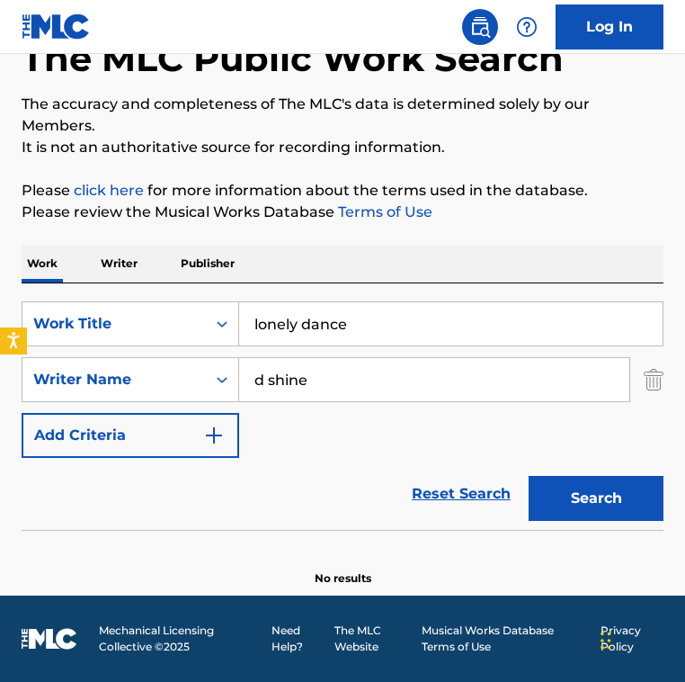
click at [362, 327] on input "lonely dance" at bounding box center [451, 323] width 424 height 43
paste input "Lose You"
type input "Lose You"
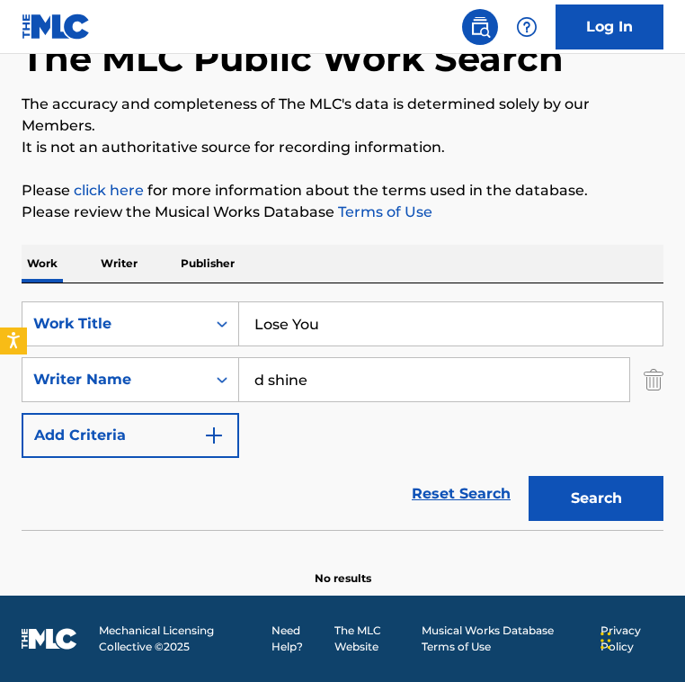
drag, startPoint x: 347, startPoint y: 388, endPoint x: 102, endPoint y: 354, distance: 247.9
click at [102, 354] on div "SearchWithCriteria2fe9ec90-529c-4e57-ab9a-93cd6d1e6551 Work Title Lose You Sear…" at bounding box center [343, 379] width 642 height 157
paste input "Tijs Verwest"
type input "Tijs Verwest"
click at [529, 476] on button "Search" at bounding box center [596, 498] width 135 height 45
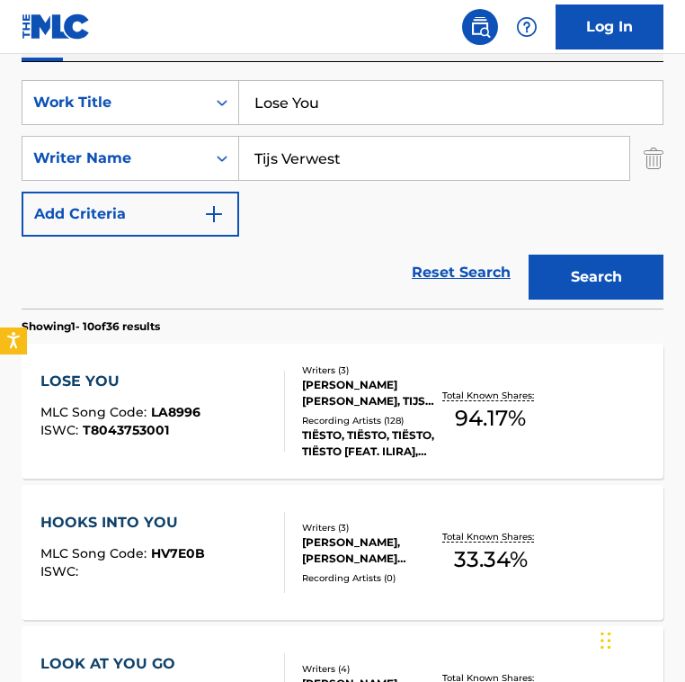
scroll to position [334, 0]
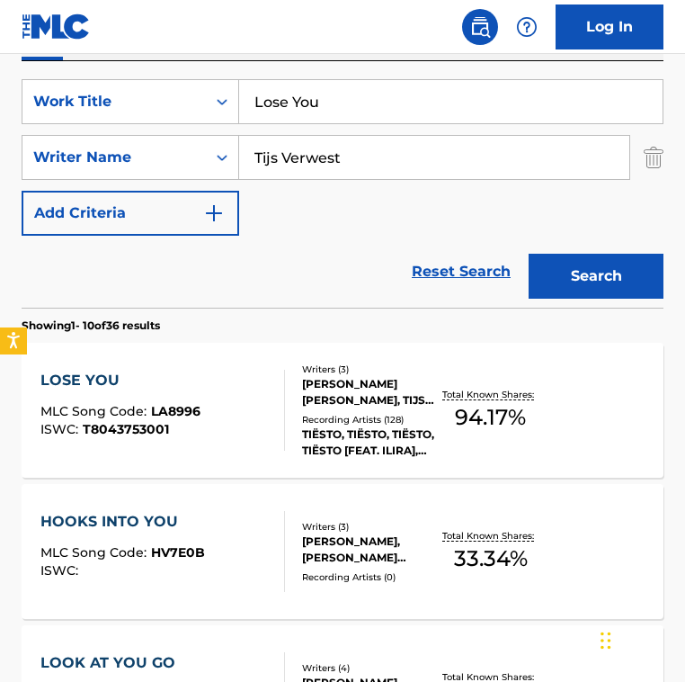
click at [213, 407] on div "LOSE YOU MLC Song Code : LA8996 ISWC : T8043753001" at bounding box center [162, 410] width 244 height 81
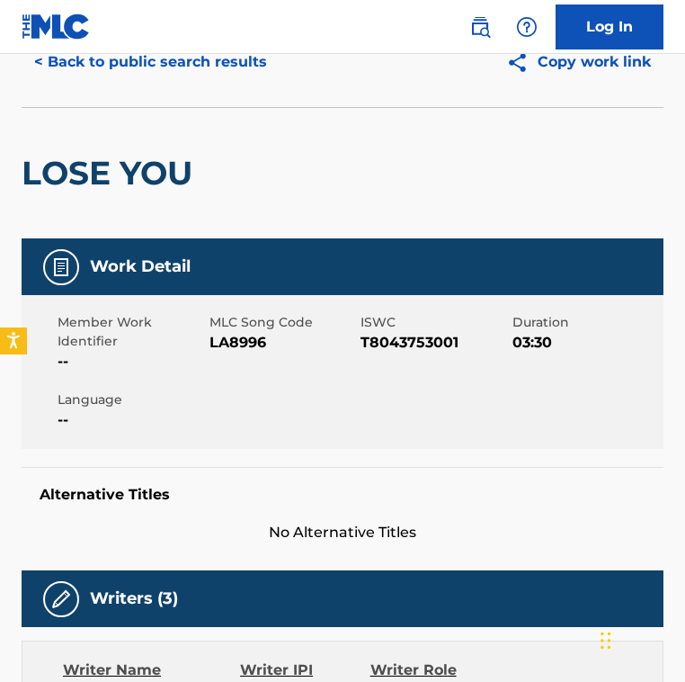
scroll to position [52, 0]
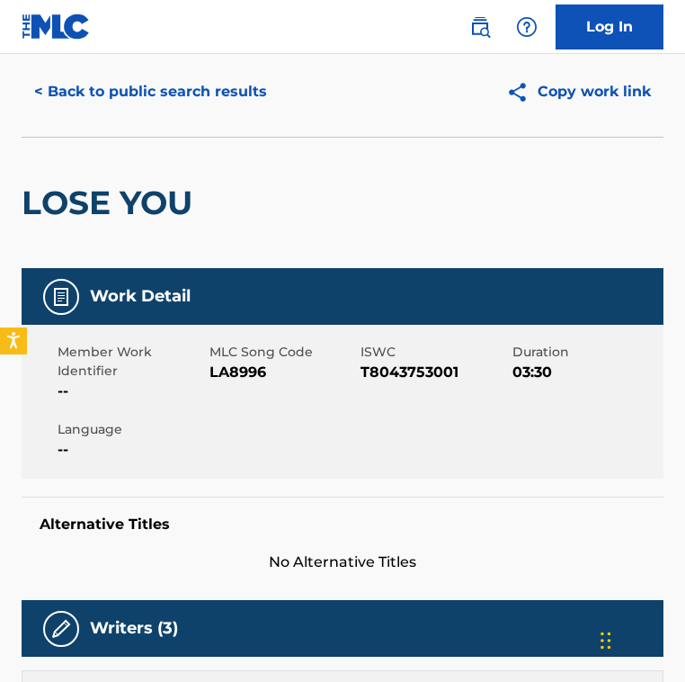
click at [222, 367] on span "LA8996" at bounding box center [284, 373] width 148 height 22
click at [199, 103] on button "< Back to public search results" at bounding box center [151, 91] width 258 height 45
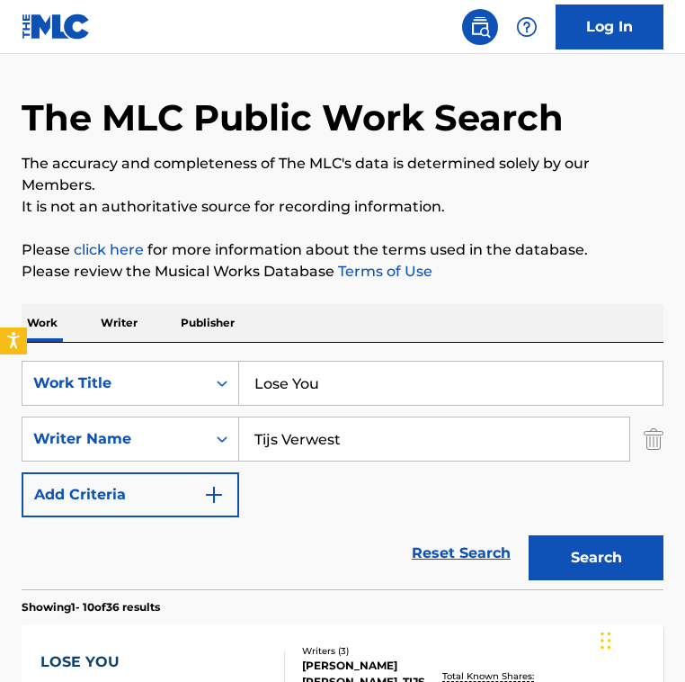
scroll to position [334, 0]
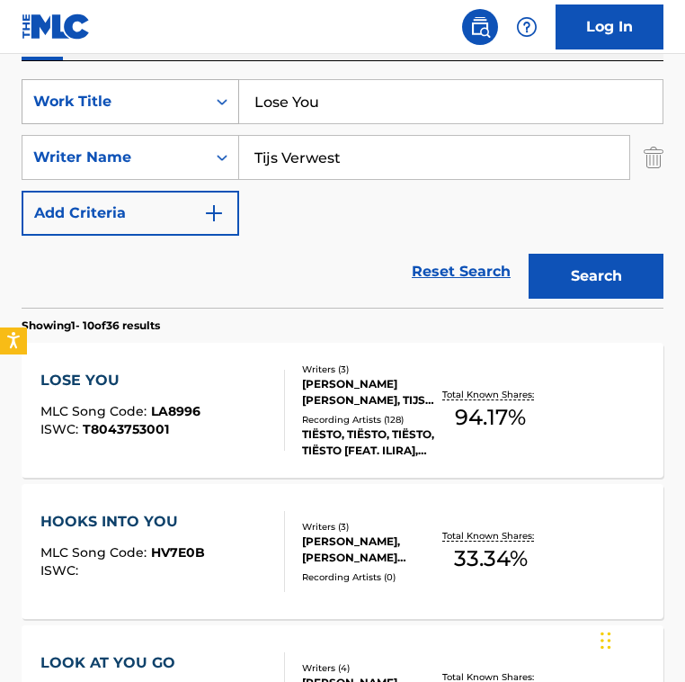
drag, startPoint x: 352, startPoint y: 89, endPoint x: 57, endPoint y: 88, distance: 295.0
click at [57, 88] on div "SearchWithCriteria2fe9ec90-529c-4e57-ab9a-93cd6d1e6551 Work Title Lose You" at bounding box center [343, 101] width 642 height 45
paste input "Lost in a Dream"
click at [544, 101] on input "Lost in a DreamLose You" at bounding box center [451, 101] width 424 height 43
type input "Lost in a Dream"
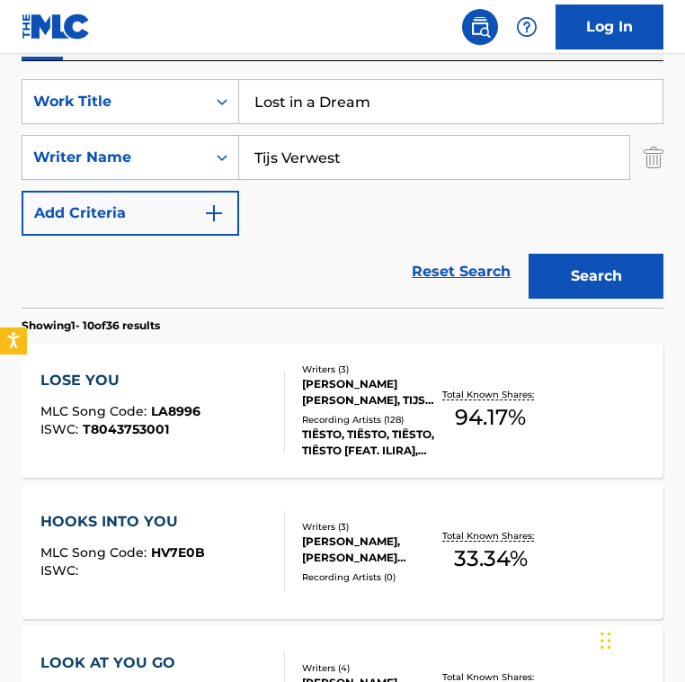
click at [291, 166] on input "Tijs Verwest" at bounding box center [434, 157] width 390 height 43
paste input "[PERSON_NAME]"
type input "[PERSON_NAME]"
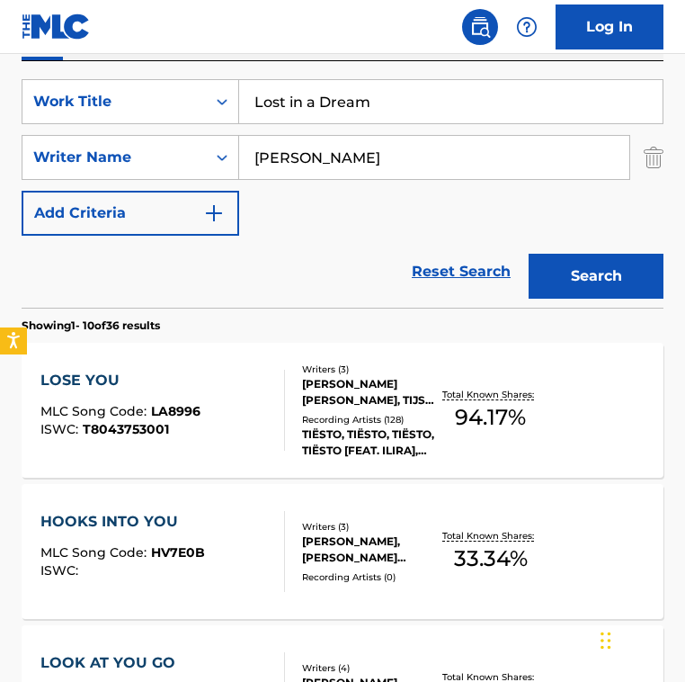
click at [529, 254] on button "Search" at bounding box center [596, 276] width 135 height 45
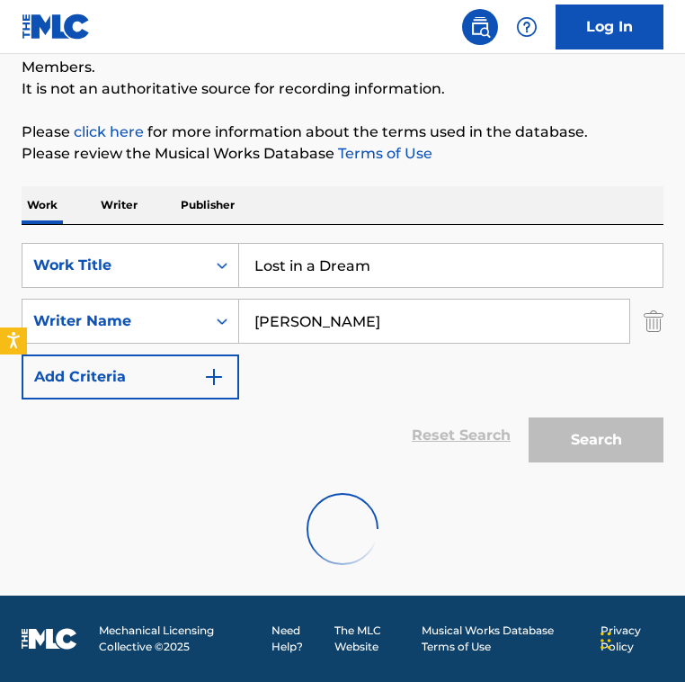
scroll to position [112, 0]
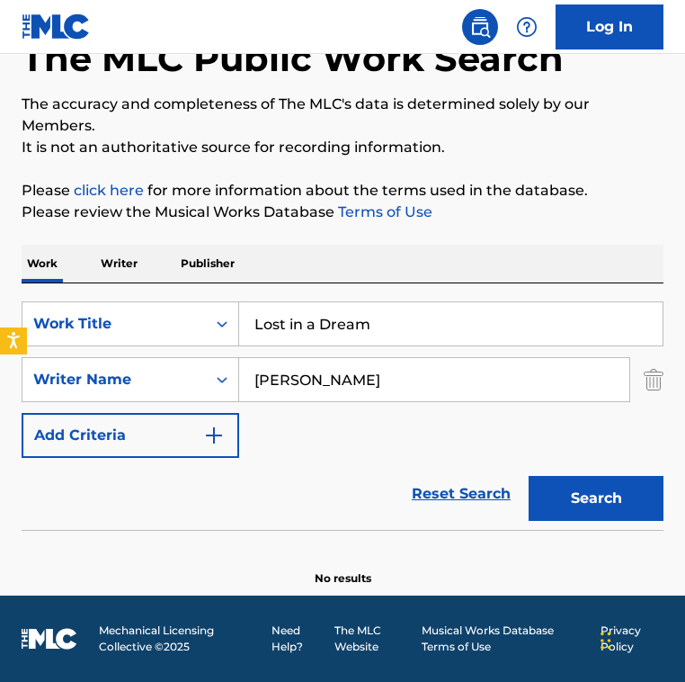
click at [259, 421] on div "SearchWithCriteria2fe9ec90-529c-4e57-ab9a-93cd6d1e6551 Work Title Lost in a Dre…" at bounding box center [343, 379] width 642 height 157
click at [441, 321] on input "Lost in a Dream" at bounding box center [451, 323] width 424 height 43
paste input "On A Different Night"
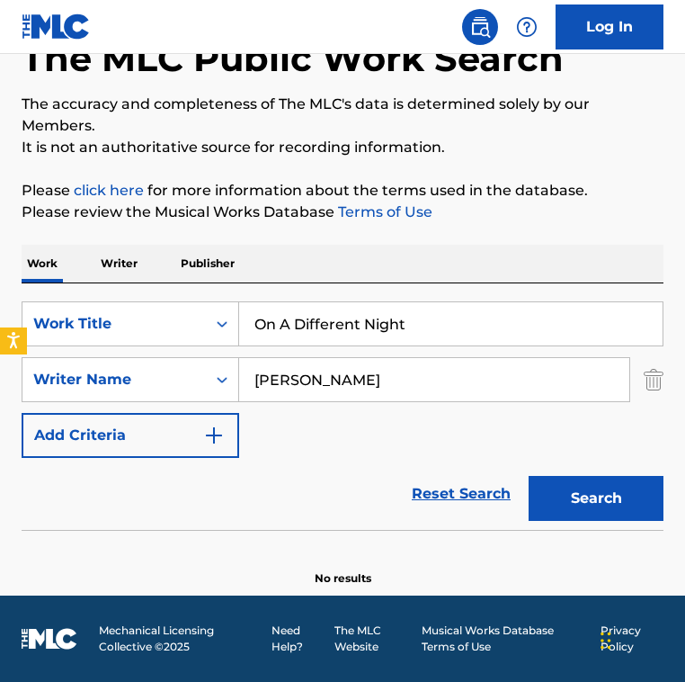
type input "On A Different Night"
drag, startPoint x: 377, startPoint y: 383, endPoint x: 135, endPoint y: 364, distance: 242.7
click at [135, 363] on div "SearchWithCriteria8f57dcd0-ccde-403a-b6ad-12611e31a1cf Writer Name [PERSON_NAME]" at bounding box center [343, 379] width 642 height 45
paste input "rady BlockJosh [PERSON_NAME]"
drag, startPoint x: 341, startPoint y: 381, endPoint x: 651, endPoint y: 403, distance: 311.1
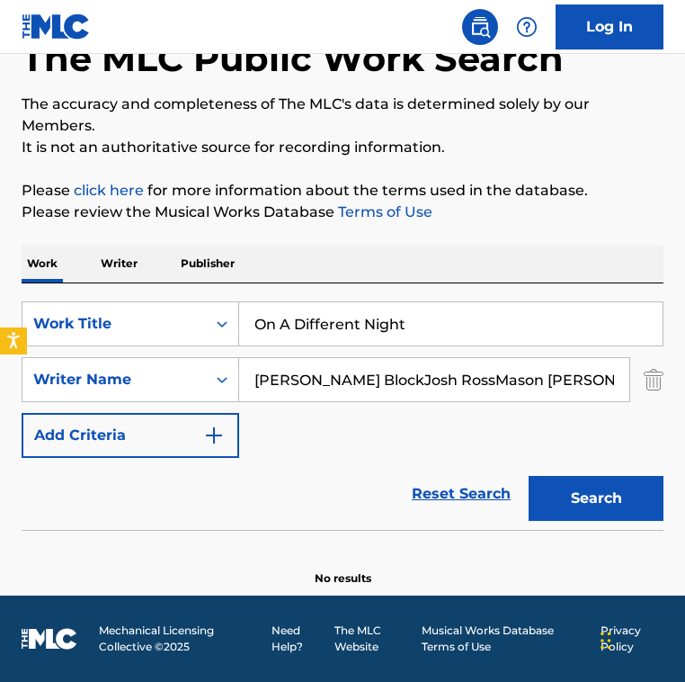
click at [651, 403] on div "SearchWithCriteria2fe9ec90-529c-4e57-ab9a-93cd6d1e6551 Work Title On A Differen…" at bounding box center [343, 379] width 642 height 157
type input "[PERSON_NAME] Block"
click at [529, 476] on button "Search" at bounding box center [596, 498] width 135 height 45
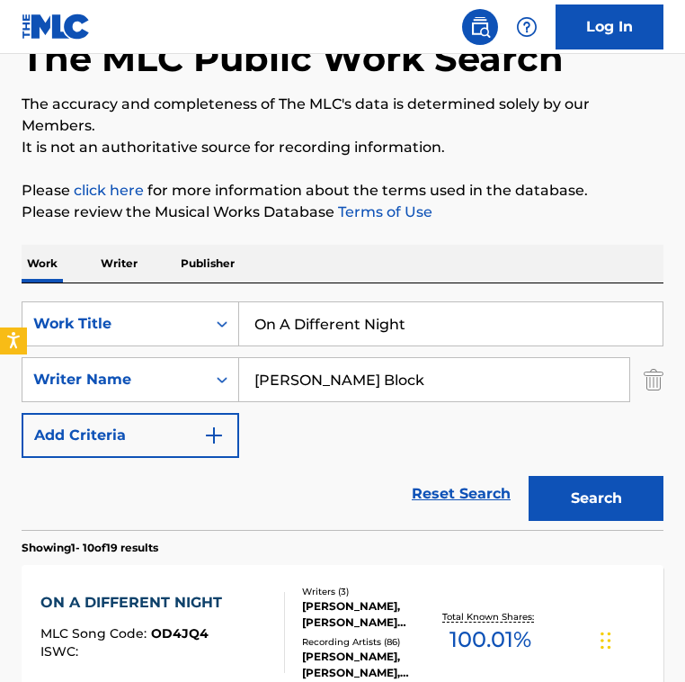
click at [375, 383] on input "[PERSON_NAME] Block" at bounding box center [434, 379] width 390 height 43
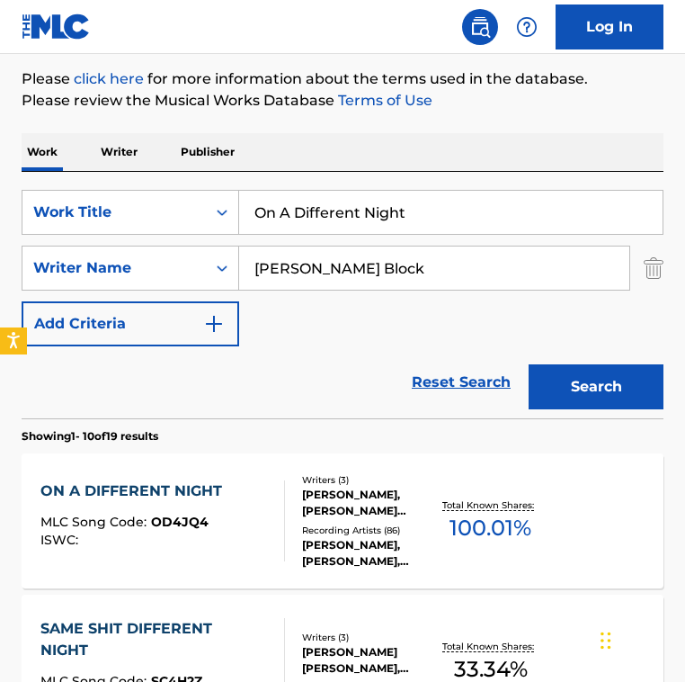
scroll to position [235, 0]
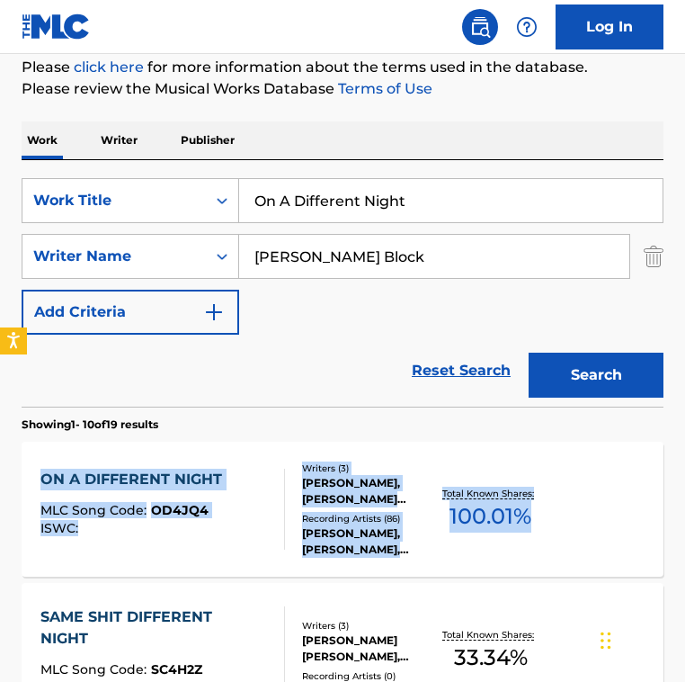
click at [285, 510] on div "Writers ( 3 ) [PERSON_NAME], [PERSON_NAME] [PERSON_NAME] BLOCK Recording Artist…" at bounding box center [361, 509] width 153 height 96
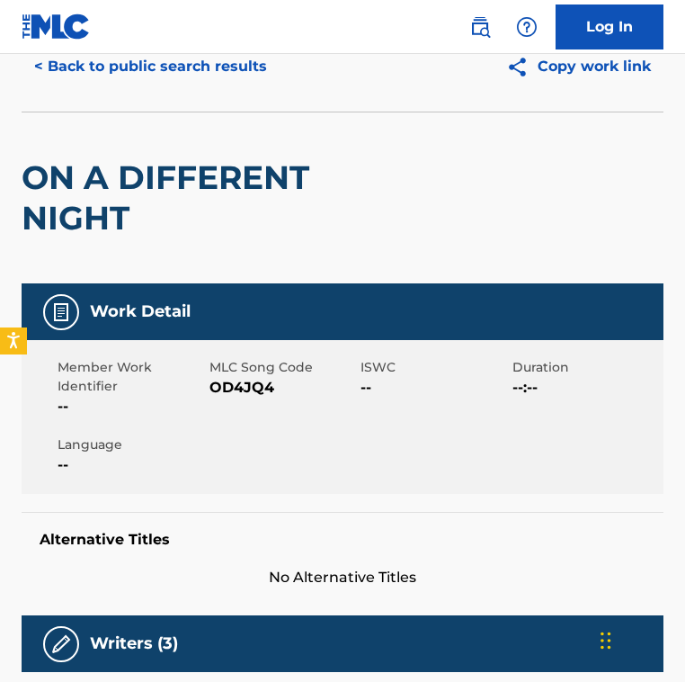
scroll to position [86, 0]
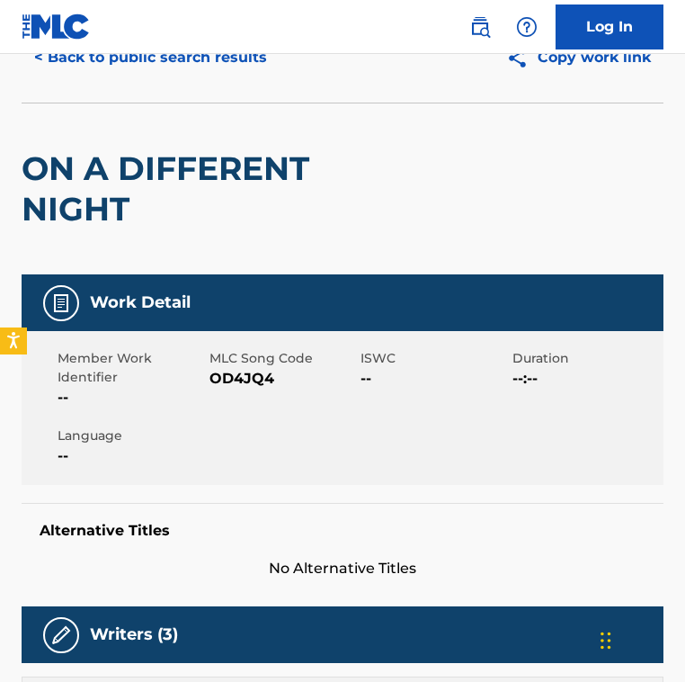
click at [229, 360] on span "MLC Song Code" at bounding box center [284, 358] width 148 height 19
click at [228, 379] on span "OD4JQ4" at bounding box center [284, 379] width 148 height 22
click at [168, 63] on button "< Back to public search results" at bounding box center [151, 57] width 258 height 45
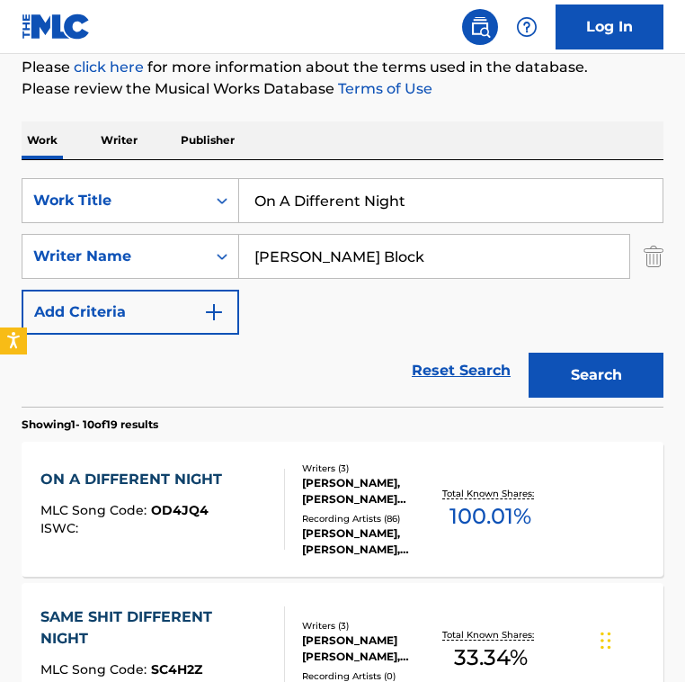
drag, startPoint x: 452, startPoint y: 194, endPoint x: -102, endPoint y: 186, distance: 553.2
click at [0, 186] on html "Accessibility Screen-Reader Guide, Feedback, and Issue Reporting | New window 0…" at bounding box center [342, 106] width 685 height 682
paste input "e More Night"
type input "One More Night"
drag, startPoint x: 375, startPoint y: 264, endPoint x: -107, endPoint y: 200, distance: 486.3
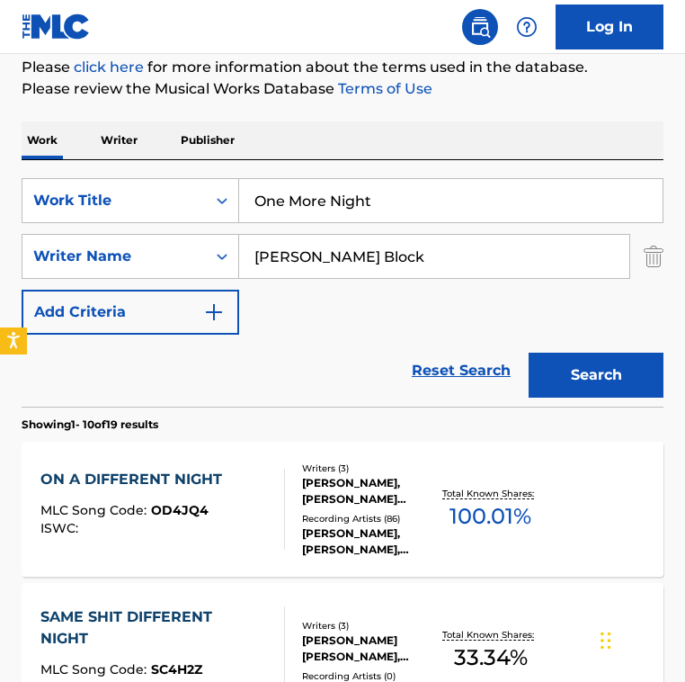
click at [0, 200] on html "Accessibility Screen-Reader Guide, Feedback, and Issue Reporting | New window 0…" at bounding box center [342, 106] width 685 height 682
type input "c"
type input "[PERSON_NAME]"
click at [529, 353] on button "Search" at bounding box center [596, 375] width 135 height 45
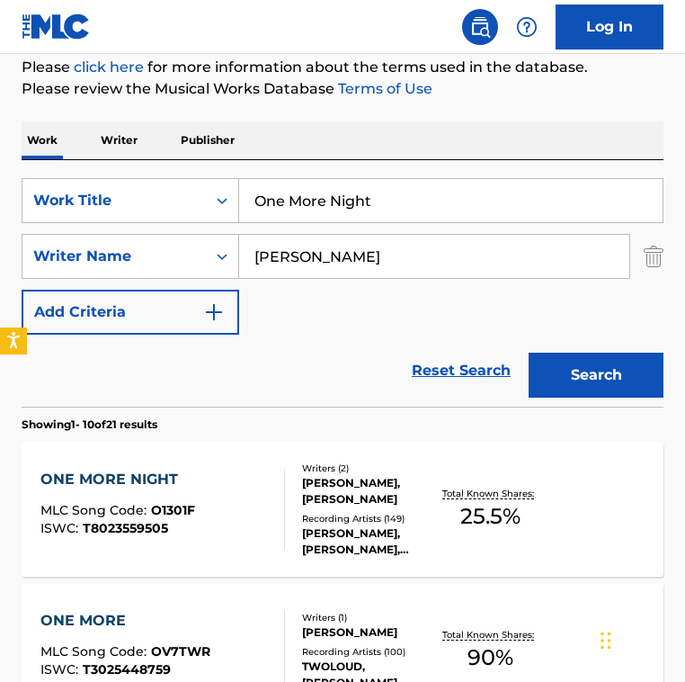
click at [297, 362] on div "Reset Search Search" at bounding box center [343, 371] width 642 height 72
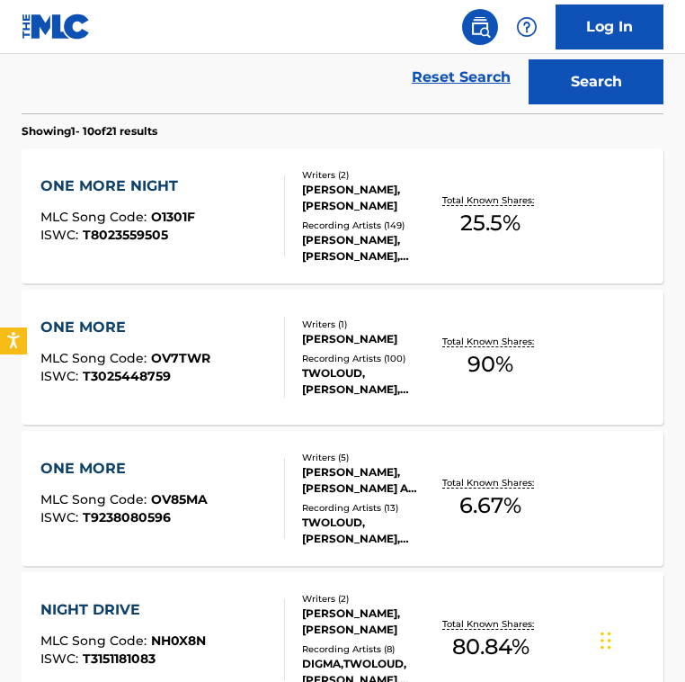
scroll to position [526, 0]
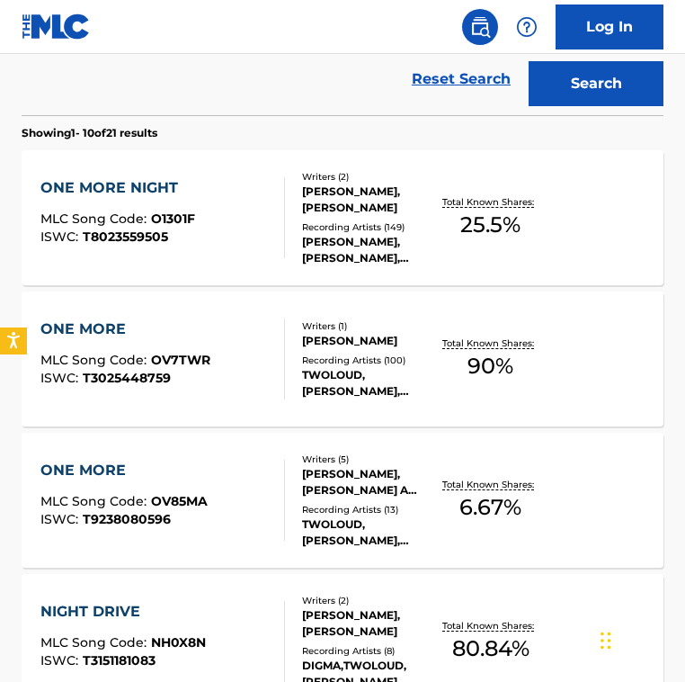
click at [220, 223] on div "ONE MORE NIGHT MLC Song Code : O1301F ISWC : T8023559505" at bounding box center [162, 217] width 244 height 81
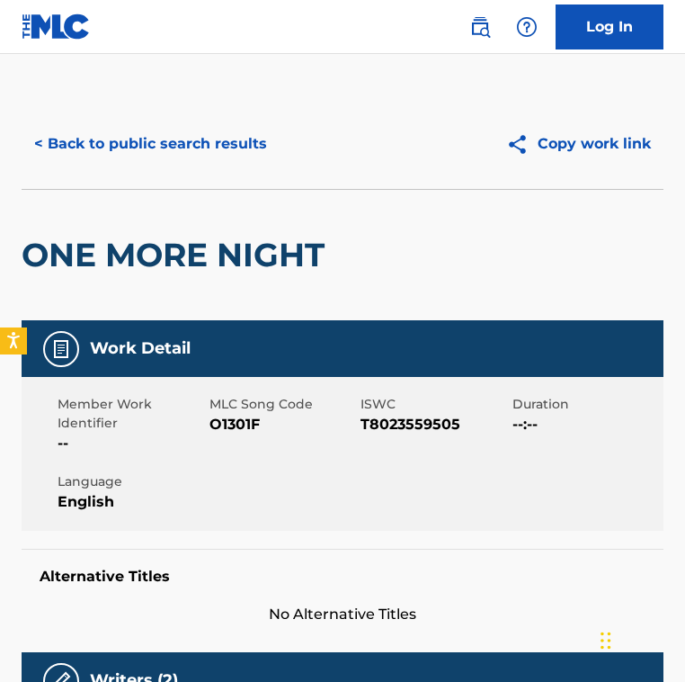
click at [228, 422] on span "O1301F" at bounding box center [284, 425] width 148 height 22
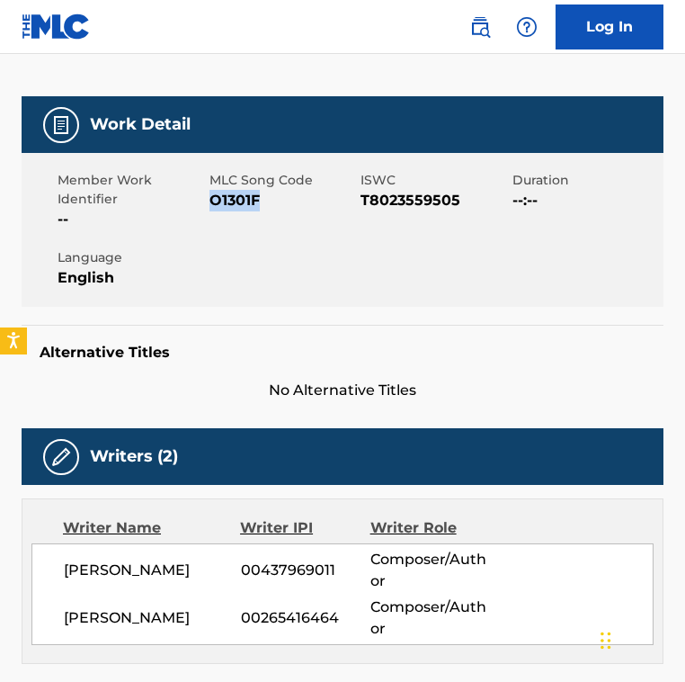
scroll to position [222, 0]
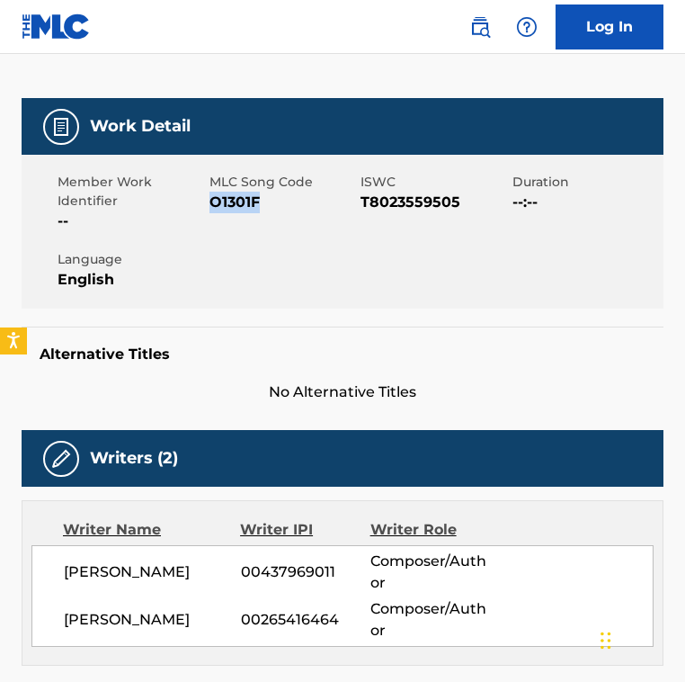
click at [243, 198] on span "O1301F" at bounding box center [284, 203] width 148 height 22
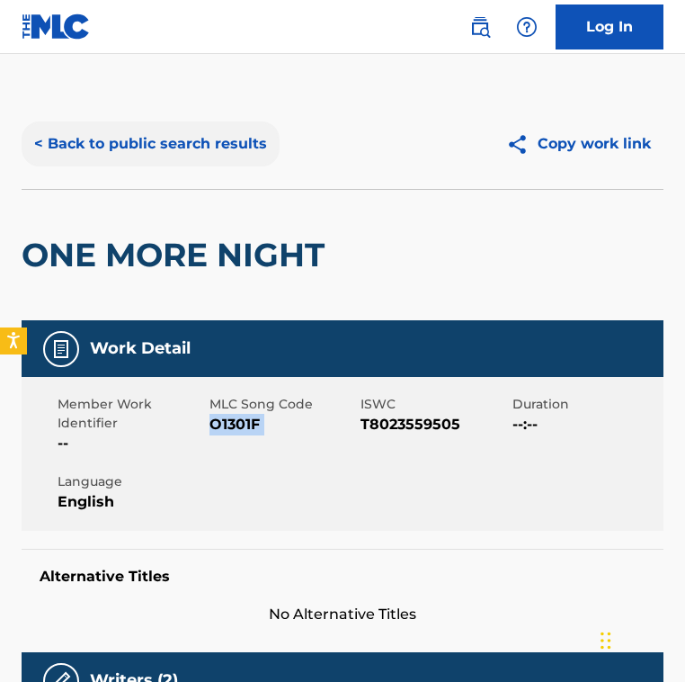
click at [164, 155] on button "< Back to public search results" at bounding box center [151, 143] width 258 height 45
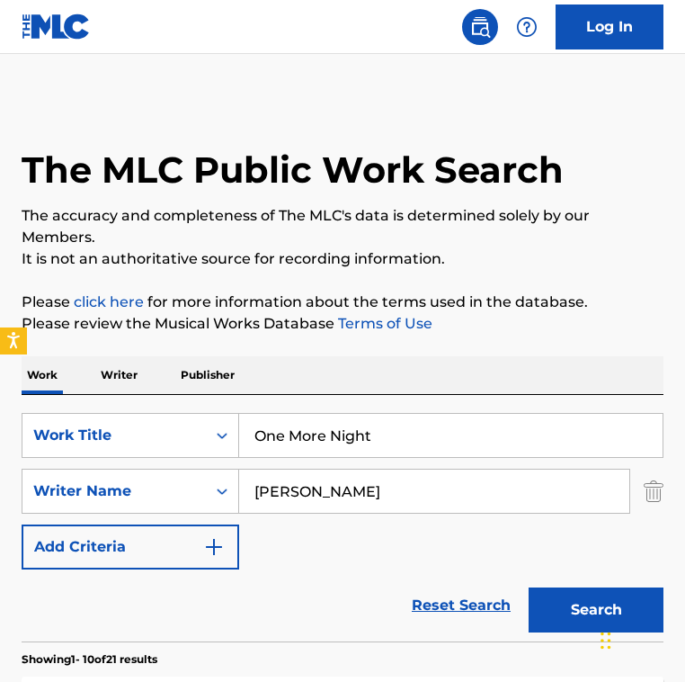
drag, startPoint x: 417, startPoint y: 444, endPoint x: -83, endPoint y: 391, distance: 502.9
click at [0, 391] on html "Accessibility Screen-Reader Guide, Feedback, and Issue Reporting | New window 0…" at bounding box center [342, 341] width 685 height 682
type input "[GEOGRAPHIC_DATA]"
click at [299, 503] on input "[PERSON_NAME]" at bounding box center [434, 491] width 390 height 43
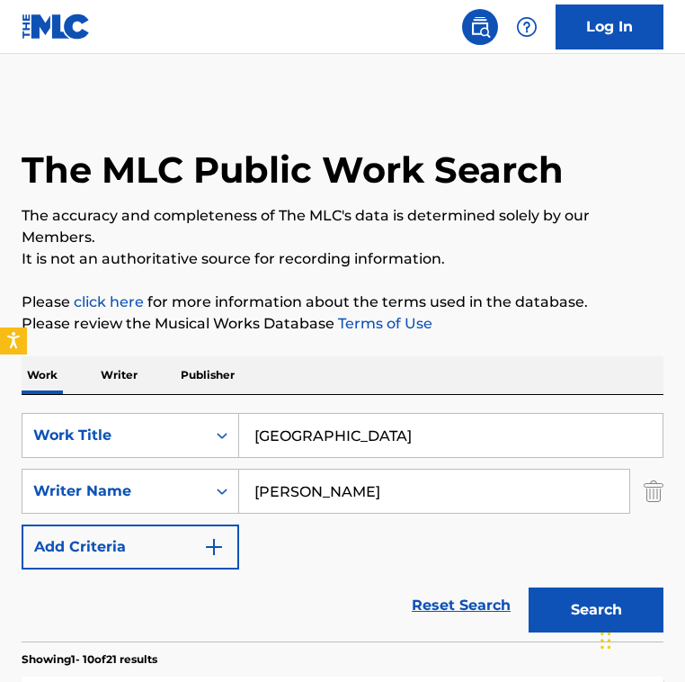
click at [299, 503] on input "[PERSON_NAME]" at bounding box center [434, 491] width 390 height 43
paste input "[PERSON_NAME]"
click at [529, 587] on button "Search" at bounding box center [596, 609] width 135 height 45
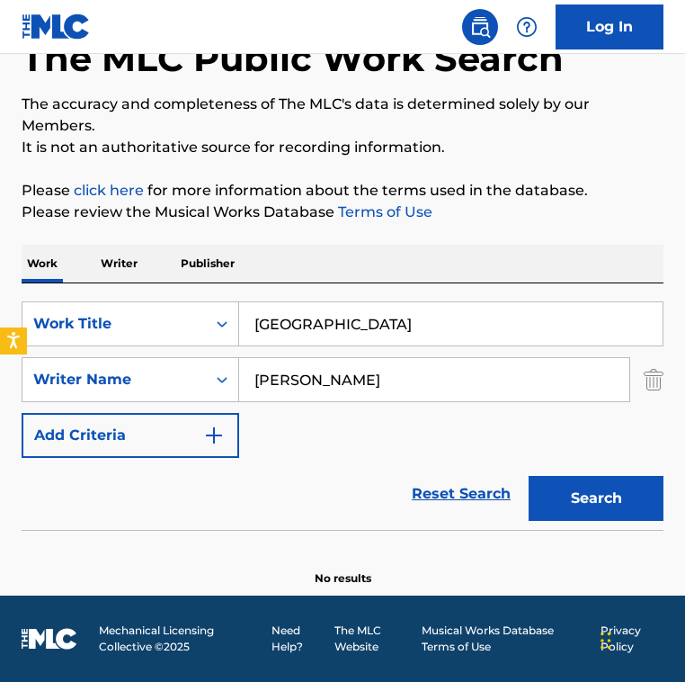
click at [414, 398] on input "[PERSON_NAME]" at bounding box center [434, 379] width 390 height 43
paste input "[PERSON_NAME]"
type input "[PERSON_NAME]"
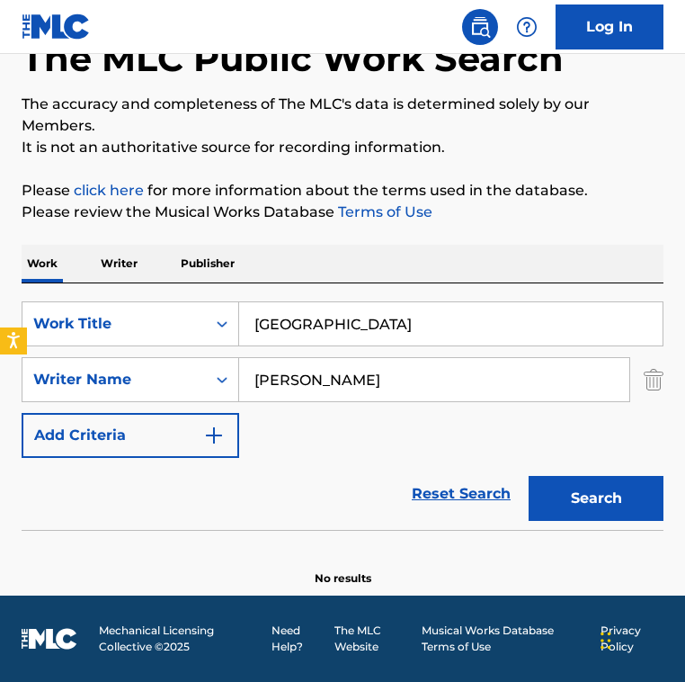
click at [529, 476] on button "Search" at bounding box center [596, 498] width 135 height 45
click at [354, 332] on input "[GEOGRAPHIC_DATA]" at bounding box center [451, 323] width 424 height 43
click at [529, 476] on button "Search" at bounding box center [596, 498] width 135 height 45
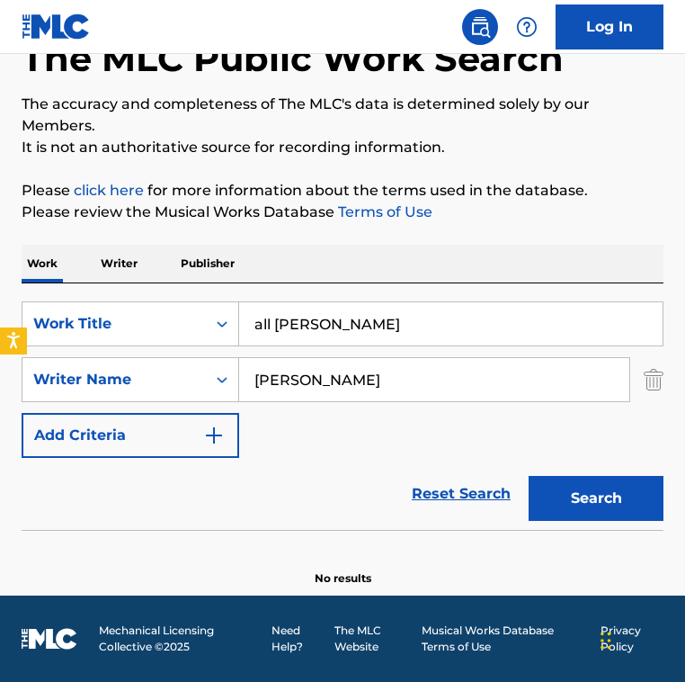
click at [529, 476] on button "Search" at bounding box center [596, 498] width 135 height 45
click at [415, 338] on input "all [PERSON_NAME]" at bounding box center [451, 323] width 424 height 43
paste input "React"
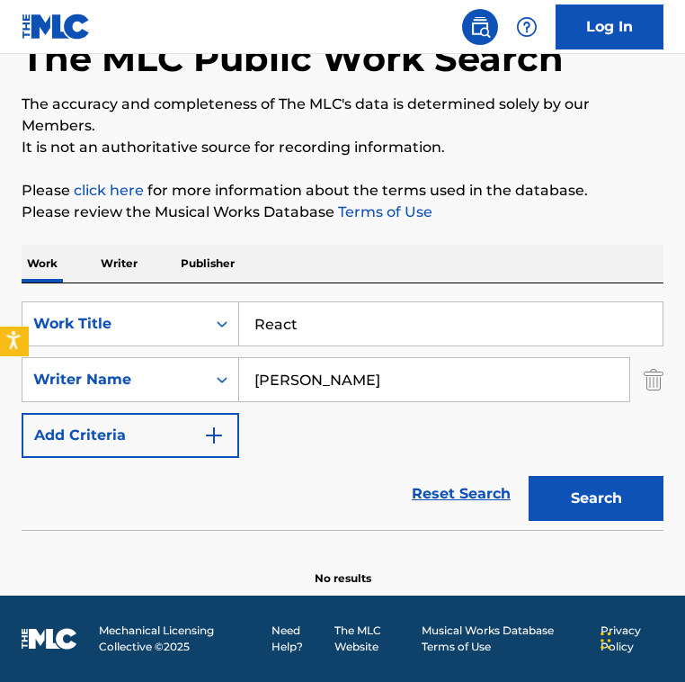
type input "React"
click at [308, 374] on input "[PERSON_NAME]" at bounding box center [434, 379] width 390 height 43
paste input "[PERSON_NAME]"
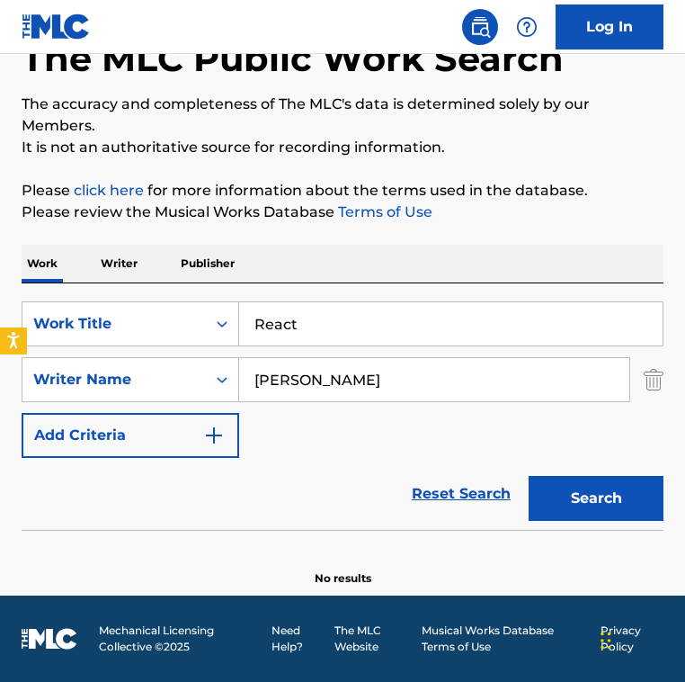
type input "[PERSON_NAME]"
click at [529, 476] on button "Search" at bounding box center [596, 498] width 135 height 45
click at [288, 502] on div "Reset Search Search" at bounding box center [343, 494] width 642 height 72
click at [351, 328] on input "React" at bounding box center [451, 323] width 424 height 43
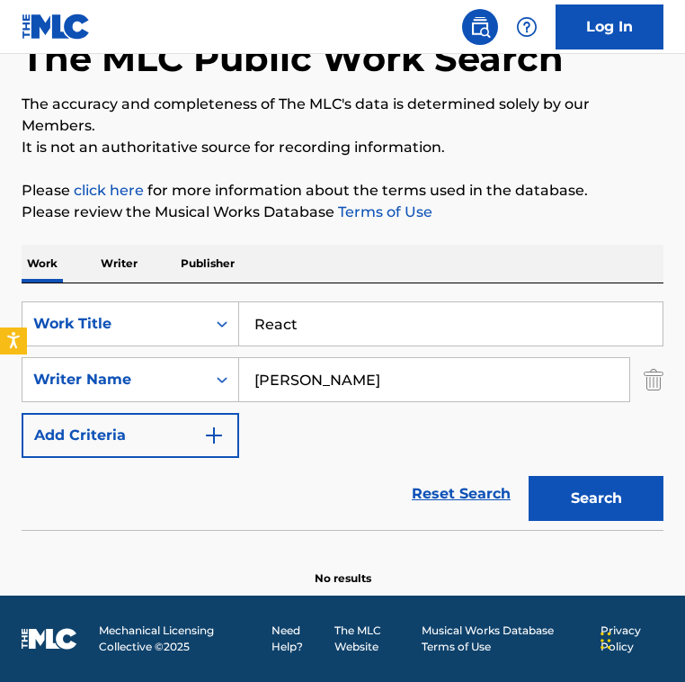
click at [351, 328] on input "React" at bounding box center [451, 323] width 424 height 43
paste input "Save Your Hear"
type input "Save Your Heart"
click at [397, 364] on input "[PERSON_NAME]" at bounding box center [434, 379] width 390 height 43
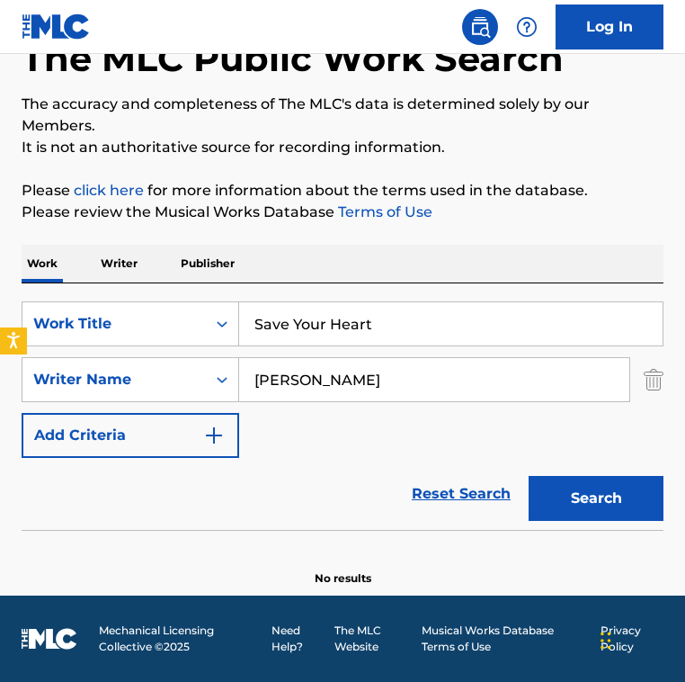
click at [397, 364] on input "[PERSON_NAME]" at bounding box center [434, 379] width 390 height 43
paste input "[PERSON_NAME] [PERSON_NAME]"
drag, startPoint x: 364, startPoint y: 378, endPoint x: 520, endPoint y: 380, distance: 155.6
click at [520, 380] on input "[PERSON_NAME] [PERSON_NAME]" at bounding box center [434, 379] width 390 height 43
drag, startPoint x: 362, startPoint y: 380, endPoint x: 526, endPoint y: 382, distance: 163.7
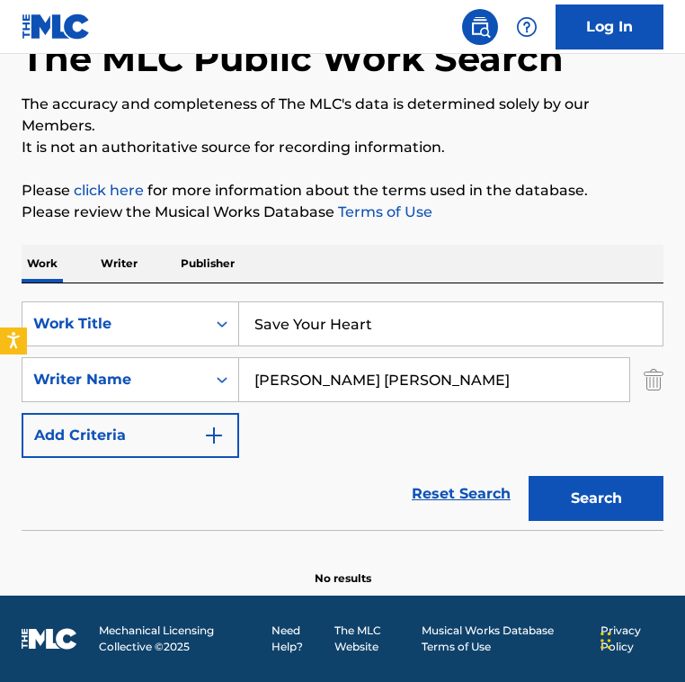
click at [526, 382] on input "[PERSON_NAME] [PERSON_NAME]" at bounding box center [434, 379] width 390 height 43
click at [429, 372] on input "[PERSON_NAME]" at bounding box center [434, 379] width 390 height 43
paste input "[PERSON_NAME]"
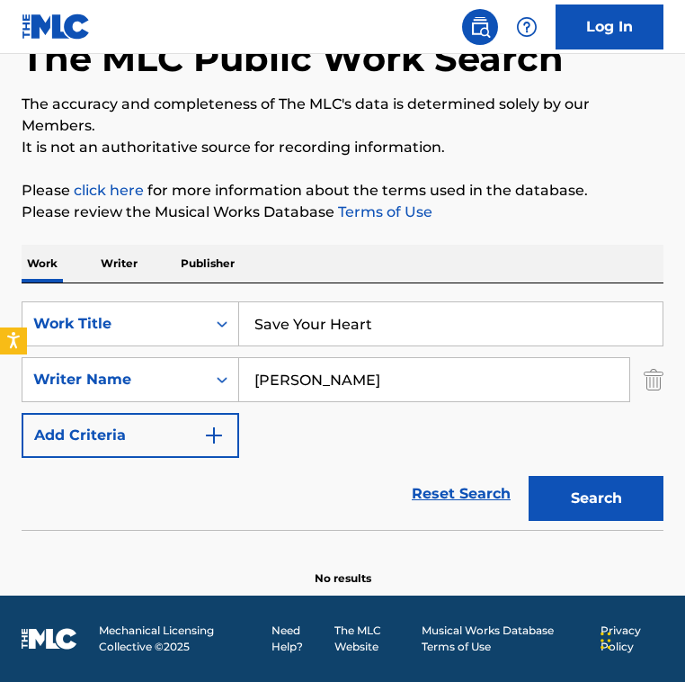
type input "[PERSON_NAME]"
click at [529, 476] on button "Search" at bounding box center [596, 498] width 135 height 45
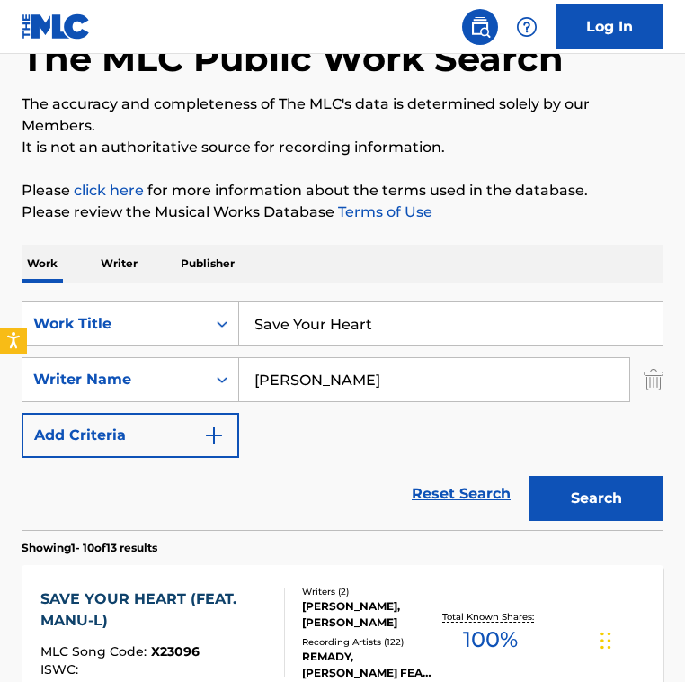
click at [283, 449] on div "SearchWithCriteria2fe9ec90-529c-4e57-ab9a-93cd6d1e6551 Work Title Save Your Hea…" at bounding box center [343, 379] width 642 height 157
click at [283, 448] on div "SearchWithCriteria2fe9ec90-529c-4e57-ab9a-93cd6d1e6551 Work Title Save Your Hea…" at bounding box center [343, 379] width 642 height 157
click at [283, 444] on div "SearchWithCriteria2fe9ec90-529c-4e57-ab9a-93cd6d1e6551 Work Title Save Your Hea…" at bounding box center [343, 379] width 642 height 157
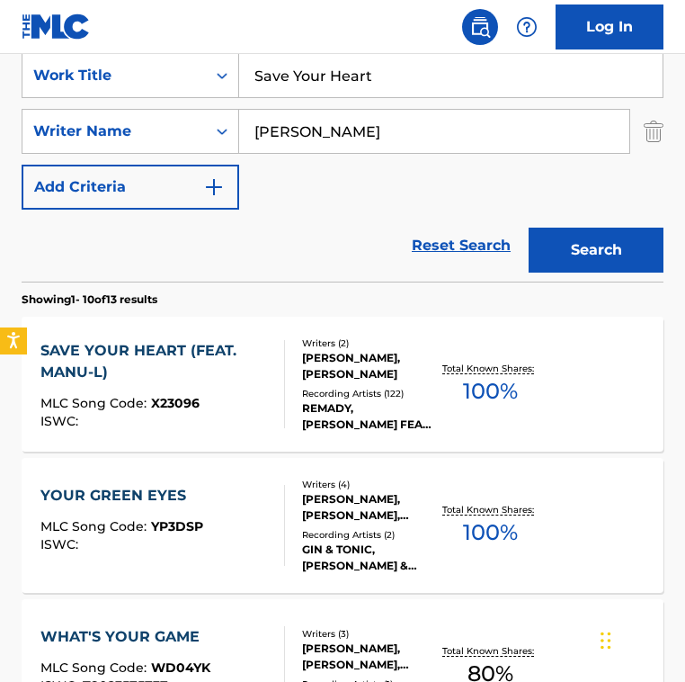
scroll to position [370, 0]
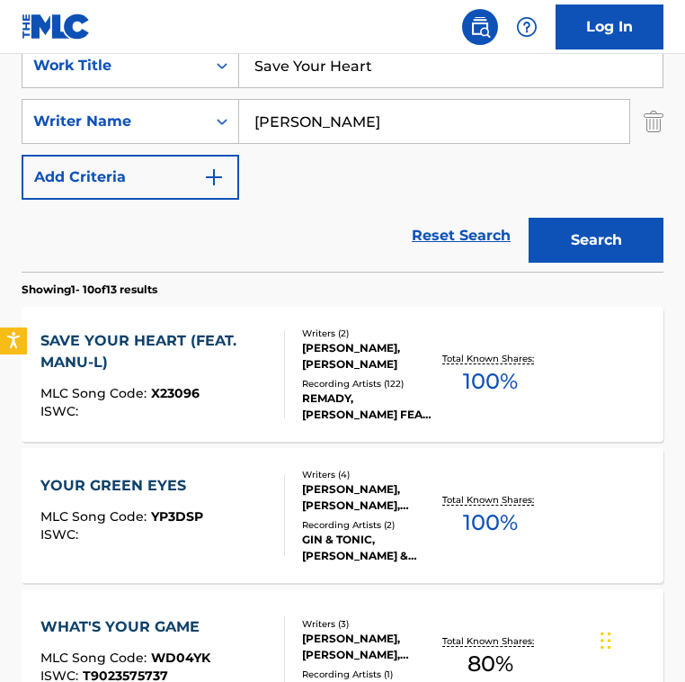
click at [262, 387] on div "MLC Song Code : X23096" at bounding box center [154, 396] width 228 height 18
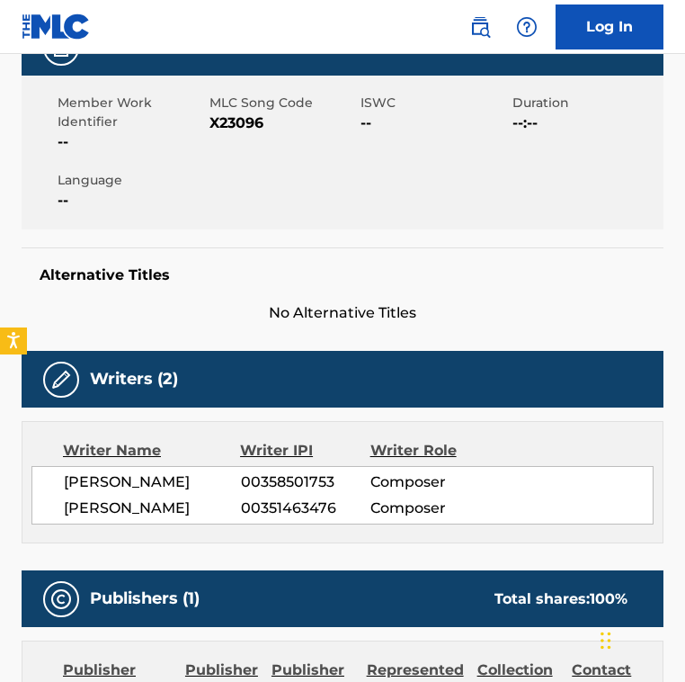
scroll to position [192, 0]
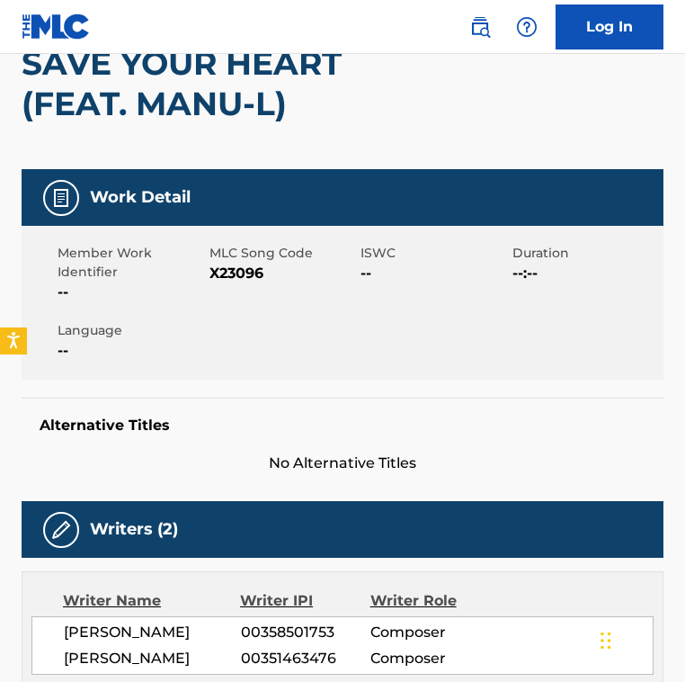
click at [240, 276] on span "X23096" at bounding box center [284, 274] width 148 height 22
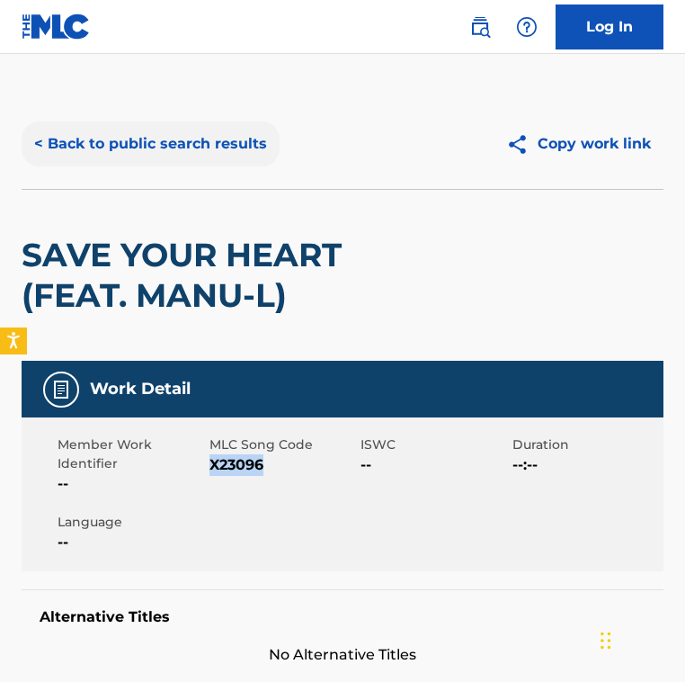
click at [169, 142] on button "< Back to public search results" at bounding box center [151, 143] width 258 height 45
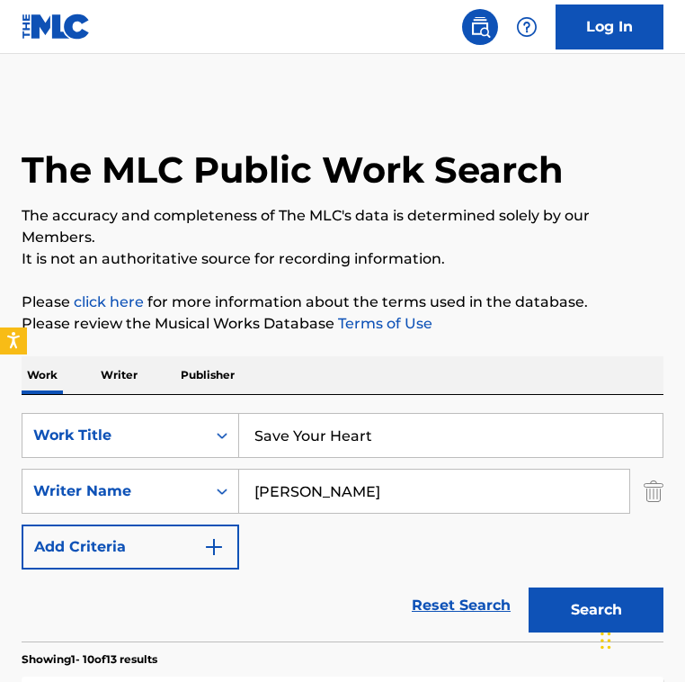
scroll to position [370, 0]
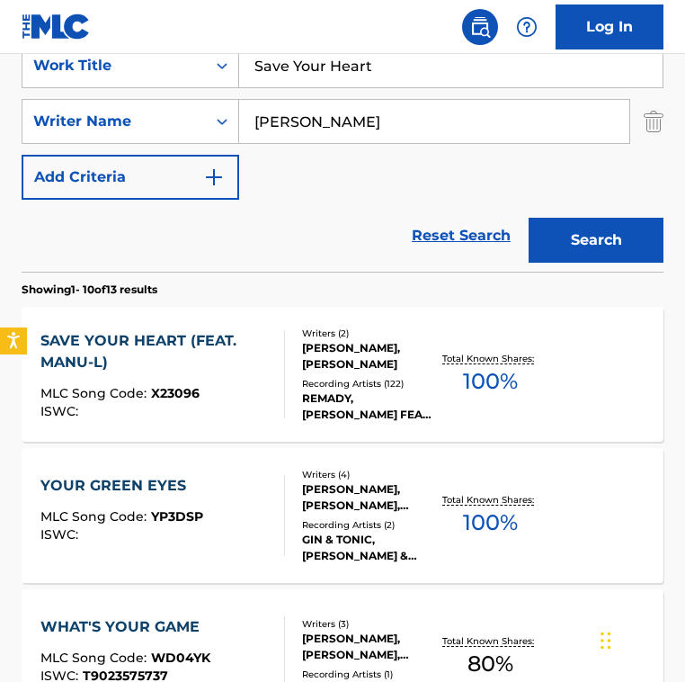
click at [318, 174] on div "SearchWithCriteria2fe9ec90-529c-4e57-ab9a-93cd6d1e6551 Work Title Save Your Hea…" at bounding box center [343, 121] width 642 height 157
click at [237, 372] on div "SAVE YOUR HEART (FEAT. MANU-L)" at bounding box center [154, 351] width 228 height 43
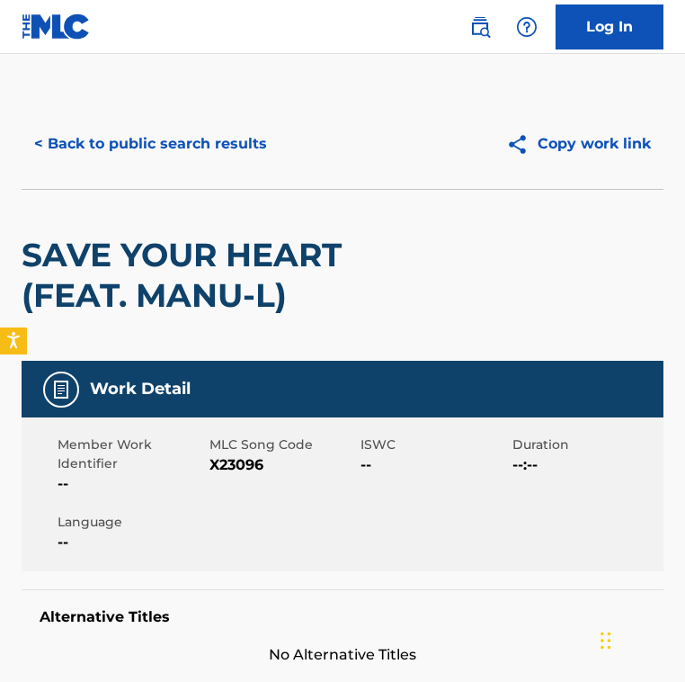
click at [234, 461] on span "X23096" at bounding box center [284, 465] width 148 height 22
click at [161, 158] on button "< Back to public search results" at bounding box center [151, 143] width 258 height 45
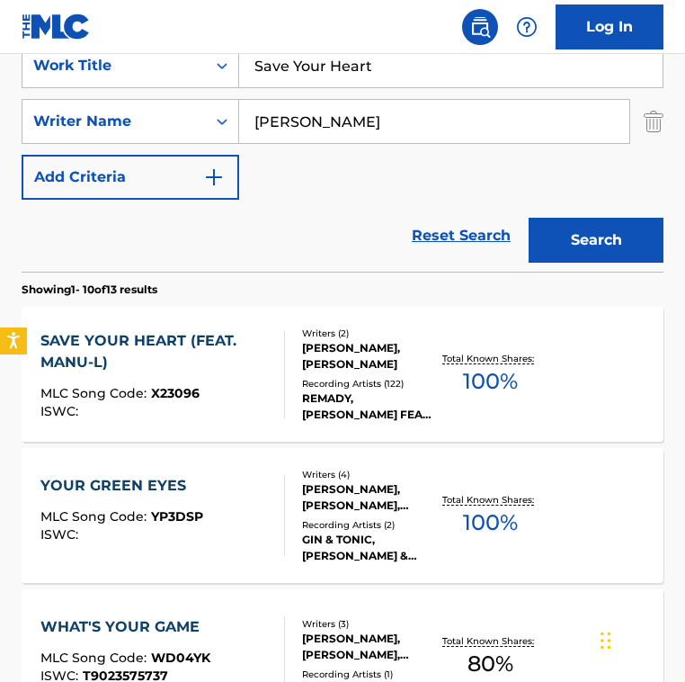
drag, startPoint x: 396, startPoint y: 77, endPoint x: 73, endPoint y: 40, distance: 325.0
paste input "y You Won't Let Go"
type input "Say You Won't Let Go"
click at [416, 115] on input "[PERSON_NAME]" at bounding box center [434, 121] width 390 height 43
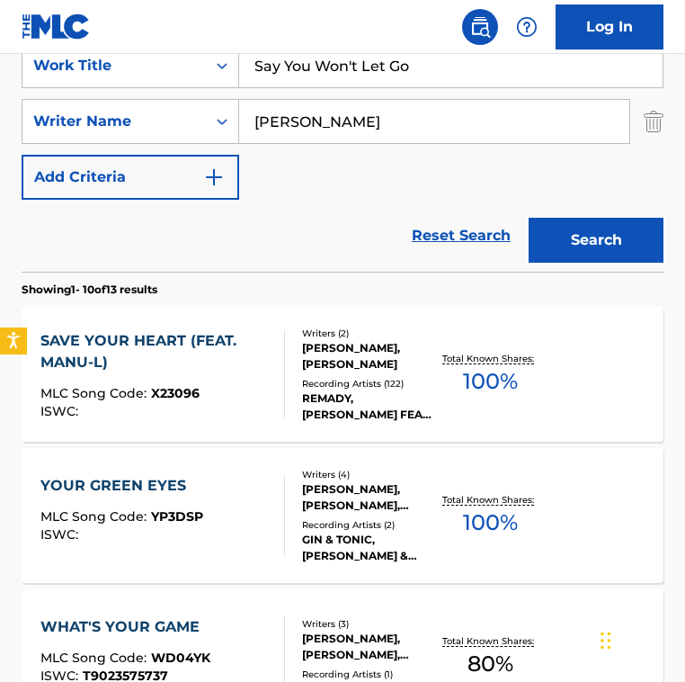
click at [416, 115] on input "[PERSON_NAME]" at bounding box center [434, 121] width 390 height 43
paste input "[PERSON_NAME] O'DonoghueMark SheehanStephen Kipner"
click at [320, 121] on input "[PERSON_NAME] O'DonoghueMark SheehanStephen Kipner" at bounding box center [434, 121] width 390 height 43
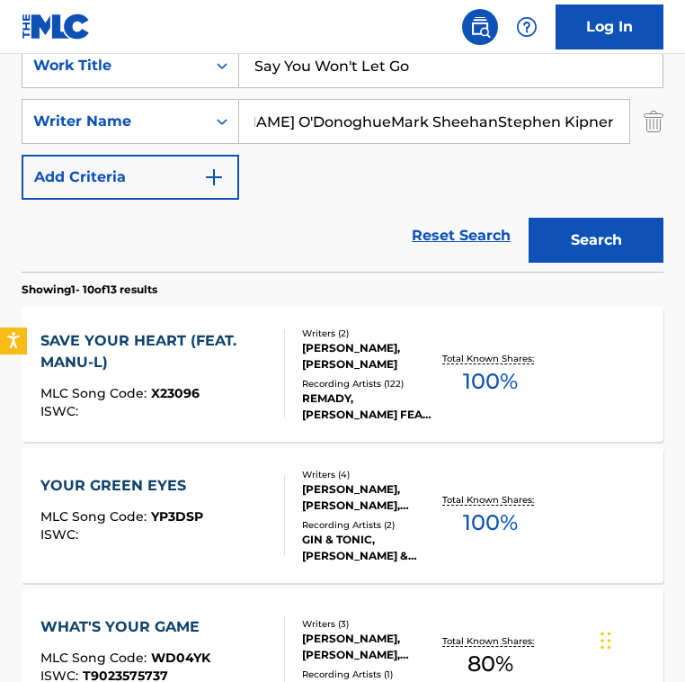
drag, startPoint x: 389, startPoint y: 121, endPoint x: 667, endPoint y: 142, distance: 277.8
type input "[PERSON_NAME]"
click at [529, 218] on button "Search" at bounding box center [596, 240] width 135 height 45
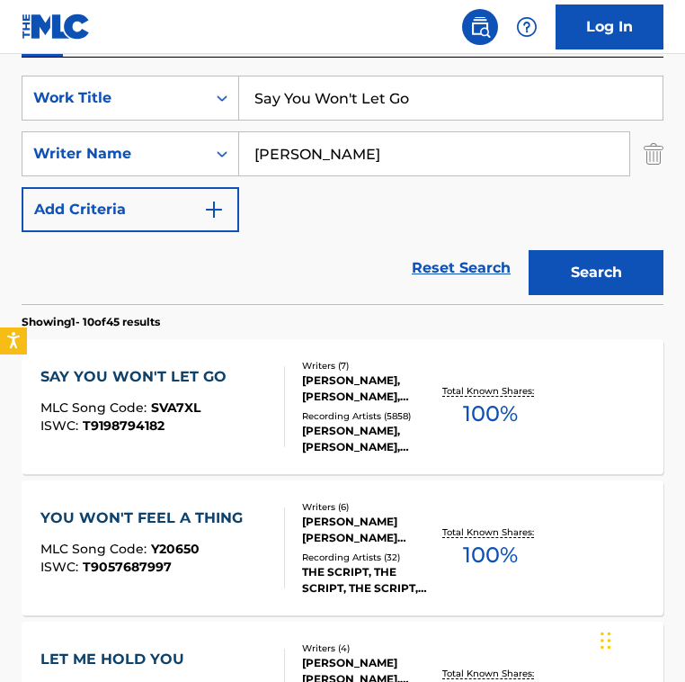
scroll to position [330, 0]
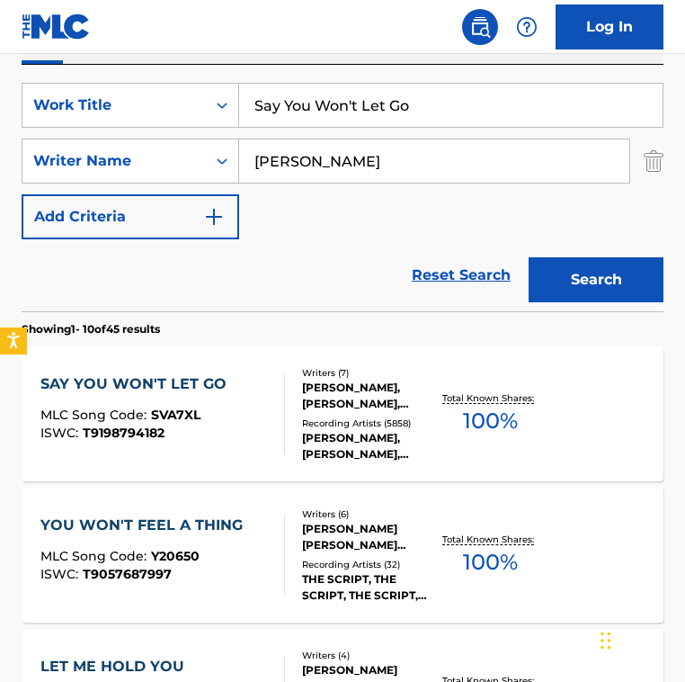
click at [305, 387] on div "[PERSON_NAME], [PERSON_NAME], [PERSON_NAME], [PERSON_NAME], [PERSON_NAME] [PERS…" at bounding box center [370, 396] width 136 height 32
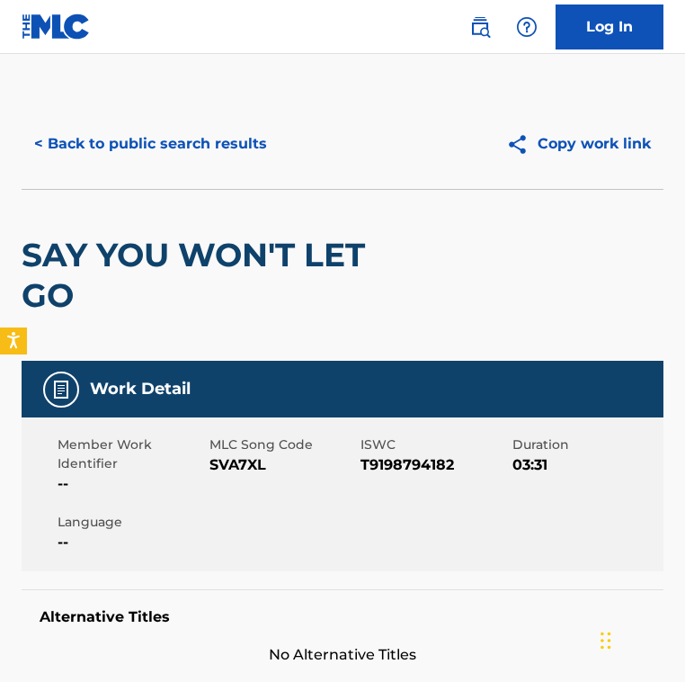
click at [251, 464] on span "SVA7XL" at bounding box center [284, 465] width 148 height 22
click at [178, 148] on button "< Back to public search results" at bounding box center [151, 143] width 258 height 45
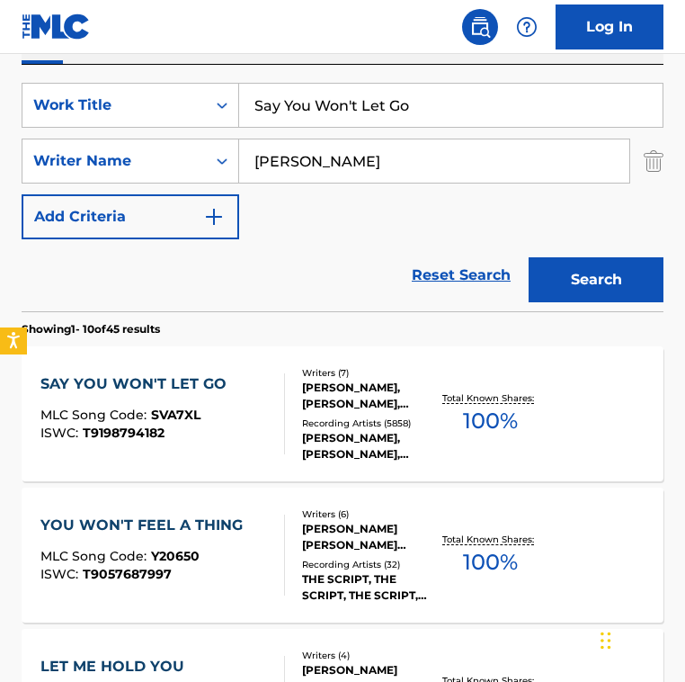
drag, startPoint x: 462, startPoint y: 116, endPoint x: 43, endPoint y: 74, distance: 421.3
click at [43, 74] on div "SearchWithCriteria2fe9ec90-529c-4e57-ab9a-93cd6d1e6551 Work Title Say You Won't…" at bounding box center [343, 188] width 642 height 246
paste input "even Nation Army"
type input "Seven Nation Army"
drag, startPoint x: 440, startPoint y: 162, endPoint x: -160, endPoint y: 85, distance: 604.9
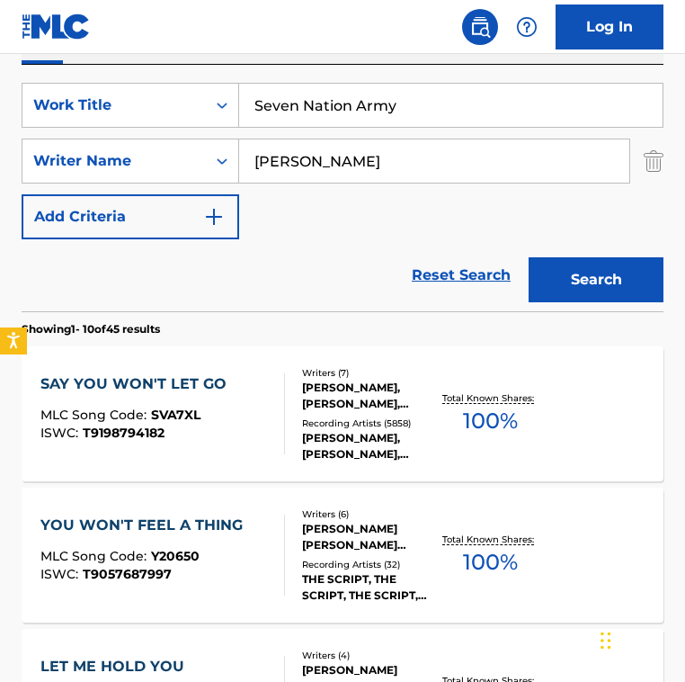
click at [0, 85] on html "Accessibility Screen-Reader Guide, Feedback, and Issue Reporting | New window 0…" at bounding box center [342, 11] width 685 height 682
click at [529, 257] on button "Search" at bounding box center [596, 279] width 135 height 45
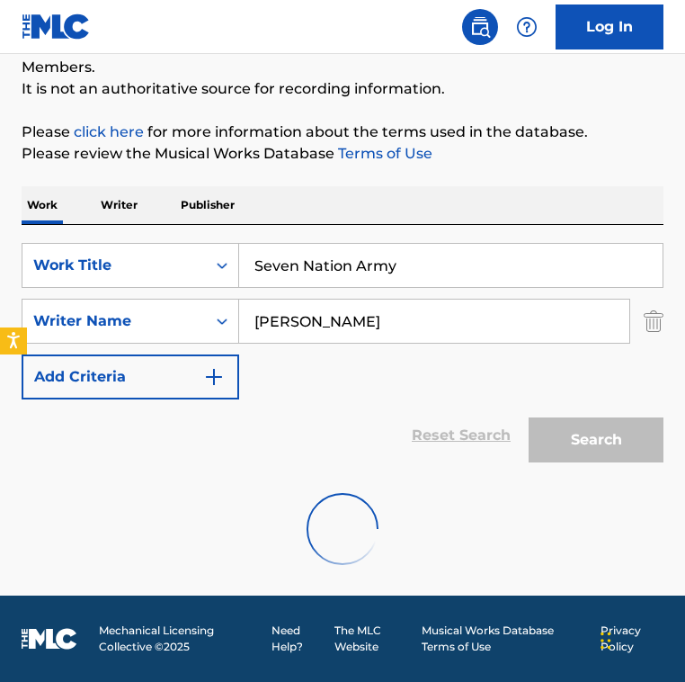
scroll to position [112, 0]
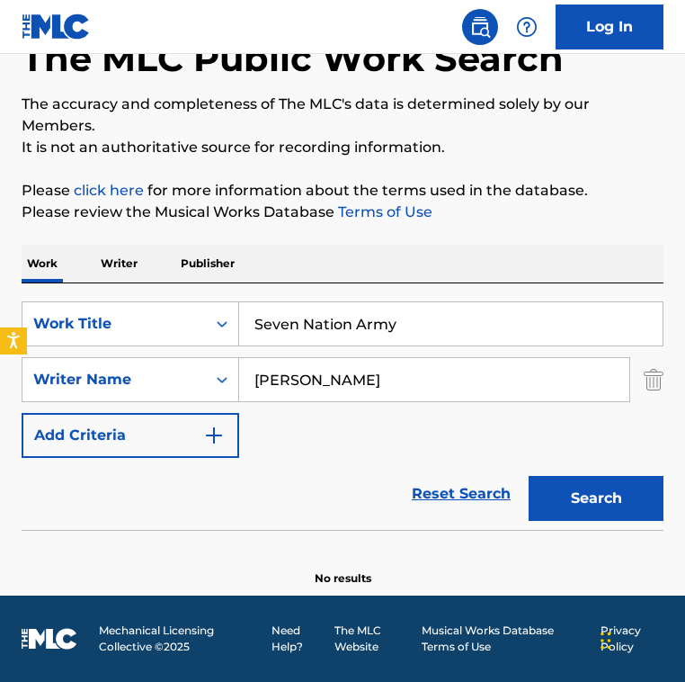
click at [374, 389] on input "[PERSON_NAME]" at bounding box center [434, 379] width 390 height 43
drag, startPoint x: 366, startPoint y: 378, endPoint x: 123, endPoint y: 354, distance: 244.0
click at [123, 354] on div "SearchWithCriteria2fe9ec90-529c-4e57-ab9a-93cd6d1e6551 Work Title Seven Nation …" at bounding box center [343, 379] width 642 height 157
paste input "[PERSON_NAME]"
click at [529, 476] on button "Search" at bounding box center [596, 498] width 135 height 45
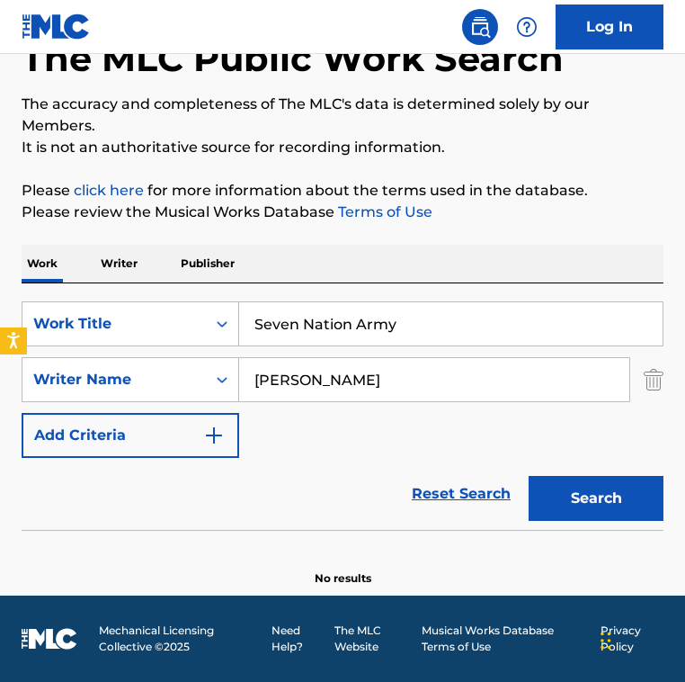
drag, startPoint x: 420, startPoint y: 377, endPoint x: -31, endPoint y: 377, distance: 450.6
click at [0, 377] on html "Accessibility Screen-Reader Guide, Feedback, and Issue Reporting | New window 0…" at bounding box center [342, 229] width 685 height 682
type input "[PERSON_NAME]"
click at [529, 476] on button "Search" at bounding box center [596, 498] width 135 height 45
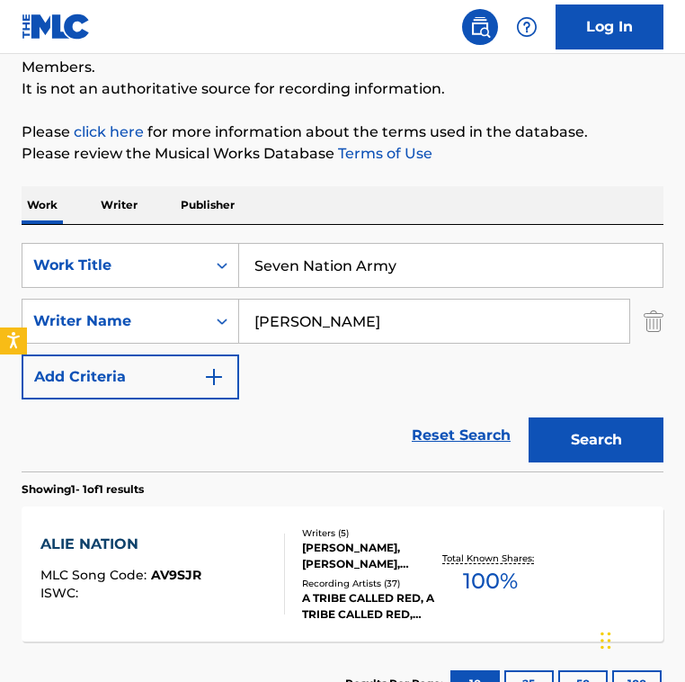
scroll to position [309, 0]
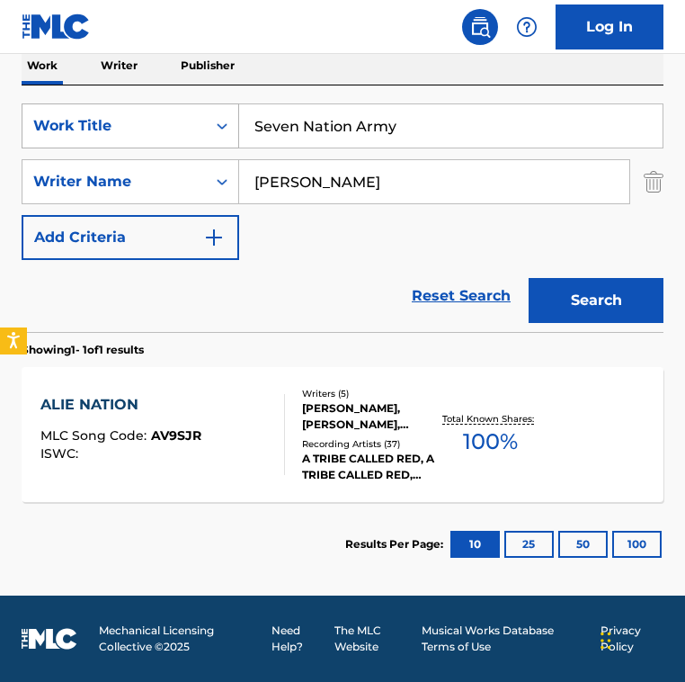
drag, startPoint x: 301, startPoint y: 183, endPoint x: 105, endPoint y: 137, distance: 201.6
click at [105, 137] on div "SearchWithCriteria2fe9ec90-529c-4e57-ab9a-93cd6d1e6551 Work Title Seven Nation …" at bounding box center [343, 181] width 642 height 157
click at [529, 278] on button "Search" at bounding box center [596, 300] width 135 height 45
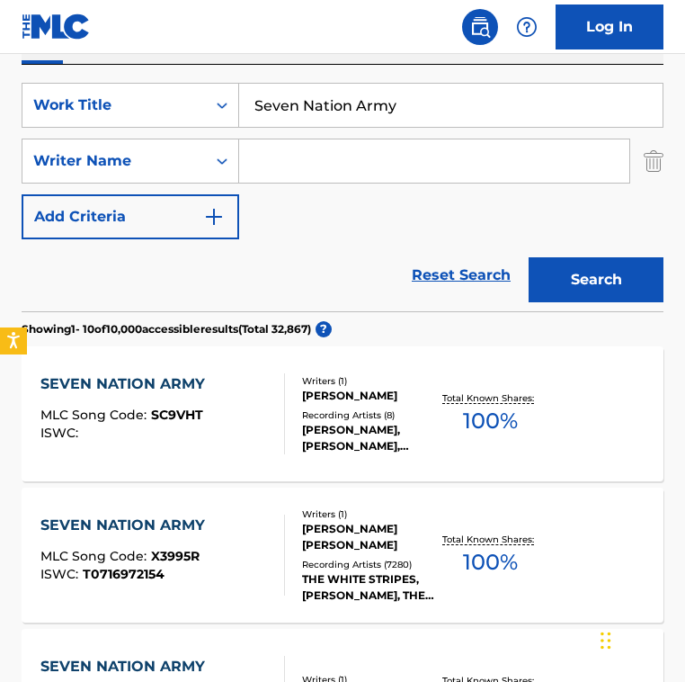
scroll to position [459, 0]
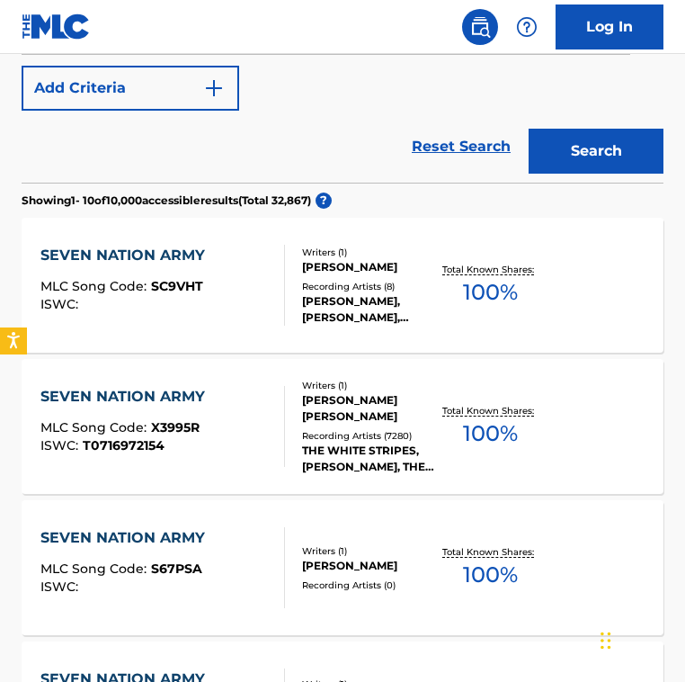
click at [251, 428] on div "SEVEN NATION ARMY MLC Song Code : X3995R ISWC : T0716972154" at bounding box center [162, 426] width 244 height 81
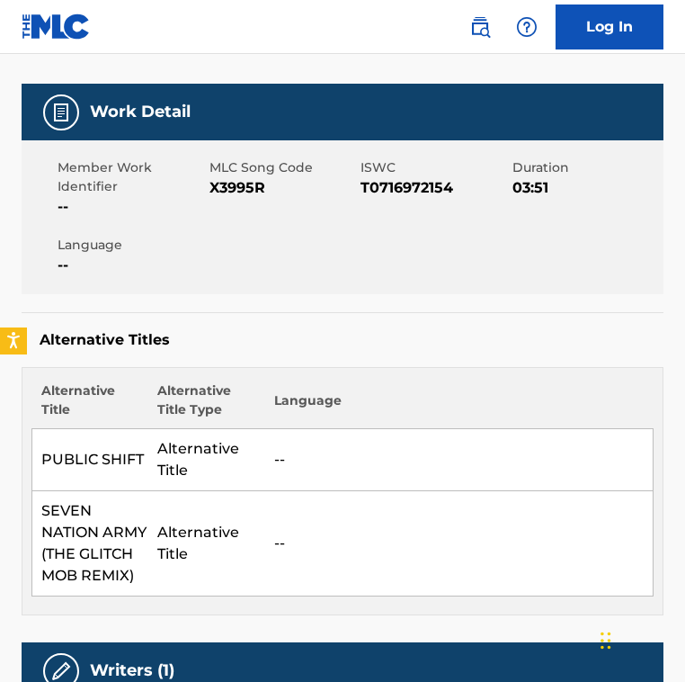
scroll to position [208, 0]
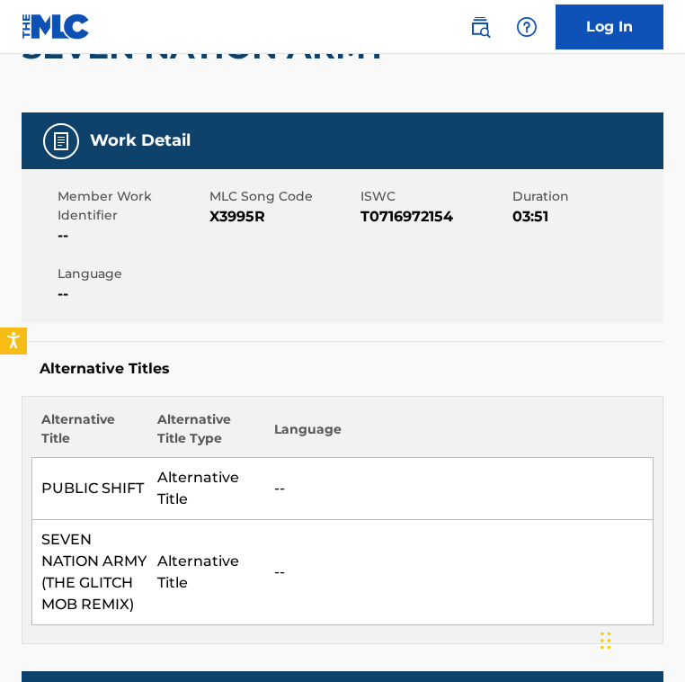
click at [229, 215] on span "X3995R" at bounding box center [284, 217] width 148 height 22
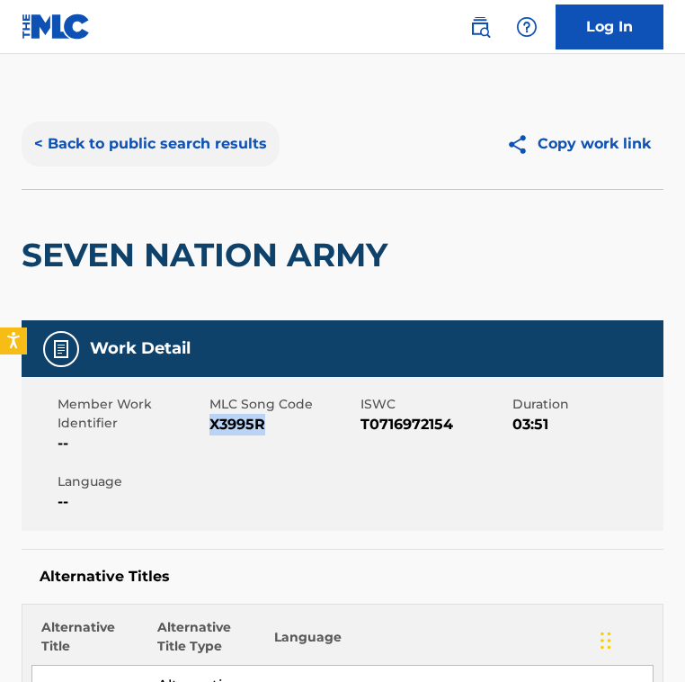
click at [177, 148] on button "< Back to public search results" at bounding box center [151, 143] width 258 height 45
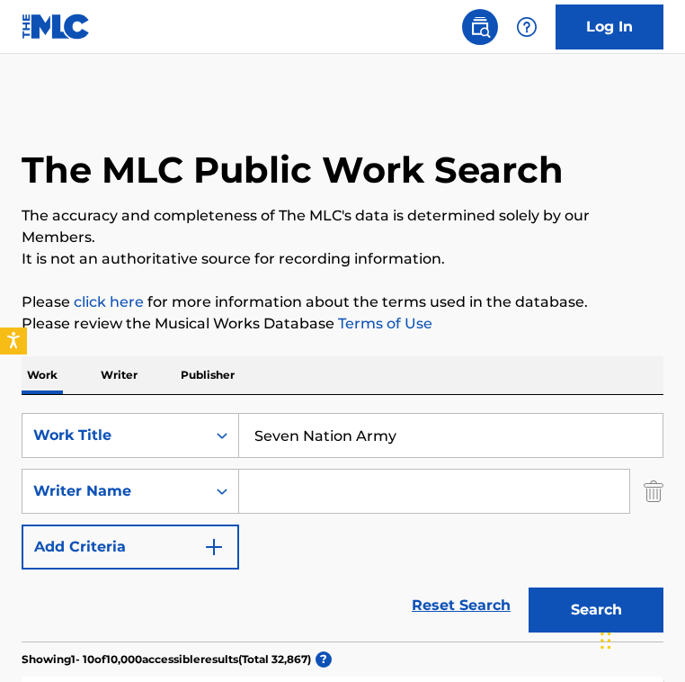
drag, startPoint x: 451, startPoint y: 413, endPoint x: 537, endPoint y: 470, distance: 103.8
click at [537, 470] on div "SearchWithCriteria2fe9ec90-529c-4e57-ab9a-93cd6d1e6551 Work Title Seven Nation …" at bounding box center [343, 491] width 642 height 157
paste
type input "Si Te Vas"
click at [279, 517] on div "SearchWithCriteria2fe9ec90-529c-4e57-ab9a-93cd6d1e6551 Work Title Si Te Vas Sea…" at bounding box center [343, 491] width 642 height 157
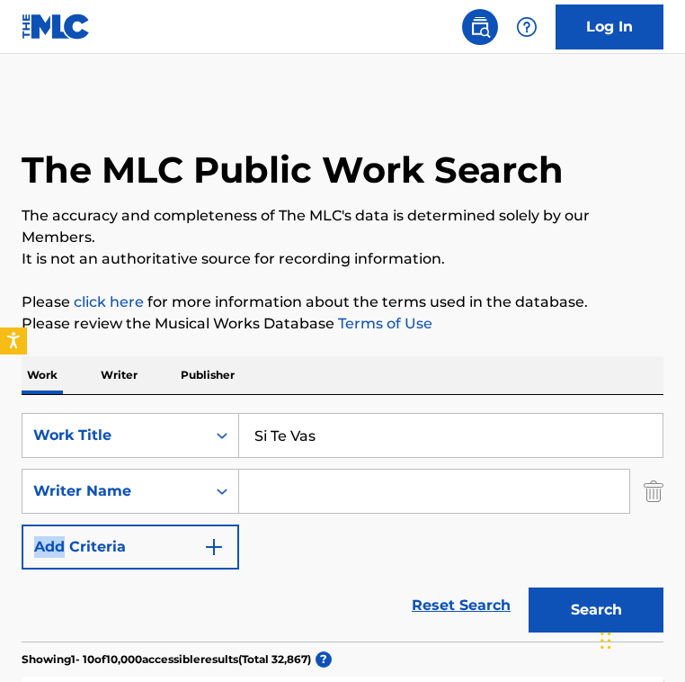
click at [279, 517] on div "SearchWithCriteria2fe9ec90-529c-4e57-ab9a-93cd6d1e6551 Work Title Si Te Vas Sea…" at bounding box center [343, 491] width 642 height 157
click at [317, 499] on input "Search Form" at bounding box center [434, 491] width 390 height 43
click at [529, 587] on button "Search" at bounding box center [596, 609] width 135 height 45
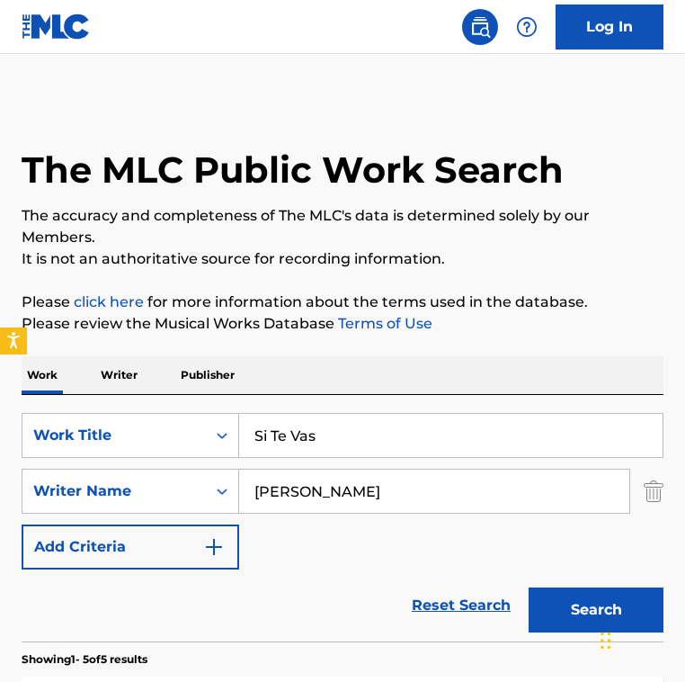
click at [426, 488] on input "[PERSON_NAME]" at bounding box center [434, 491] width 390 height 43
click at [529, 587] on button "Search" at bounding box center [596, 609] width 135 height 45
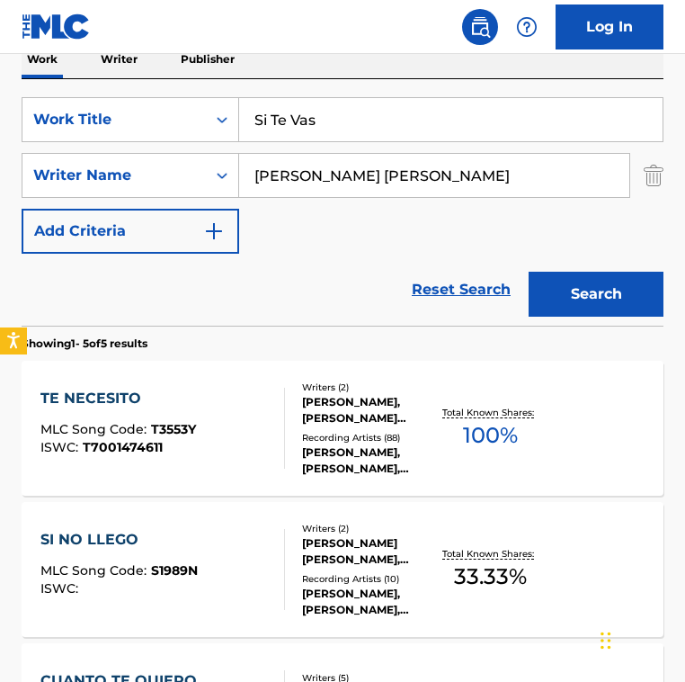
scroll to position [326, 0]
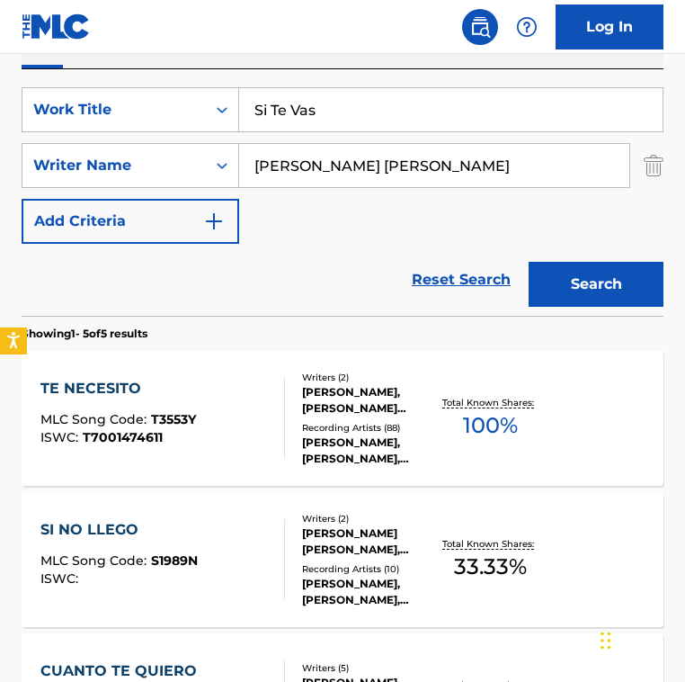
click at [386, 185] on input "[PERSON_NAME] [PERSON_NAME]" at bounding box center [434, 165] width 390 height 43
type input "RIPOLL [PERSON_NAME] [PERSON_NAME]"
click at [529, 262] on button "Search" at bounding box center [596, 284] width 135 height 45
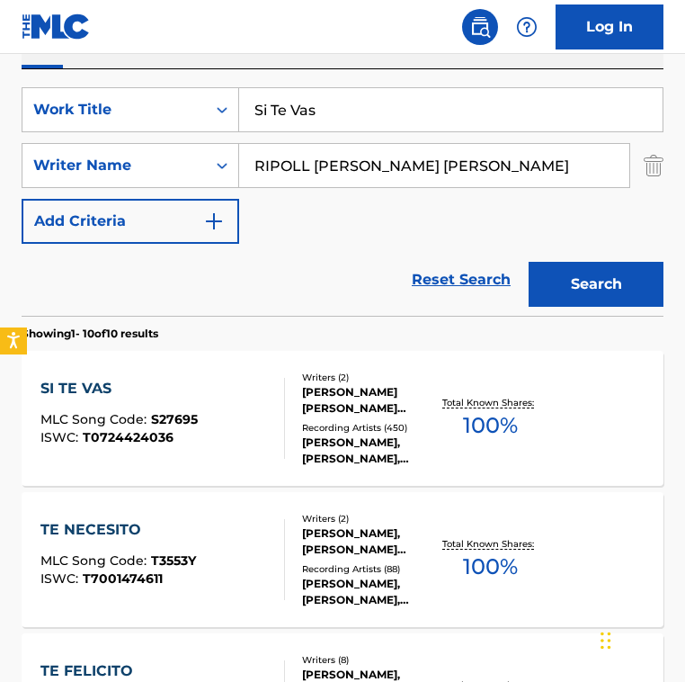
click at [241, 388] on div "SI TE VAS MLC Song Code : S27695 ISWC : T0724424036" at bounding box center [162, 418] width 244 height 81
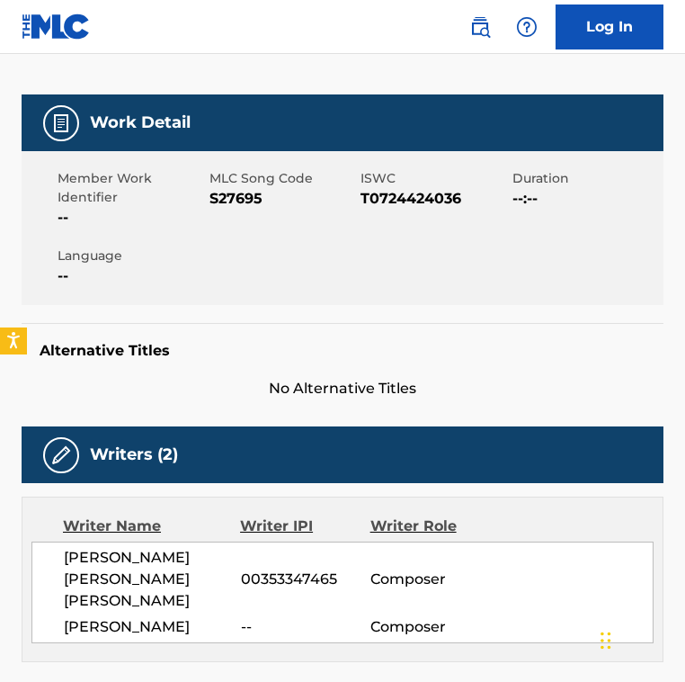
scroll to position [191, 0]
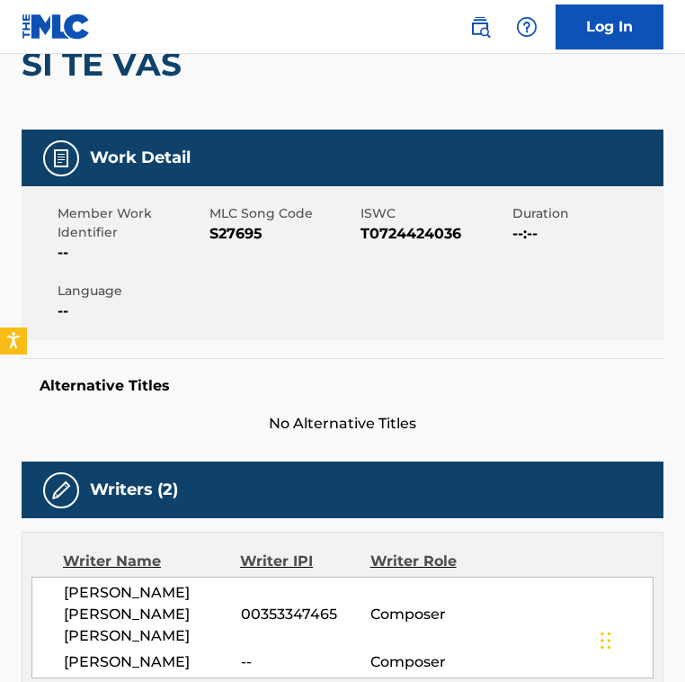
click at [235, 225] on span "S27695" at bounding box center [284, 234] width 148 height 22
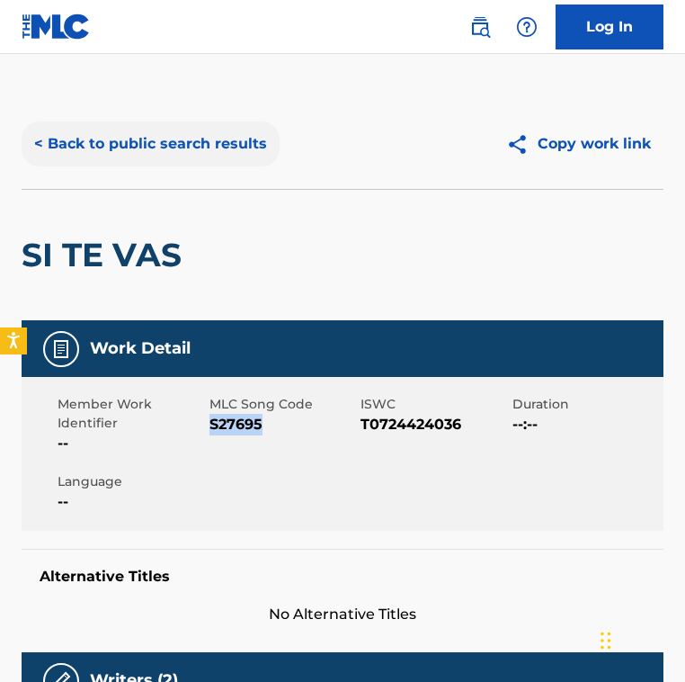
click at [166, 131] on button "< Back to public search results" at bounding box center [151, 143] width 258 height 45
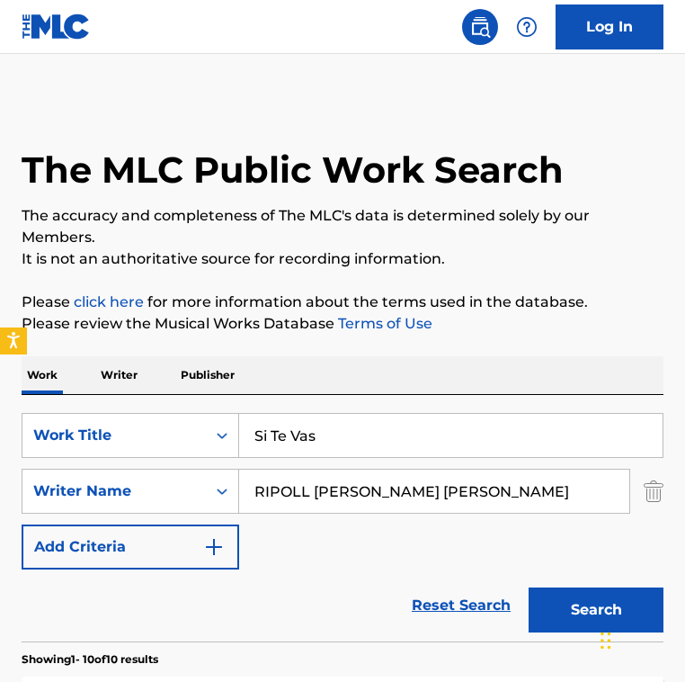
scroll to position [322, 0]
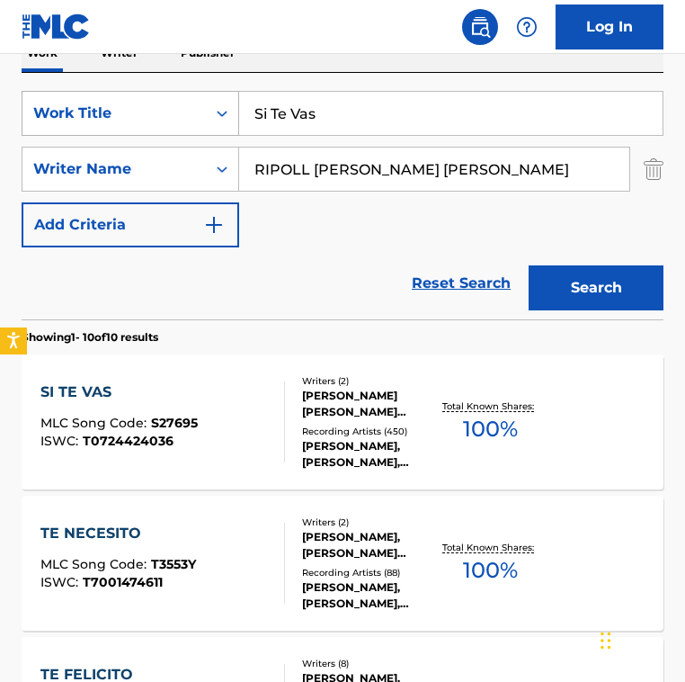
drag, startPoint x: 388, startPoint y: 123, endPoint x: 130, endPoint y: 120, distance: 257.3
click at [130, 120] on div "SearchWithCriteria2fe9ec90-529c-4e57-ab9a-93cd6d1e6551 Work Title Si Te Vas" at bounding box center [343, 113] width 642 height 45
type input "Natural High"
click at [424, 153] on input "RIPOLL [PERSON_NAME] [PERSON_NAME]" at bounding box center [434, 169] width 390 height 43
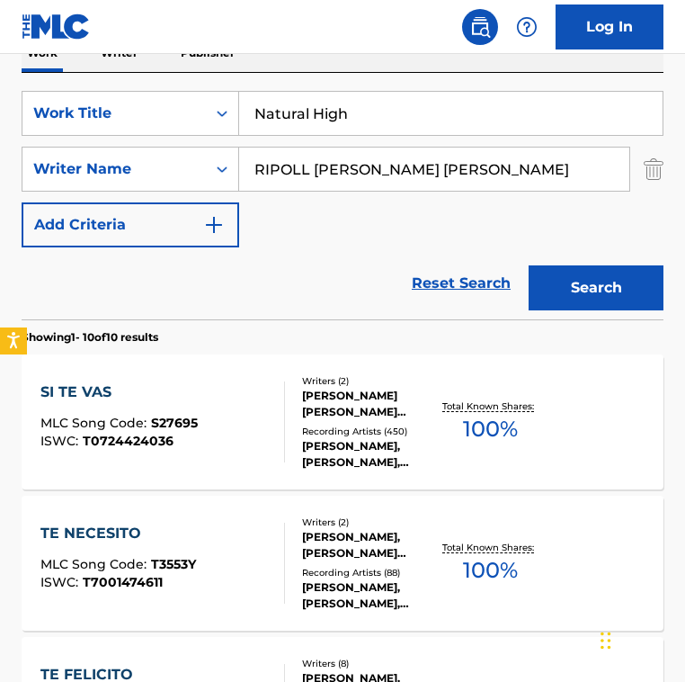
click at [424, 153] on input "RIPOLL [PERSON_NAME] [PERSON_NAME]" at bounding box center [434, 169] width 390 height 43
drag, startPoint x: 348, startPoint y: 171, endPoint x: 557, endPoint y: 171, distance: 208.7
click at [557, 171] on input "[PERSON_NAME] Dronjak" at bounding box center [434, 169] width 390 height 43
type input "[PERSON_NAME]"
click at [529, 265] on button "Search" at bounding box center [596, 287] width 135 height 45
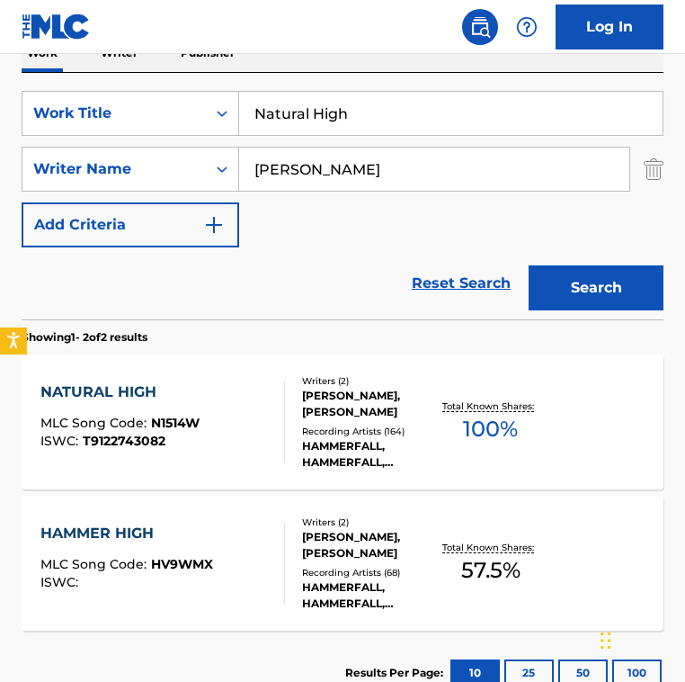
click at [259, 405] on div "NATURAL HIGH MLC Song Code : N1514W ISWC : T9122743082" at bounding box center [162, 421] width 244 height 81
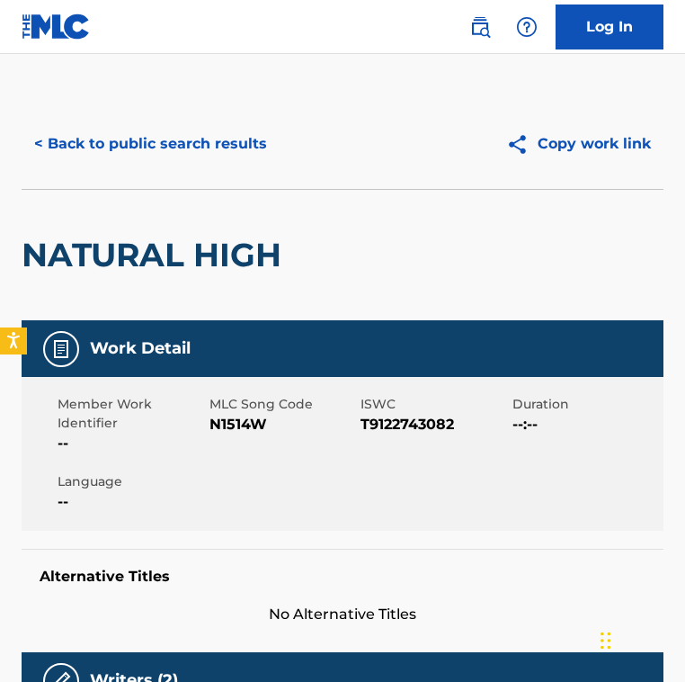
click at [242, 425] on span "N1514W" at bounding box center [284, 425] width 148 height 22
click at [216, 157] on button "< Back to public search results" at bounding box center [151, 143] width 258 height 45
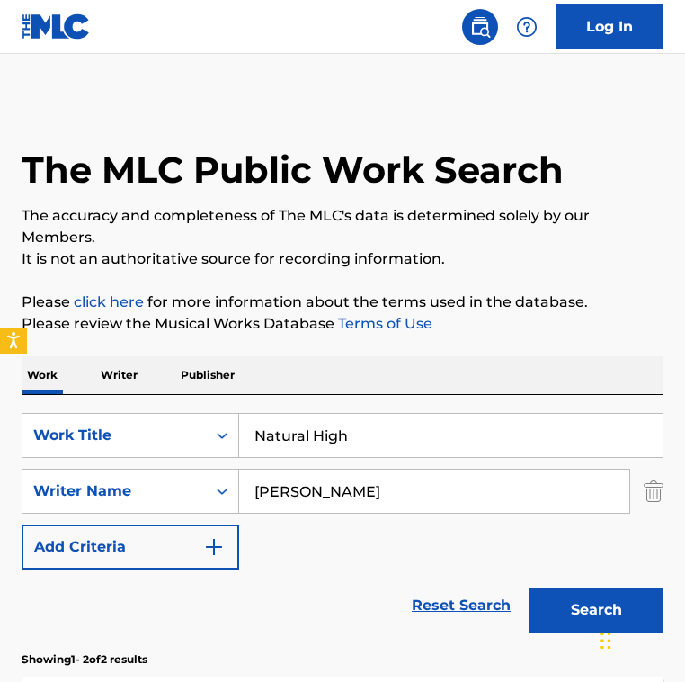
scroll to position [322, 0]
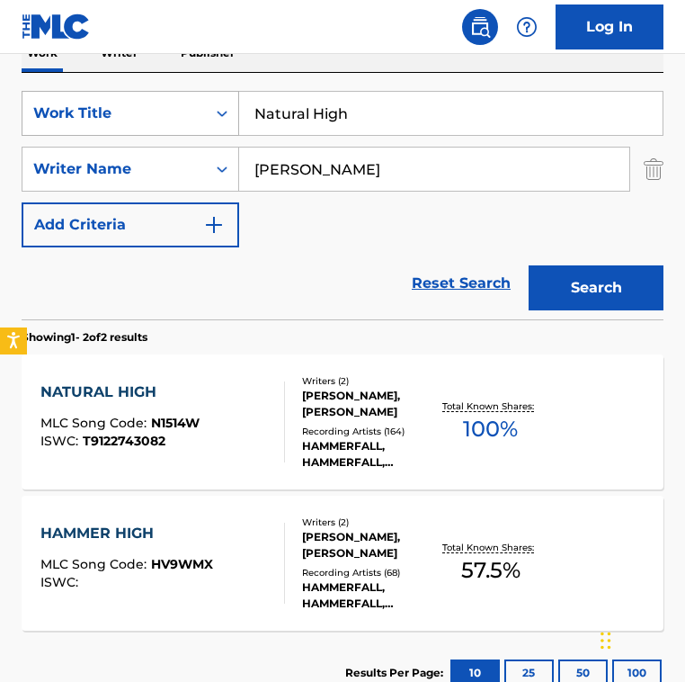
drag, startPoint x: 417, startPoint y: 122, endPoint x: 62, endPoint y: 122, distance: 355.3
click at [78, 122] on div "SearchWithCriteria2fe9ec90-529c-4e57-ab9a-93cd6d1e6551 Work Title Natural High" at bounding box center [343, 113] width 642 height 45
drag, startPoint x: 481, startPoint y: 119, endPoint x: -88, endPoint y: 114, distance: 569.4
click at [0, 114] on html "Accessibility Screen-Reader Guide, Feedback, and Issue Reporting | New window 0…" at bounding box center [342, 19] width 685 height 682
type input "Never Mind"
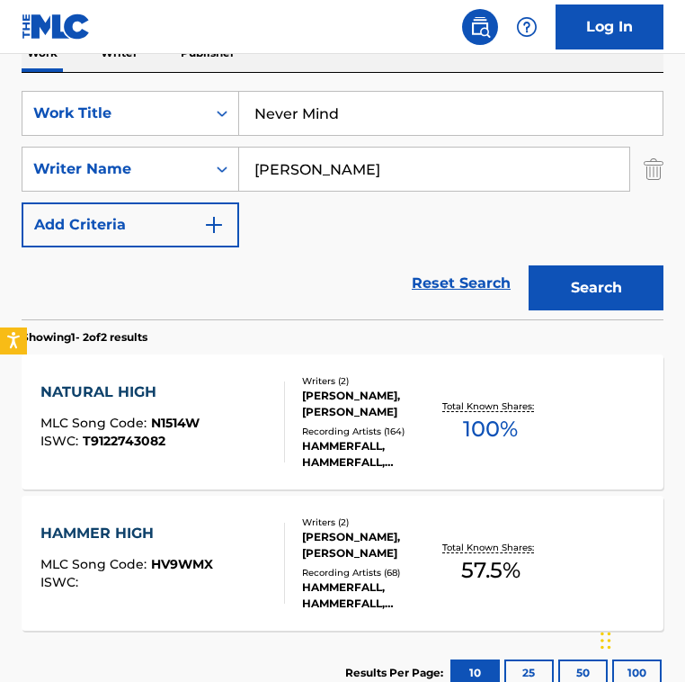
drag, startPoint x: 380, startPoint y: 159, endPoint x: 317, endPoint y: 219, distance: 86.5
click at [318, 219] on div "SearchWithCriteria2fe9ec90-529c-4e57-ab9a-93cd6d1e6551 Work Title Never Mind Se…" at bounding box center [343, 169] width 642 height 157
type input "santoro"
click at [529, 265] on button "Search" at bounding box center [596, 287] width 135 height 45
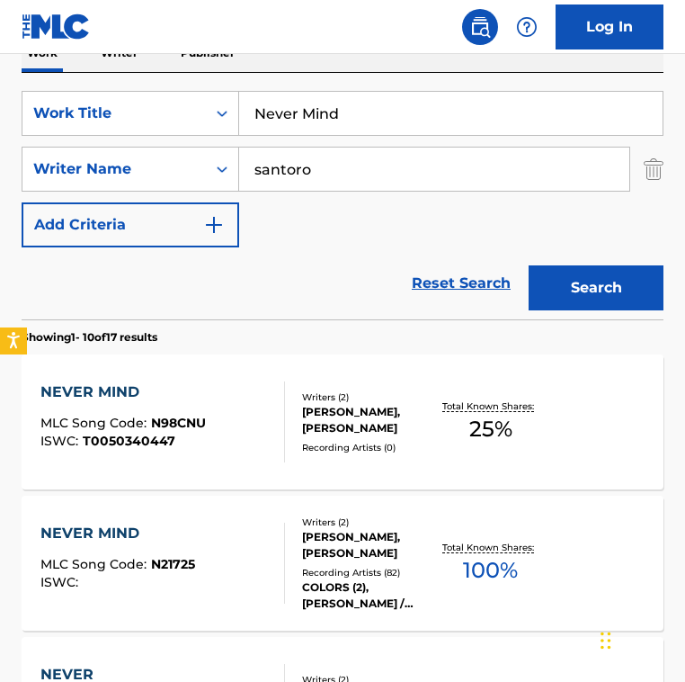
click at [237, 422] on div "NEVER MIND MLC Song Code : N98CNU ISWC : T0050340447" at bounding box center [162, 421] width 244 height 81
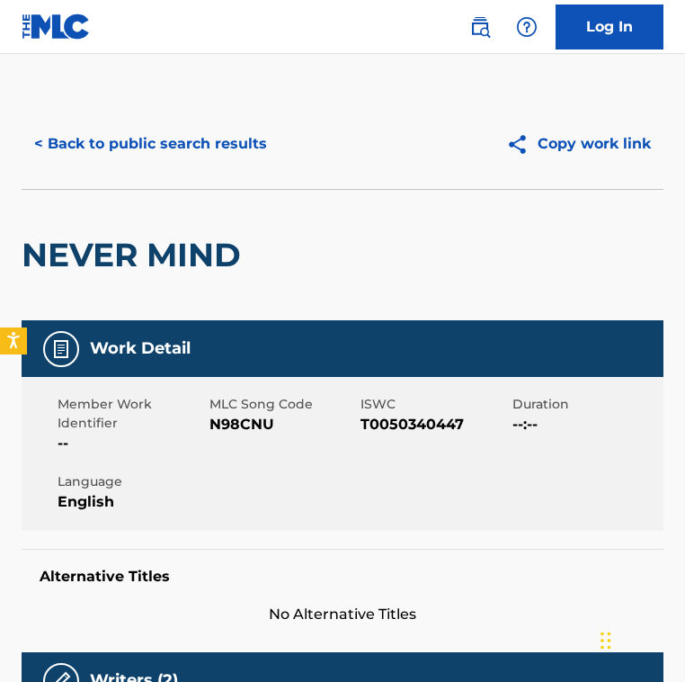
click at [254, 426] on span "N98CNU" at bounding box center [284, 425] width 148 height 22
click at [181, 136] on button "< Back to public search results" at bounding box center [151, 143] width 258 height 45
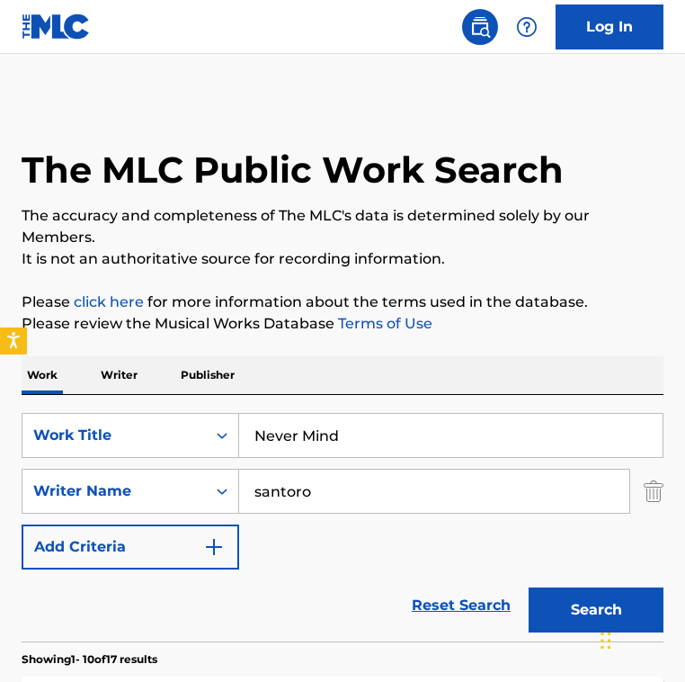
scroll to position [322, 0]
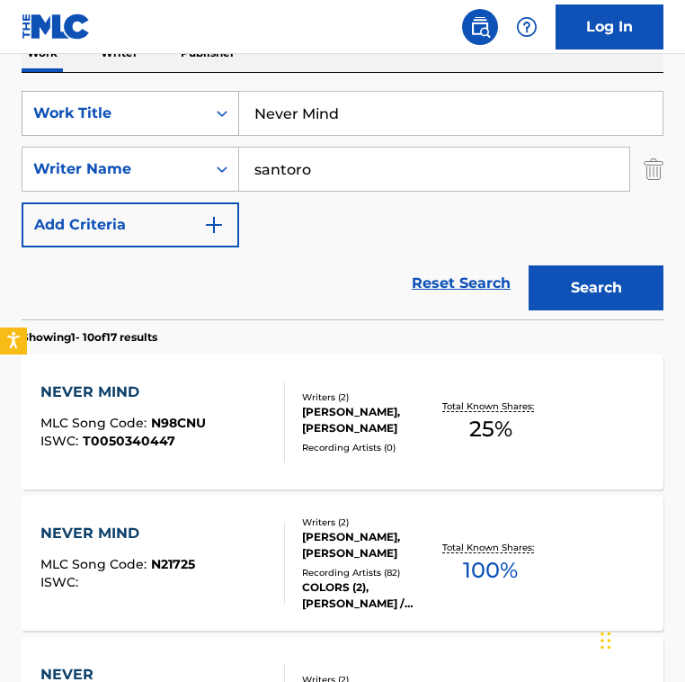
drag, startPoint x: 380, startPoint y: 106, endPoint x: 204, endPoint y: 106, distance: 176.3
click at [204, 106] on div "SearchWithCriteria2fe9ec90-529c-4e57-ab9a-93cd6d1e6551 Work Title Never Mind" at bounding box center [343, 113] width 642 height 45
type input "Neverland"
drag, startPoint x: 382, startPoint y: 183, endPoint x: 148, endPoint y: 143, distance: 238.1
click at [148, 143] on div "SearchWithCriteria2fe9ec90-529c-4e57-ab9a-93cd6d1e6551 Work Title Neverland Sea…" at bounding box center [343, 169] width 642 height 157
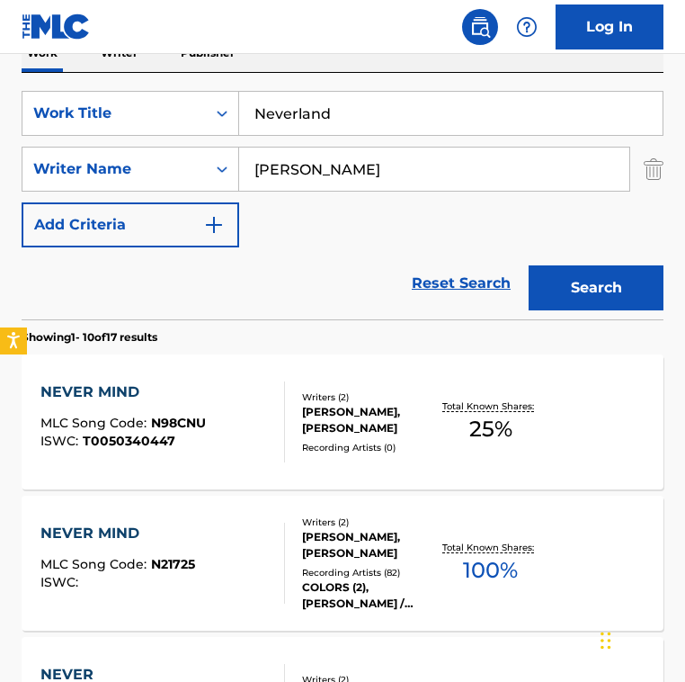
type input "[PERSON_NAME]"
click at [529, 265] on button "Search" at bounding box center [596, 287] width 135 height 45
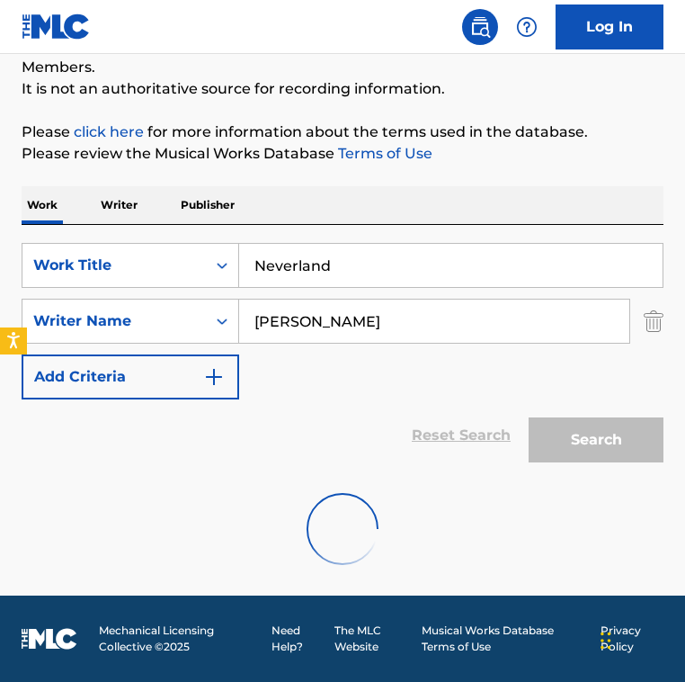
scroll to position [309, 0]
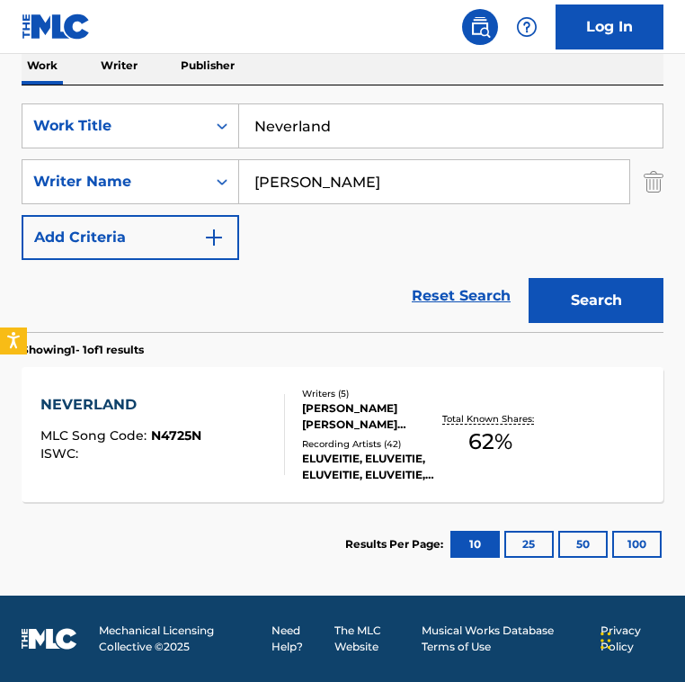
click at [258, 411] on div "NEVERLAND MLC Song Code : N4725N ISWC :" at bounding box center [162, 434] width 244 height 81
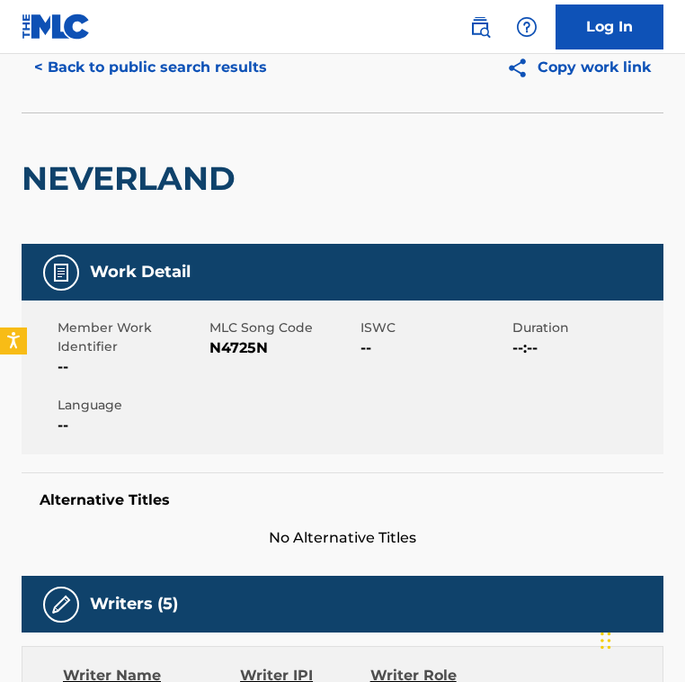
scroll to position [76, 0]
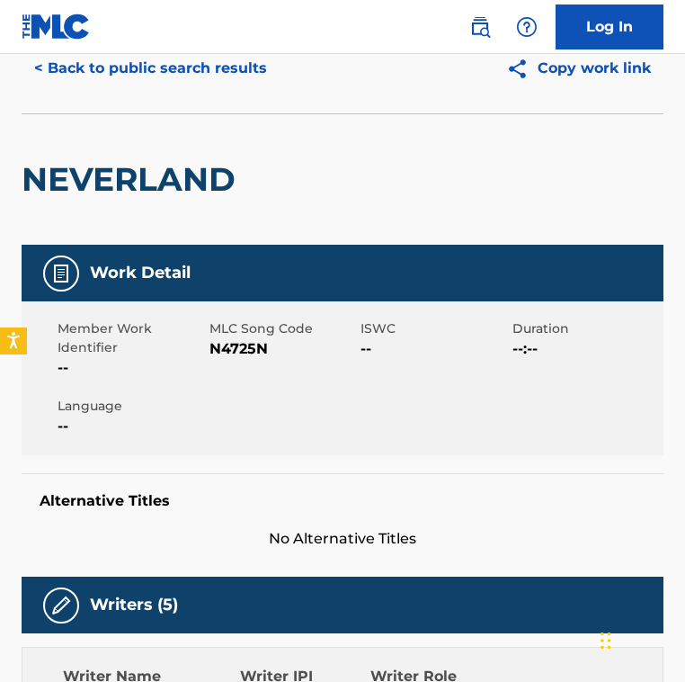
click at [234, 348] on span "N4725N" at bounding box center [284, 349] width 148 height 22
